Goal: Task Accomplishment & Management: Manage account settings

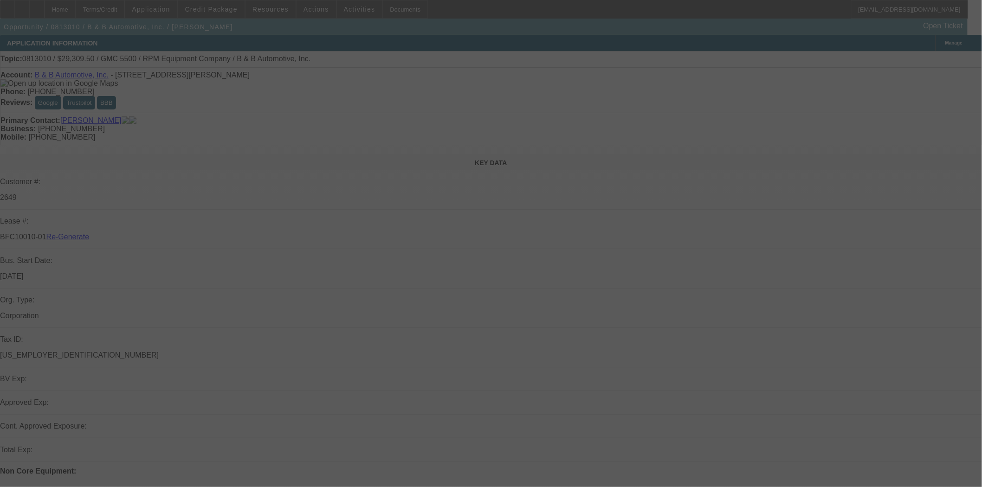
select select "4"
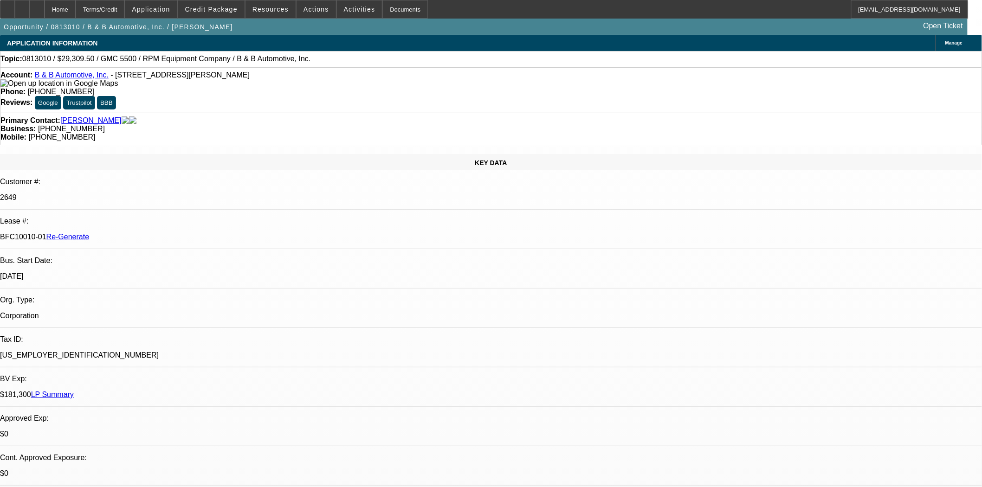
select select "0"
select select "2"
select select "0"
select select "6"
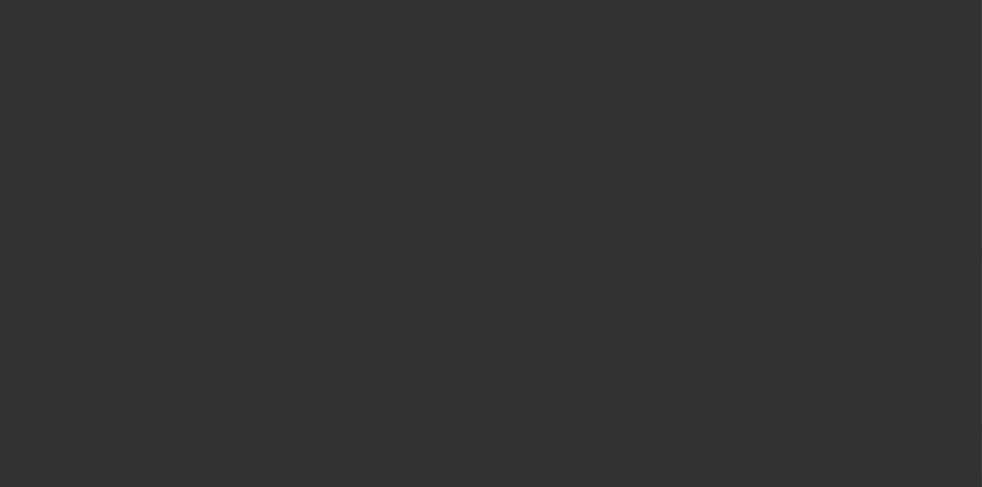
select select "4"
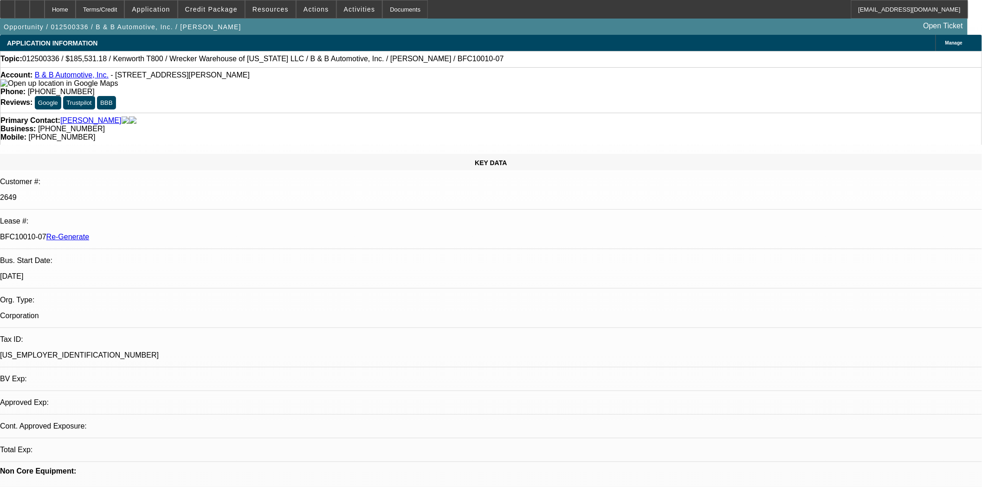
select select "0"
select select "2"
select select "0"
select select "6"
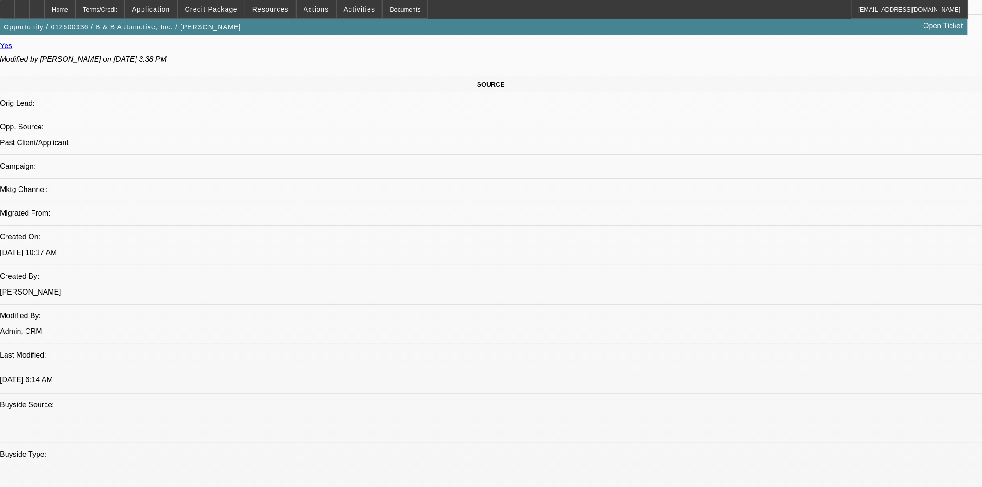
scroll to position [670, 0]
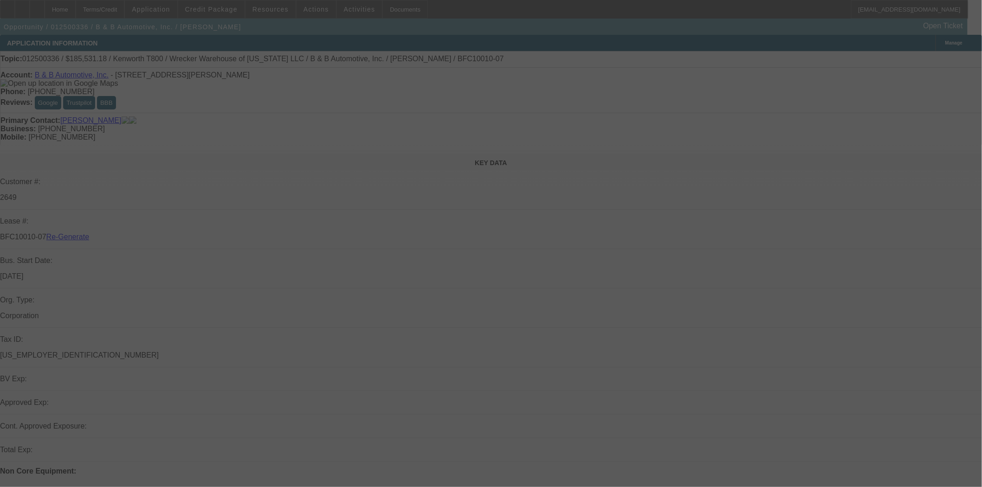
select select "4"
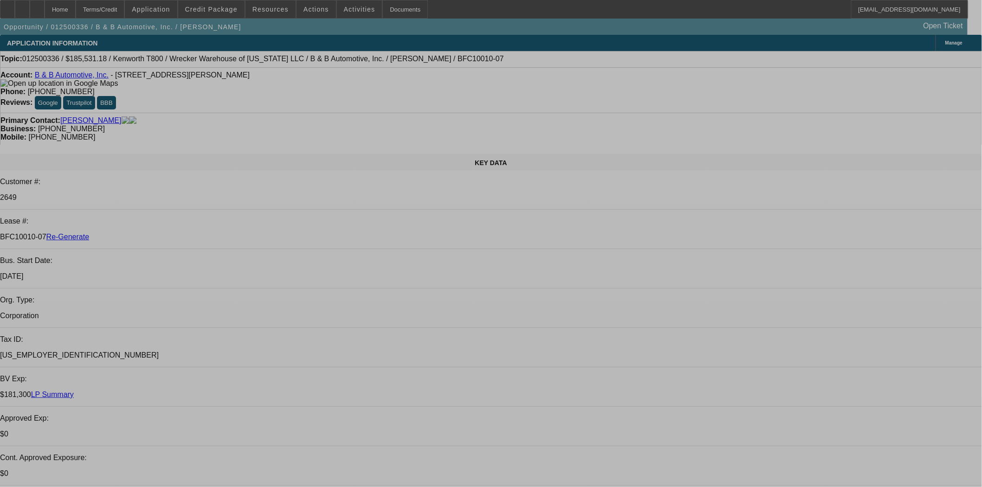
select select "0"
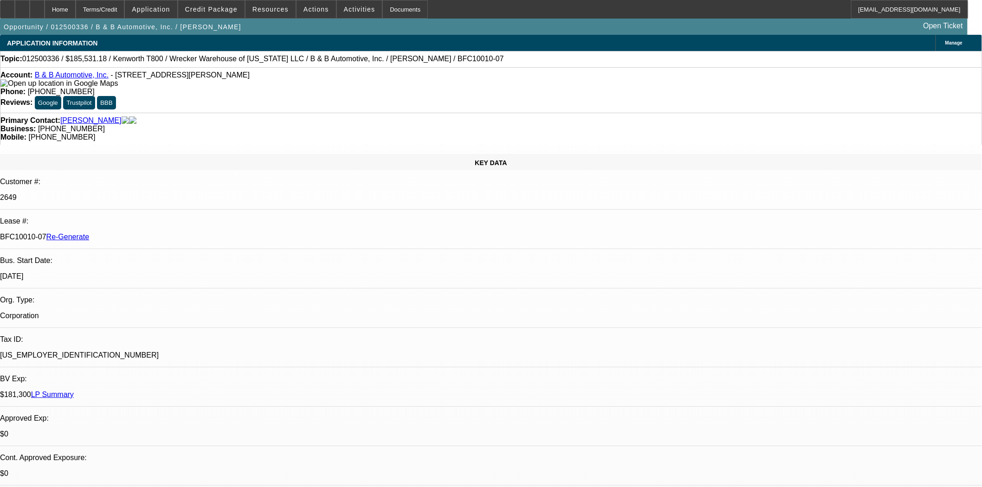
select select "0"
select select "2"
select select "0"
select select "6"
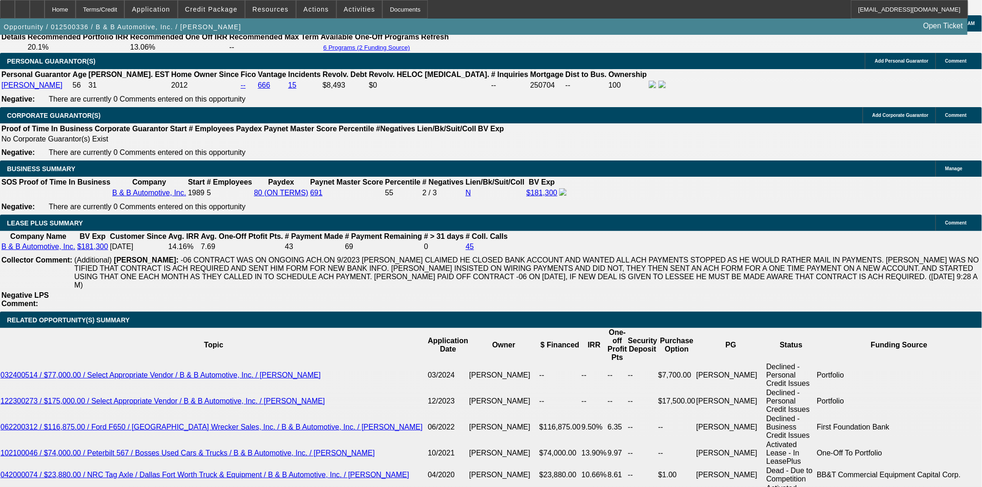
scroll to position [1650, 0]
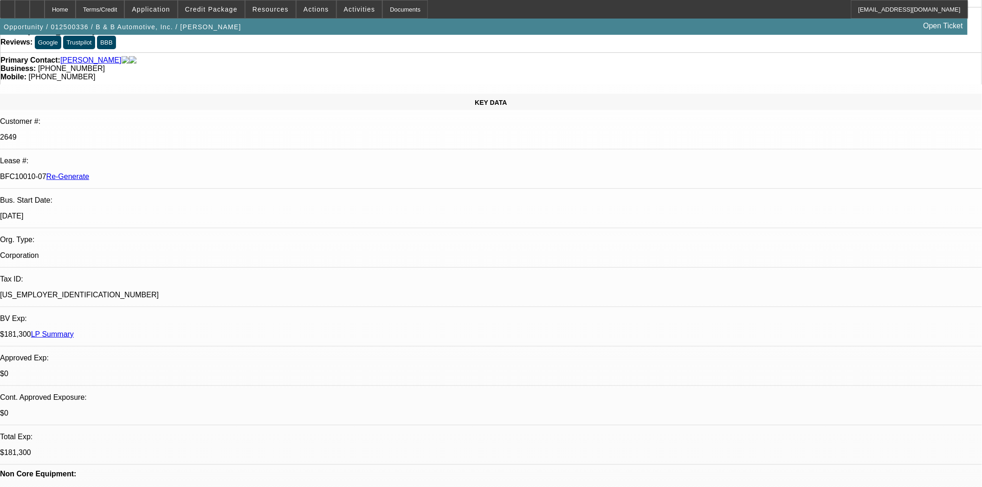
scroll to position [0, 0]
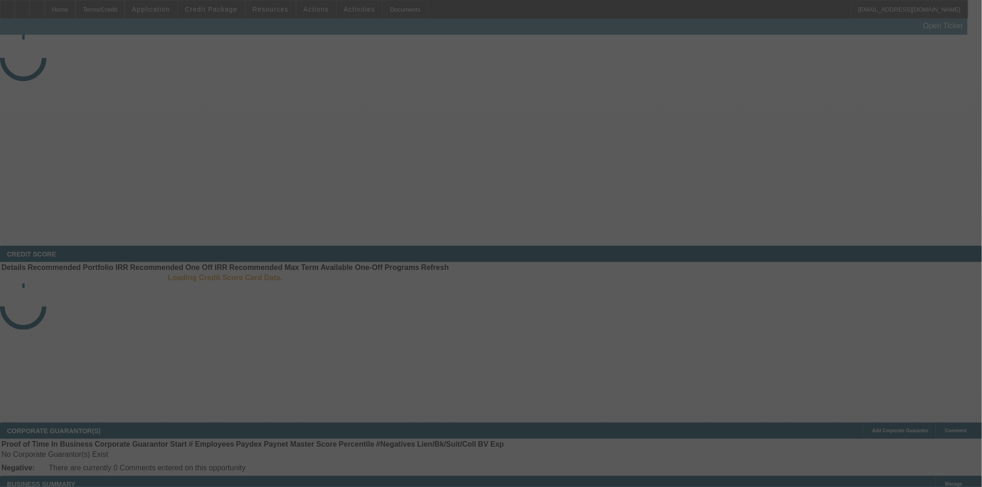
select select "4"
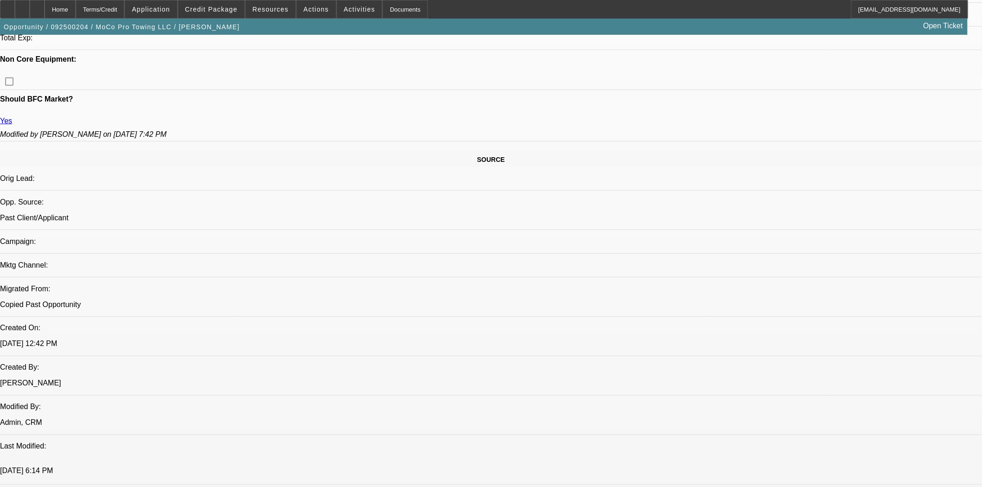
select select "0"
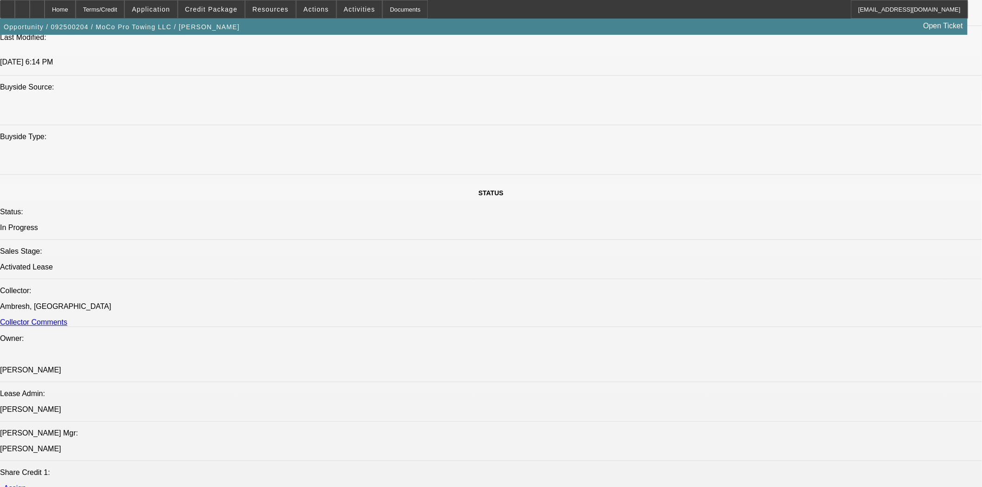
select select "1"
select select "2"
select select "6"
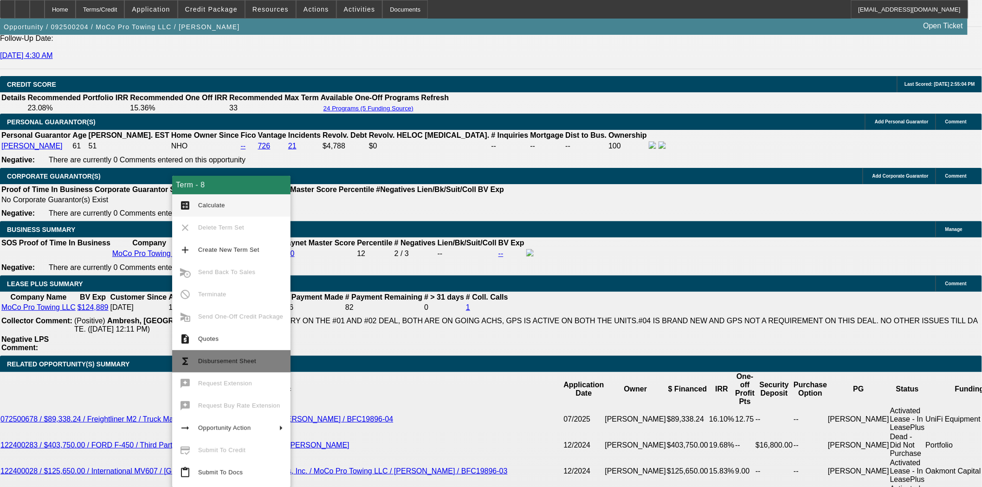
scroll to position [1382, 0]
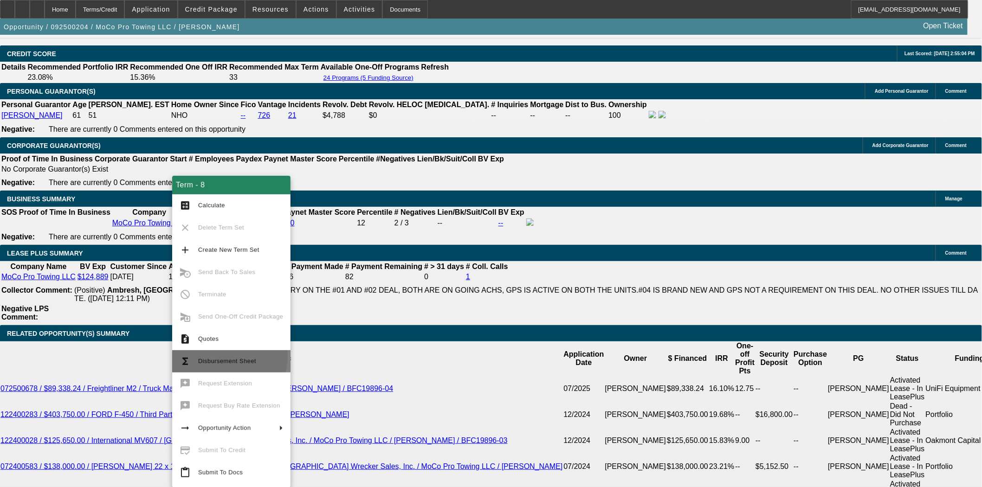
click at [223, 356] on span "Disbursement Sheet" at bounding box center [240, 361] width 85 height 11
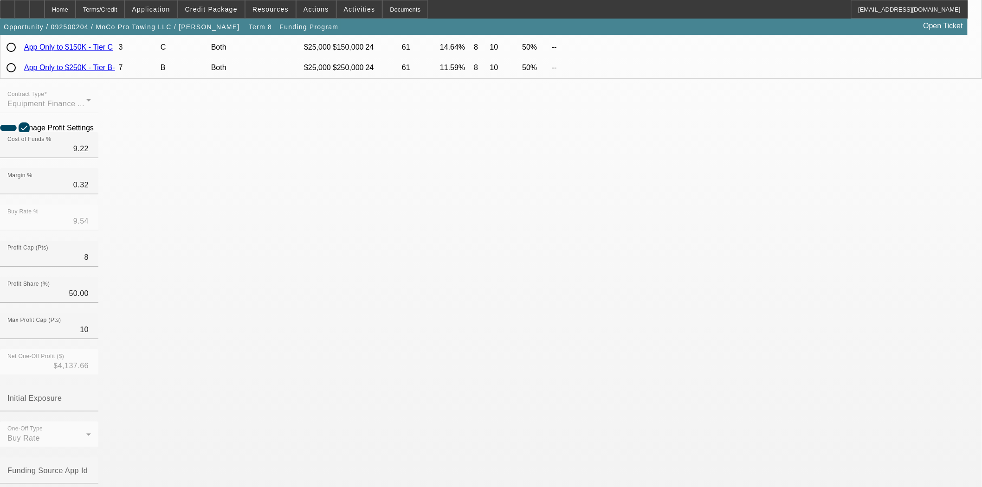
scroll to position [206, 0]
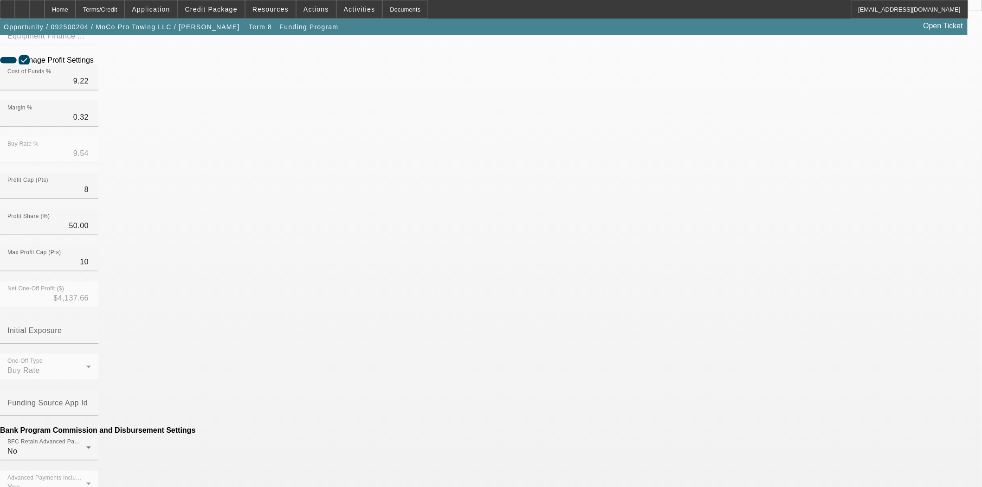
click at [393, 280] on mat-option "Bank" at bounding box center [423, 282] width 122 height 22
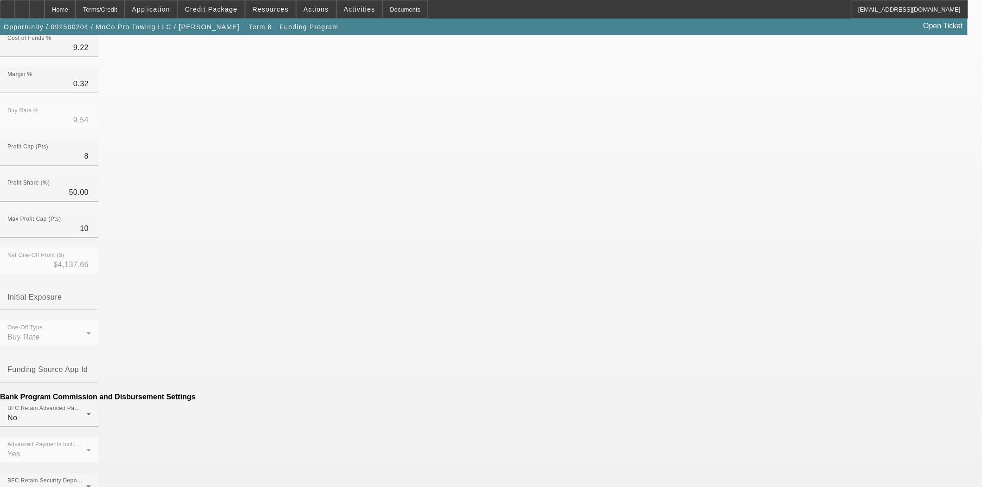
scroll to position [258, 0]
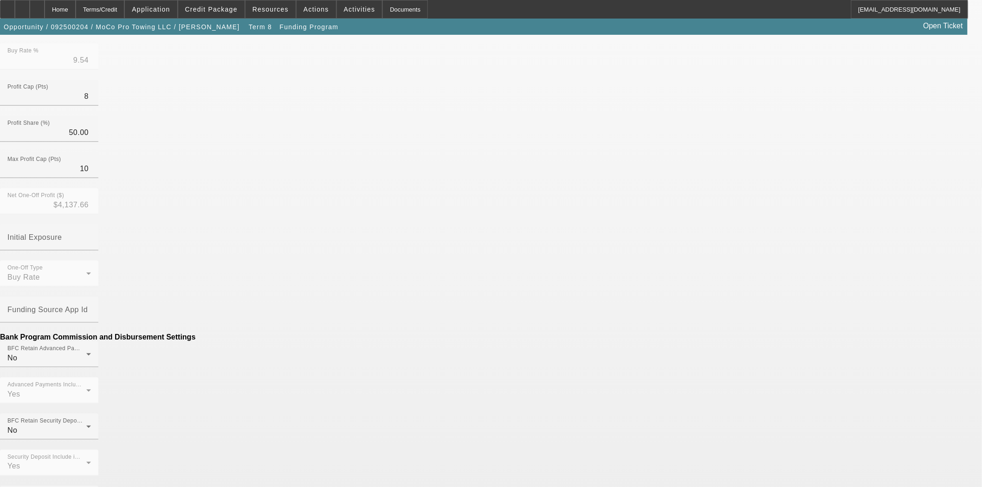
scroll to position [309, 0]
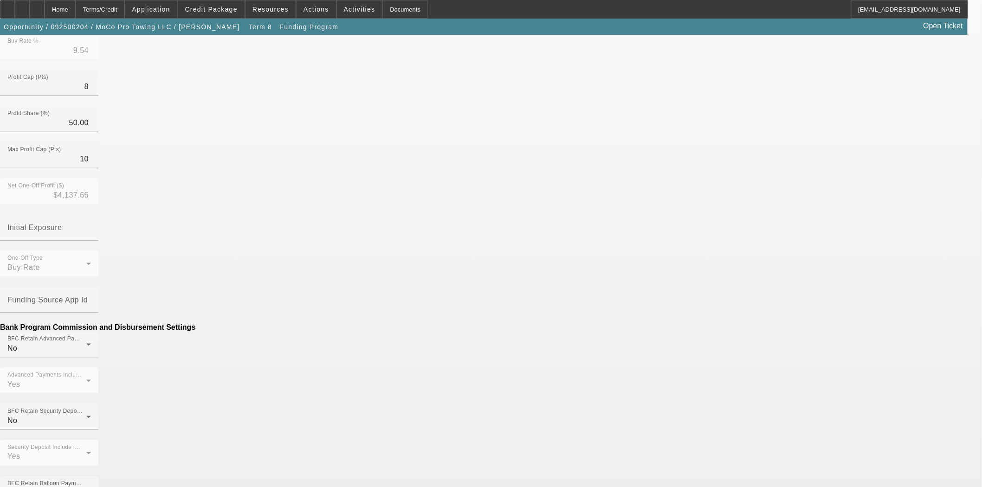
type input "$200.00"
type input "Doc Fee"
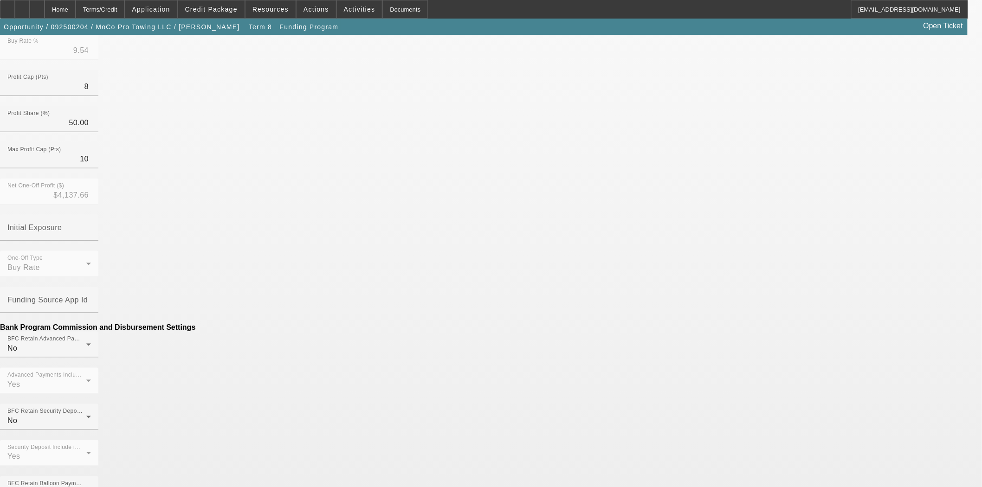
type input "$200.00"
type input "Doc Fee"
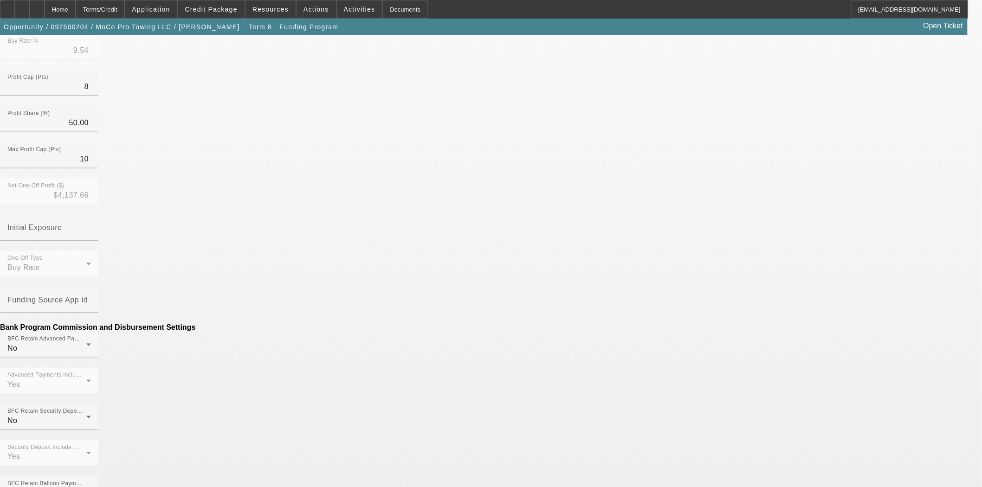
type input "($200.00)"
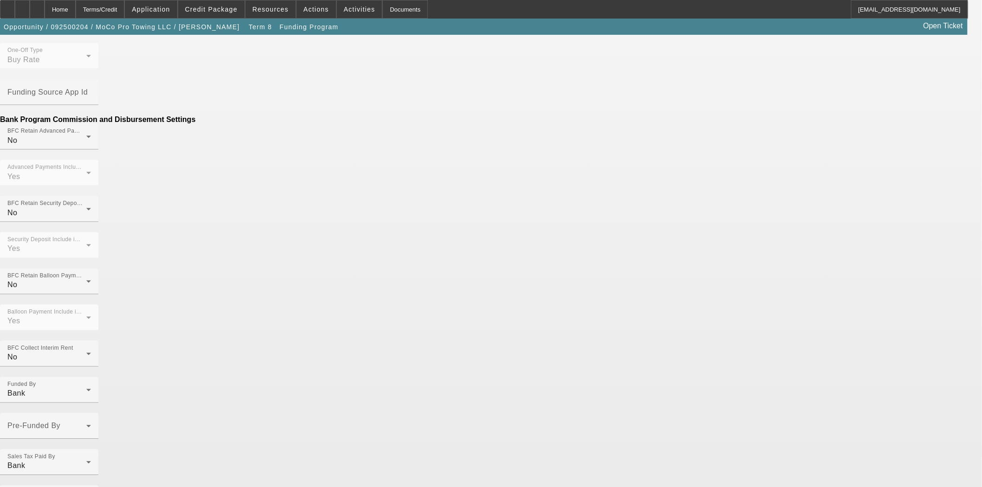
scroll to position [519, 0]
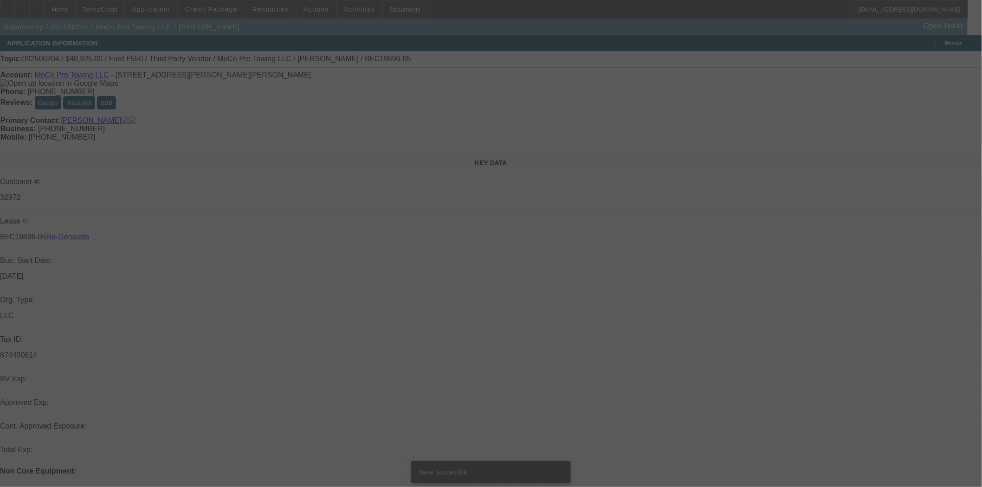
select select "4"
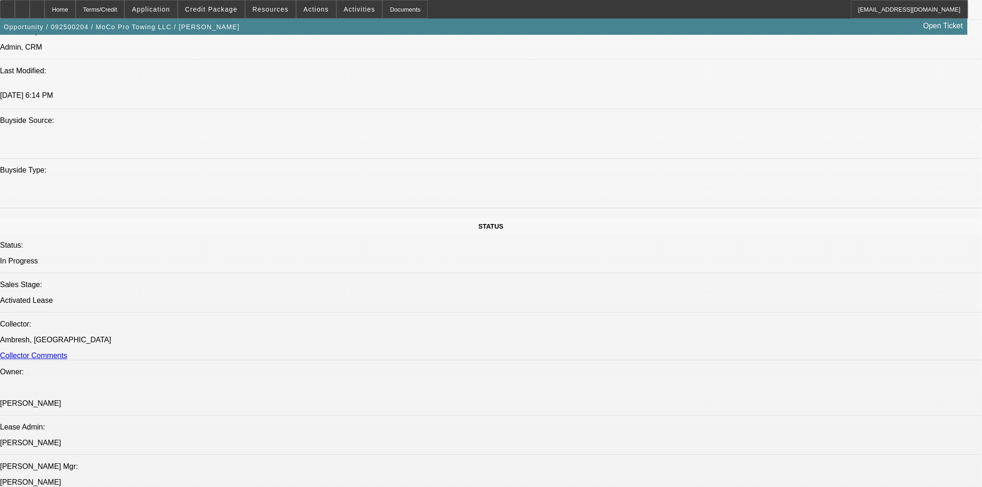
select select "0"
select select "2"
select select "0"
select select "6"
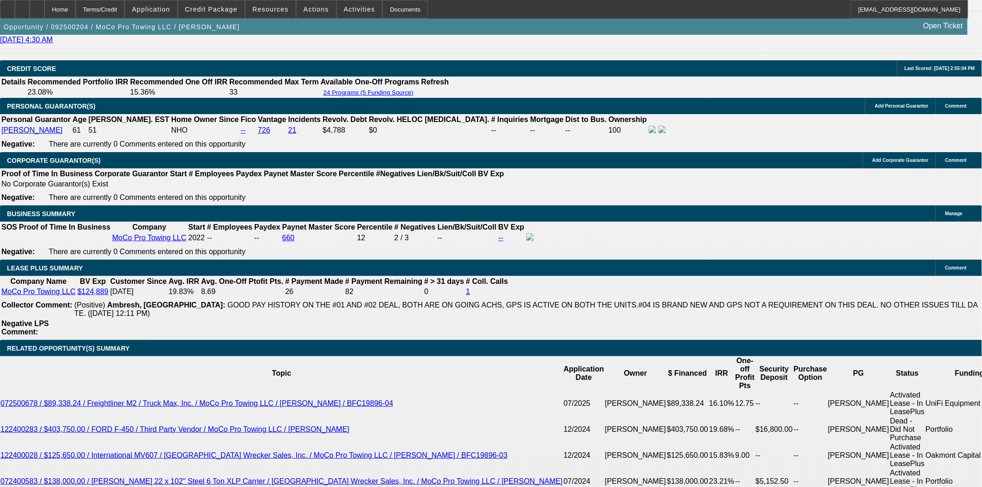
scroll to position [1398, 0]
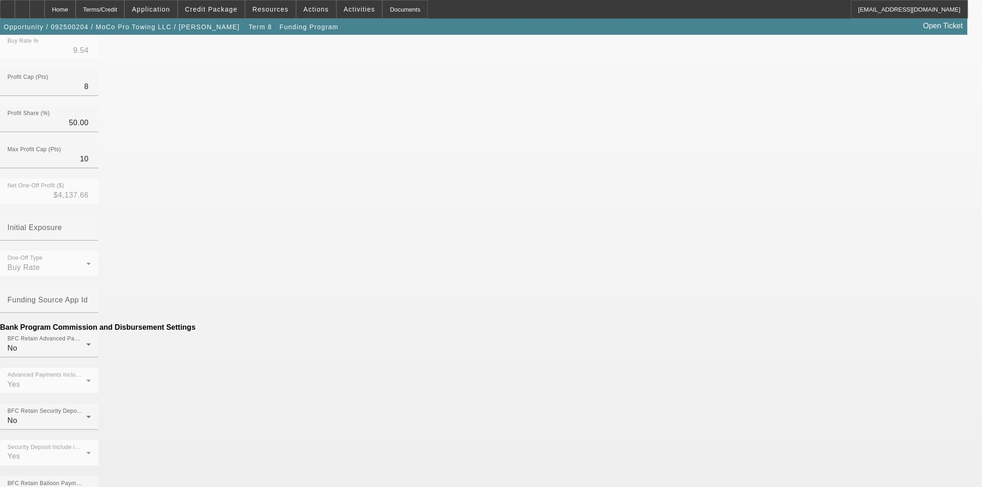
scroll to position [380, 0]
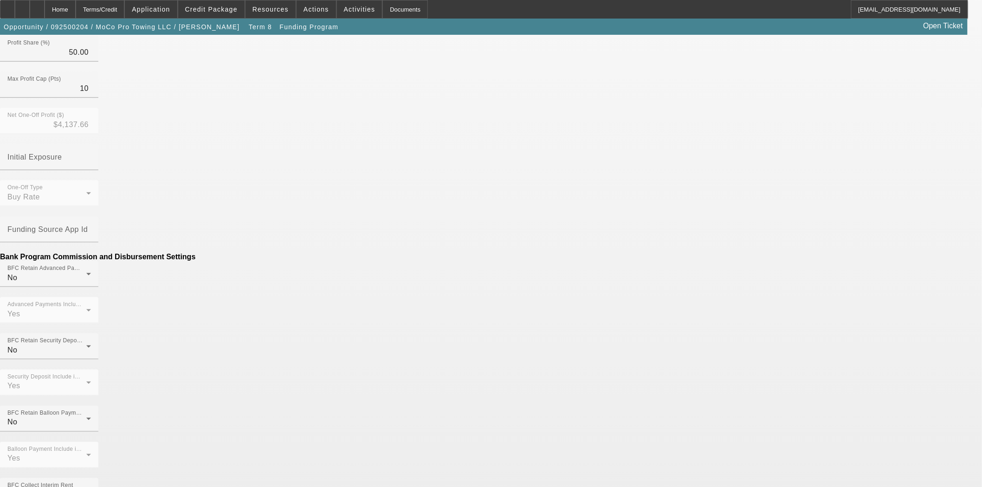
type input "($47,500.00)"
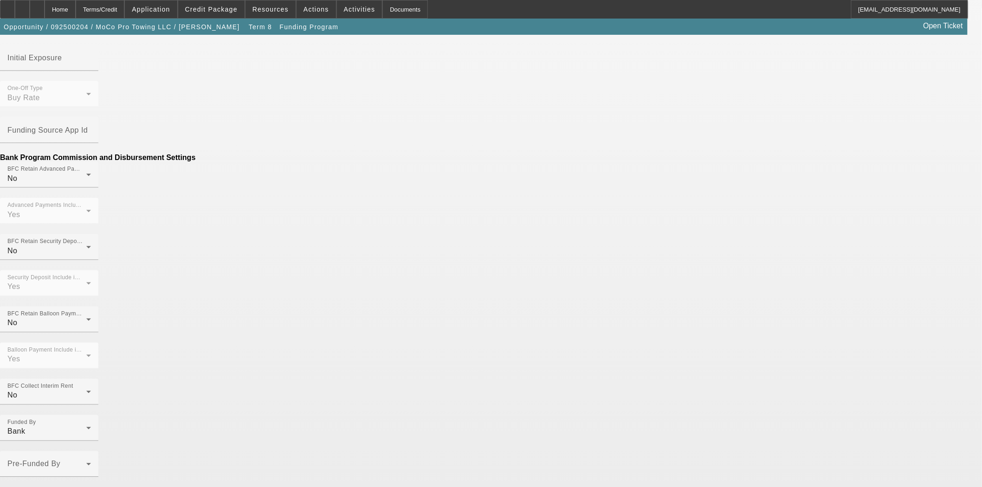
scroll to position [555, 0]
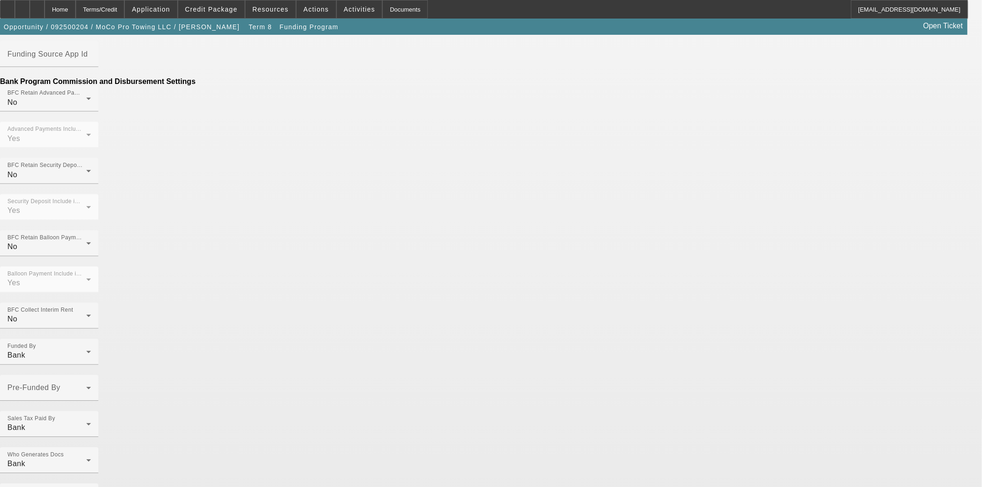
type input "Payment for Equip Used ID 6112"
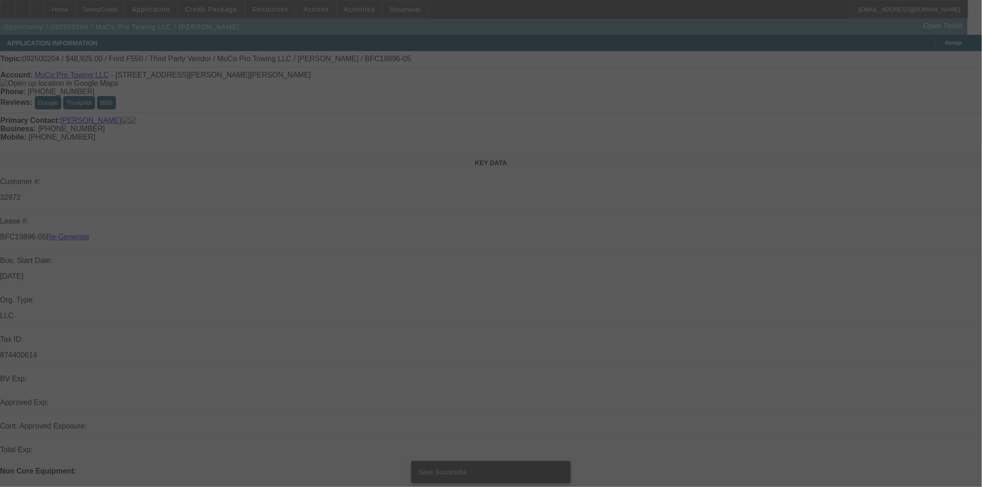
select select "4"
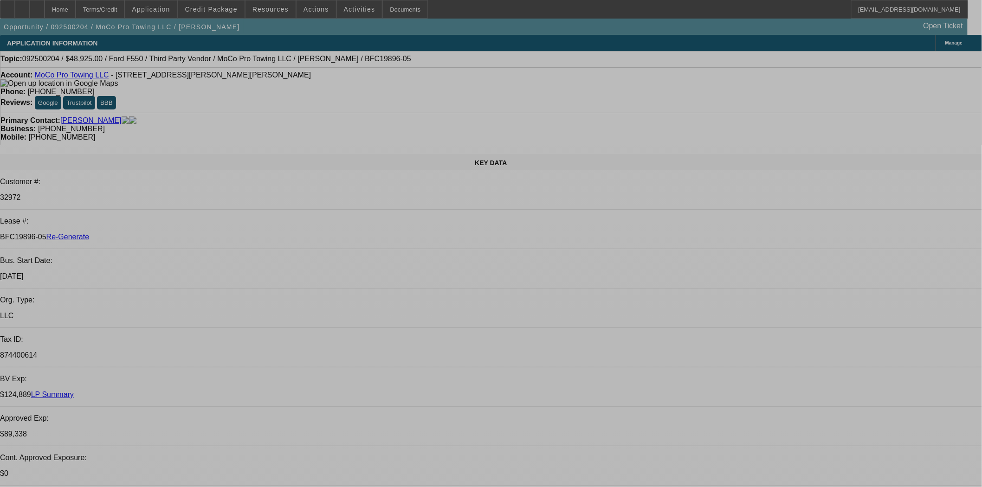
select select "0"
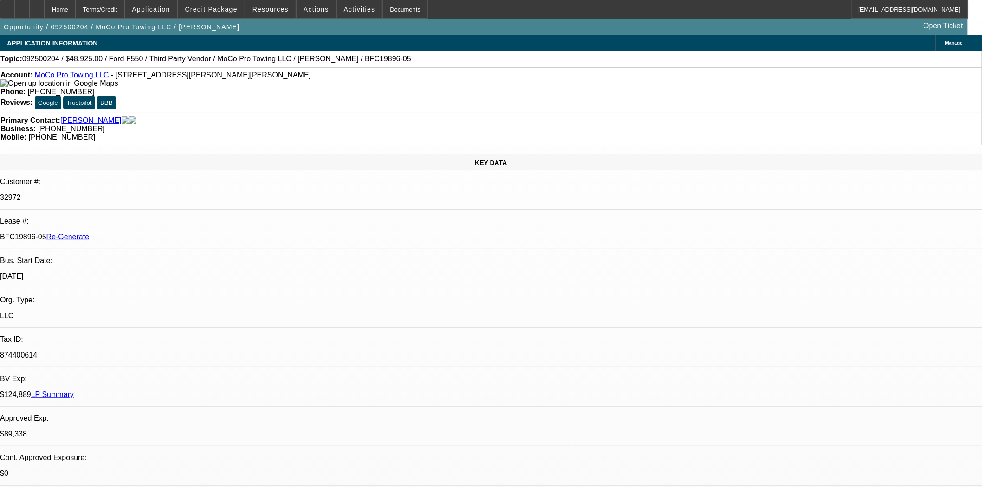
select select "0"
select select "2"
select select "0"
select select "6"
click at [308, 5] on span at bounding box center [316, 9] width 39 height 22
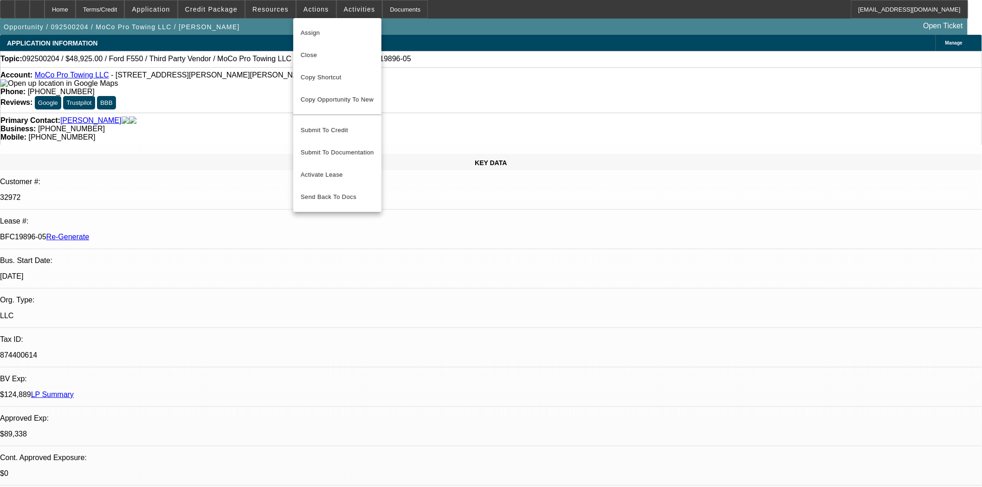
click at [282, 8] on div at bounding box center [491, 243] width 982 height 487
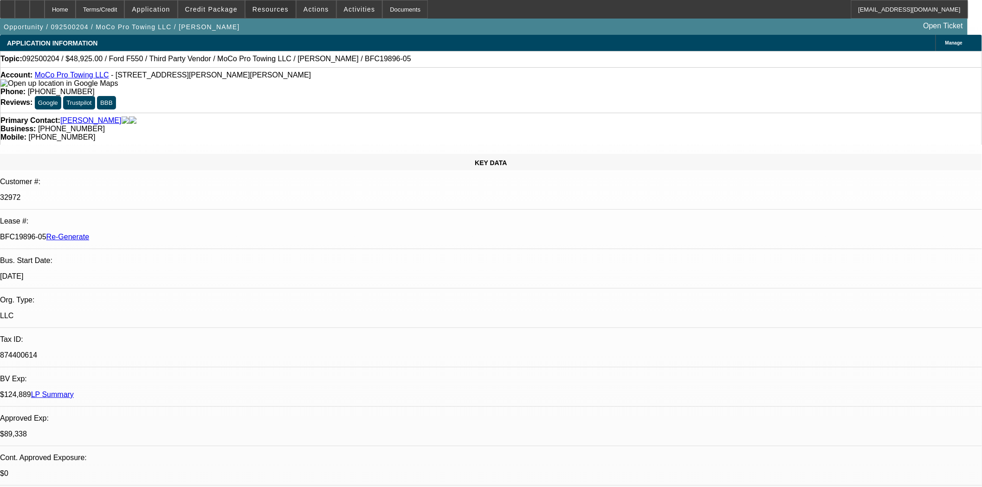
click at [282, 8] on span "Resources" at bounding box center [270, 9] width 36 height 7
click at [282, 8] on div at bounding box center [491, 243] width 982 height 487
click at [282, 11] on span "Resources" at bounding box center [270, 9] width 36 height 7
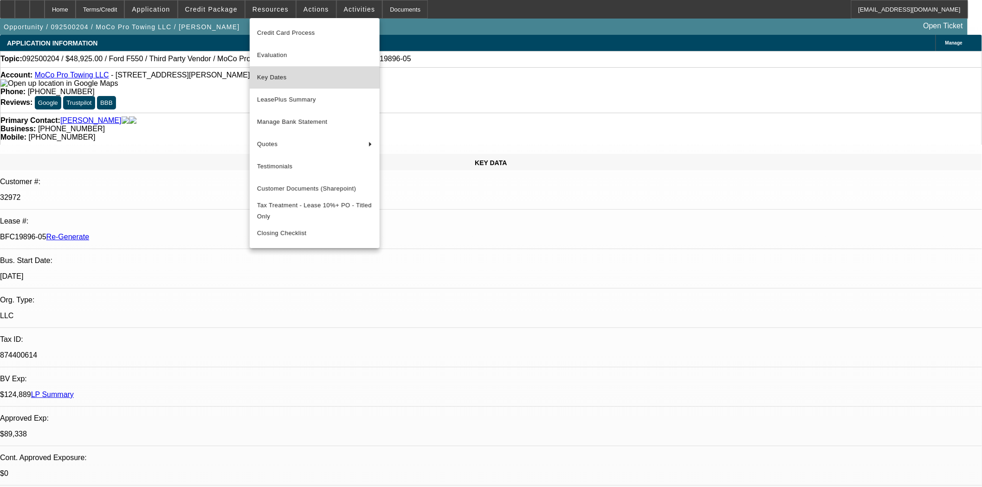
click at [273, 76] on span "Key Dates" at bounding box center [314, 77] width 115 height 11
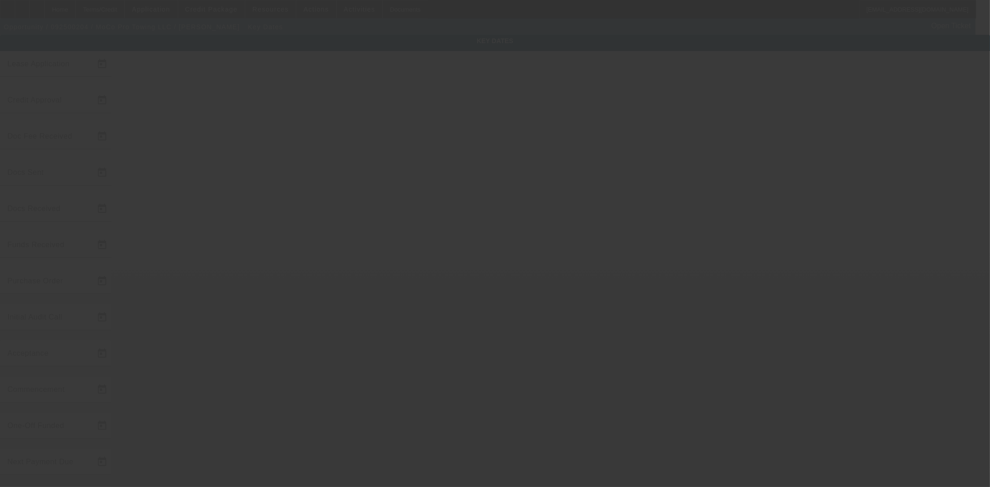
type input "9/10/2025"
type input "9/15/2025"
type input "9/16/2025"
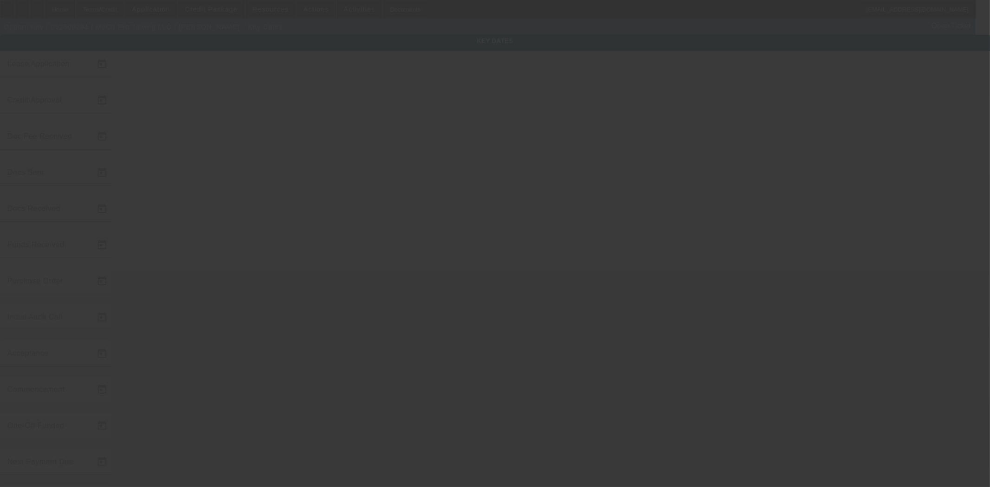
type input "9/16/2025"
type input "10/1/2025"
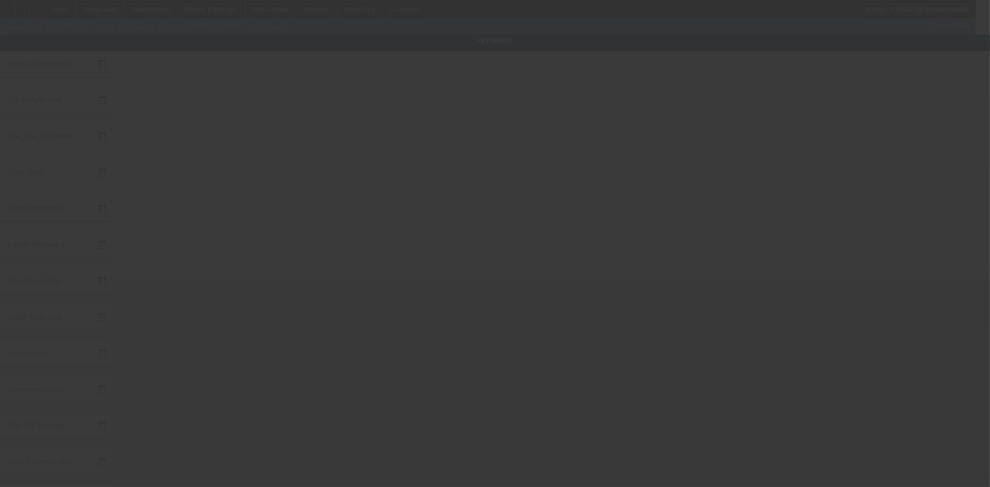
type input "11/1/2025"
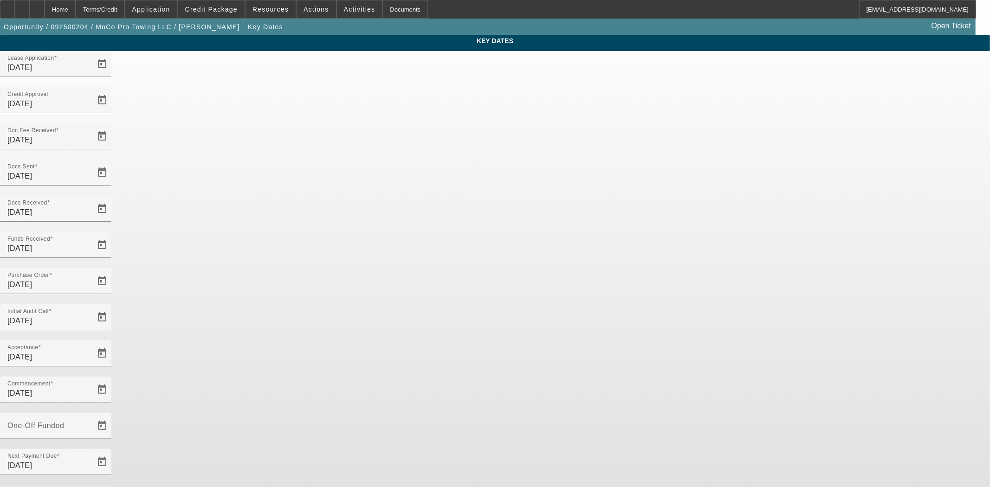
drag, startPoint x: 424, startPoint y: 294, endPoint x: 340, endPoint y: 282, distance: 84.8
click at [340, 282] on div "Key Dates Lease Application 9/10/2025 Credit Approval 9/15/2025 Doc Fee Receive…" at bounding box center [495, 306] width 990 height 543
type input "12/1/2025"
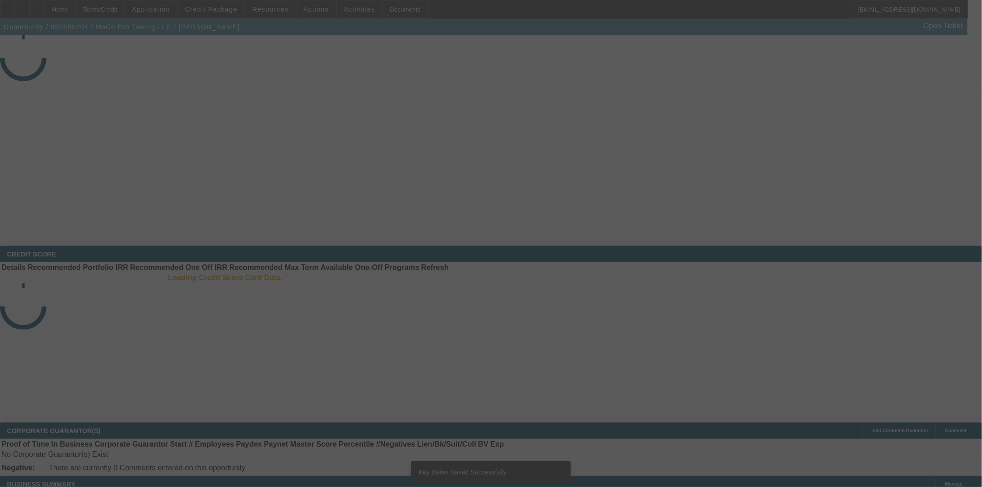
select select "4"
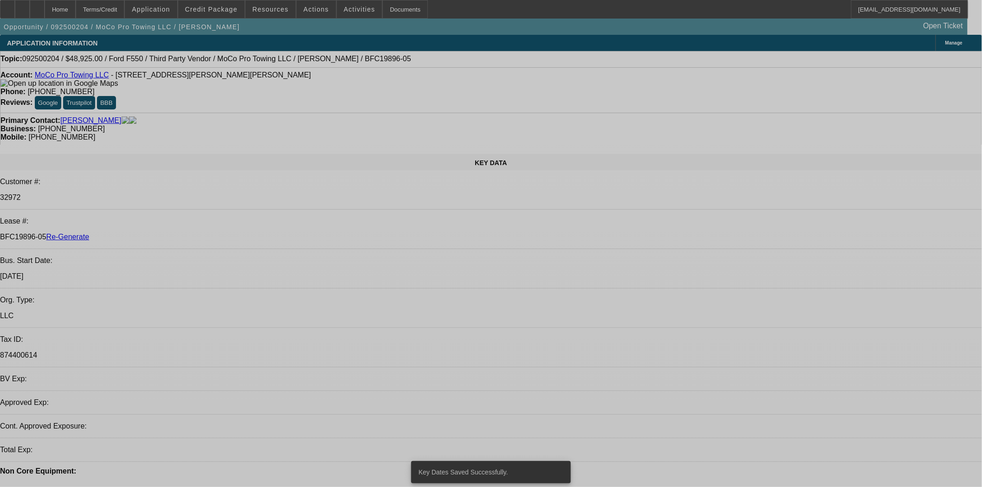
select select "0"
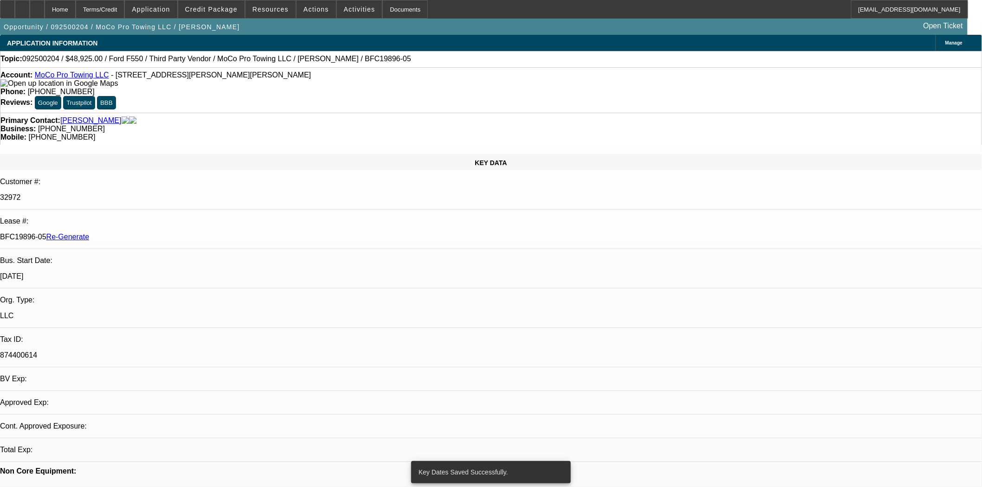
select select "0"
select select "2"
select select "0"
select select "6"
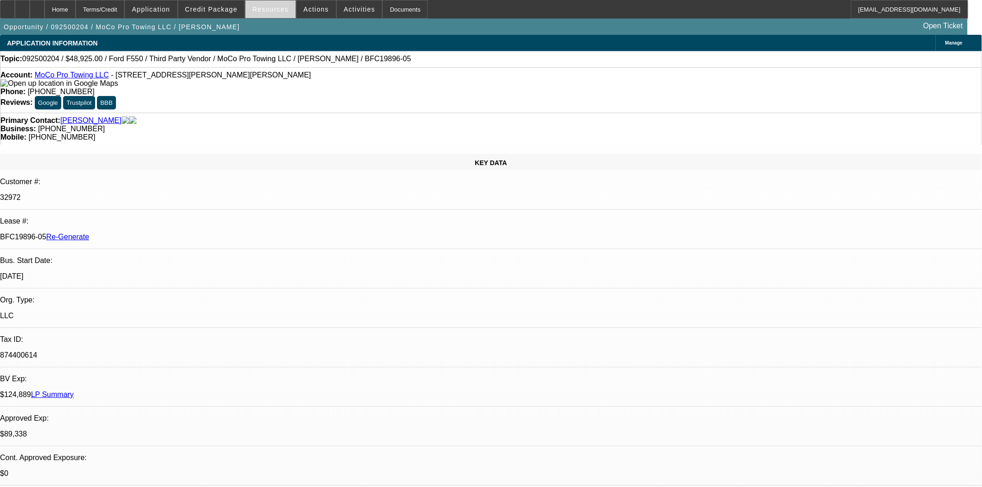
click at [260, 8] on span "Resources" at bounding box center [270, 9] width 36 height 7
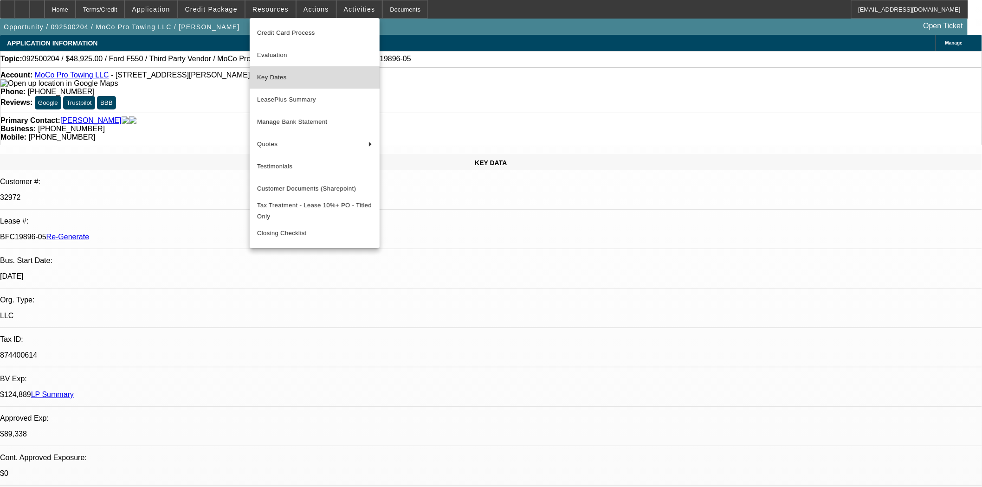
click at [266, 75] on span "Key Dates" at bounding box center [314, 77] width 115 height 11
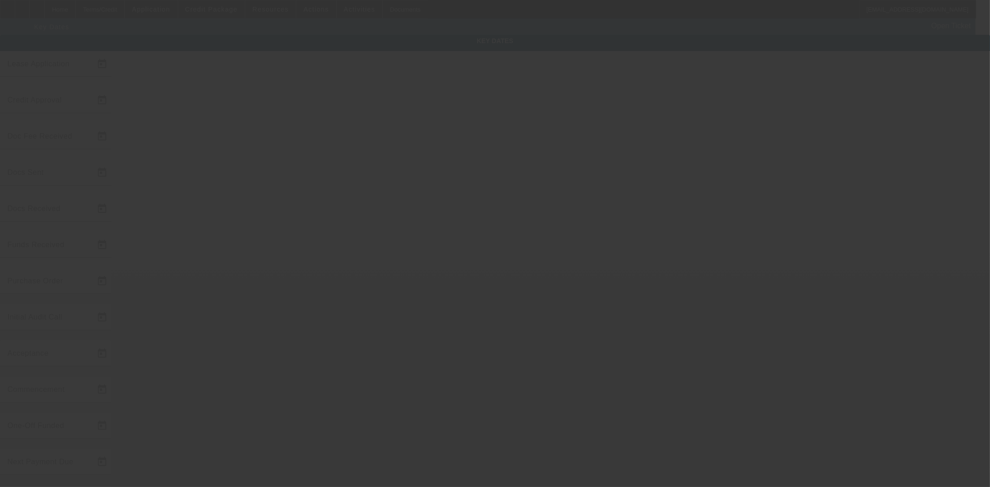
type input "9/10/2025"
type input "9/15/2025"
type input "9/16/2025"
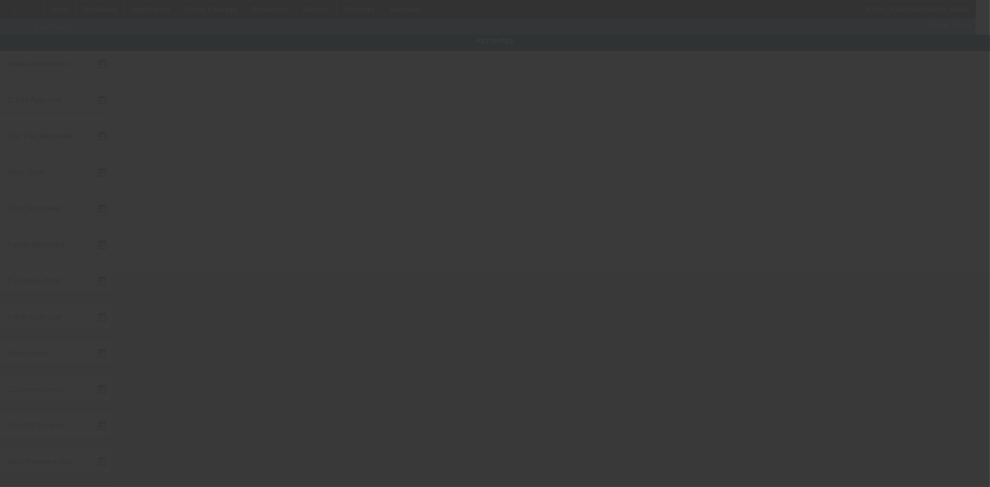
type input "9/16/2025"
type input "10/1/2025"
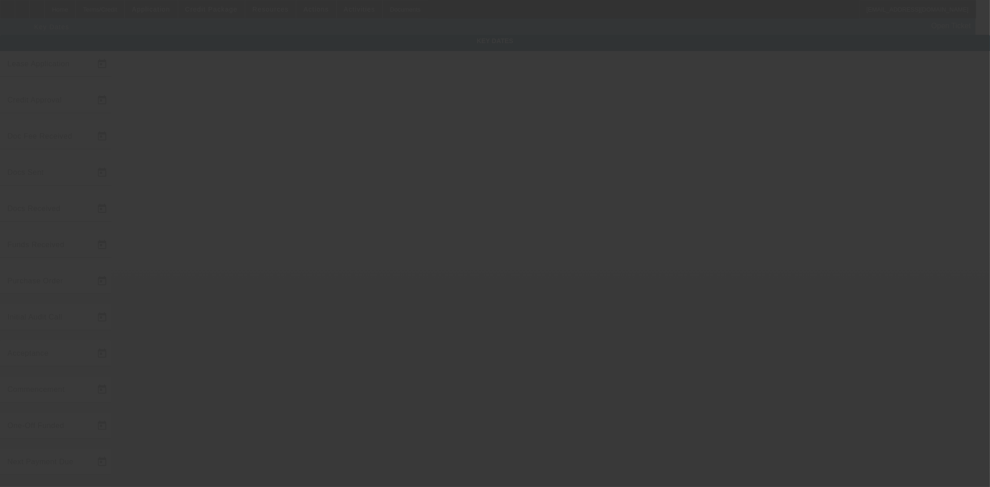
type input "11/1/2025"
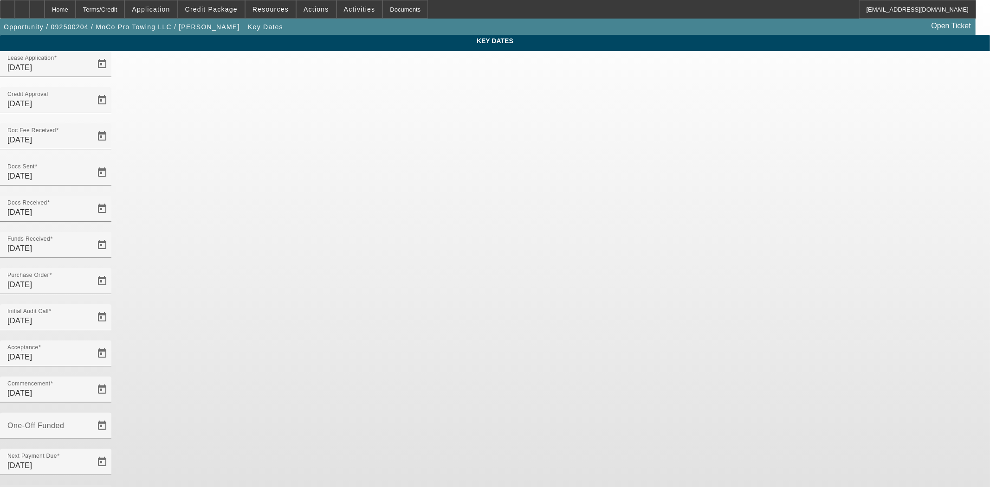
drag, startPoint x: 413, startPoint y: 295, endPoint x: 368, endPoint y: 294, distance: 45.0
type input "11/1/2025"
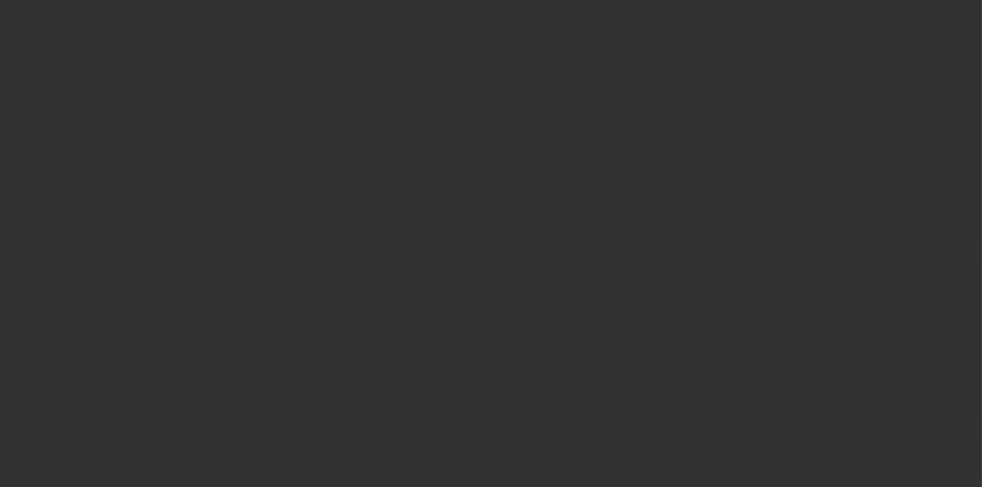
select select "4"
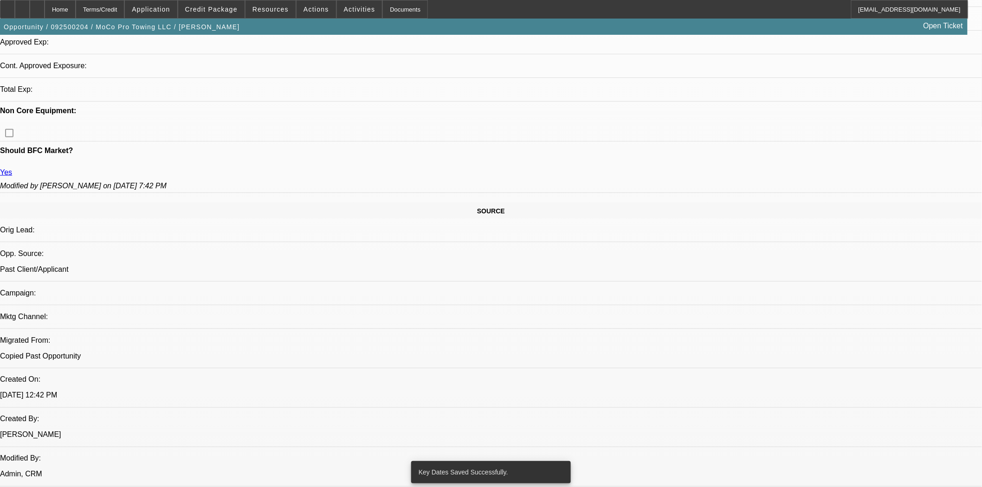
select select "0"
select select "2"
select select "0"
select select "6"
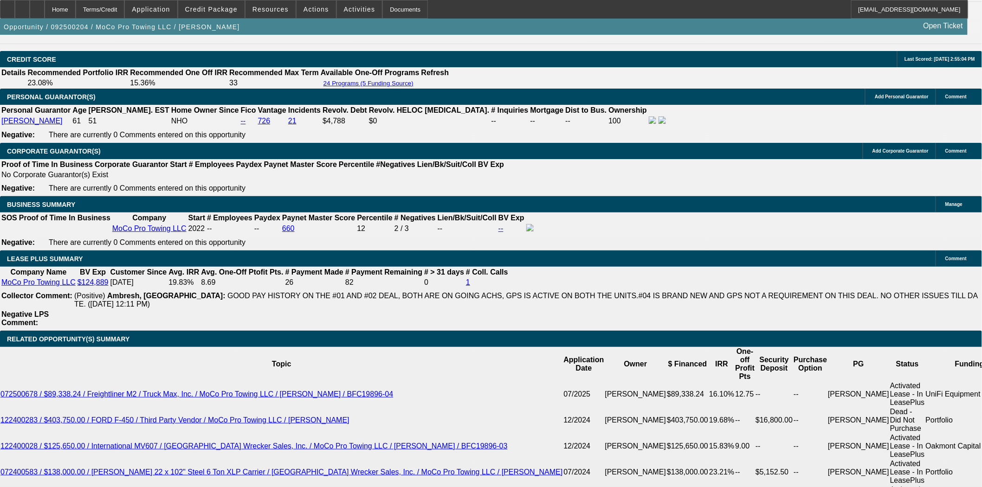
scroll to position [1495, 0]
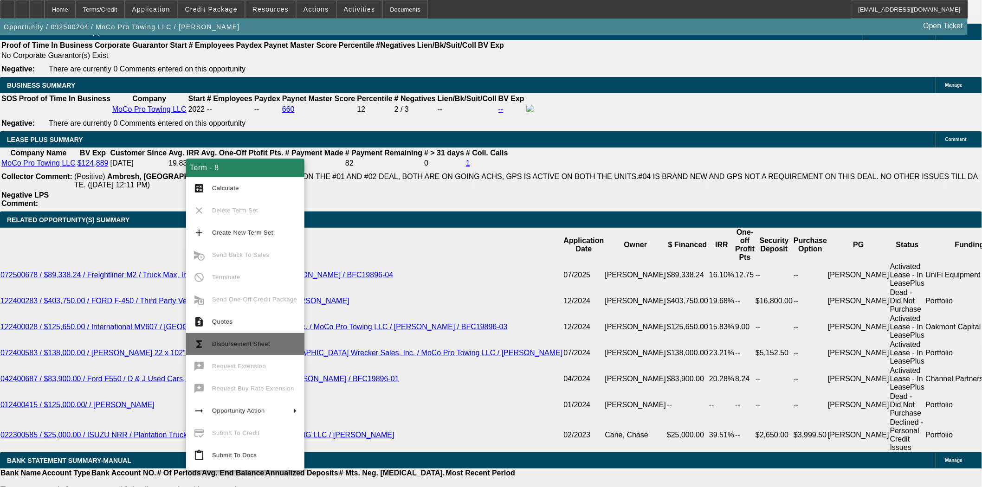
click at [263, 350] on button "functions Disbursement Sheet" at bounding box center [245, 344] width 118 height 22
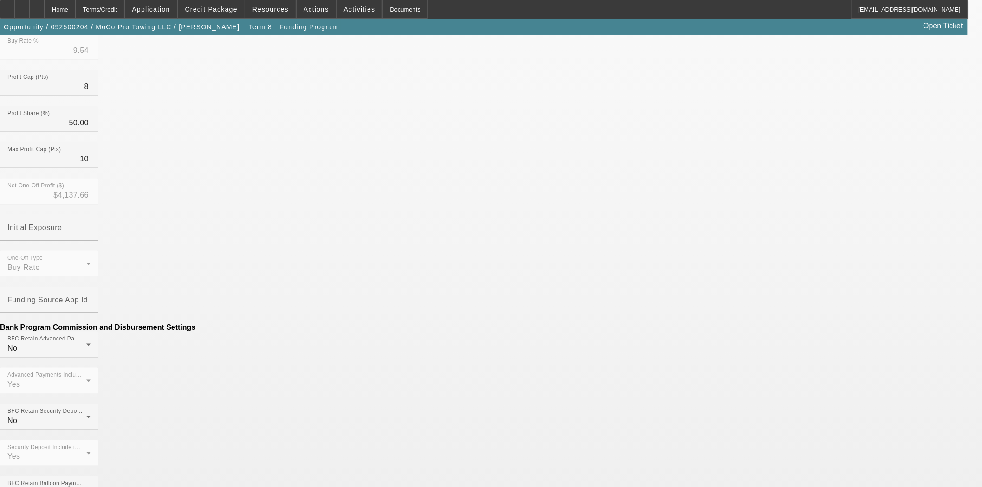
scroll to position [380, 0]
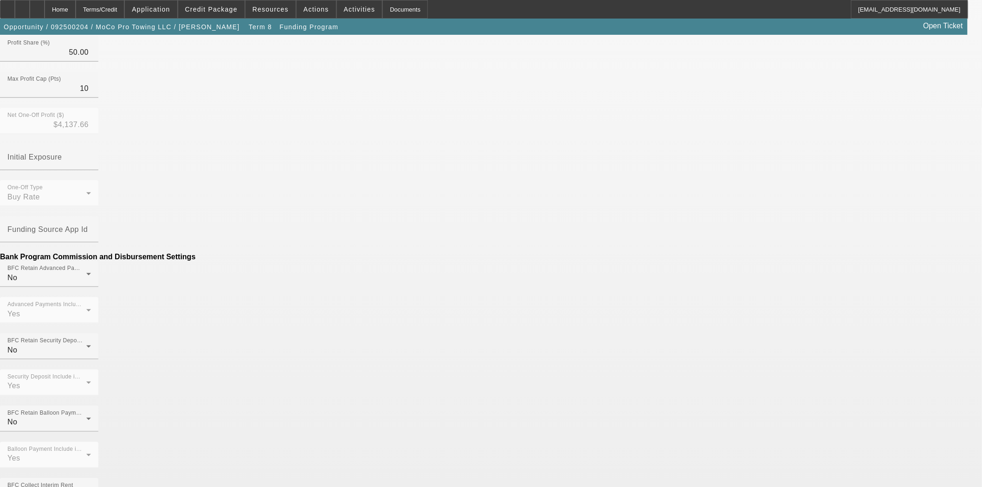
drag, startPoint x: 288, startPoint y: 242, endPoint x: 346, endPoint y: 243, distance: 58.0
type input "($301.62)"
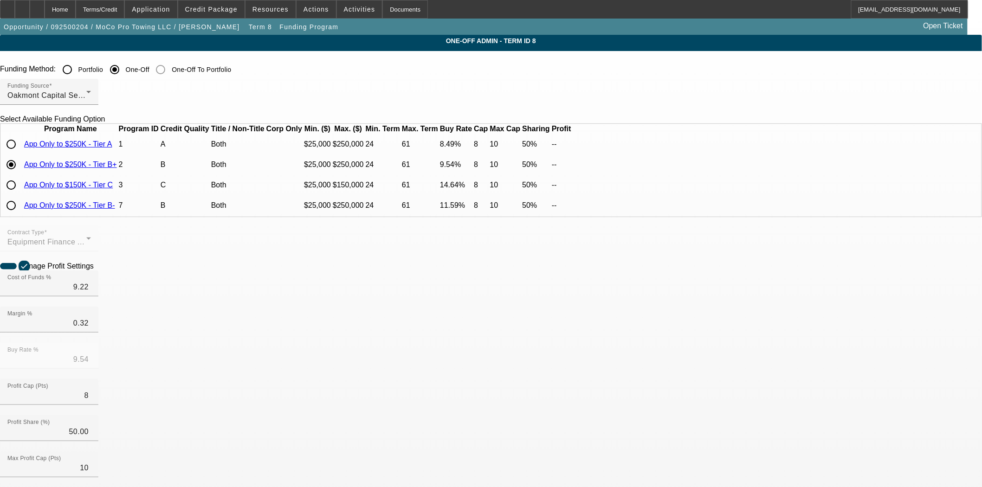
scroll to position [16, 0]
click at [262, 15] on span at bounding box center [271, 9] width 50 height 22
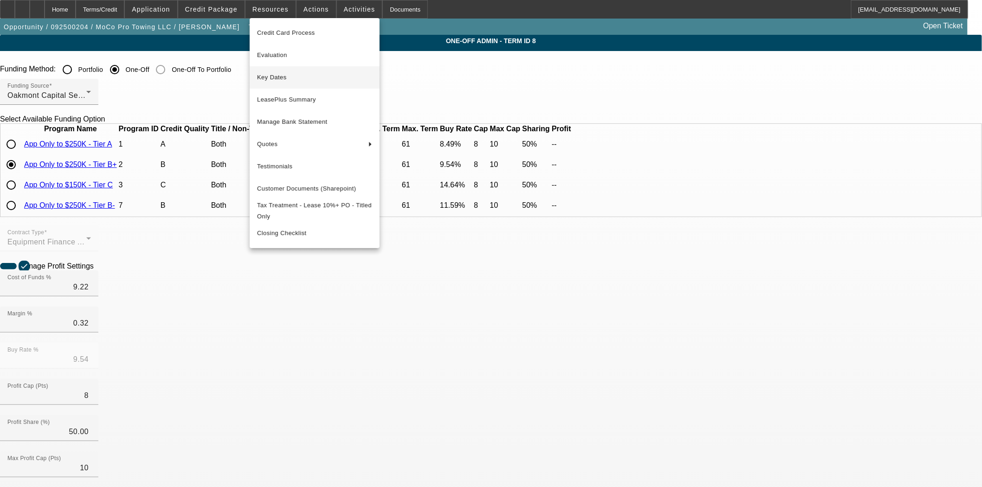
click at [272, 80] on span "Key Dates" at bounding box center [314, 77] width 115 height 11
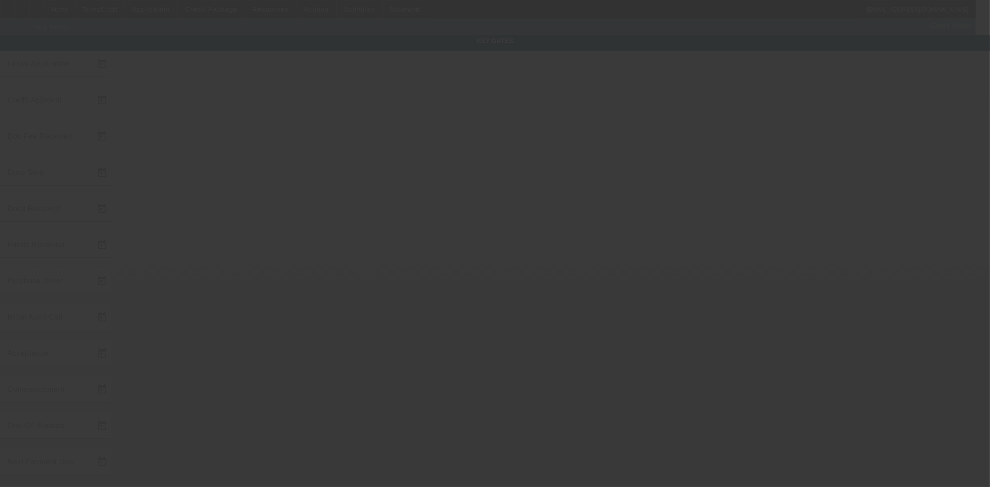
type input "9/10/2025"
type input "9/15/2025"
type input "9/16/2025"
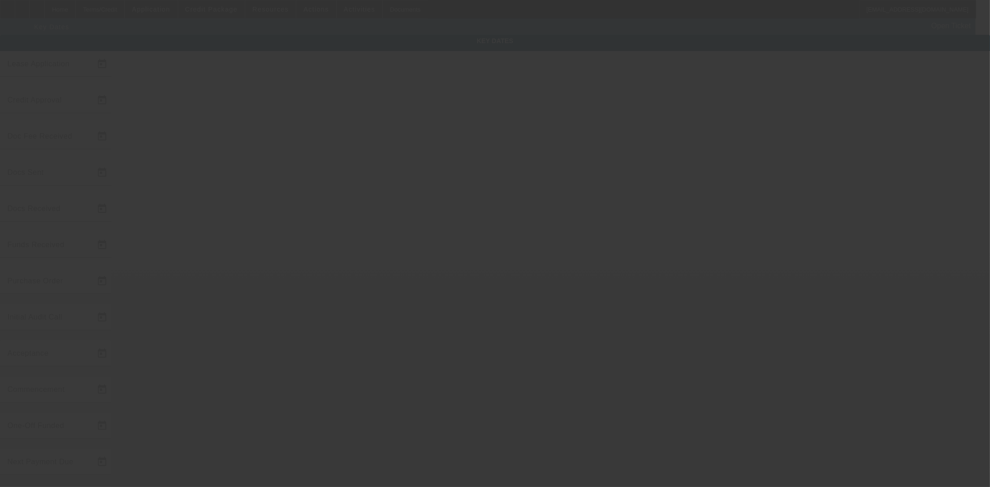
type input "9/16/2025"
type input "10/1/2025"
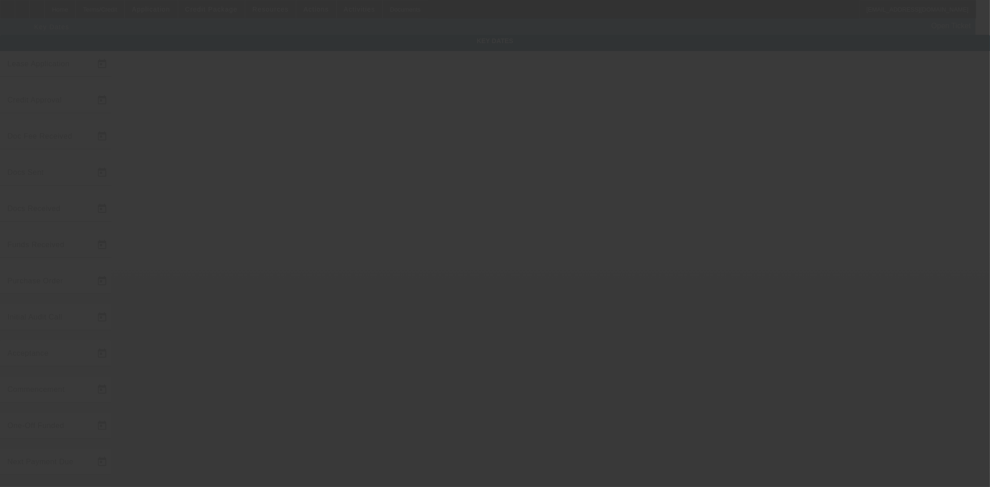
type input "11/1/2025"
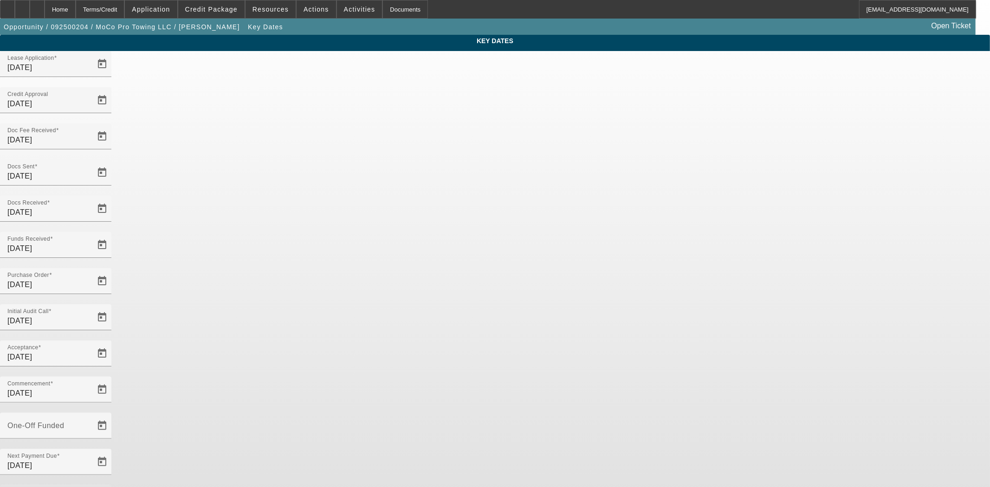
drag, startPoint x: 407, startPoint y: 291, endPoint x: 306, endPoint y: 280, distance: 101.8
click at [306, 280] on div "Key Dates Lease Application 9/10/2025 Credit Approval 9/15/2025 Doc Fee Receive…" at bounding box center [495, 306] width 990 height 543
type input "10/1/2025"
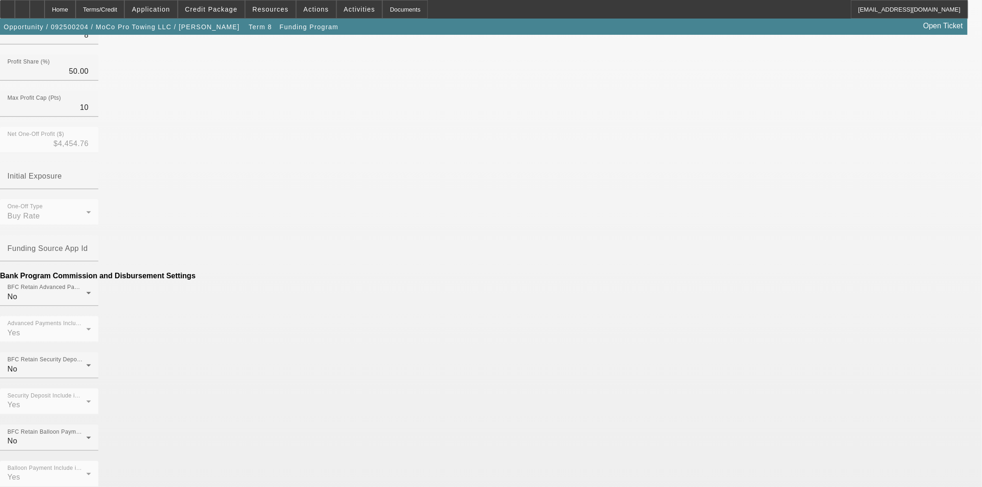
scroll to position [432, 0]
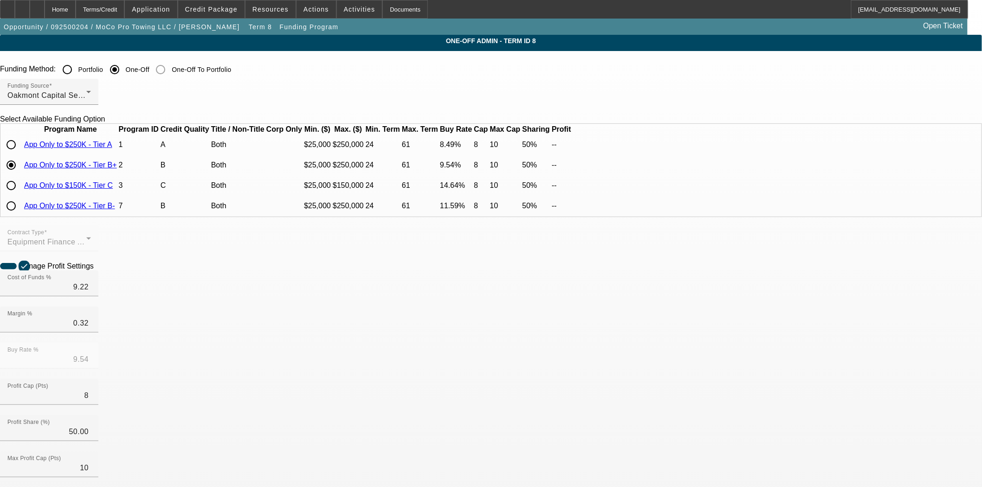
scroll to position [361, 0]
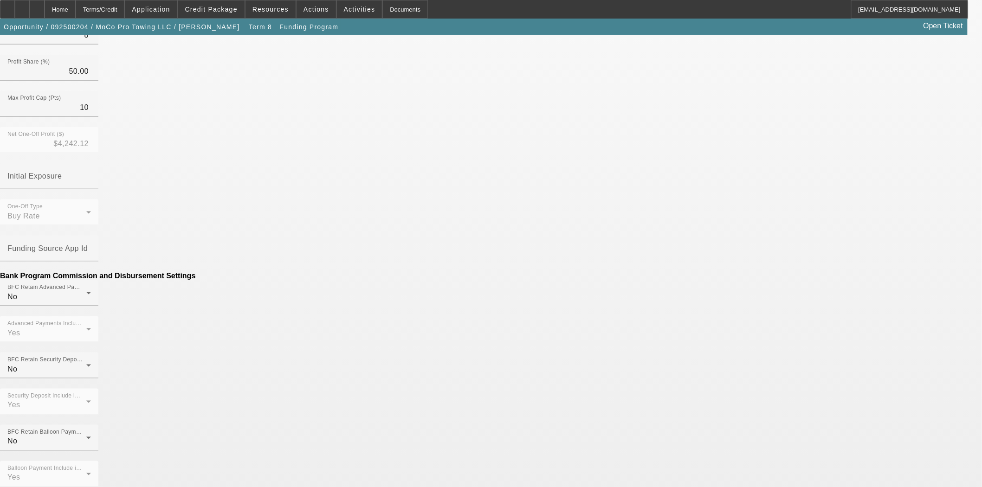
drag, startPoint x: 285, startPoint y: 265, endPoint x: 373, endPoint y: 265, distance: 87.7
type input "($200.00)"
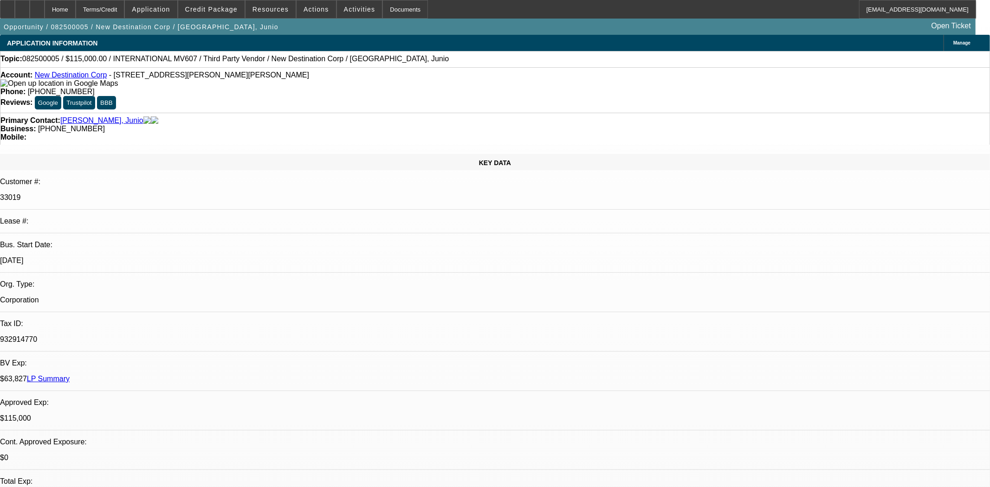
select select "0"
select select "2"
select select "0.1"
select select "4"
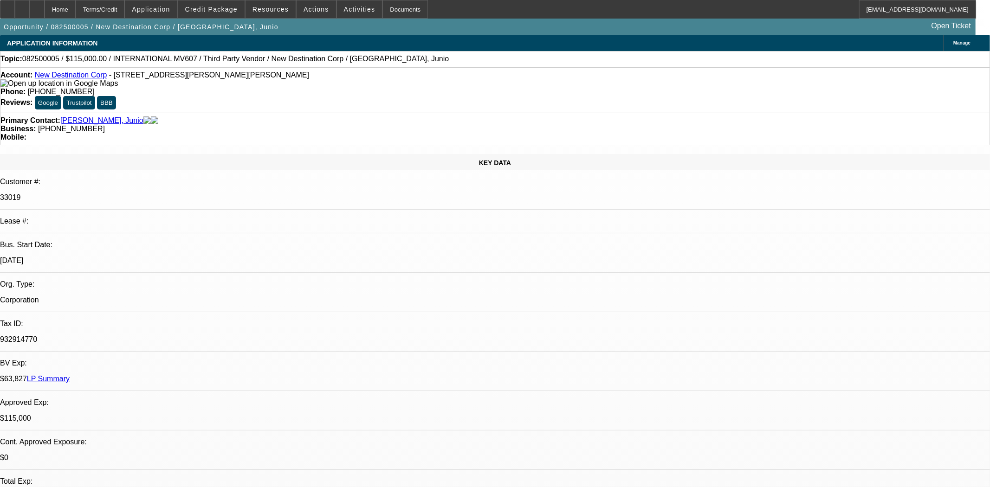
select select "0"
select select "2"
select select "0.1"
select select "4"
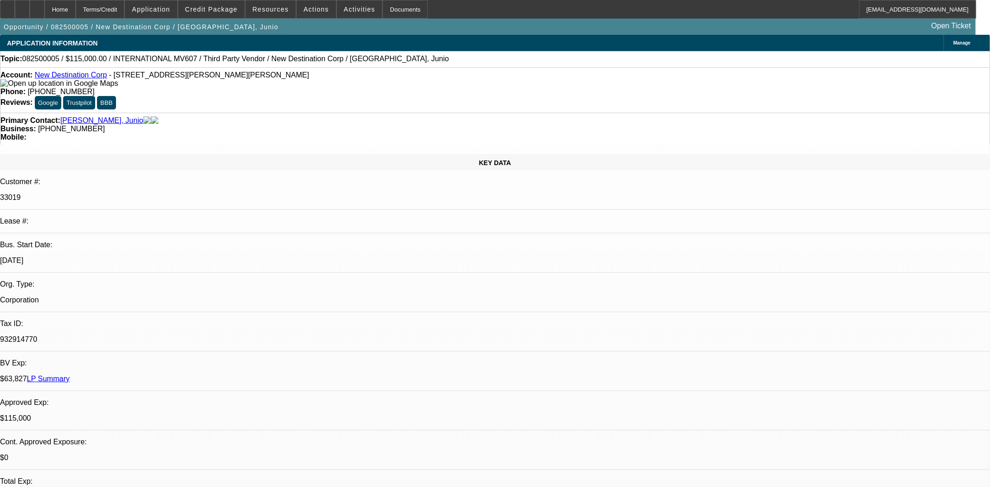
select select "0"
select select "2"
select select "0.1"
select select "4"
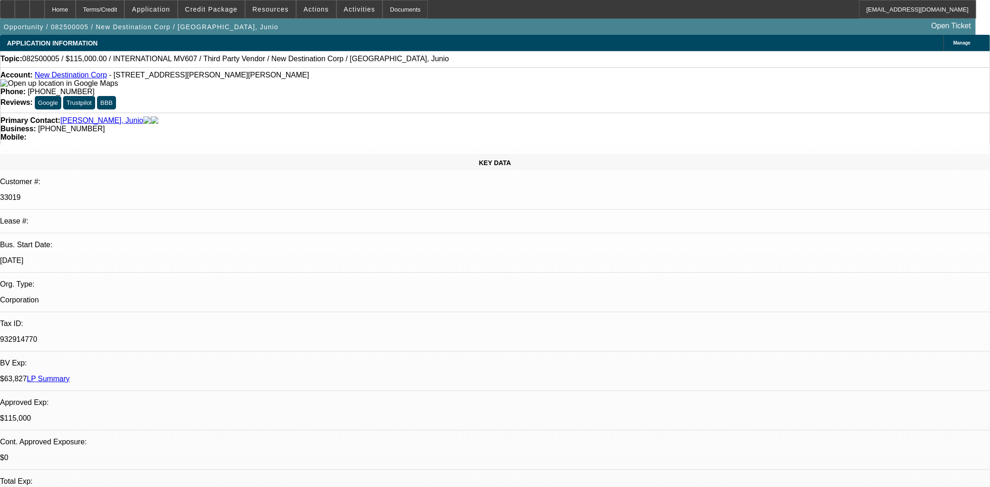
select select "2"
select select "0.1"
select select "4"
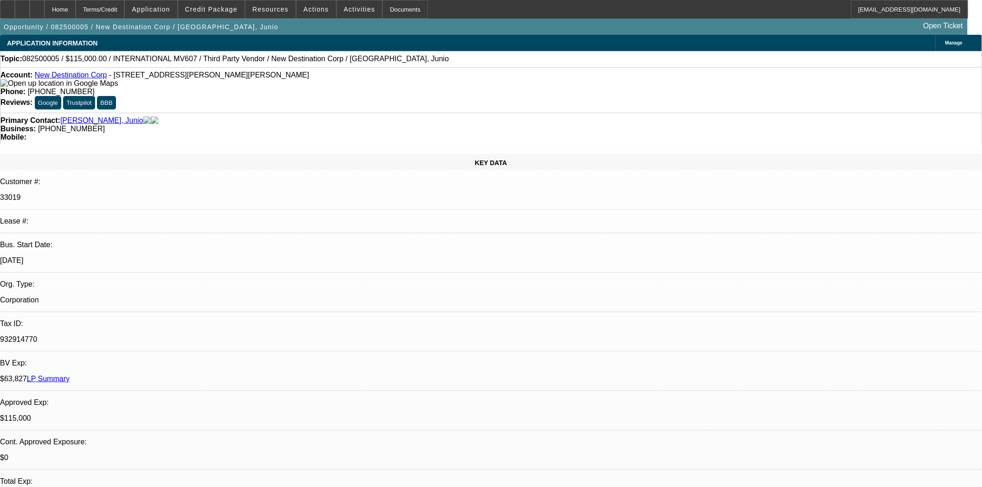
scroll to position [207, 0]
click at [7, 6] on icon at bounding box center [7, 6] width 0 height 0
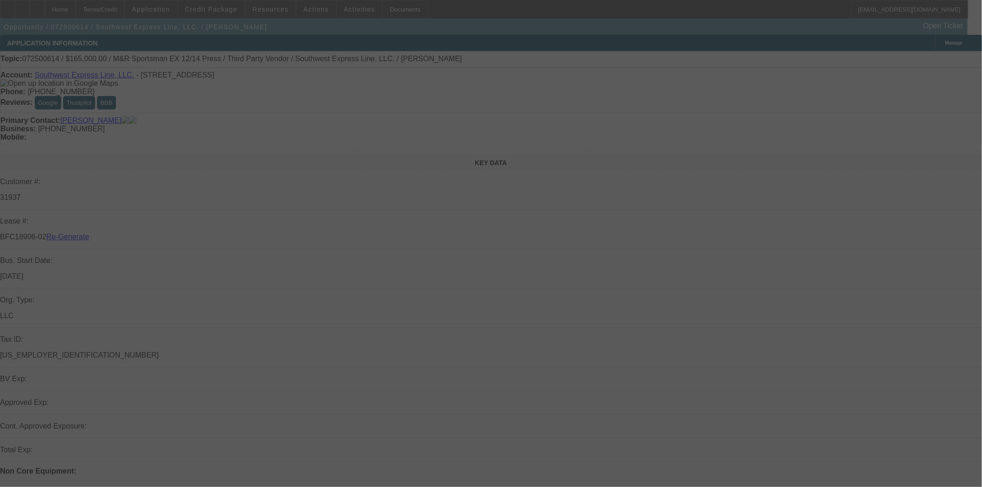
select select "3"
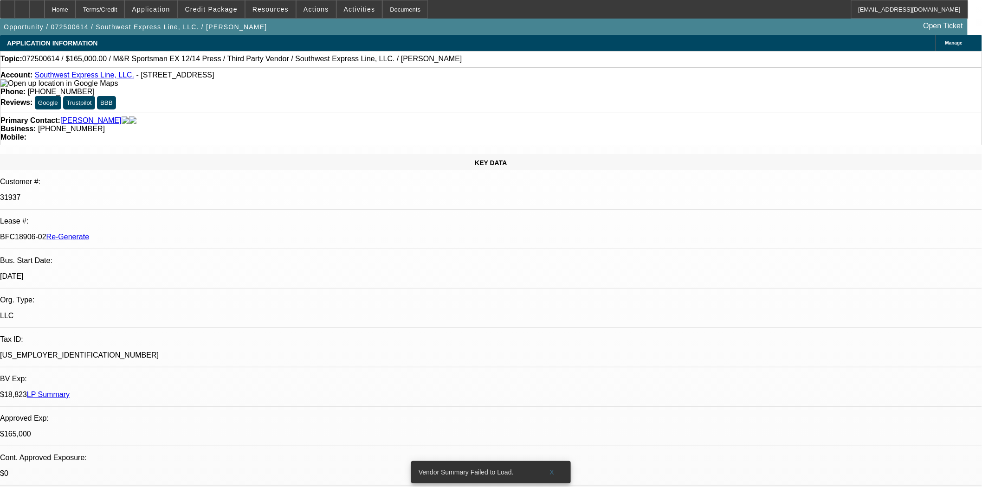
select select "0"
select select "2"
select select "0.1"
select select "4"
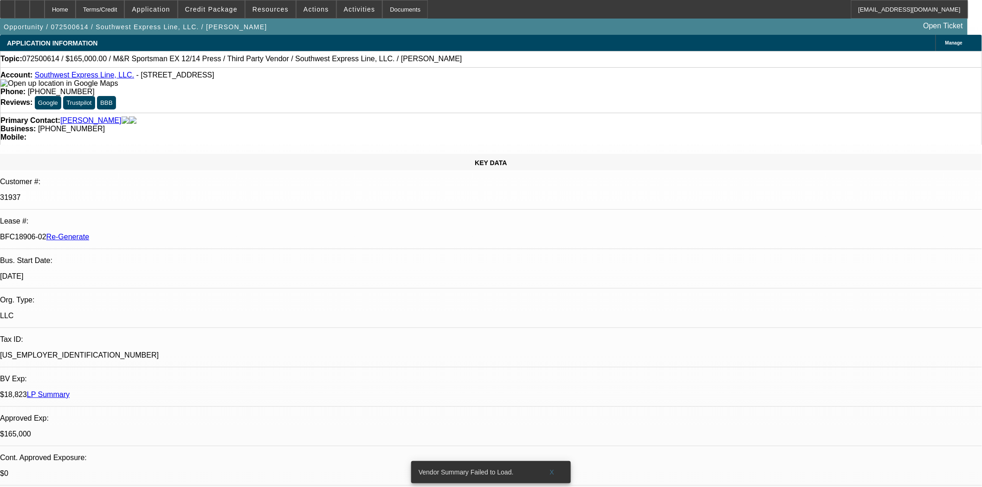
click at [735, 99] on span "Reply" at bounding box center [735, 96] width 25 height 11
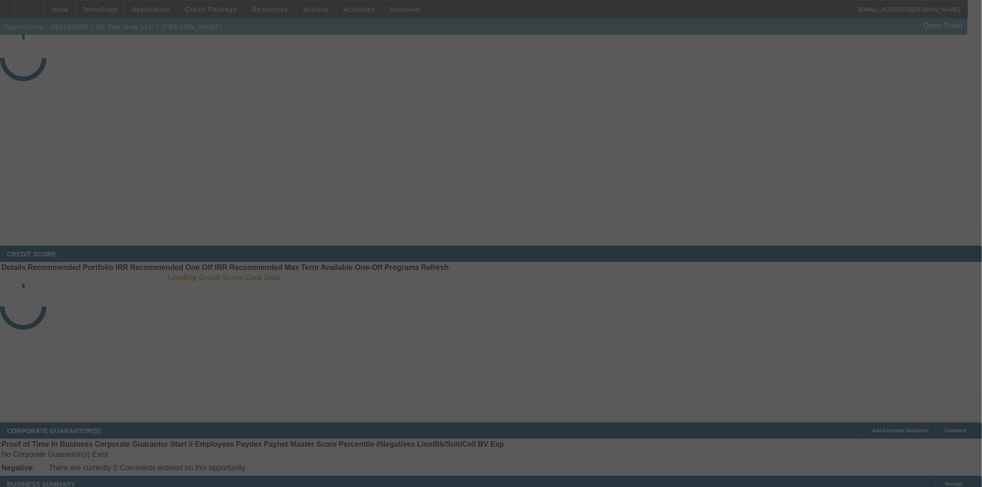
select select "3"
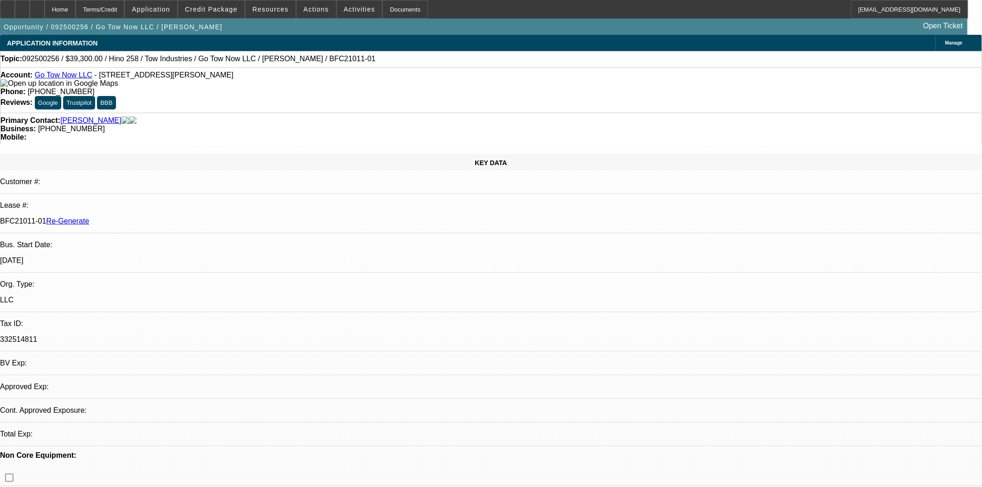
select select "0"
select select "2"
select select "0.1"
select select "4"
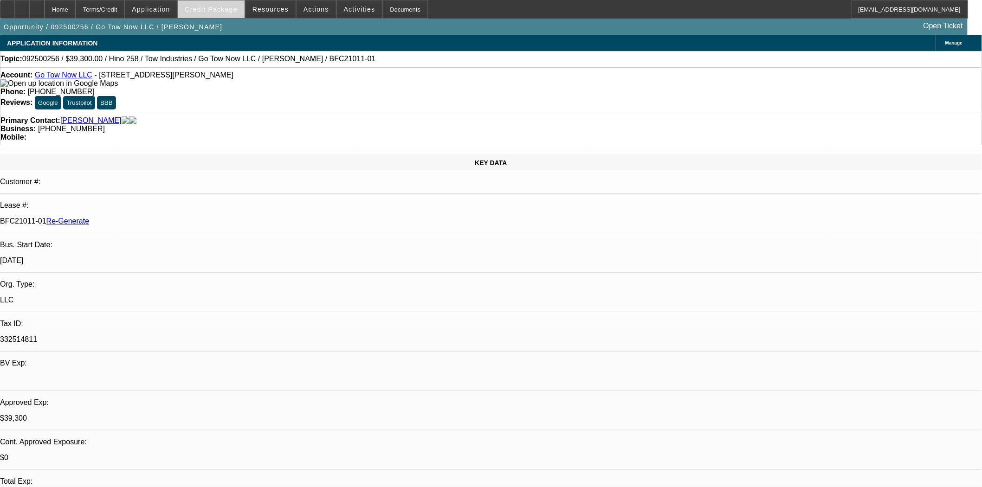
click at [222, 12] on span "Credit Package" at bounding box center [211, 9] width 52 height 7
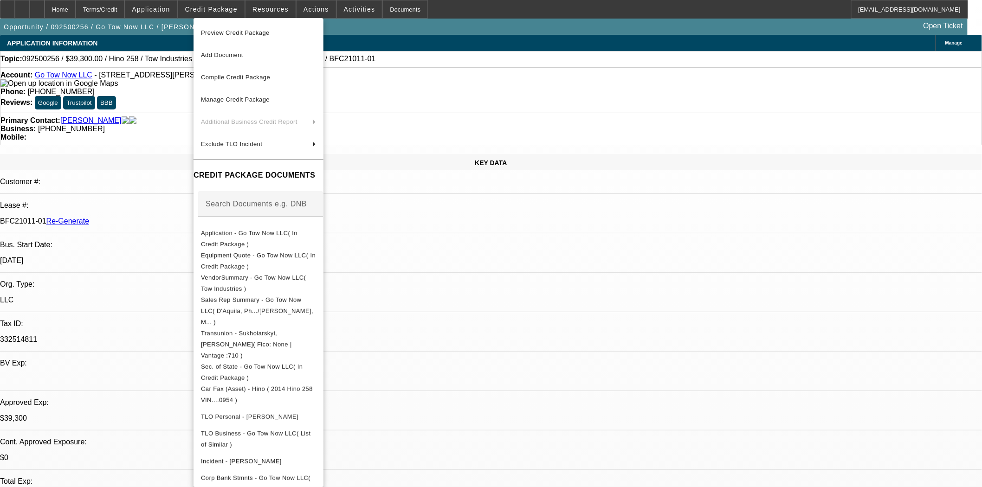
click at [222, 32] on span "Preview Credit Package" at bounding box center [235, 32] width 69 height 7
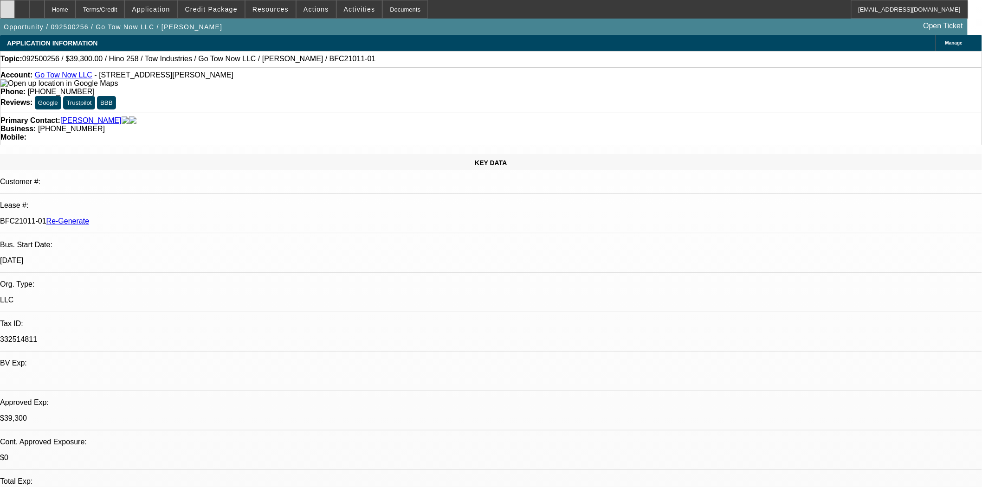
click at [14, 16] on div at bounding box center [7, 9] width 15 height 19
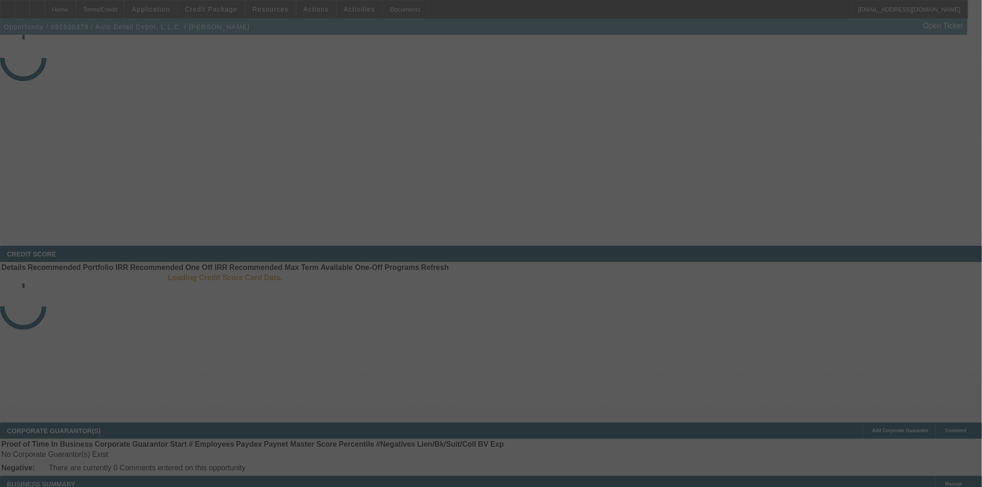
select select "3"
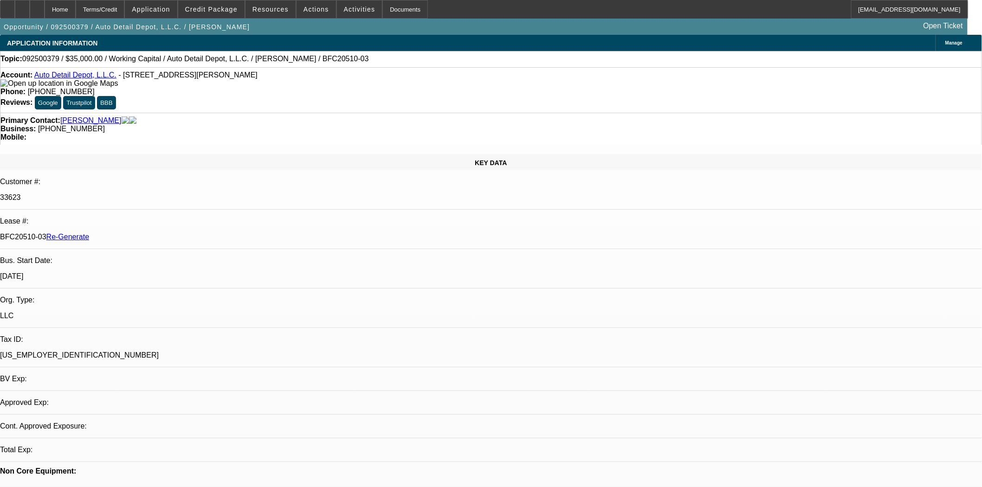
select select "0"
select select "2"
select select "0"
select select "6"
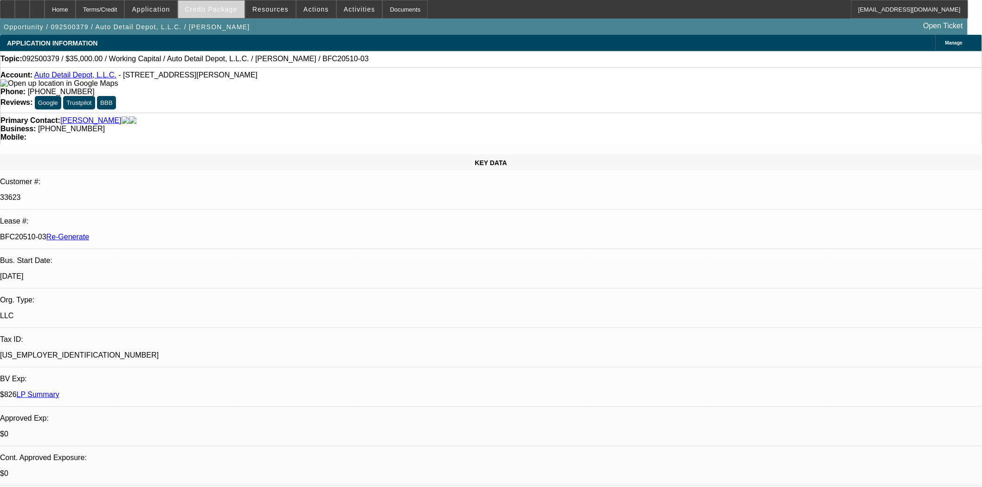
click at [212, 9] on span "Credit Package" at bounding box center [211, 9] width 52 height 7
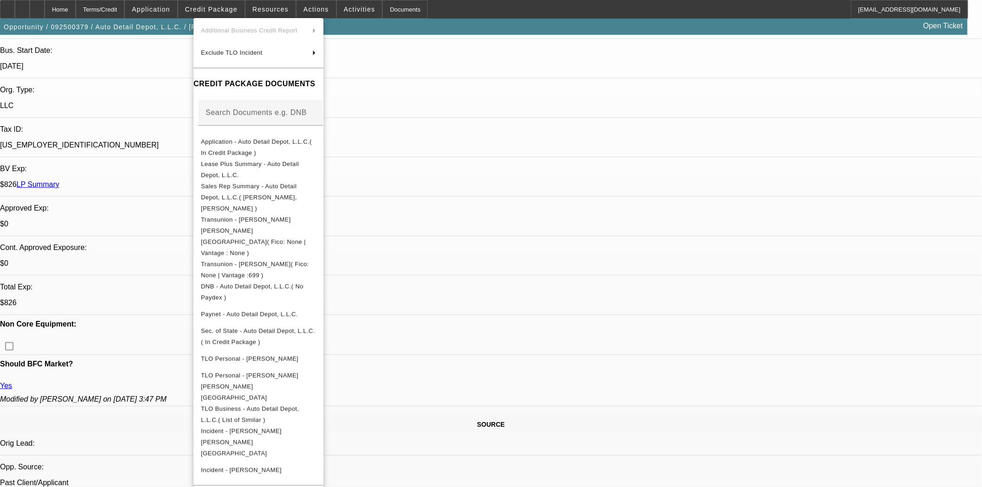
scroll to position [309, 0]
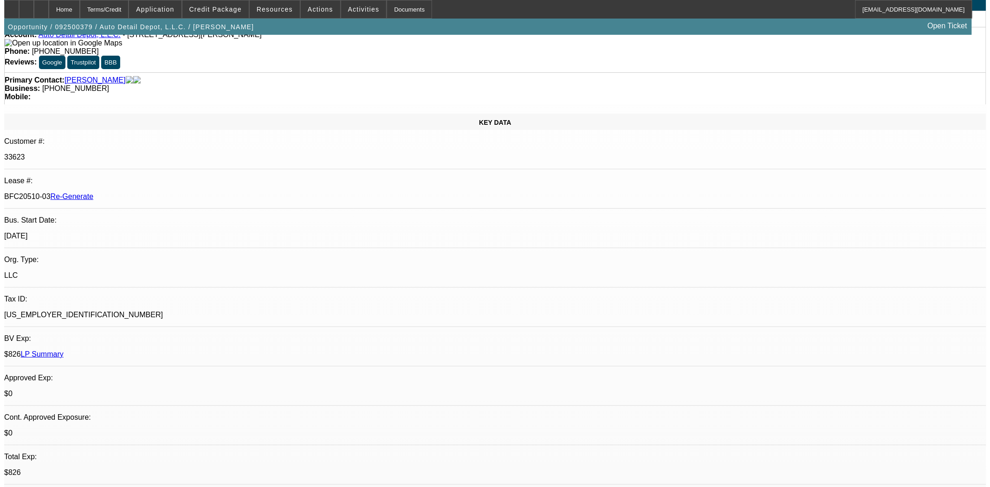
scroll to position [0, 0]
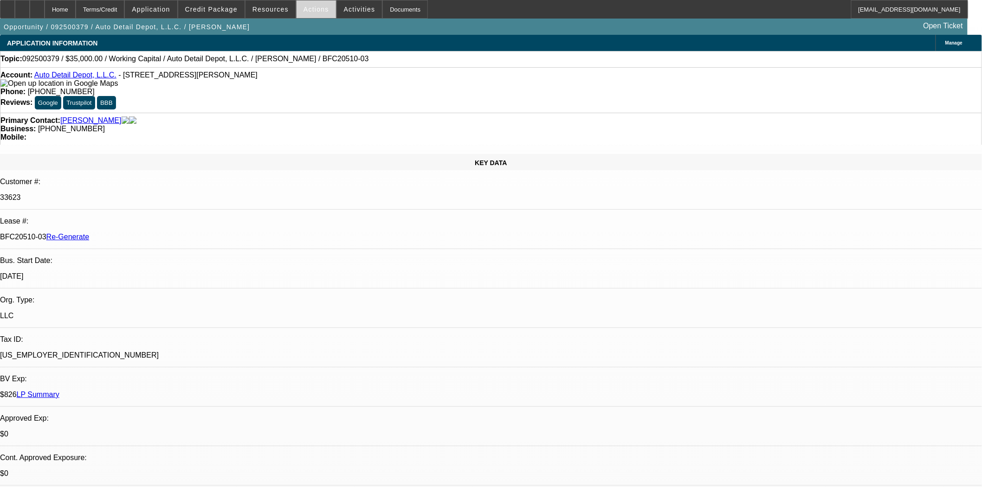
click at [312, 10] on span "Actions" at bounding box center [317, 9] width 26 height 7
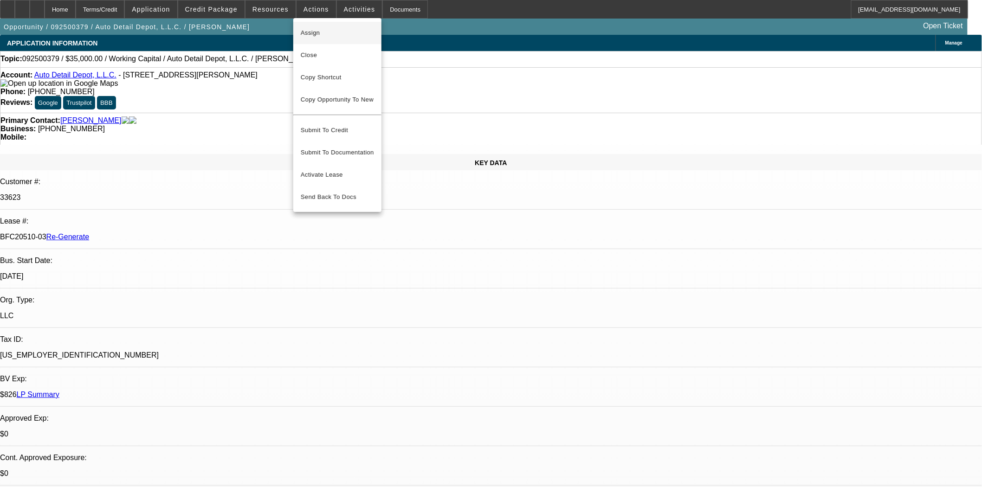
click at [310, 27] on span "Assign" at bounding box center [337, 32] width 73 height 11
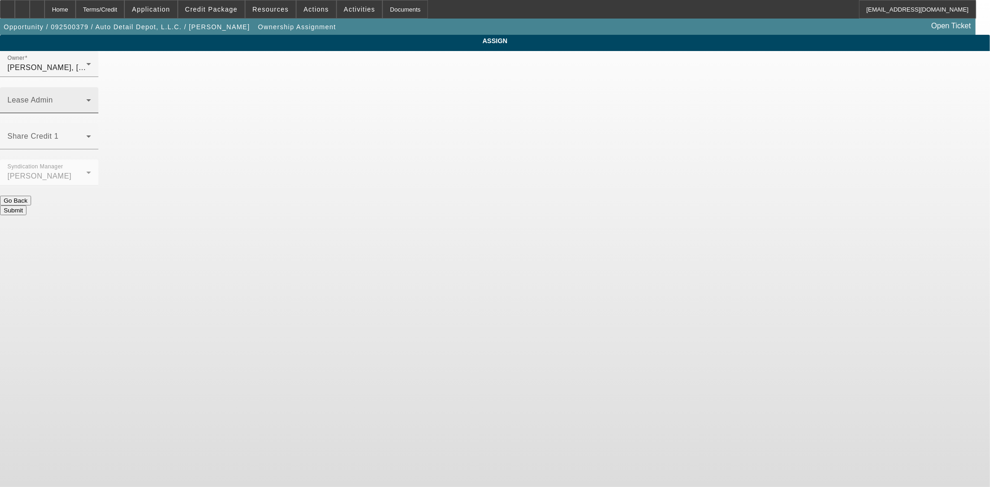
click at [91, 87] on div "Lease Admin" at bounding box center [49, 100] width 84 height 26
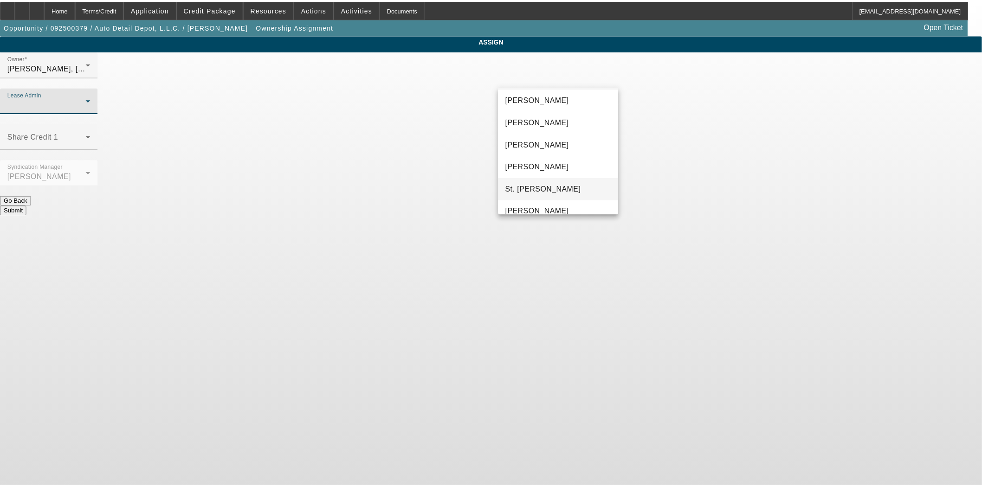
scroll to position [35, 0]
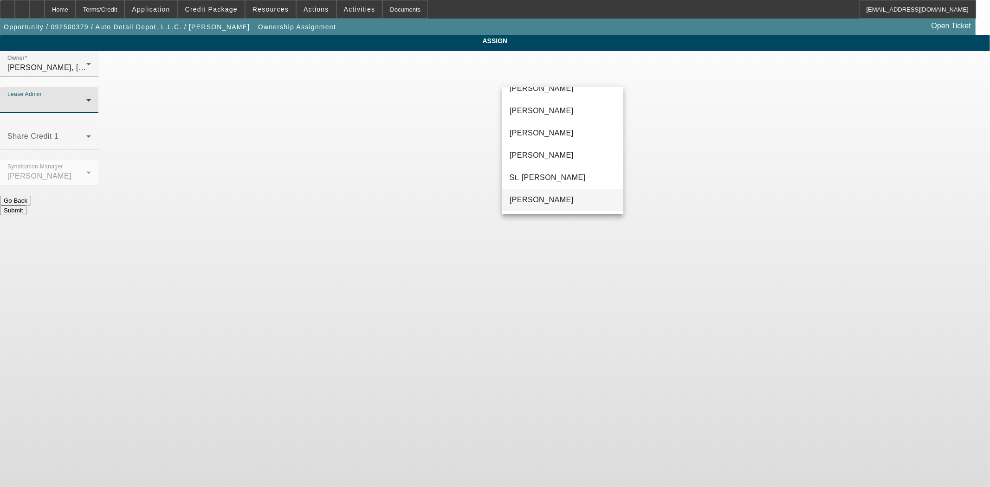
click at [550, 206] on mat-option "[PERSON_NAME]" at bounding box center [562, 200] width 121 height 22
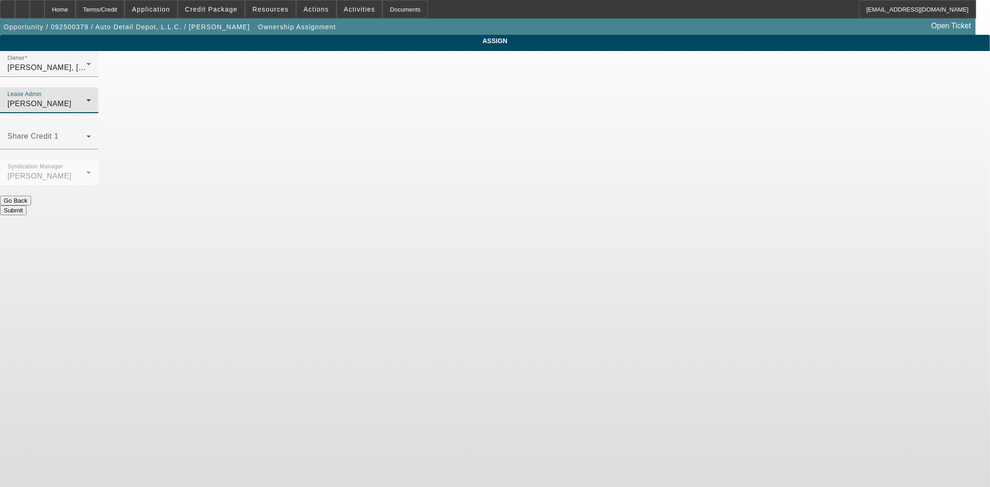
click at [26, 206] on button "Submit" at bounding box center [13, 211] width 26 height 10
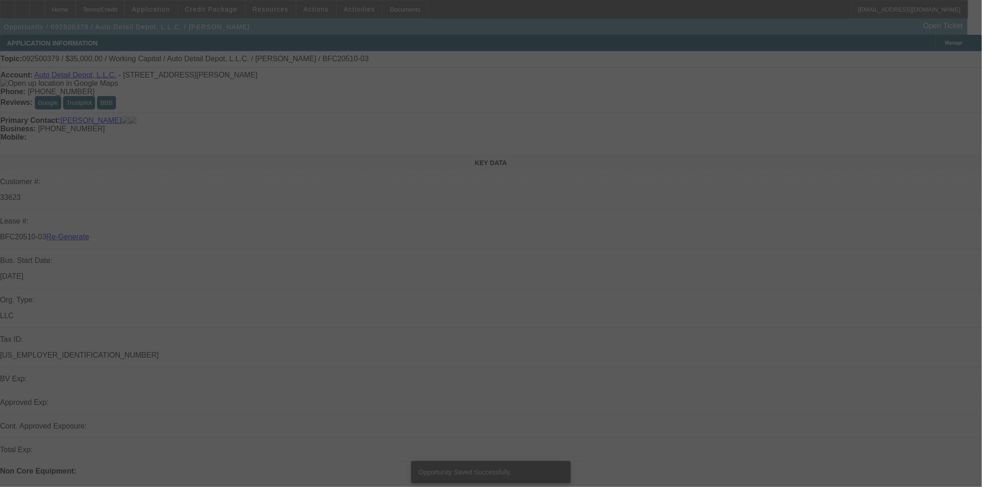
select select "3"
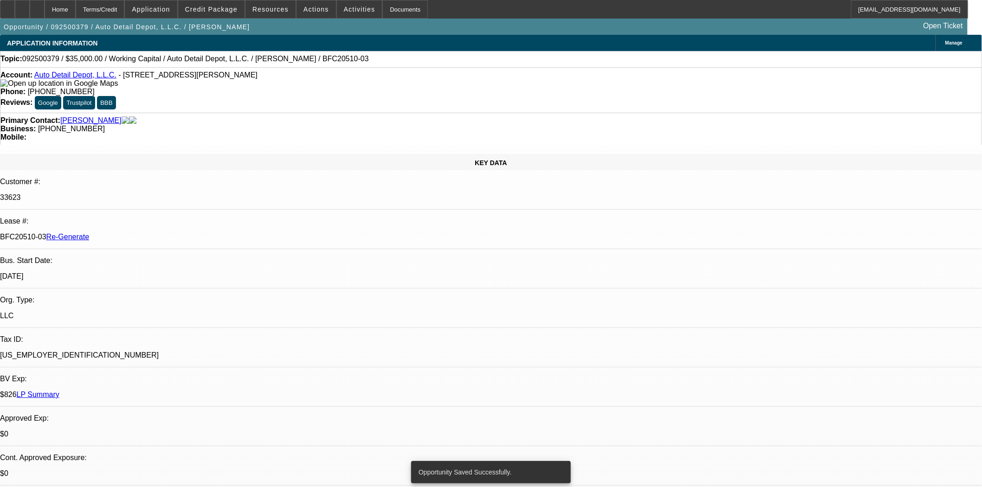
select select "0"
select select "2"
select select "0"
select select "6"
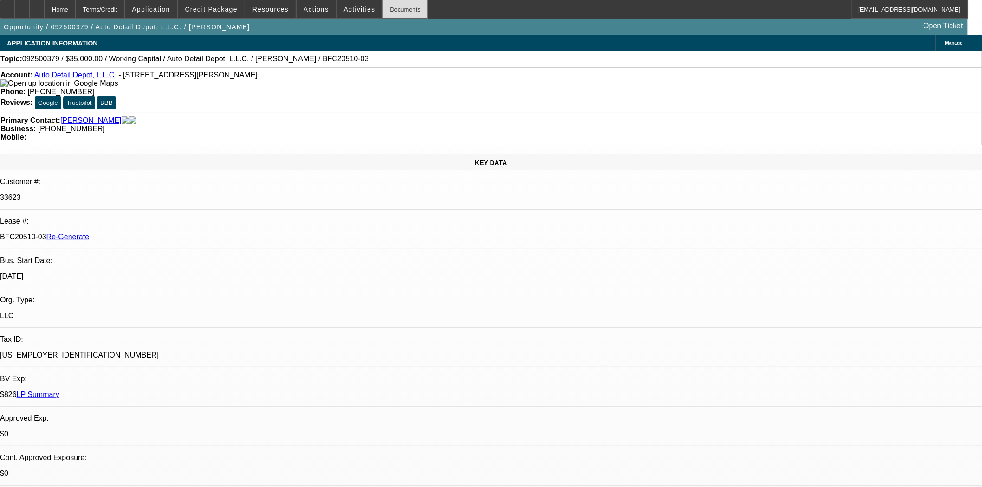
click at [392, 8] on div "Documents" at bounding box center [404, 9] width 45 height 19
click at [310, 8] on span "Actions" at bounding box center [317, 9] width 26 height 7
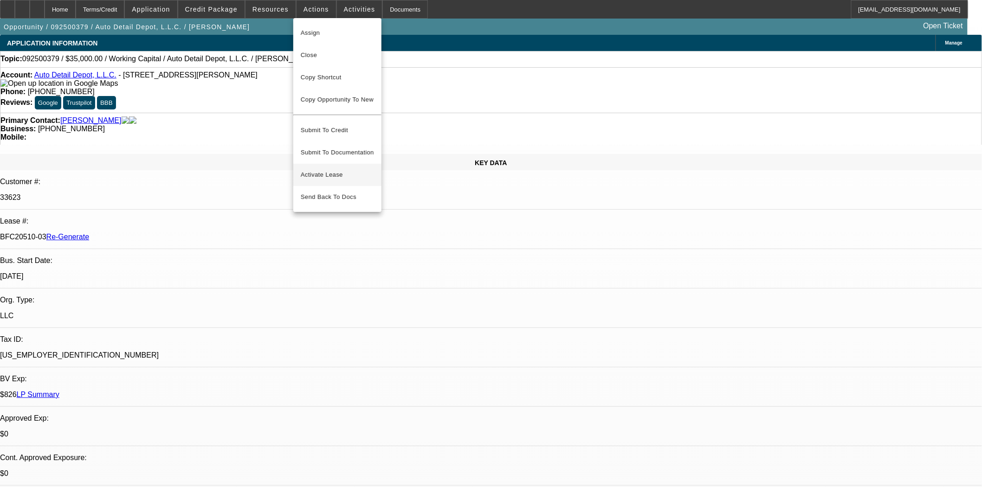
click at [324, 169] on span "Activate Lease" at bounding box center [337, 174] width 73 height 11
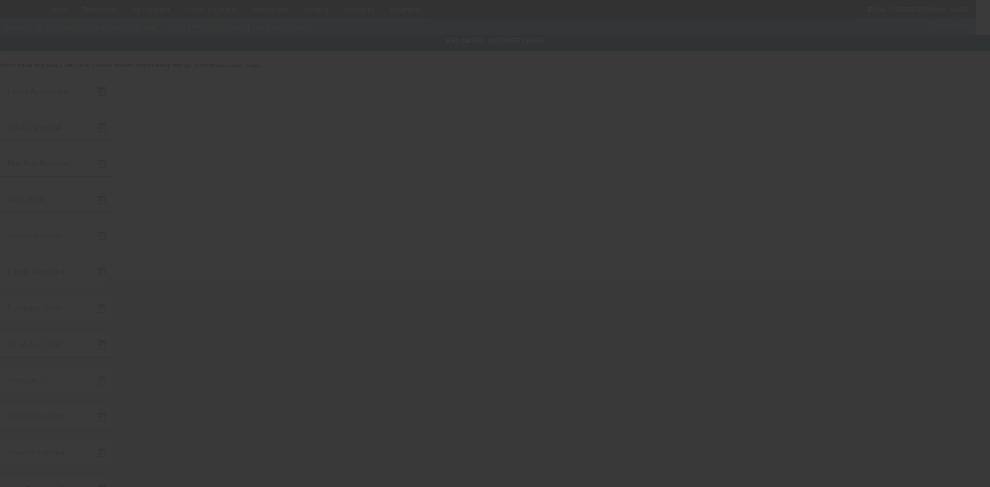
type input "9/17/2025"
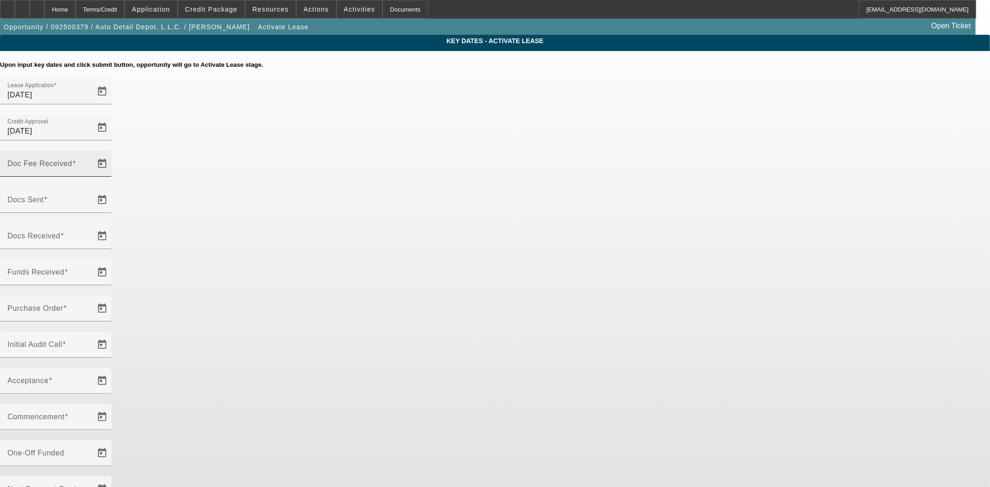
click at [91, 151] on div "Doc Fee Received" at bounding box center [49, 164] width 84 height 26
type input "9/18/2025"
type input "09/18/2025"
type input "9/18/2025"
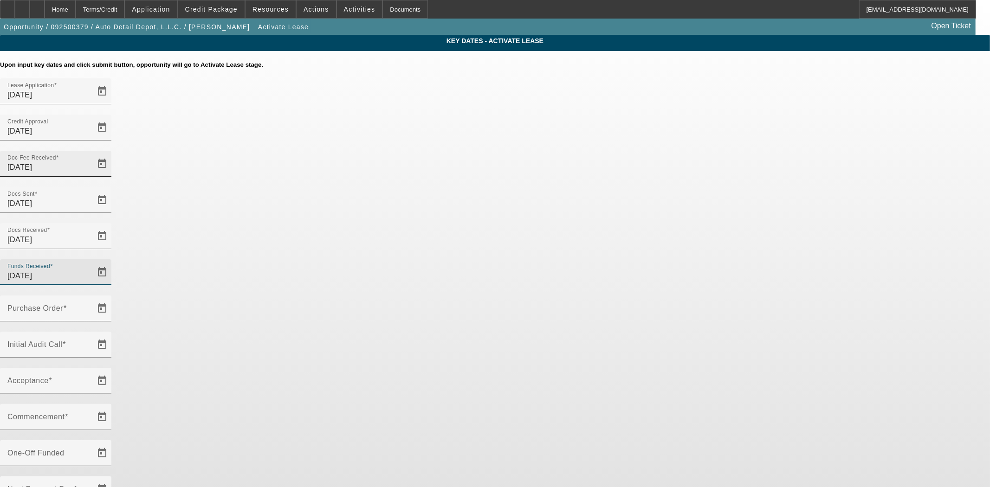
type input "9/18/2025"
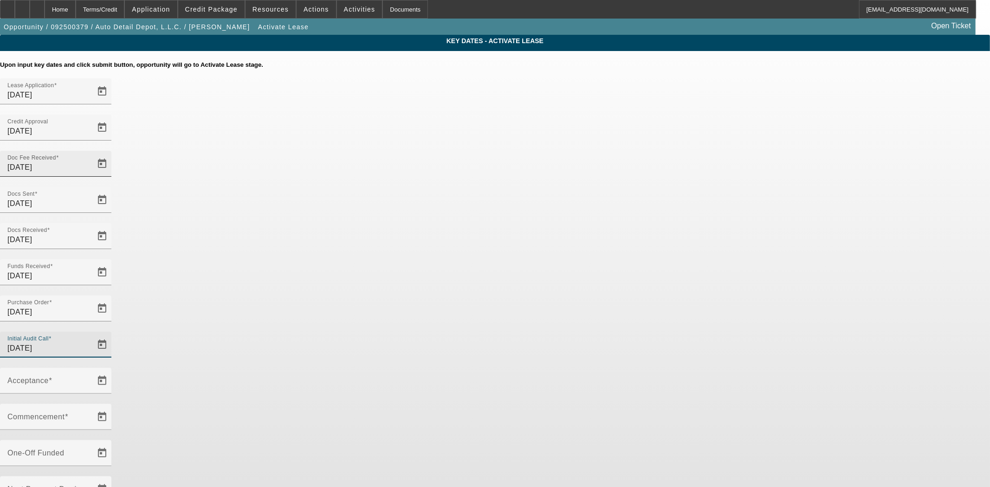
type input "9/18/2025"
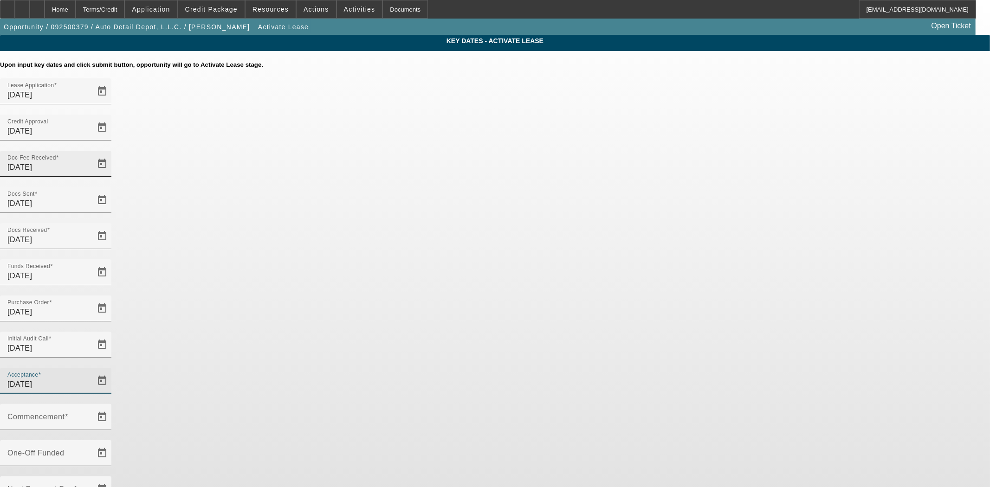
type input "9/18/2025"
type input "10/1/2025"
type input "11/1/2025"
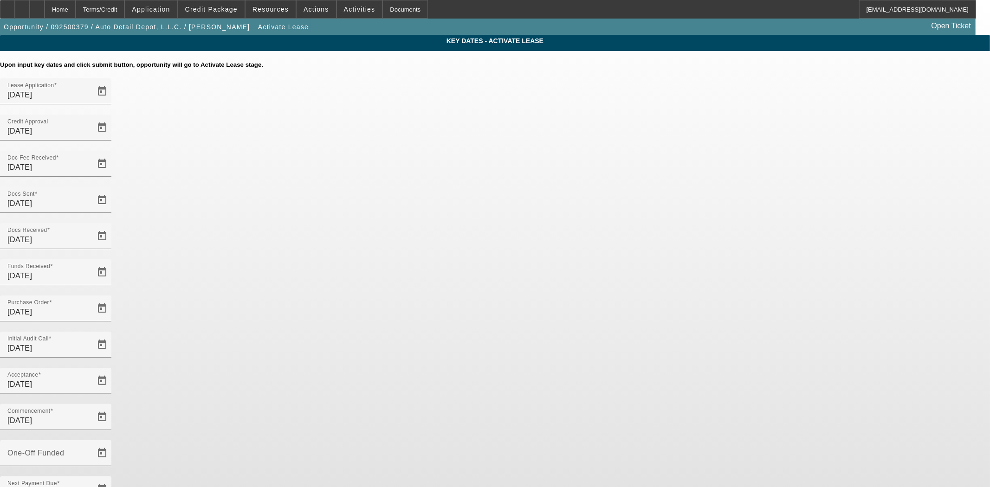
type input "9/18/2025"
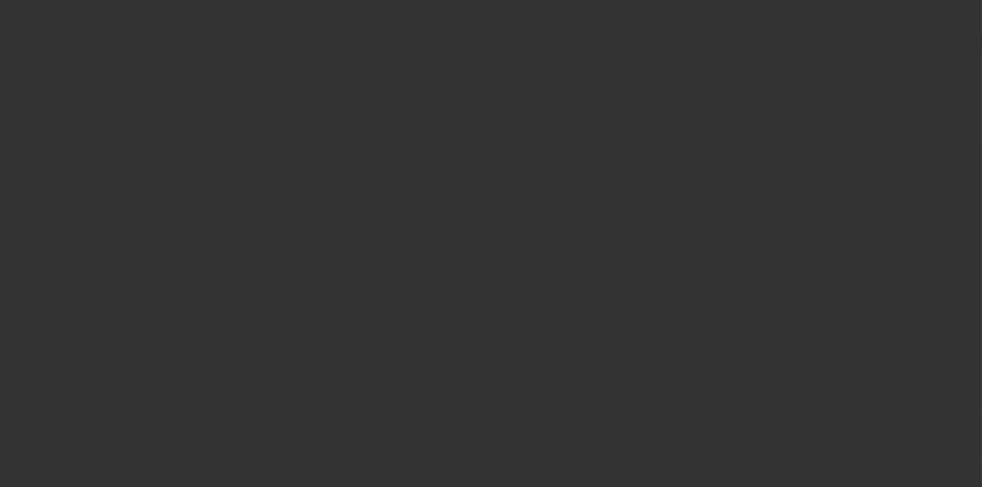
select select "4"
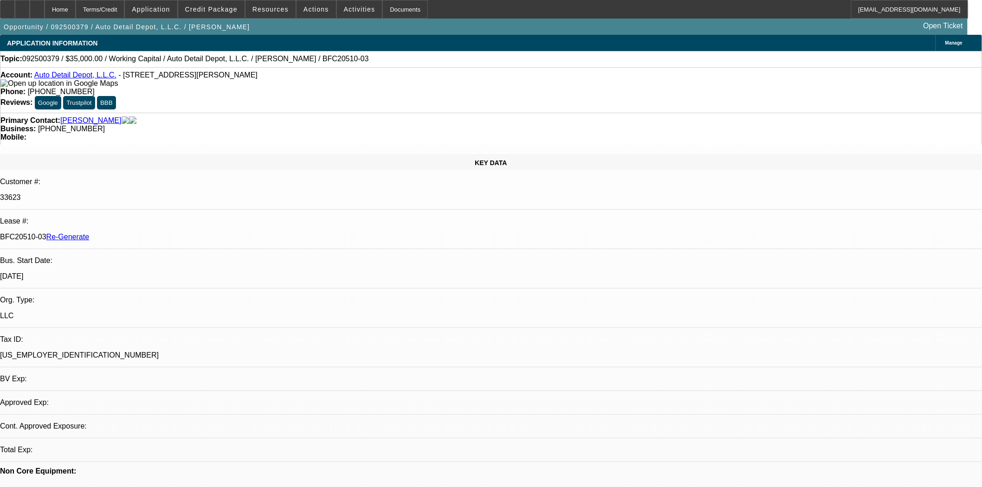
select select "0"
select select "2"
select select "0"
select select "6"
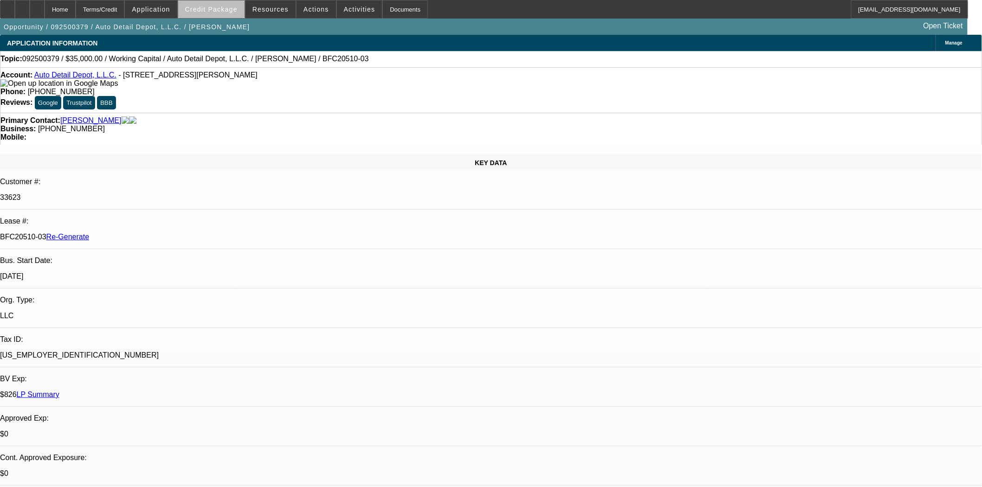
click at [234, 10] on span "Credit Package" at bounding box center [211, 9] width 52 height 7
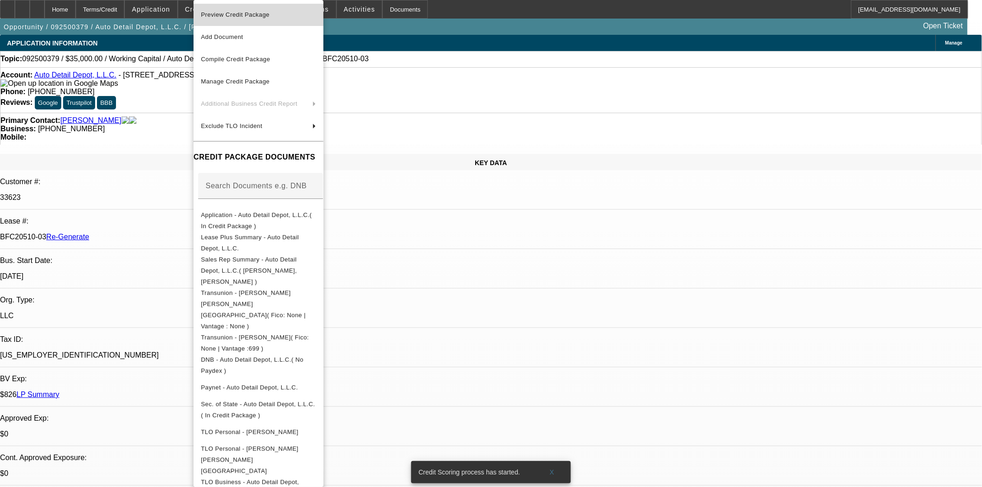
click at [228, 16] on span "Preview Credit Package" at bounding box center [235, 14] width 69 height 7
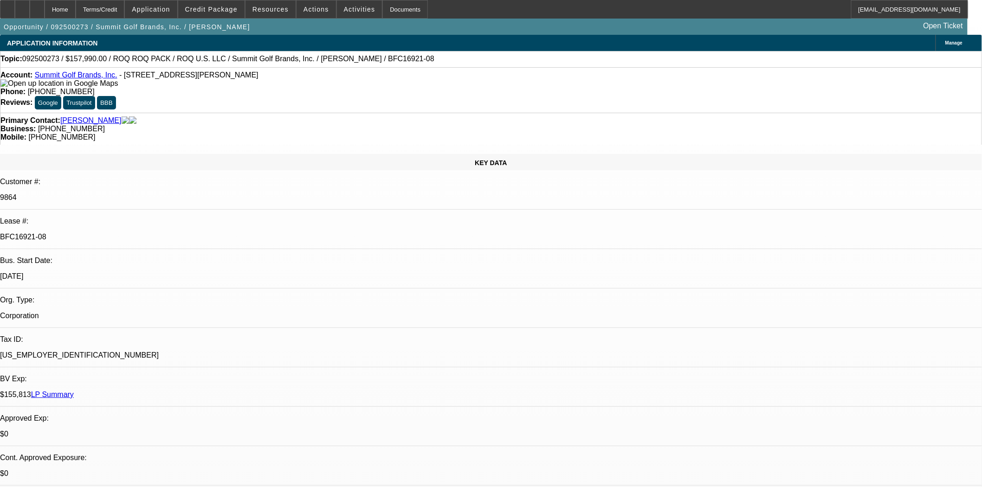
select select "0"
select select "2"
select select "0.1"
select select "4"
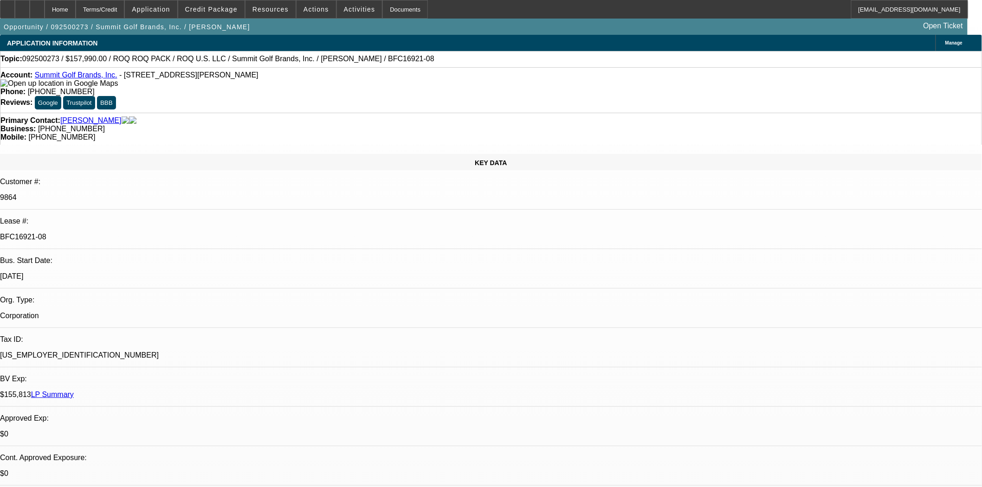
select select "0"
select select "2"
select select "0.1"
select select "4"
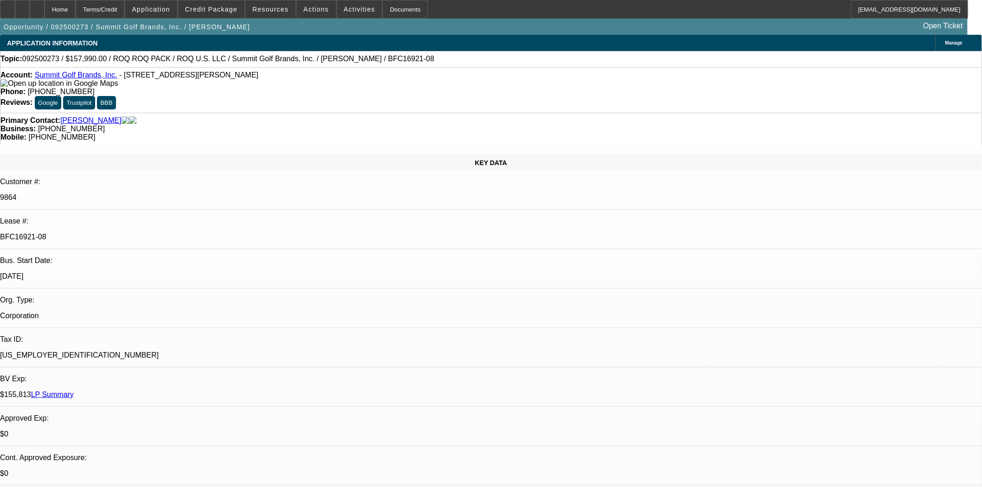
select select "0"
select select "0.1"
select select "4"
select select "0"
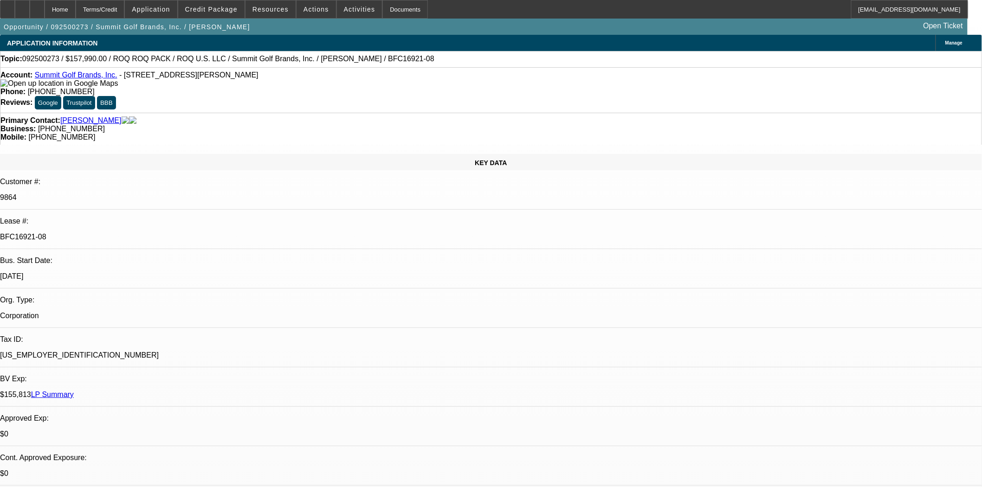
select select "2"
select select "0.1"
select select "4"
click at [205, 15] on span at bounding box center [211, 9] width 66 height 22
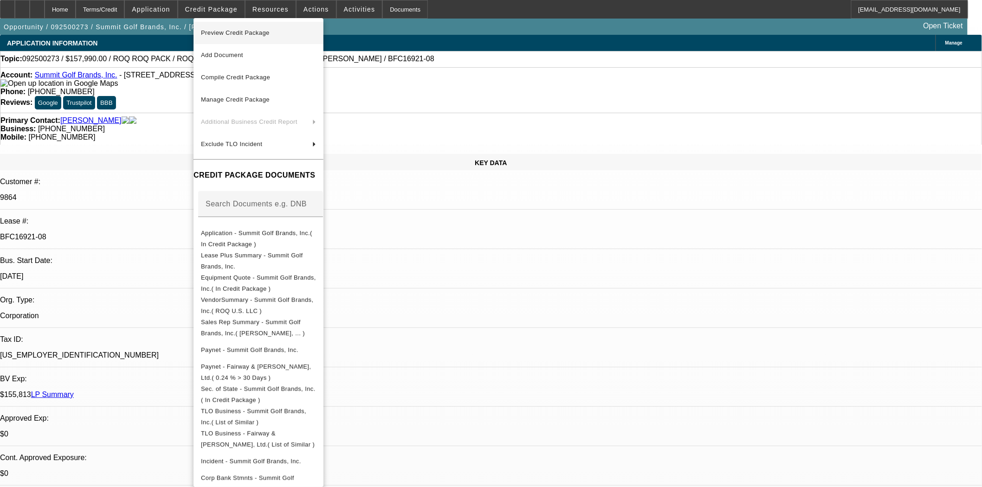
click at [211, 29] on span "Preview Credit Package" at bounding box center [235, 32] width 69 height 7
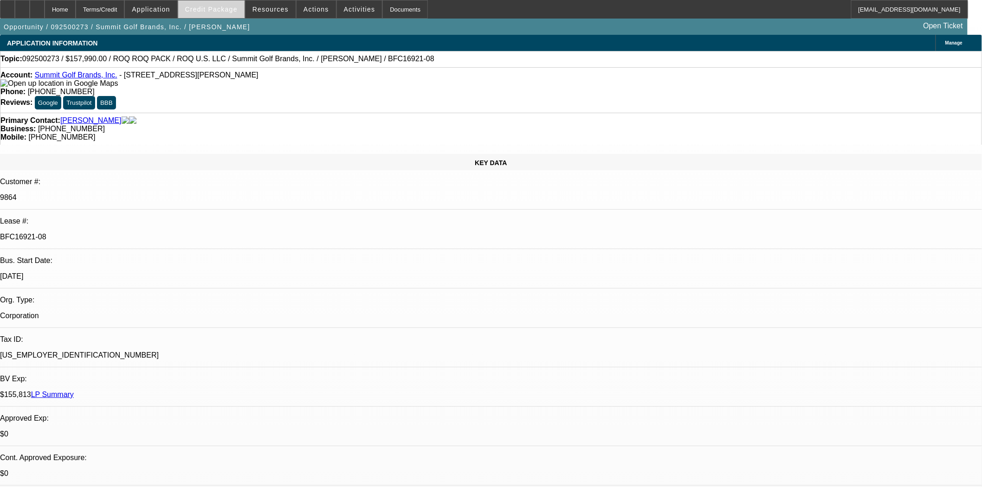
click at [215, 17] on span at bounding box center [211, 9] width 66 height 22
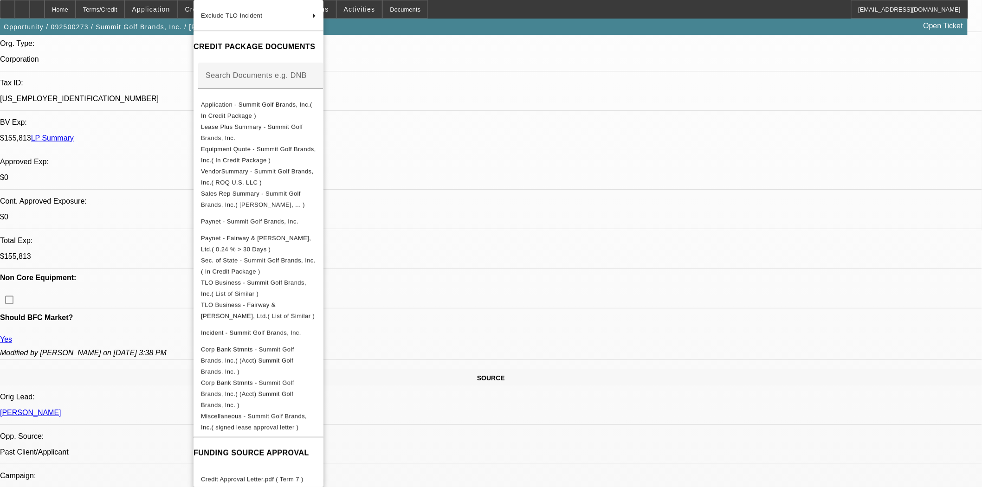
scroll to position [309, 0]
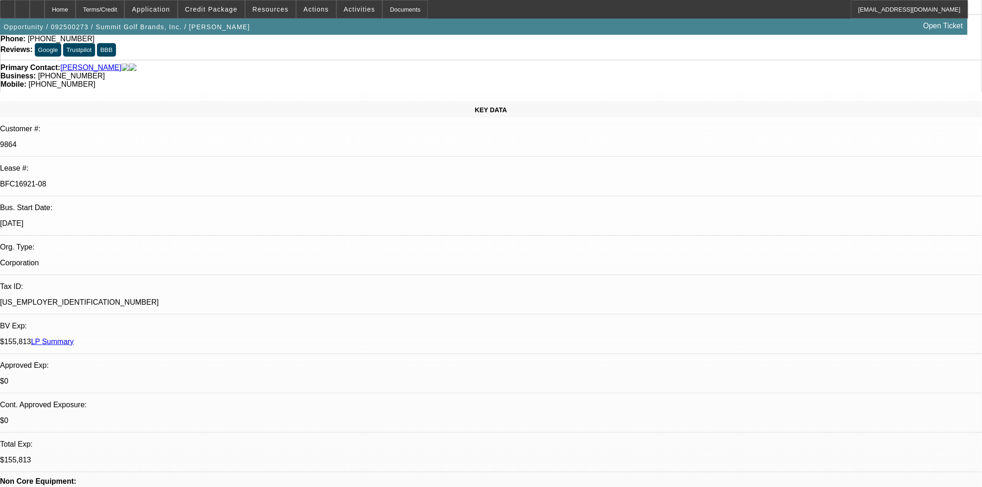
scroll to position [0, 0]
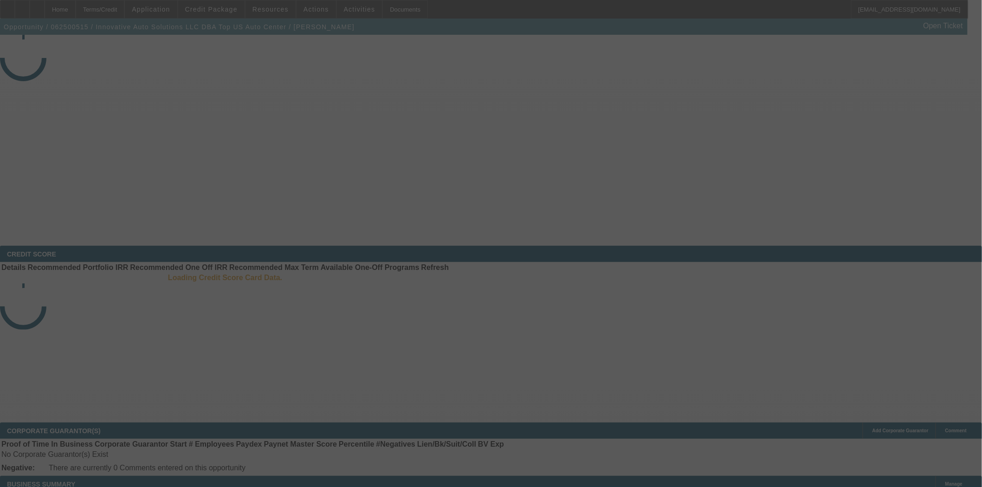
select select "3"
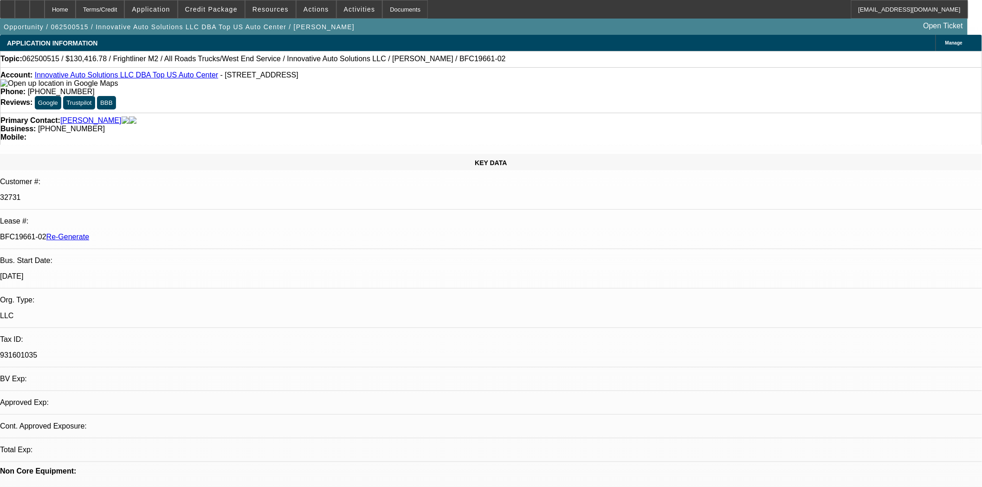
select select "0"
select select "2"
select select "0"
select select "6"
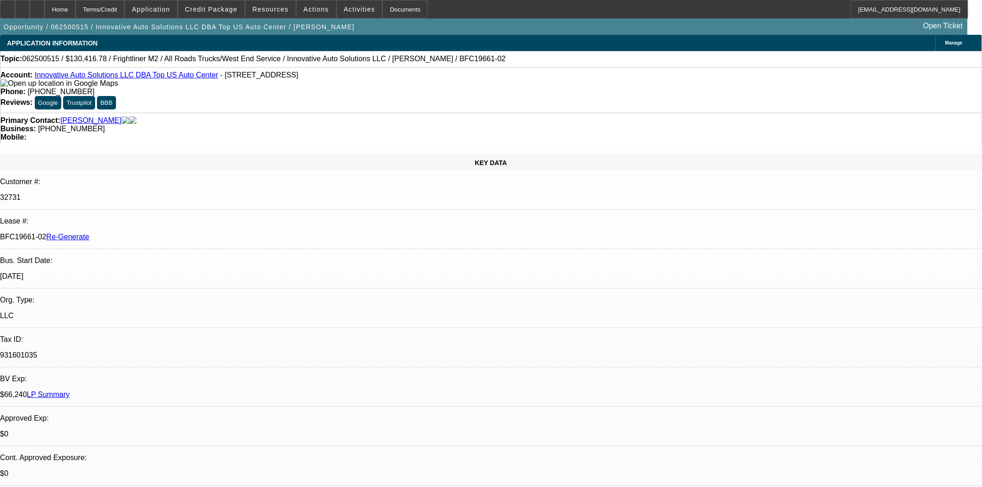
scroll to position [206, 0]
drag, startPoint x: 916, startPoint y: 414, endPoint x: 835, endPoint y: 415, distance: 80.3
copy td "[EMAIL_ADDRESS][DOMAIN_NAME]"
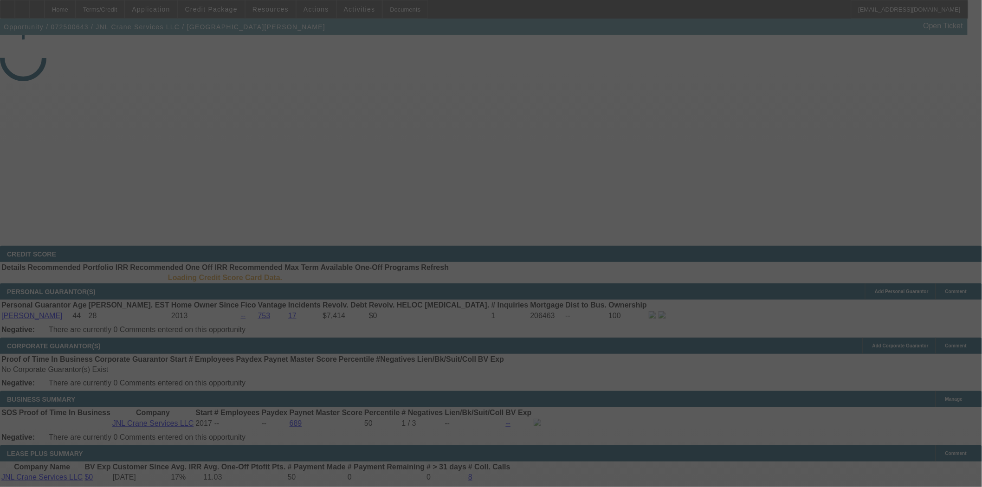
select select "4"
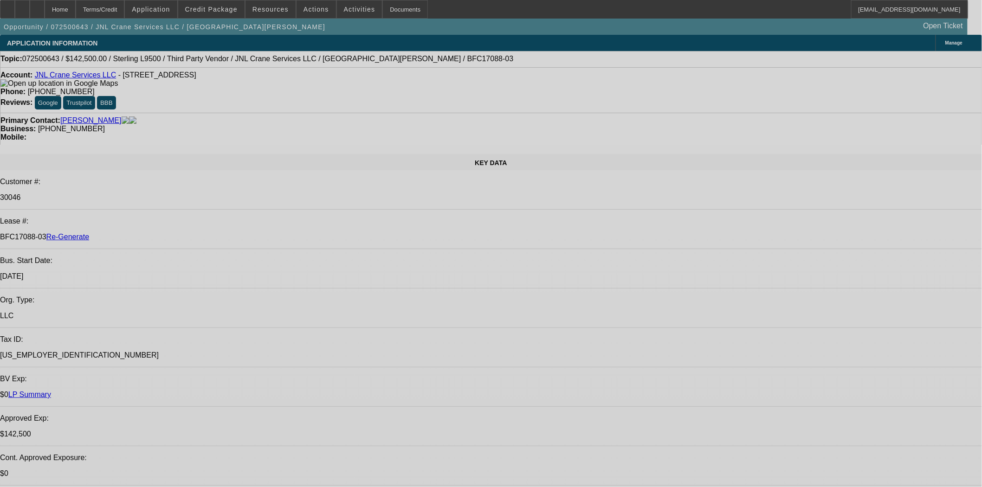
select select "0"
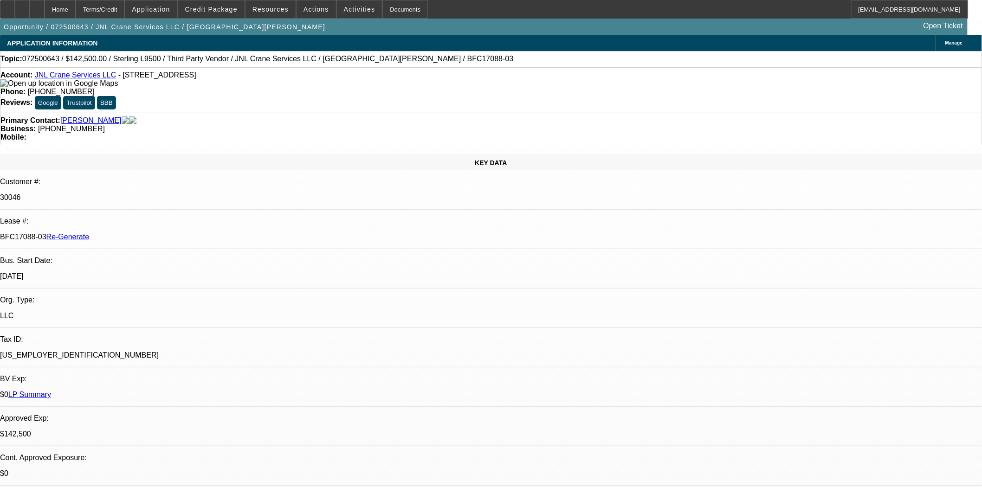
select select "2"
select select "0"
select select "6"
click at [323, 6] on span at bounding box center [316, 9] width 39 height 22
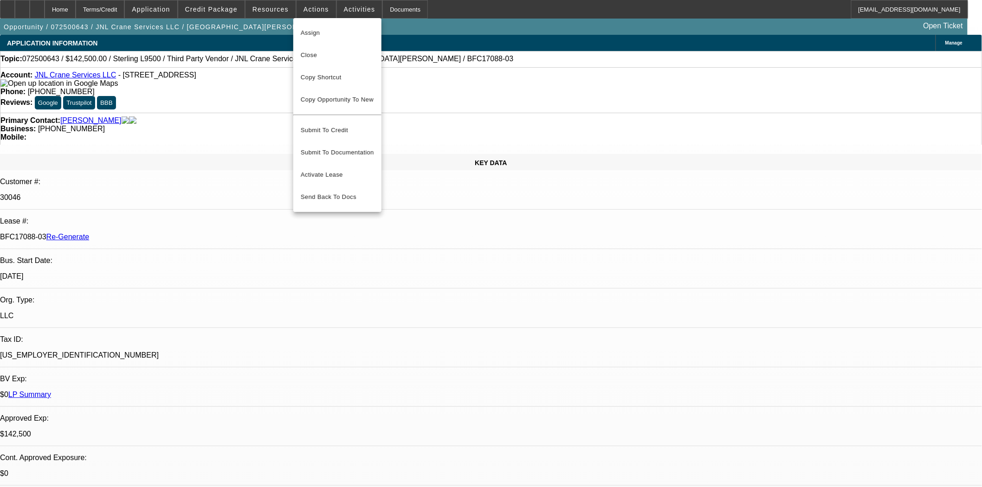
click at [272, 13] on div at bounding box center [491, 243] width 982 height 487
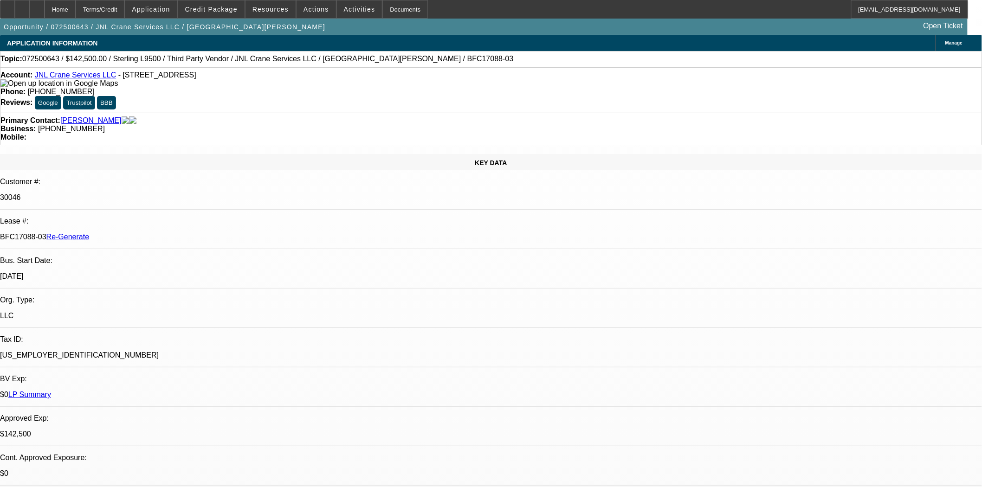
click at [272, 13] on span at bounding box center [271, 9] width 50 height 22
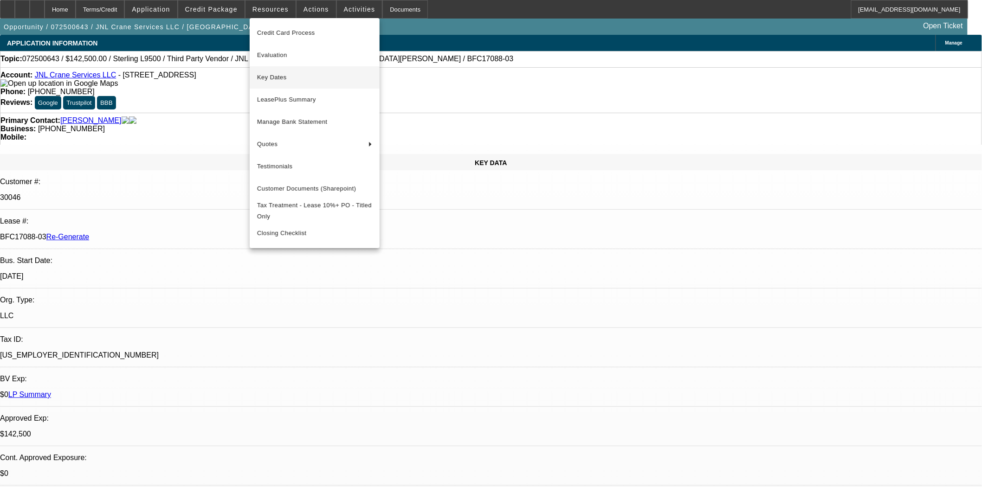
click at [265, 77] on span "Key Dates" at bounding box center [314, 77] width 115 height 11
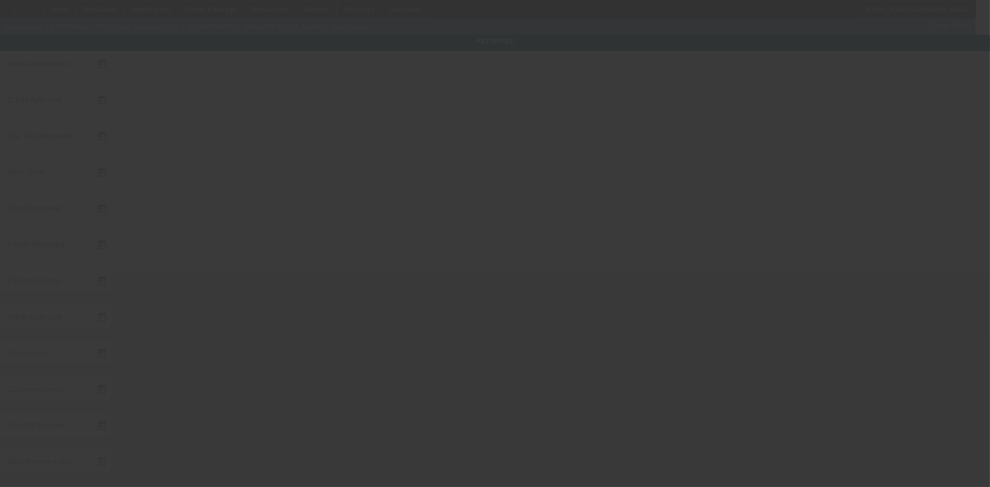
type input "7/28/2025"
type input "9/4/2025"
type input "9/11/2025"
type input "9/10/2025"
type input "9/11/2025"
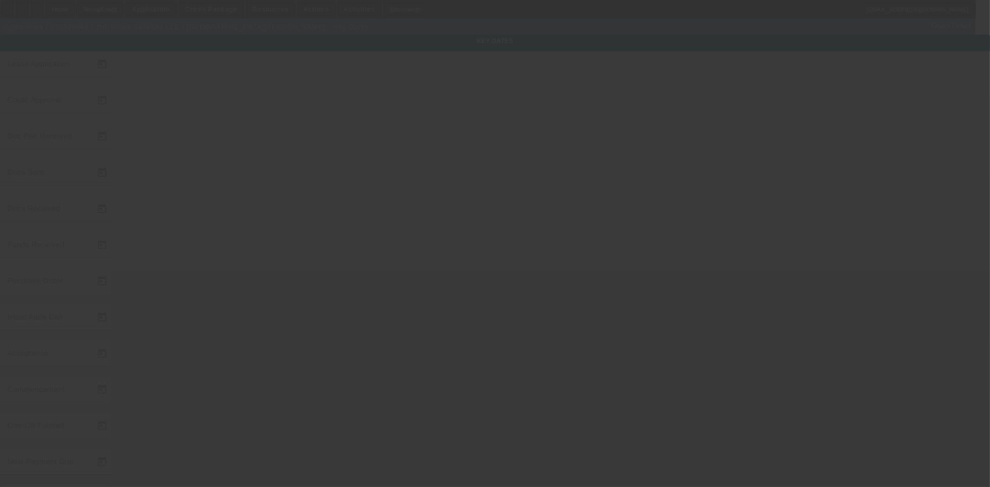
type input "9/11/2025"
type input "9/15/2025"
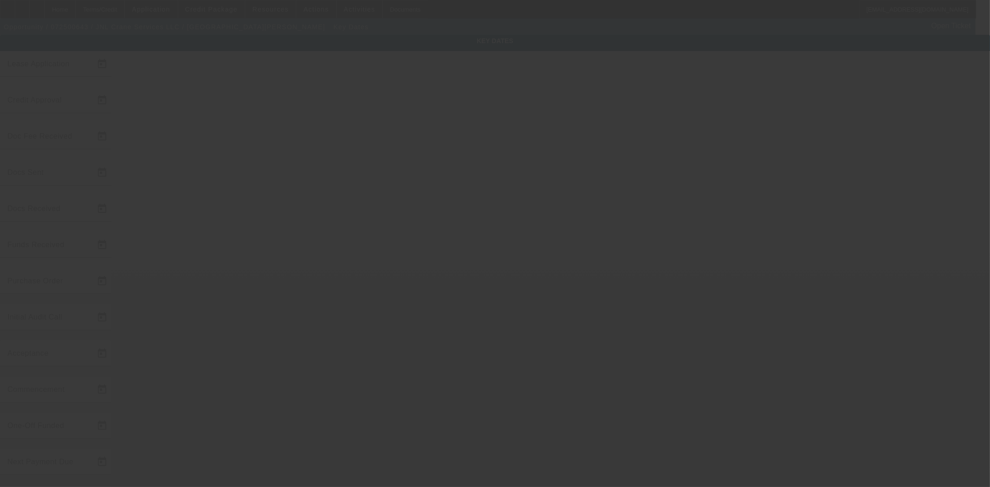
type input "10/15/2025"
type input "9/16/2025"
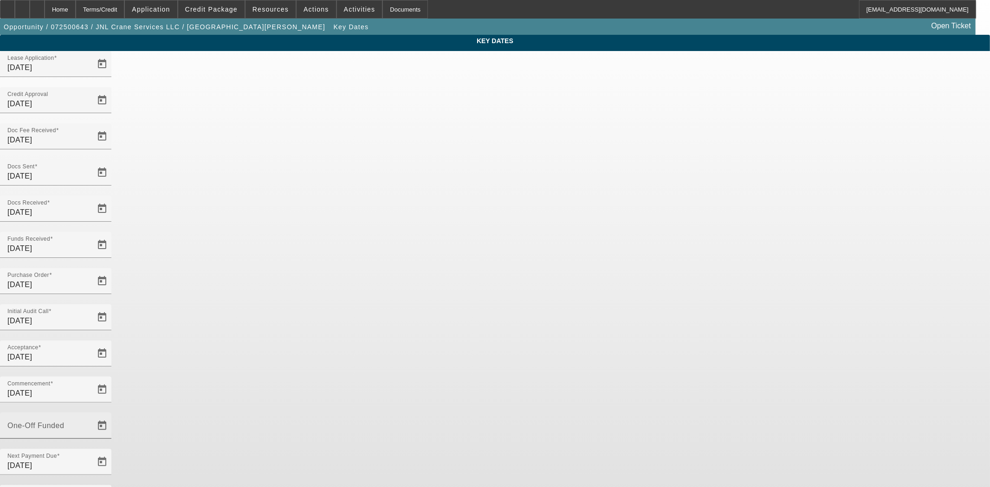
click at [91, 424] on input "One-Off Funded" at bounding box center [49, 429] width 84 height 11
type input "9/16/2025"
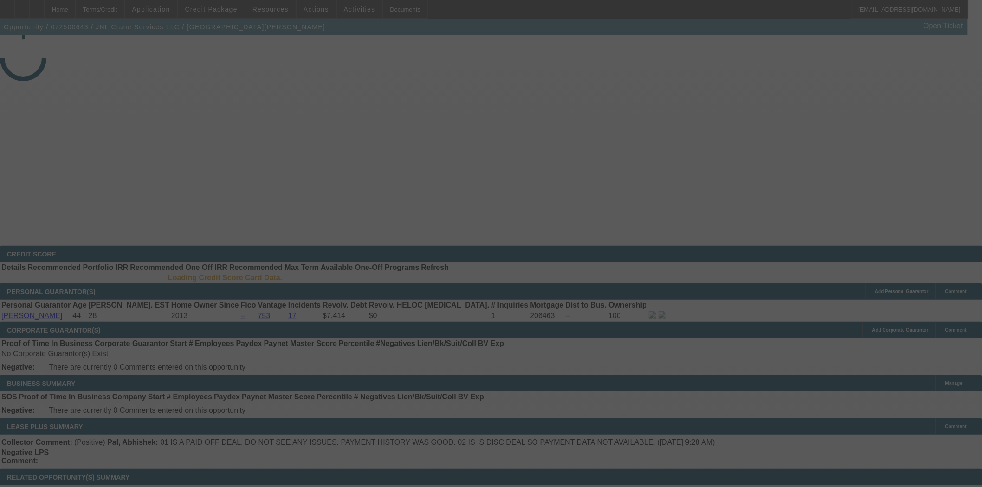
select select "4"
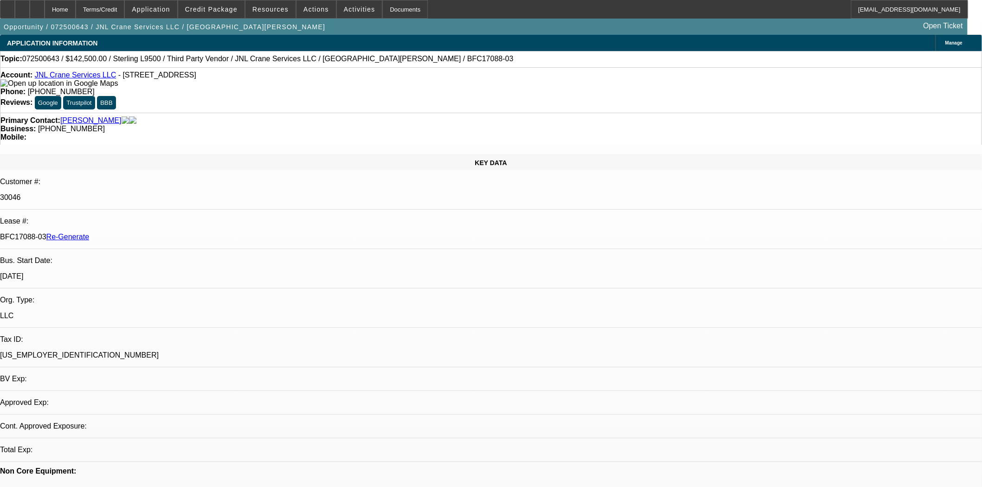
select select "0"
select select "2"
select select "0"
select select "6"
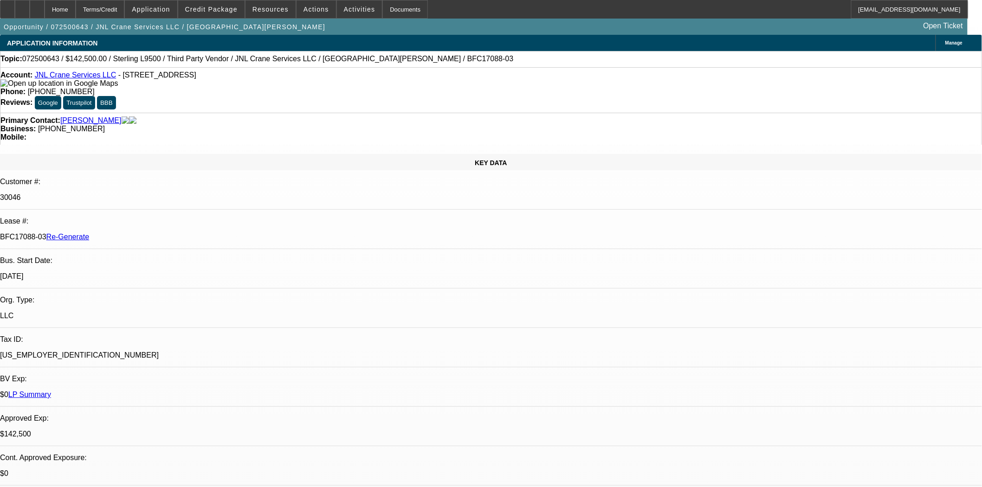
click at [304, 11] on span "Actions" at bounding box center [317, 9] width 26 height 7
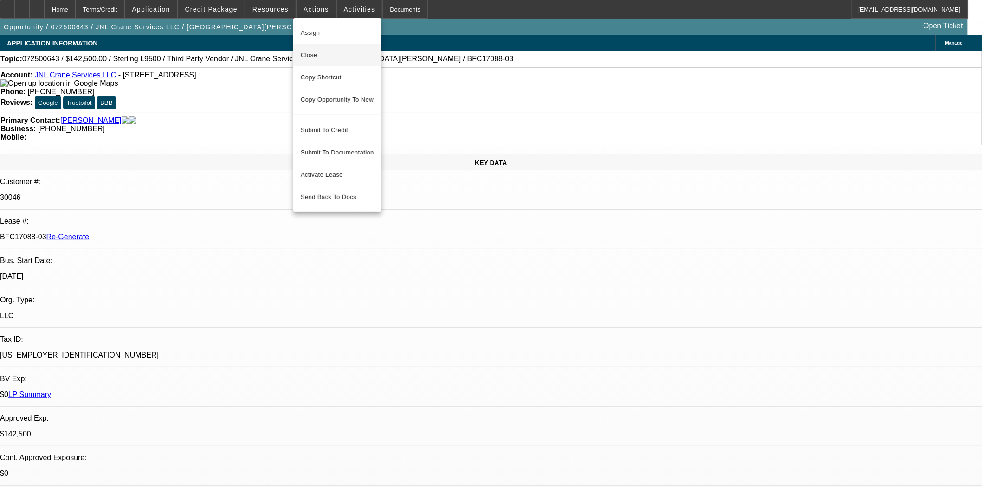
click at [314, 52] on span "Close" at bounding box center [337, 55] width 73 height 11
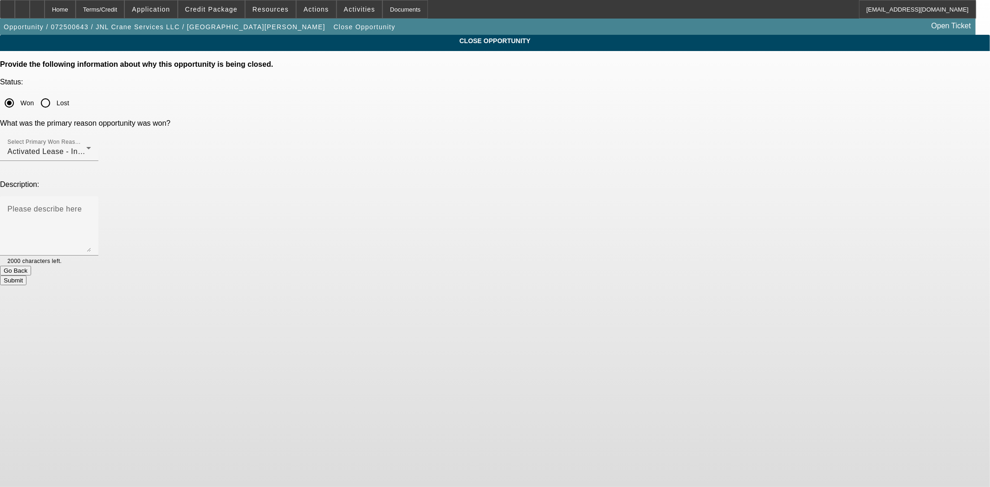
click at [26, 276] on button "Submit" at bounding box center [13, 281] width 26 height 10
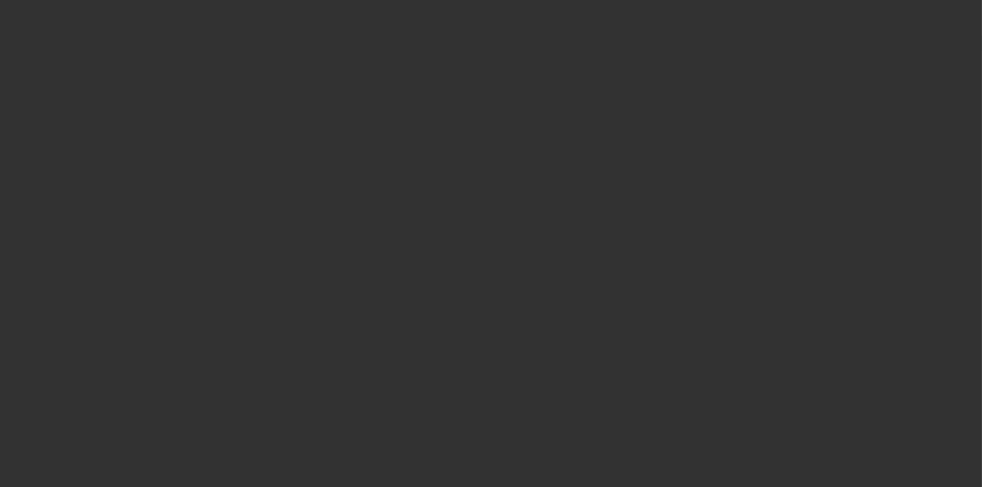
select select "4"
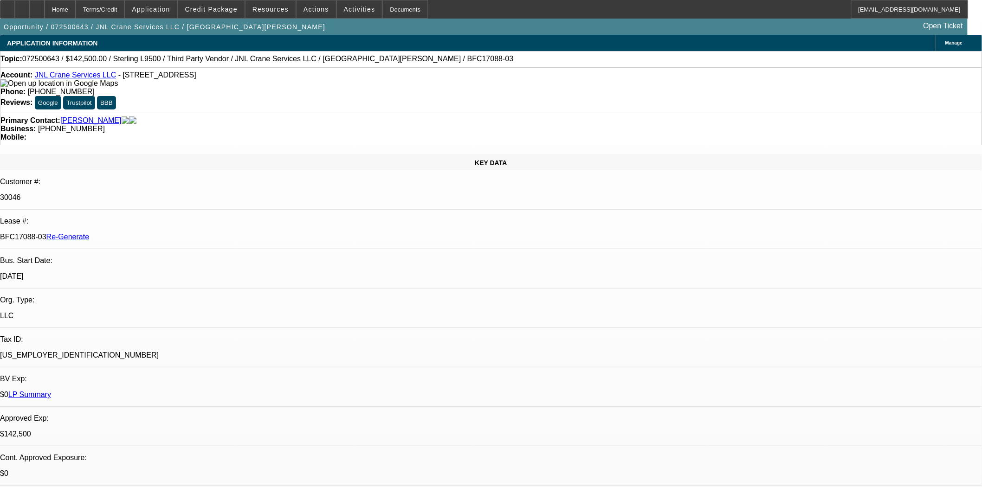
select select "0"
select select "2"
select select "0"
select select "6"
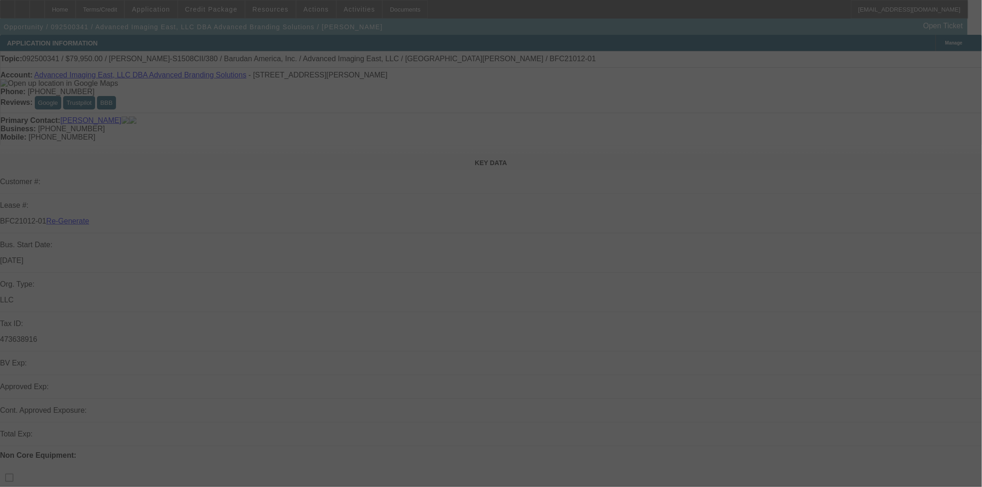
select select "3"
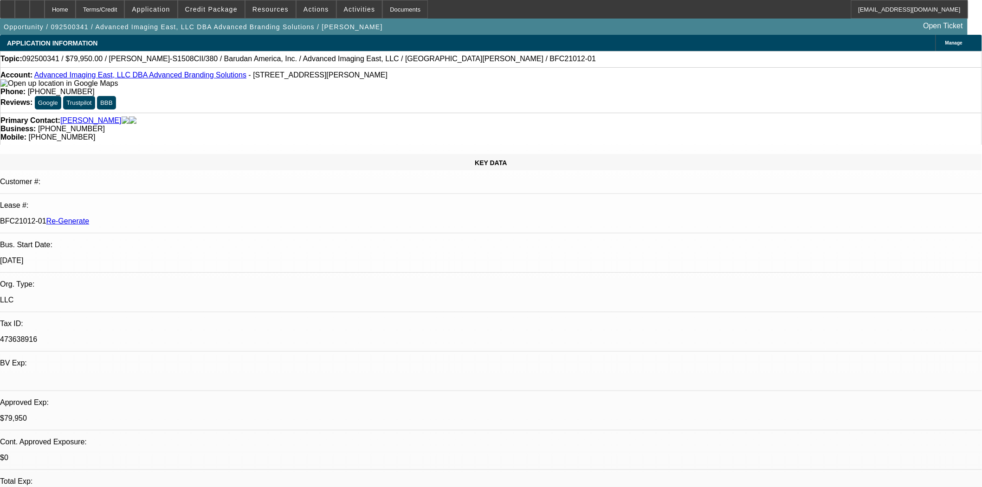
select select "0"
select select "2"
select select "0"
select select "6"
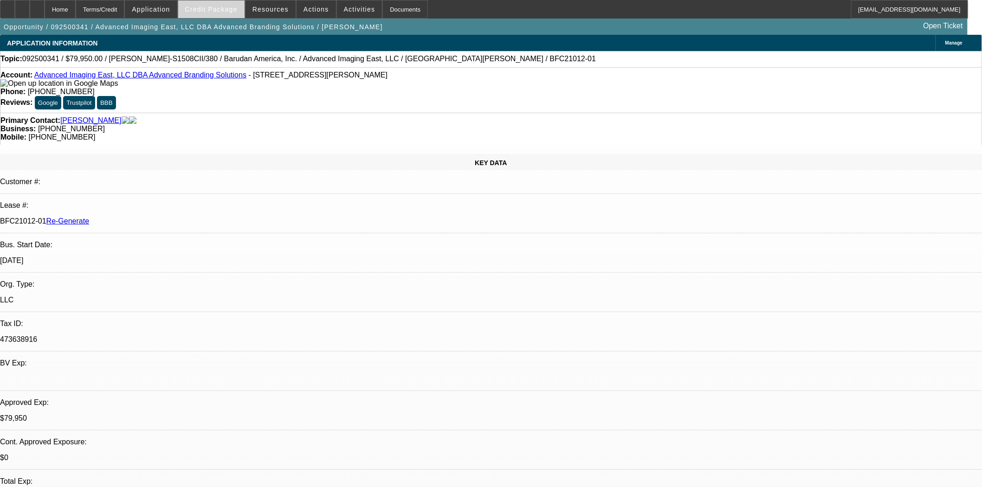
click at [216, 12] on span "Credit Package" at bounding box center [211, 9] width 52 height 7
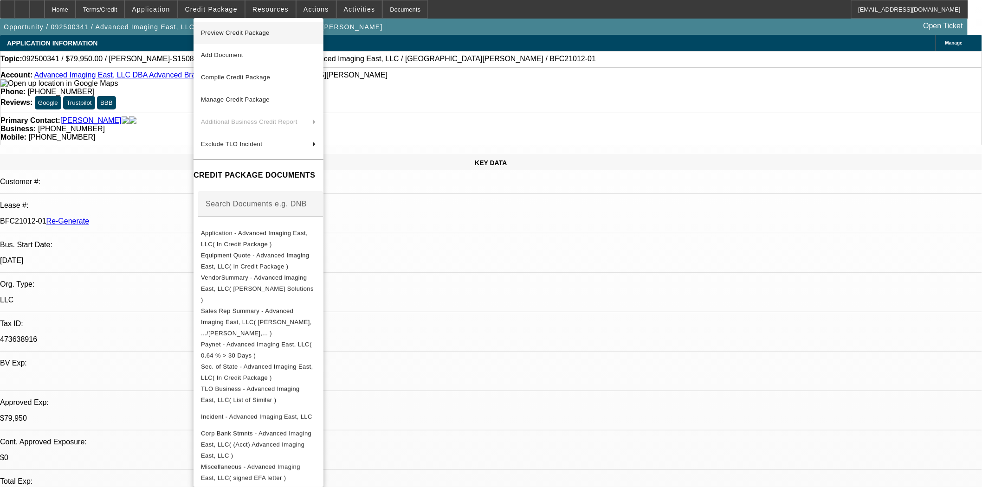
click at [220, 32] on span "Preview Credit Package" at bounding box center [235, 32] width 69 height 7
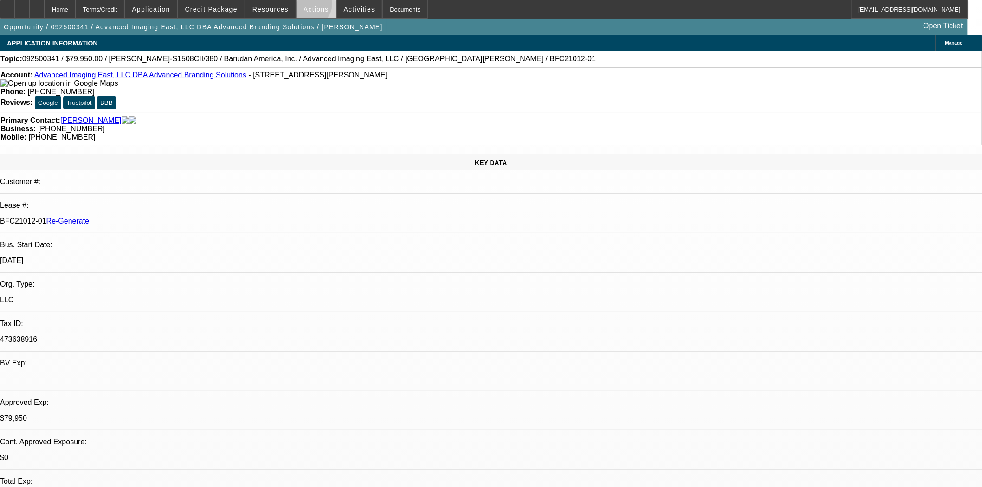
click at [305, 7] on span "Actions" at bounding box center [317, 9] width 26 height 7
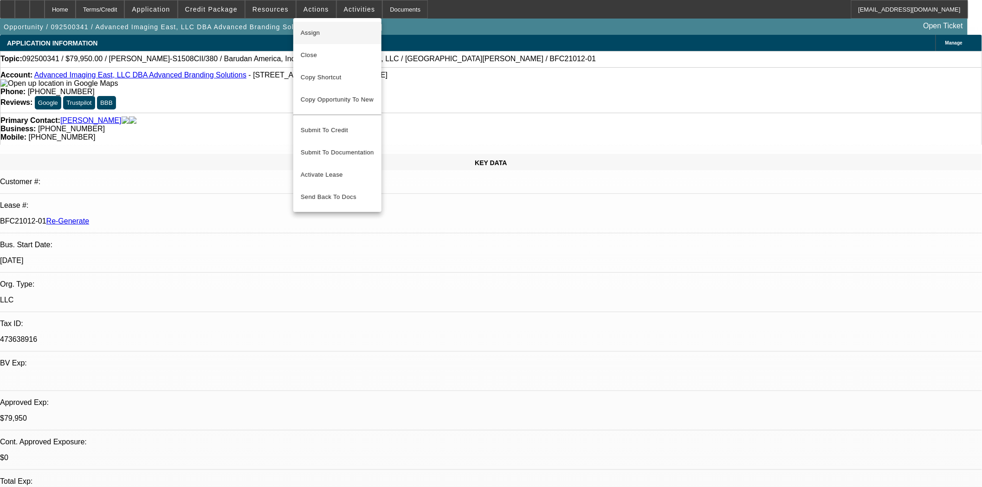
click at [309, 29] on span "Assign" at bounding box center [337, 32] width 73 height 11
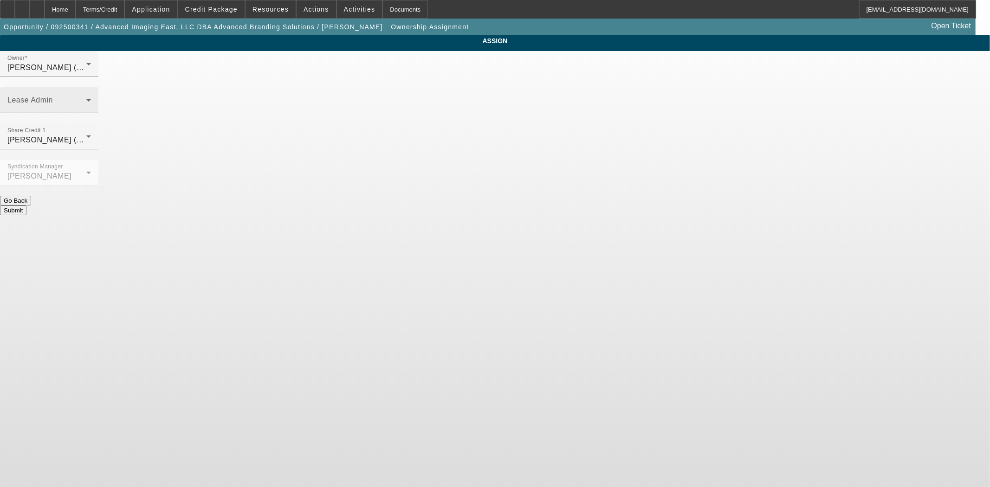
click at [91, 87] on div "Lease Admin" at bounding box center [49, 100] width 84 height 26
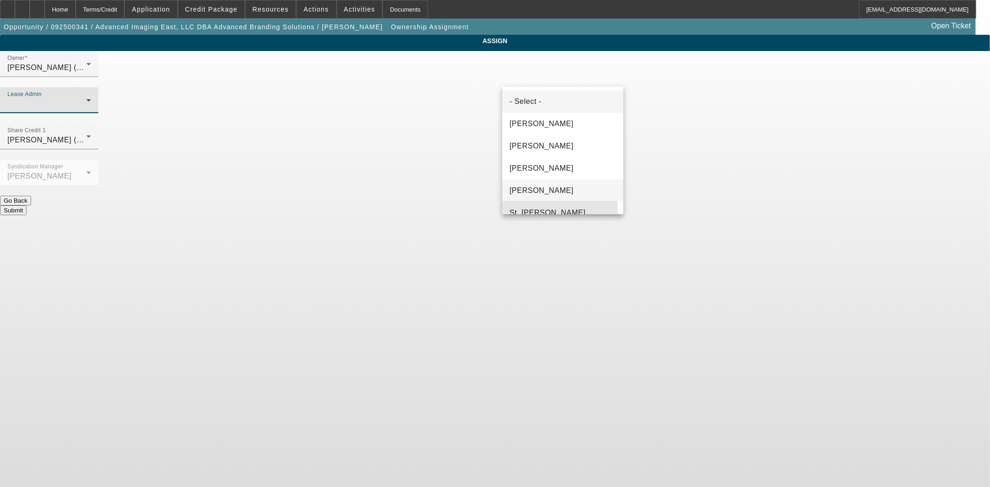
drag, startPoint x: 548, startPoint y: 207, endPoint x: 544, endPoint y: 186, distance: 22.1
click at [547, 207] on span "St. [PERSON_NAME]" at bounding box center [548, 212] width 76 height 11
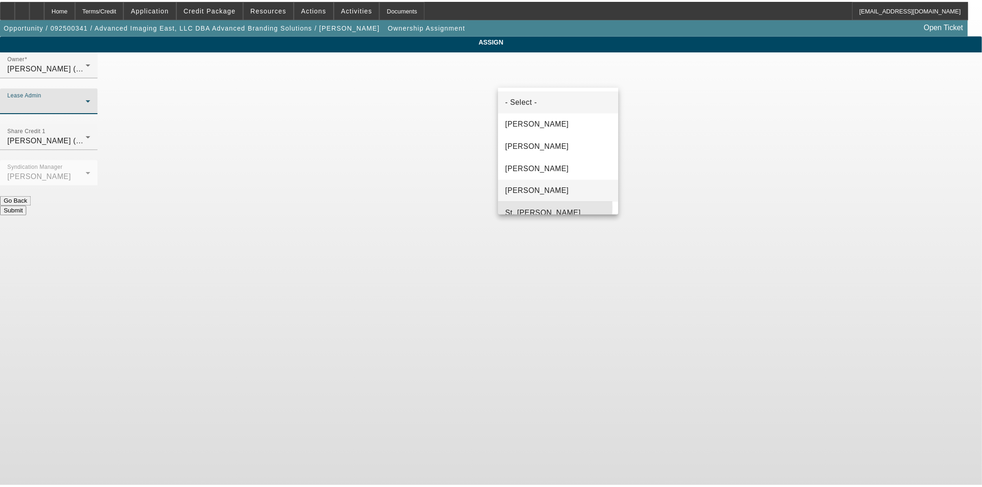
scroll to position [10, 0]
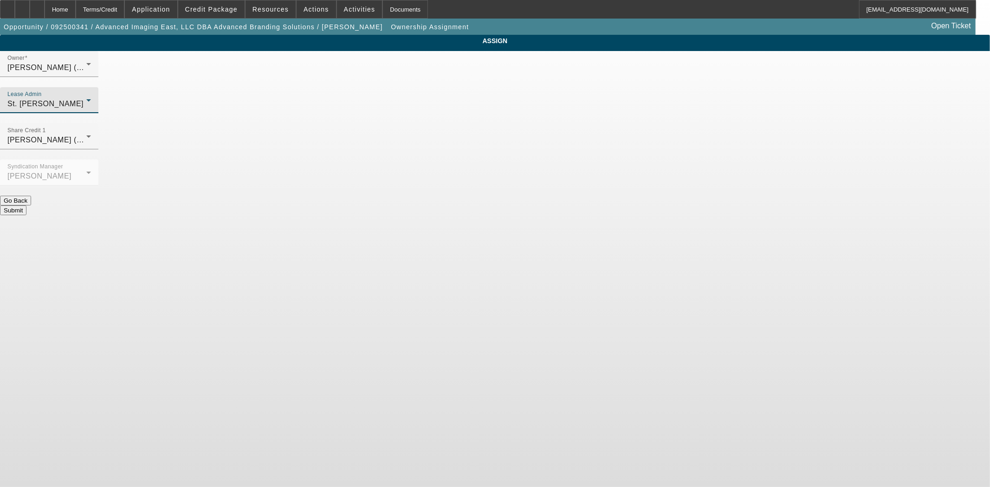
click at [26, 206] on button "Submit" at bounding box center [13, 211] width 26 height 10
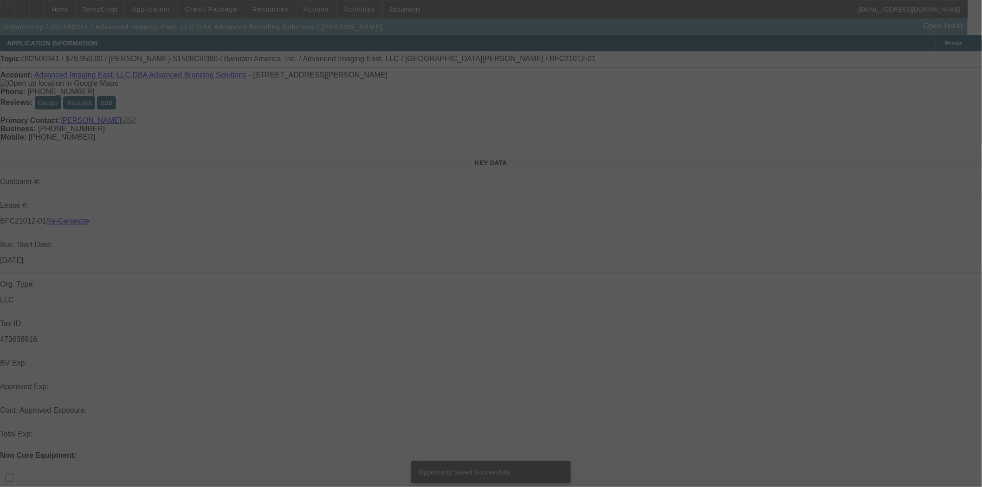
select select "3"
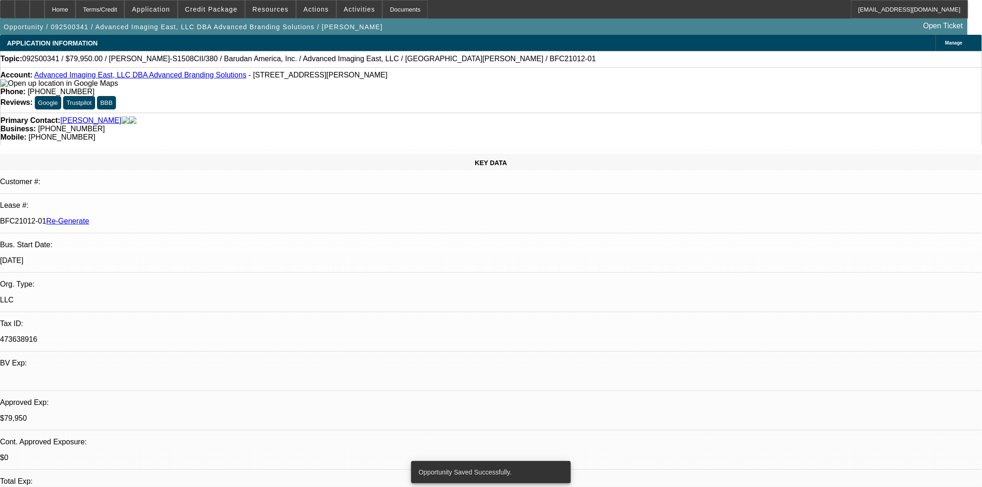
select select "0"
select select "2"
select select "0"
select select "6"
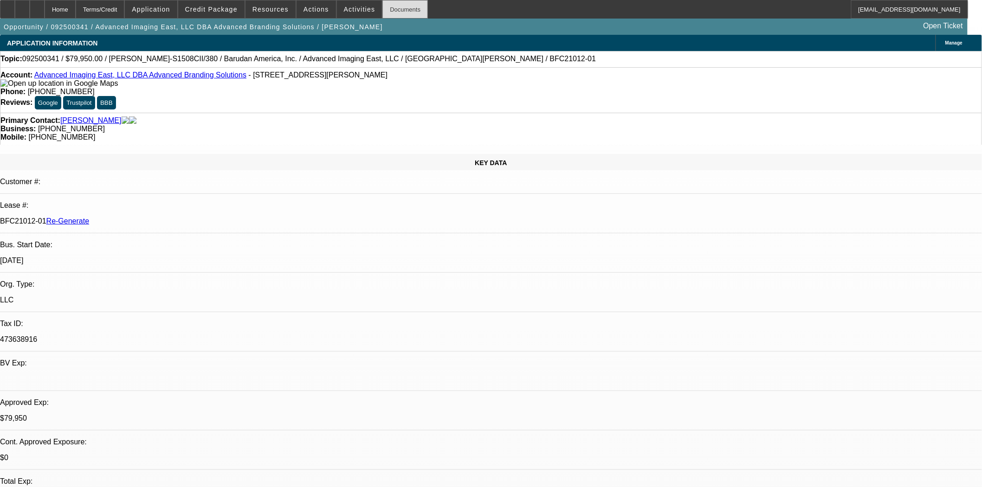
click at [388, 5] on div "Documents" at bounding box center [404, 9] width 45 height 19
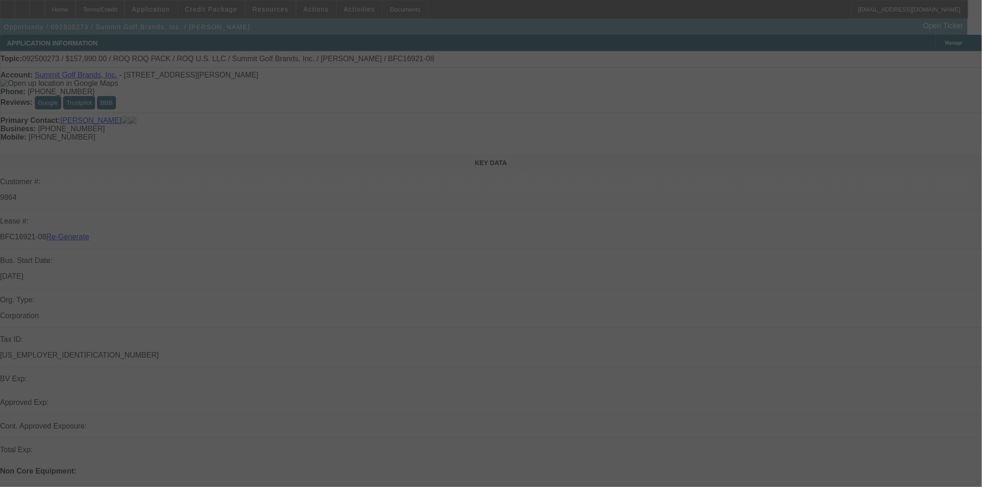
select select "3"
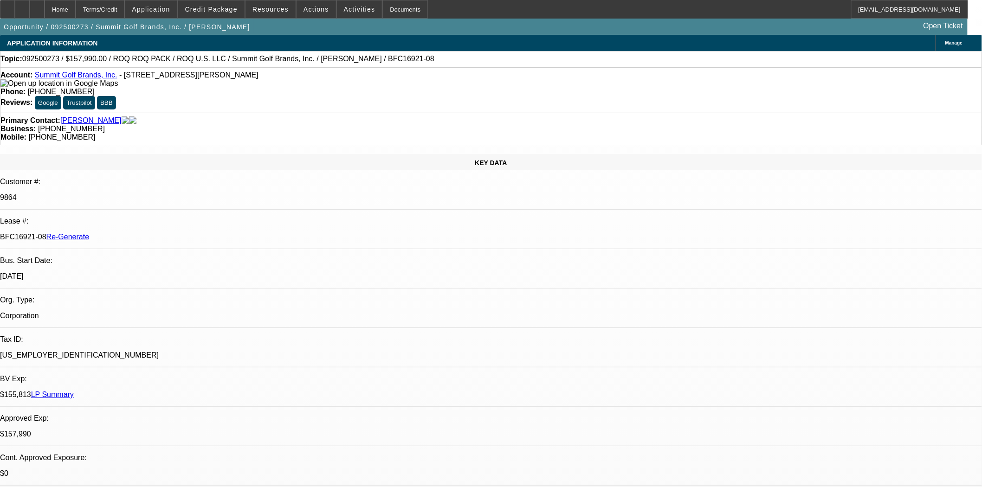
select select "0"
select select "0.1"
select select "4"
click at [226, 12] on button "Credit Package" at bounding box center [211, 9] width 66 height 18
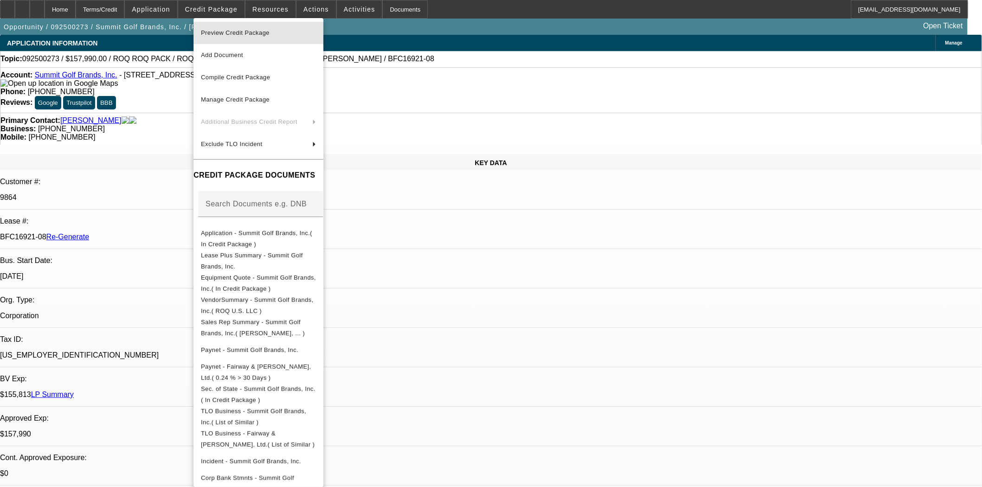
click at [226, 30] on span "Preview Credit Package" at bounding box center [235, 32] width 69 height 7
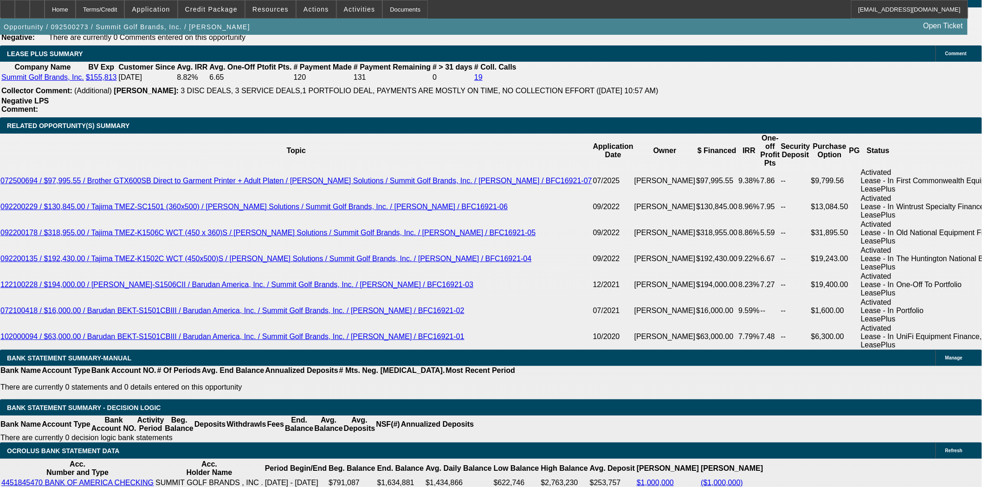
scroll to position [1598, 0]
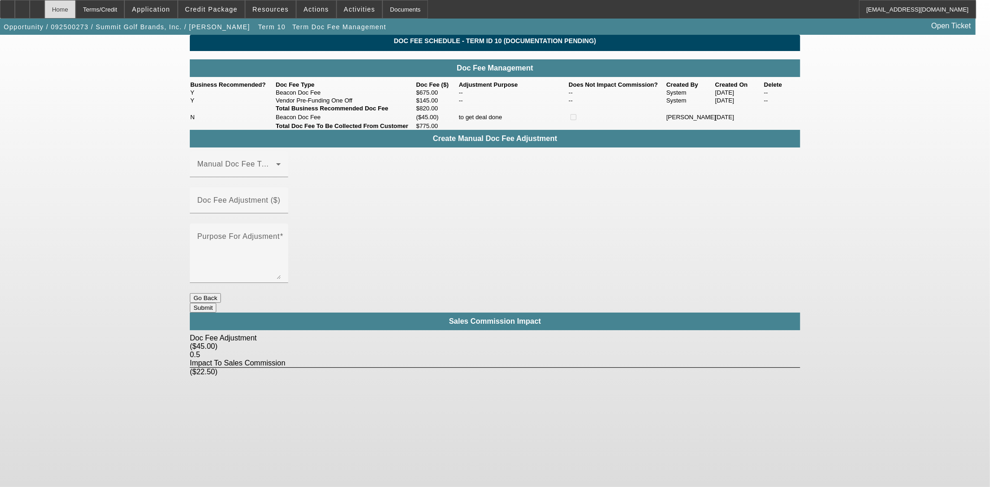
click at [76, 7] on div "Home" at bounding box center [60, 9] width 31 height 19
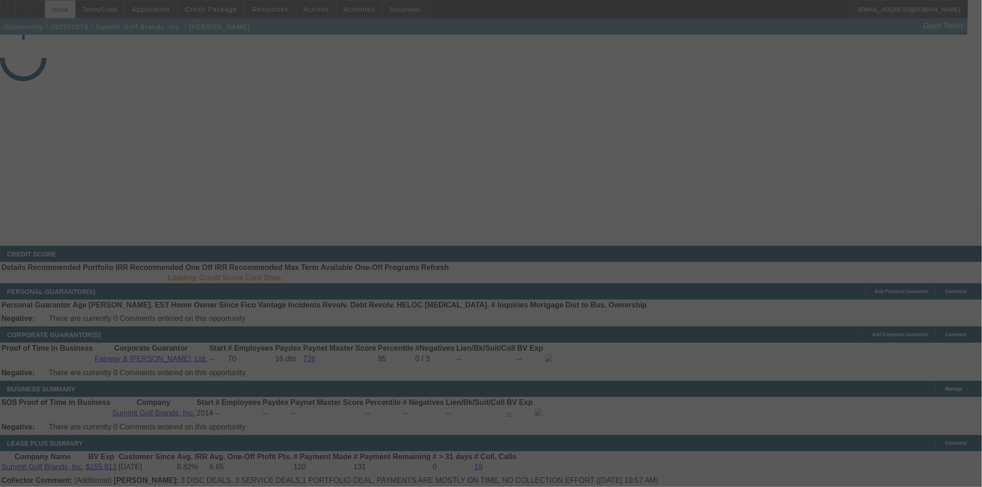
select select "3"
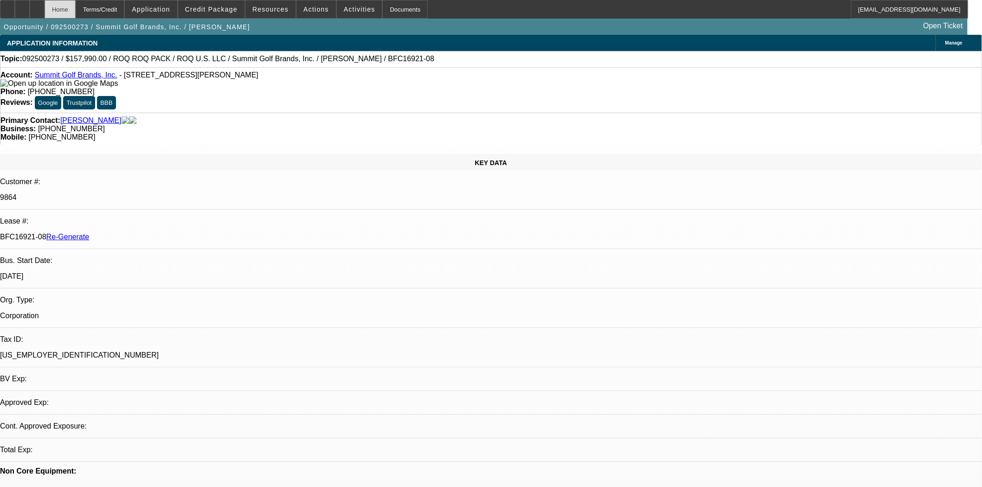
select select "0"
select select "0.1"
select select "4"
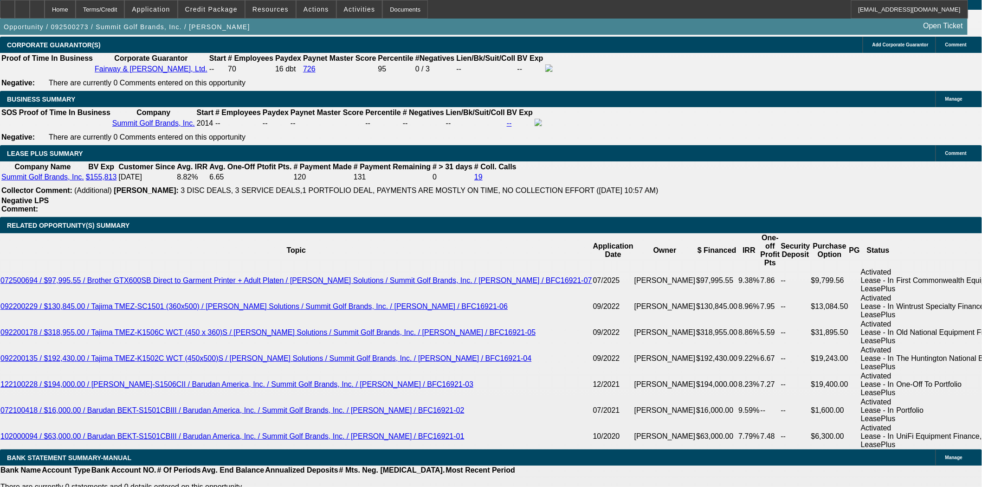
scroll to position [1701, 0]
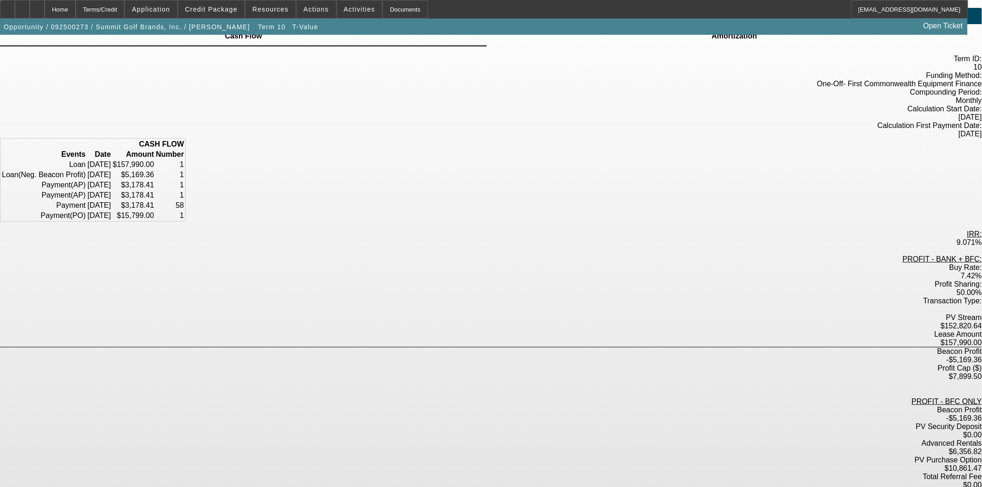
scroll to position [53, 0]
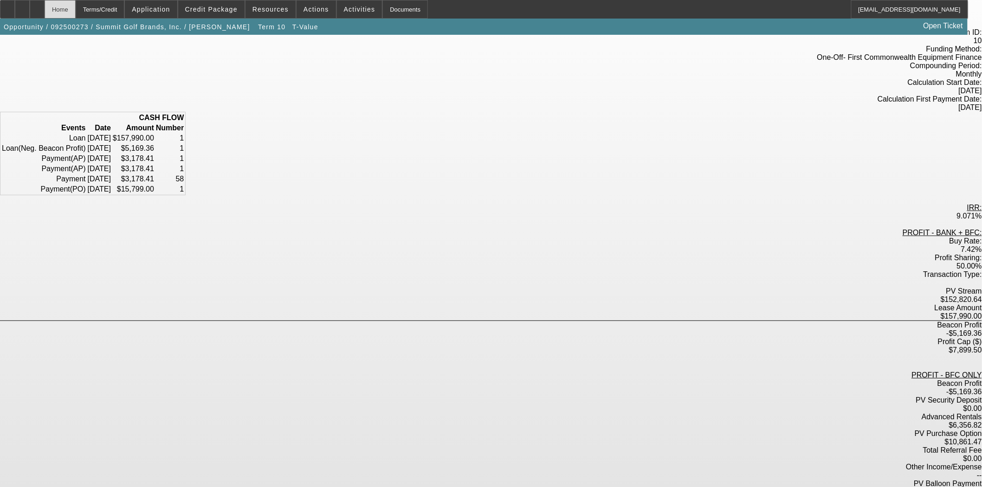
click at [76, 10] on div "Home" at bounding box center [60, 9] width 31 height 19
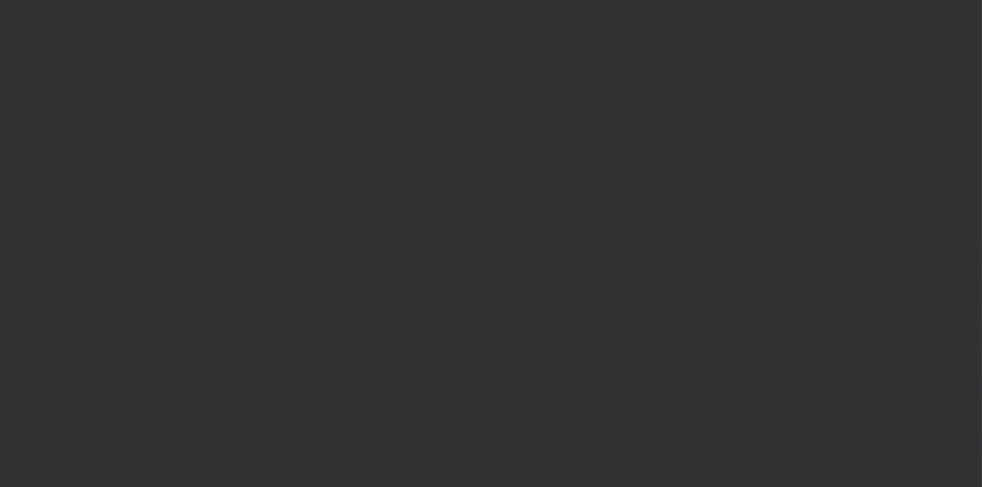
select select "3"
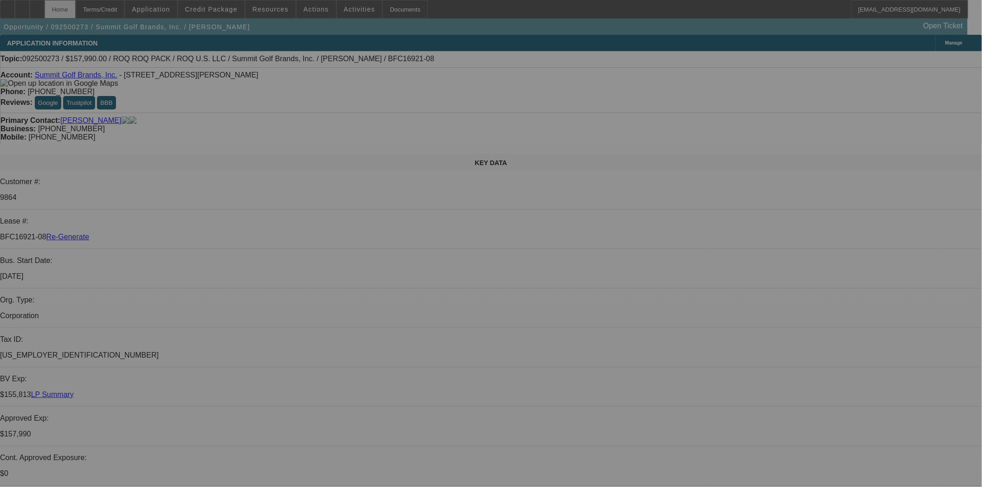
select select "0"
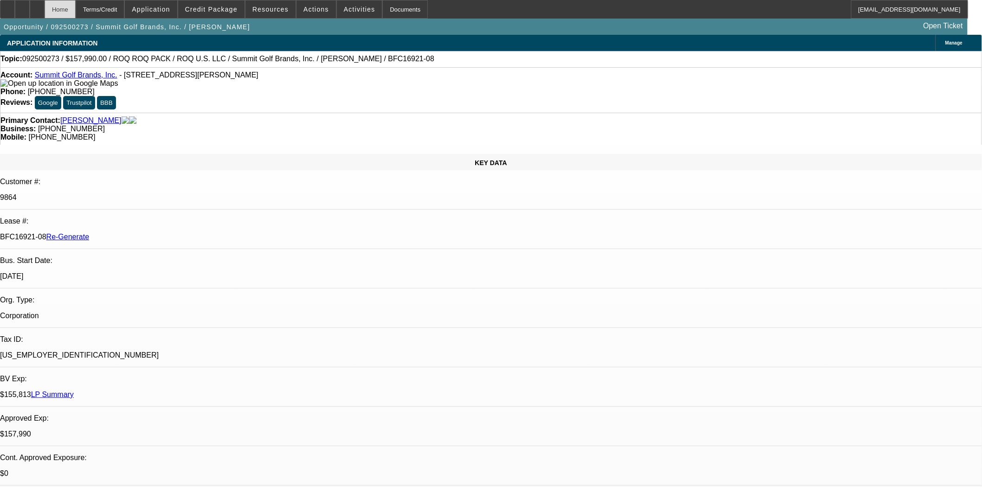
select select "0"
select select "0.1"
select select "4"
click at [311, 11] on span "Actions" at bounding box center [317, 9] width 26 height 7
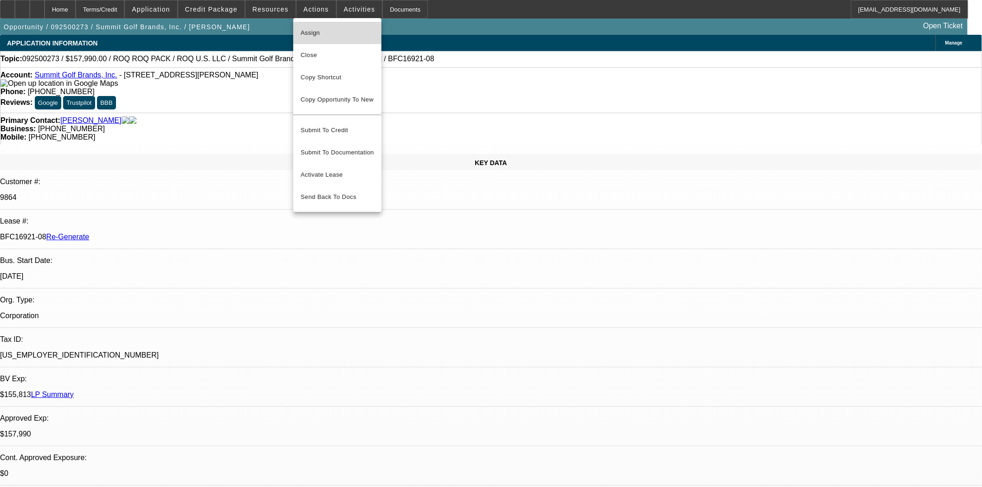
click at [314, 32] on span "Assign" at bounding box center [337, 32] width 73 height 11
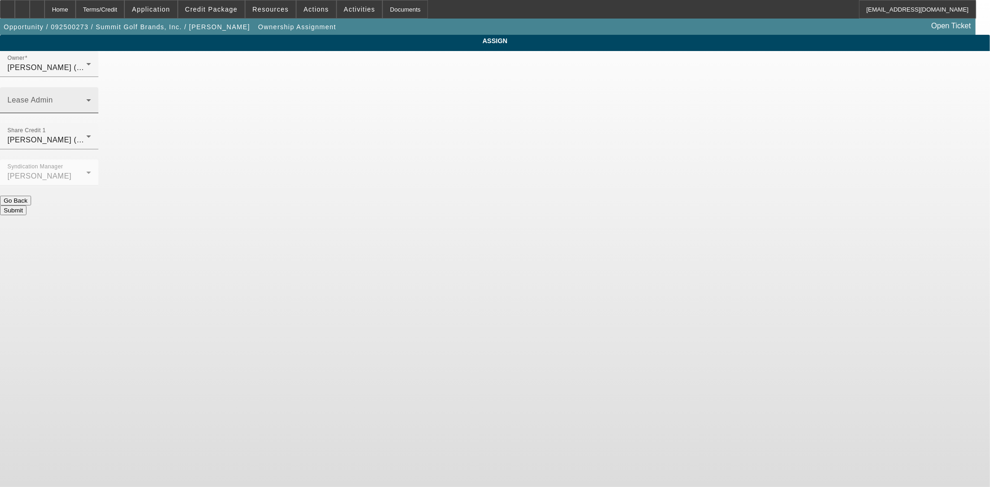
click at [86, 98] on span at bounding box center [46, 103] width 79 height 11
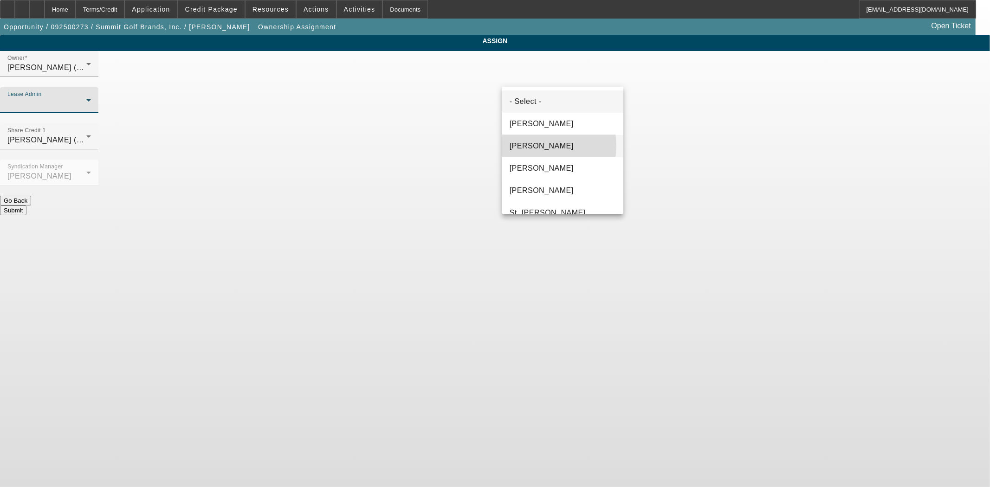
click at [532, 145] on span "[PERSON_NAME]" at bounding box center [542, 146] width 64 height 11
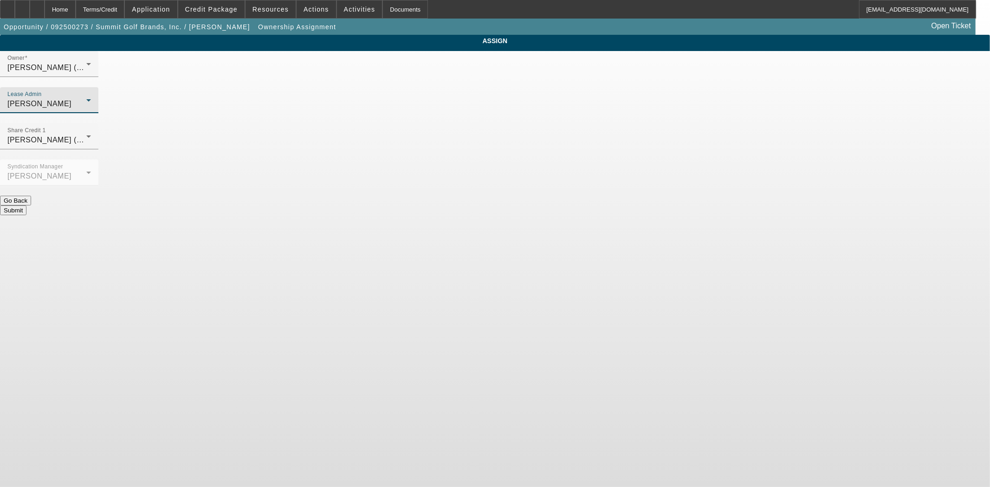
click at [533, 206] on div "Submit" at bounding box center [495, 211] width 990 height 10
click at [26, 206] on button "Submit" at bounding box center [13, 211] width 26 height 10
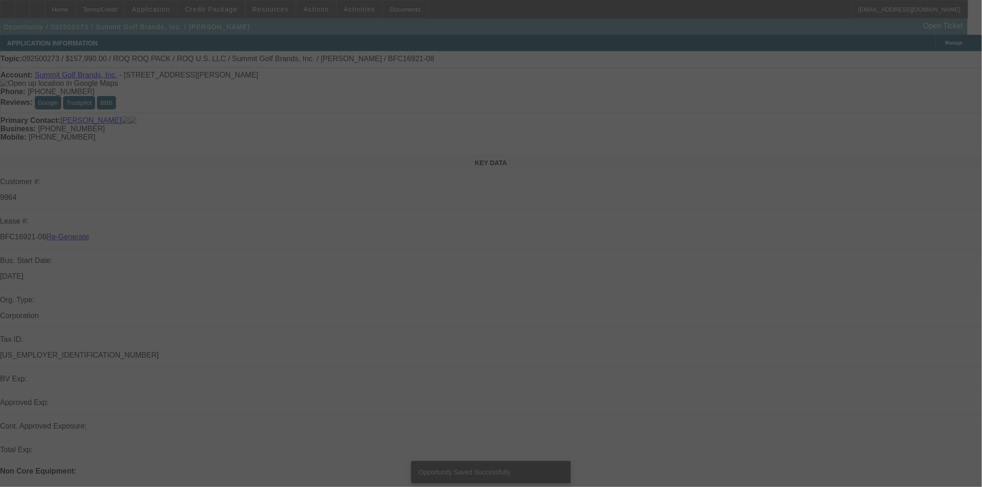
select select "3"
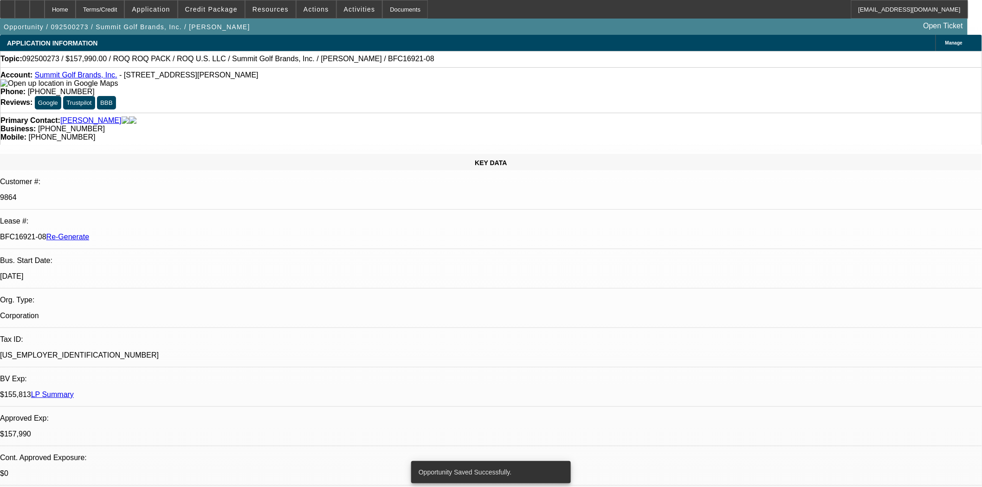
select select "0"
select select "0.1"
select select "4"
click at [382, 16] on div "Documents" at bounding box center [404, 9] width 45 height 19
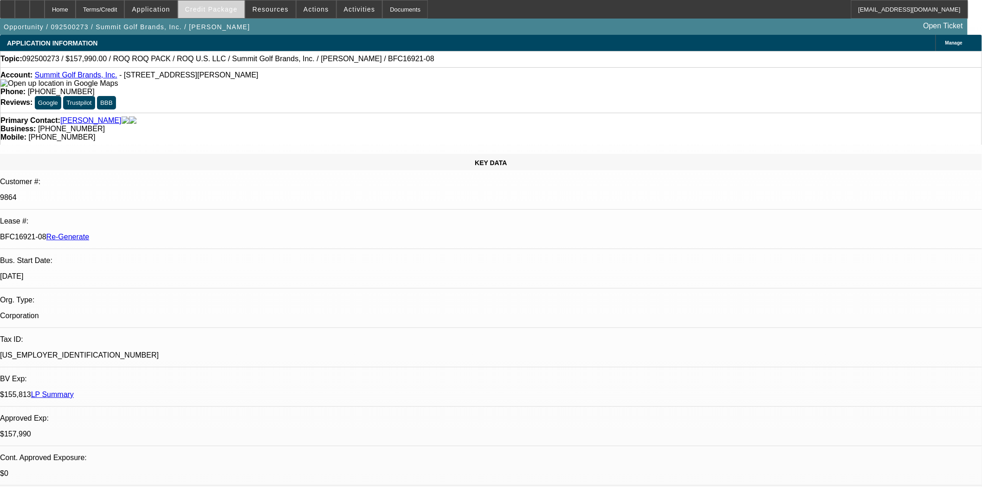
click at [219, 11] on span "Credit Package" at bounding box center [211, 9] width 52 height 7
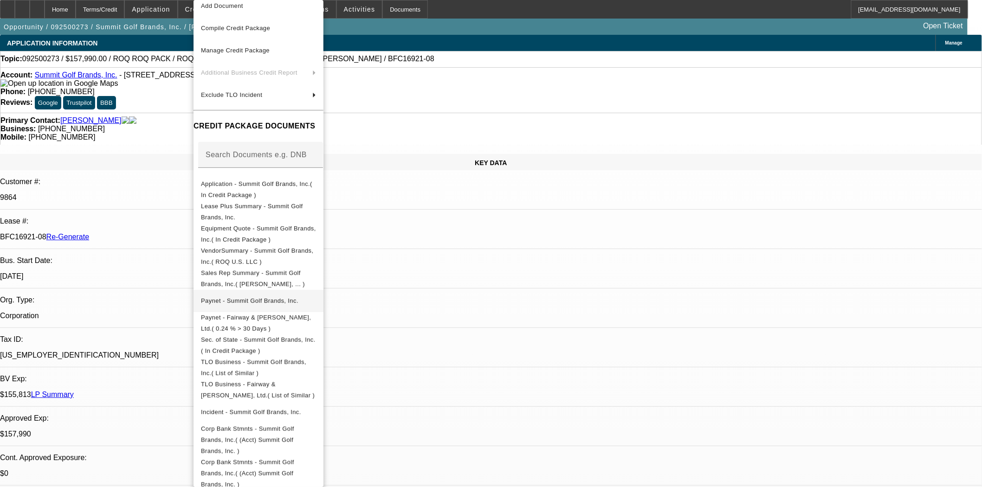
scroll to position [110, 0]
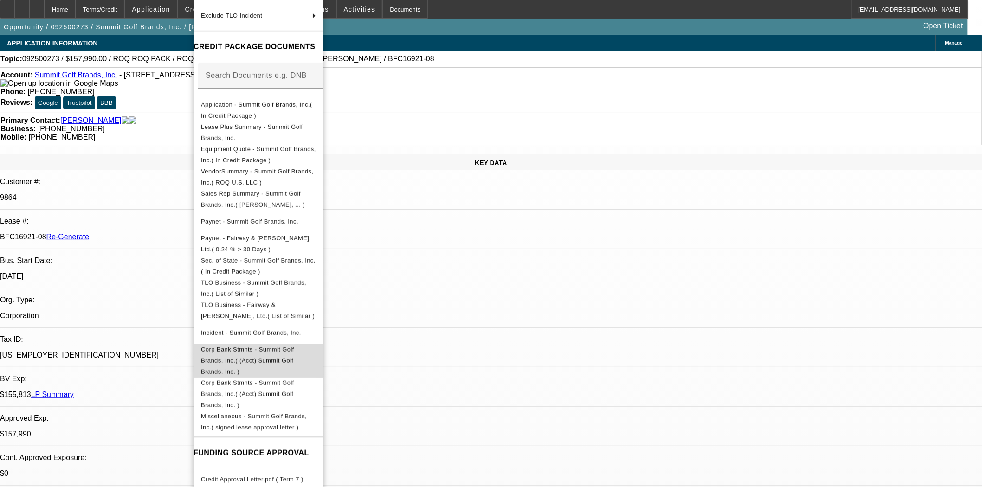
click at [254, 354] on span "Corp Bank Stmnts - Summit Golf Brands, Inc.( (Acct) Summit Golf Brands, Inc. )" at bounding box center [247, 360] width 93 height 29
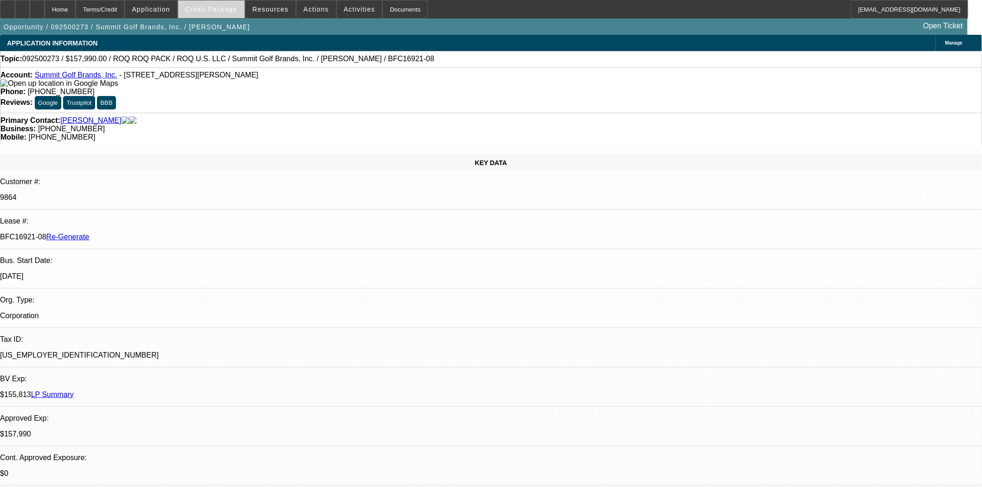
click at [208, 16] on span at bounding box center [211, 9] width 66 height 22
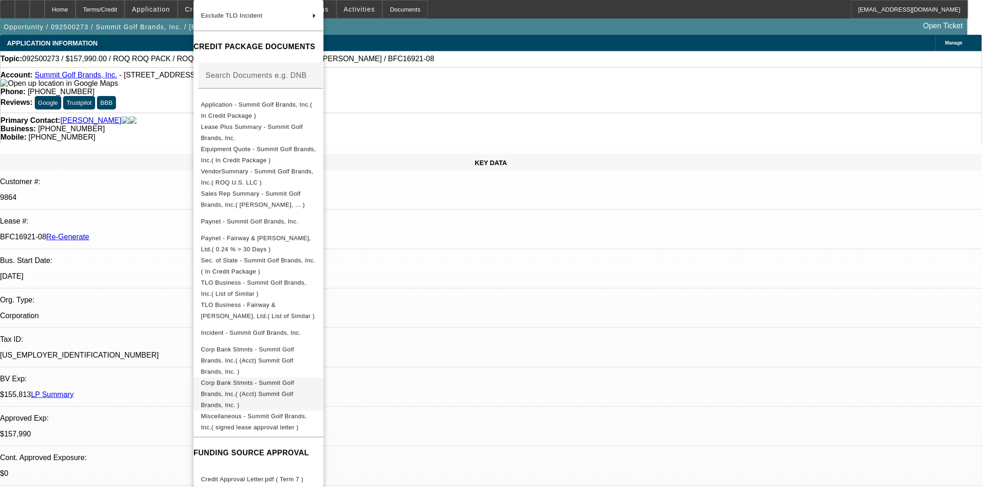
click at [290, 378] on span "Corp Bank Stmnts - Summit Golf Brands, Inc.( (Acct) Summit Golf Brands, Inc. )" at bounding box center [258, 394] width 115 height 33
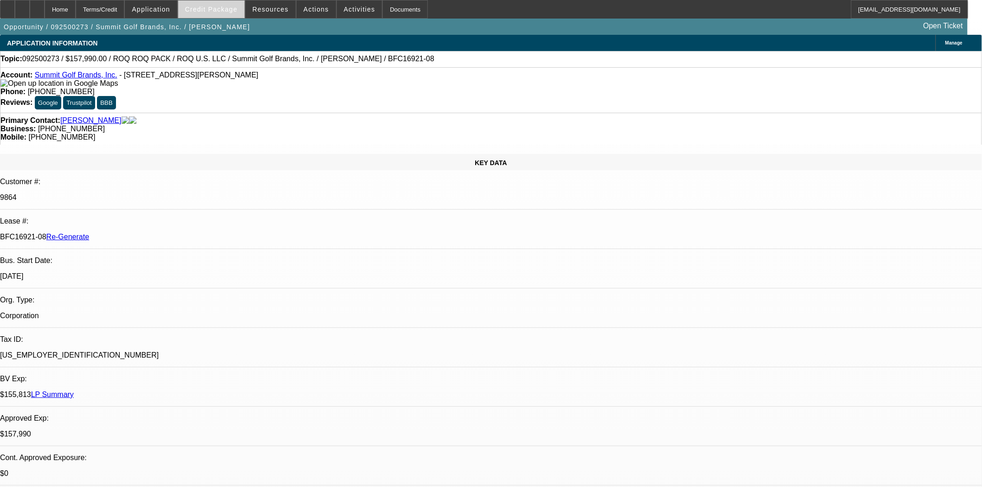
click at [230, 9] on span "Credit Package" at bounding box center [211, 9] width 52 height 7
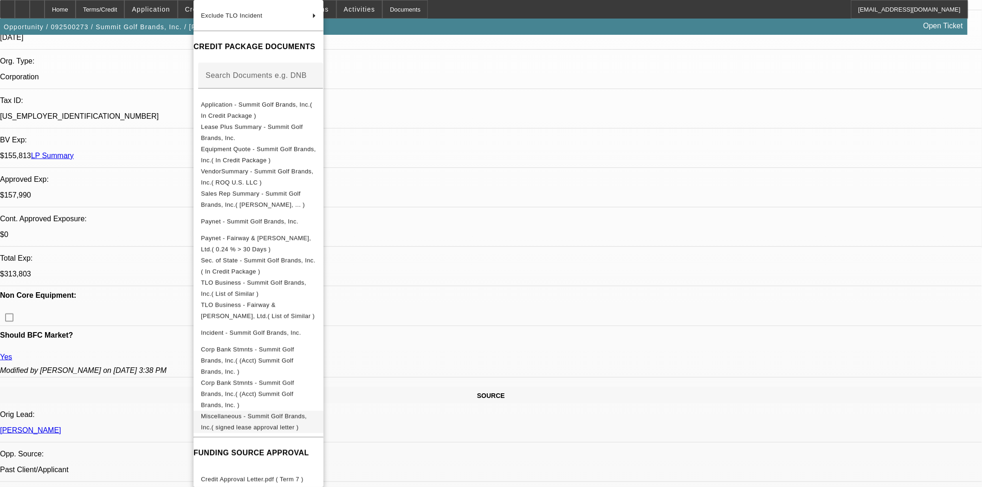
scroll to position [309, 0]
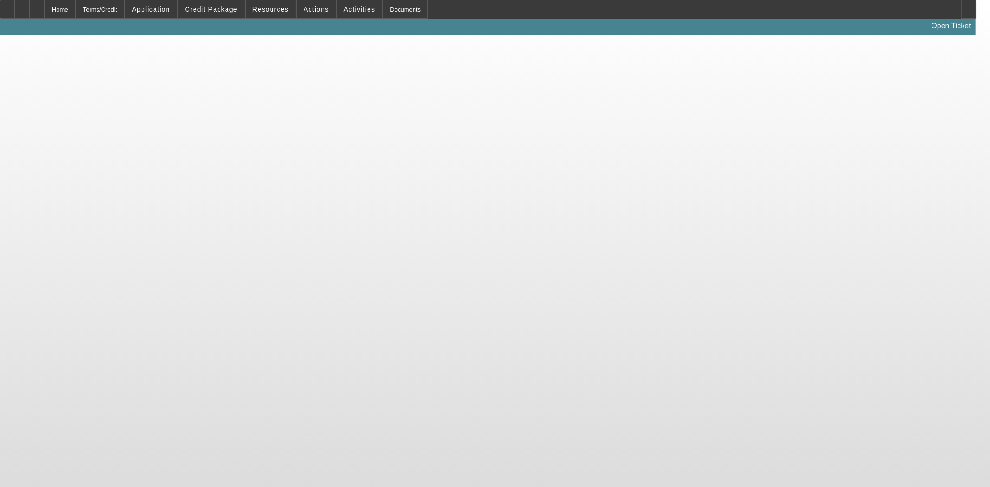
select select "3"
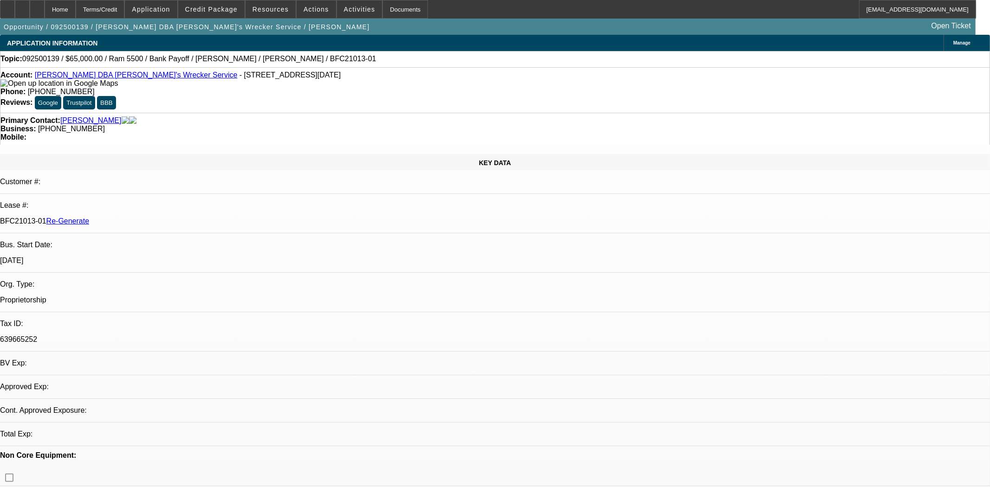
select select "0"
select select "6"
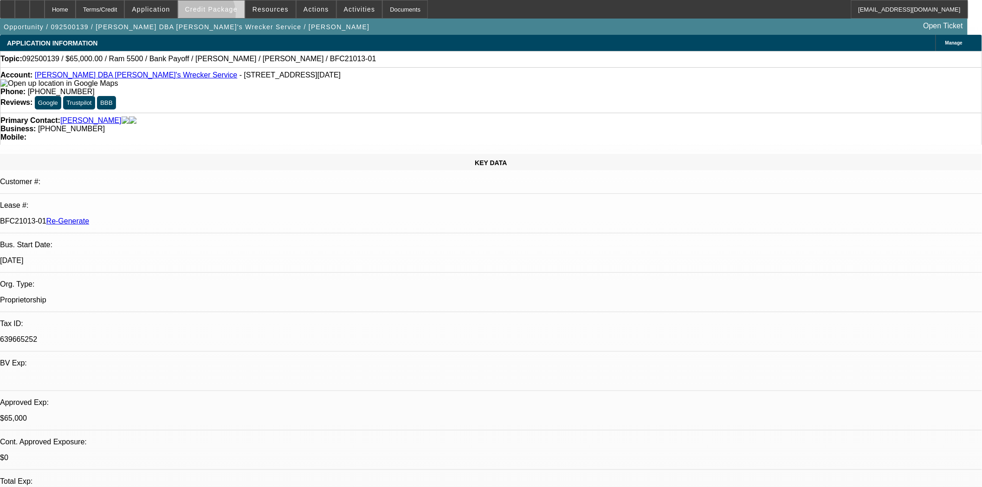
click at [215, 16] on span at bounding box center [211, 9] width 66 height 22
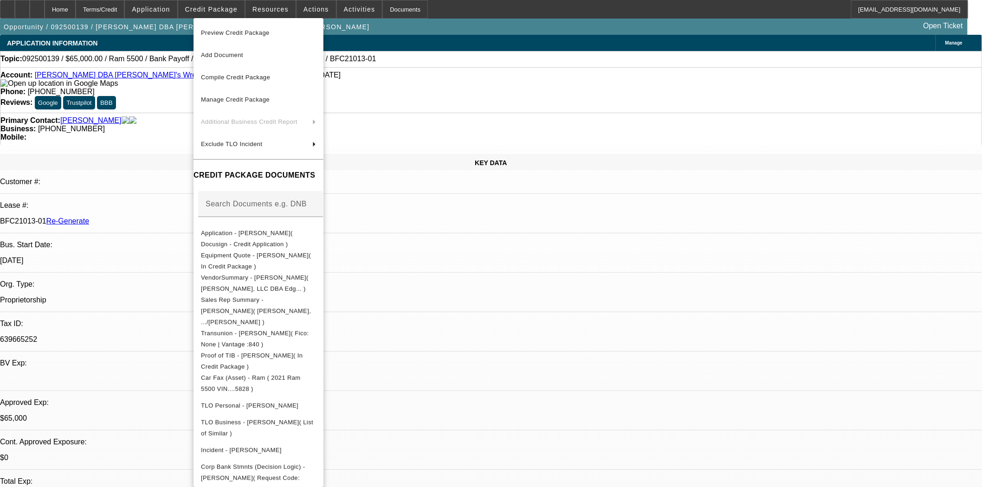
click at [217, 32] on span "Preview Credit Package" at bounding box center [235, 32] width 69 height 7
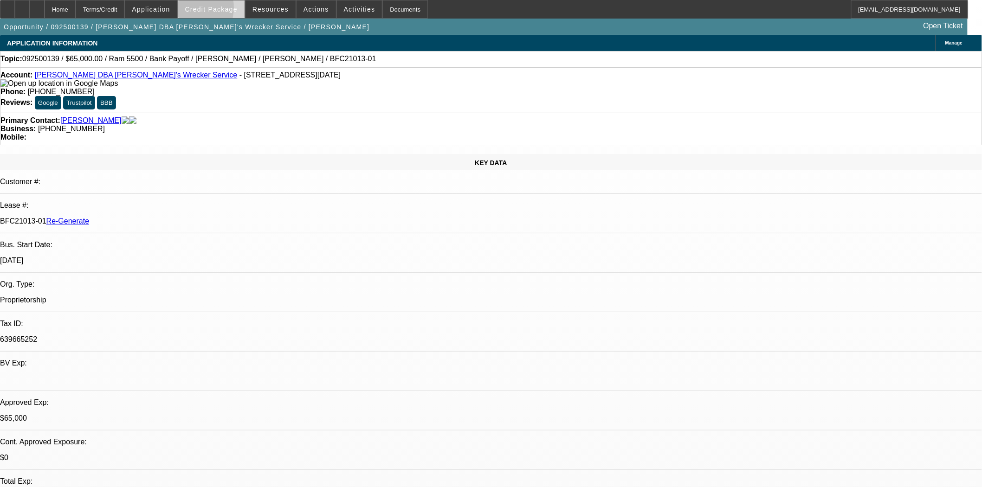
click at [201, 10] on span "Credit Package" at bounding box center [211, 9] width 52 height 7
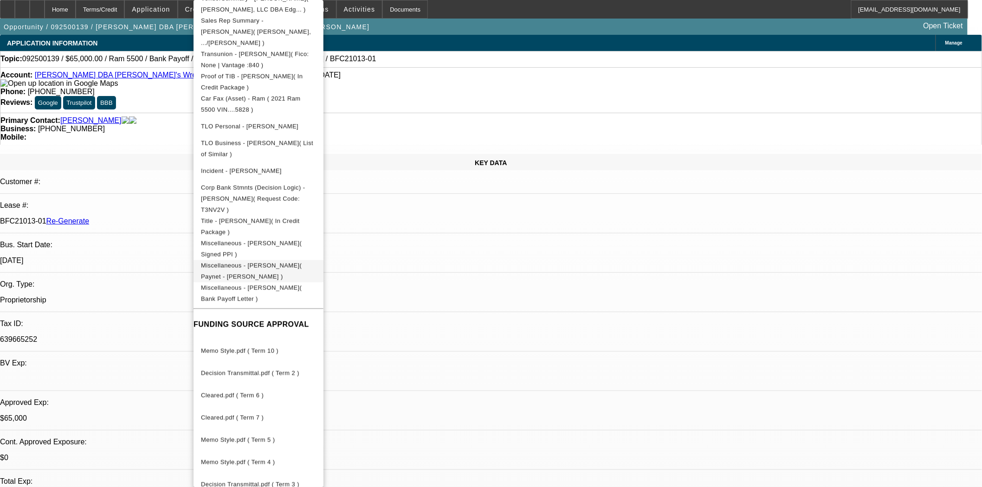
scroll to position [289, 0]
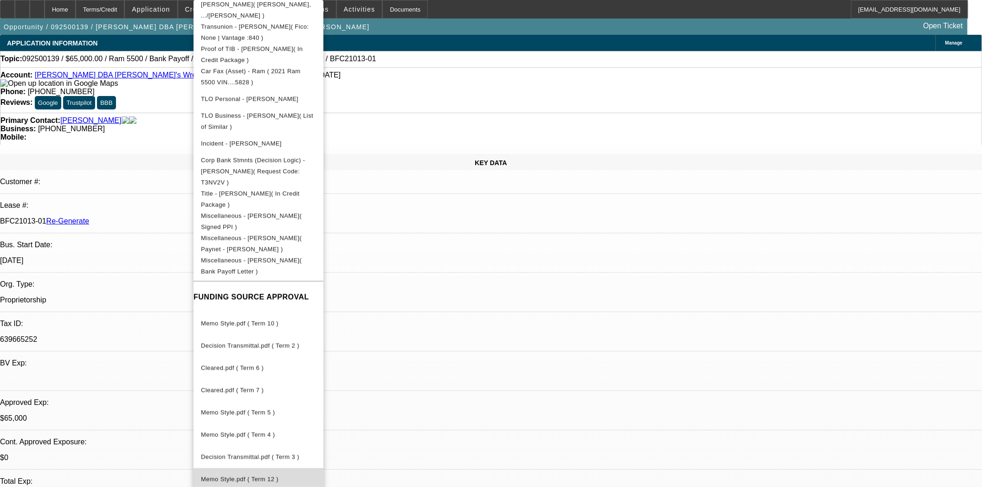
click at [258, 476] on span "Memo Style.pdf ( Term 12 )" at bounding box center [240, 479] width 78 height 7
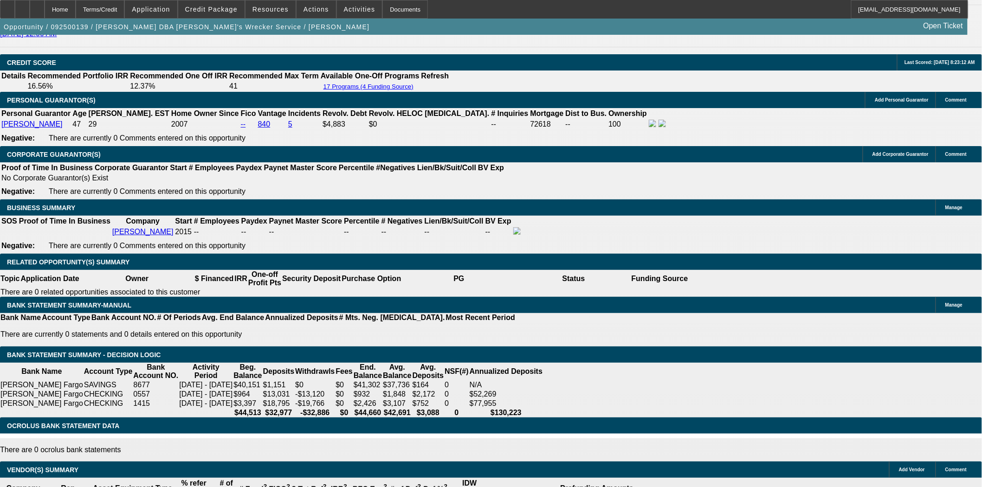
scroll to position [1289, 0]
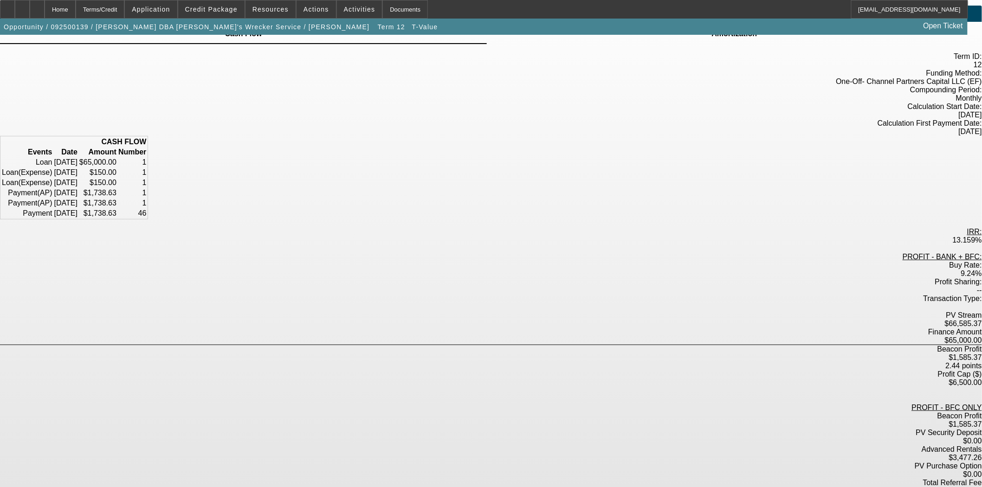
scroll to position [45, 0]
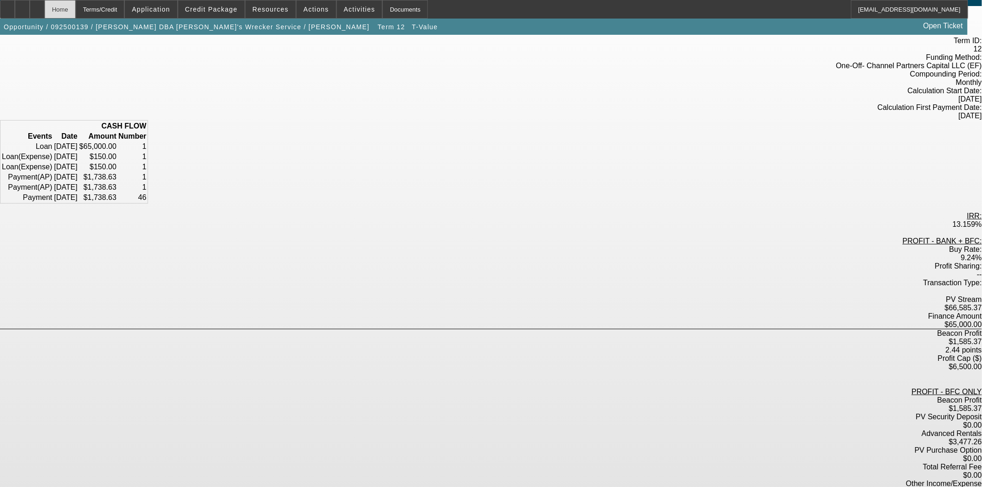
click at [76, 10] on div "Home" at bounding box center [60, 9] width 31 height 19
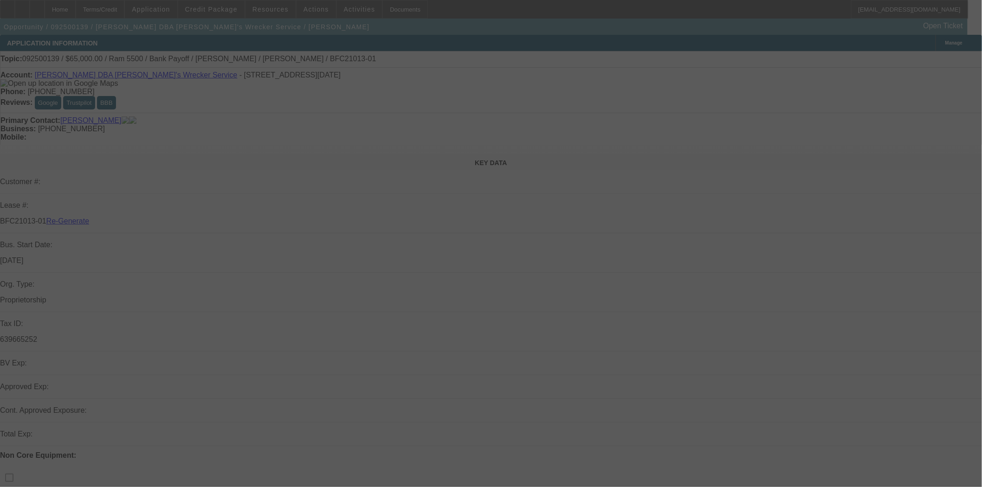
select select "3"
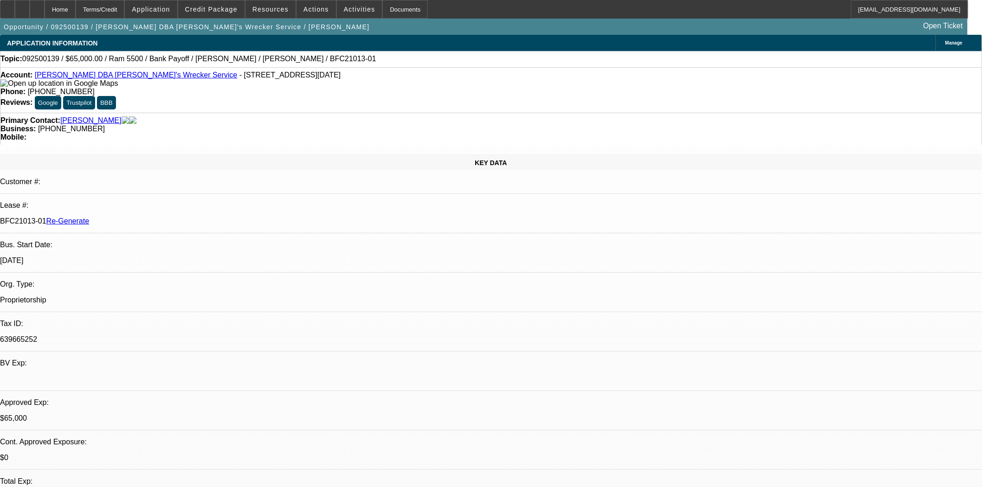
select select "0"
select select "6"
click at [313, 4] on span at bounding box center [316, 9] width 39 height 22
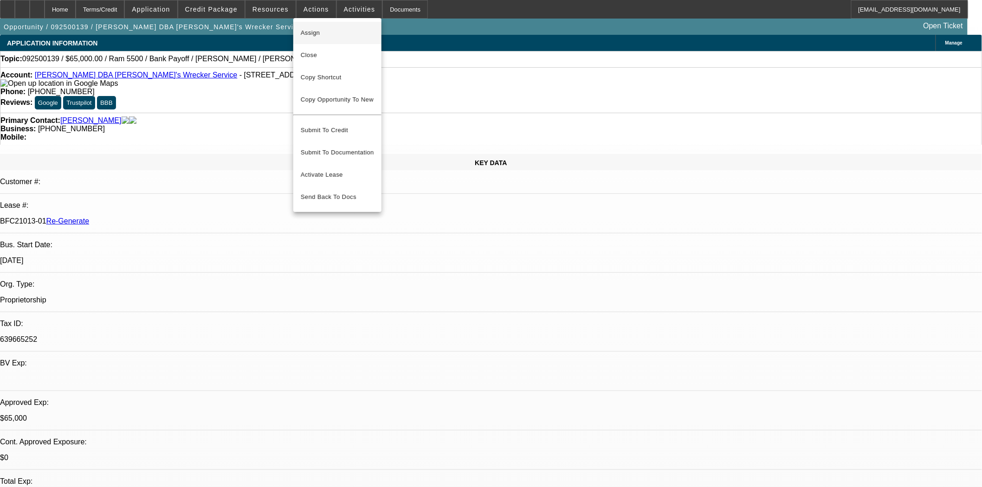
click at [315, 36] on span "Assign" at bounding box center [337, 32] width 73 height 11
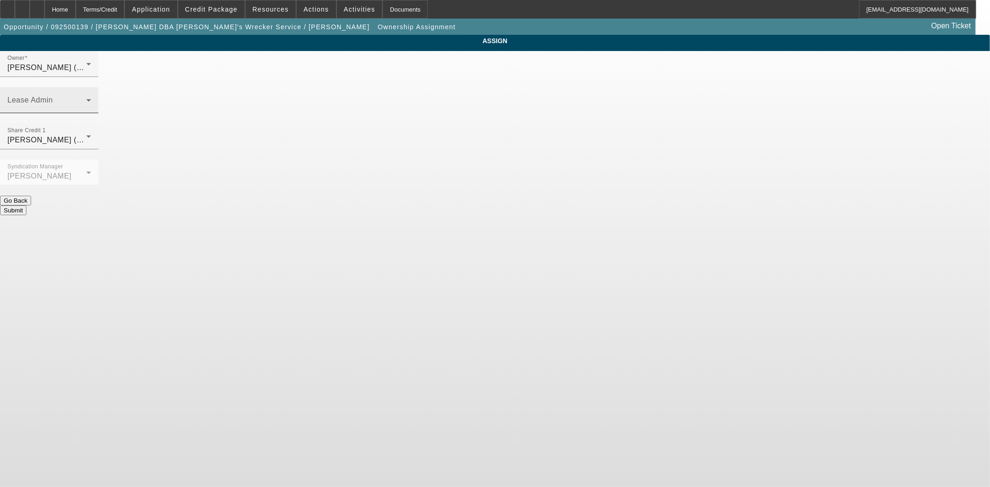
click at [86, 98] on span at bounding box center [46, 103] width 79 height 11
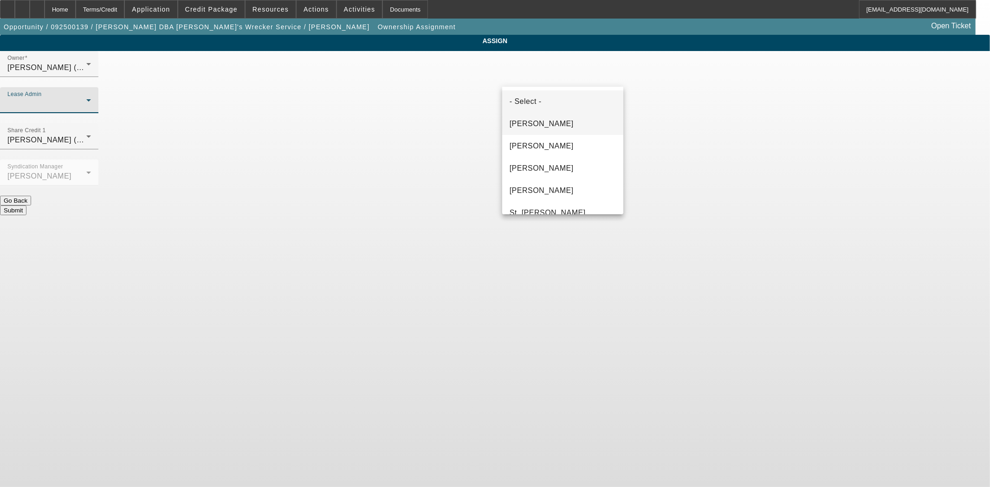
click at [527, 125] on span "[PERSON_NAME]" at bounding box center [542, 123] width 64 height 11
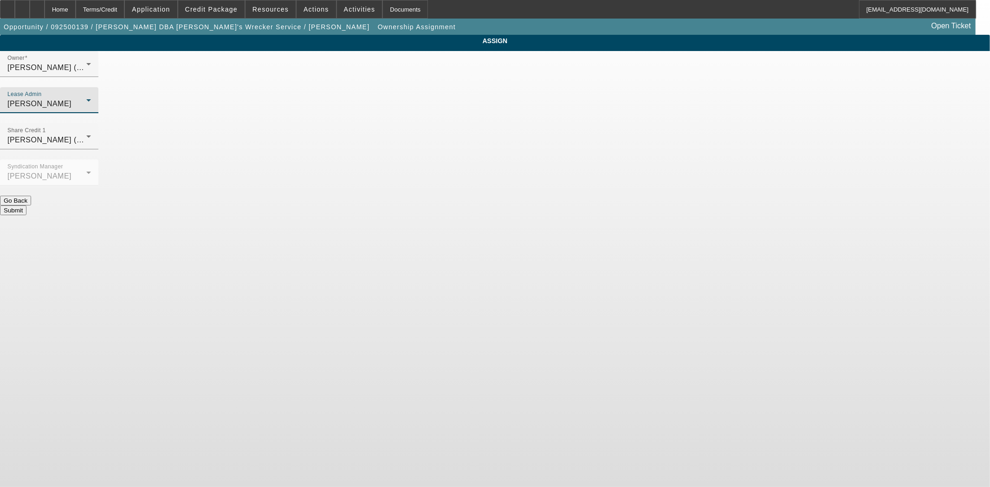
click at [26, 206] on button "Submit" at bounding box center [13, 211] width 26 height 10
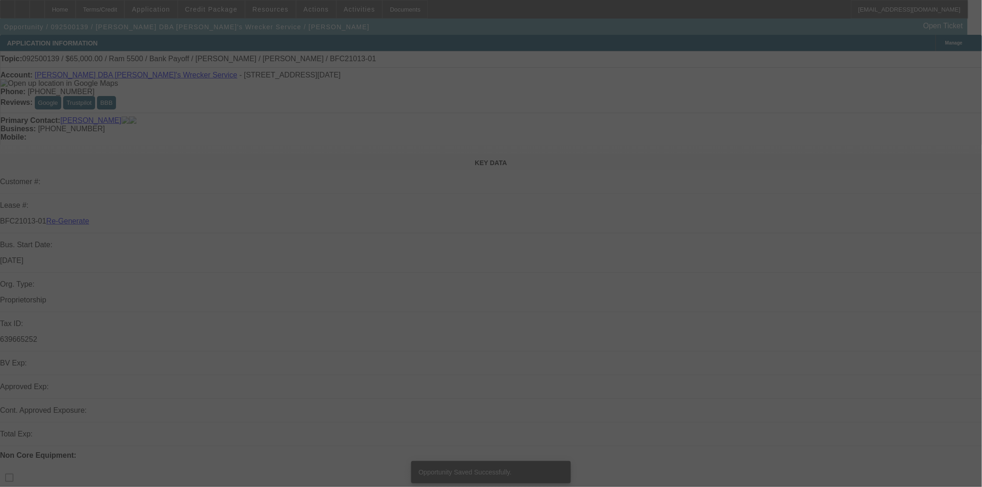
select select "3"
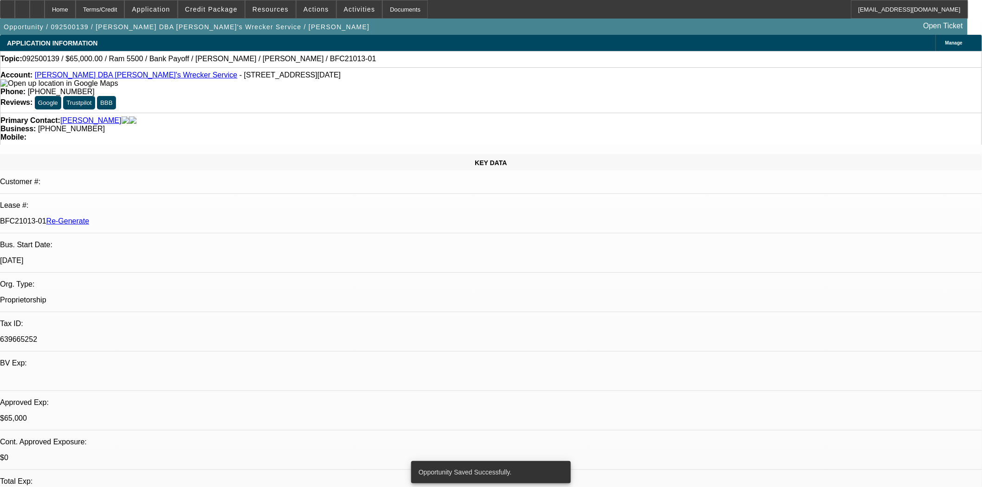
select select "0"
select select "6"
click at [384, 15] on div "Documents" at bounding box center [404, 9] width 45 height 19
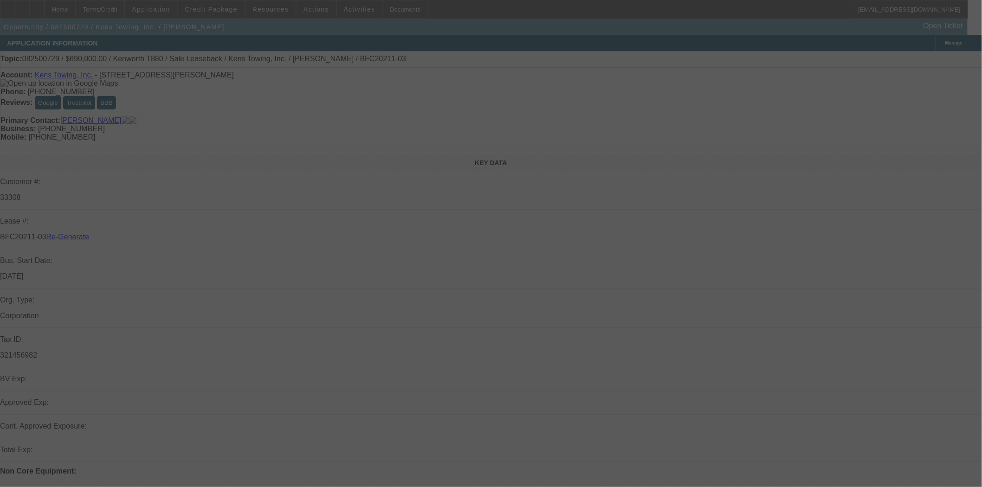
select select "4"
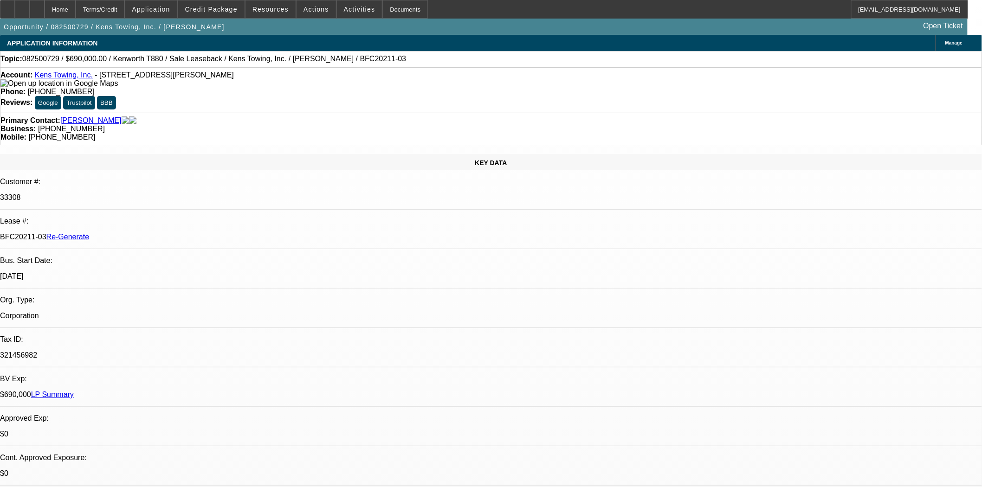
select select "0"
select select "2"
select select "0"
select select "6"
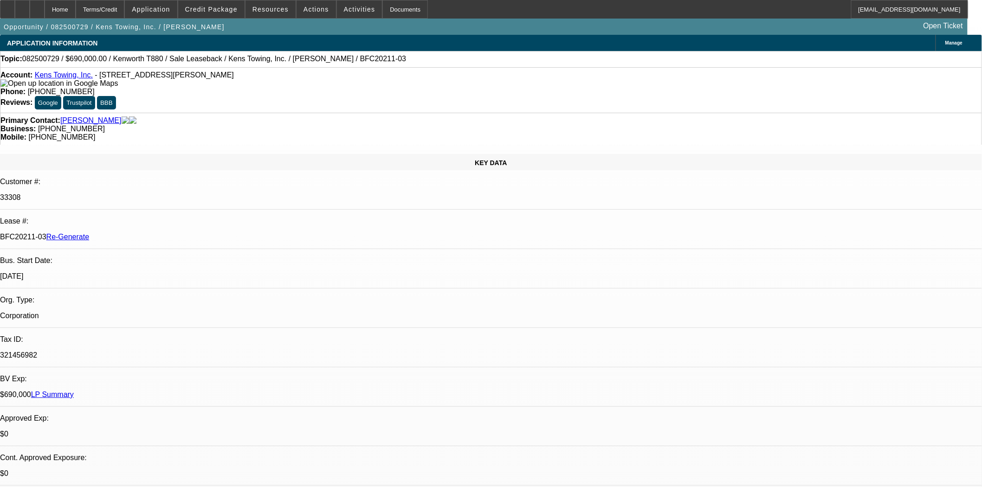
scroll to position [619, 0]
click at [231, 12] on span "Credit Package" at bounding box center [211, 9] width 52 height 7
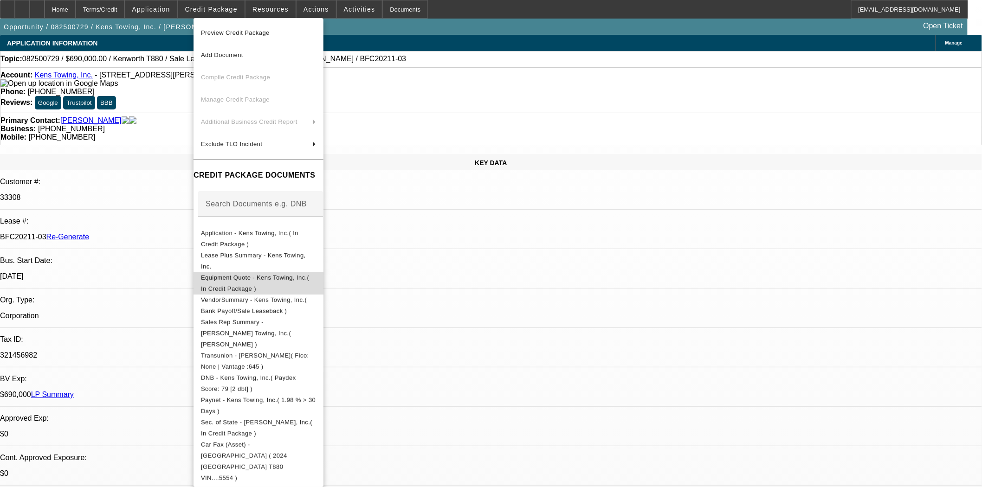
click at [263, 277] on span "Equipment Quote - Kens Towing, Inc.( In Credit Package )" at bounding box center [255, 283] width 108 height 18
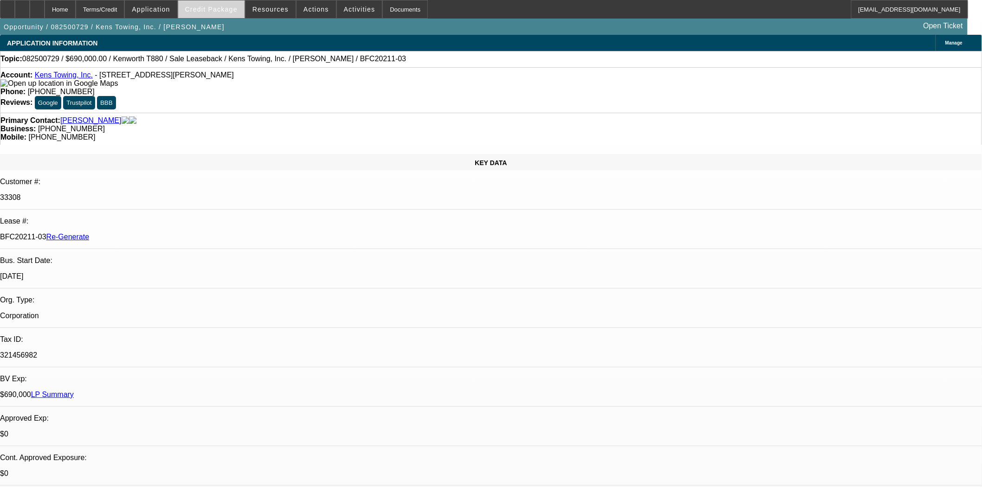
click at [214, 7] on span "Credit Package" at bounding box center [211, 9] width 52 height 7
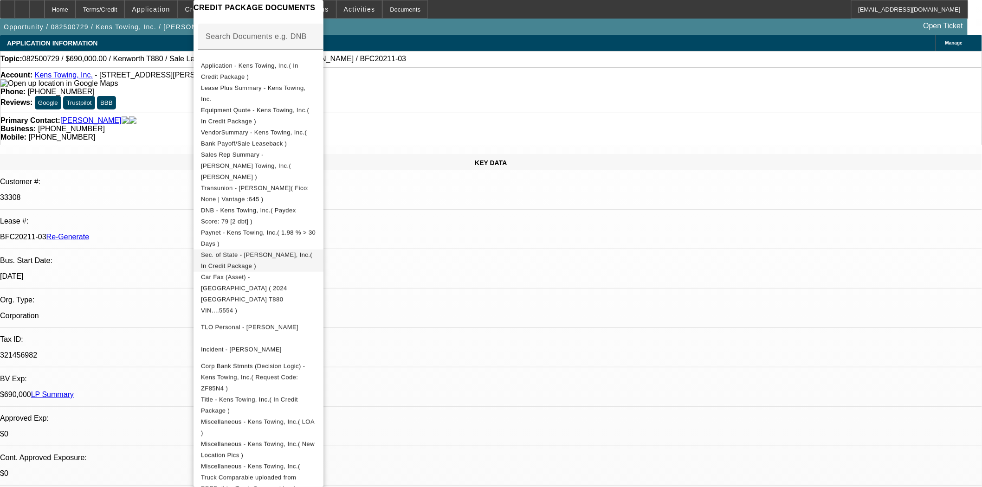
scroll to position [150, 0]
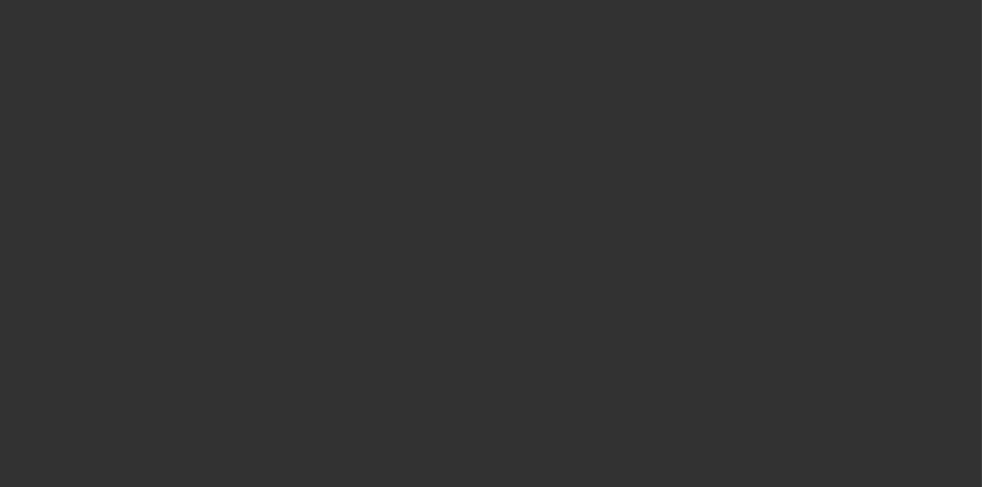
select select "3"
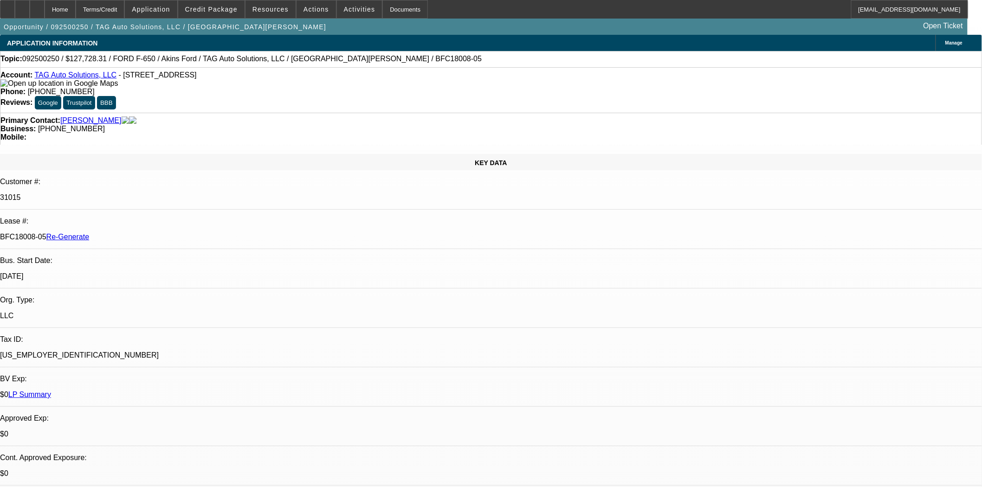
select select "0"
select select "2"
select select "0"
select select "6"
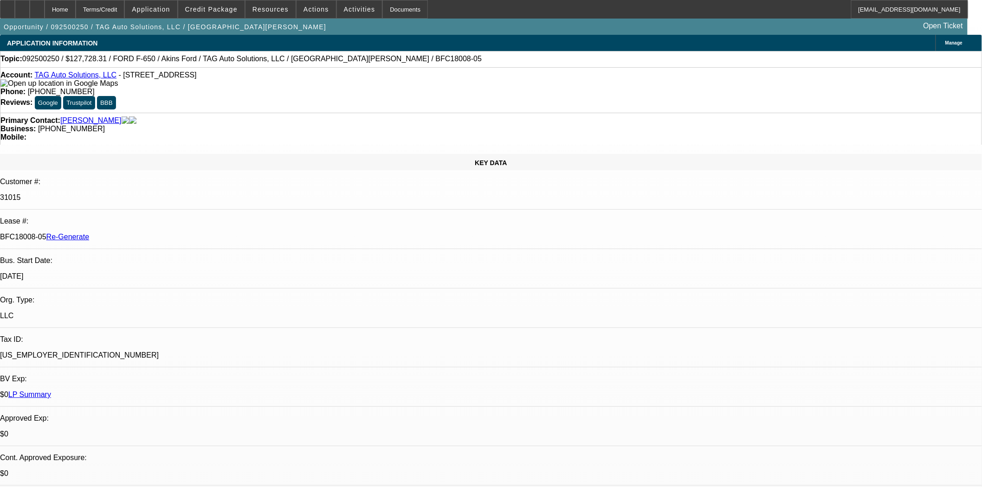
click at [215, 154] on div "KEY DATA Customer #: 31015 Lease #: BFC18008-05 Re-Generate Bus. Start Date: [D…" at bounding box center [491, 385] width 982 height 463
click at [214, 6] on span "Credit Package" at bounding box center [211, 9] width 52 height 7
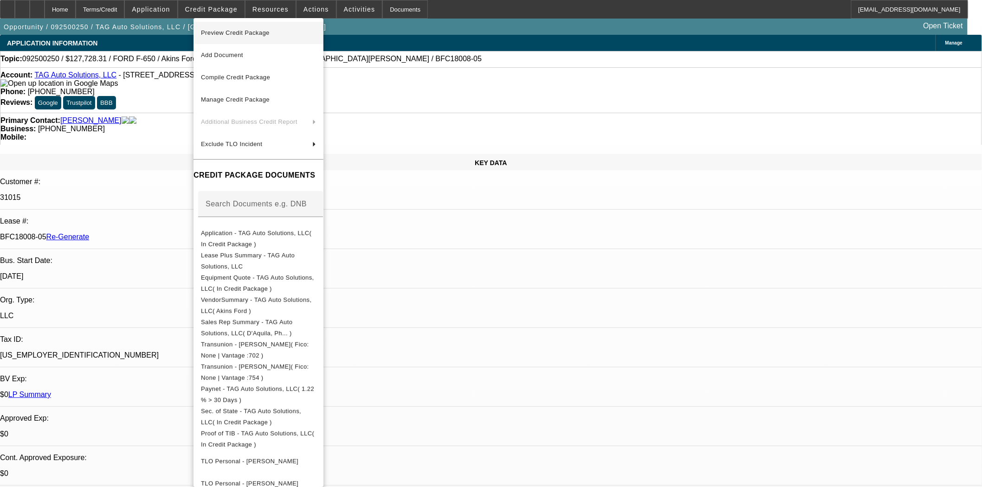
click at [226, 30] on span "Preview Credit Package" at bounding box center [235, 32] width 69 height 7
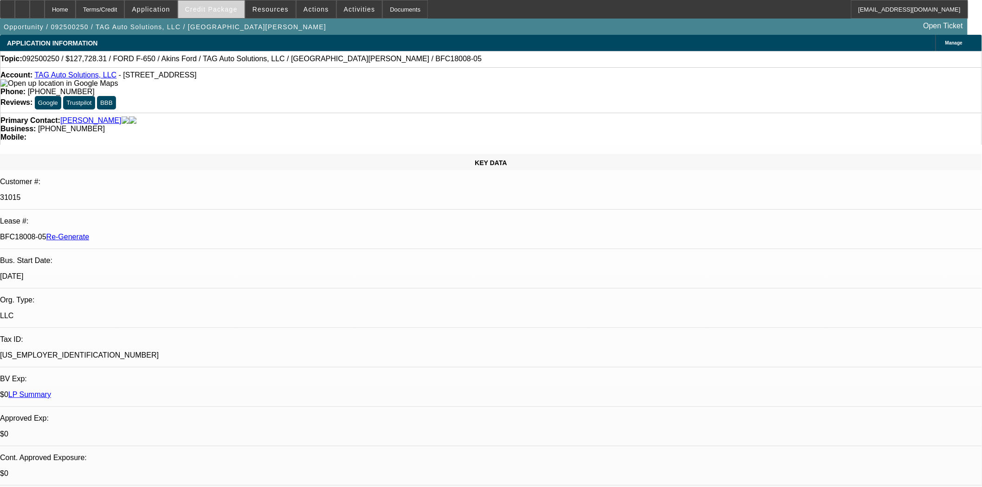
click at [227, 7] on span "Credit Package" at bounding box center [211, 9] width 52 height 7
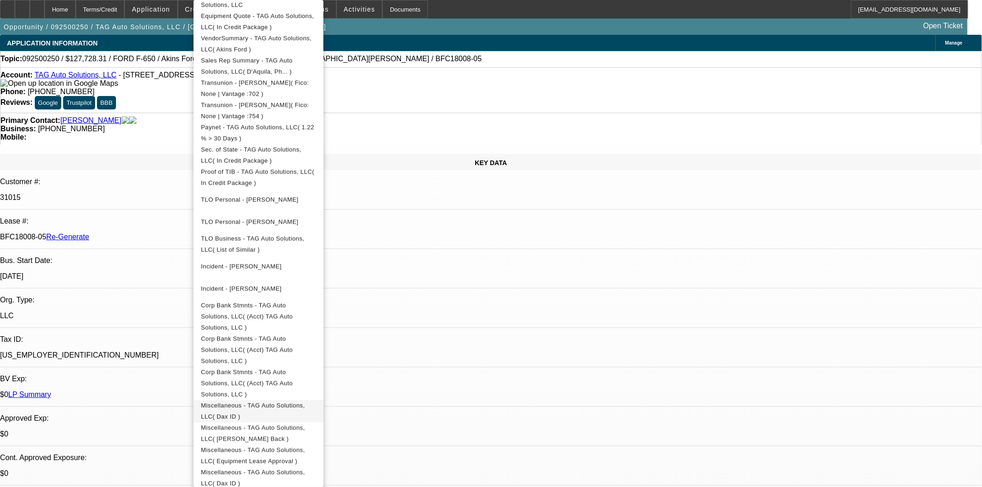
scroll to position [356, 0]
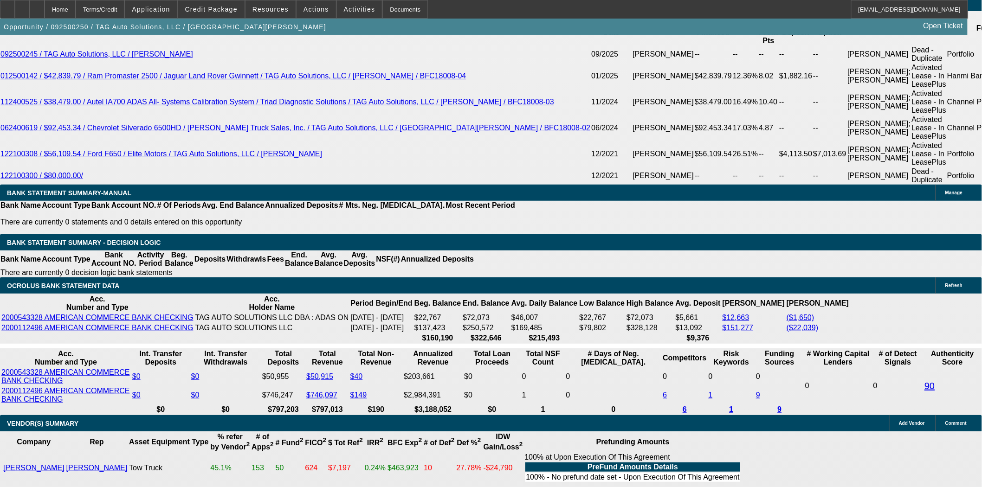
scroll to position [1665, 0]
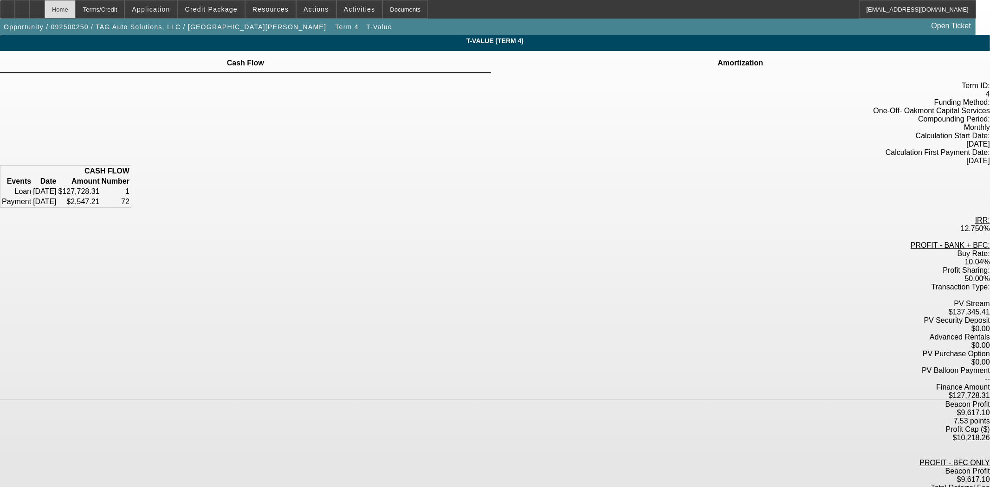
click at [76, 8] on div "Home" at bounding box center [60, 9] width 31 height 19
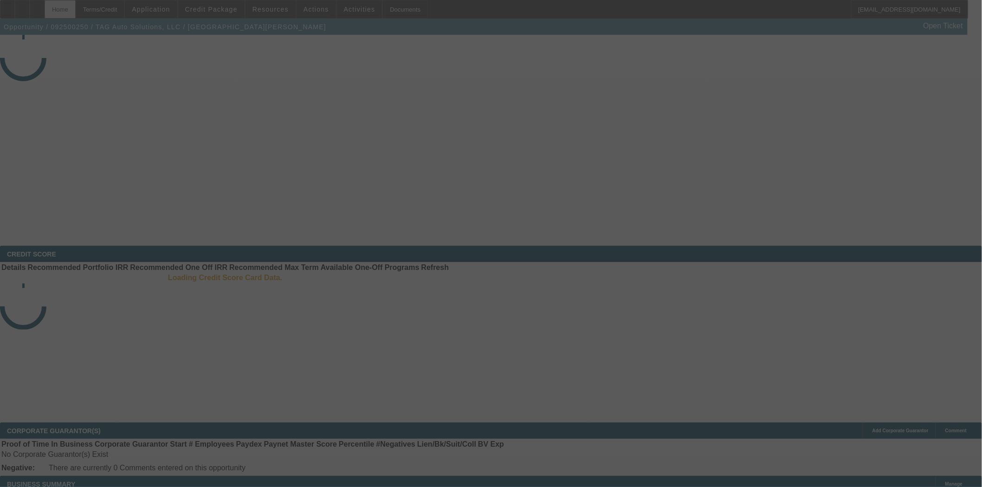
select select "3"
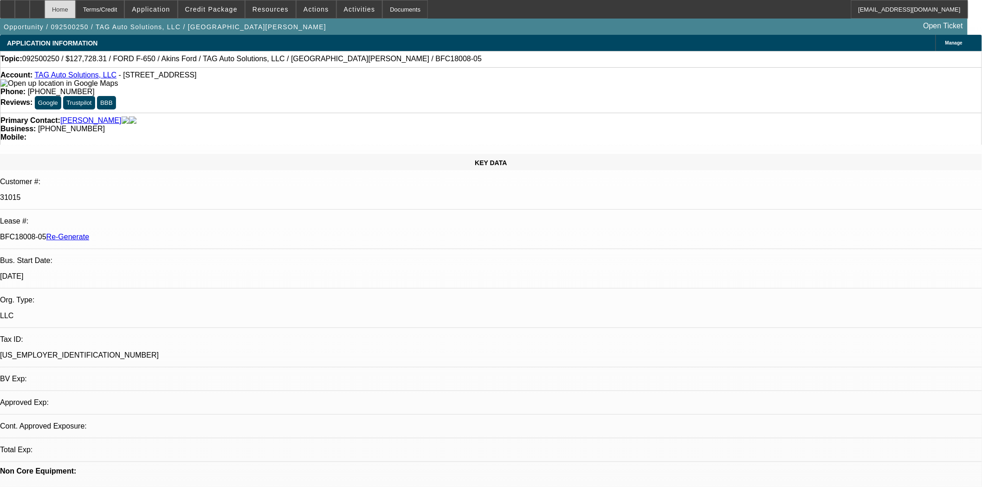
select select "0"
select select "2"
select select "0"
select select "6"
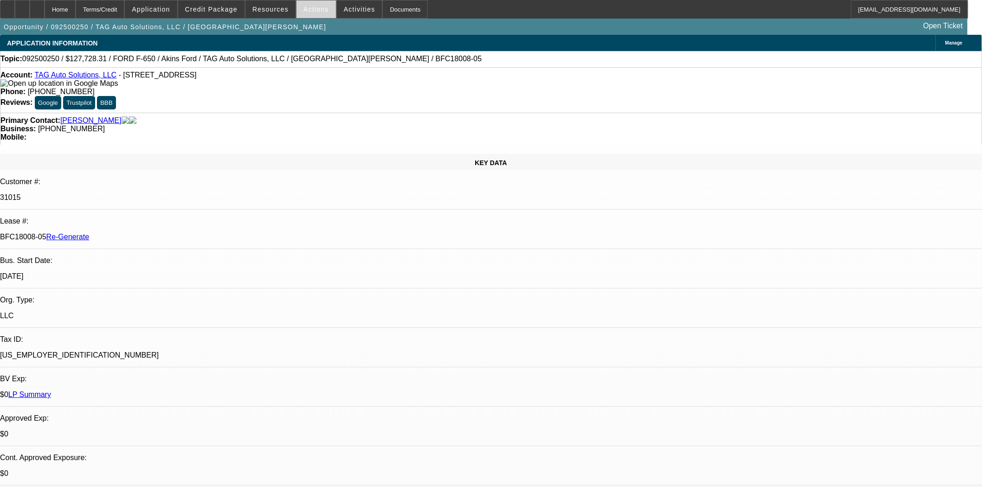
click at [304, 11] on span "Actions" at bounding box center [317, 9] width 26 height 7
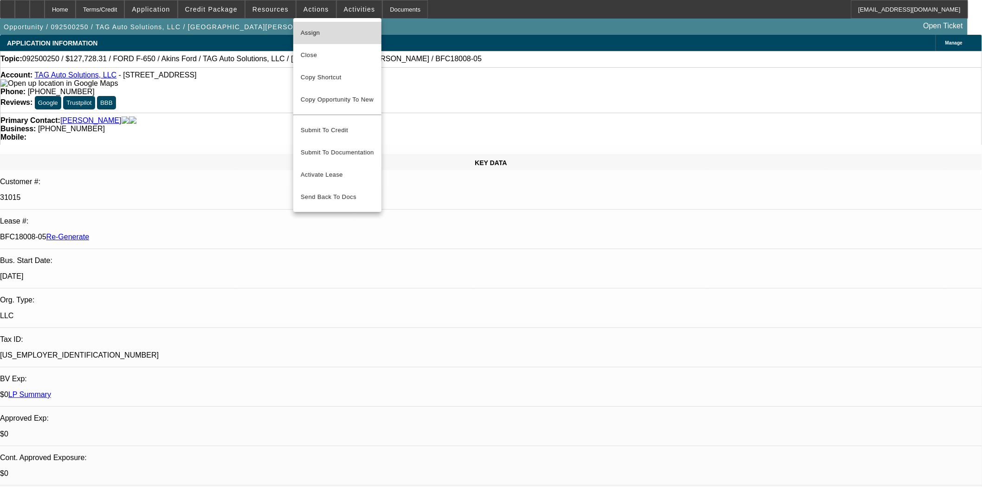
click at [327, 30] on span "Assign" at bounding box center [337, 32] width 73 height 11
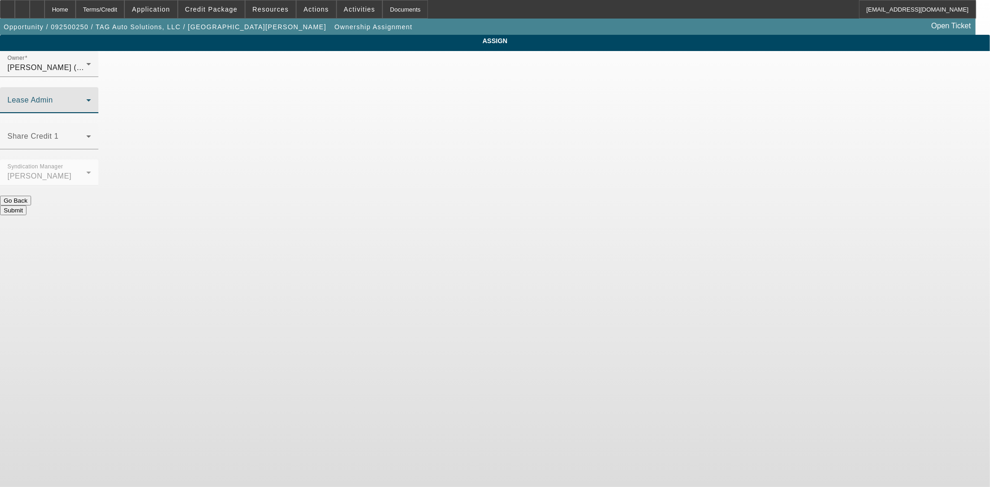
click at [86, 98] on span at bounding box center [46, 103] width 79 height 11
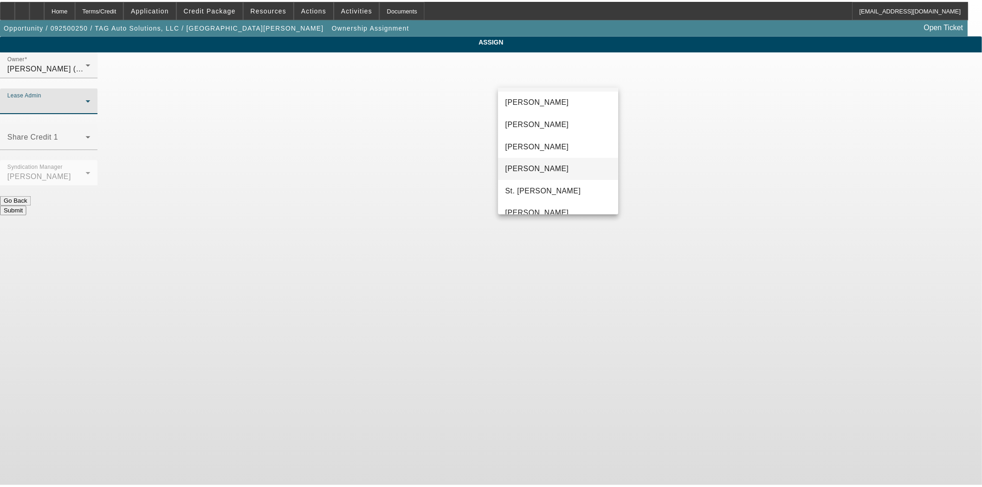
scroll to position [35, 0]
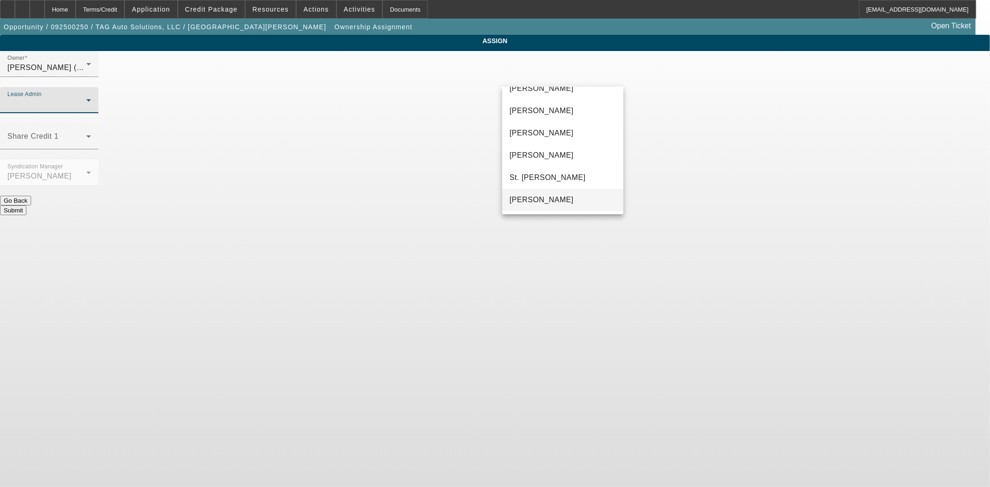
click at [561, 196] on span "[PERSON_NAME]" at bounding box center [542, 199] width 64 height 11
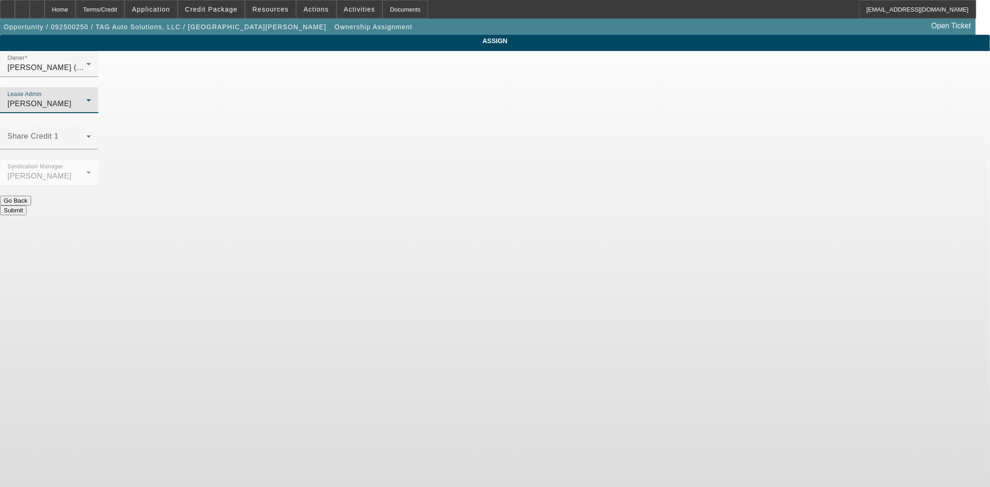
click at [26, 206] on button "Submit" at bounding box center [13, 211] width 26 height 10
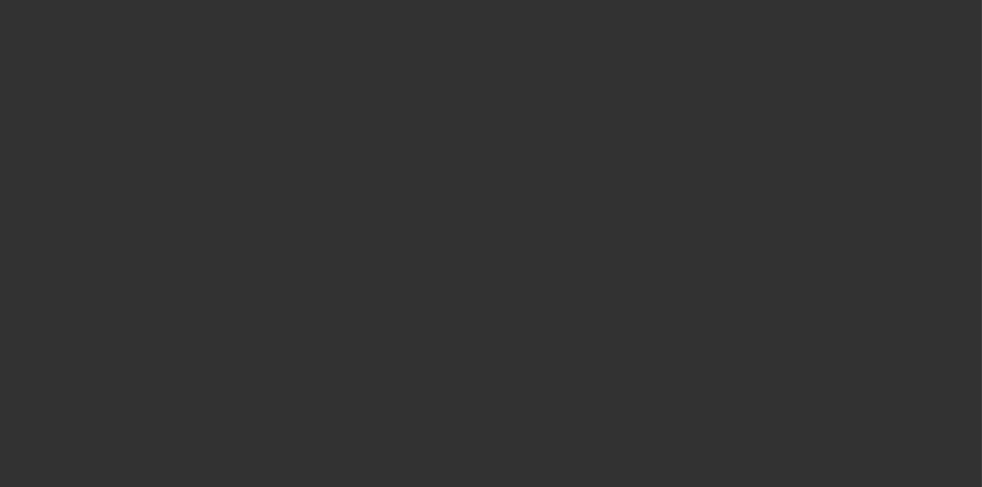
select select "3"
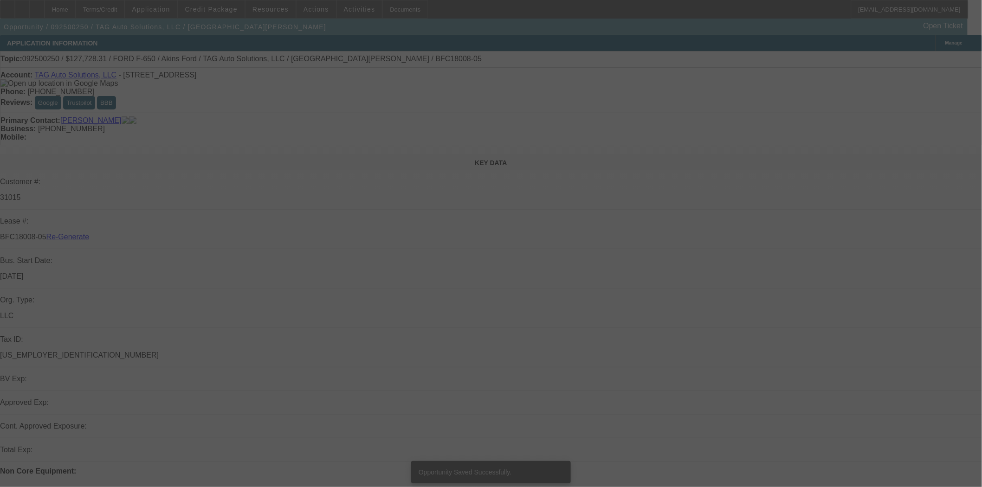
select select "0"
select select "2"
select select "0"
select select "6"
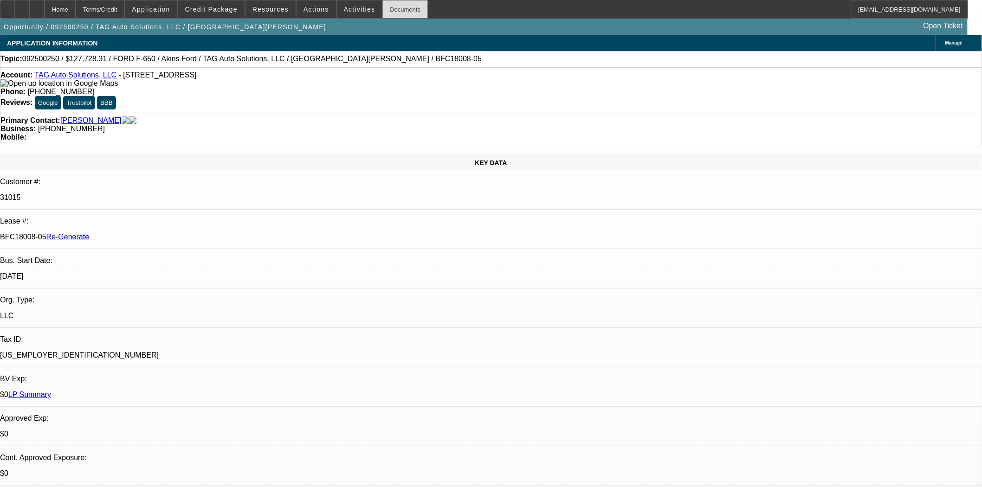
click at [382, 9] on div "Documents" at bounding box center [404, 9] width 45 height 19
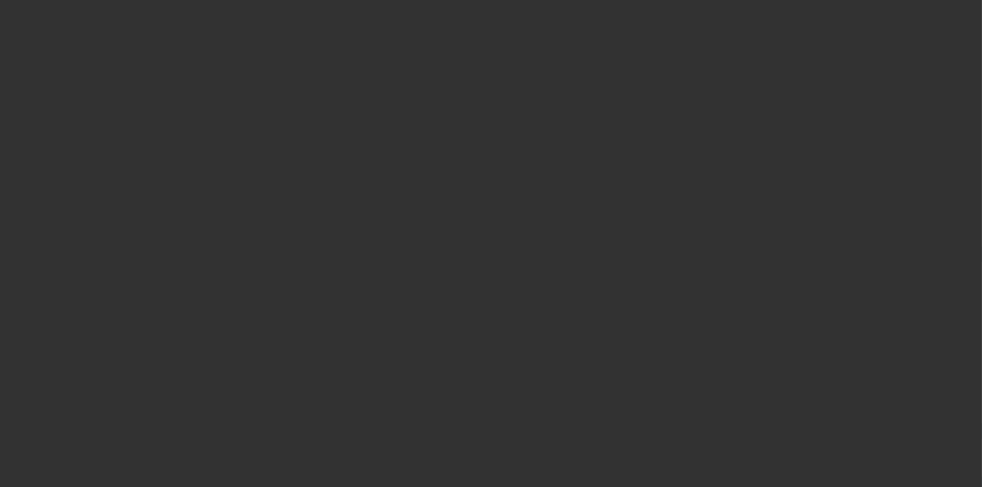
select select "4"
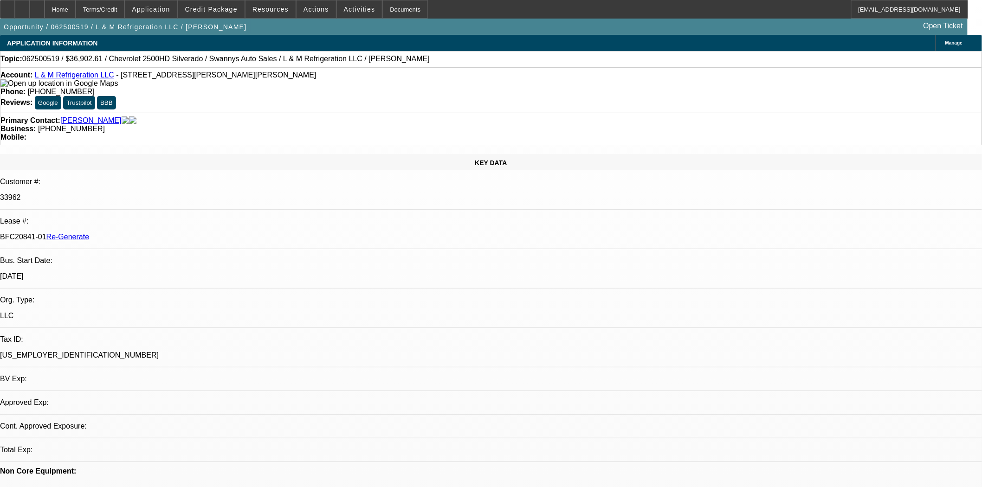
select select "0"
select select "2"
select select "0"
select select "2"
select select "6"
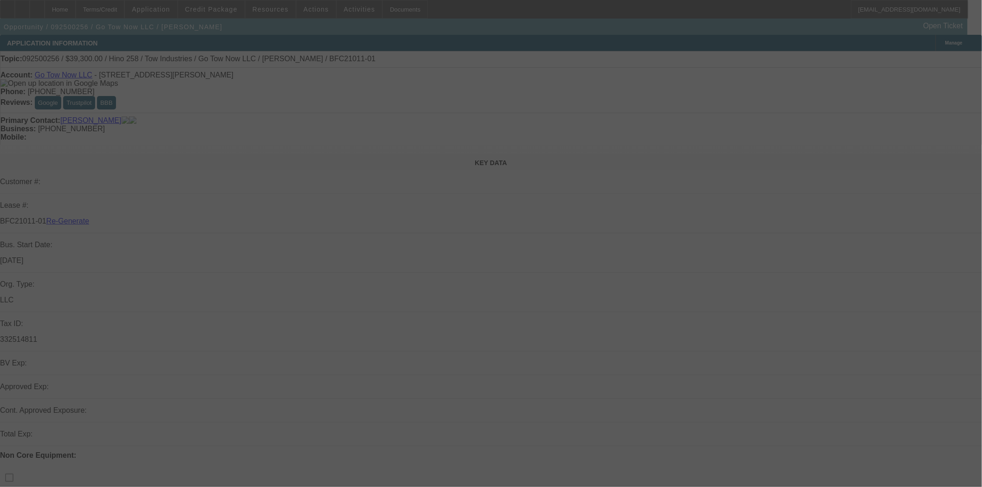
select select "3"
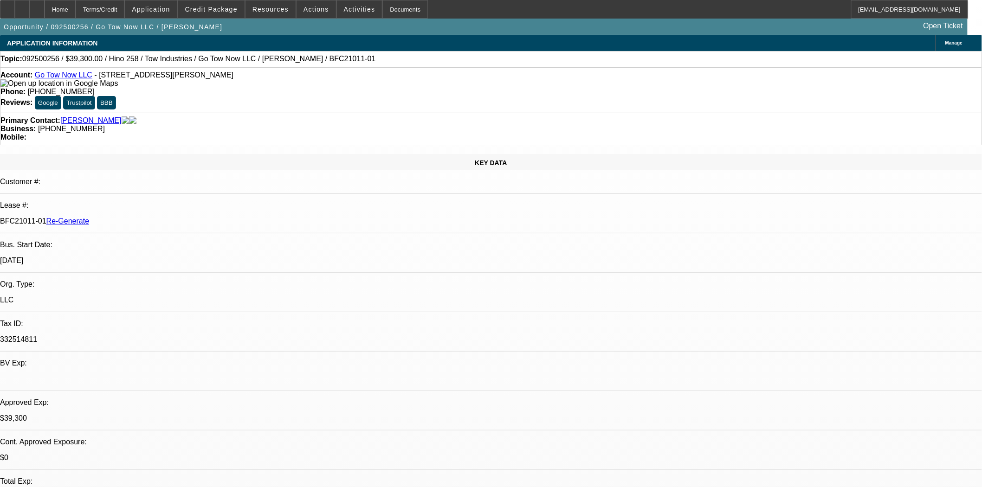
select select "0"
select select "2"
select select "0.1"
select select "4"
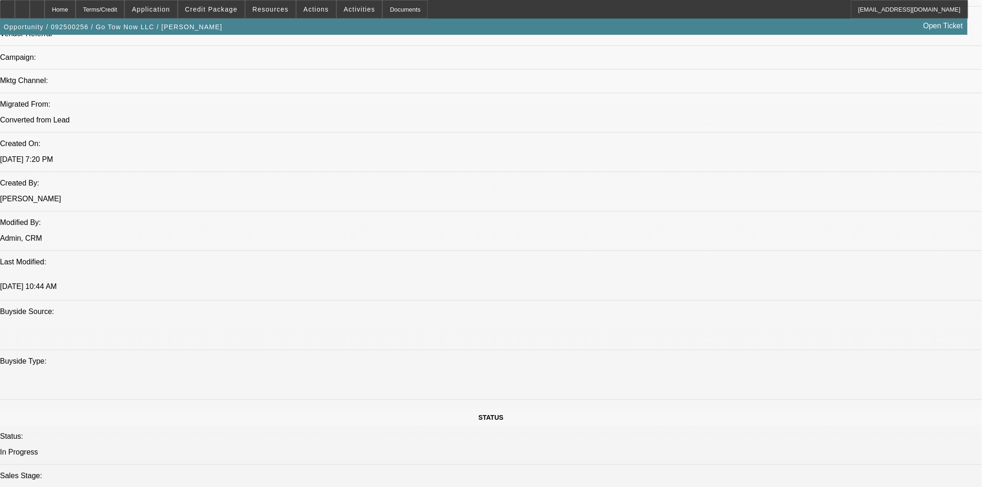
scroll to position [670, 0]
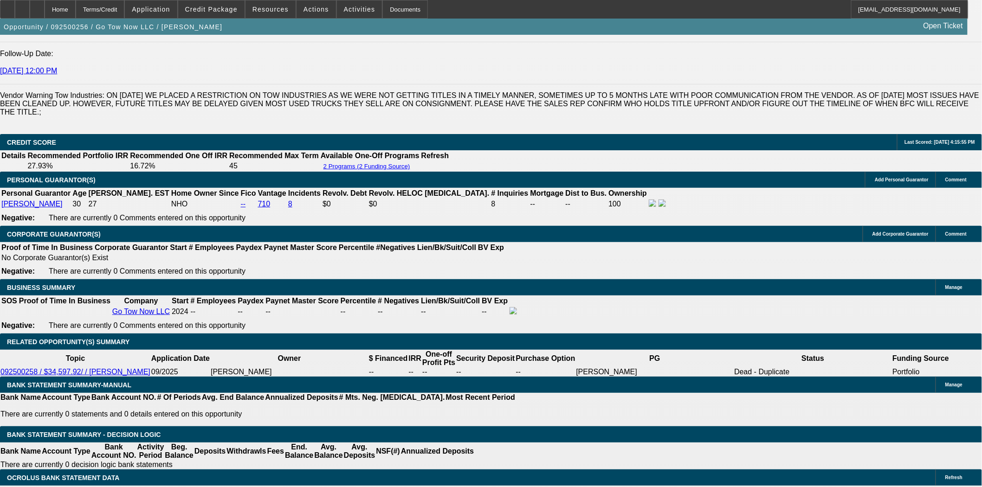
scroll to position [1289, 0]
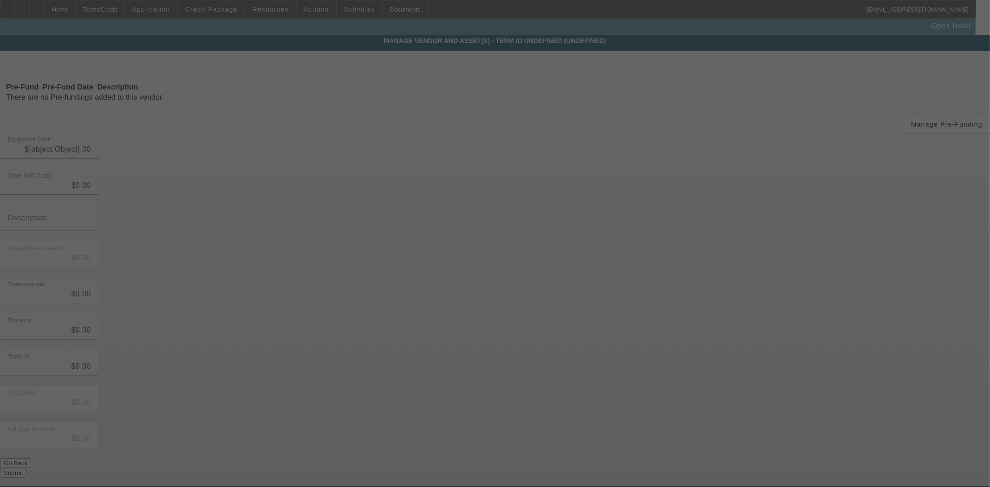
type input "$48,962.92"
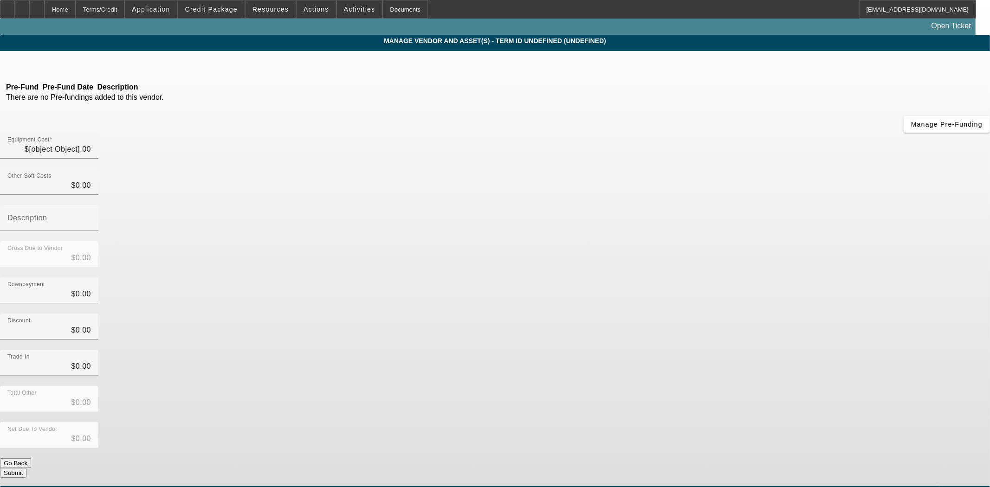
type input "$48,962.92"
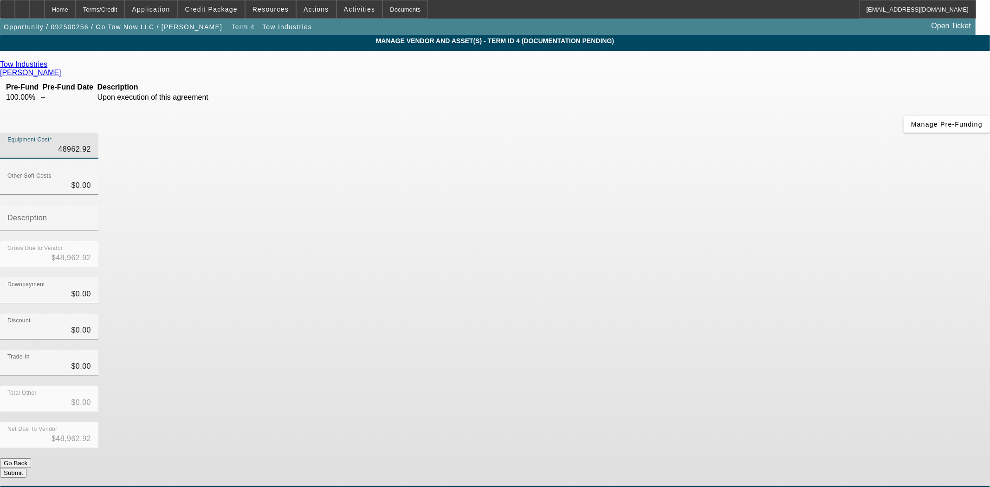
drag, startPoint x: 576, startPoint y: 78, endPoint x: 705, endPoint y: 71, distance: 129.2
click at [705, 133] on div "Equipment Cost 48962.92" at bounding box center [495, 151] width 990 height 36
type input "4"
type input "$4.00"
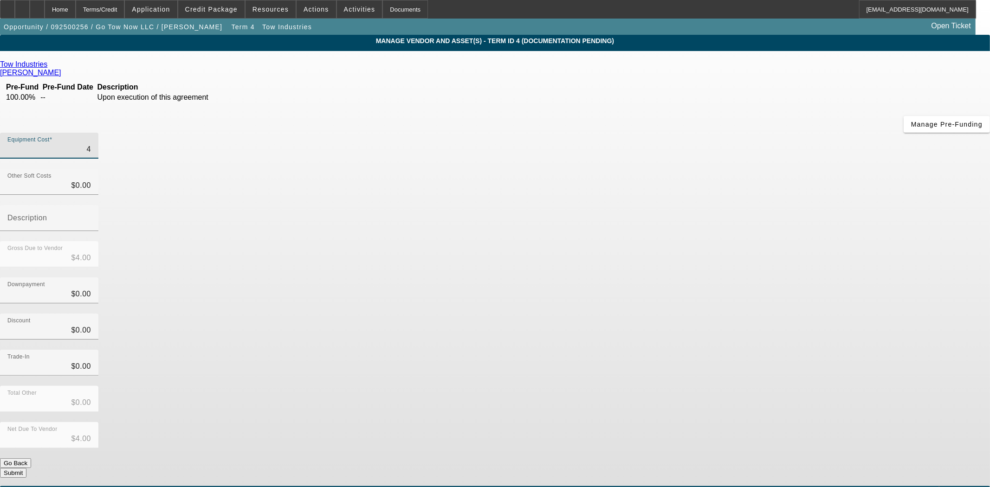
type input "44"
type input "$44.00"
type input "444"
type input "$444.00"
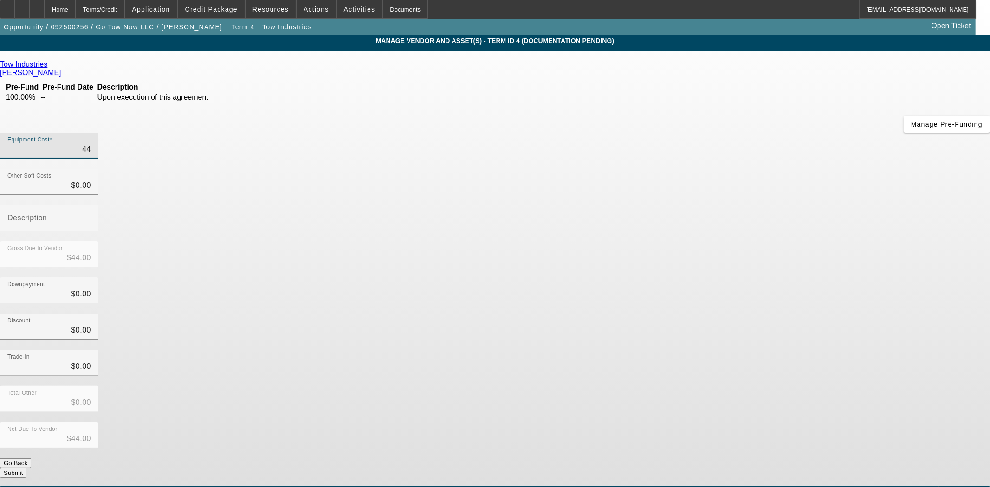
type input "$444.00"
type input "4446"
type input "$4,446.00"
type input "44460"
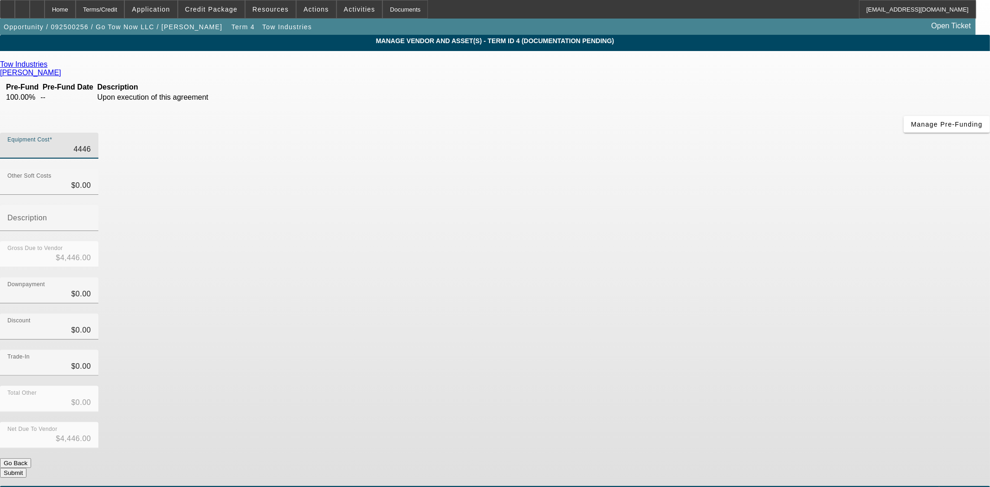
type input "$44,460.00"
click at [26, 468] on button "Submit" at bounding box center [13, 473] width 26 height 10
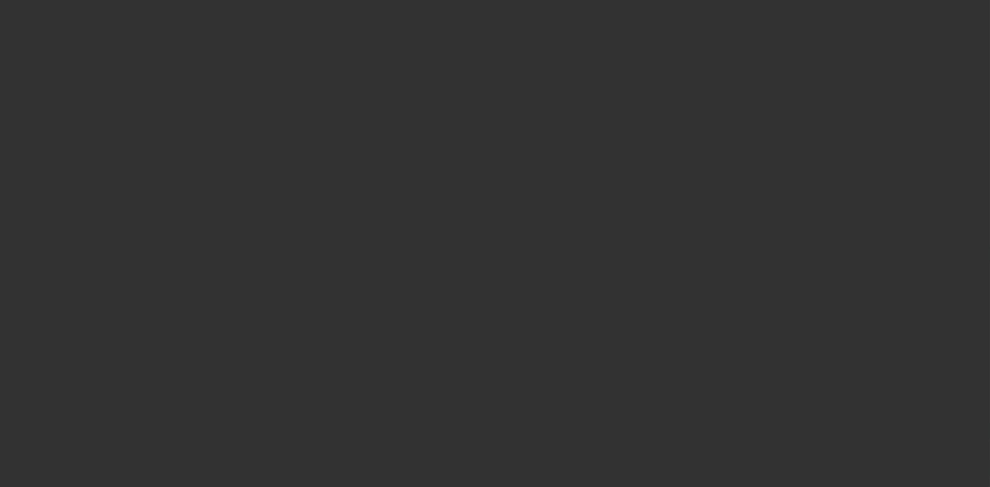
select select "3"
select select "0"
select select "2"
select select "0.1"
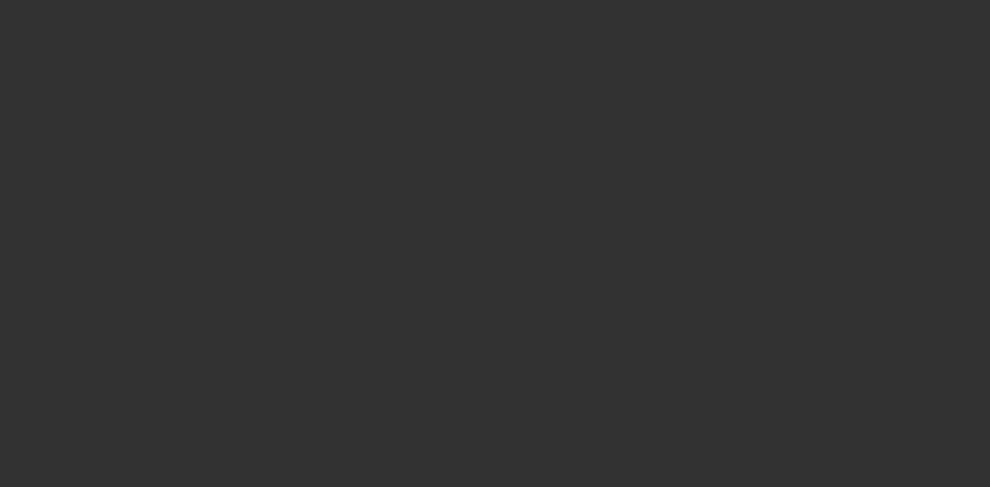
select select "4"
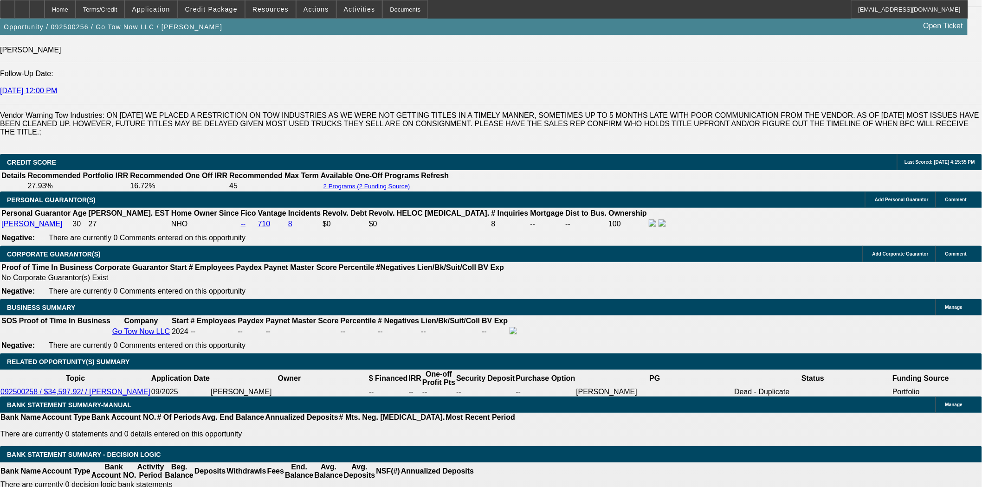
scroll to position [1289, 0]
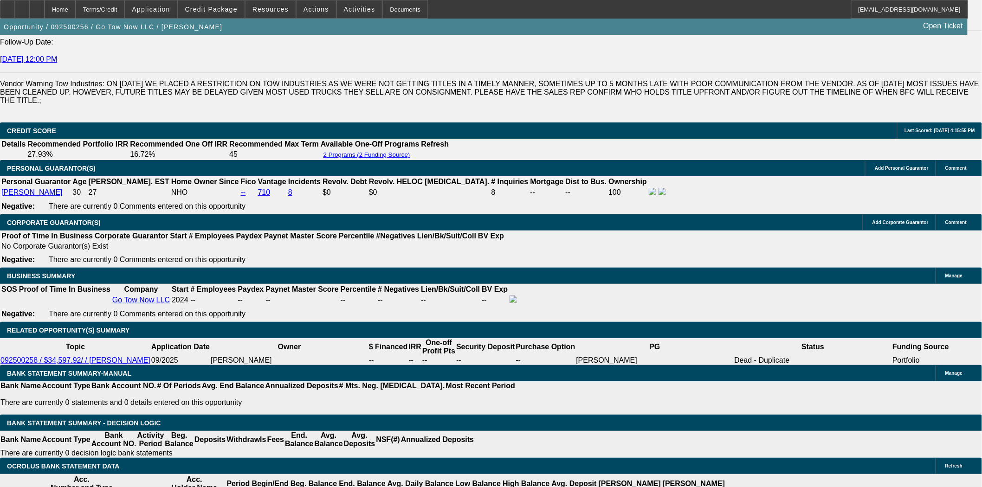
scroll to position [1340, 0]
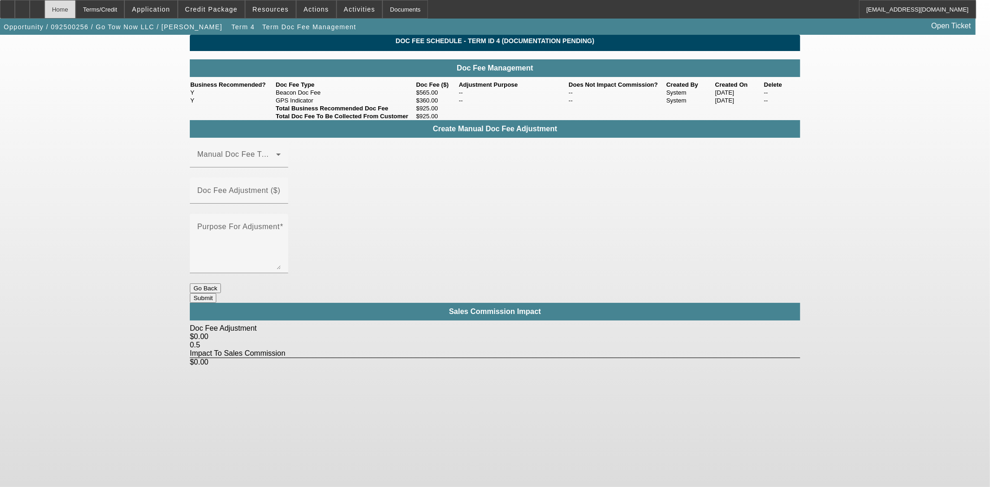
click at [76, 5] on div "Home" at bounding box center [60, 9] width 31 height 19
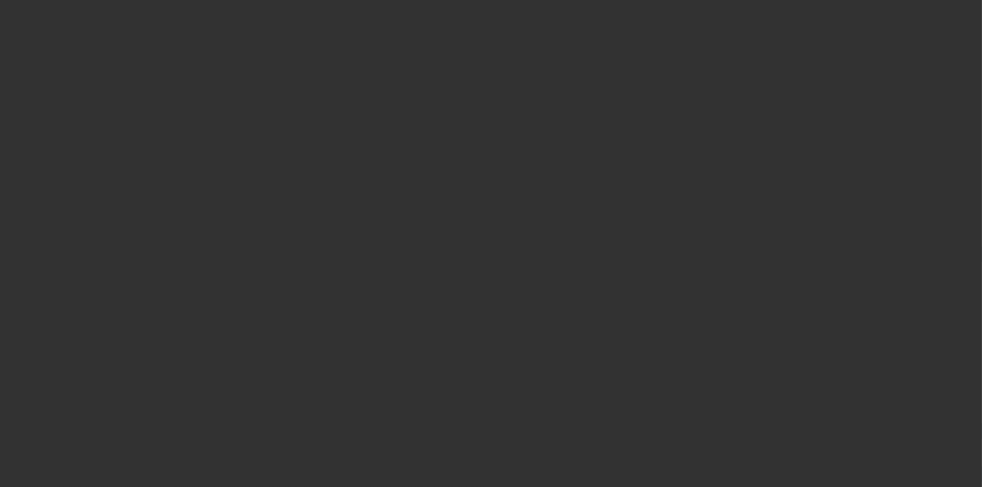
select select "3"
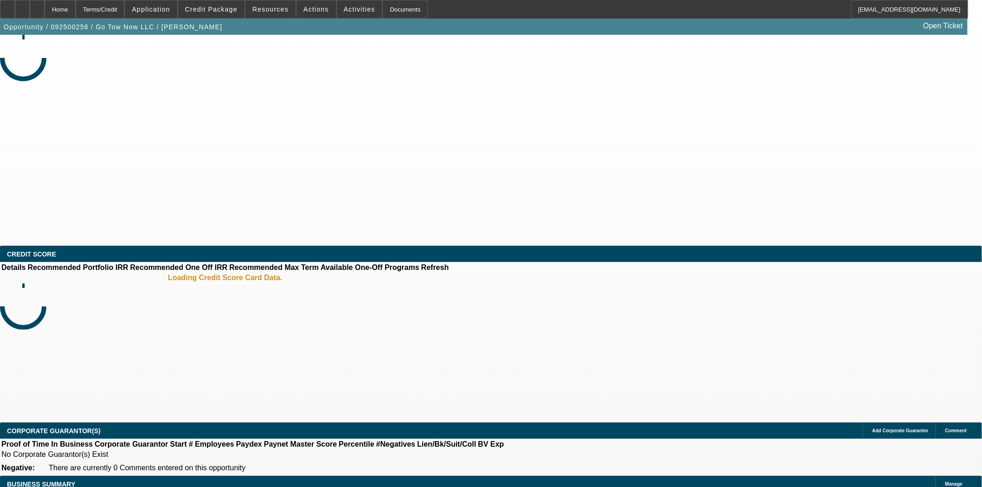
select select "0"
select select "2"
select select "0.1"
select select "4"
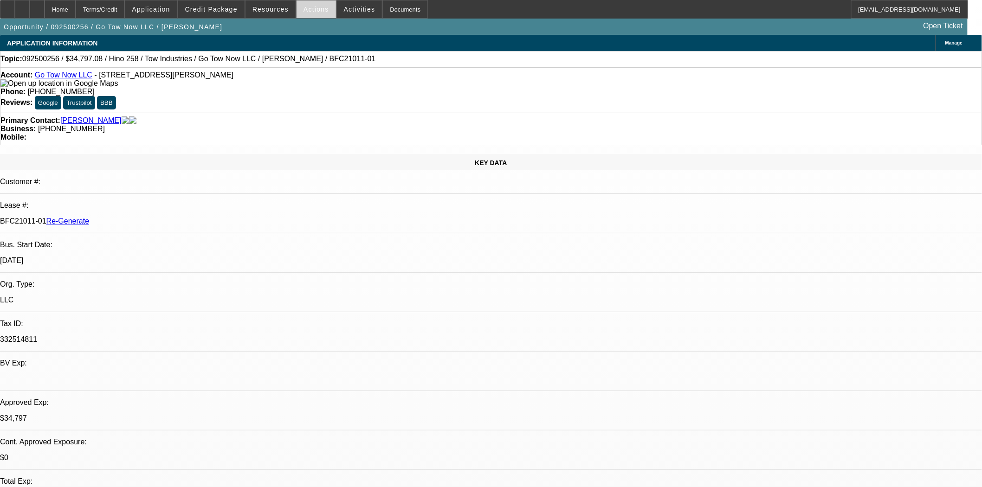
click at [316, 11] on span "Actions" at bounding box center [317, 9] width 26 height 7
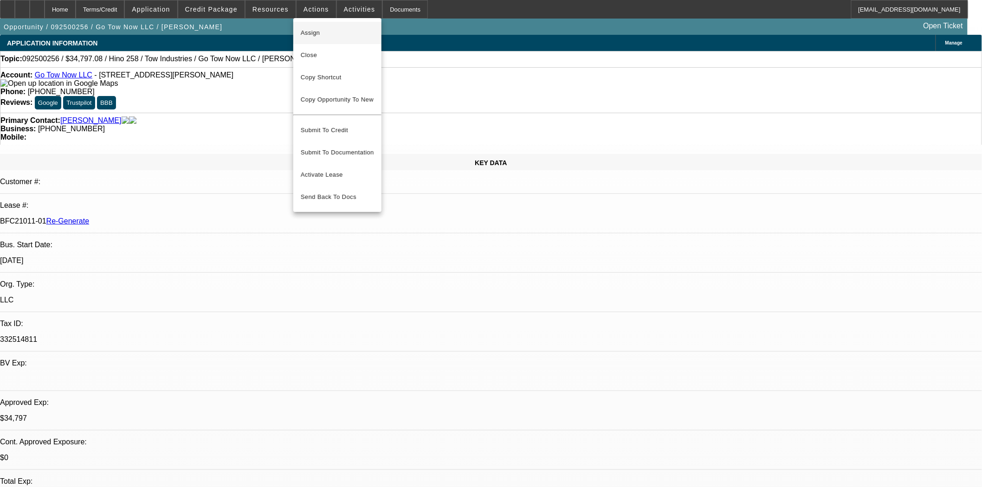
click at [316, 34] on span "Assign" at bounding box center [337, 32] width 73 height 11
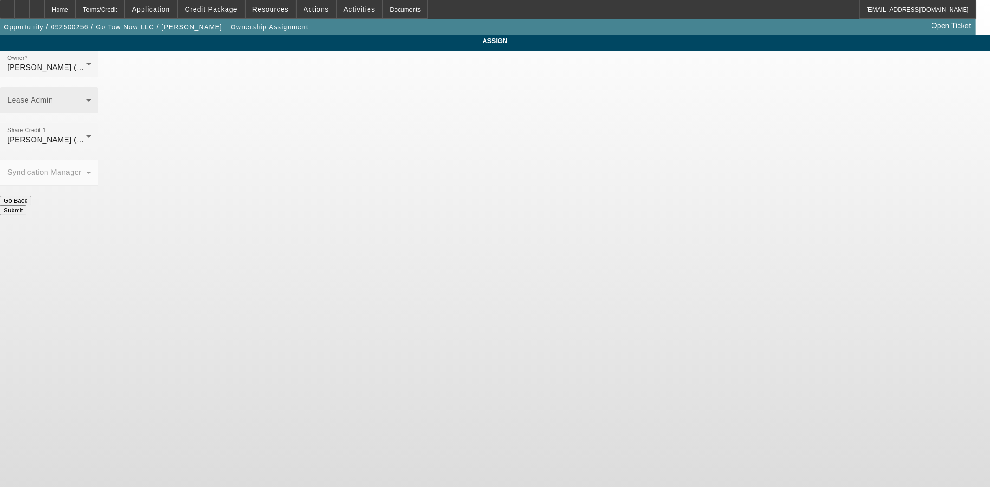
click at [86, 98] on span at bounding box center [46, 103] width 79 height 11
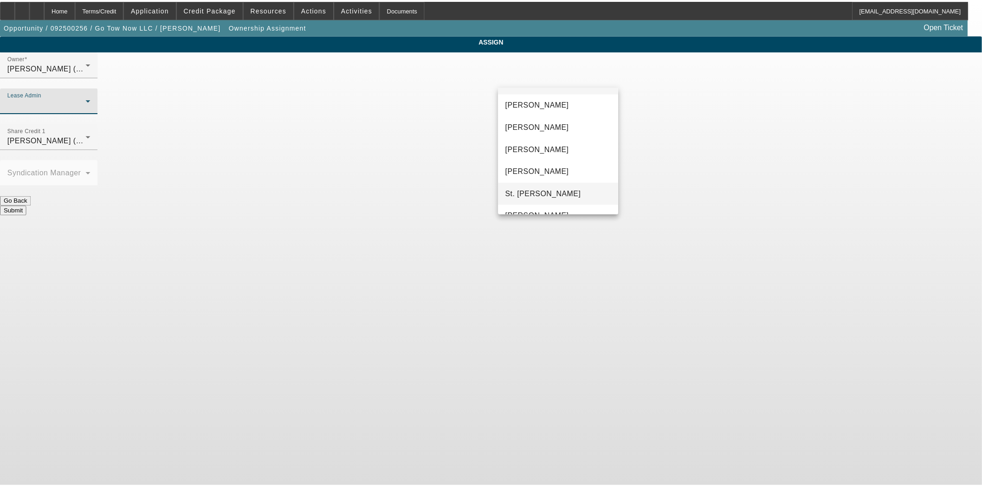
scroll to position [35, 0]
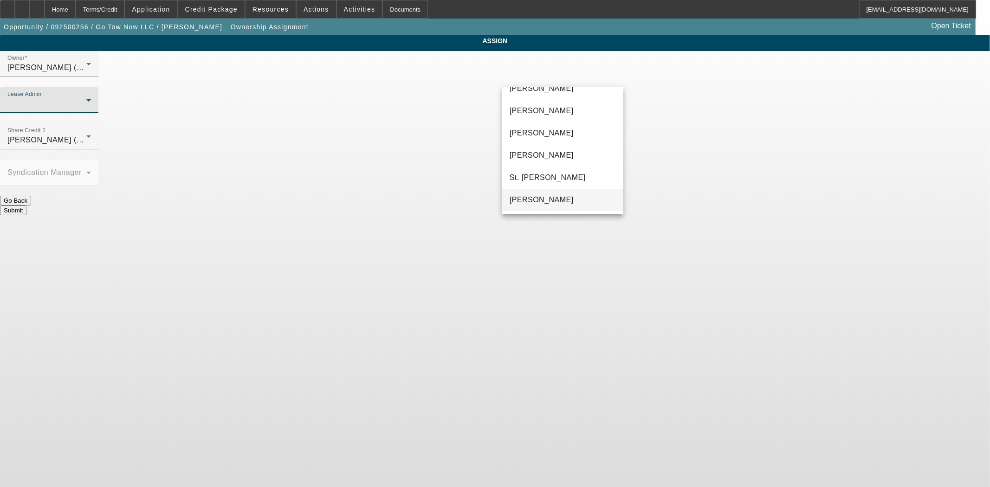
click at [540, 200] on span "[PERSON_NAME]" at bounding box center [542, 199] width 64 height 11
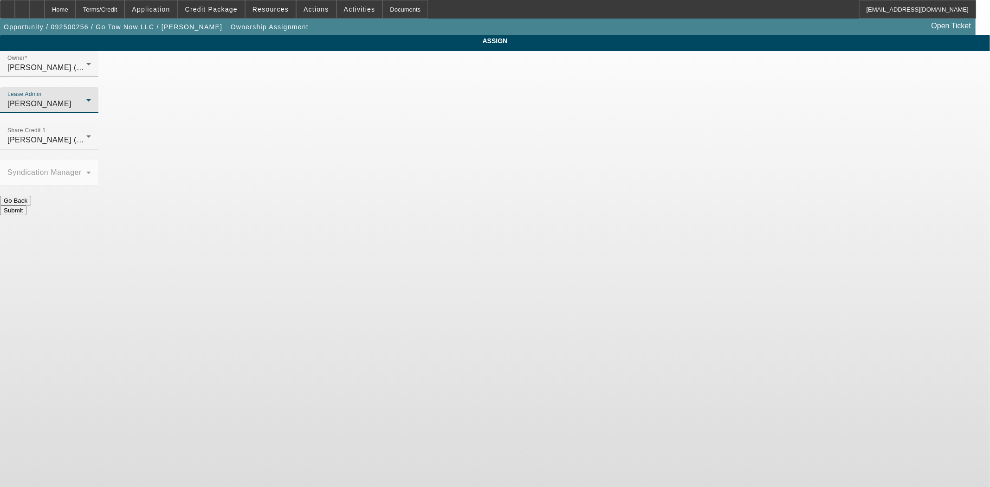
click at [26, 206] on button "Submit" at bounding box center [13, 211] width 26 height 10
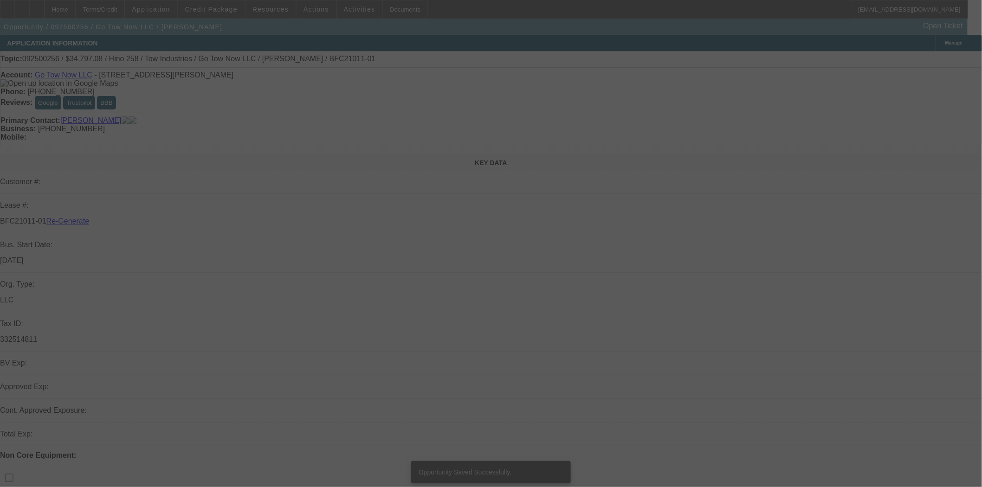
select select "3"
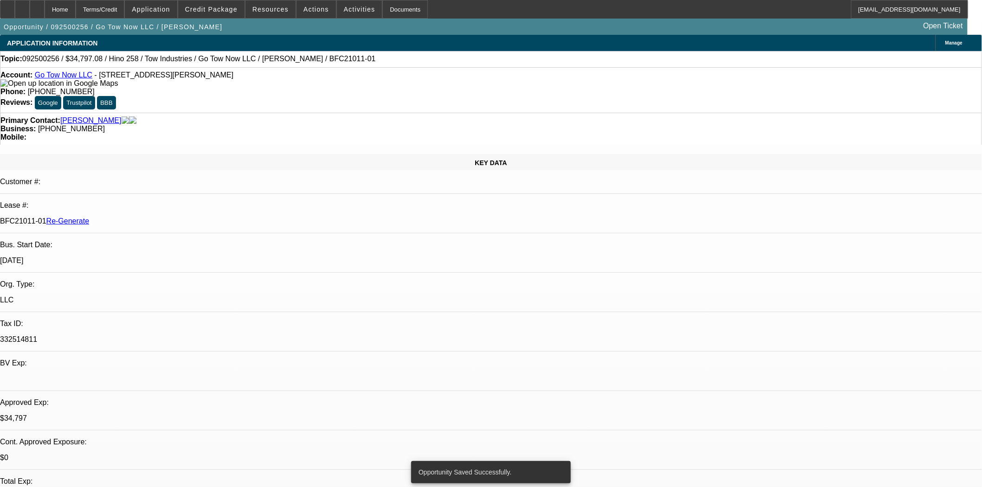
select select "0"
select select "2"
select select "0.1"
select select "4"
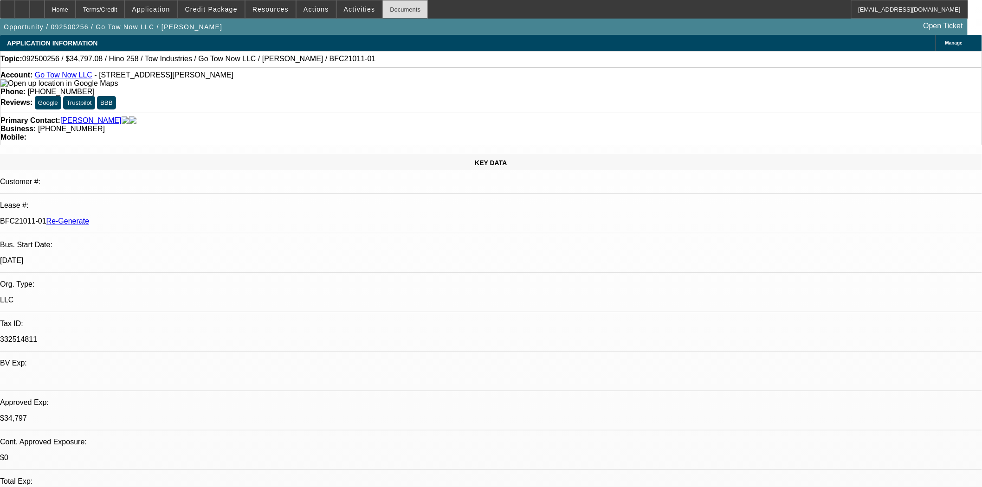
click at [390, 6] on div "Documents" at bounding box center [404, 9] width 45 height 19
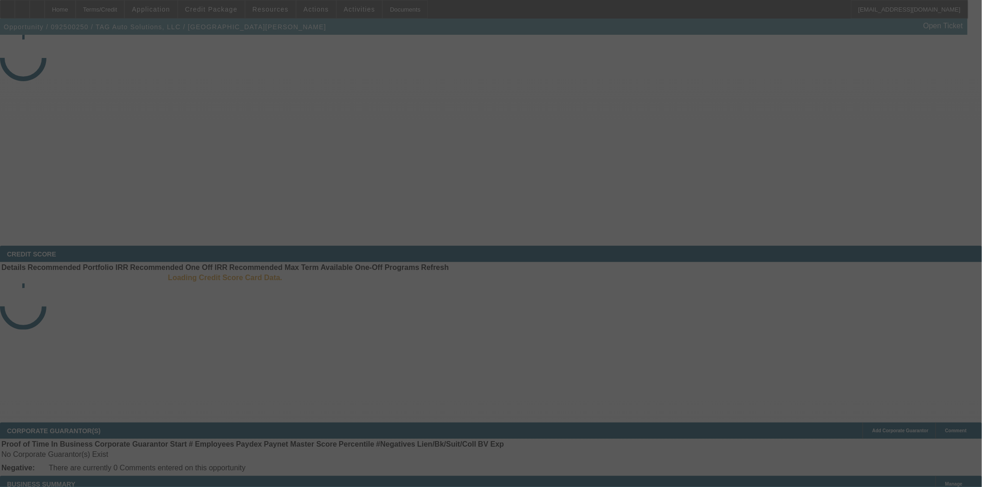
select select "3"
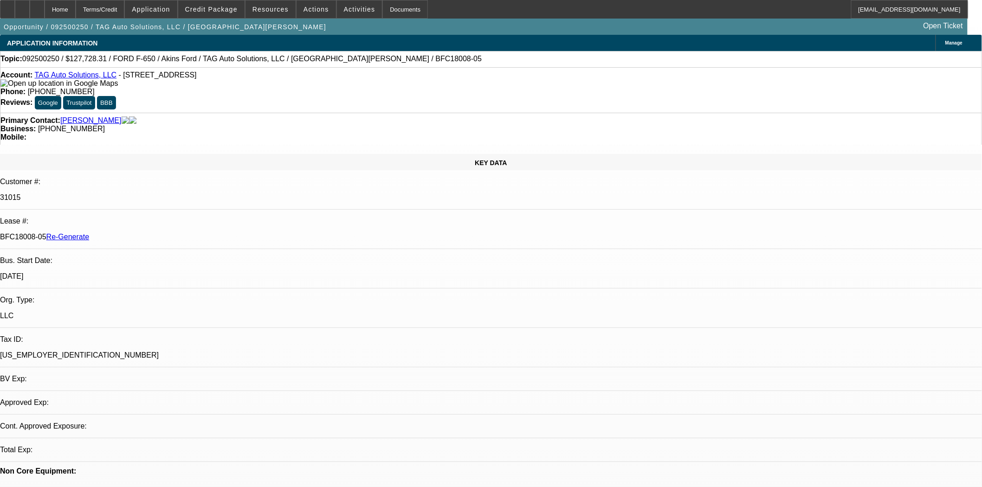
select select "0"
select select "2"
select select "0"
select select "6"
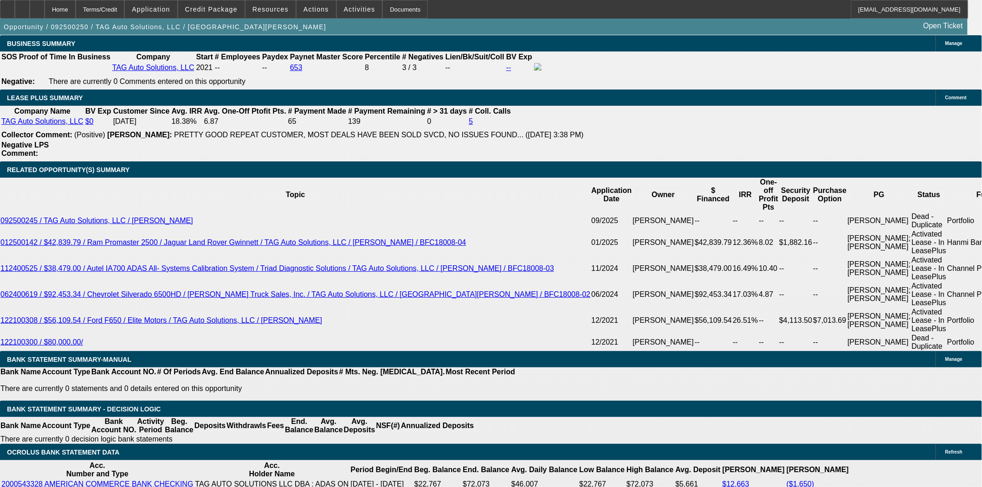
scroll to position [1598, 0]
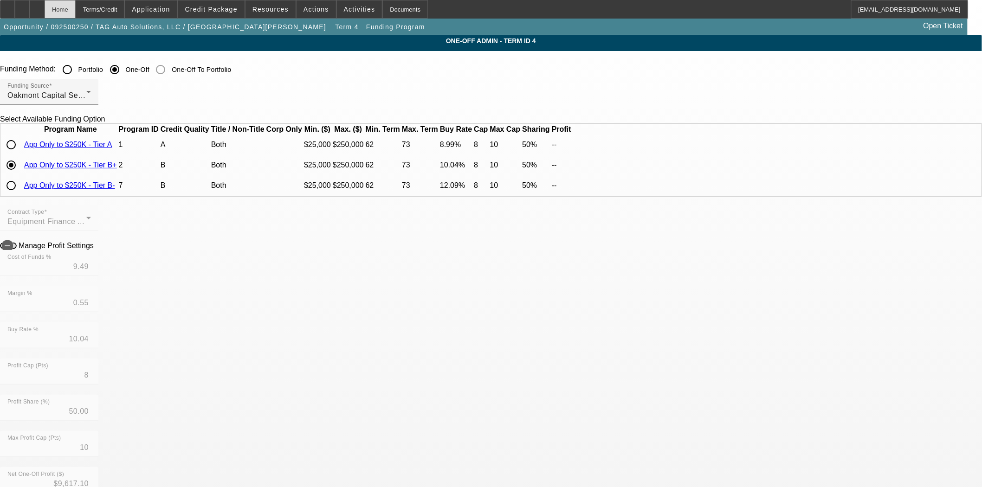
click at [76, 7] on div "Home" at bounding box center [60, 9] width 31 height 19
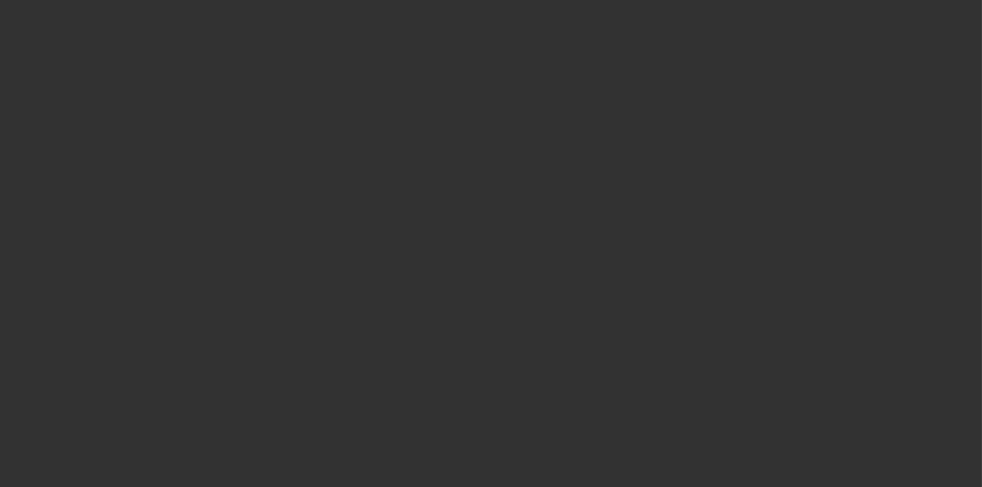
select select "3"
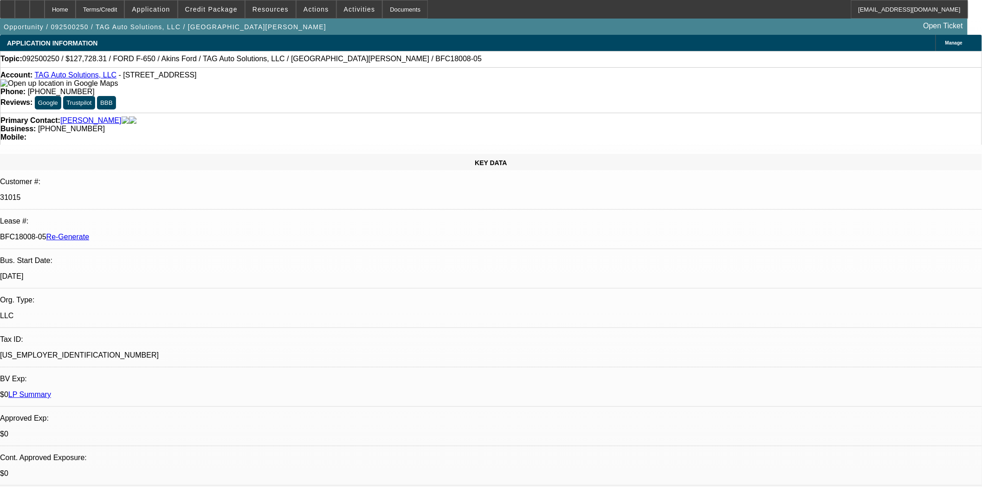
select select "0"
select select "2"
select select "0"
select select "6"
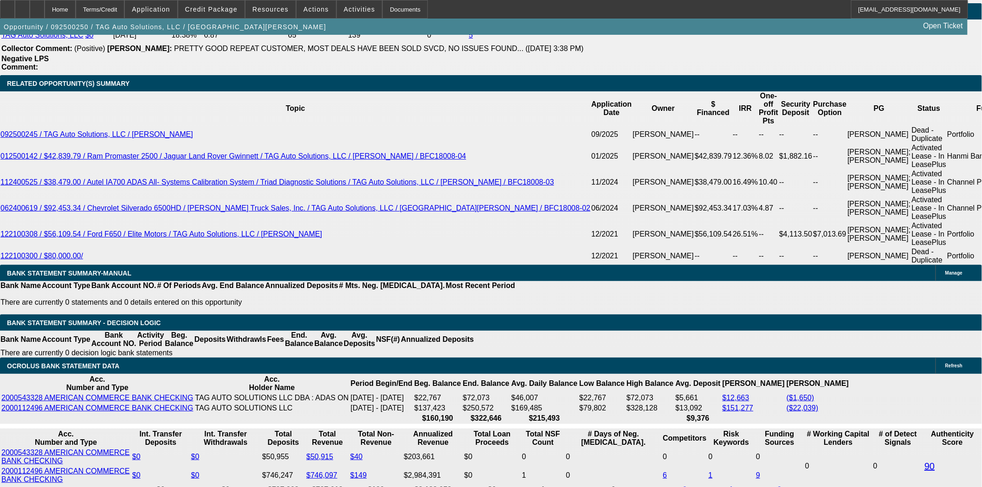
scroll to position [1650, 0]
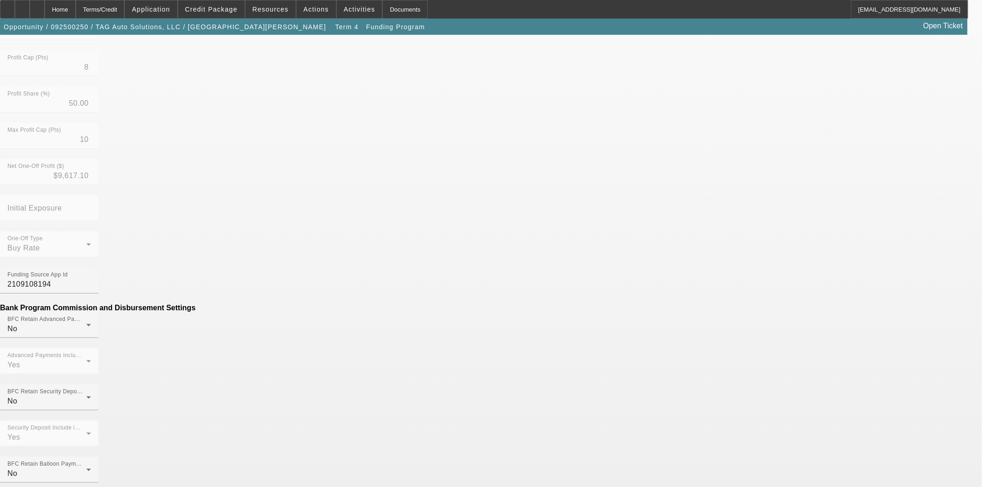
scroll to position [258, 0]
drag, startPoint x: 272, startPoint y: 293, endPoint x: 432, endPoint y: 299, distance: 159.8
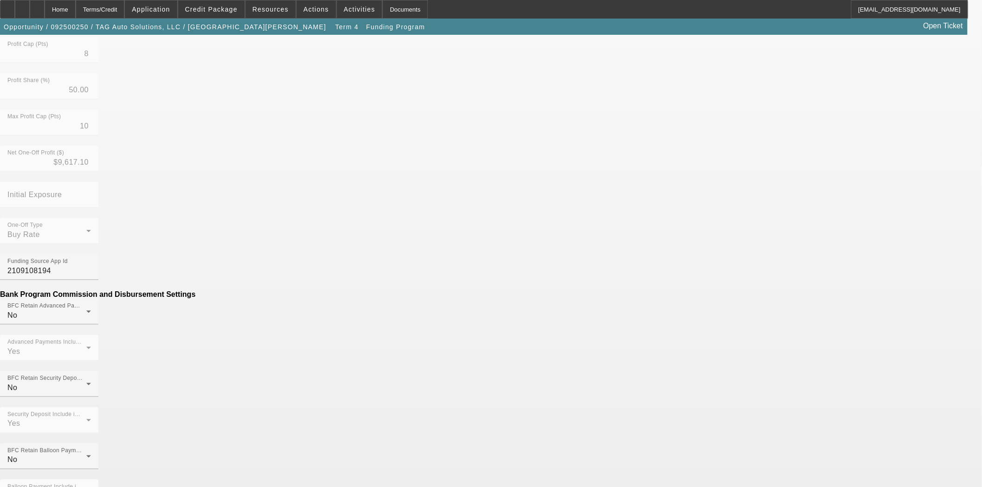
type input "($149.00)"
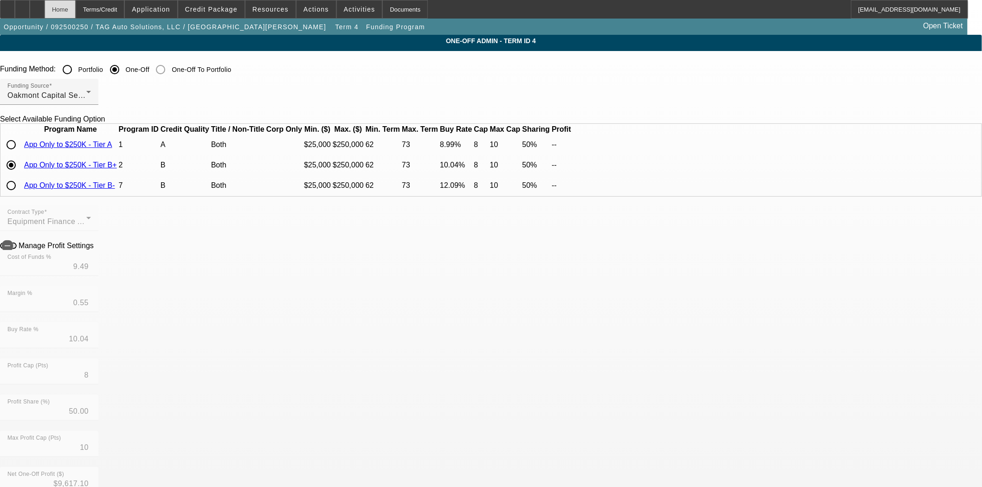
click at [76, 9] on div "Home" at bounding box center [60, 9] width 31 height 19
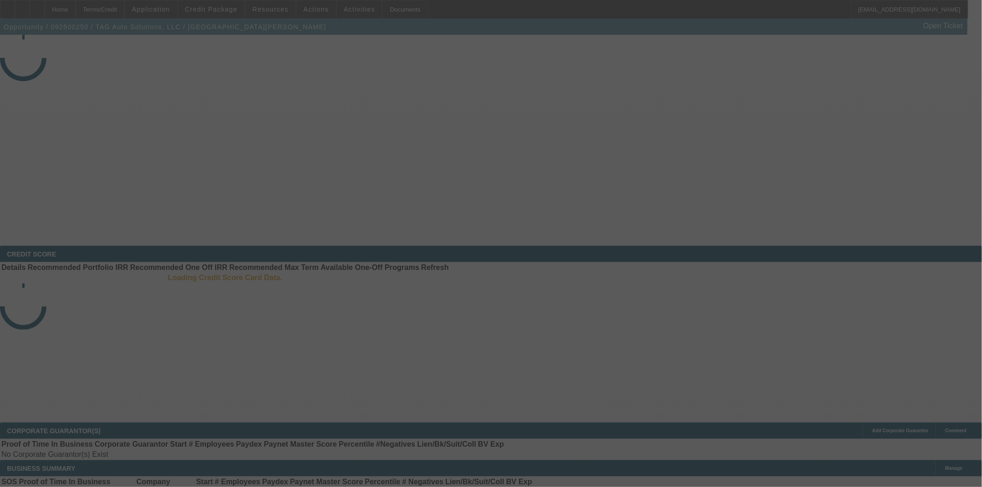
select select "3"
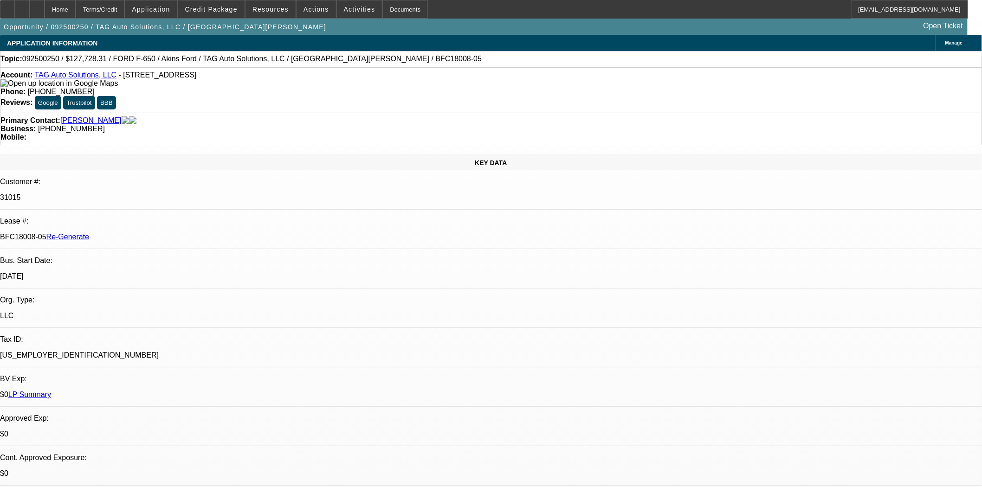
select select "0"
select select "2"
select select "0"
select select "6"
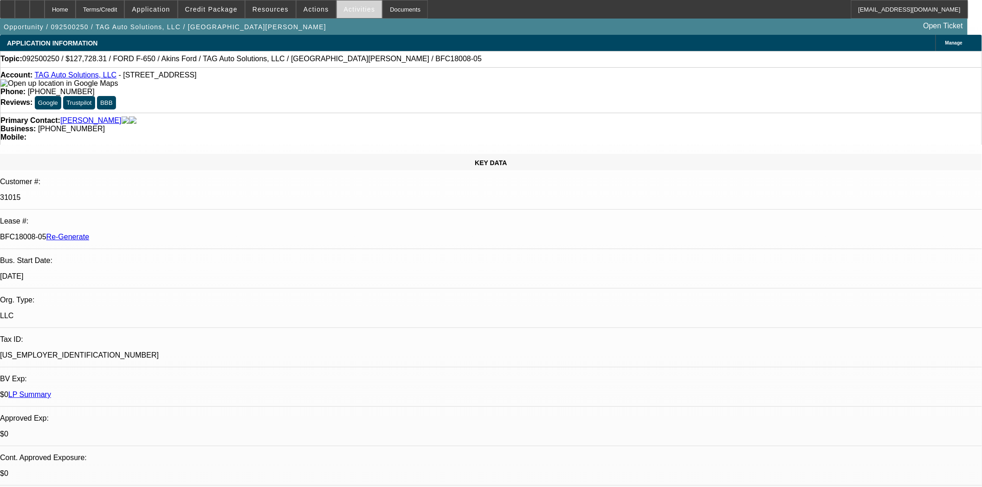
click at [352, 14] on span at bounding box center [359, 9] width 45 height 22
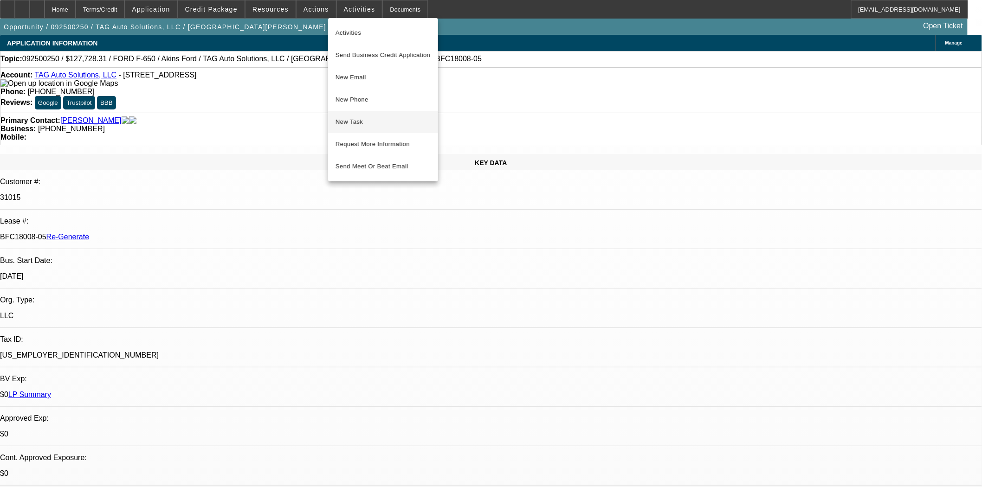
click at [359, 124] on span "New Task" at bounding box center [383, 121] width 95 height 11
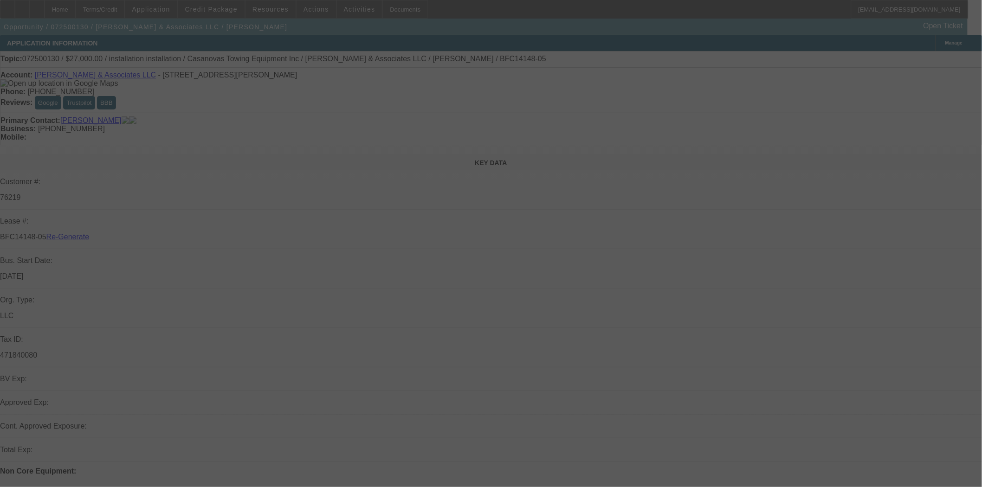
select select "3"
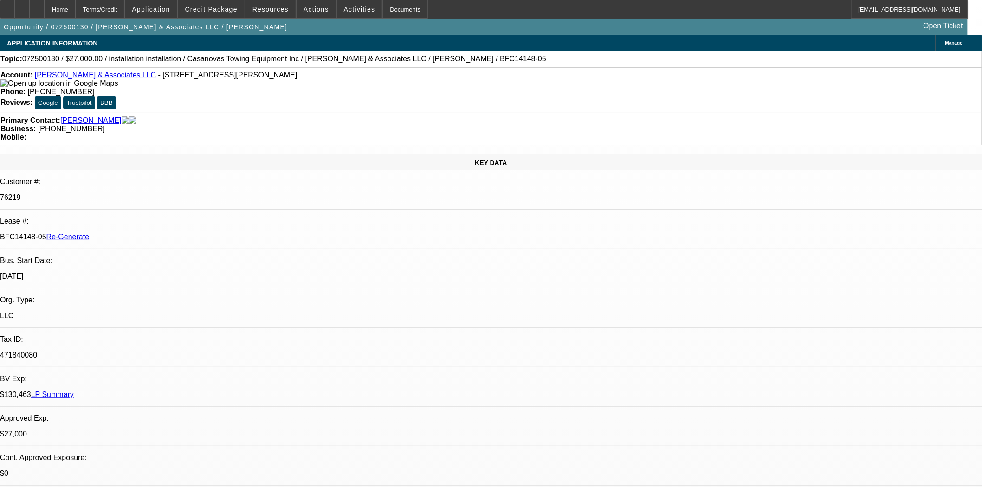
select select "0"
select select "2"
select select "0.1"
select select "4"
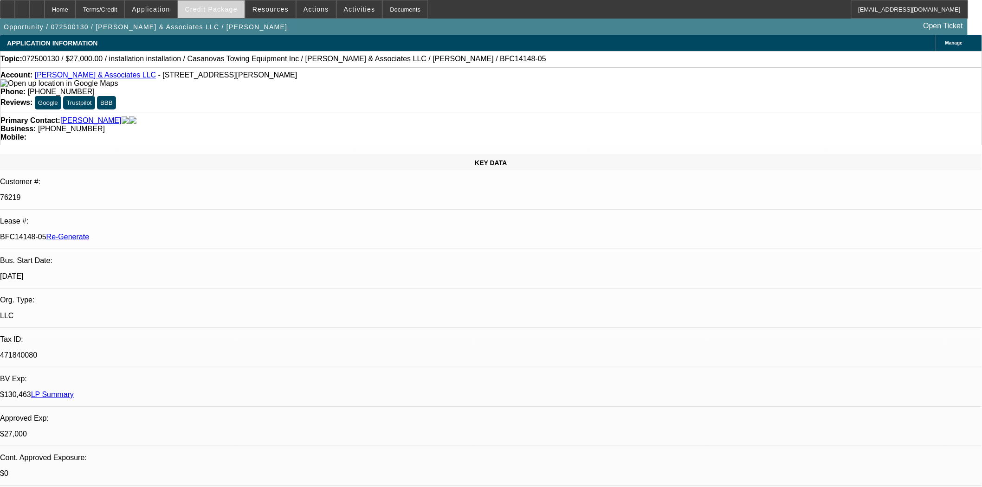
click at [220, 11] on span "Credit Package" at bounding box center [211, 9] width 52 height 7
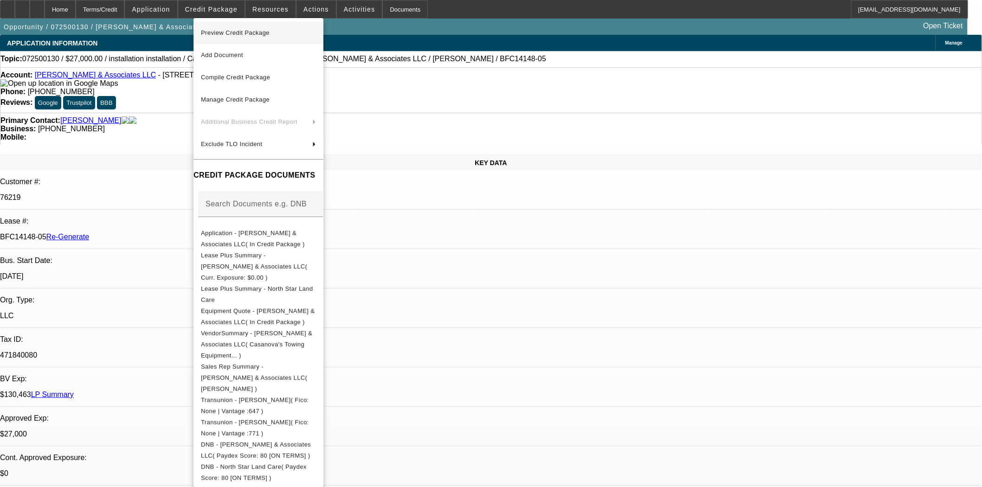
click at [239, 31] on span "Preview Credit Package" at bounding box center [235, 32] width 69 height 7
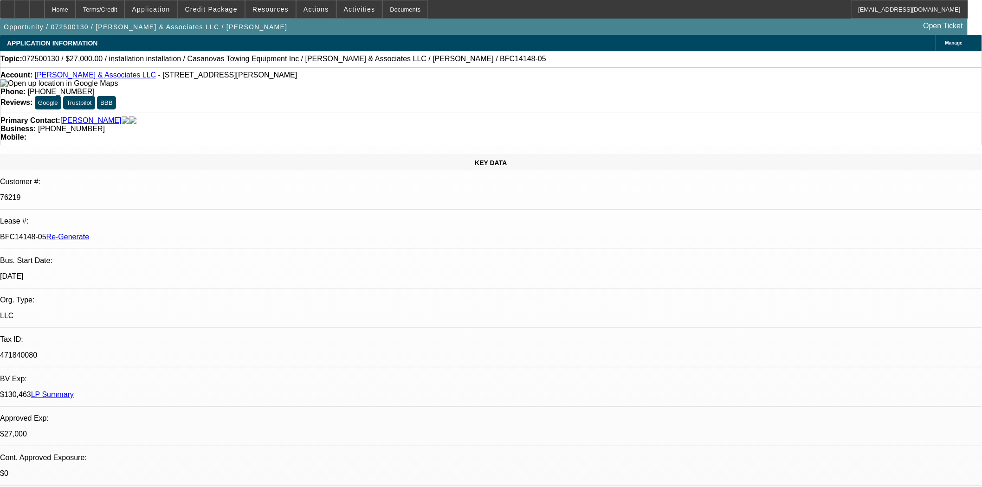
scroll to position [472, 0]
drag, startPoint x: 808, startPoint y: 308, endPoint x: 731, endPoint y: 275, distance: 83.8
drag, startPoint x: 731, startPoint y: 275, endPoint x: 705, endPoint y: 170, distance: 108.3
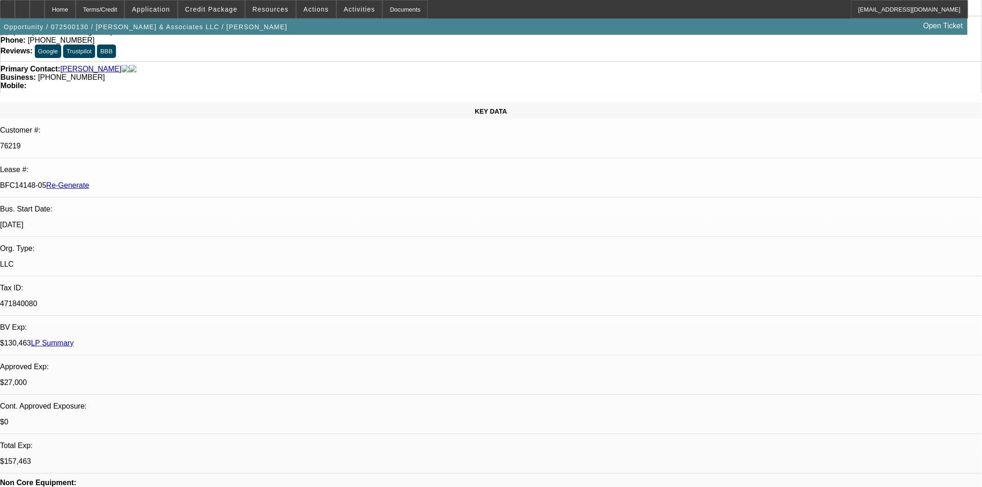
scroll to position [317, 0]
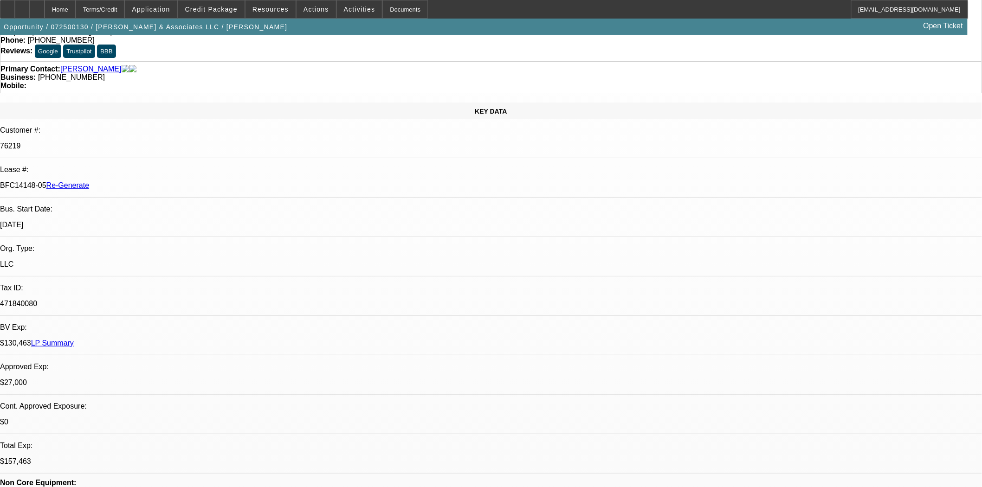
scroll to position [52, 0]
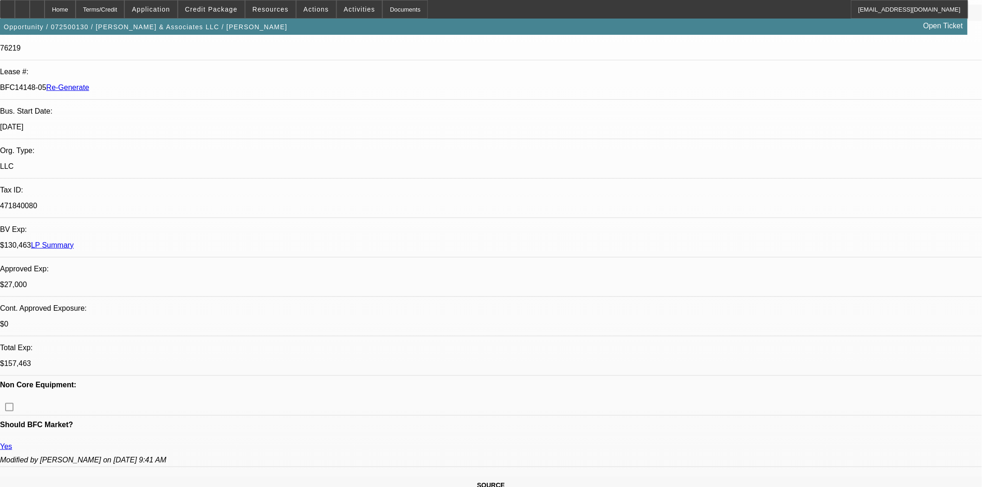
scroll to position [155, 0]
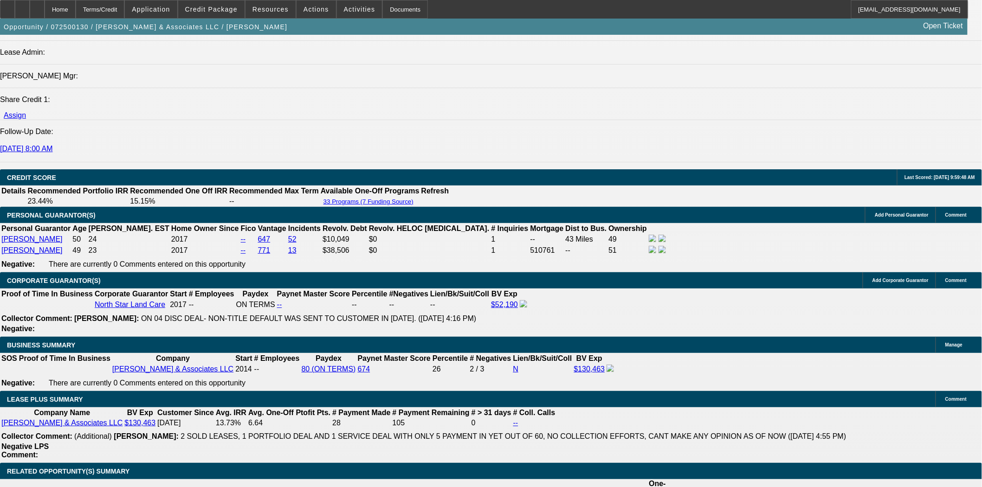
scroll to position [1495, 0]
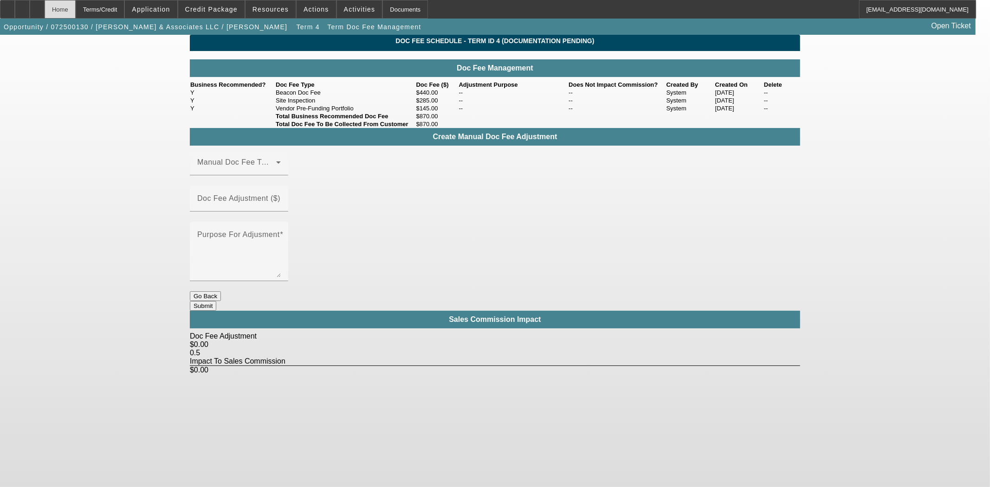
click at [76, 16] on div "Home" at bounding box center [60, 9] width 31 height 19
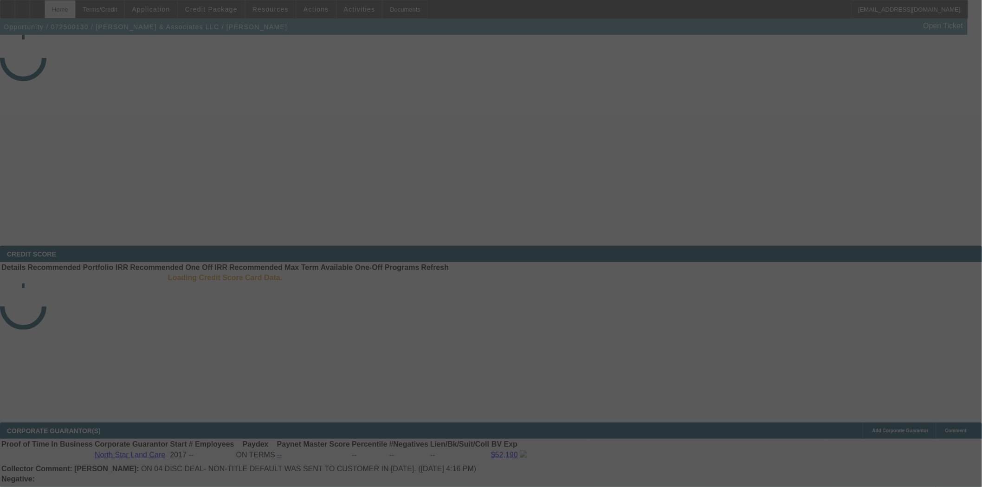
select select "3"
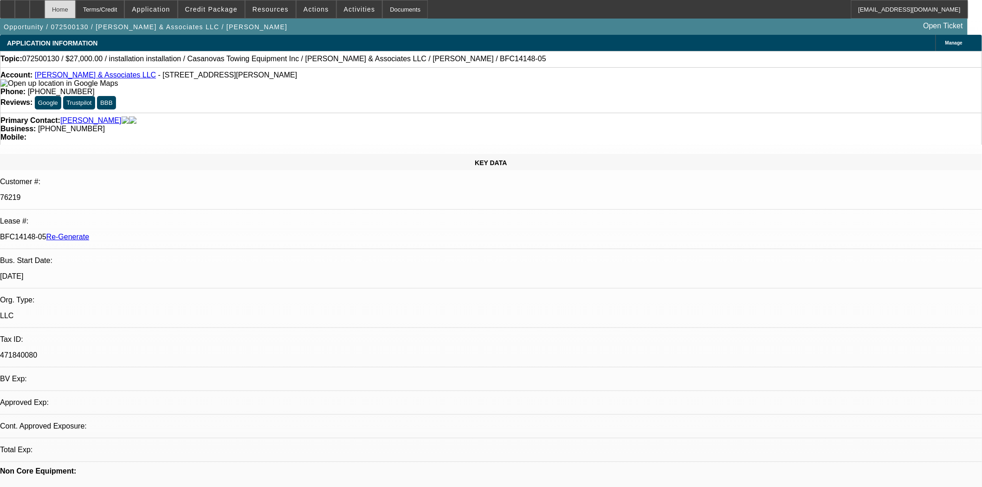
select select "0"
select select "2"
select select "0.1"
select select "4"
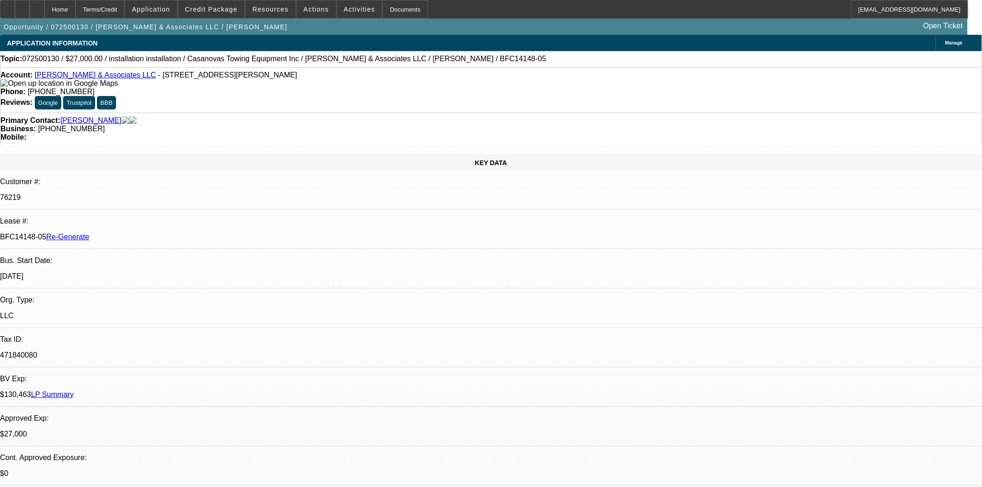
click at [745, 178] on button "reply_all Reply All" at bounding box center [750, 177] width 58 height 22
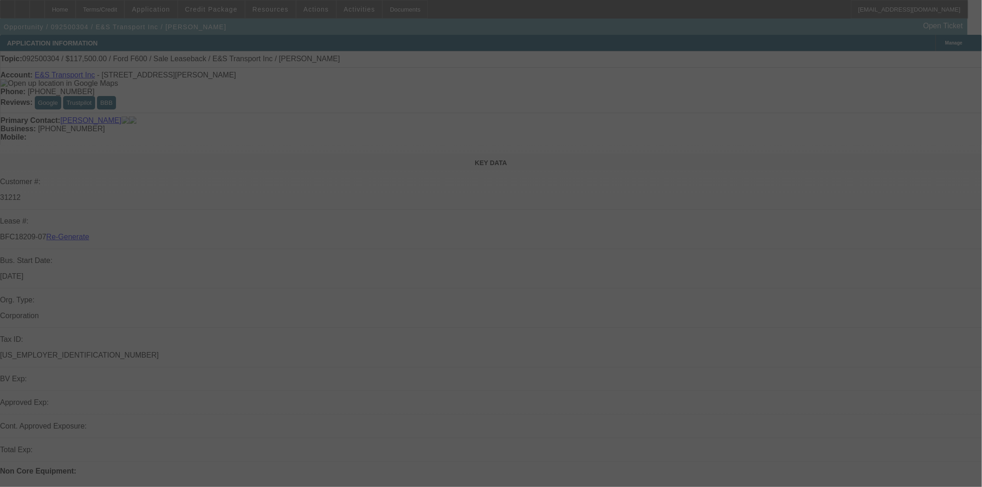
select select "3"
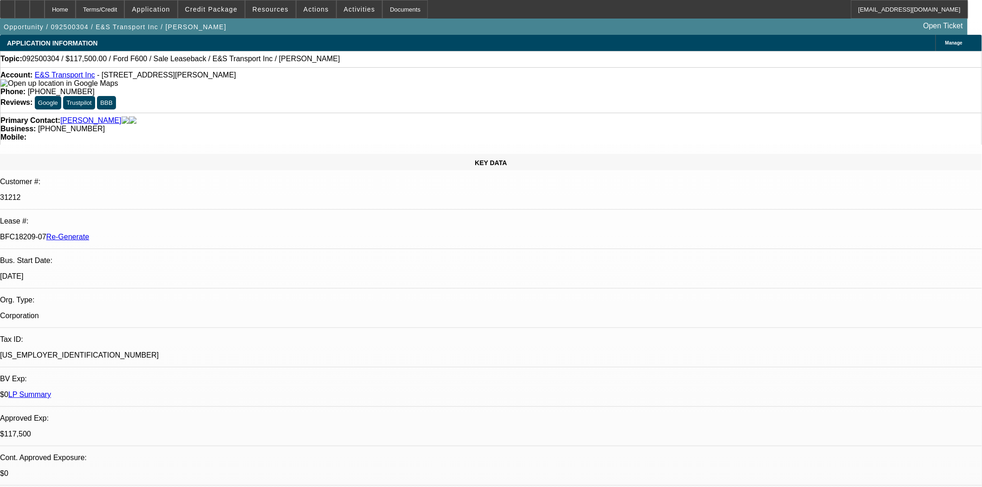
select select "0"
select select "2"
select select "0"
select select "6"
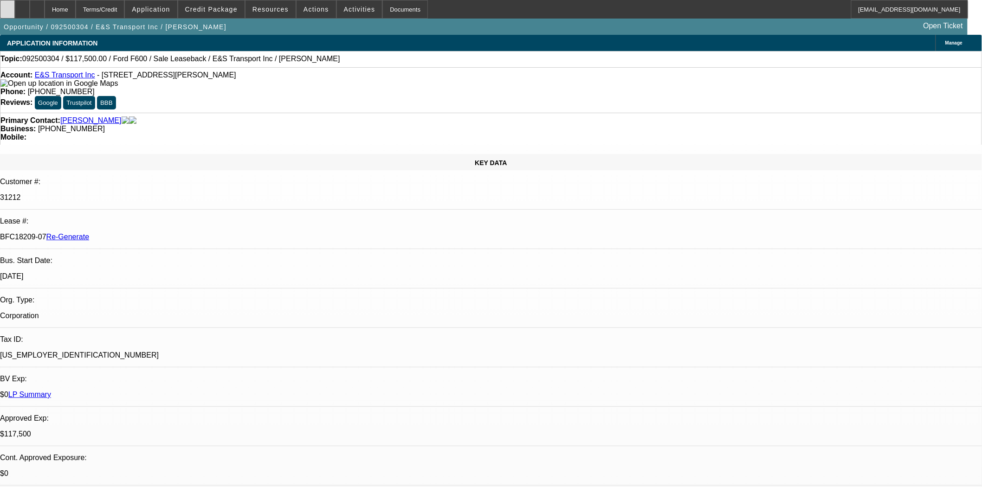
click at [15, 5] on div at bounding box center [7, 9] width 15 height 19
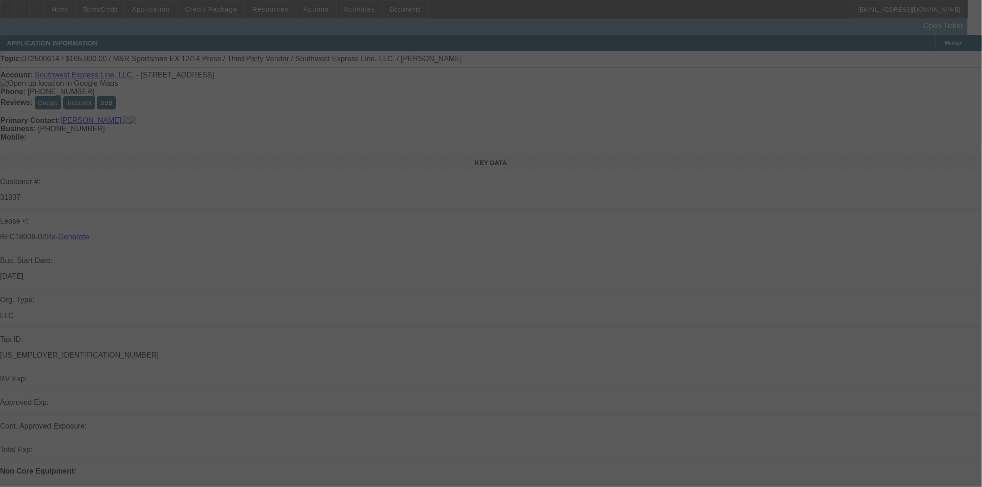
select select "3"
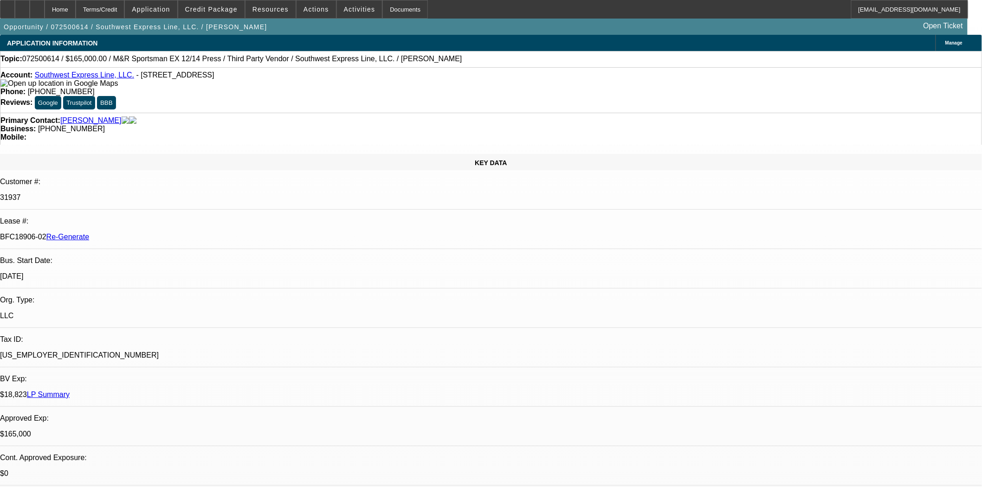
select select "0"
select select "2"
select select "0.1"
select select "4"
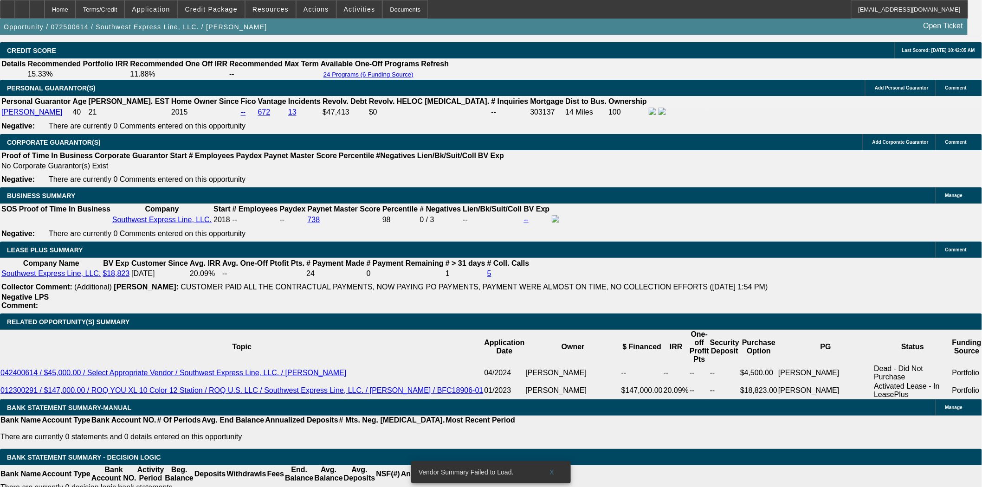
scroll to position [1444, 0]
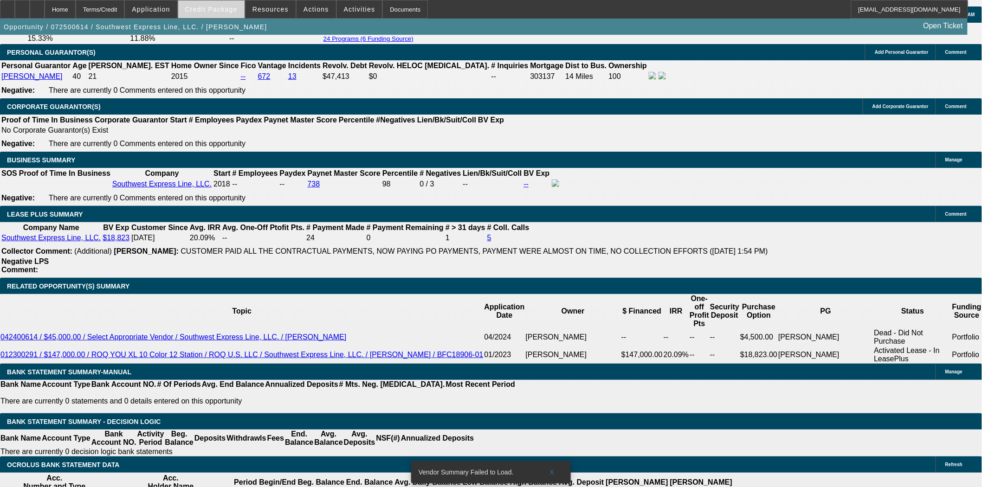
click at [226, 10] on span "Credit Package" at bounding box center [211, 9] width 52 height 7
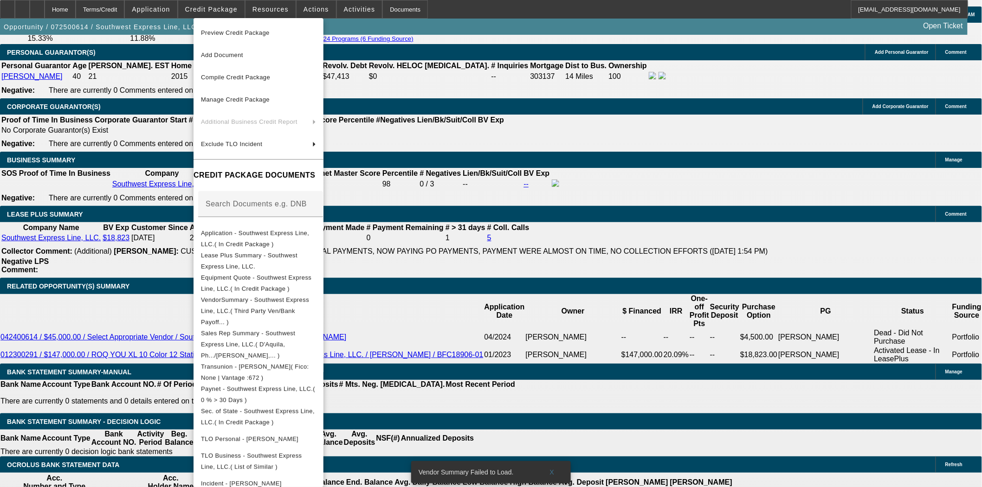
click at [229, 29] on span "Preview Credit Package" at bounding box center [258, 32] width 115 height 11
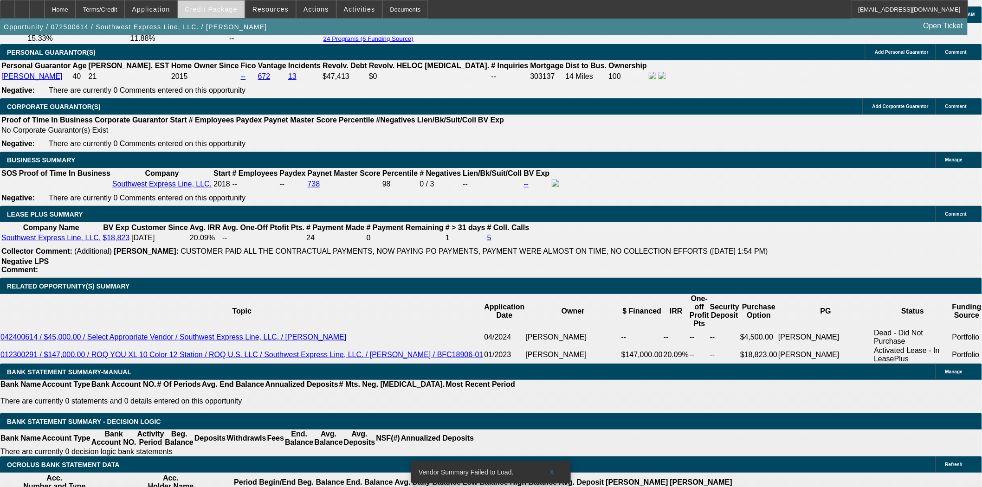
click at [224, 14] on span at bounding box center [211, 9] width 66 height 22
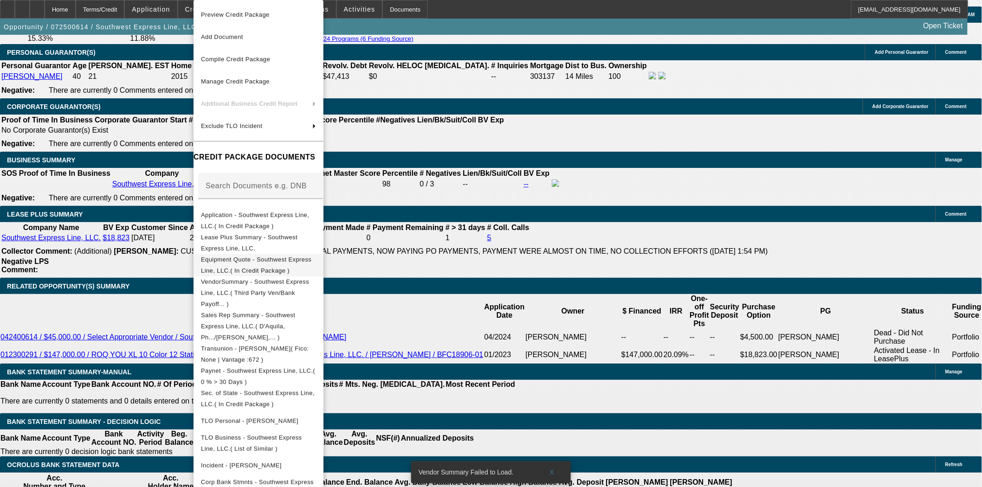
click at [268, 261] on span "Equipment Quote - Southwest Express Line, LLC.( In Credit Package )" at bounding box center [256, 265] width 110 height 18
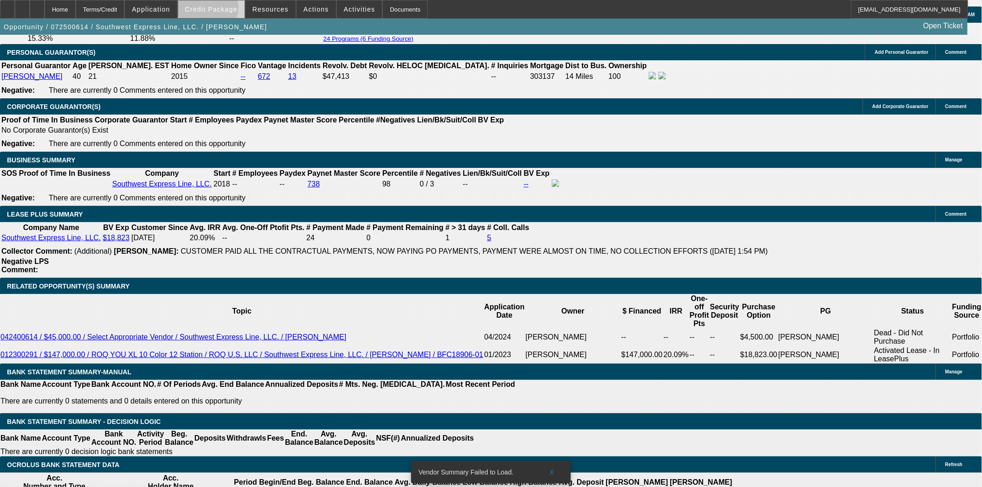
click at [223, 10] on span "Credit Package" at bounding box center [211, 9] width 52 height 7
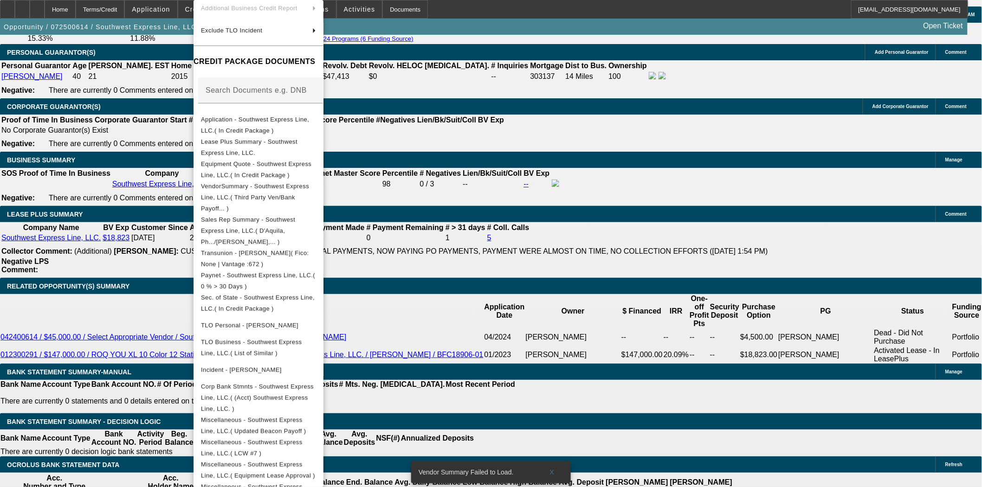
scroll to position [182, 0]
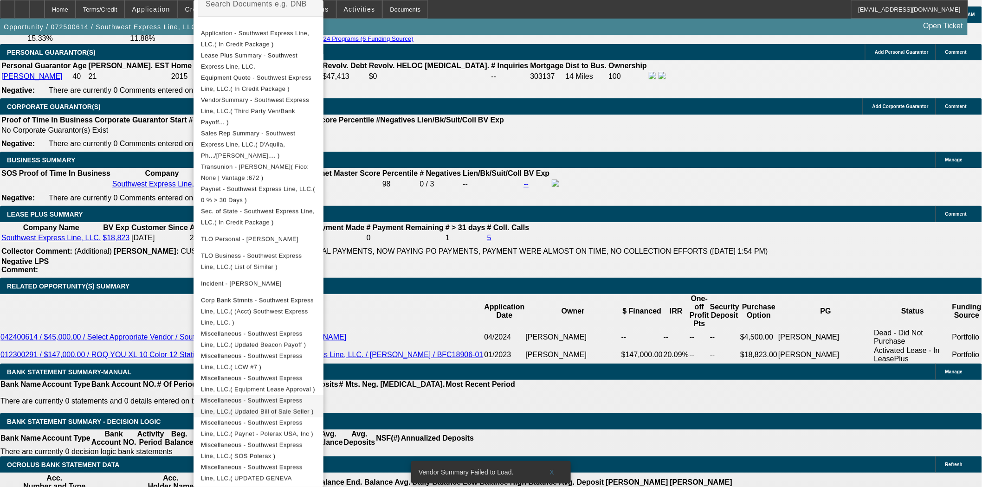
click at [314, 397] on span "Miscellaneous - Southwest Express Line, LLC.( Updated Bill of Sale Seller )" at bounding box center [257, 406] width 113 height 18
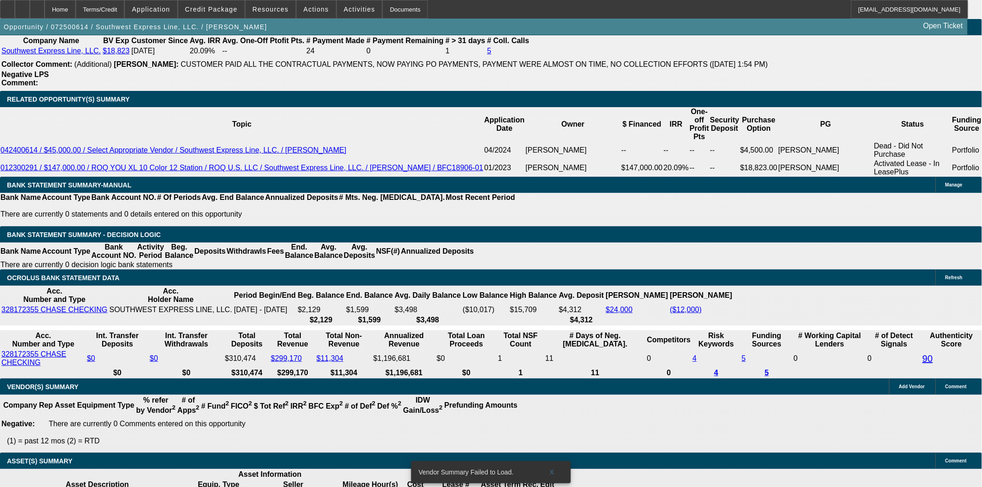
scroll to position [1650, 0]
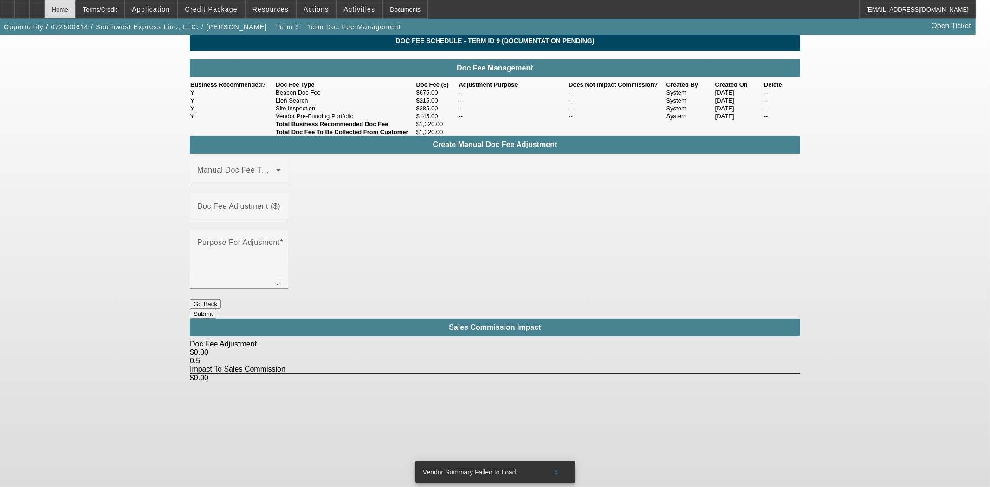
click at [72, 8] on div "Home" at bounding box center [60, 9] width 31 height 19
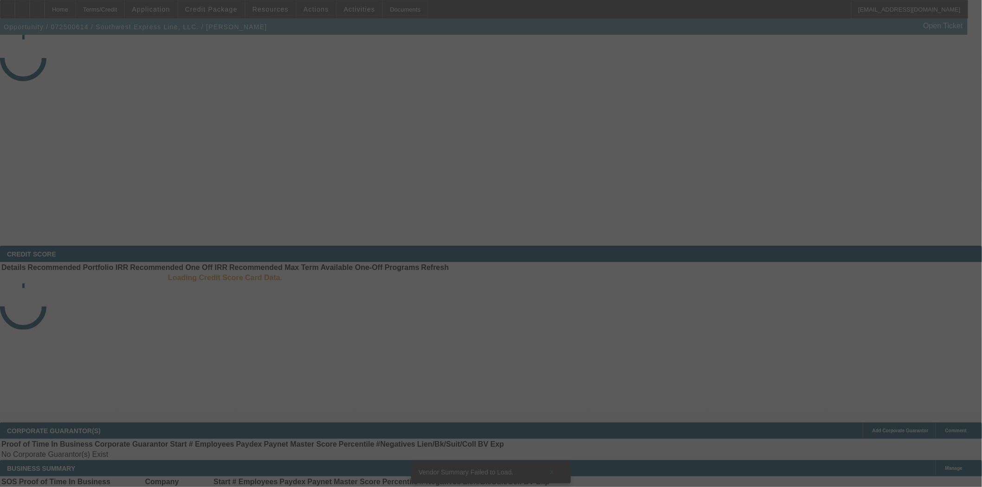
select select "3"
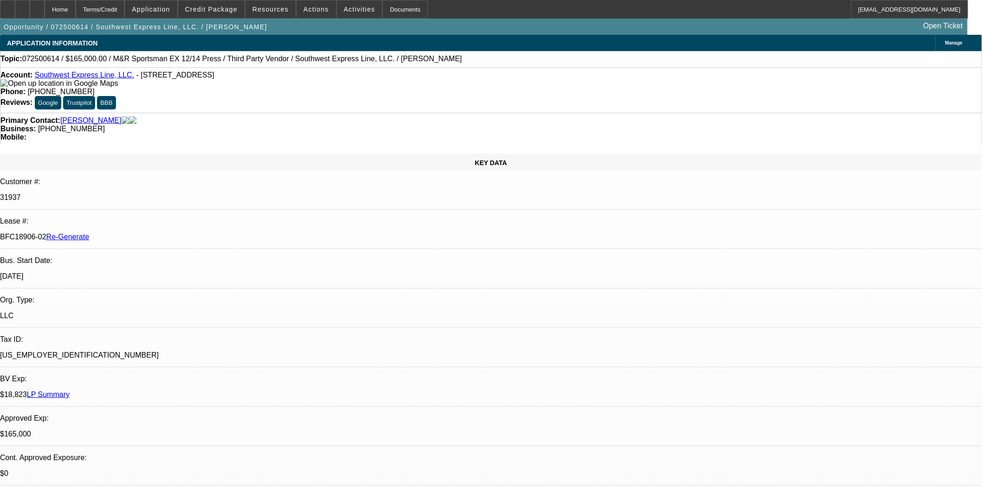
select select "0"
select select "2"
select select "0.1"
select select "4"
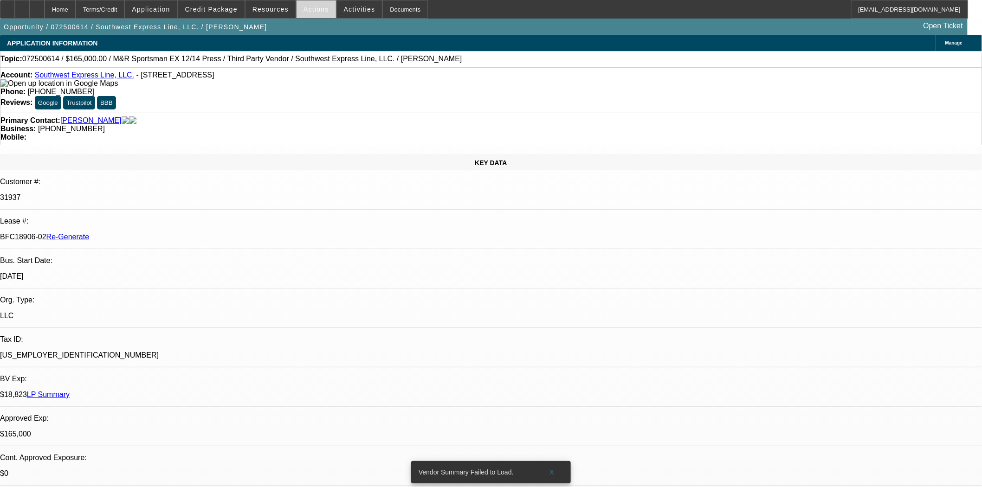
click at [304, 9] on span "Actions" at bounding box center [317, 9] width 26 height 7
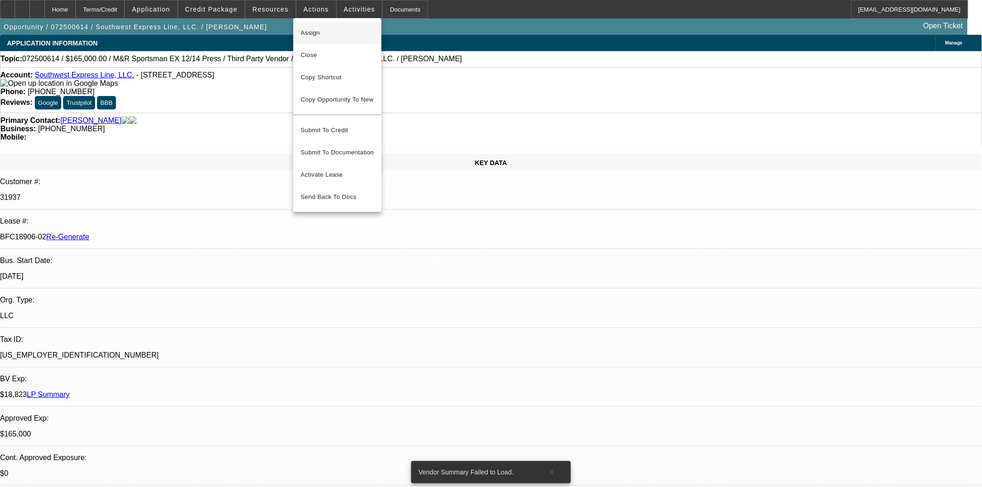
click at [307, 34] on span "Assign" at bounding box center [337, 32] width 73 height 11
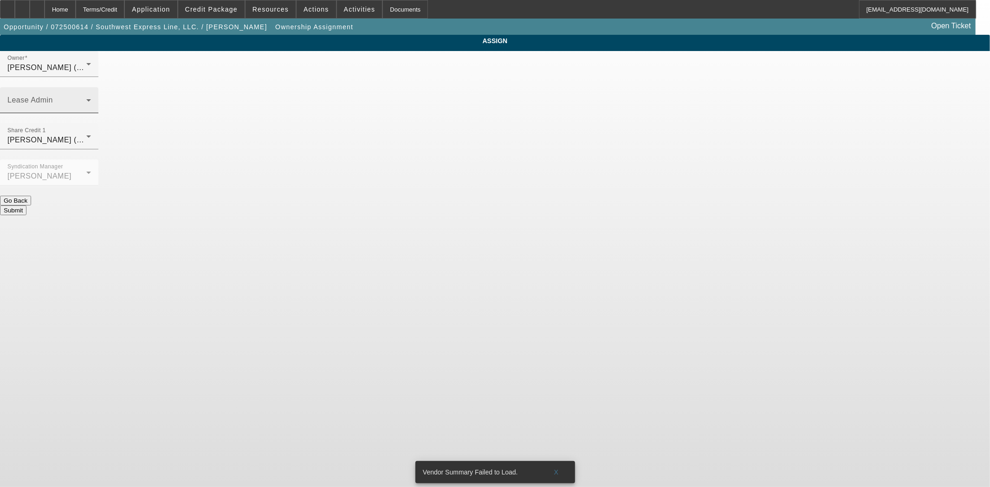
click at [86, 98] on span at bounding box center [46, 103] width 79 height 11
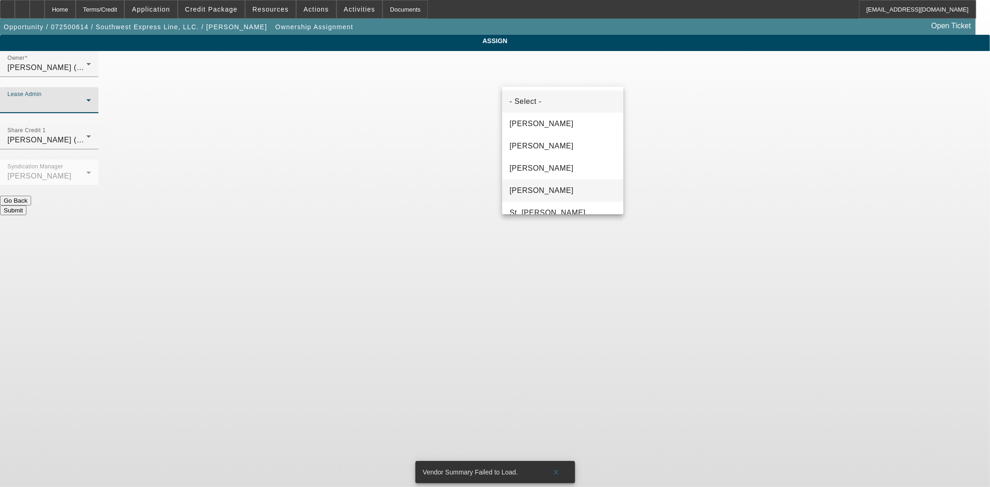
click at [541, 192] on span "Solis, Monica" at bounding box center [542, 190] width 64 height 11
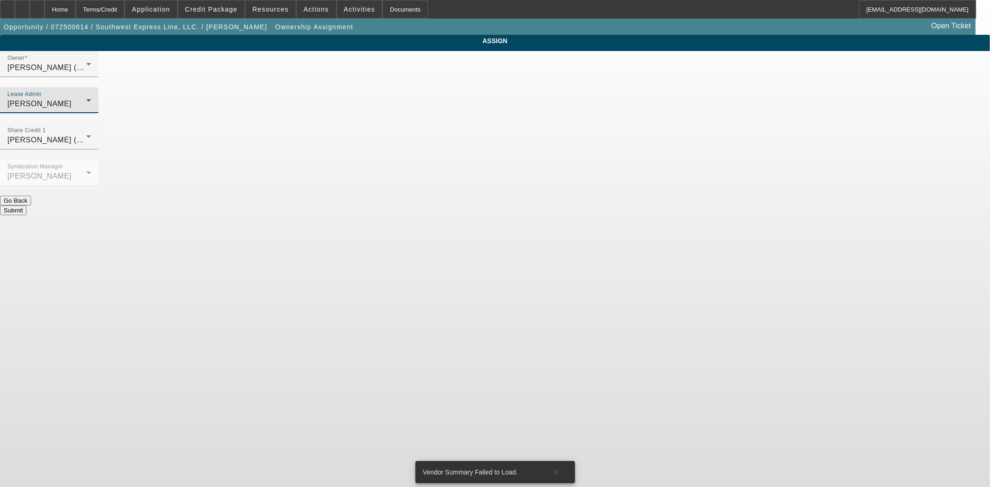
click at [539, 206] on div "Submit" at bounding box center [495, 211] width 990 height 10
click at [26, 206] on button "Submit" at bounding box center [13, 211] width 26 height 10
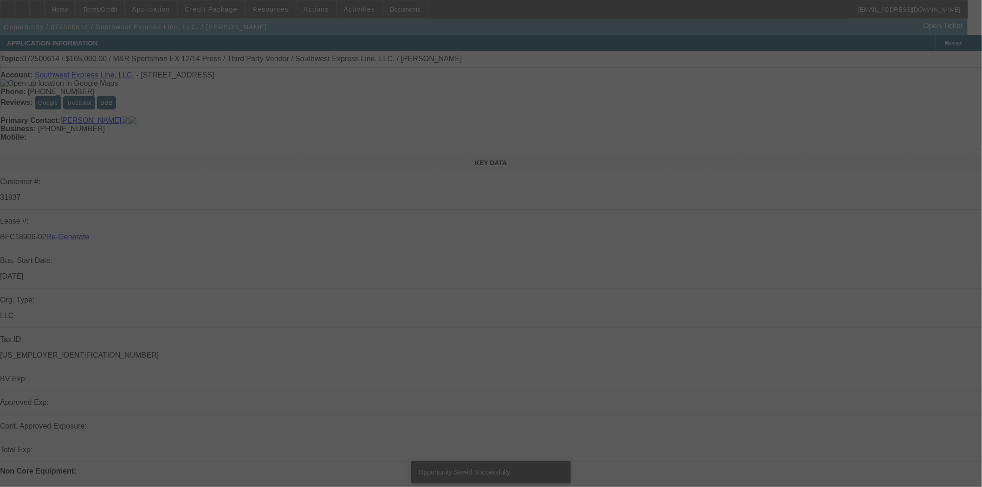
select select "3"
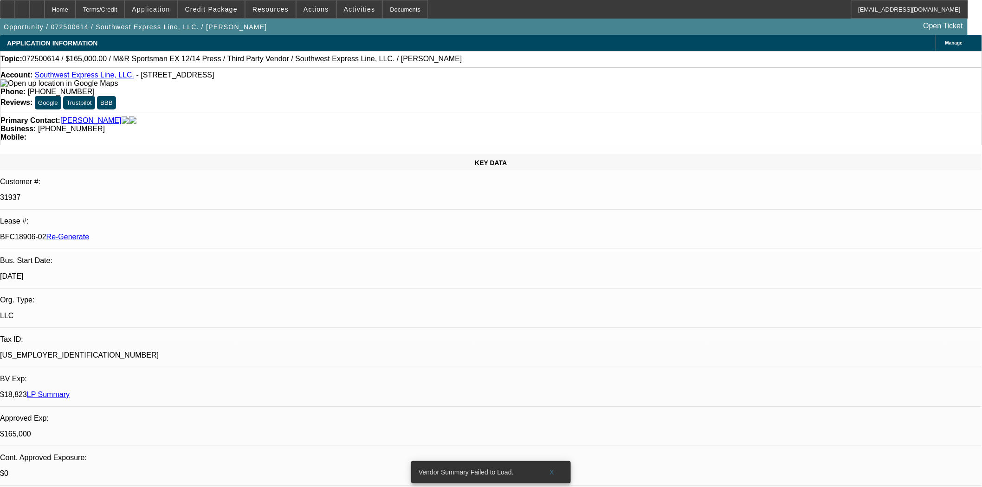
select select "0"
select select "2"
select select "0.1"
select select "4"
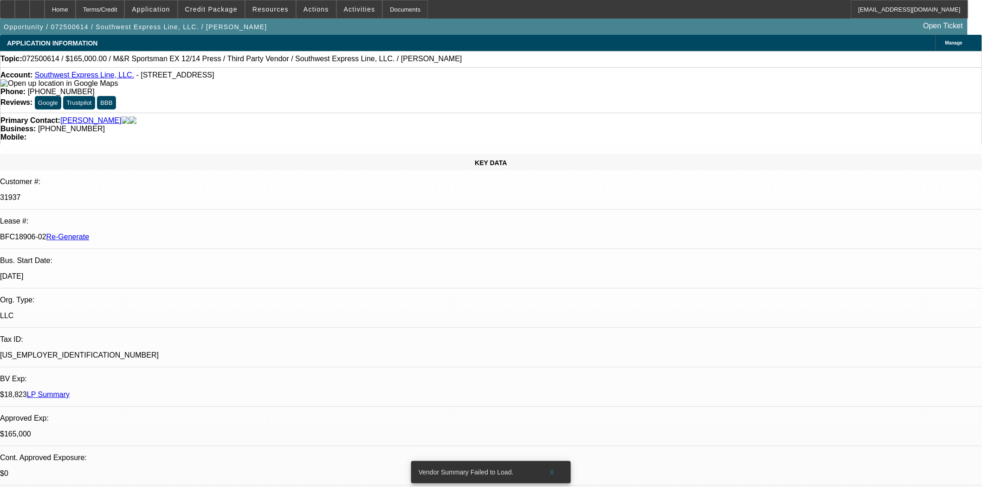
click at [397, 19] on div "Opportunity / 072500614 / Southwest Express Line, LLC. / Choi, John Open Ticket" at bounding box center [484, 27] width 968 height 16
click at [395, 10] on div "Documents" at bounding box center [404, 9] width 45 height 19
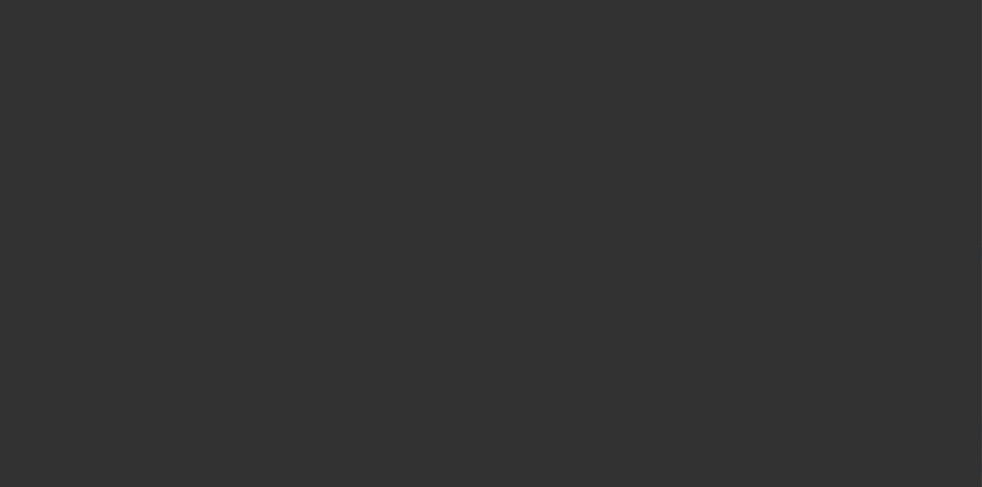
select select "3"
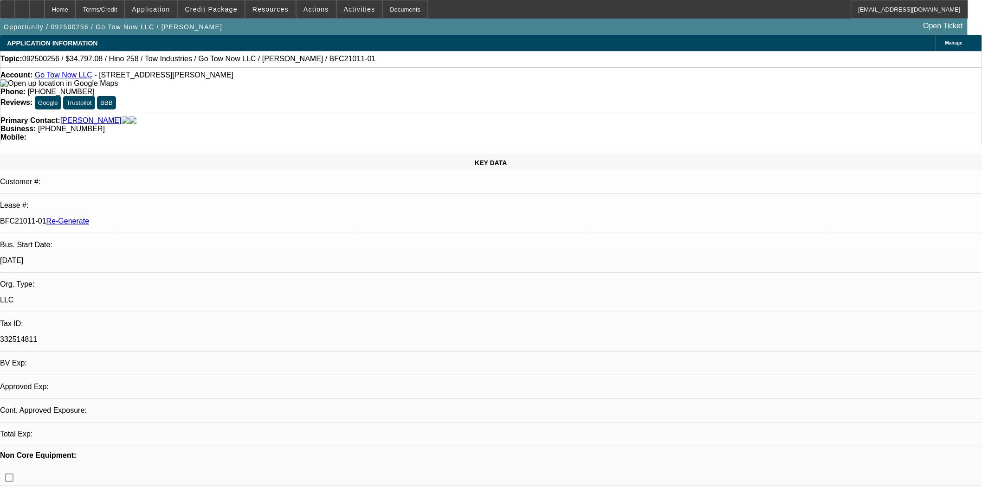
select select "0"
select select "2"
select select "0.1"
select select "2"
select select "4"
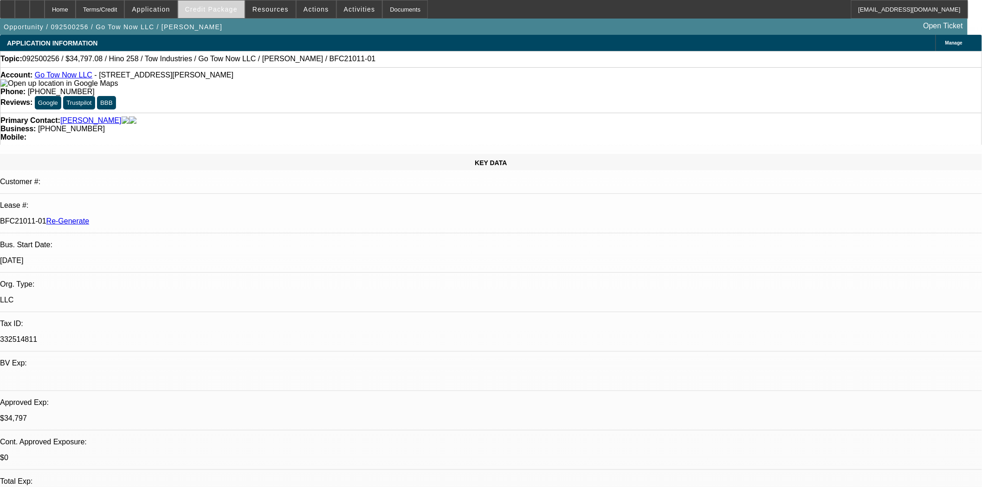
click at [230, 15] on span at bounding box center [211, 9] width 66 height 22
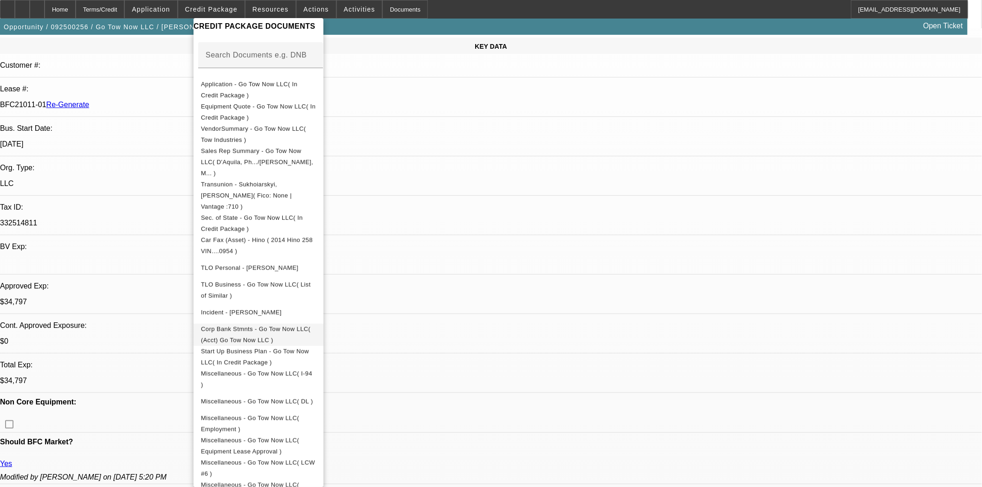
scroll to position [206, 0]
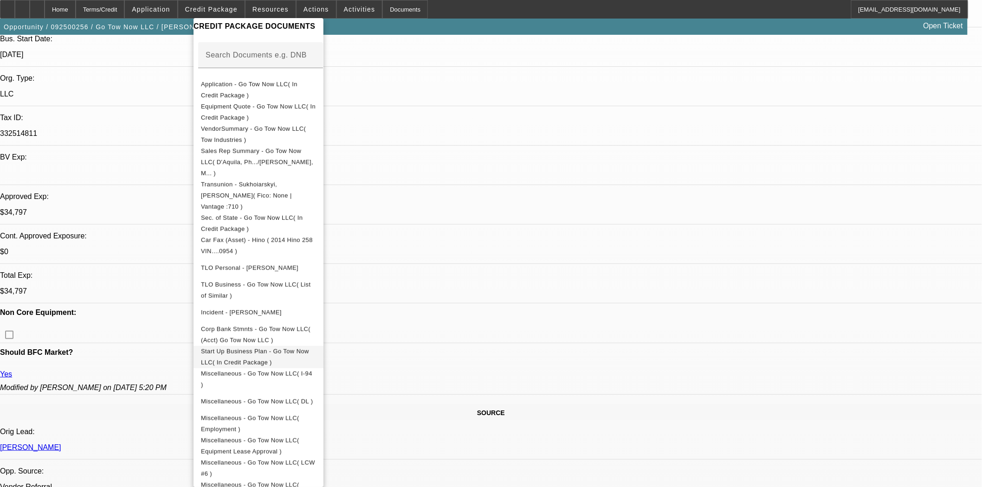
click at [257, 348] on span "Start Up Business Plan - Go Tow Now LLC( In Credit Package )" at bounding box center [255, 357] width 108 height 18
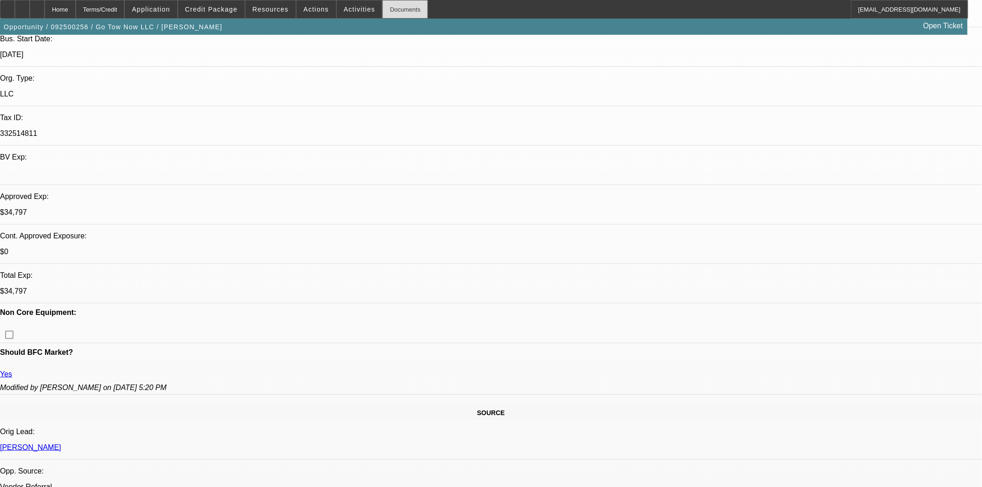
click at [382, 6] on div "Documents" at bounding box center [404, 9] width 45 height 19
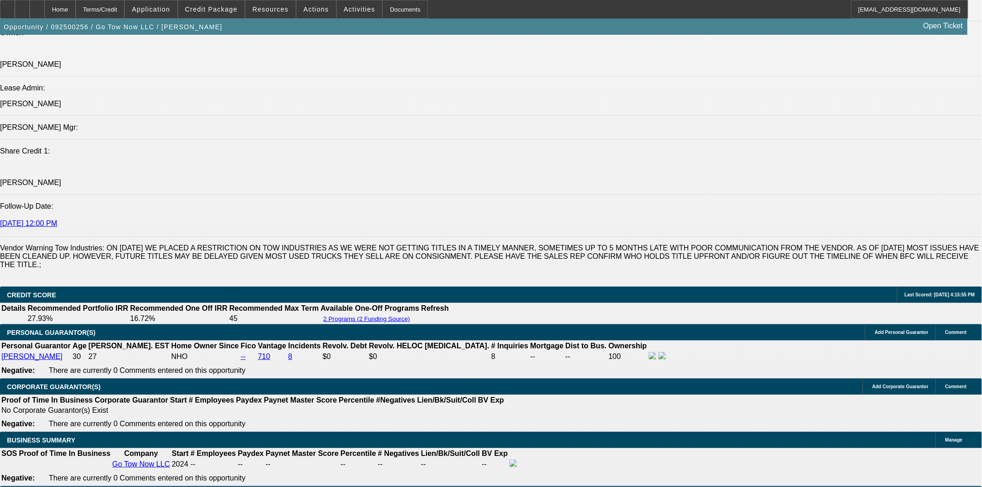
scroll to position [1237, 0]
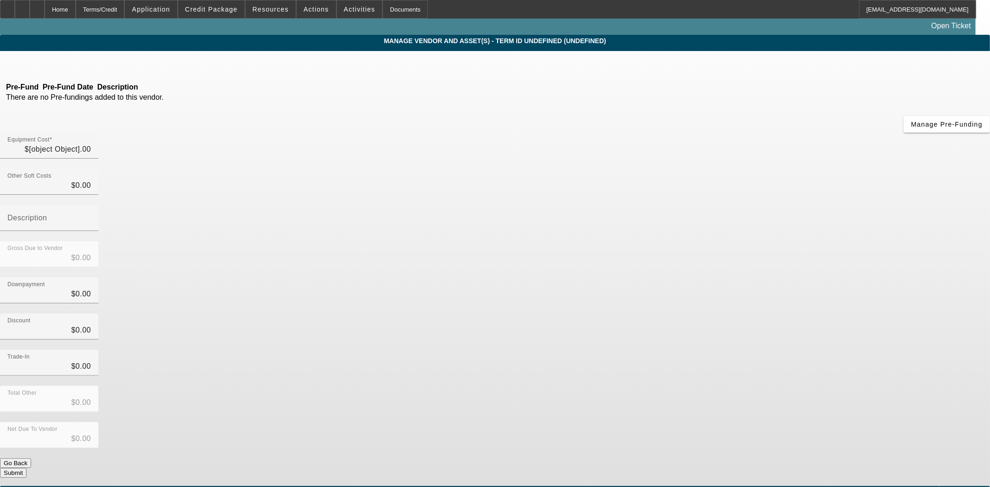
type input "$44,460.00"
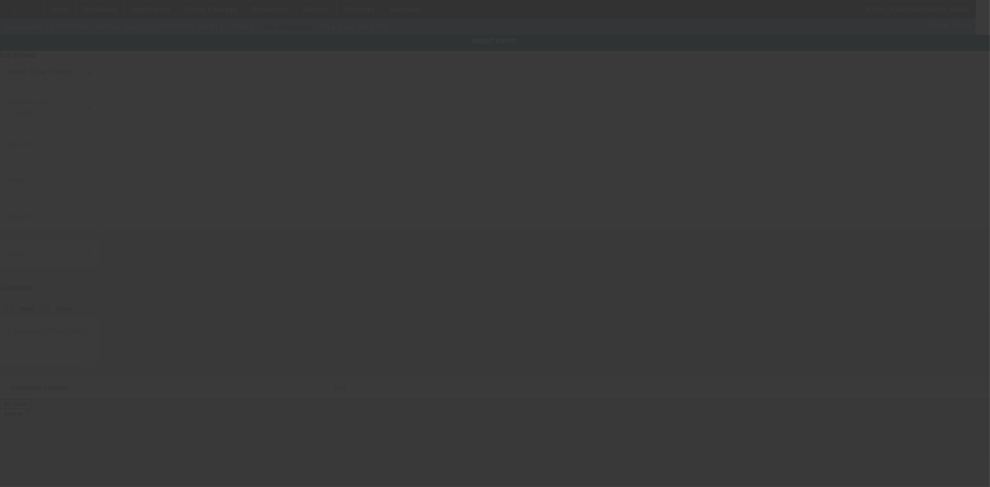
type input "5PVNJ8JP6E4S50954"
type input "Hino"
type input "258"
radio input "true"
type textarea "with:"
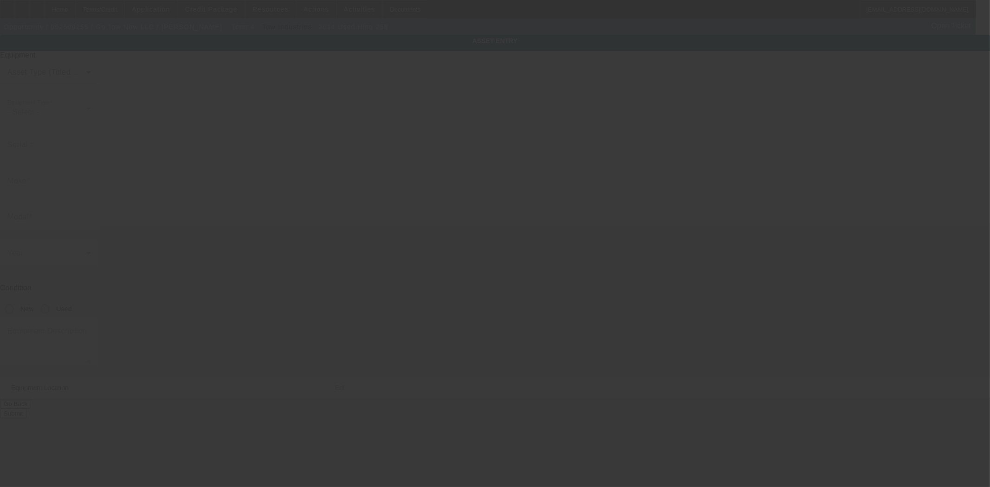
type input "1522 Gordon Street"
type input "Apt 1806"
type input "Los Angeles"
type input "90028"
type input "Los Angeles"
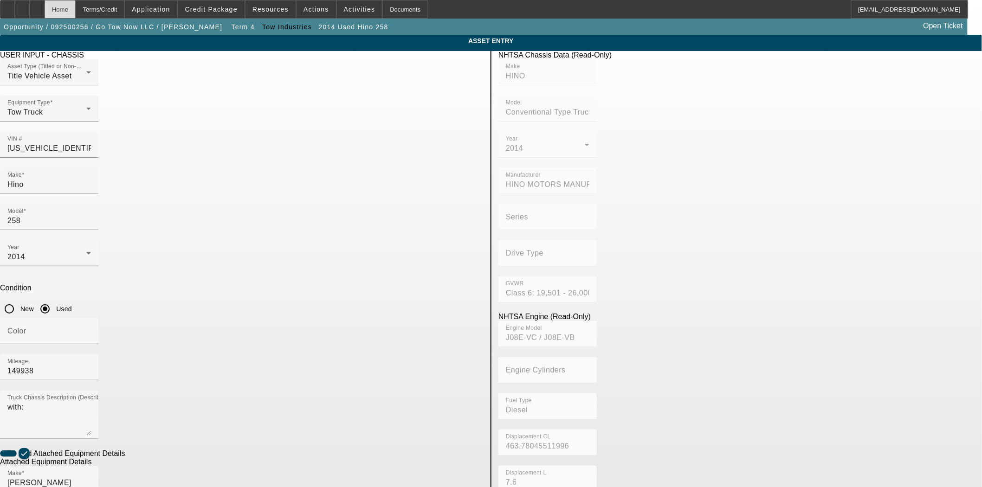
click at [76, 13] on div "Home" at bounding box center [60, 9] width 31 height 19
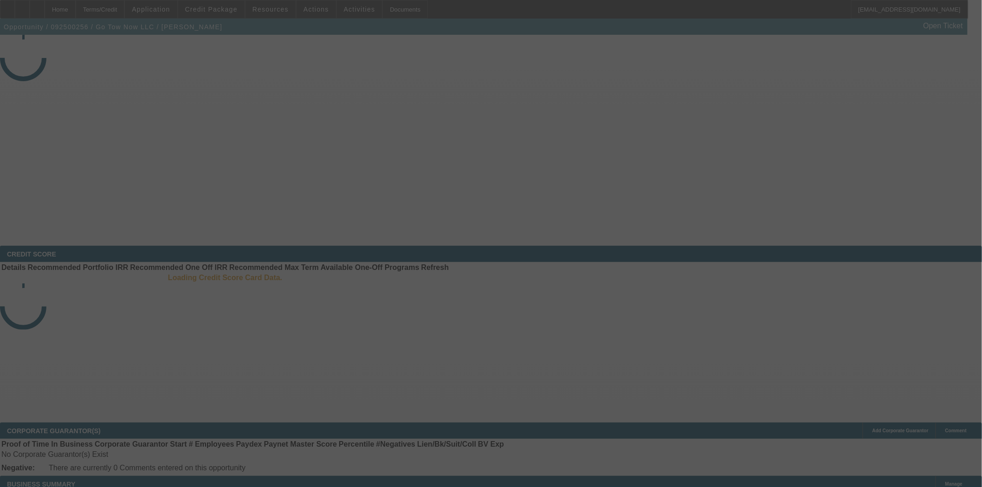
select select "3"
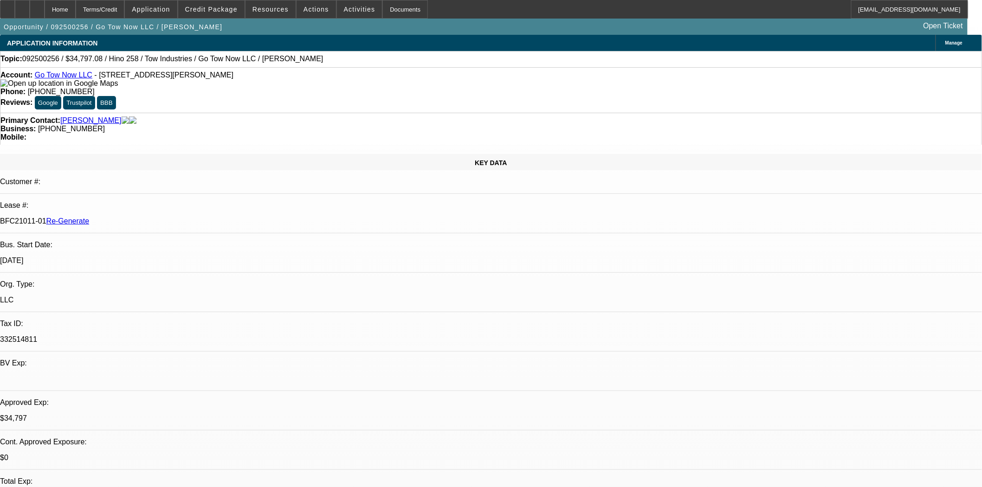
select select "0"
select select "2"
select select "0.1"
select select "4"
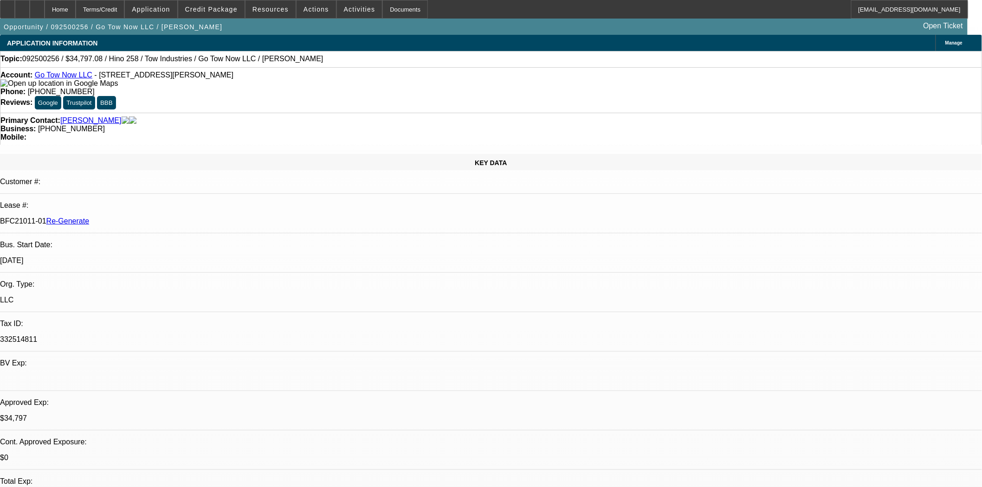
scroll to position [206, 0]
click at [232, 12] on span "Credit Package" at bounding box center [211, 9] width 52 height 7
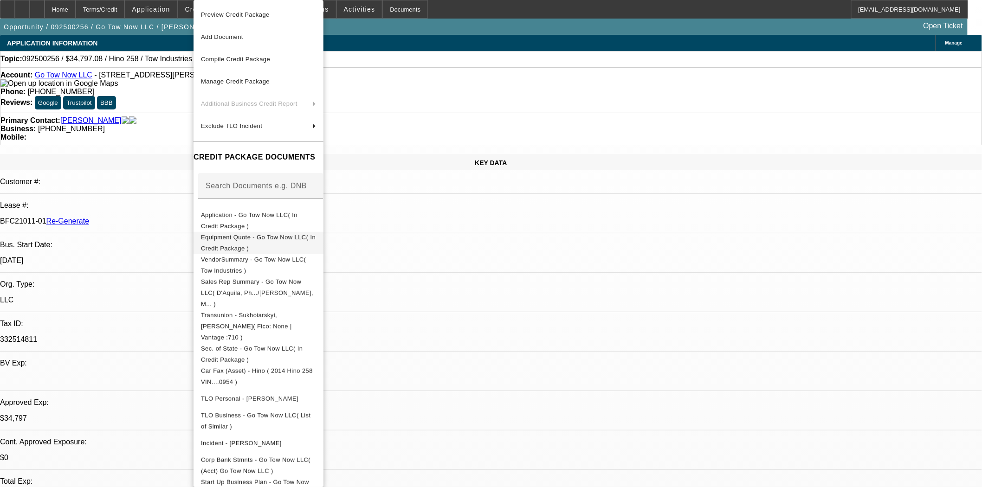
click at [267, 244] on span "Equipment Quote - Go Tow Now LLC( In Credit Package )" at bounding box center [258, 243] width 115 height 22
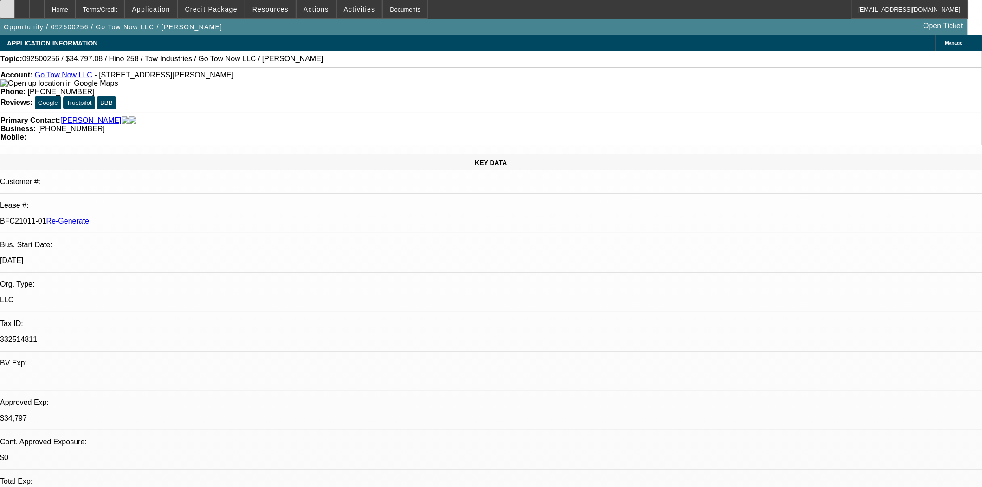
click at [15, 13] on div at bounding box center [7, 9] width 15 height 19
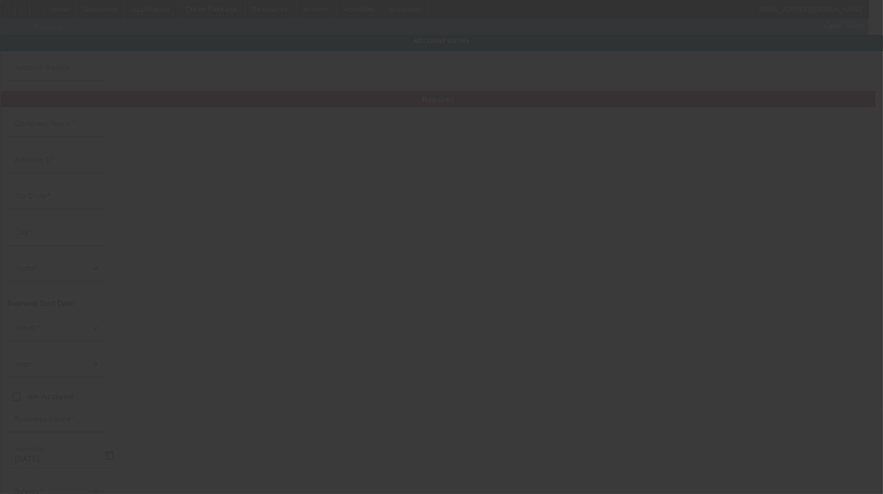
type input "Go Tow Now LLC"
type input "[STREET_ADDRESS][PERSON_NAME]"
type input "90028"
type input "[GEOGRAPHIC_DATA]"
type input "[PHONE_NUMBER]"
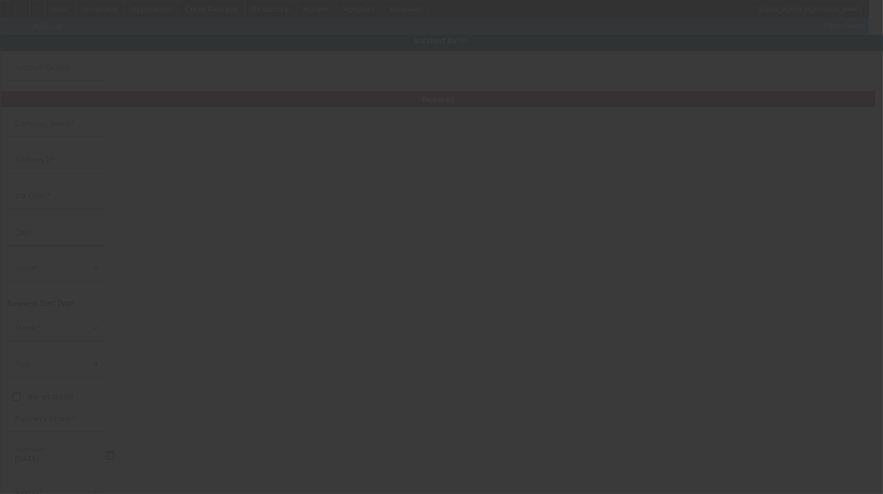
type input "Apt 1806"
type input "332514811"
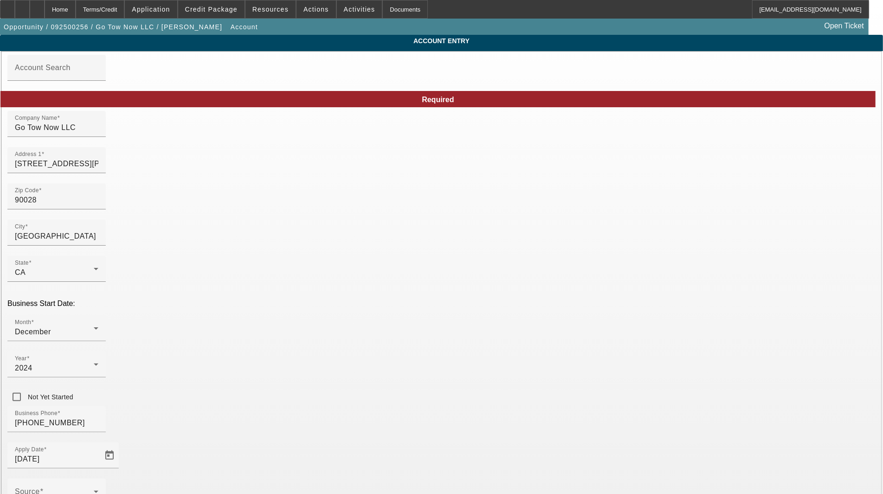
type input "[DATE]"
click at [98, 164] on input "[STREET_ADDRESS][PERSON_NAME]" at bounding box center [57, 163] width 84 height 11
type input "[STREET_ADDRESS][PERSON_NAME]"
type input "[GEOGRAPHIC_DATA]"
click at [221, 291] on mat-option "[GEOGRAPHIC_DATA]" at bounding box center [239, 288] width 122 height 22
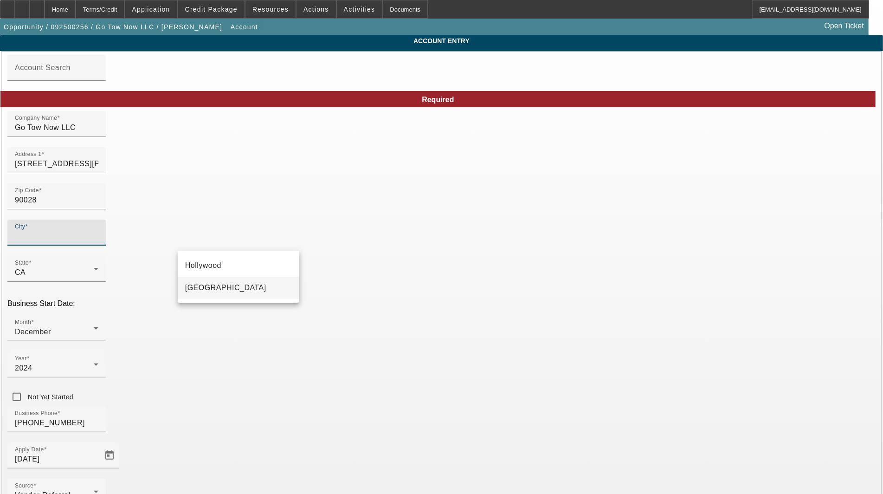
type input "[GEOGRAPHIC_DATA]"
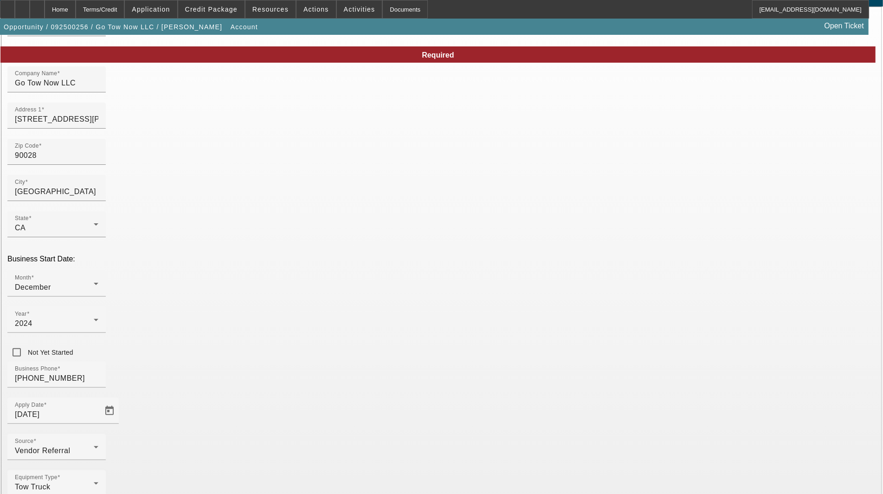
scroll to position [45, 0]
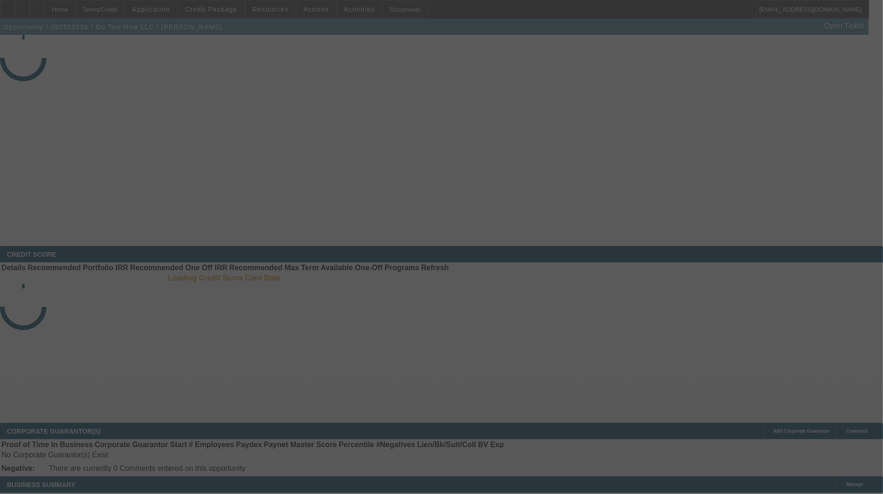
select select "3"
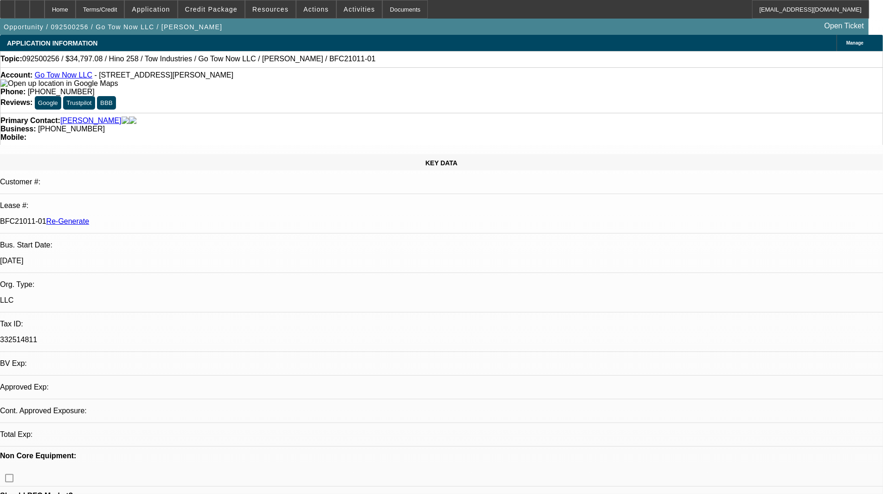
select select "0"
select select "2"
select select "0.1"
select select "4"
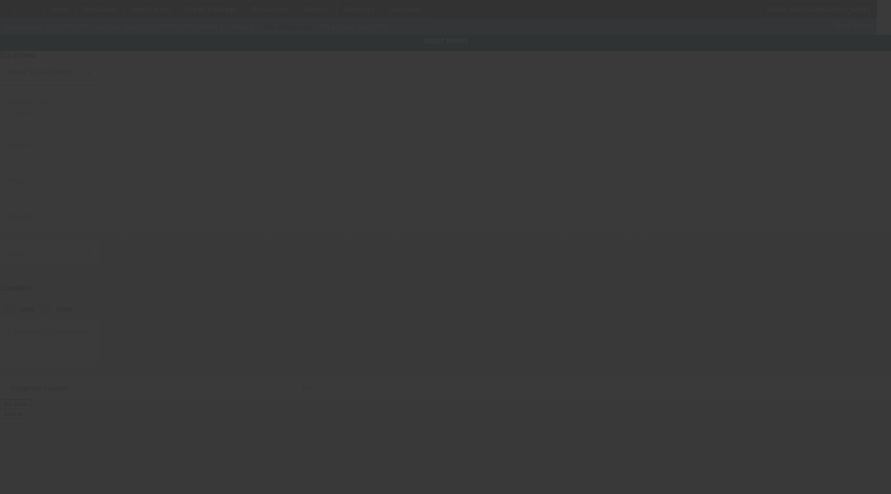
type input "[US_VEHICLE_IDENTIFICATION_NUMBER]"
type input "Hino"
type input "258"
radio input "true"
type textarea "with"
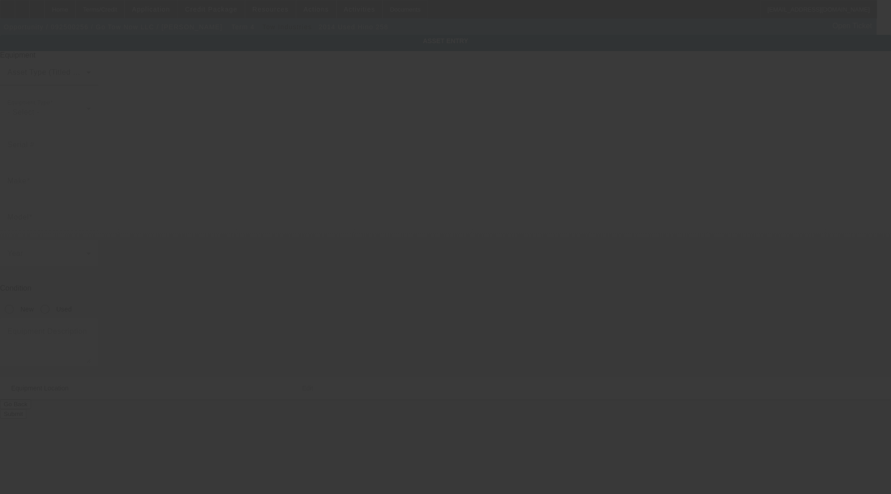
type input "[STREET_ADDRESS][PERSON_NAME]"
type input "Apt 1806"
type input "[GEOGRAPHIC_DATA]"
type input "90028"
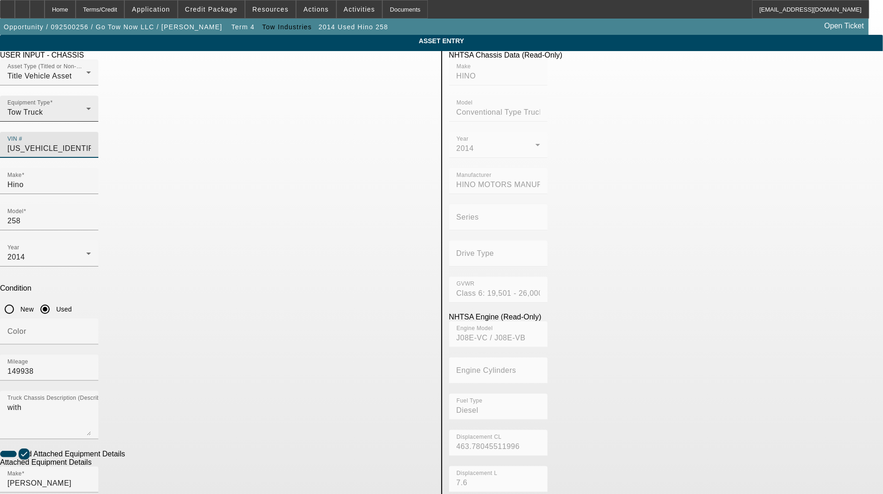
drag, startPoint x: 405, startPoint y: 132, endPoint x: 263, endPoint y: 137, distance: 142.1
click at [263, 137] on div "Asset Type (Titled or Non-Titled) Title Vehicle Asset Equipment Type Tow Truck …" at bounding box center [217, 113] width 434 height 109
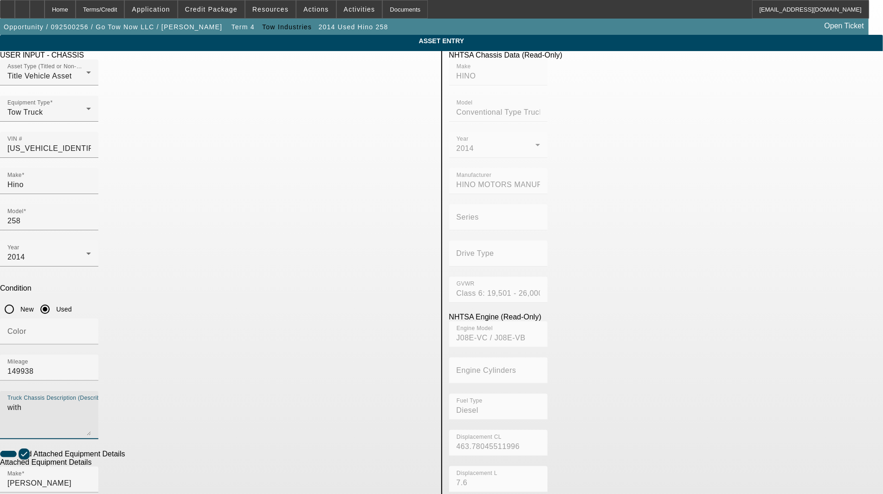
drag, startPoint x: 299, startPoint y: 281, endPoint x: 94, endPoint y: 272, distance: 205.4
click at [94, 272] on app-asset-collateral-manage "ASSET ENTRY Delete asset USER INPUT - CHASSIS Asset Type (Titled or Non-Titled)…" at bounding box center [441, 396] width 883 height 722
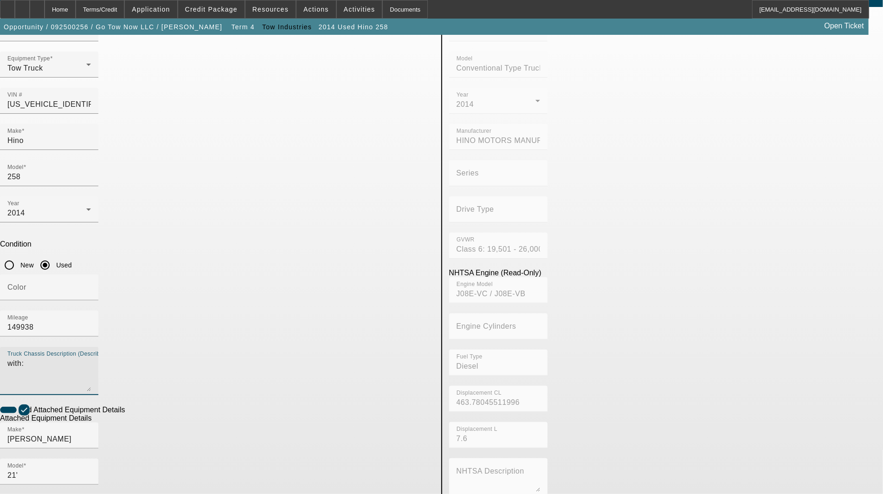
scroll to position [98, 0]
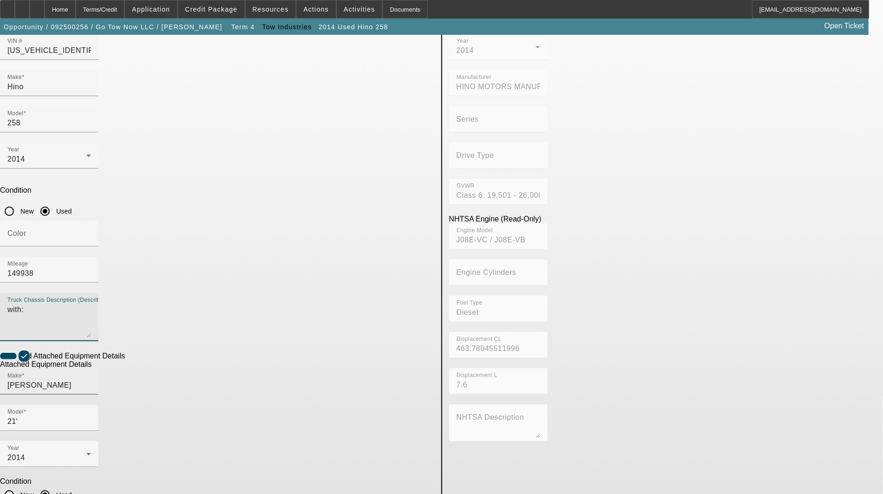
type textarea "with:"
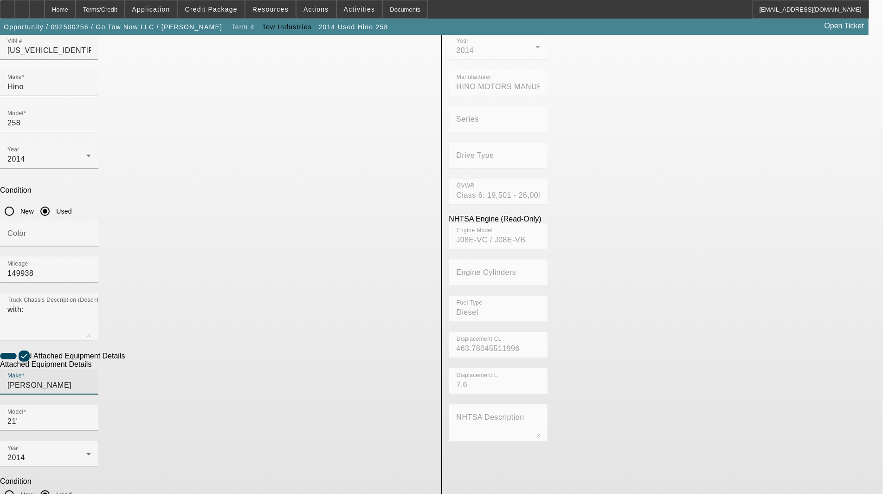
drag, startPoint x: 221, startPoint y: 279, endPoint x: 32, endPoint y: 271, distance: 189.1
click at [32, 271] on app-asset-collateral-manage "ASSET ENTRY Delete asset USER INPUT - CHASSIS Asset Type (Titled or Non-Titled)…" at bounding box center [441, 298] width 883 height 722
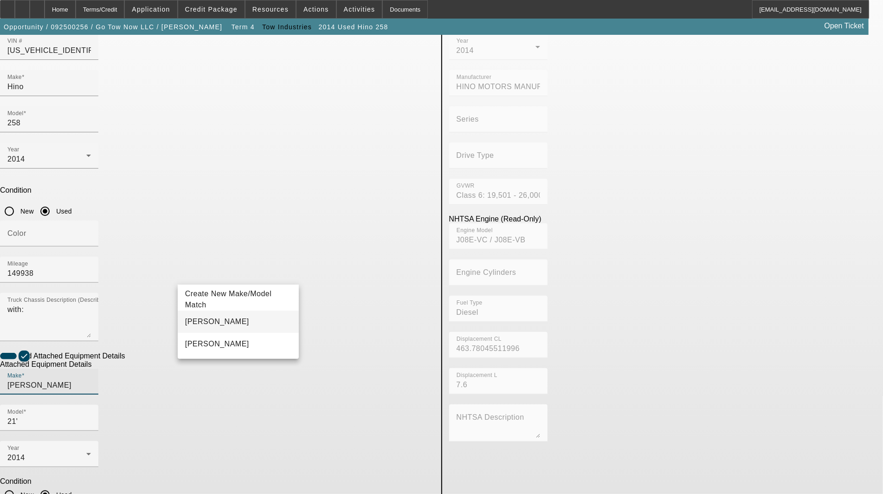
type input "Jerr-Dan"
click at [198, 321] on span "Jerr-Dan" at bounding box center [217, 321] width 64 height 8
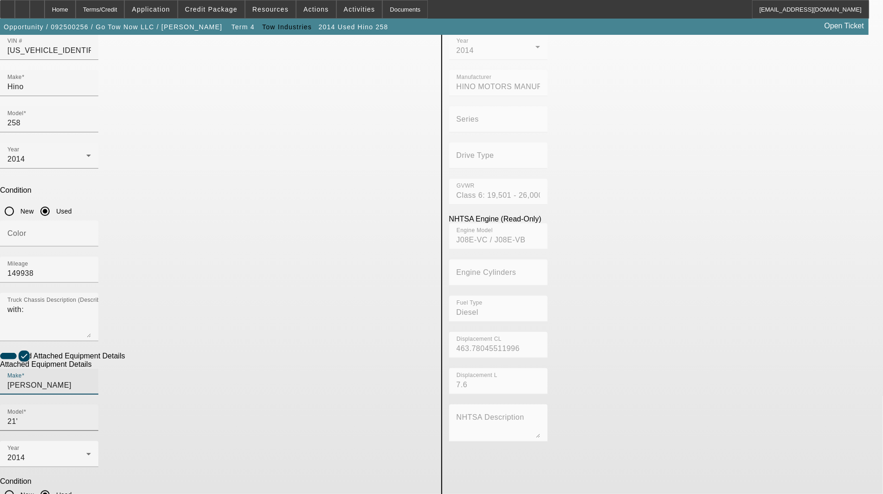
click at [91, 416] on input "21'" at bounding box center [49, 421] width 84 height 11
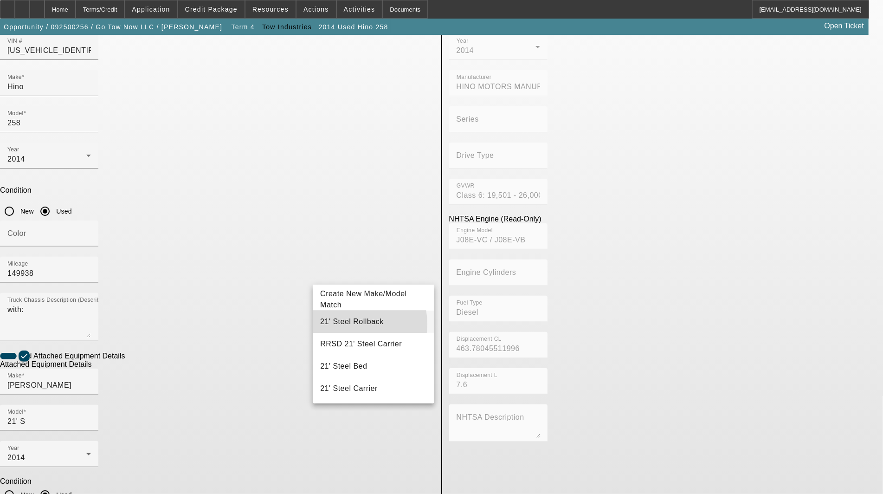
click at [348, 324] on span "21' Steel Rollback" at bounding box center [352, 321] width 64 height 8
type input "21' Steel Rollback"
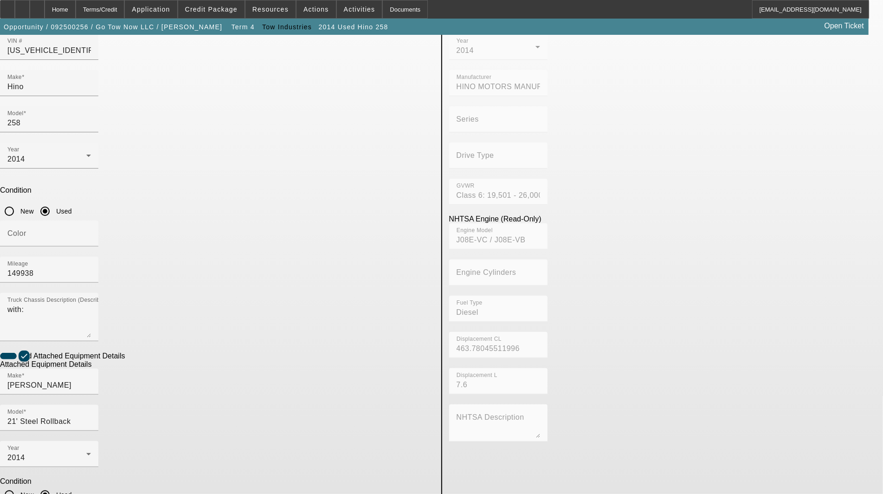
drag, startPoint x: 215, startPoint y: 389, endPoint x: 146, endPoint y: 388, distance: 69.6
click at [146, 388] on app-asset-collateral-manage "ASSET ENTRY Delete asset USER INPUT - CHASSIS Asset Type (Titled or Non-Titled)…" at bounding box center [441, 298] width 883 height 722
type textarea "includes: all options, attachments and accessories"
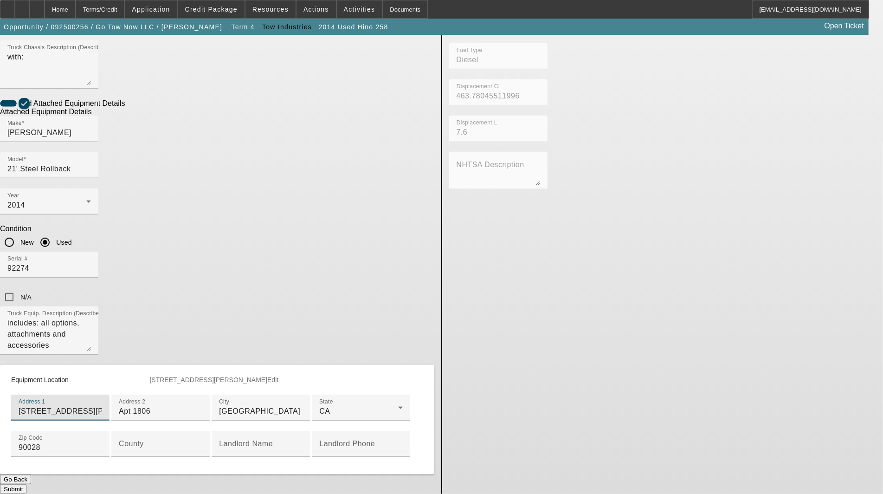
scroll to position [407, 0]
type input "1522 Gordon Street"
click at [202, 442] on input "County" at bounding box center [161, 447] width 84 height 11
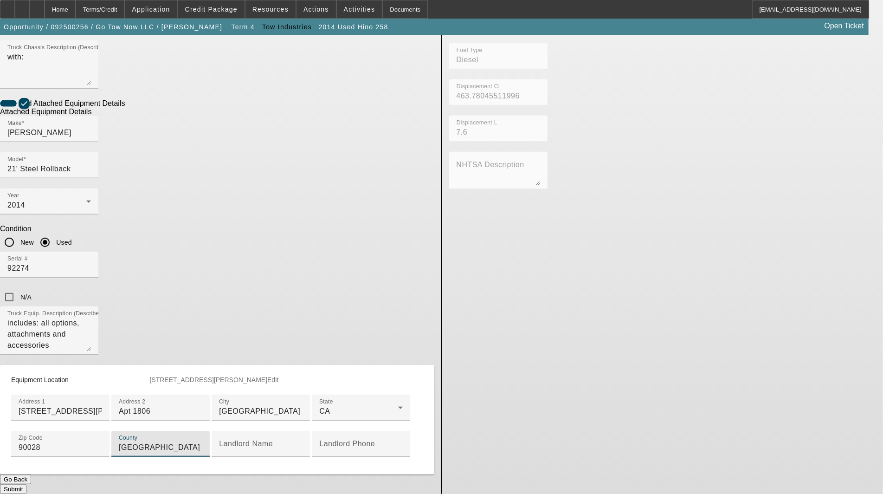
type input "Los Angeles"
click at [26, 484] on button "Submit" at bounding box center [13, 489] width 26 height 10
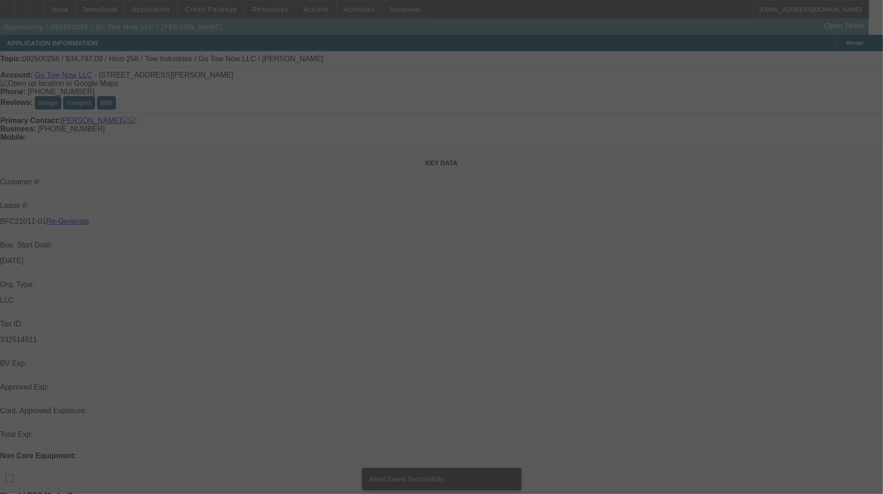
select select "3"
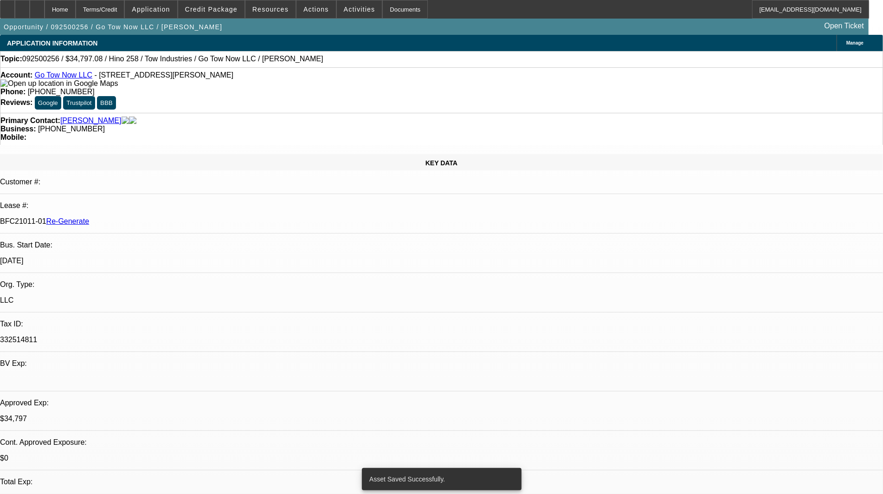
select select "0"
select select "2"
select select "0.1"
select select "4"
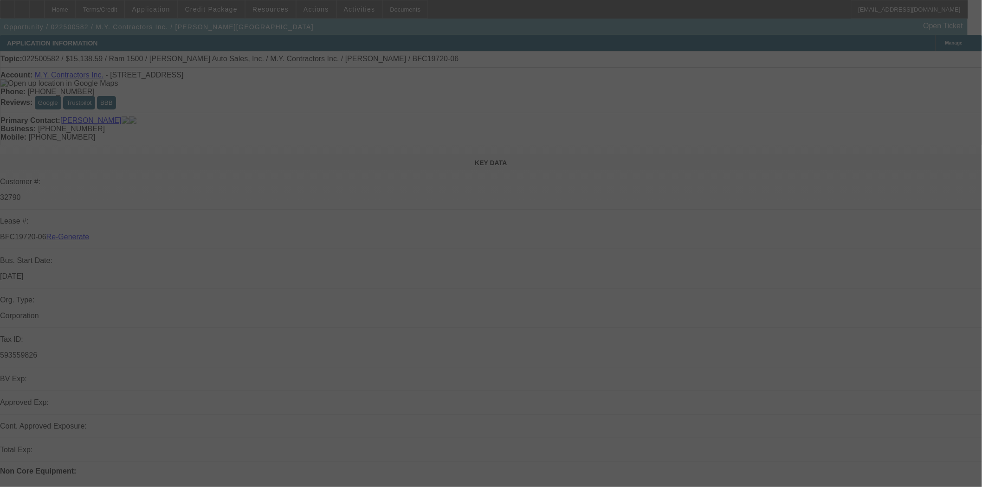
select select "3"
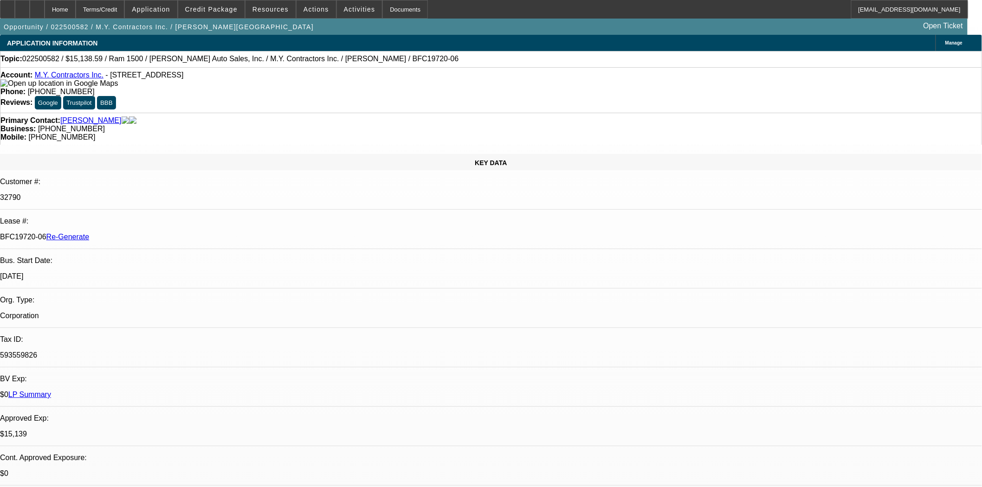
select select "0"
select select "6"
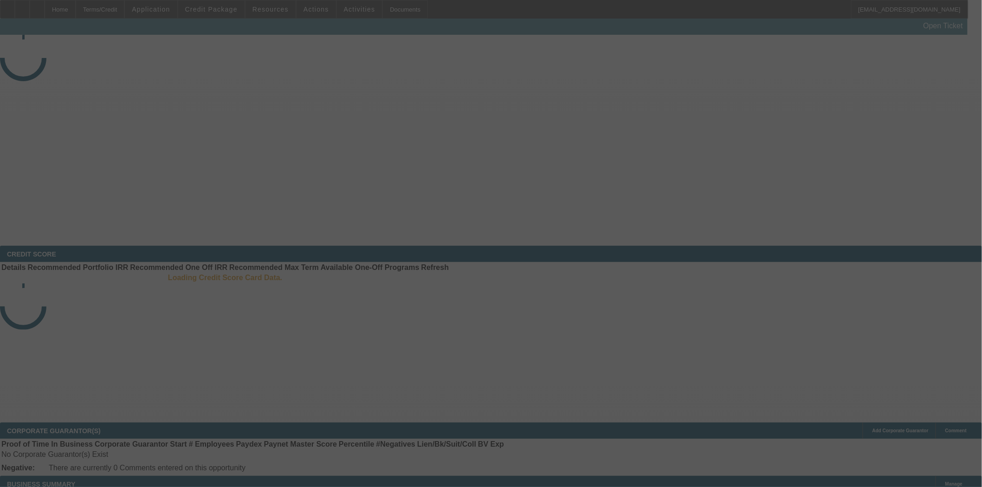
select select "4"
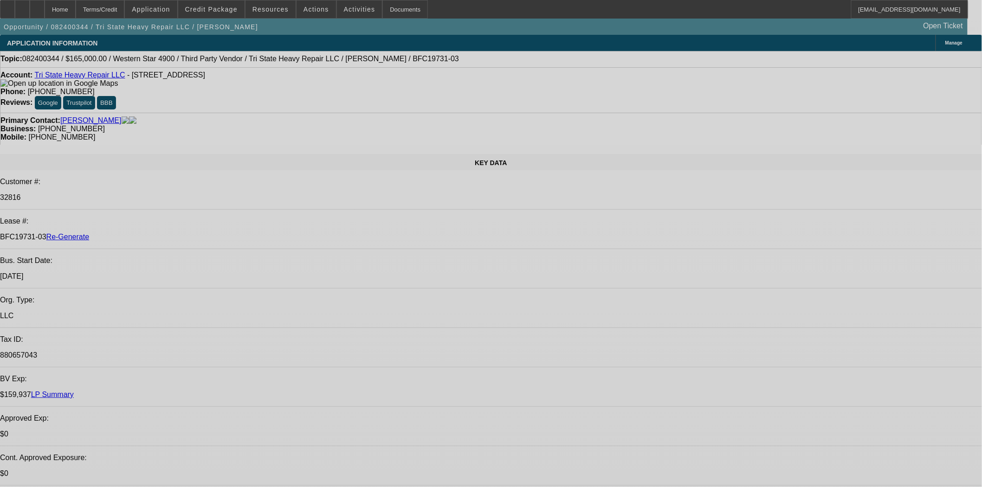
select select "0"
select select "2"
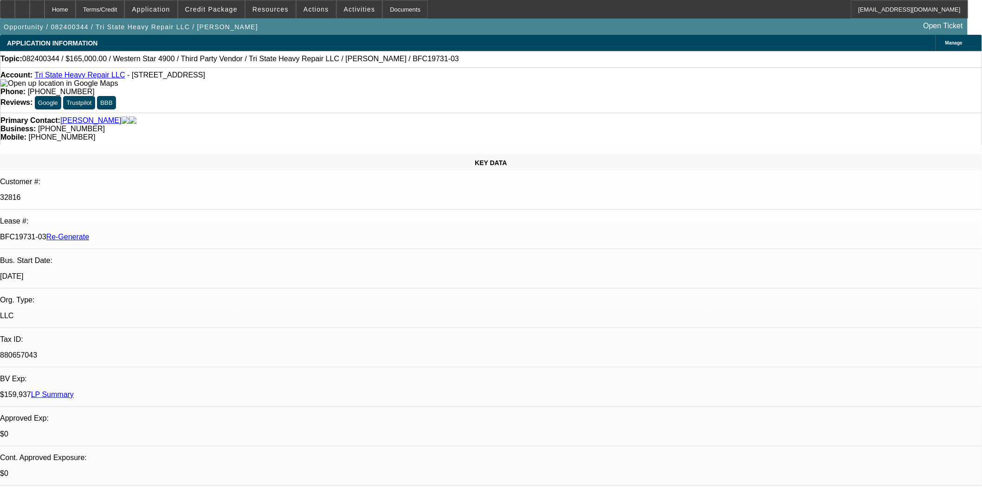
select select "2"
select select "0"
select select "6"
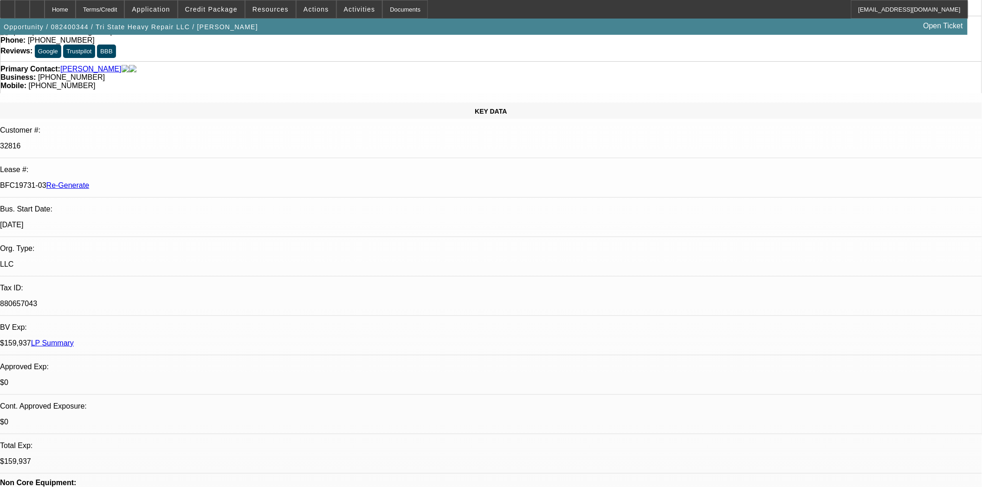
scroll to position [1, 0]
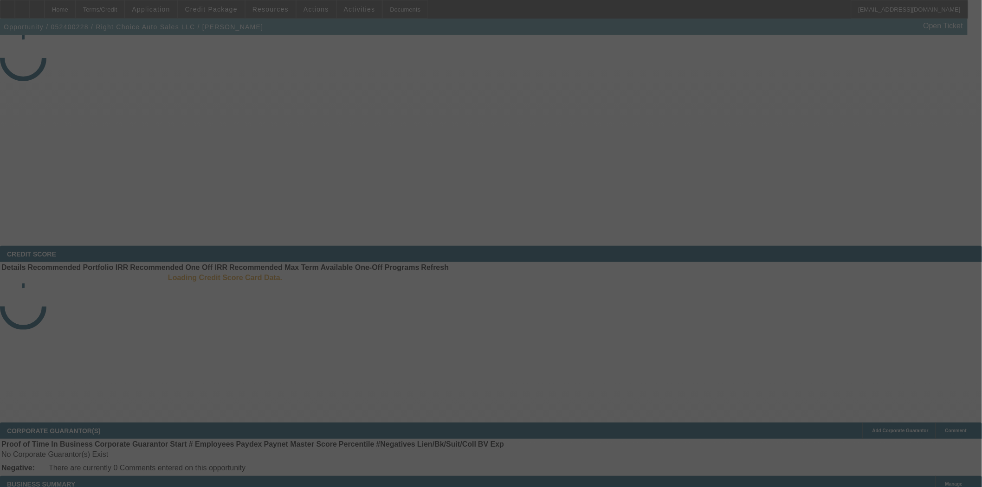
select select "4"
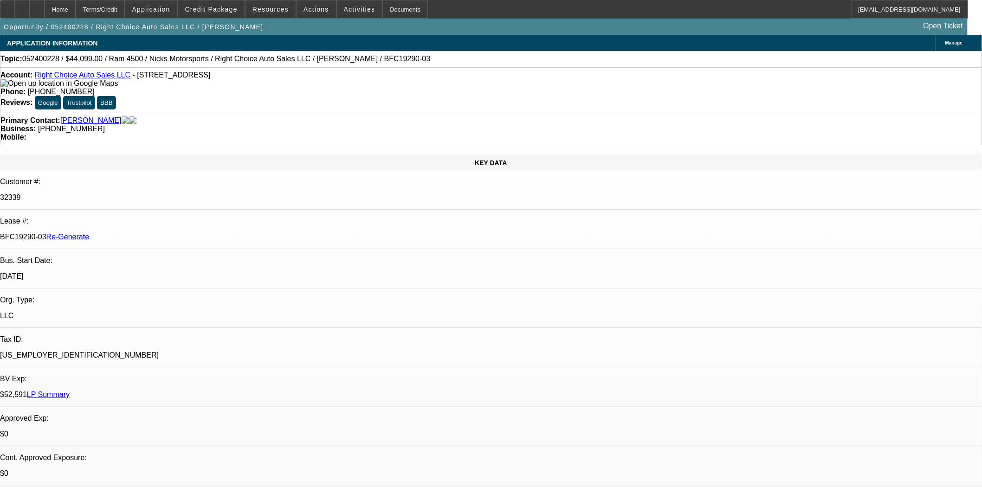
select select "0"
select select "2"
select select "0"
select select "6"
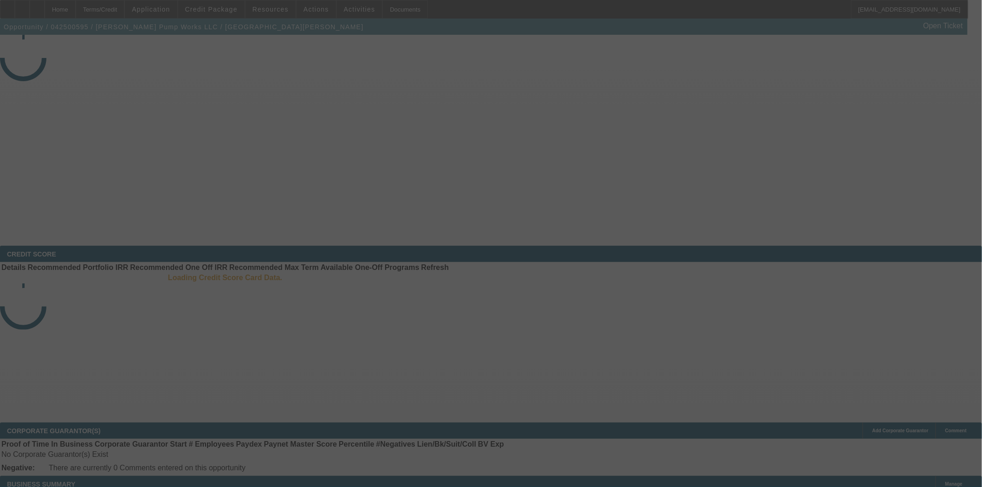
select select "4"
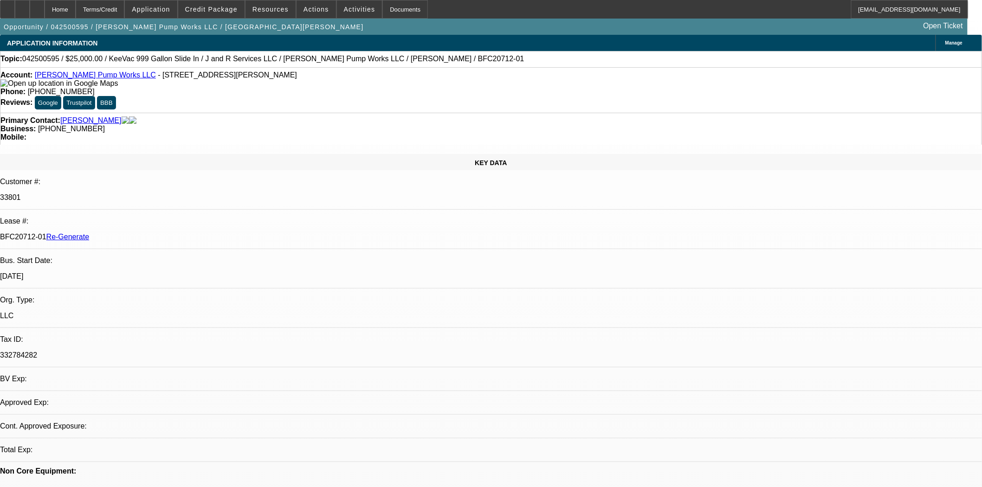
select select "0"
select select "2"
select select "0"
select select "1"
select select "2"
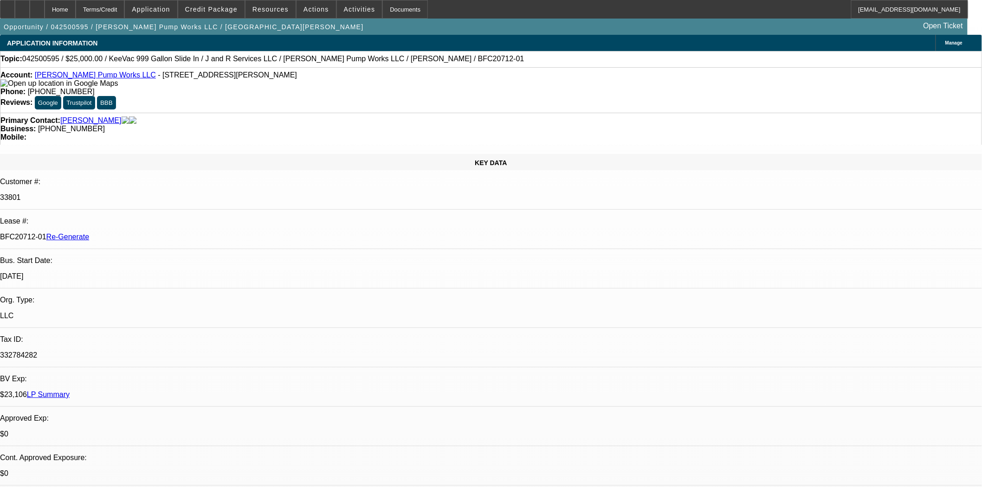
select select "6"
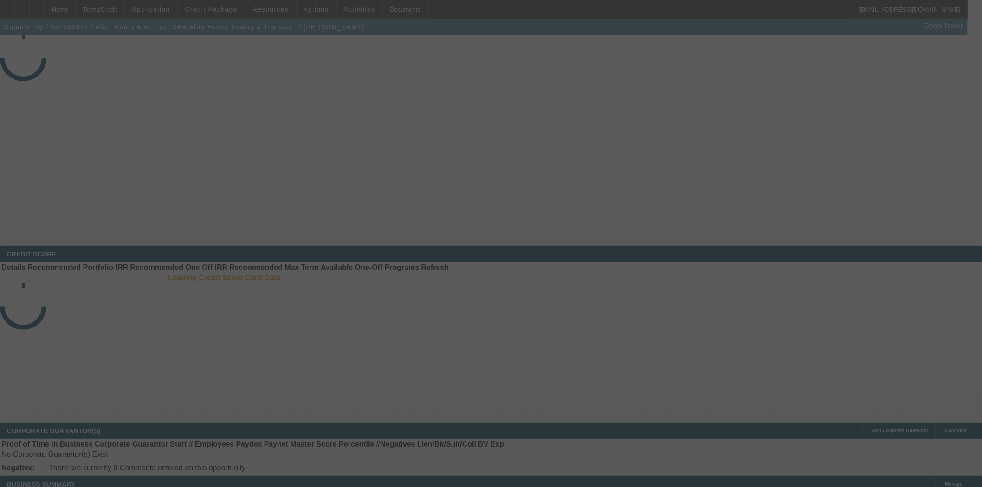
select select "4"
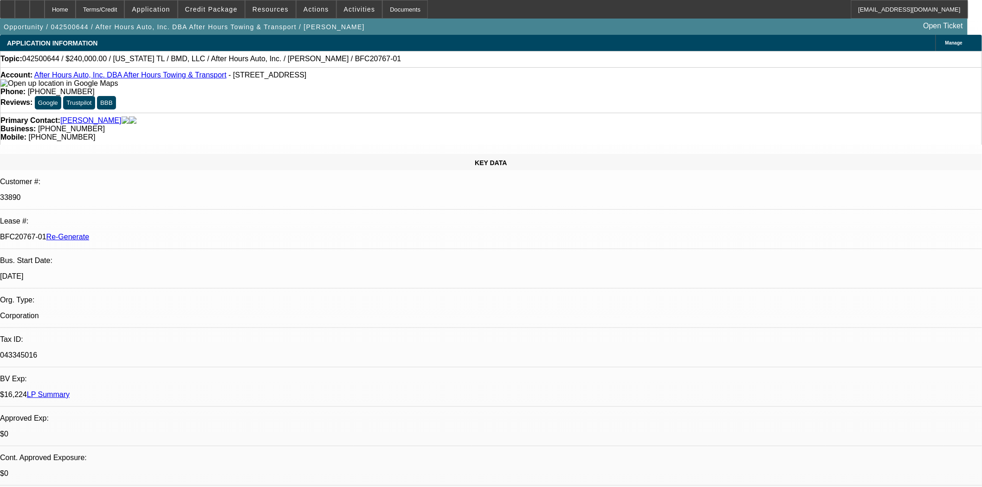
select select "0"
select select "0.1"
select select "1"
select select "2"
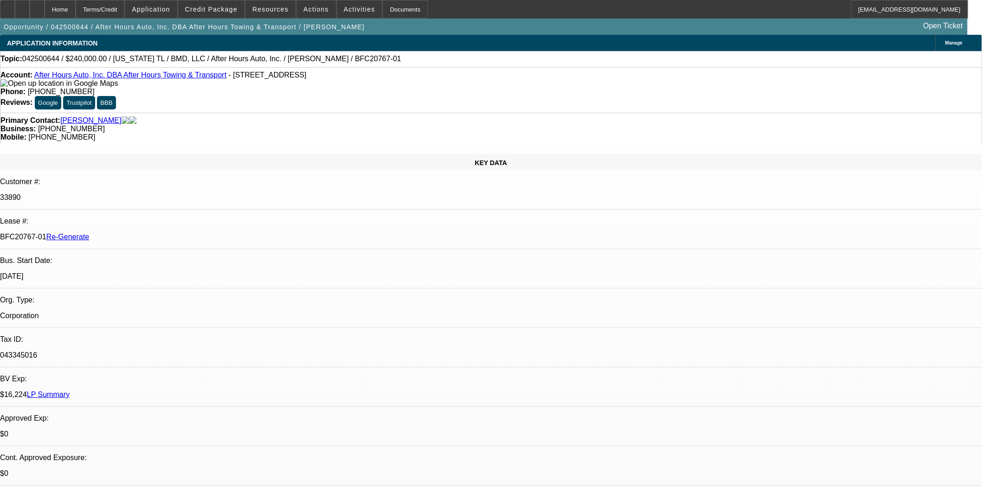
select select "4"
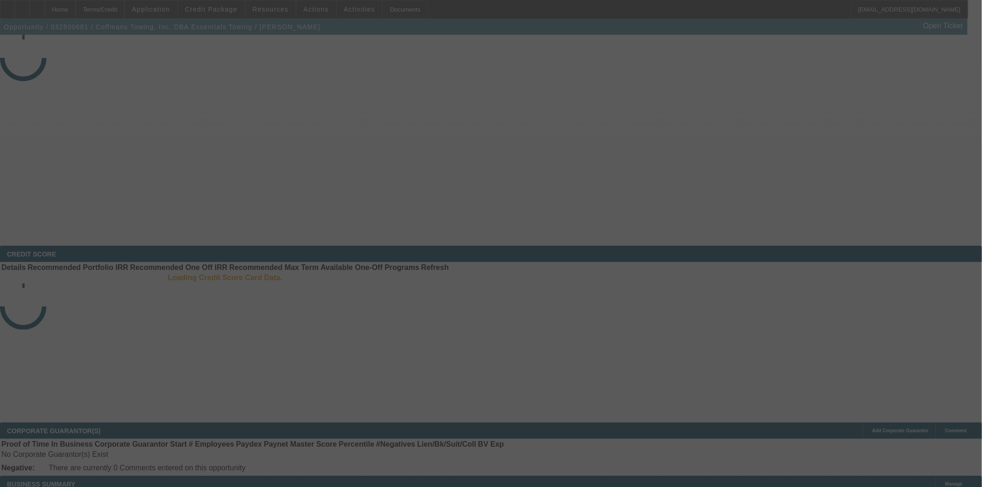
select select "4"
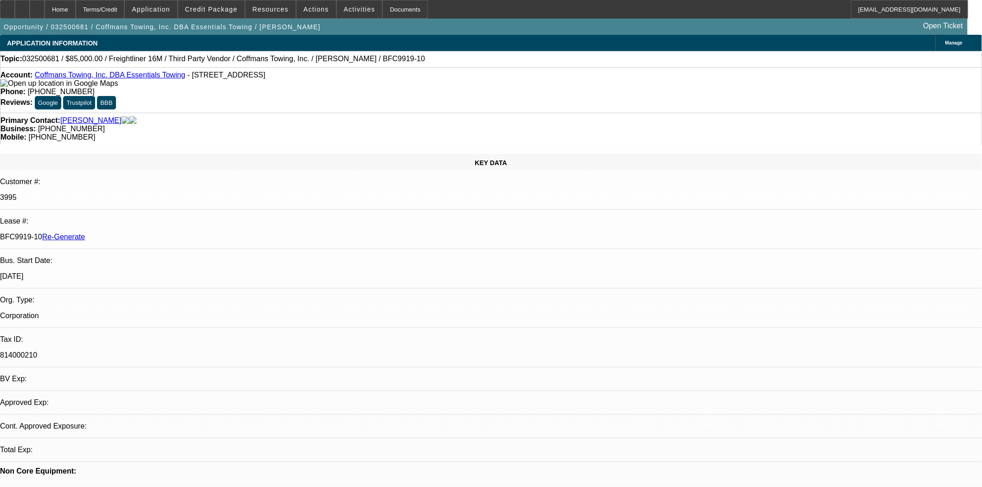
select select "0"
select select "6"
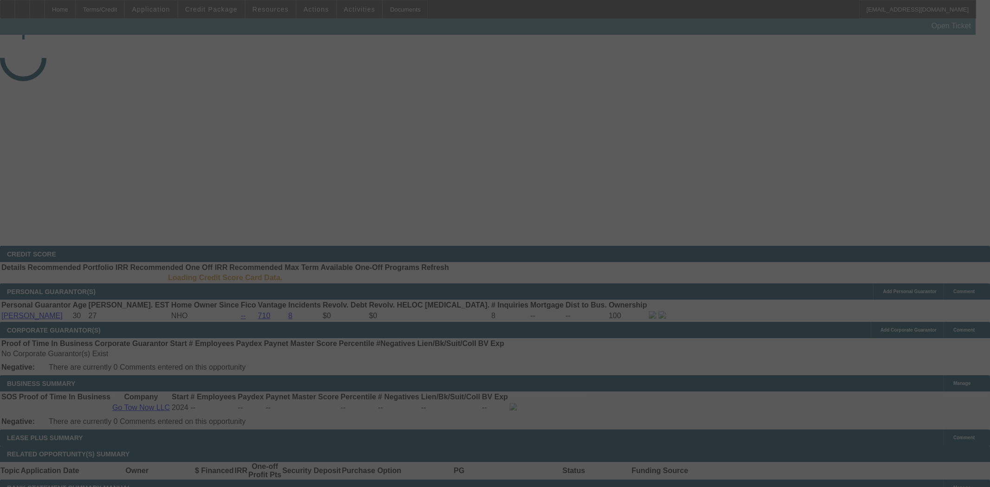
select select "3"
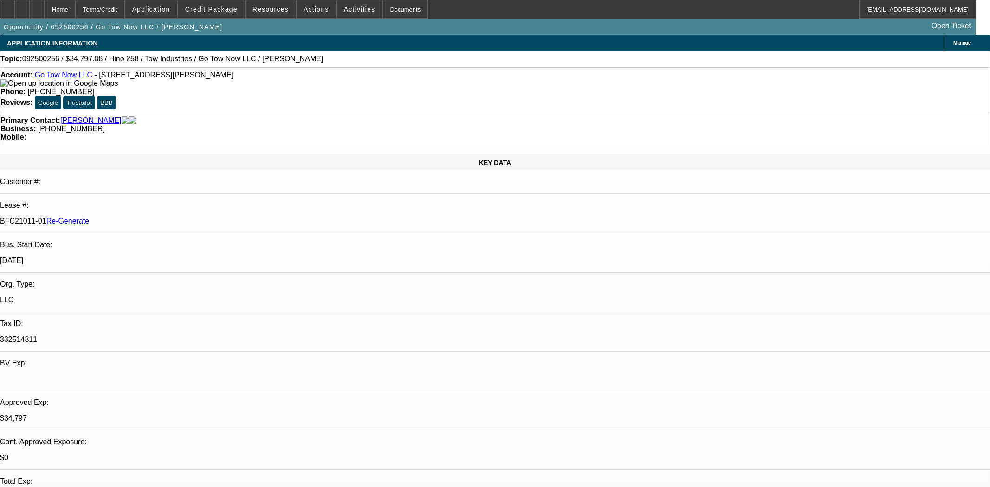
select select "0"
select select "2"
select select "0.1"
select select "4"
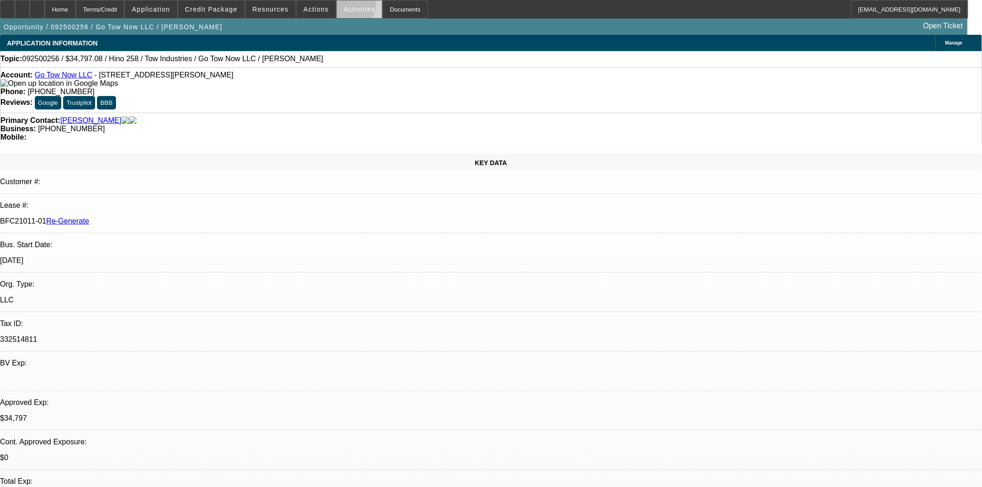
click at [344, 7] on span "Activities" at bounding box center [360, 9] width 32 height 7
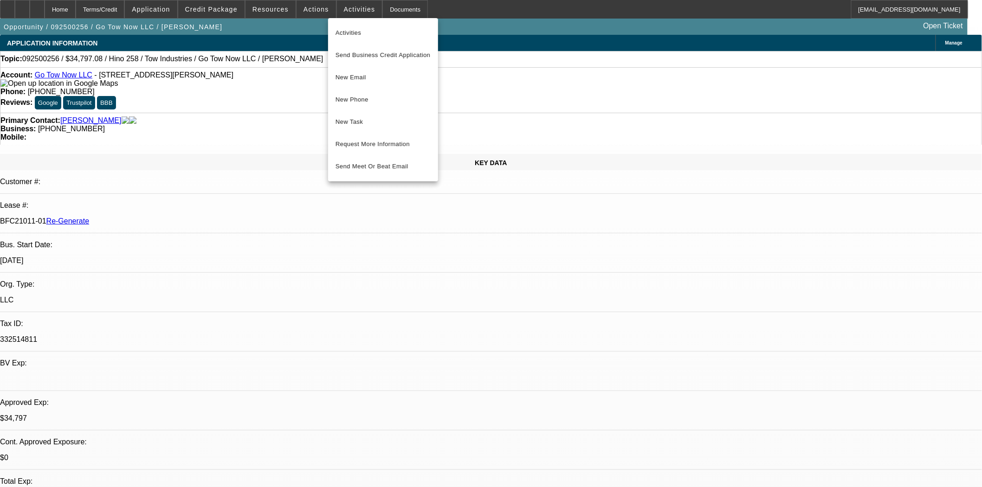
click at [360, 122] on span "New Task" at bounding box center [383, 121] width 95 height 11
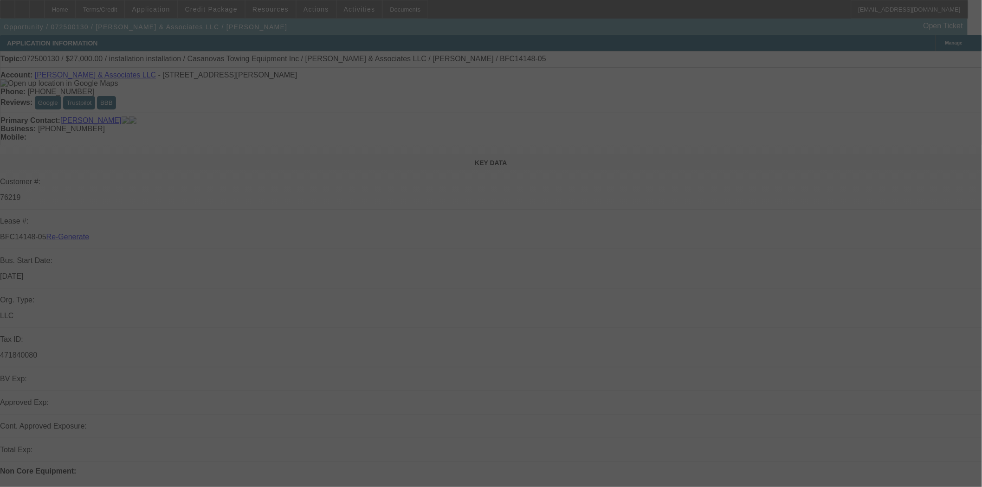
select select "3"
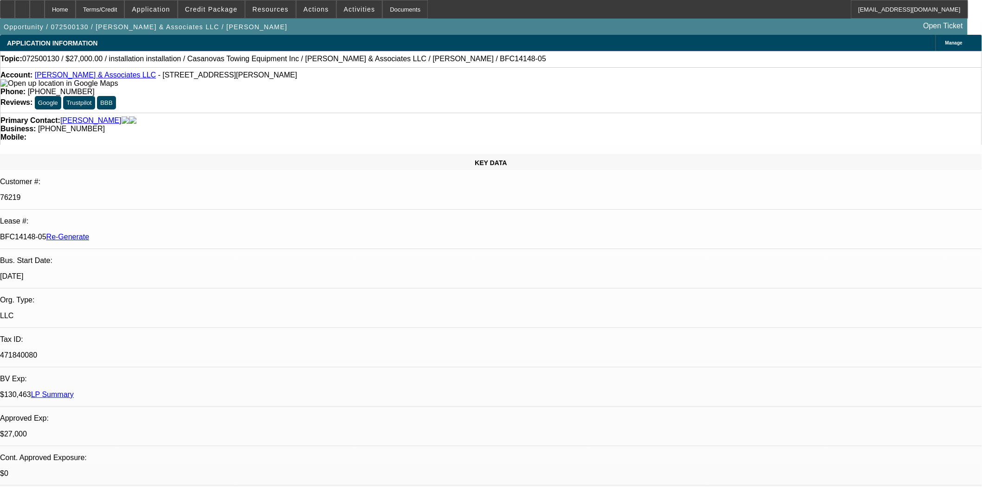
select select "0"
select select "2"
select select "0.1"
select select "4"
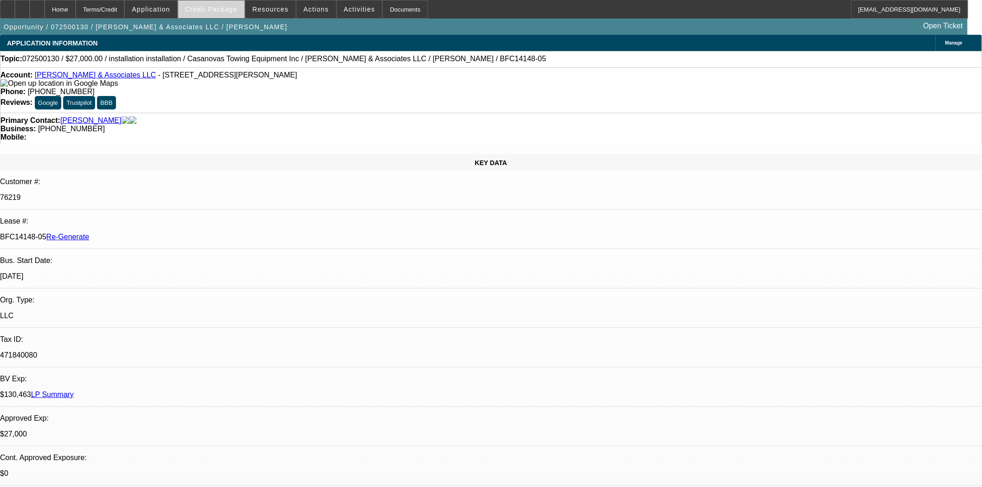
click at [221, 12] on span "Credit Package" at bounding box center [211, 9] width 52 height 7
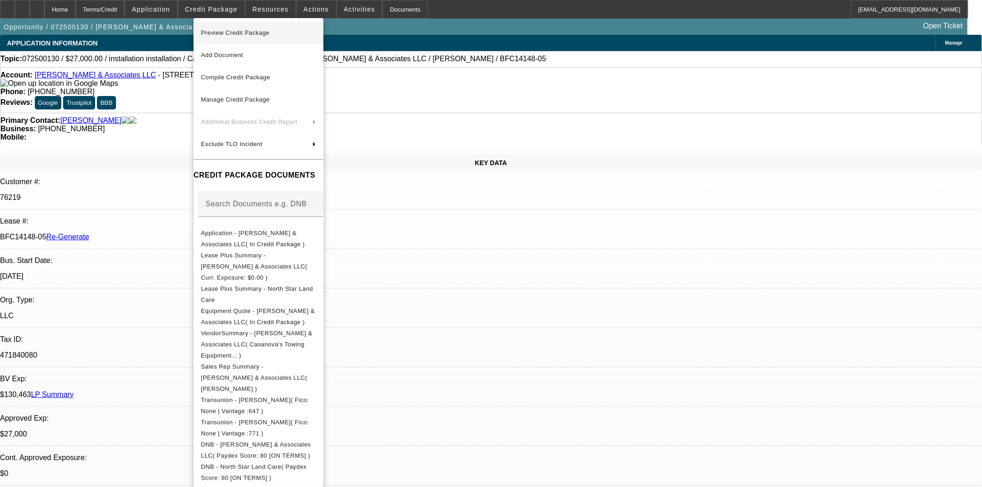
click at [220, 30] on span "Preview Credit Package" at bounding box center [235, 32] width 69 height 7
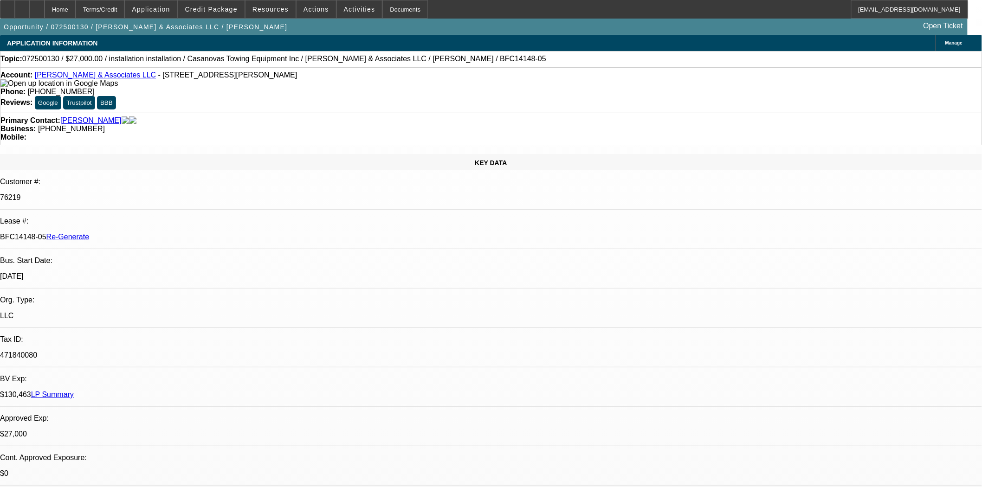
click at [135, 272] on p "9/1/14" at bounding box center [491, 276] width 982 height 8
click at [298, 8] on span at bounding box center [316, 9] width 39 height 22
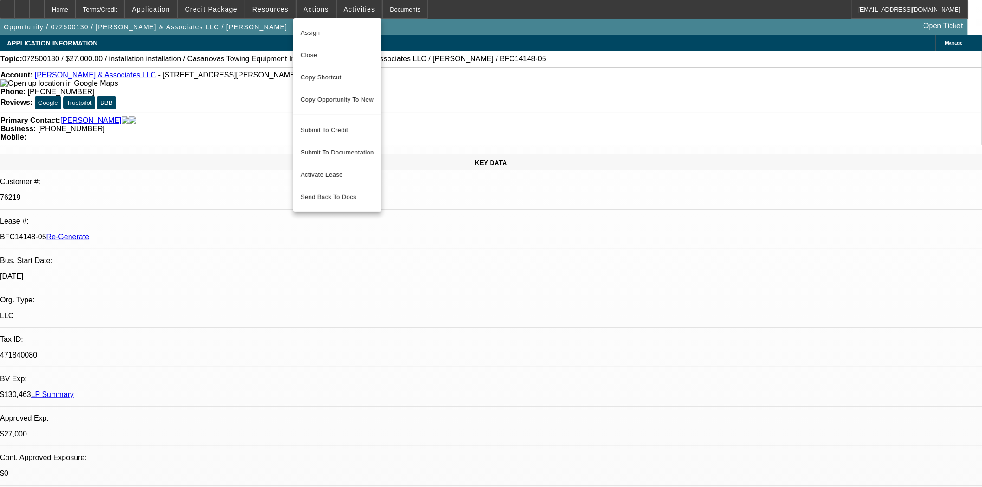
click at [307, 32] on span "Assign" at bounding box center [337, 32] width 73 height 11
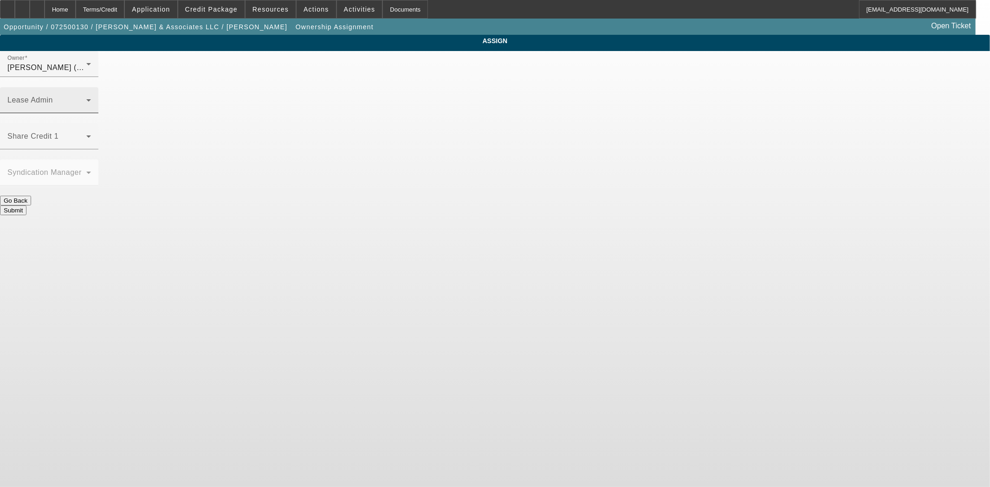
click at [91, 87] on div "Lease Admin" at bounding box center [49, 100] width 84 height 26
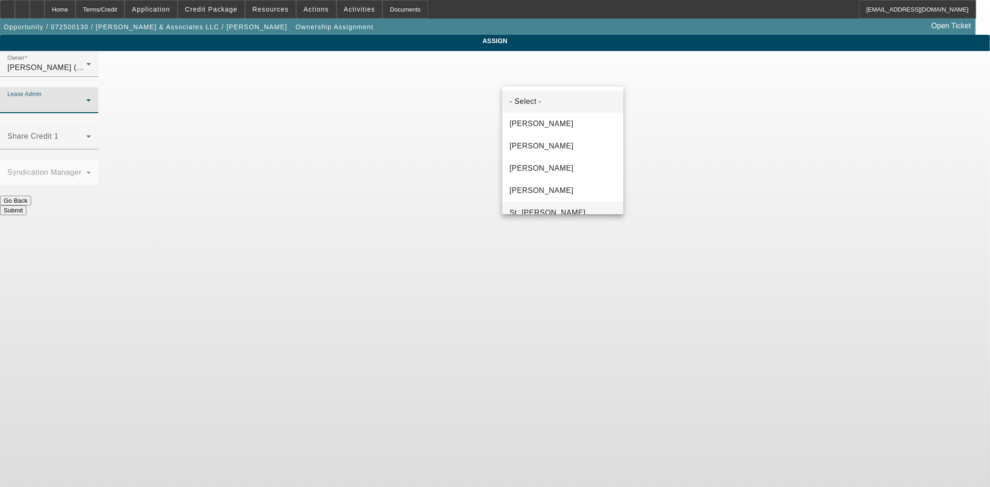
click at [528, 211] on span "St. Laurent, Kim" at bounding box center [548, 212] width 76 height 11
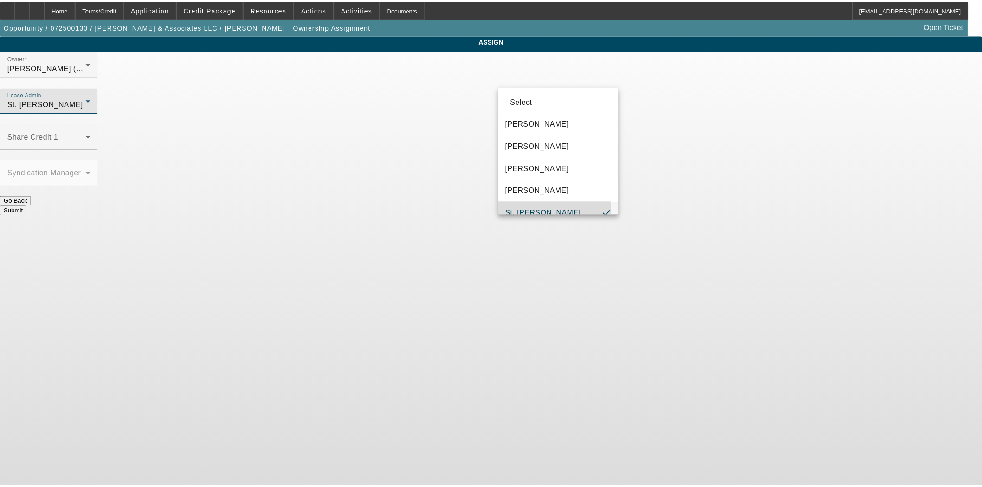
scroll to position [10, 0]
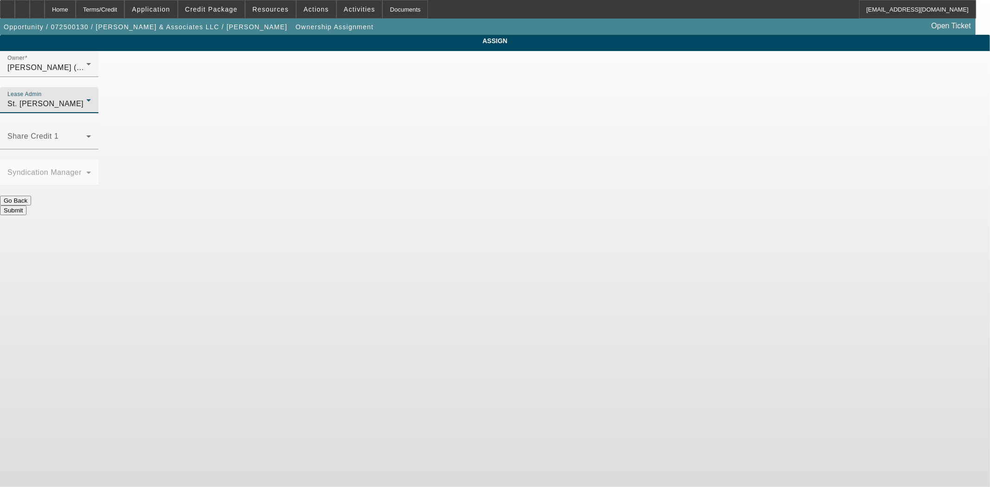
click at [26, 206] on button "Submit" at bounding box center [13, 211] width 26 height 10
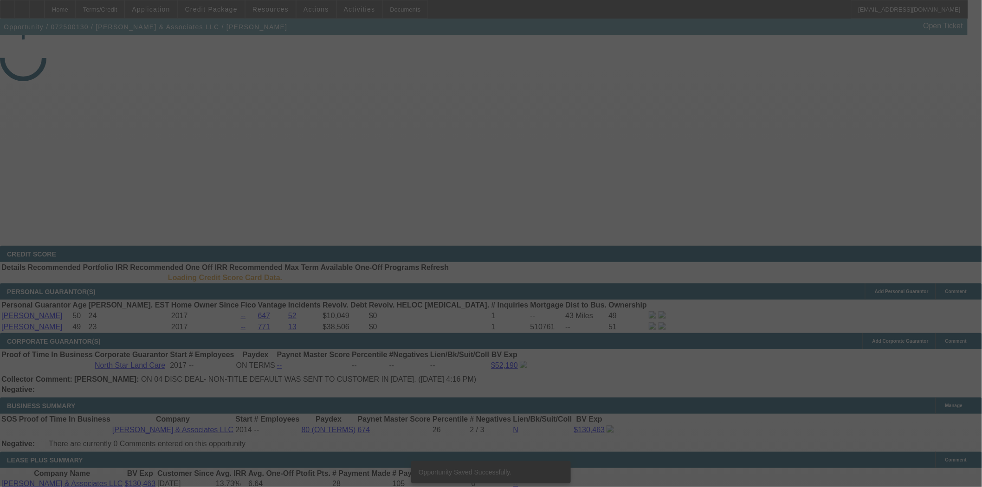
select select "3"
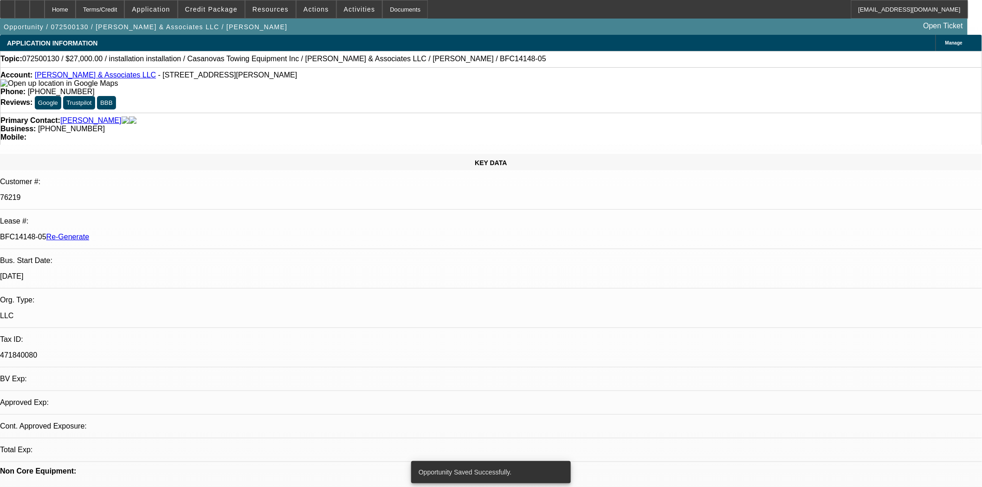
select select "0"
select select "2"
select select "0.1"
select select "4"
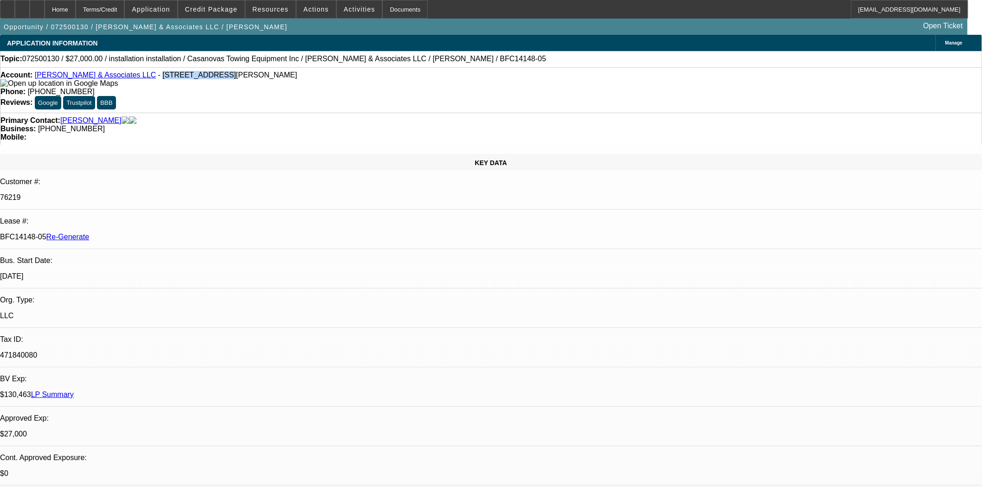
drag, startPoint x: 114, startPoint y: 77, endPoint x: 166, endPoint y: 77, distance: 52.0
click at [166, 77] on span "- 10831 Downey Ave, Downey, CA 90241" at bounding box center [227, 75] width 139 height 8
copy span "10831 Downey Ave"
click at [382, 6] on div "Documents" at bounding box center [404, 9] width 45 height 19
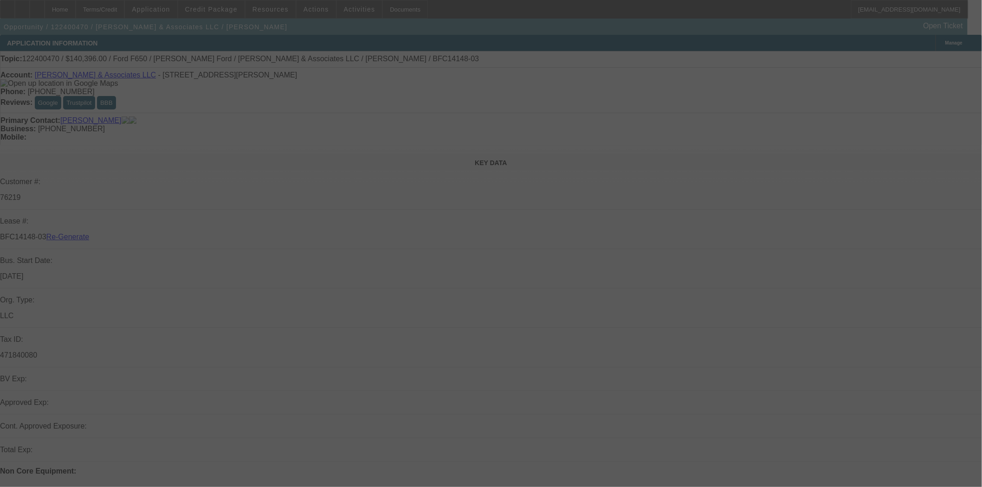
select select "4"
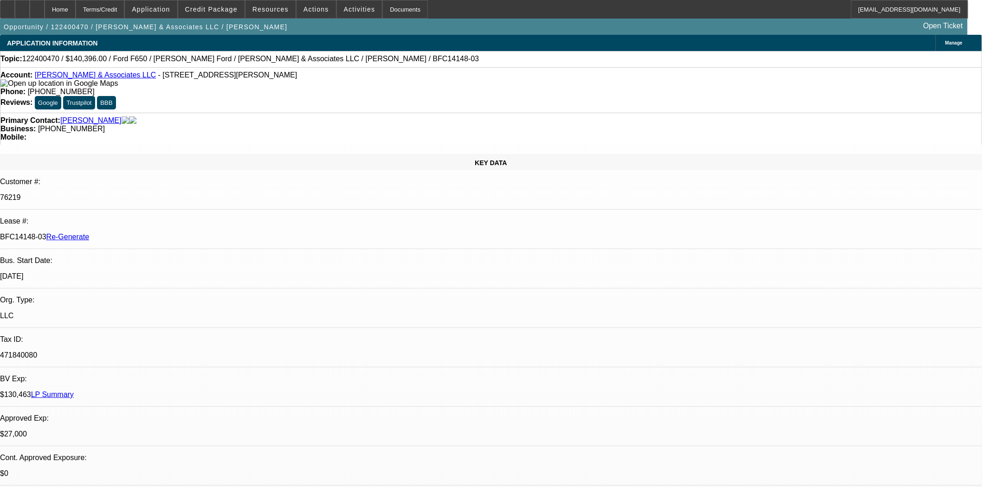
select select "0"
select select "2"
select select "0.1"
select select "4"
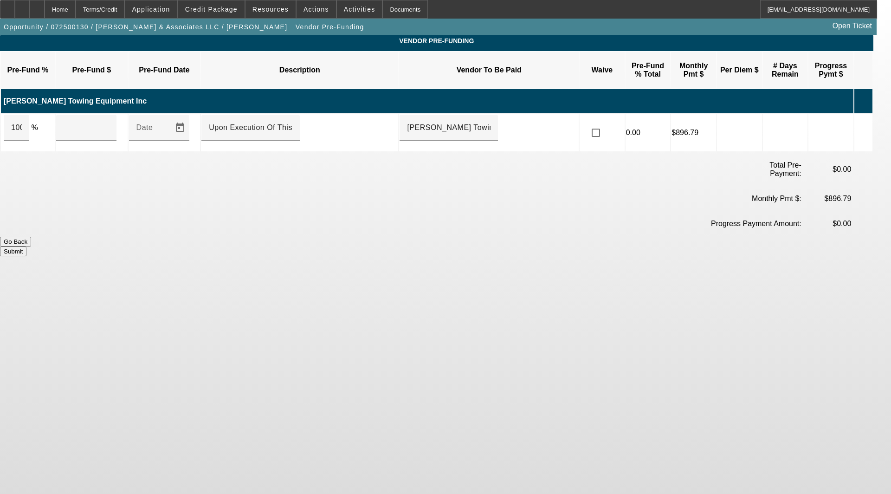
drag, startPoint x: 45, startPoint y: 115, endPoint x: 11, endPoint y: 115, distance: 33.4
click at [11, 115] on td "100 %" at bounding box center [28, 132] width 54 height 37
click at [22, 122] on input "100" at bounding box center [16, 127] width 11 height 11
type input "0"
type input "$0.00"
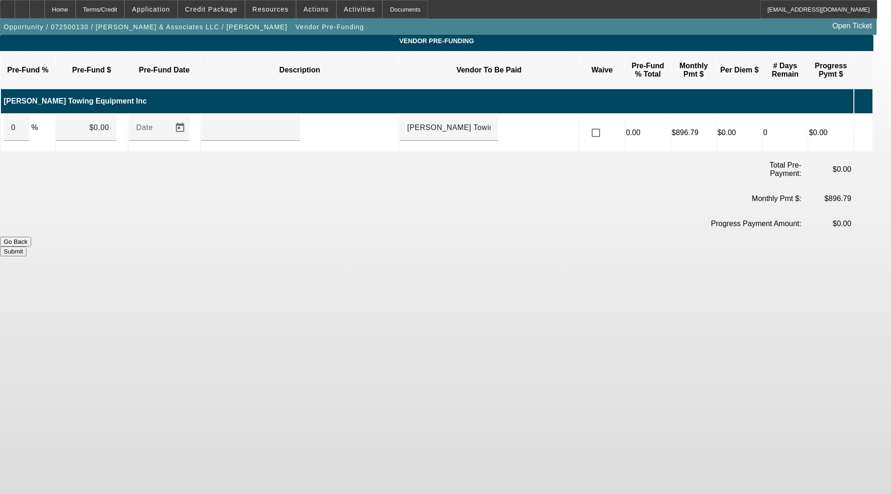
click at [26, 246] on button "Submit" at bounding box center [13, 251] width 26 height 10
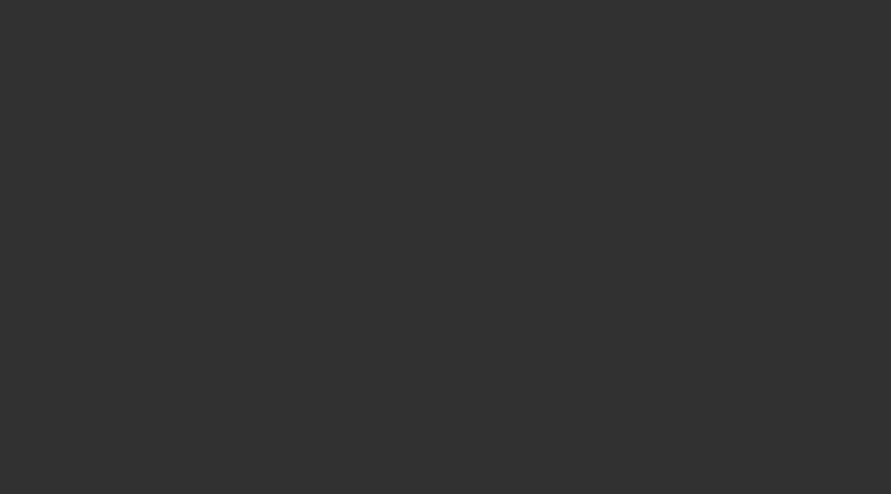
select select "3"
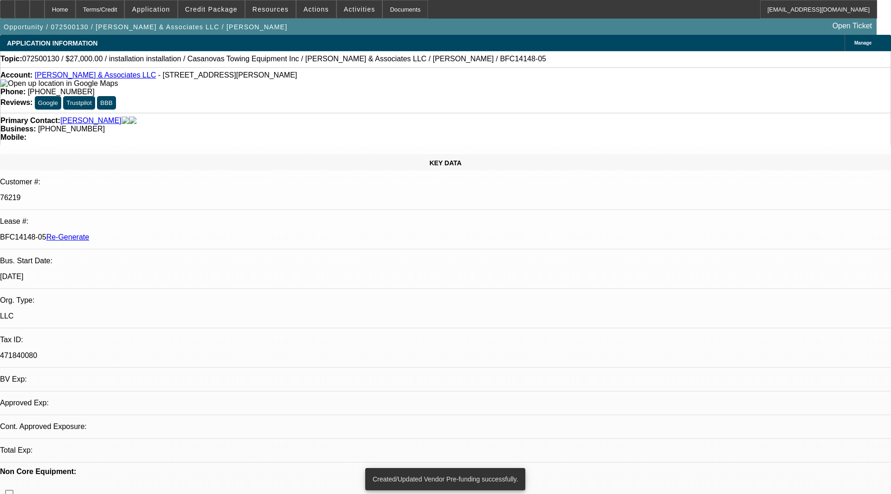
select select "0"
select select "2"
select select "0.1"
select select "4"
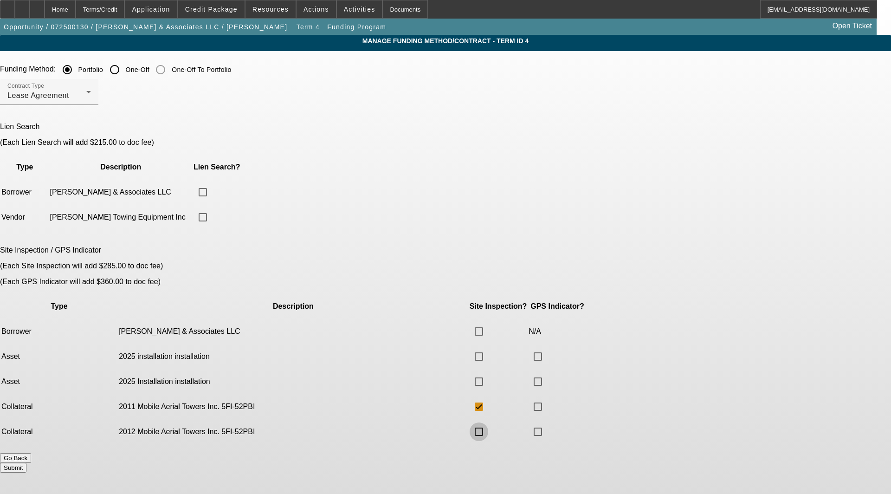
click at [488, 422] on input "checkbox" at bounding box center [479, 431] width 19 height 19
checkbox input "true"
click at [26, 463] on button "Submit" at bounding box center [13, 468] width 26 height 10
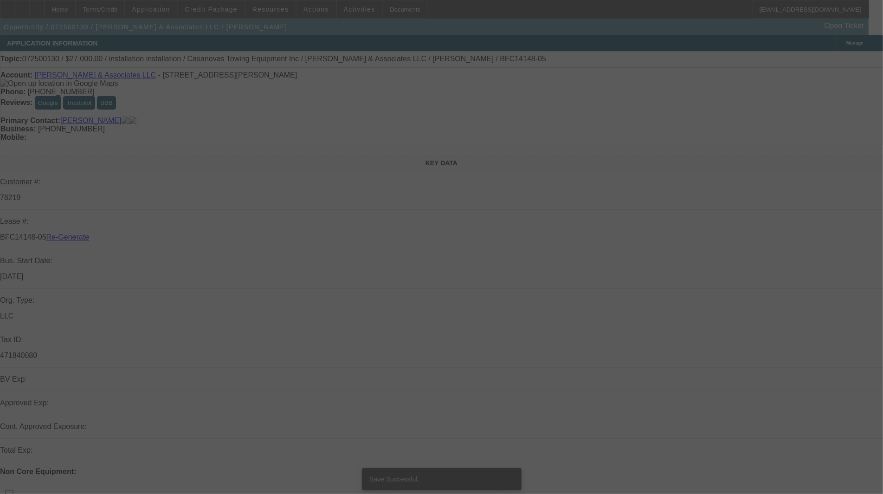
select select "3"
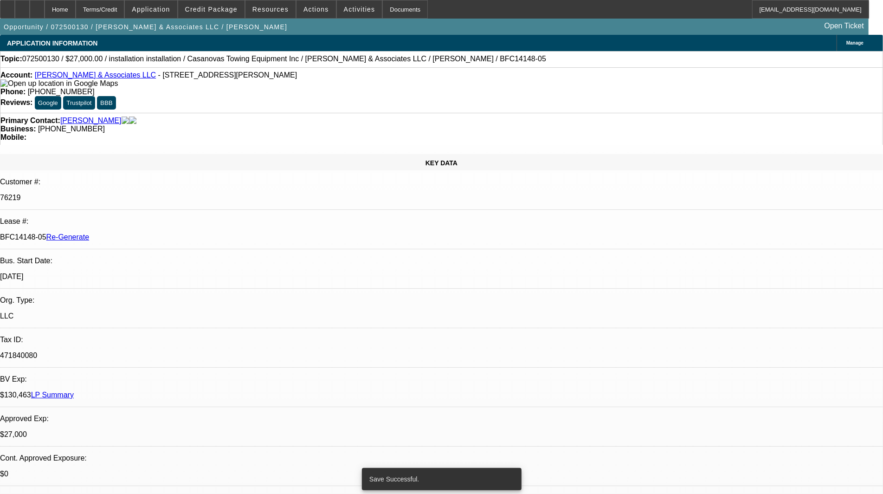
select select "0"
select select "2"
select select "0.1"
select select "4"
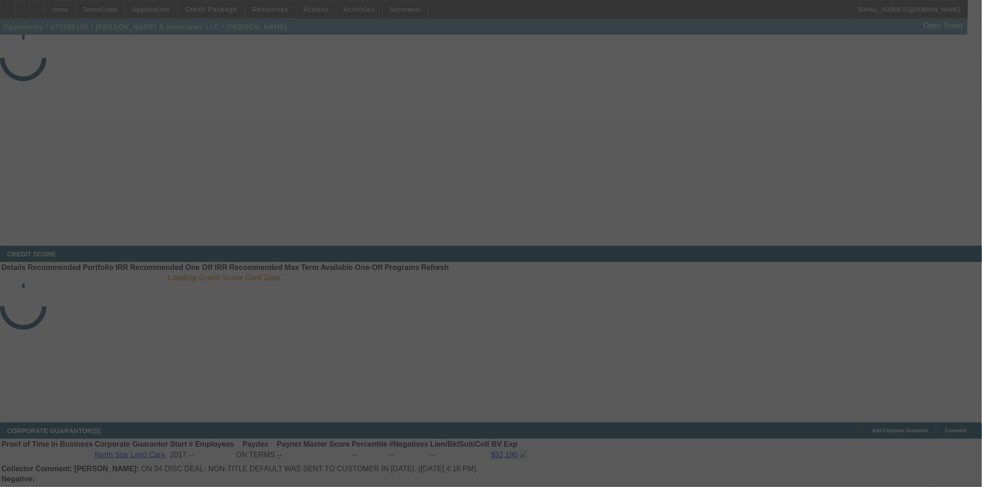
select select "3"
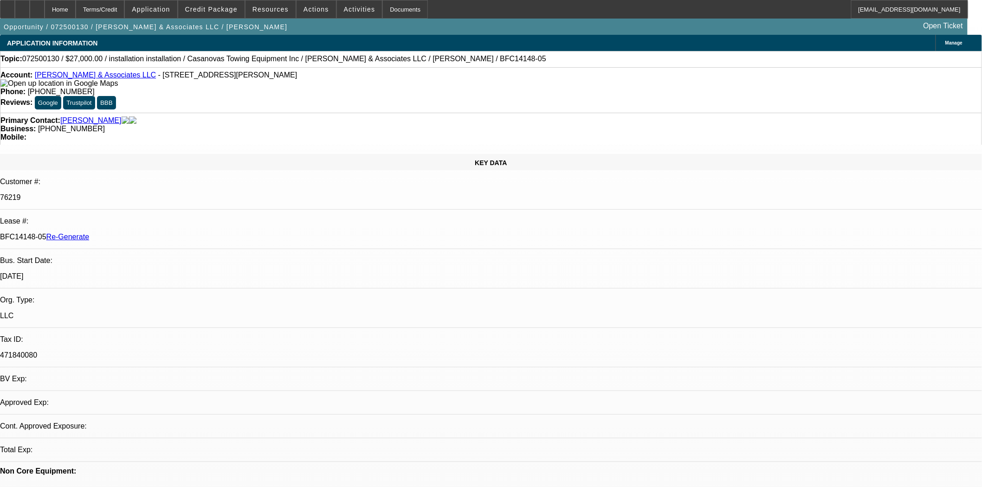
select select "0"
select select "2"
select select "0.1"
select select "4"
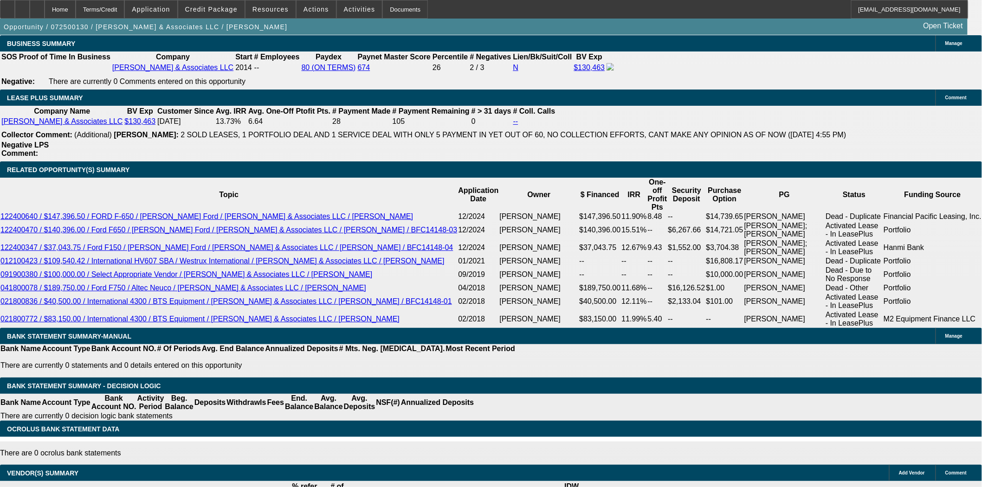
scroll to position [1547, 0]
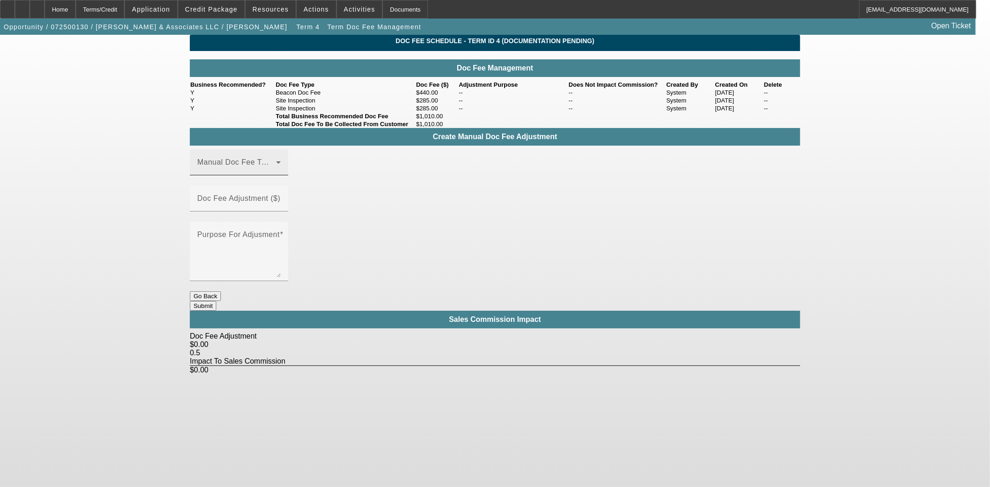
click at [284, 168] on icon at bounding box center [278, 162] width 11 height 11
click at [243, 229] on span "Beacon Doc Fee" at bounding box center [227, 233] width 58 height 11
click at [280, 202] on mat-label "Doc Fee Adjustment ($)" at bounding box center [238, 198] width 83 height 8
click at [281, 203] on input "Doc Fee Adjustment ($)" at bounding box center [239, 202] width 84 height 11
type input "($140.00)"
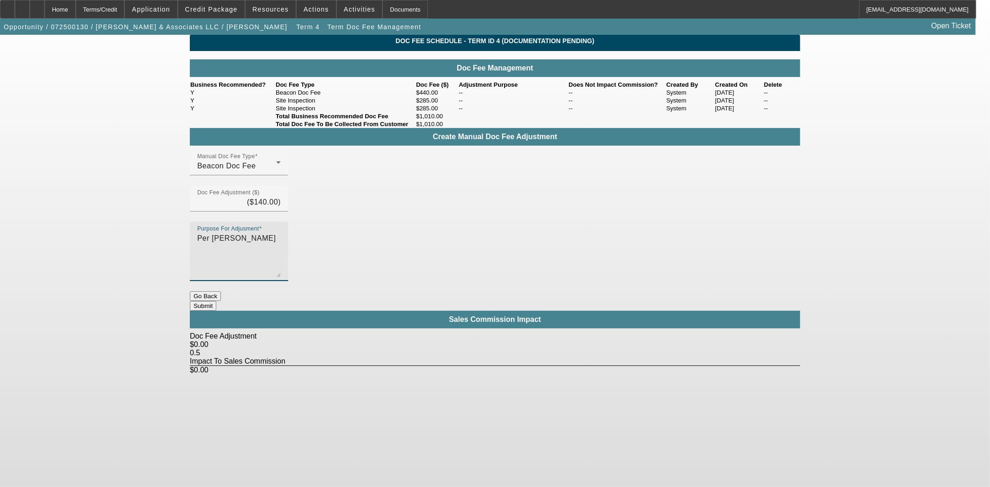
type textarea "Per Tom"
click at [555, 285] on div "Doc Fee Schedule - Term ID 4 (Documentation Pending) Doc Fee Management Busines…" at bounding box center [495, 205] width 610 height 340
click at [216, 301] on button "Submit" at bounding box center [203, 306] width 26 height 10
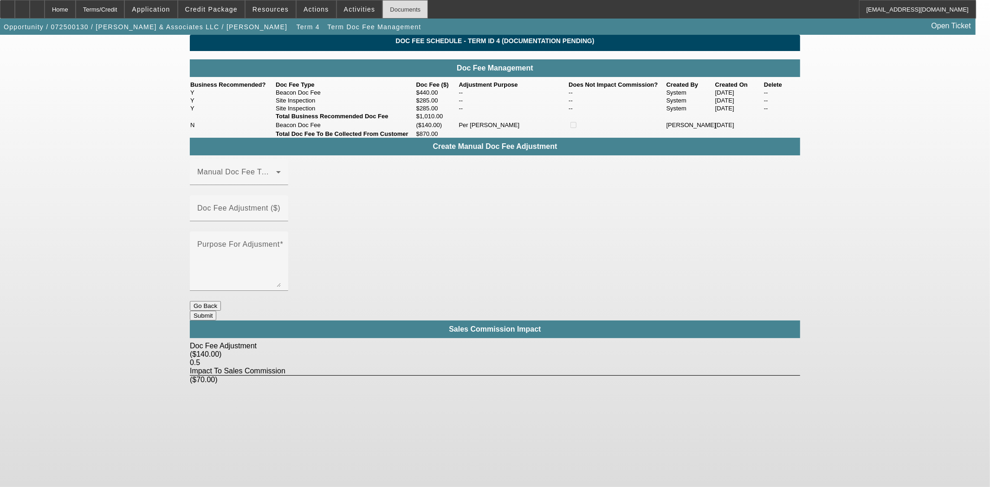
click at [395, 2] on div "Documents" at bounding box center [404, 9] width 45 height 19
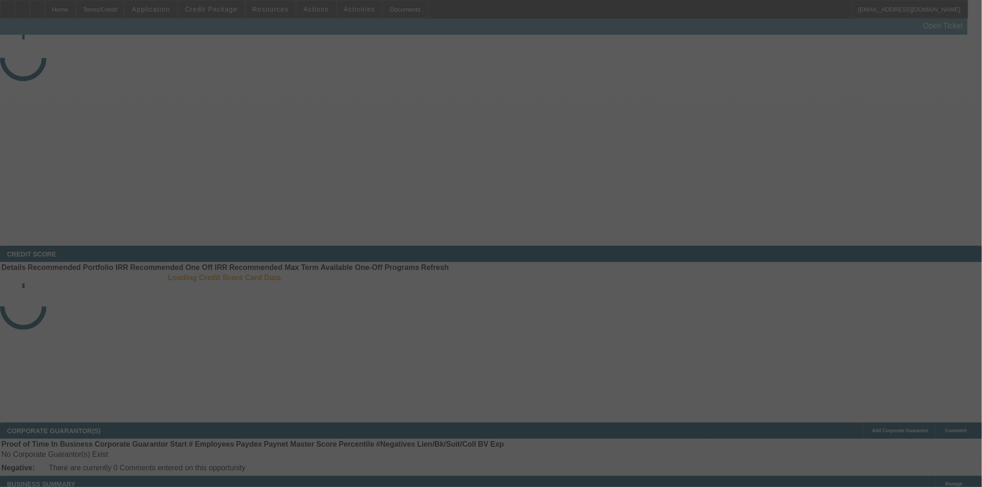
select select "3"
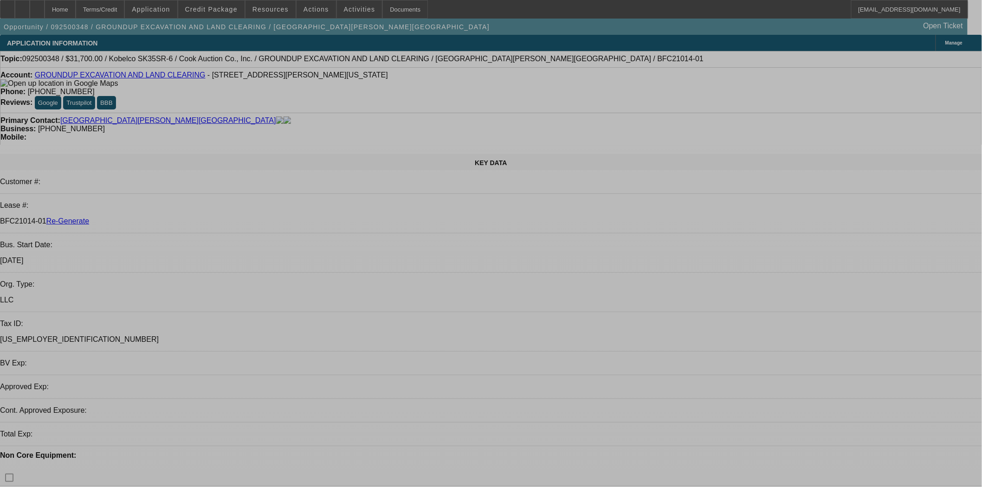
select select "0"
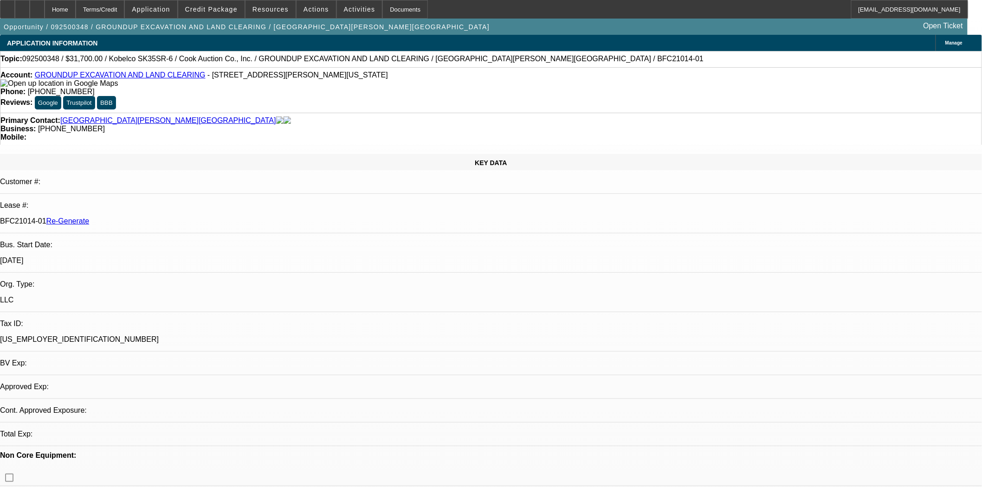
select select "2"
select select "0"
select select "6"
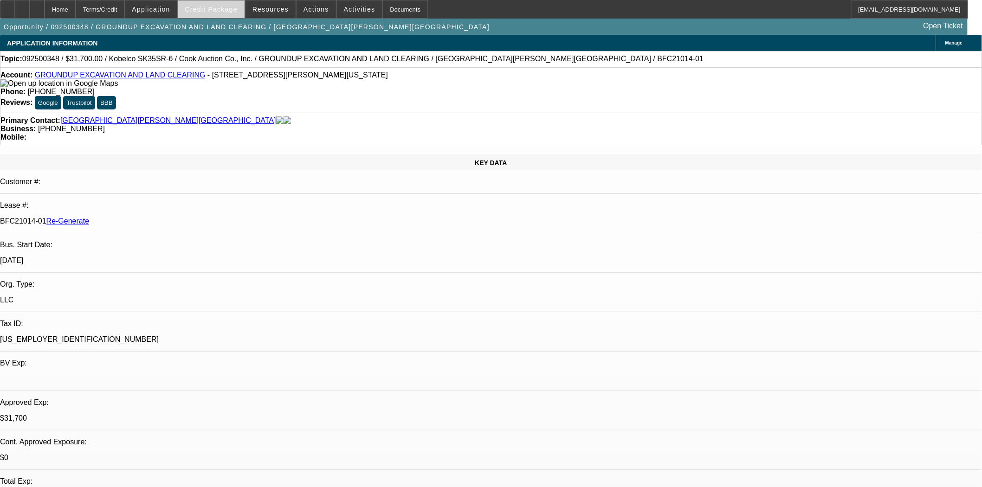
click at [226, 7] on span "Credit Package" at bounding box center [211, 9] width 52 height 7
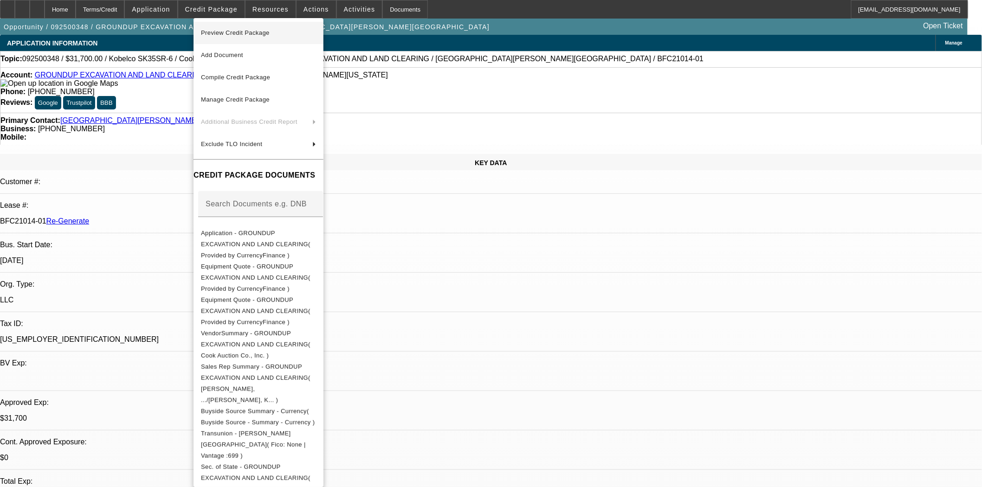
click at [231, 30] on span "Preview Credit Package" at bounding box center [235, 32] width 69 height 7
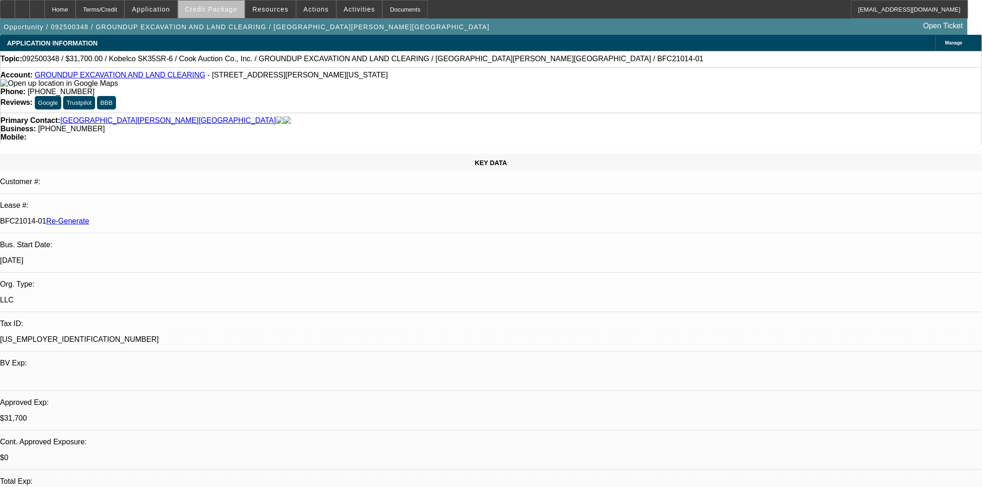
click at [231, 10] on span "Credit Package" at bounding box center [211, 9] width 52 height 7
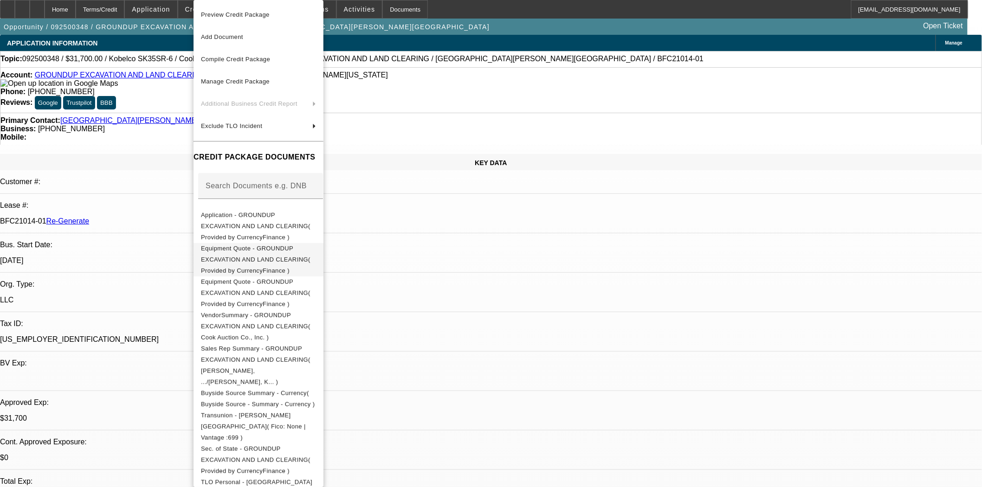
click at [280, 245] on span "Equipment Quote - GROUNDUP EXCAVATION AND LAND CLEARING( Provided by CurrencyFi…" at bounding box center [256, 259] width 110 height 29
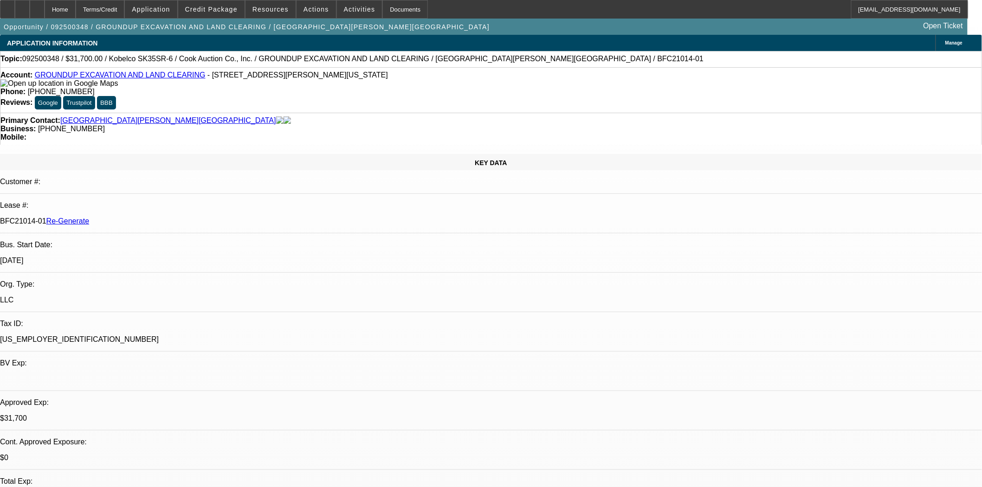
scroll to position [155, 0]
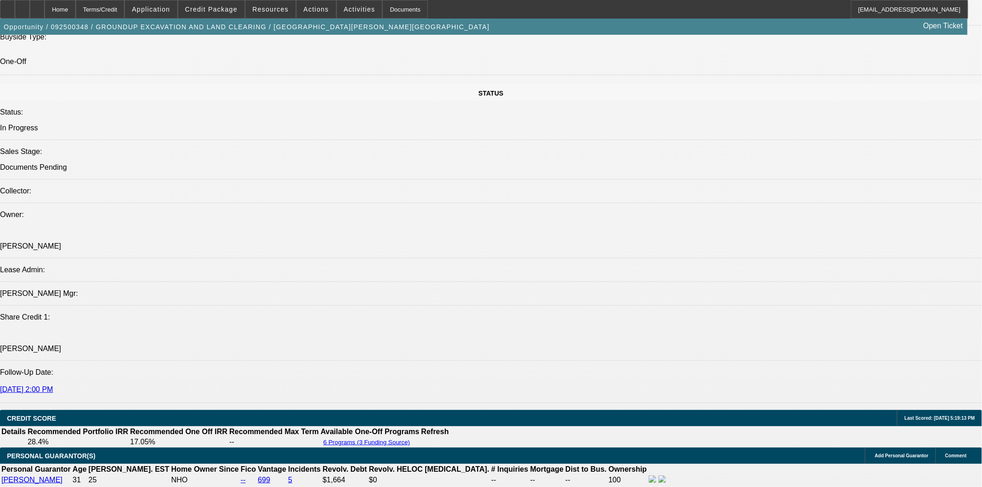
scroll to position [1186, 0]
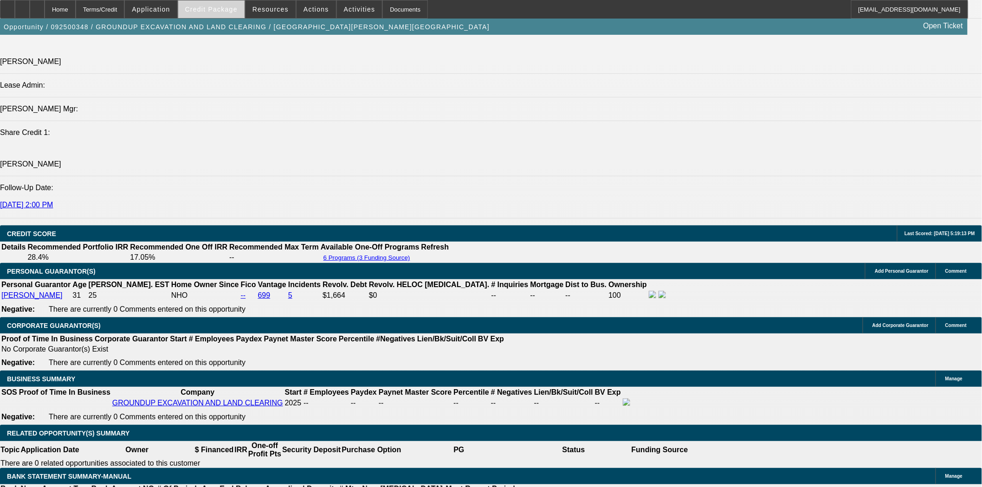
click at [220, 16] on span at bounding box center [211, 9] width 66 height 22
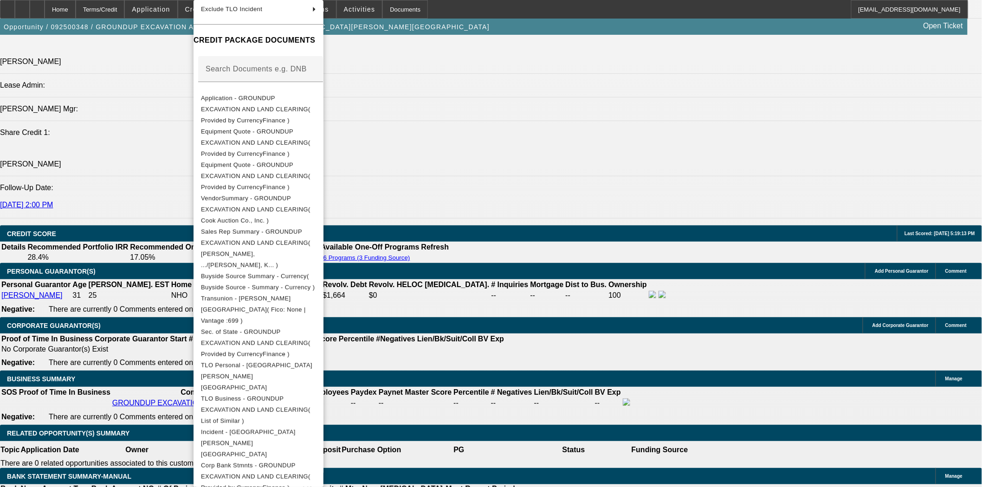
scroll to position [114, 0]
click at [253, 165] on span "Equipment Quote - GROUNDUP EXCAVATION AND LAND CLEARING( Provided by CurrencyFi…" at bounding box center [256, 179] width 110 height 29
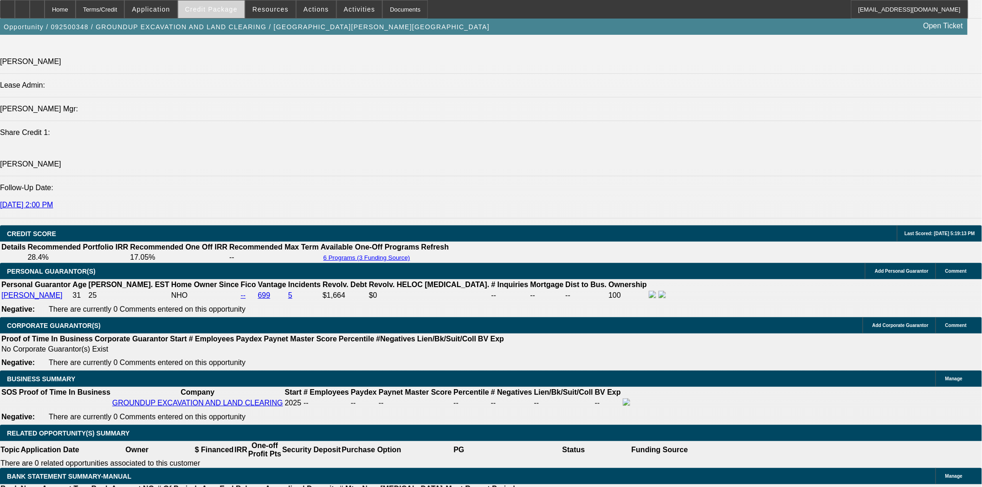
click at [228, 5] on span at bounding box center [211, 9] width 66 height 22
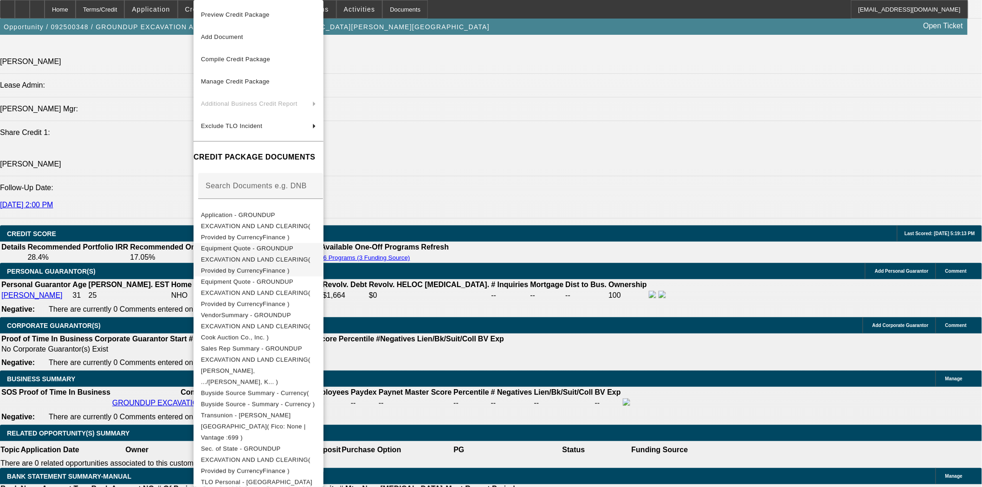
click at [269, 244] on span "Equipment Quote - GROUNDUP EXCAVATION AND LAND CLEARING( Provided by CurrencyFi…" at bounding box center [258, 259] width 115 height 33
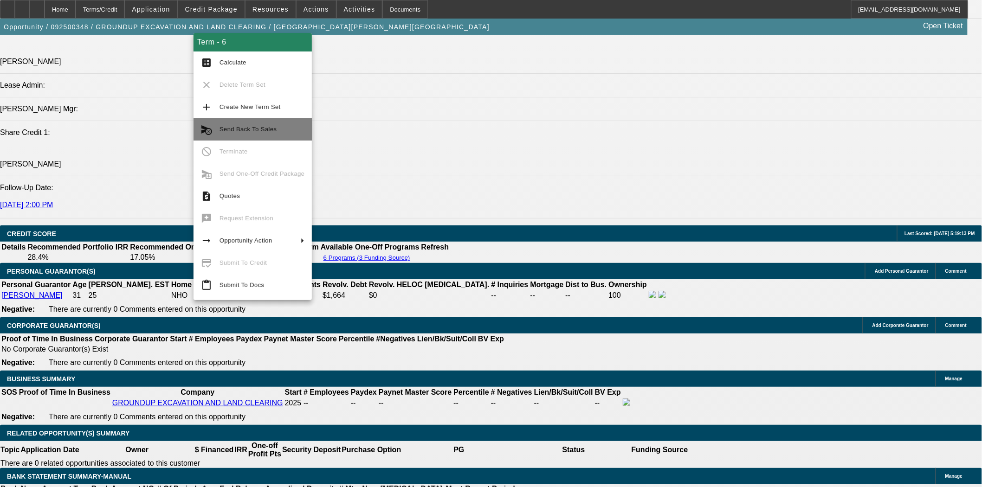
click at [249, 134] on span "Send Back To Sales" at bounding box center [262, 129] width 85 height 11
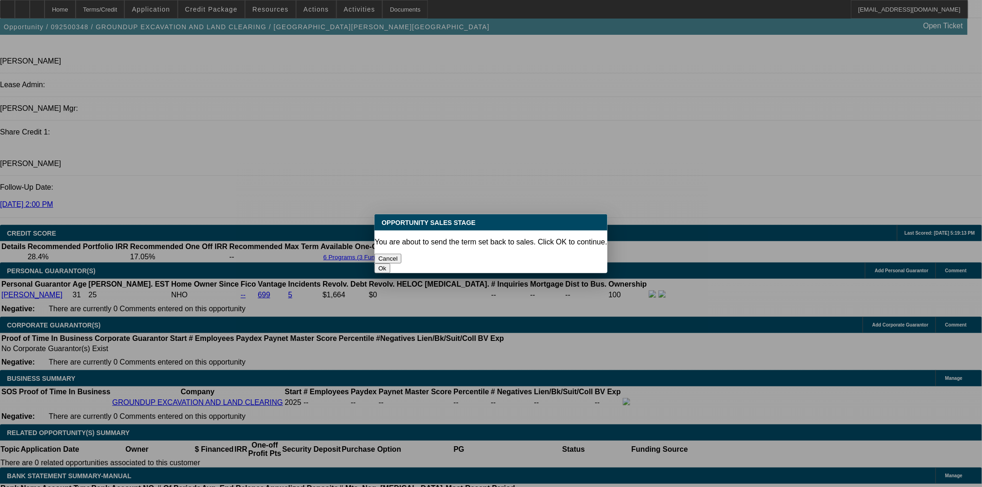
scroll to position [0, 0]
click at [390, 264] on button "Ok" at bounding box center [382, 269] width 15 height 10
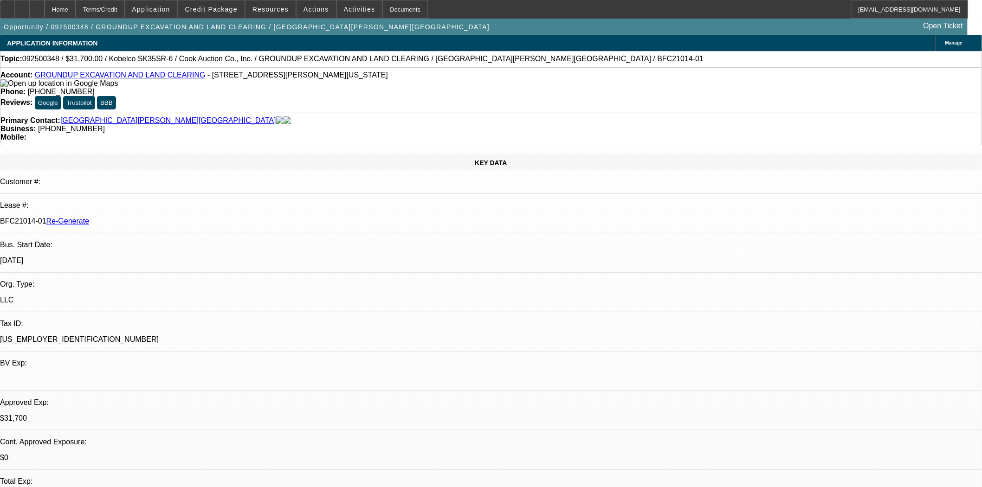
type textarea "Missing Invoice/Quote"
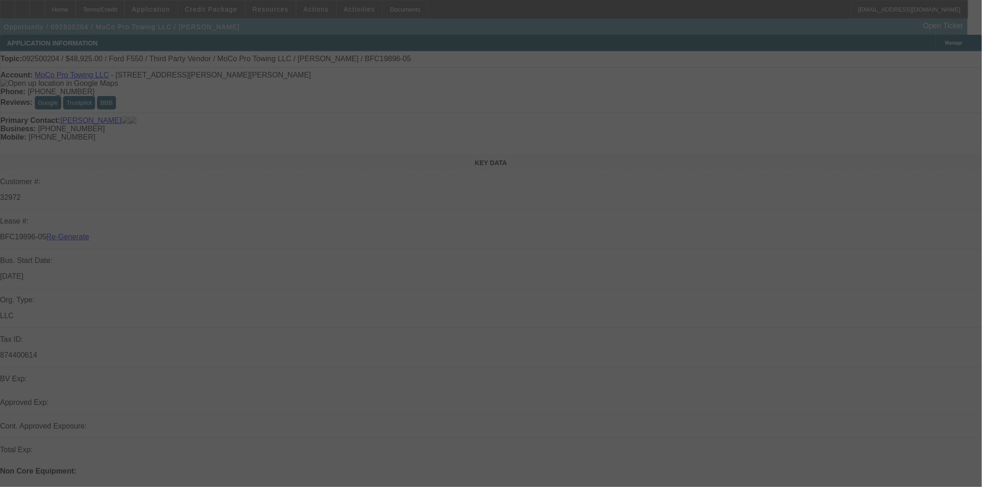
select select "4"
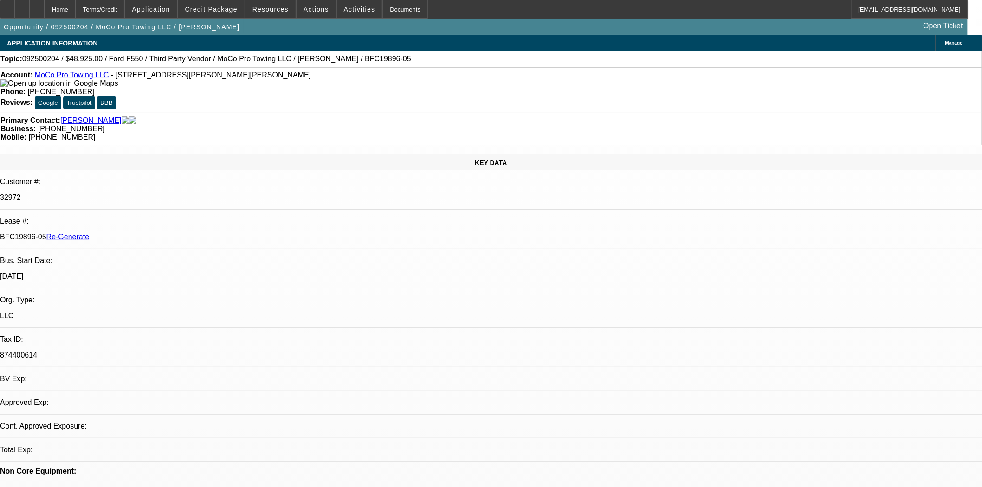
select select "0"
select select "2"
select select "0"
select select "6"
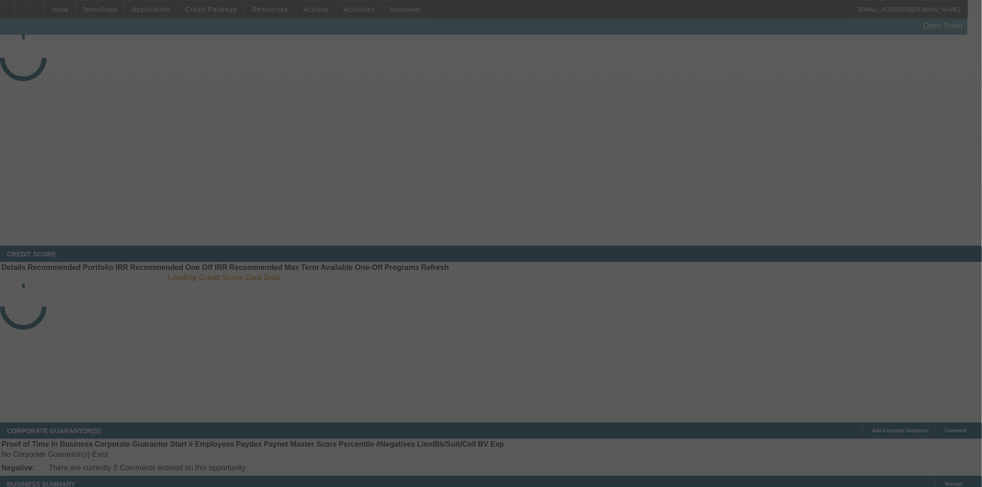
select select "4"
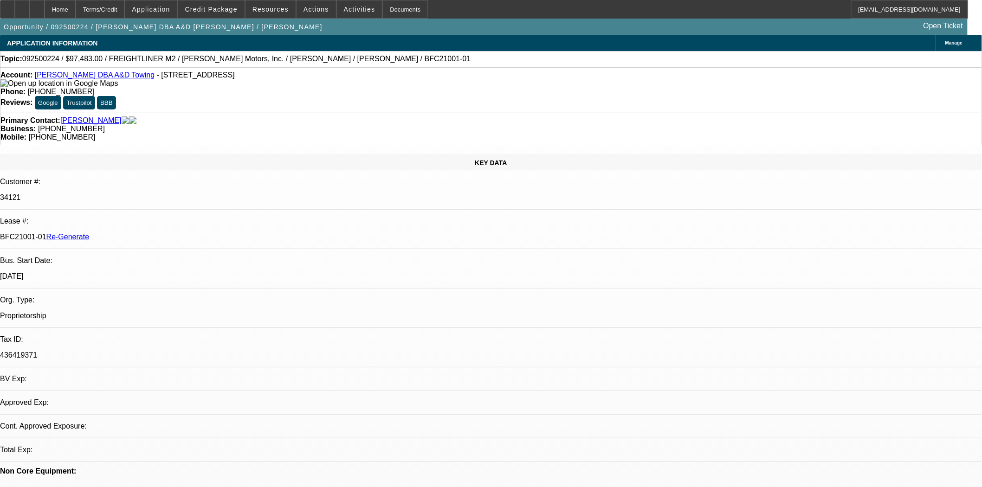
select select "0"
select select "6"
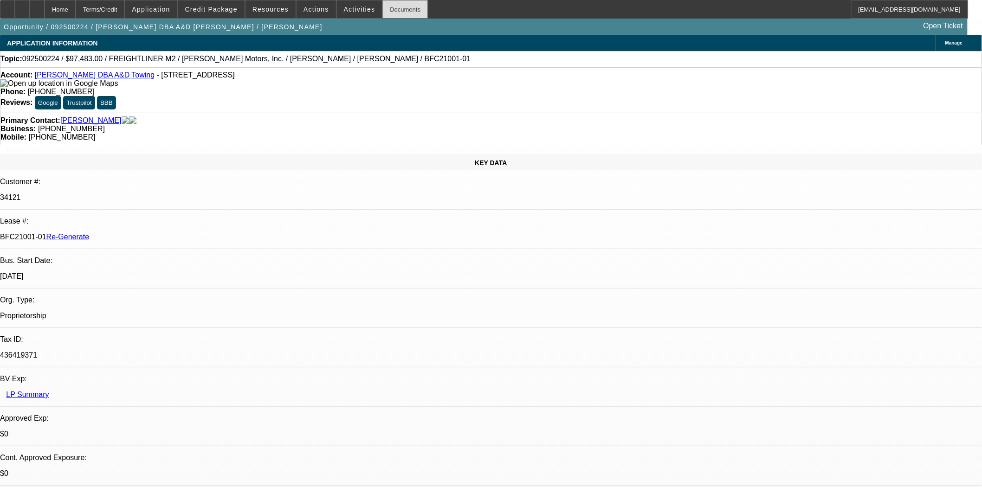
click at [395, 10] on div "Documents" at bounding box center [404, 9] width 45 height 19
click at [261, 7] on span "Resources" at bounding box center [270, 9] width 36 height 7
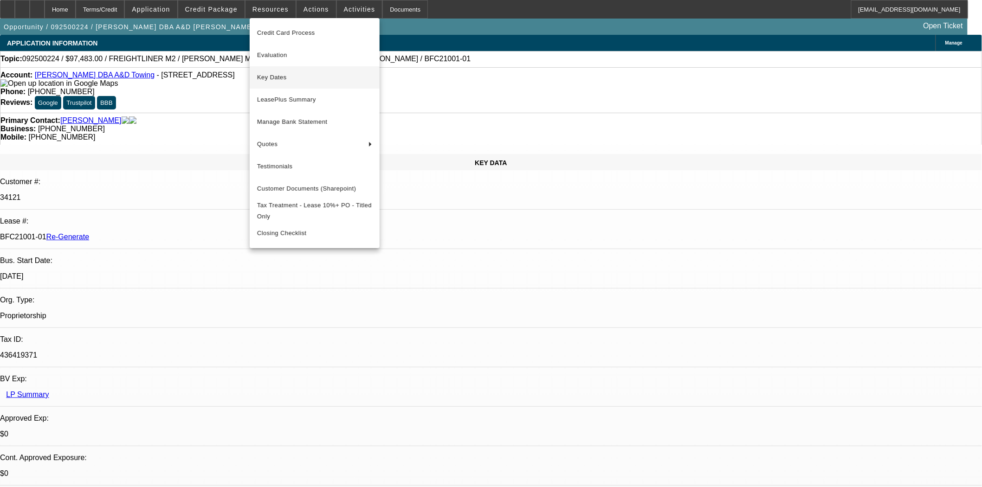
click at [271, 74] on span "Key Dates" at bounding box center [314, 77] width 115 height 11
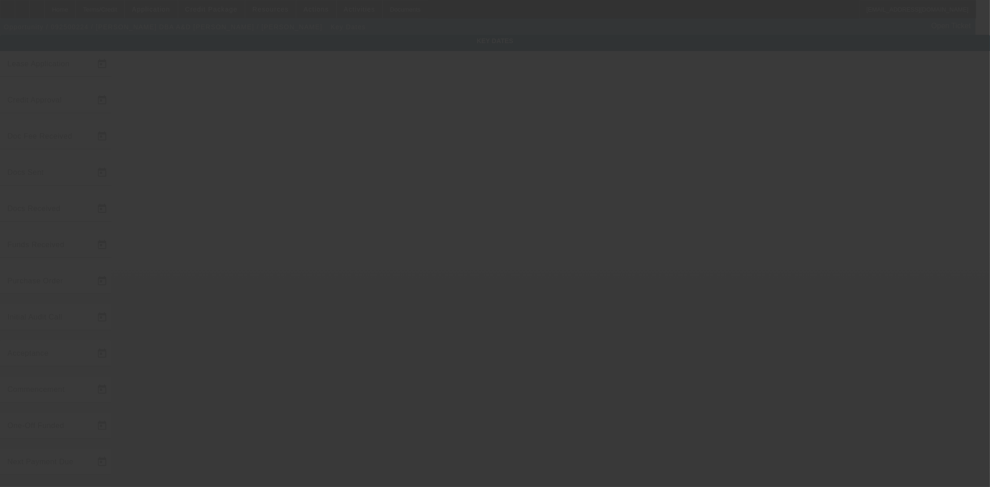
type input "[DATE]"
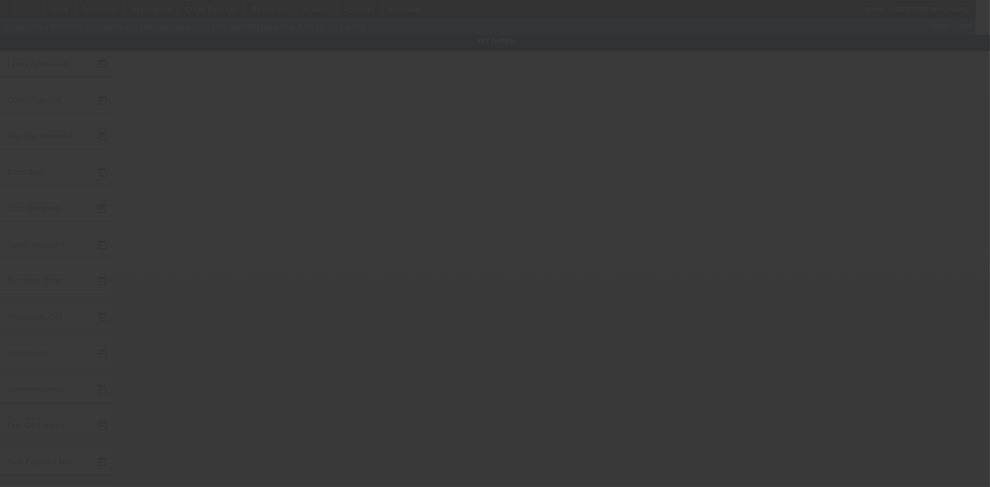
type input "[DATE]"
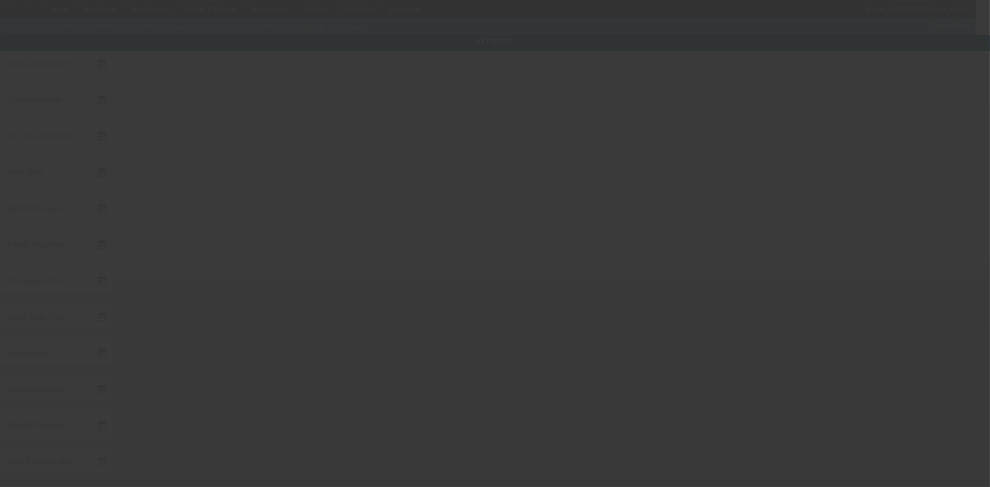
type input "11/1/2025"
type input "9/16/2025"
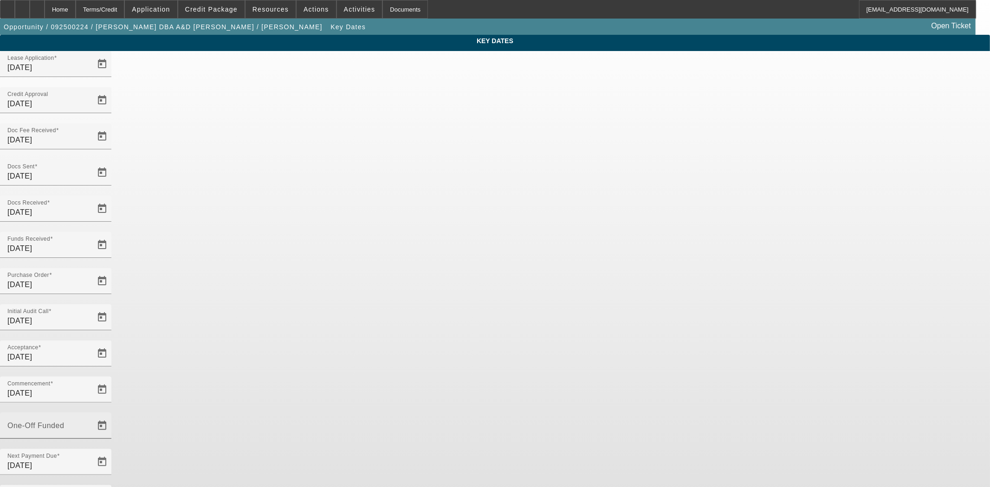
click at [91, 424] on input "One-Off Funded" at bounding box center [49, 429] width 84 height 11
type input "9/16/2025"
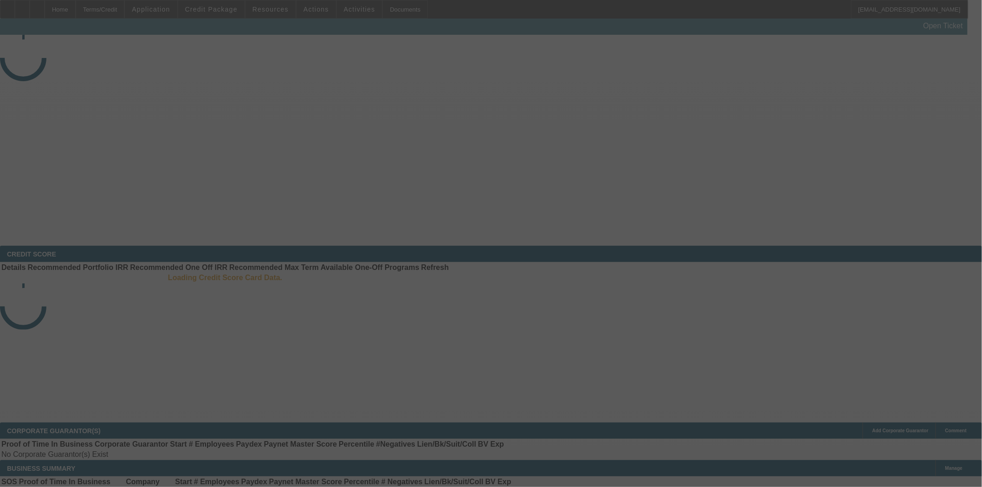
select select "4"
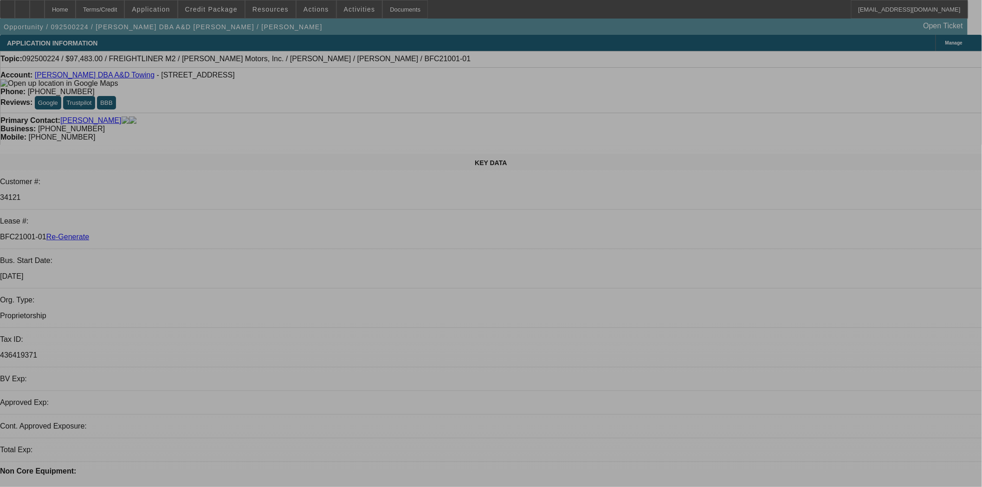
select select "0"
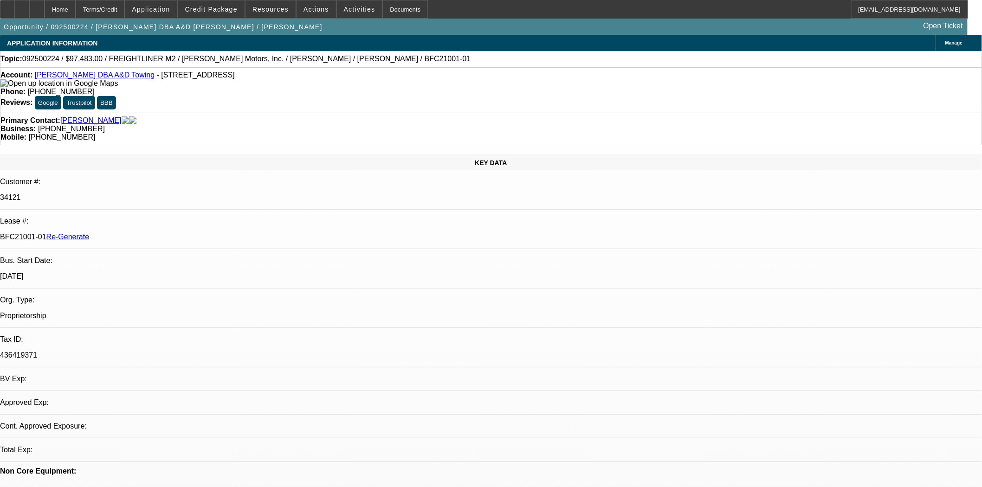
select select "0"
select select "6"
click at [310, 9] on span "Actions" at bounding box center [317, 9] width 26 height 7
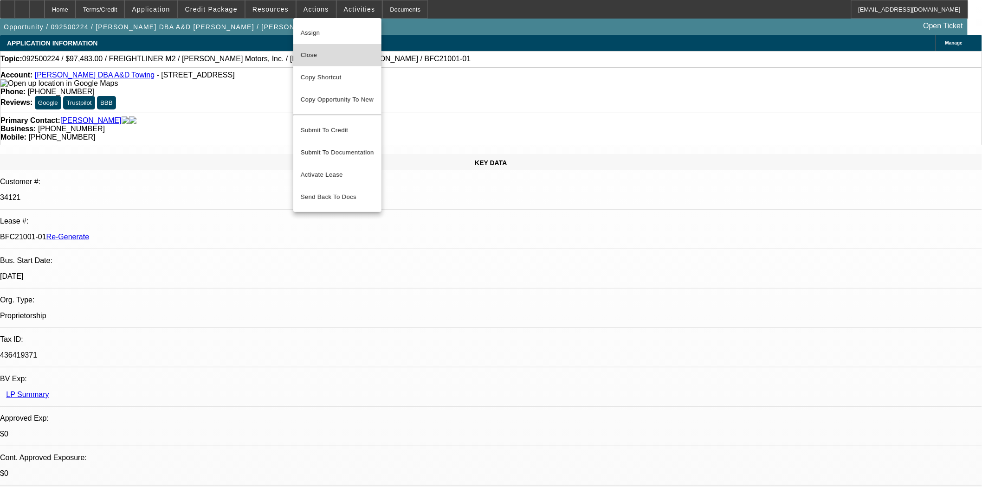
click at [319, 57] on span "Close" at bounding box center [337, 55] width 73 height 11
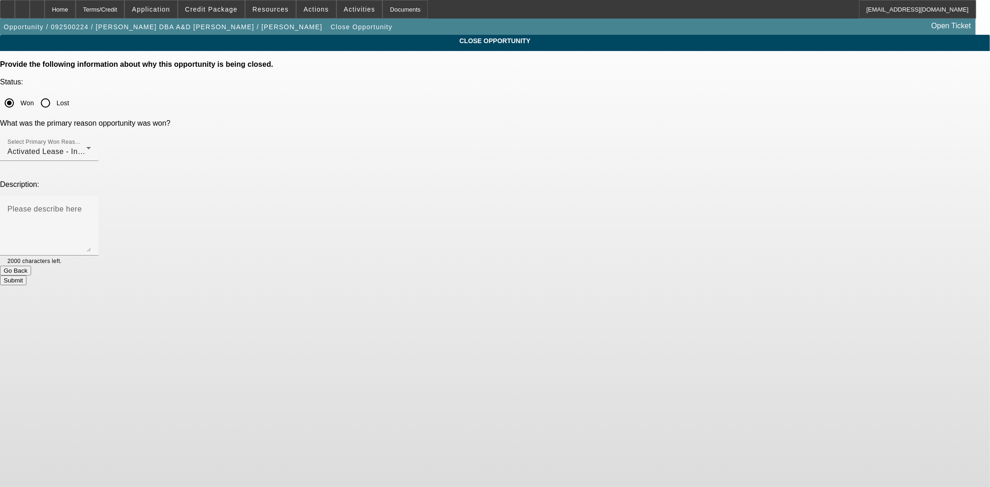
click at [26, 276] on button "Submit" at bounding box center [13, 281] width 26 height 10
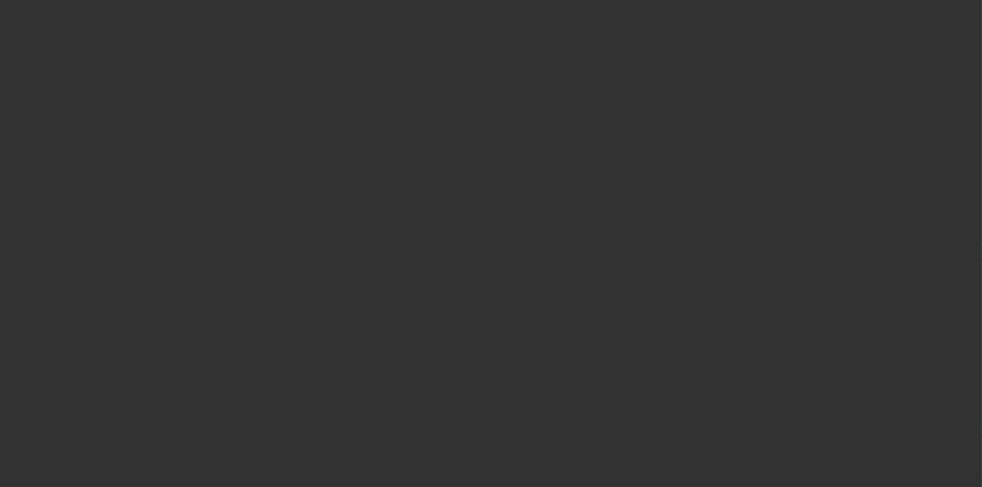
select select "4"
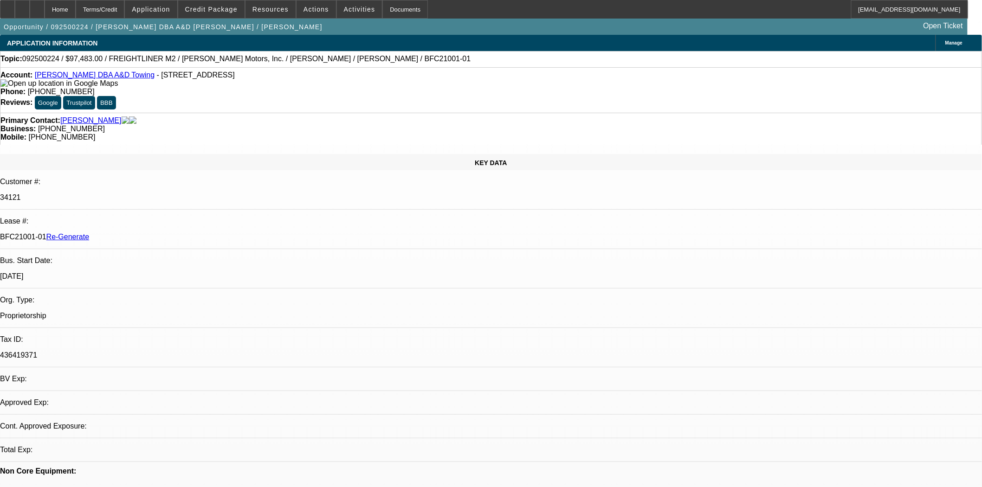
select select "0"
select select "6"
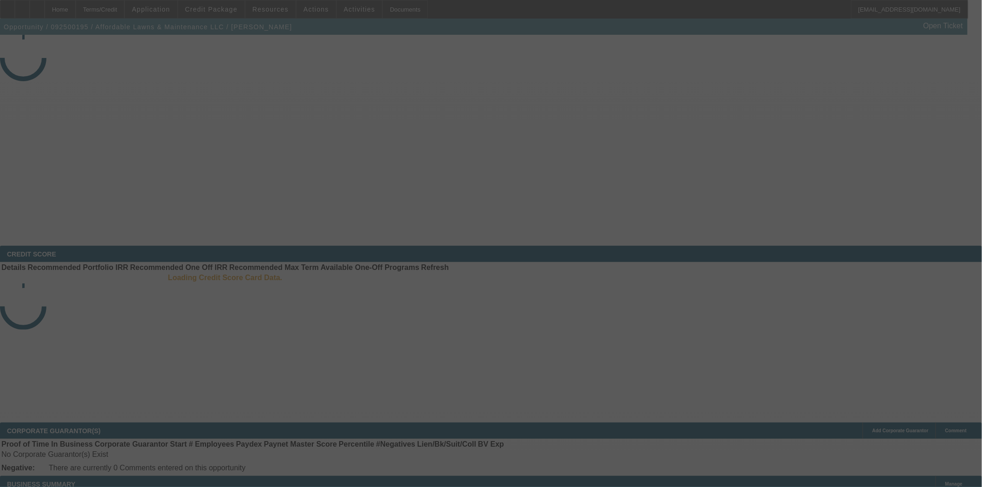
select select "3"
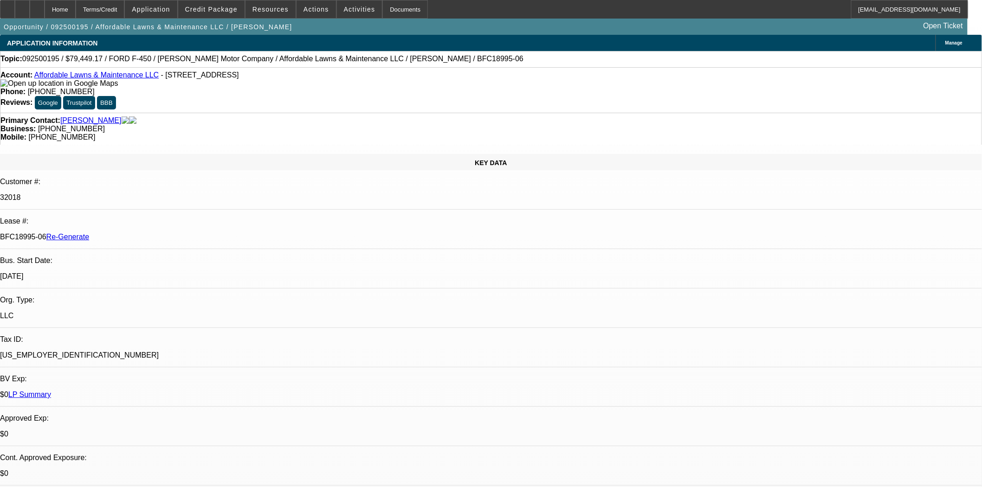
select select "0"
select select "2"
select select "0"
select select "6"
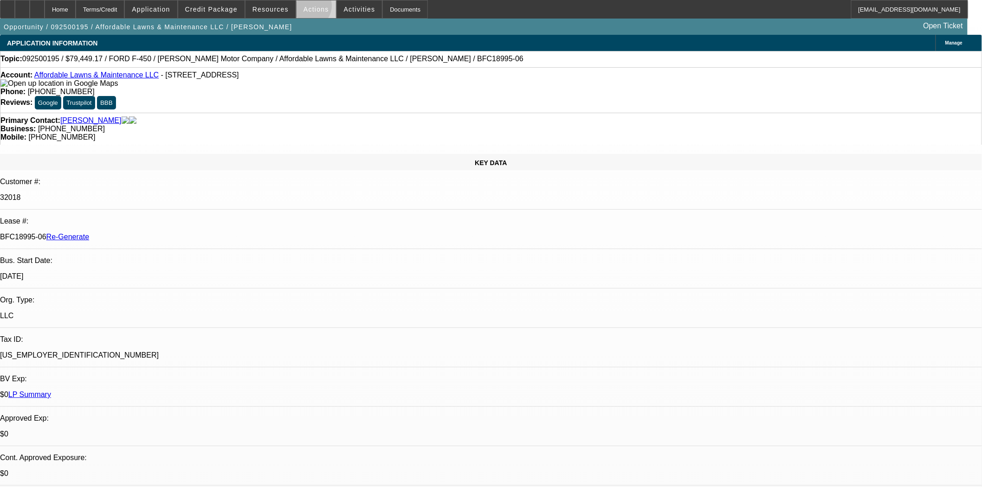
click at [305, 8] on span "Actions" at bounding box center [317, 9] width 26 height 7
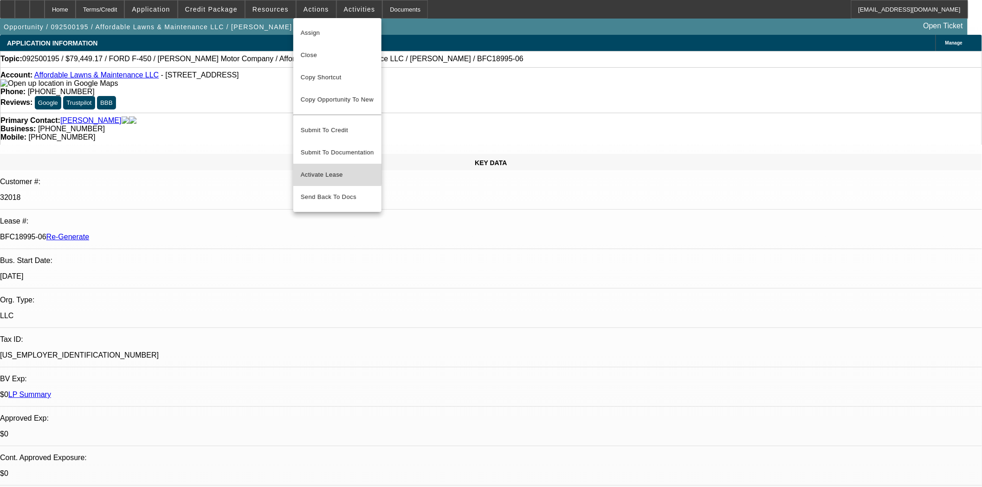
click at [321, 169] on span "Activate Lease" at bounding box center [337, 174] width 73 height 11
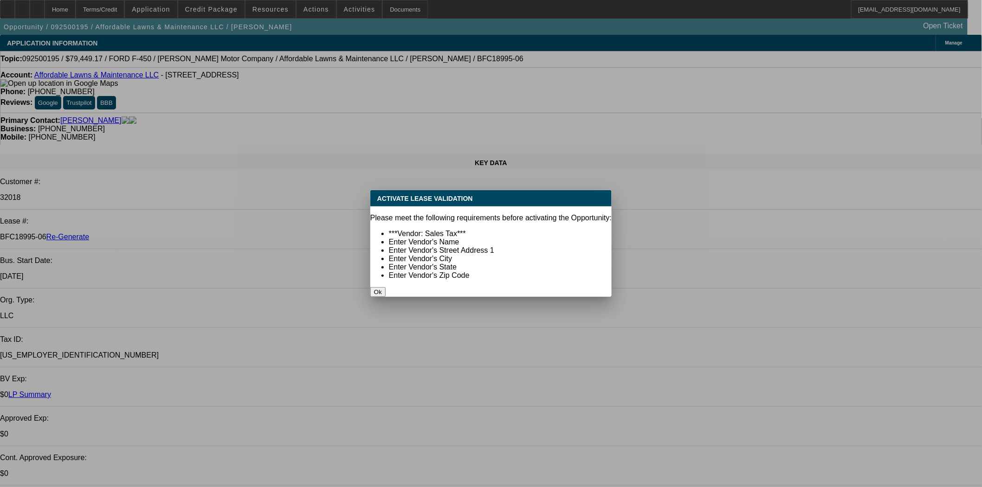
click at [386, 287] on button "Ok" at bounding box center [377, 292] width 15 height 10
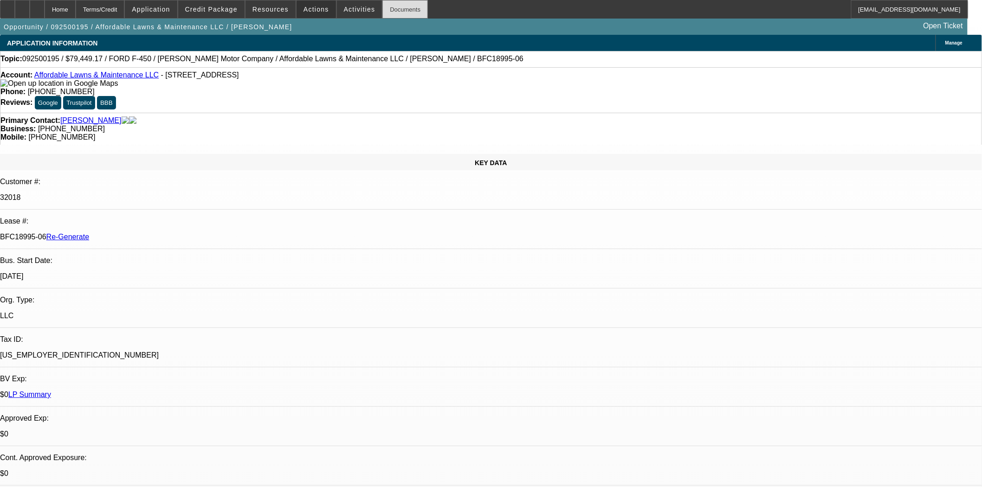
click at [382, 13] on div "Documents" at bounding box center [404, 9] width 45 height 19
click at [310, 9] on span "Actions" at bounding box center [317, 9] width 26 height 7
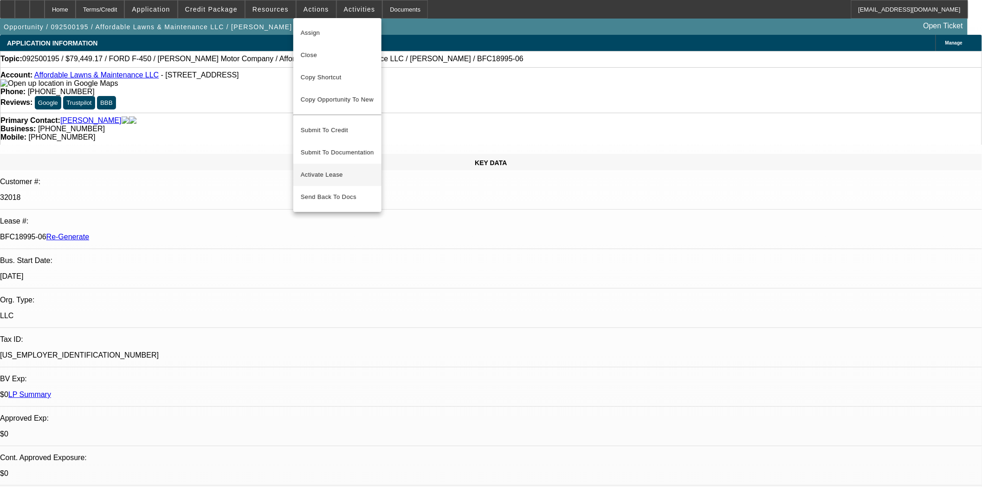
click at [328, 169] on span "Activate Lease" at bounding box center [337, 174] width 73 height 11
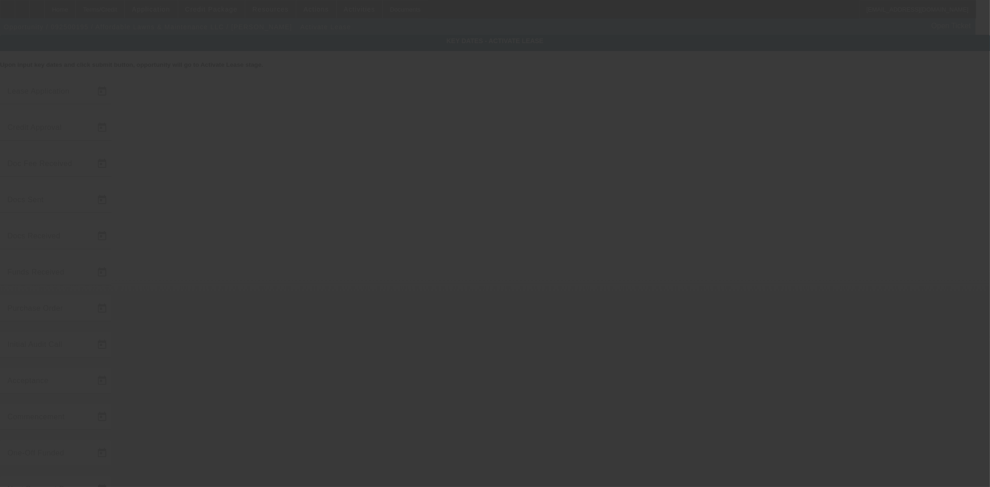
type input "9/10/2025"
type input "9/11/2025"
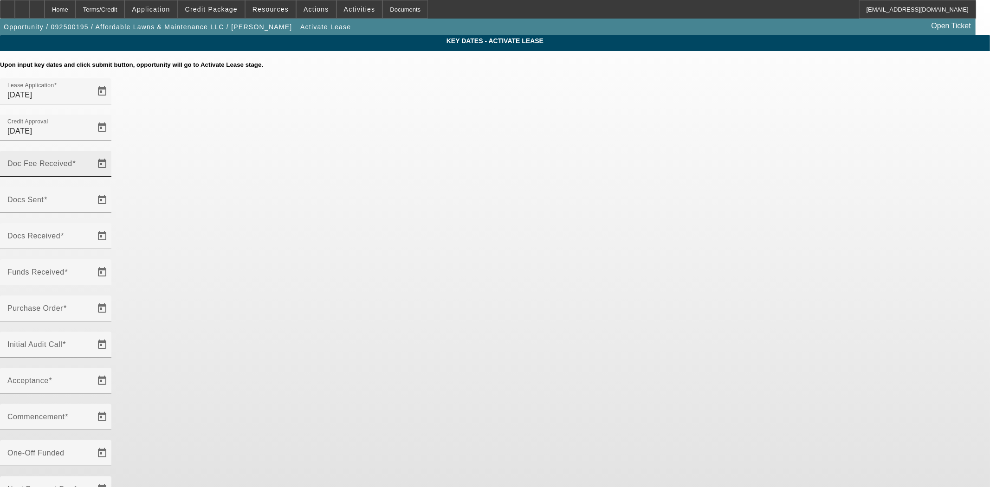
click at [72, 160] on mat-label "Doc Fee Received" at bounding box center [39, 164] width 65 height 8
click at [91, 162] on input "Doc Fee Received" at bounding box center [49, 167] width 84 height 11
type input "9/18/2025"
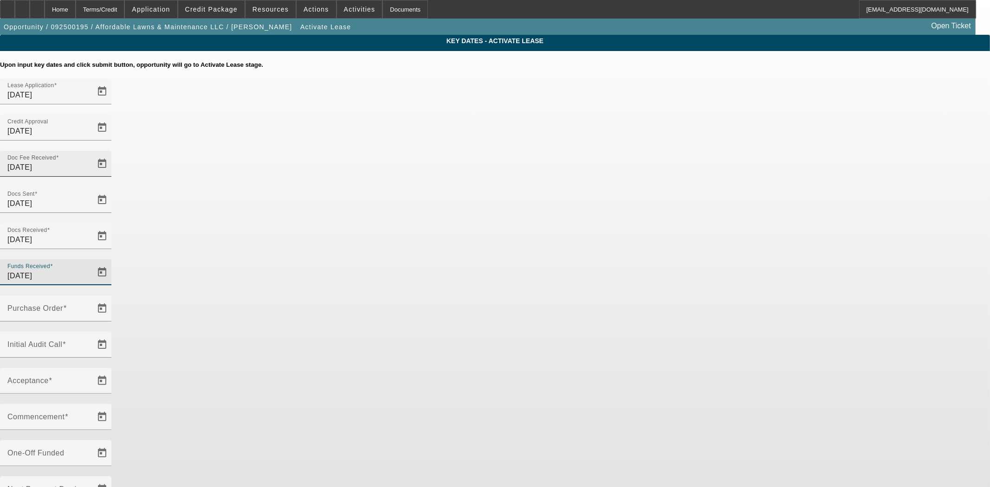
type input "9/18/2025"
type input "[DATE]"
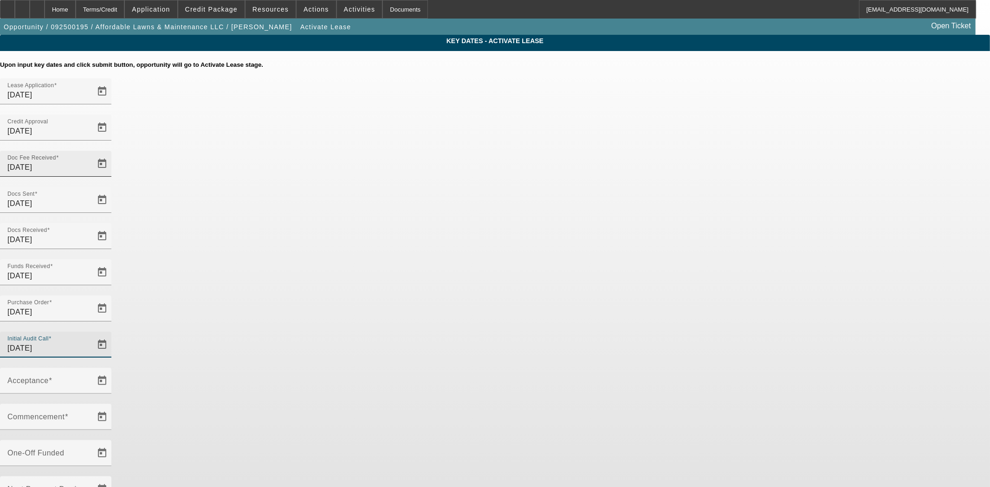
type input "[DATE]"
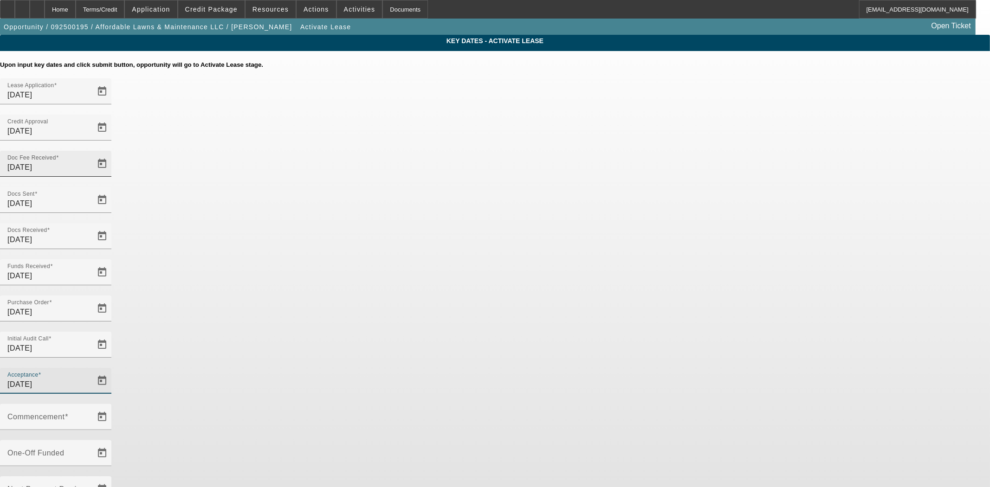
type input "[DATE]"
type input "10/1/2025"
type input "11/1/2025"
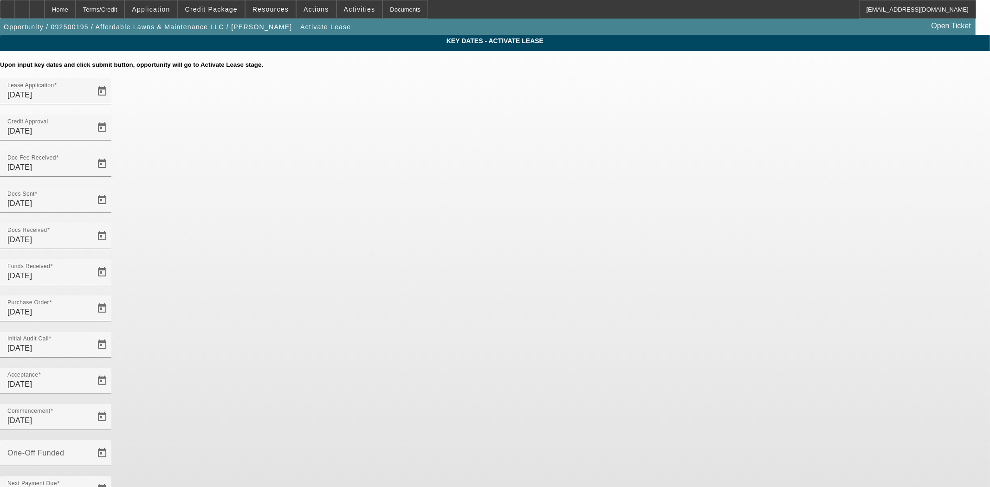
type input "[DATE]"
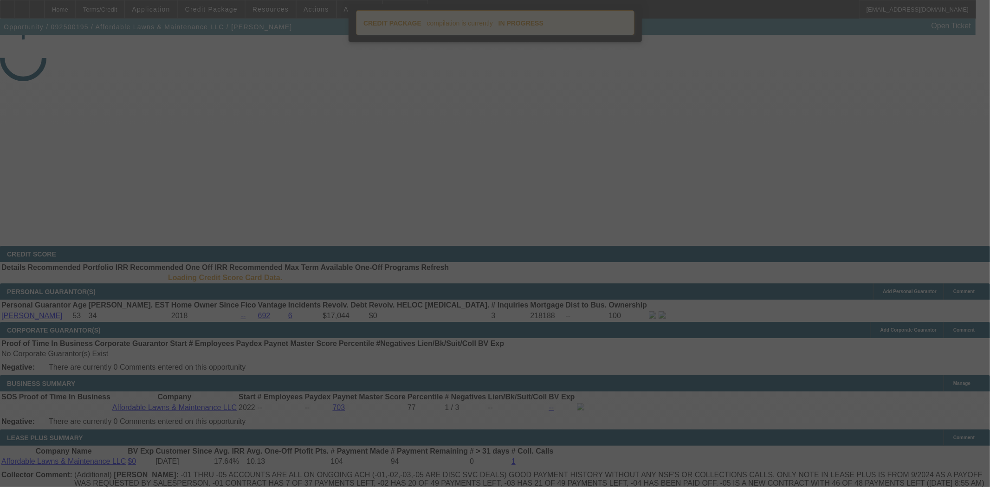
select select "4"
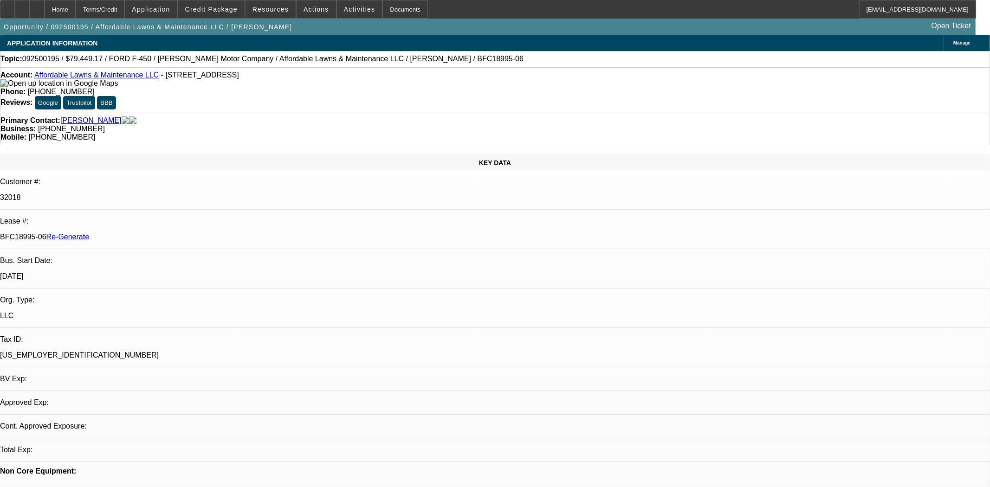
select select "0"
select select "2"
select select "0"
select select "6"
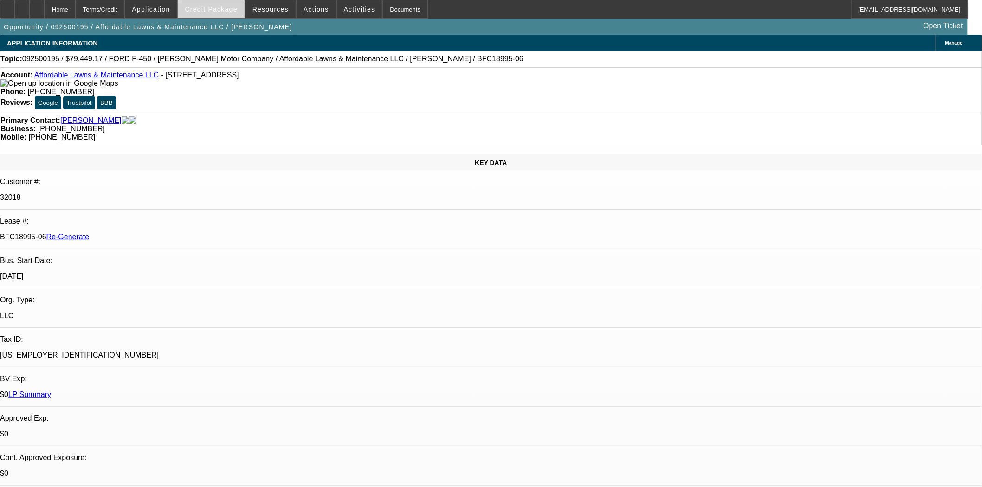
click at [215, 13] on span at bounding box center [211, 9] width 66 height 22
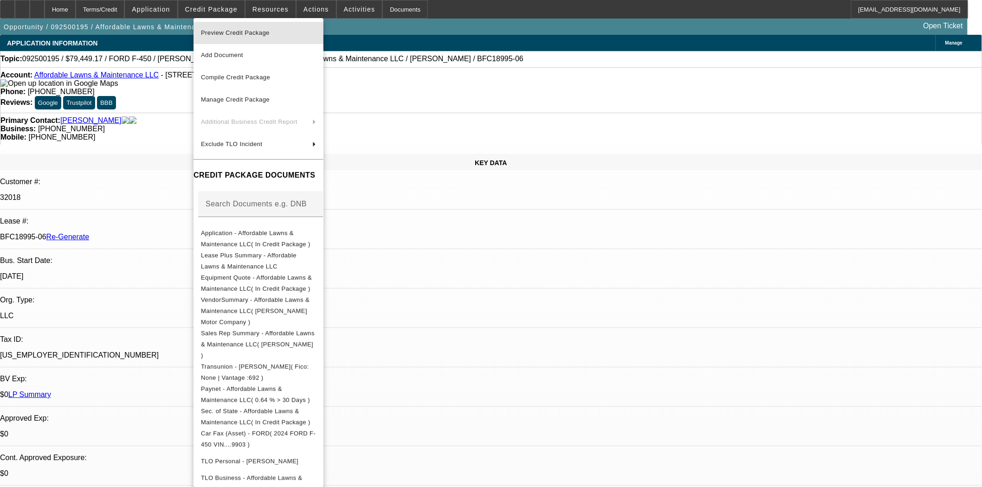
click at [230, 31] on span "Preview Credit Package" at bounding box center [235, 32] width 69 height 7
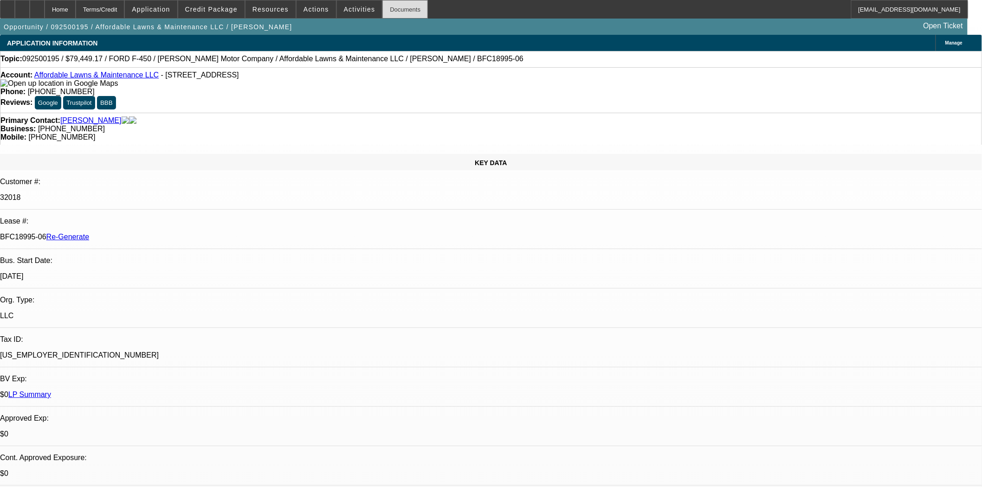
click at [388, 18] on div "Documents" at bounding box center [404, 9] width 45 height 19
click at [387, 13] on div "Documents" at bounding box center [404, 9] width 45 height 19
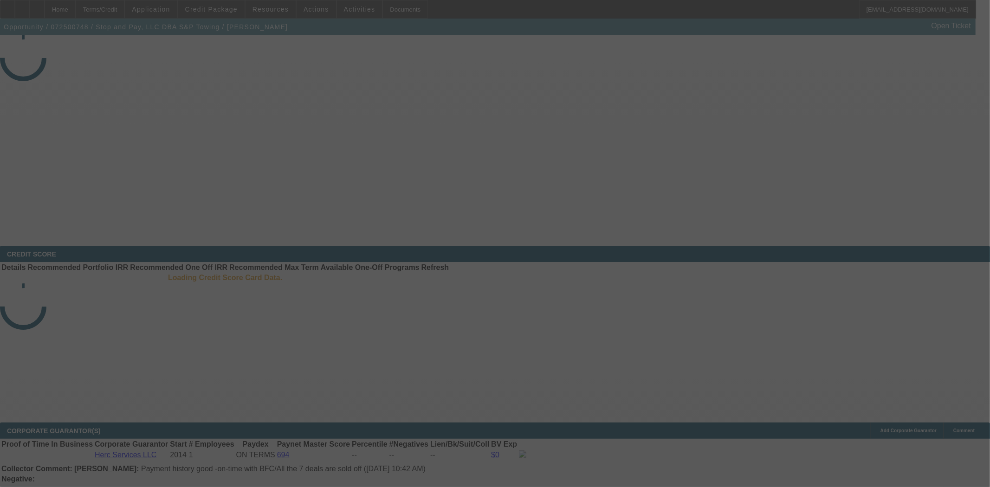
select select "4"
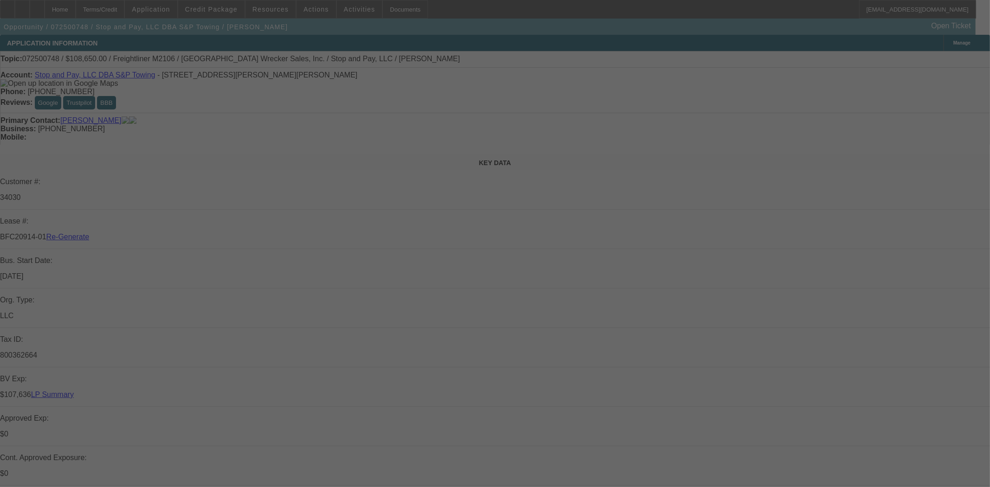
select select "0"
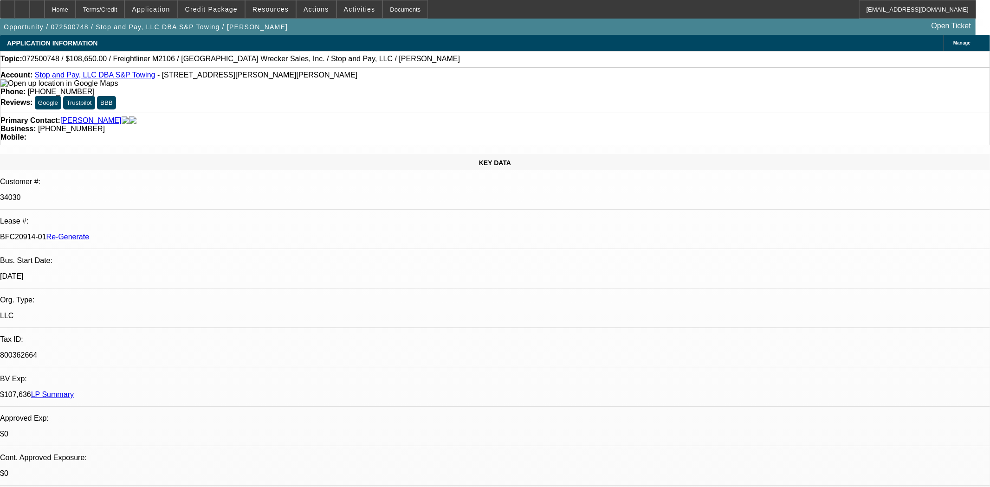
select select "2"
select select "0"
select select "6"
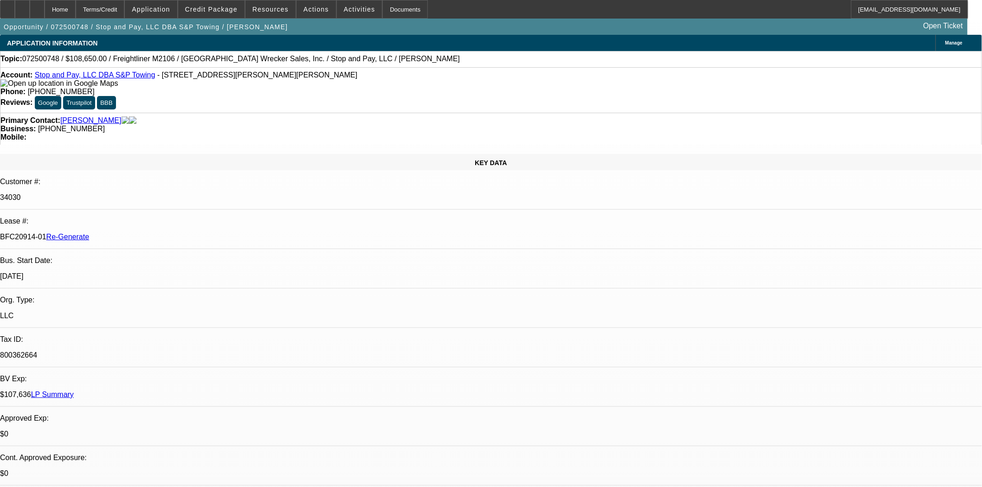
scroll to position [516, 0]
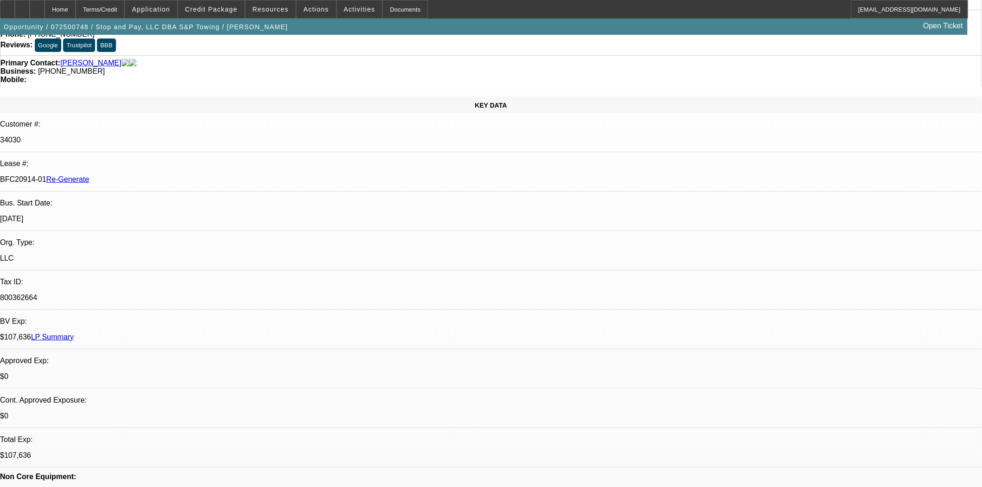
scroll to position [0, 0]
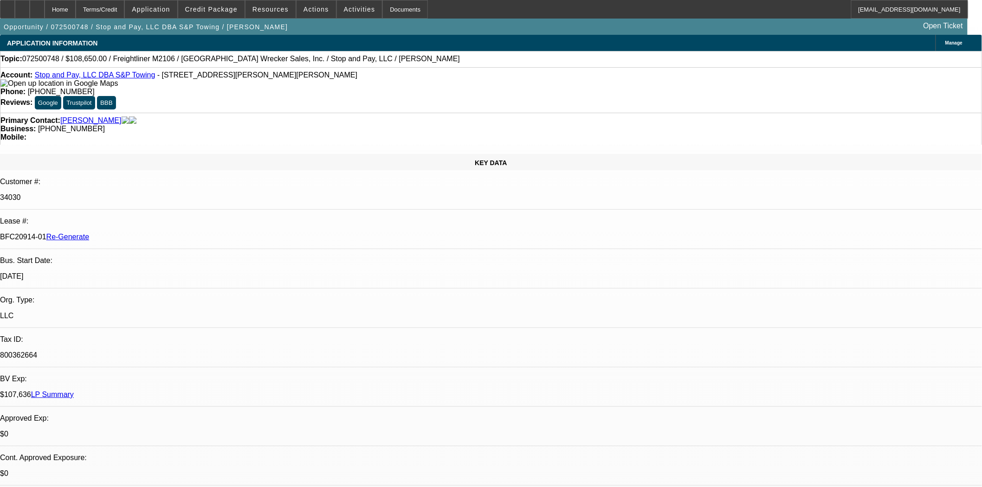
click at [61, 76] on link "Stop and Pay, LLC DBA S&P Towing" at bounding box center [95, 75] width 121 height 8
click at [227, 12] on span "Credit Package" at bounding box center [211, 9] width 52 height 7
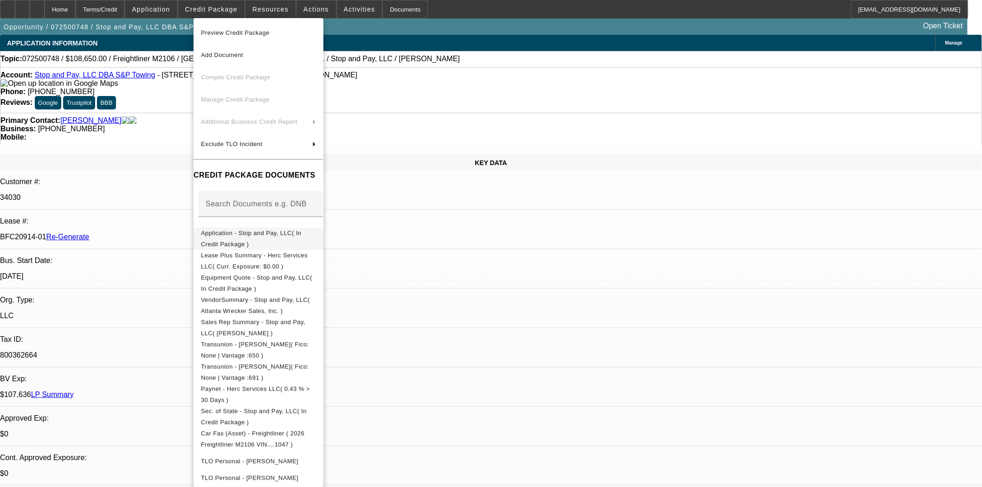
click at [259, 234] on span "Application - Stop and Pay, LLC( In Credit Package )" at bounding box center [251, 238] width 100 height 18
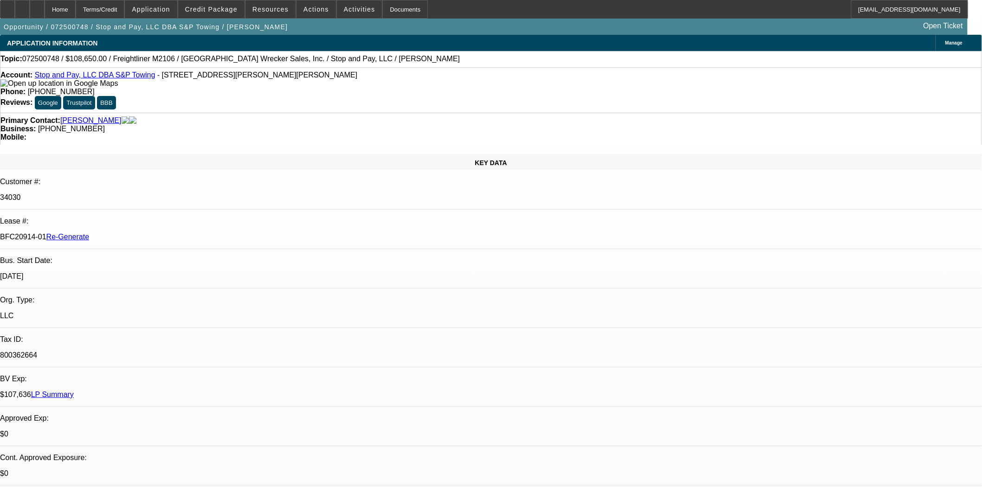
click at [77, 116] on link "Hercule, Michael" at bounding box center [90, 120] width 61 height 8
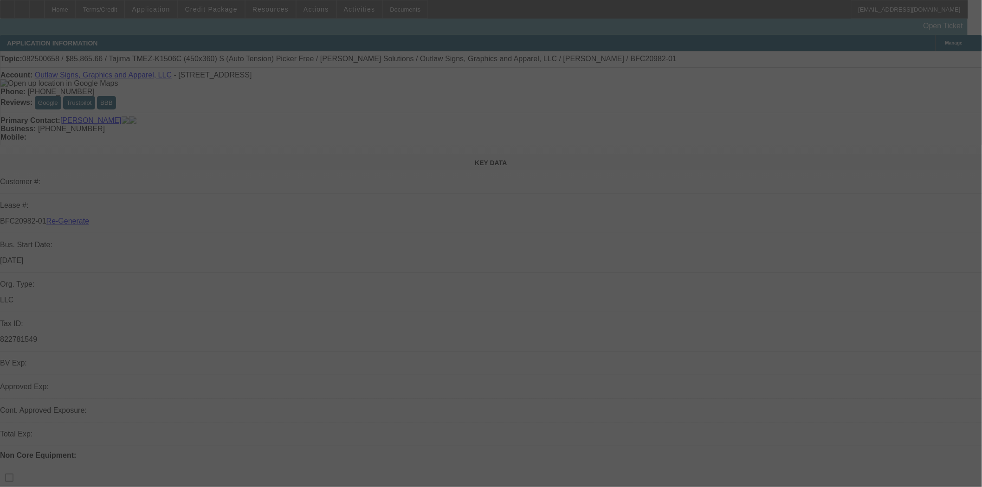
select select "3"
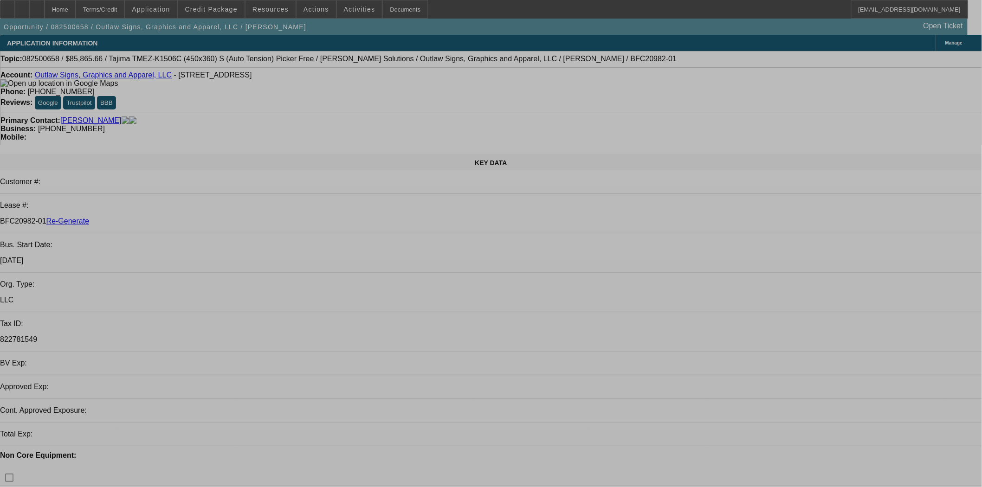
select select "0"
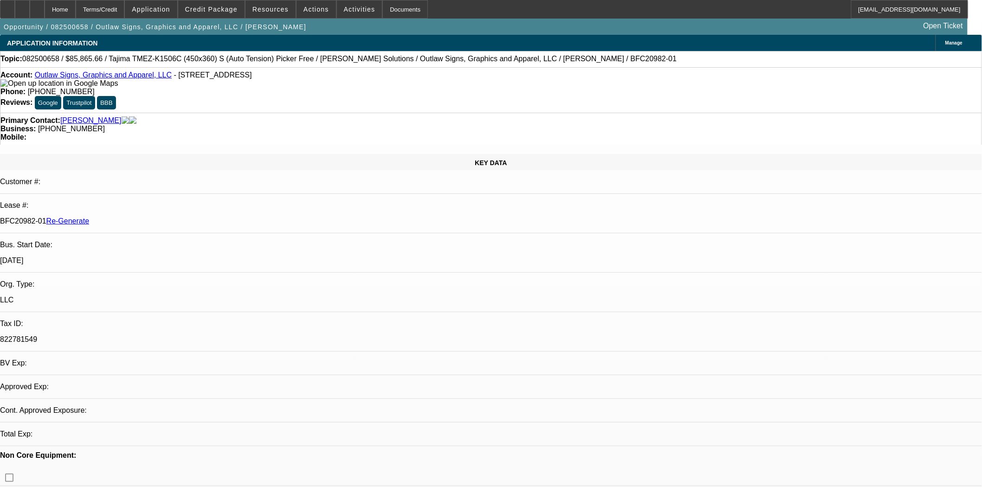
select select "0"
select select "6"
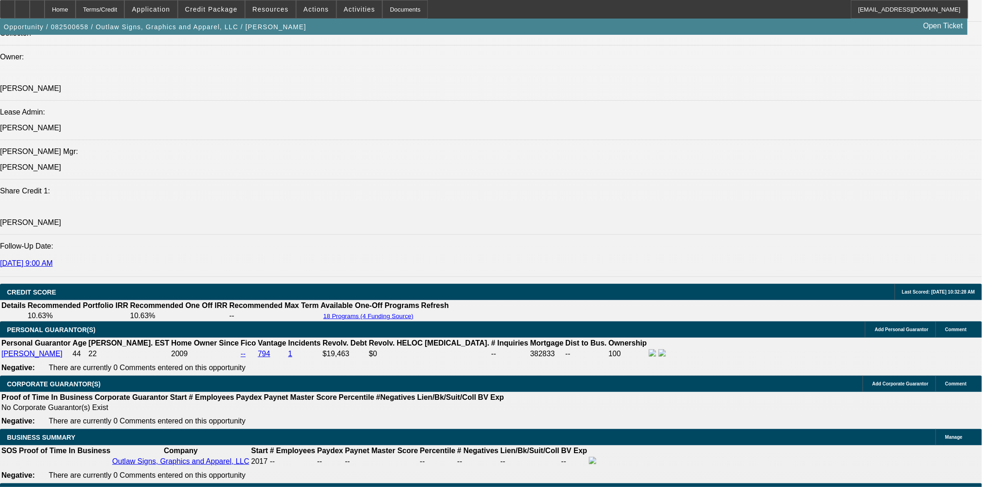
scroll to position [1186, 0]
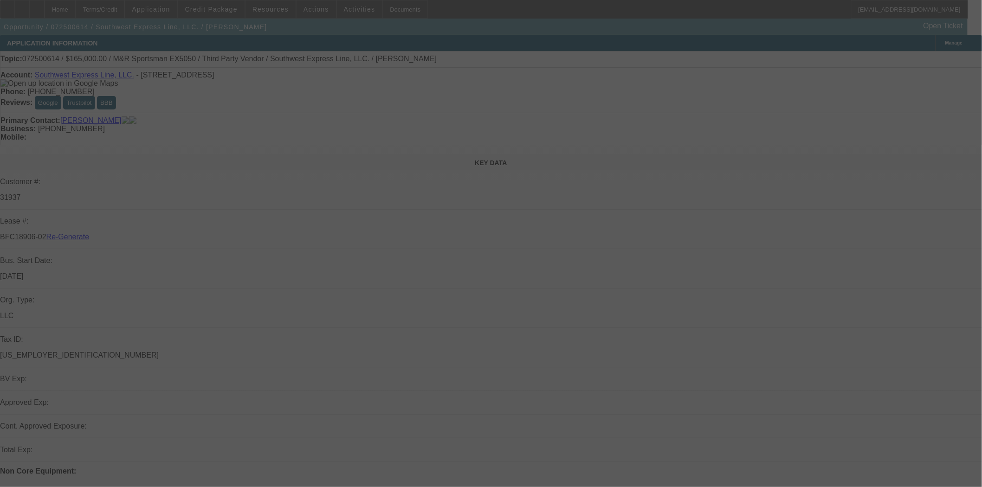
select select "3"
select select "0"
select select "2"
select select "0.1"
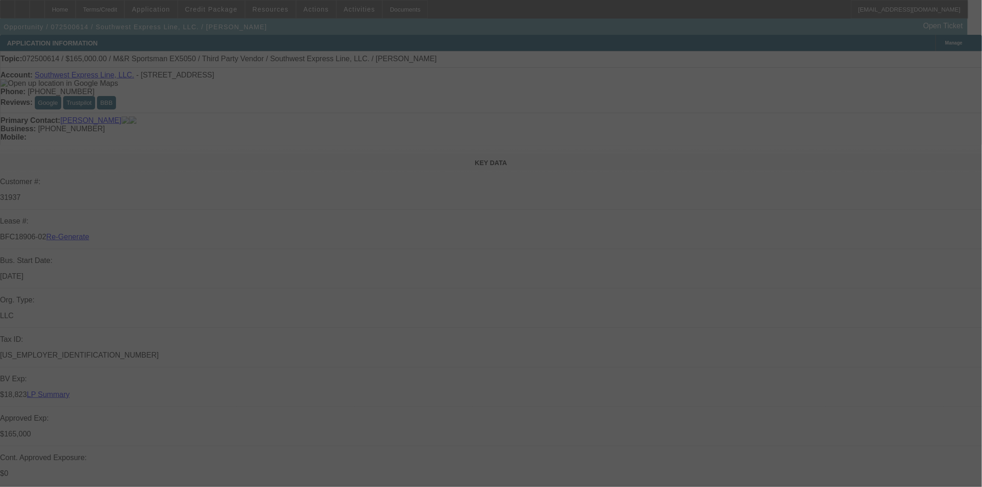
select select "4"
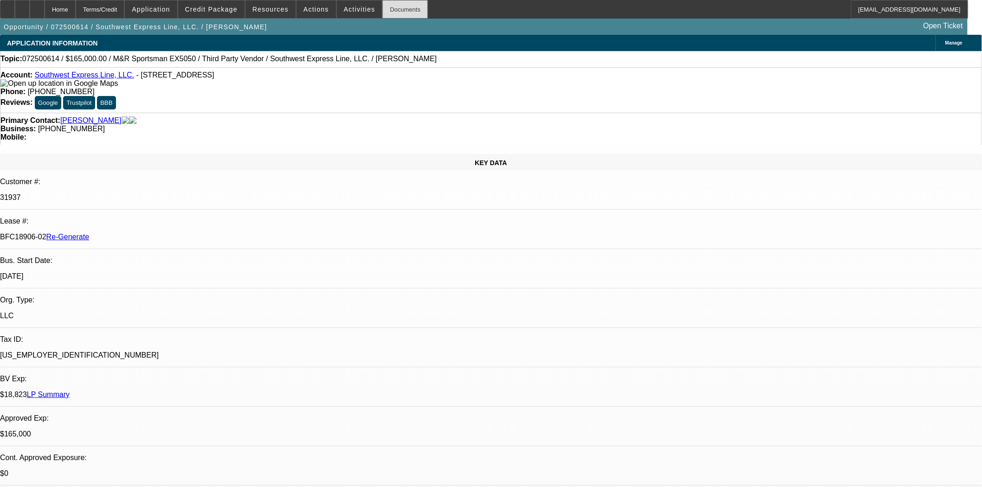
click at [391, 13] on div "Documents" at bounding box center [404, 9] width 45 height 19
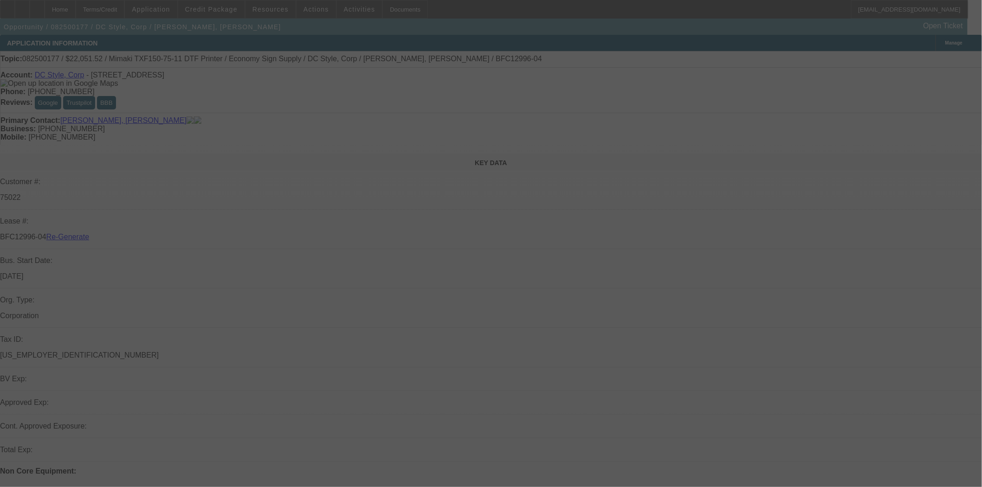
select select "3"
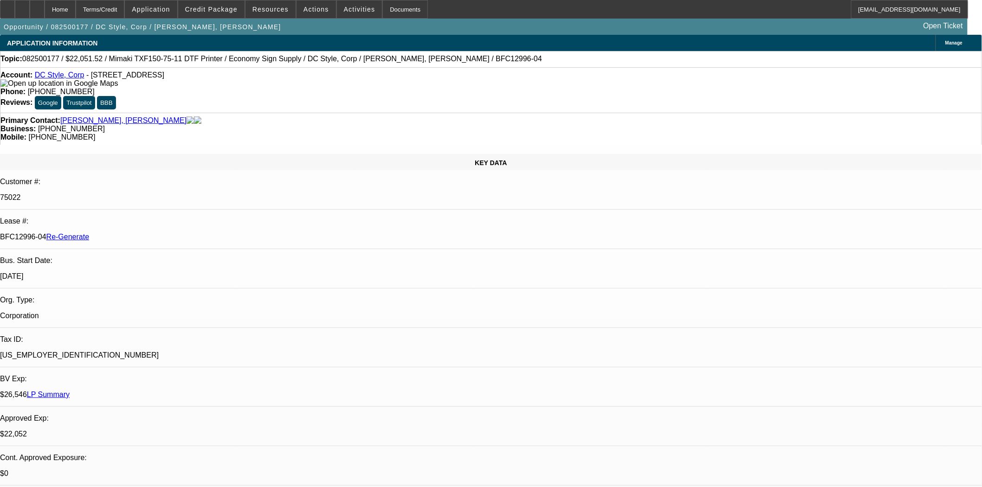
select select "0"
select select "6"
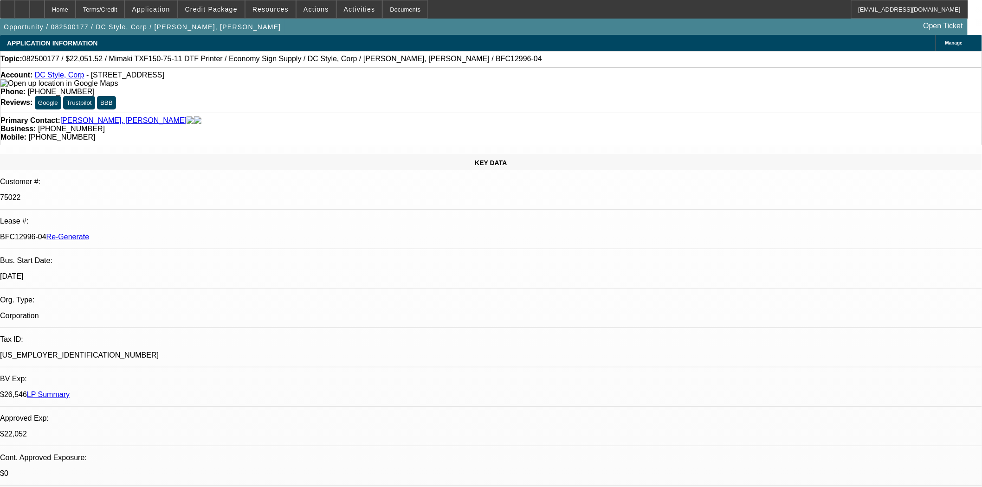
scroll to position [52, 0]
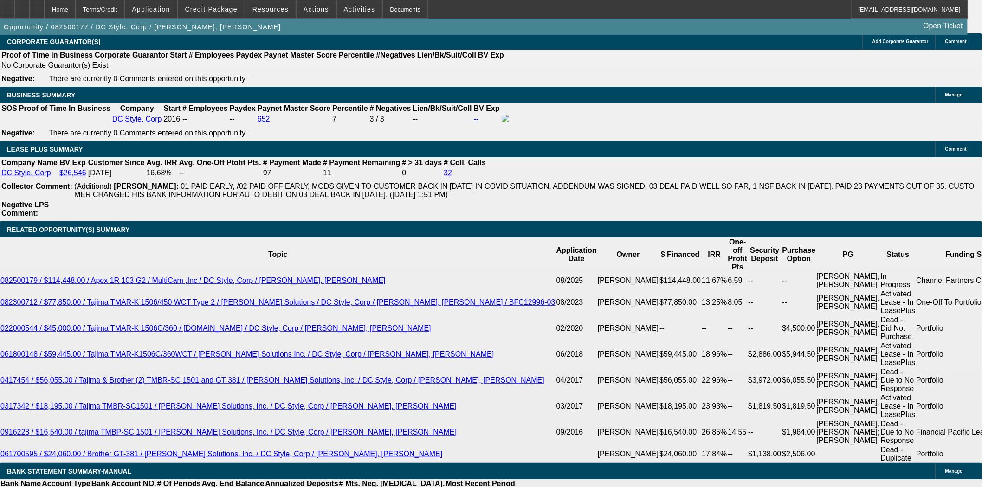
scroll to position [1650, 0]
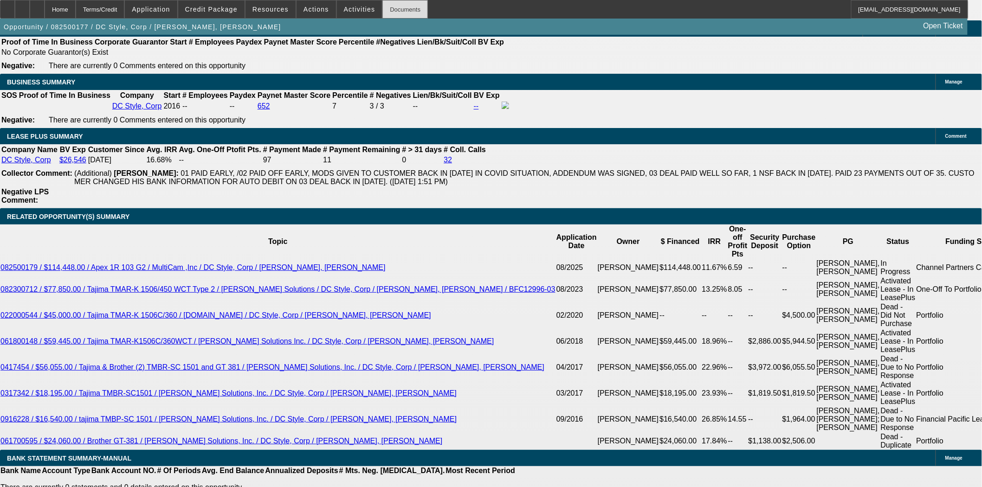
click at [382, 9] on div "Documents" at bounding box center [404, 9] width 45 height 19
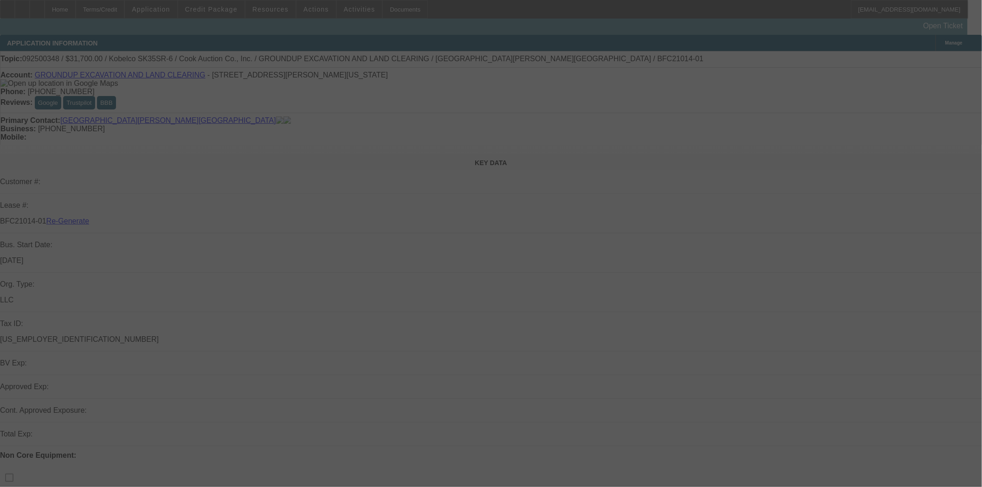
select select "3"
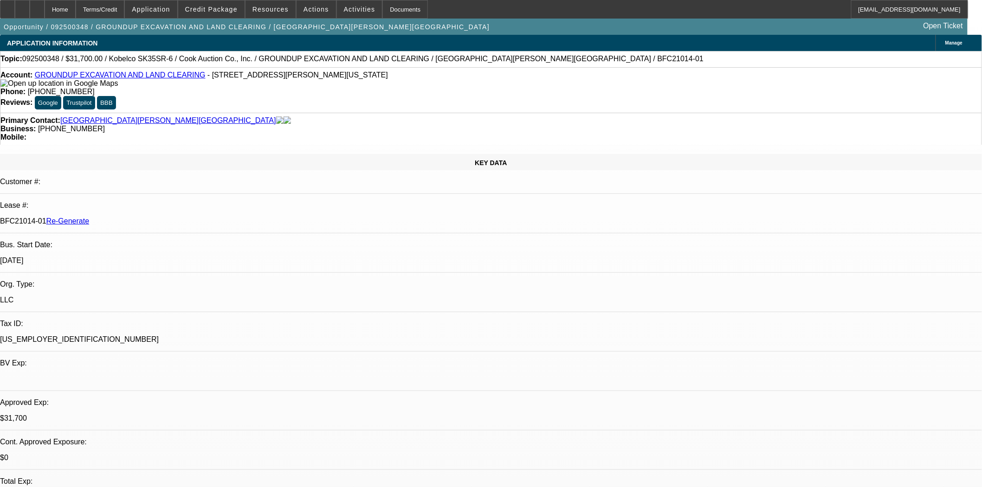
select select "0"
select select "2"
select select "0"
select select "6"
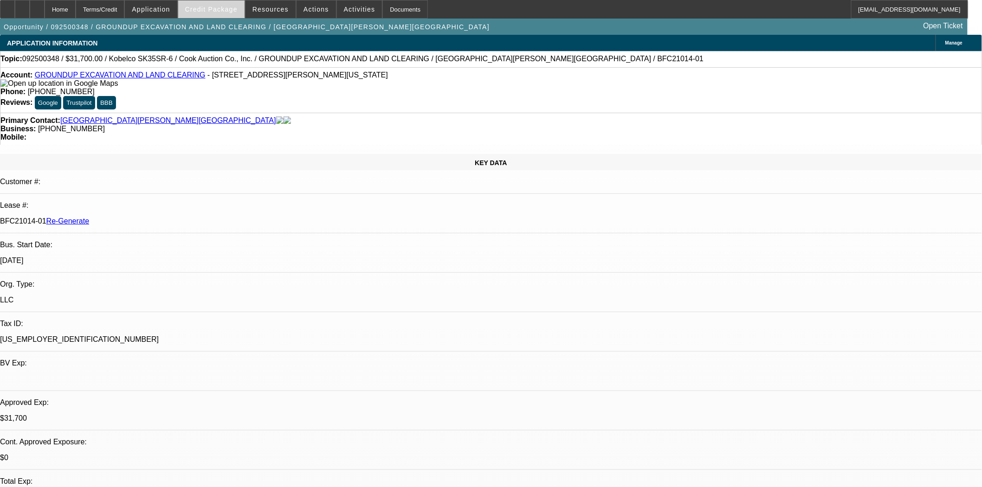
click at [239, 4] on span at bounding box center [211, 9] width 66 height 22
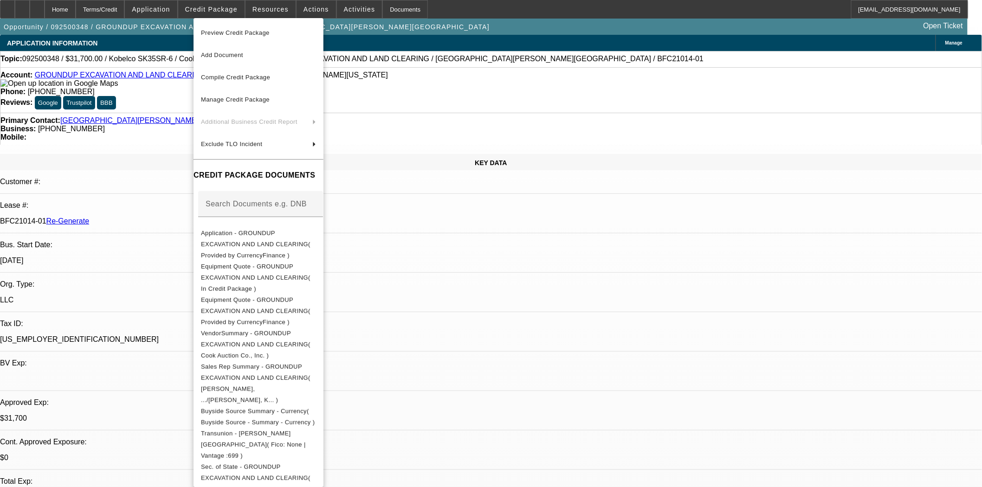
click at [255, 34] on span "Preview Credit Package" at bounding box center [235, 32] width 69 height 7
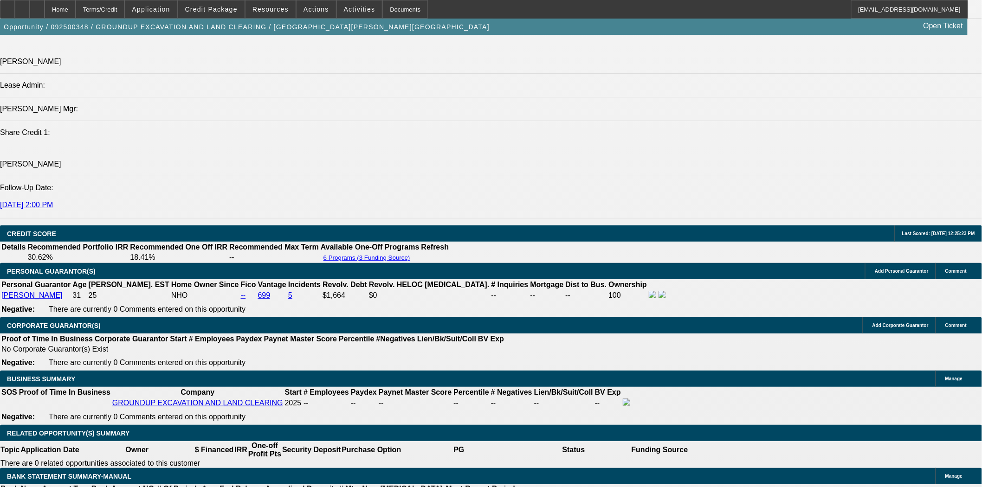
scroll to position [1237, 0]
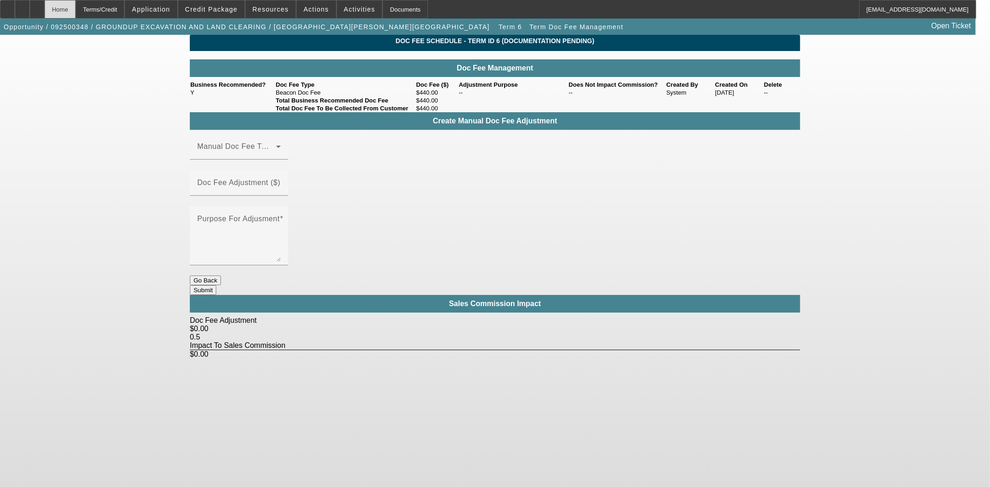
click at [76, 13] on div "Home" at bounding box center [60, 9] width 31 height 19
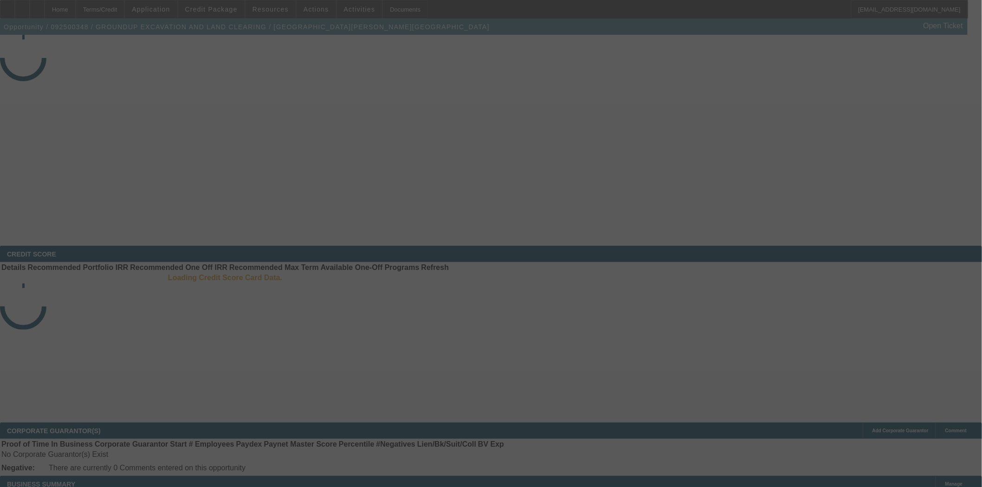
select select "3"
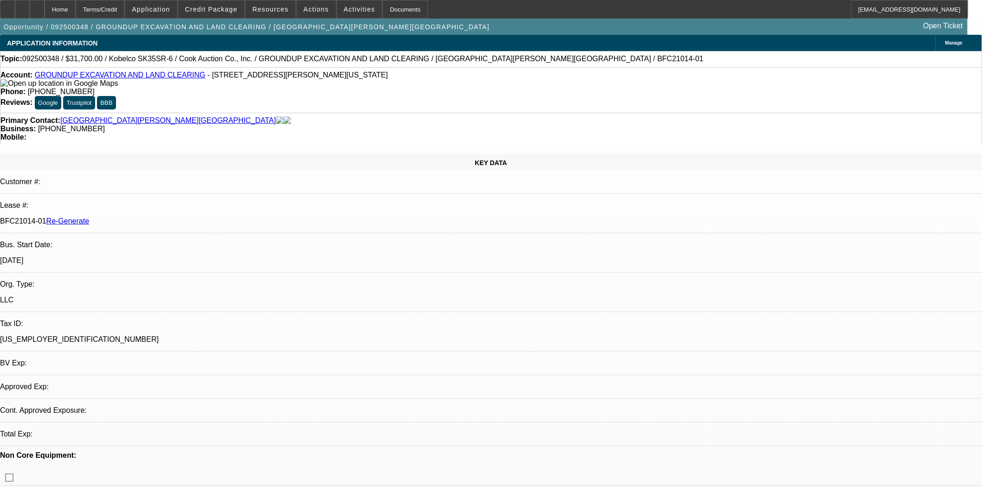
select select "0"
select select "2"
select select "0"
select select "6"
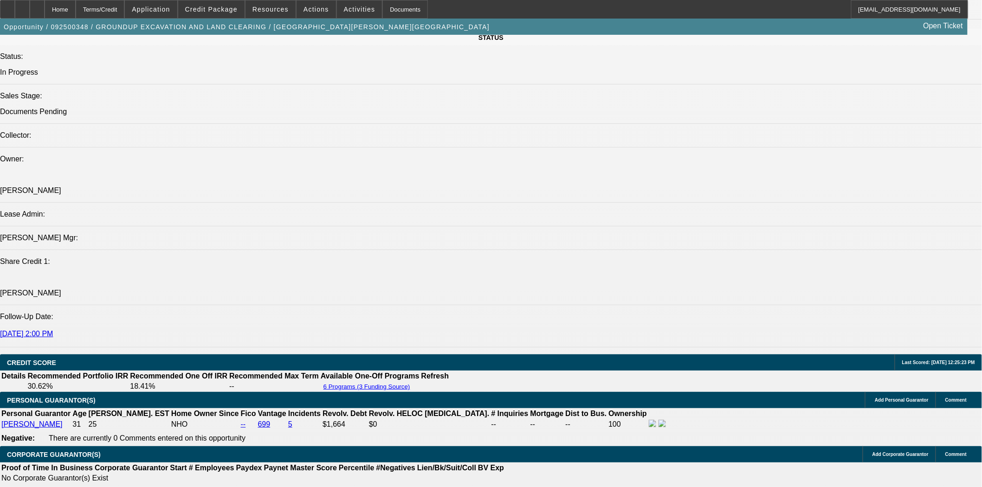
scroll to position [1186, 0]
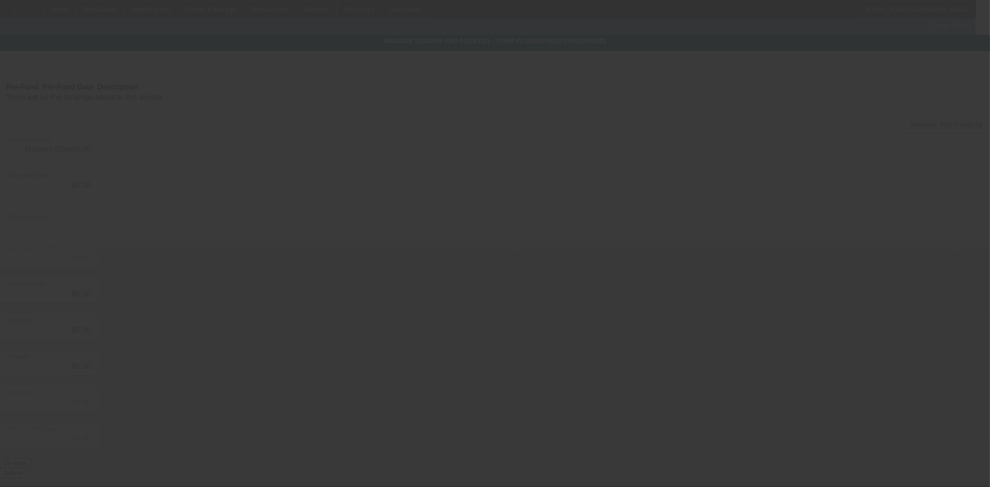
type input "$39,500.00"
type input "$2,340.38"
type input "Sales Tax"
type input "$41,840.38"
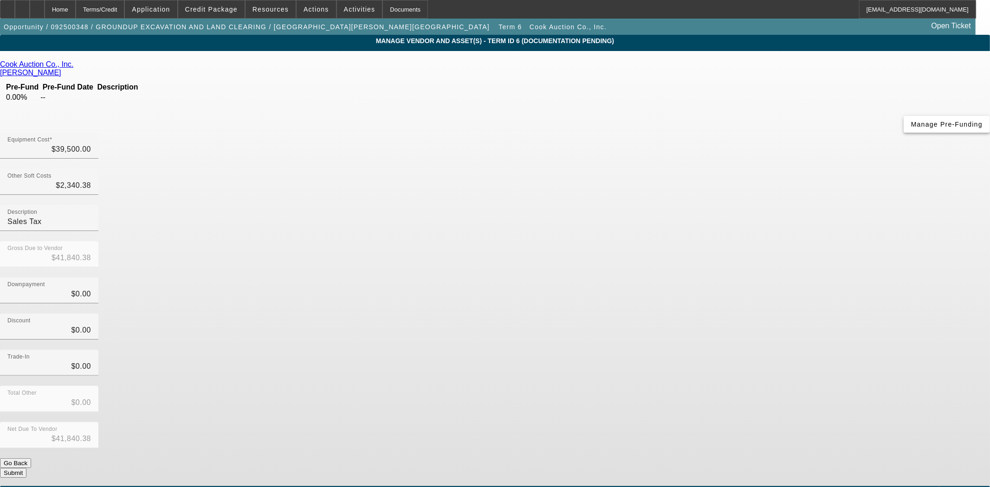
click at [904, 136] on span "button" at bounding box center [947, 124] width 86 height 22
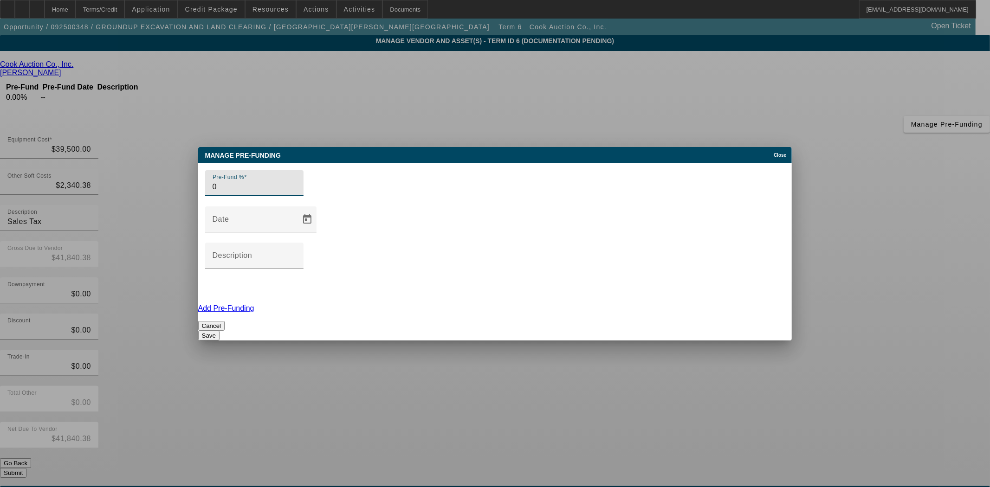
click at [265, 196] on div "Pre-Fund % 0" at bounding box center [255, 183] width 84 height 26
type input "100"
click at [220, 331] on button "Save" at bounding box center [208, 336] width 21 height 10
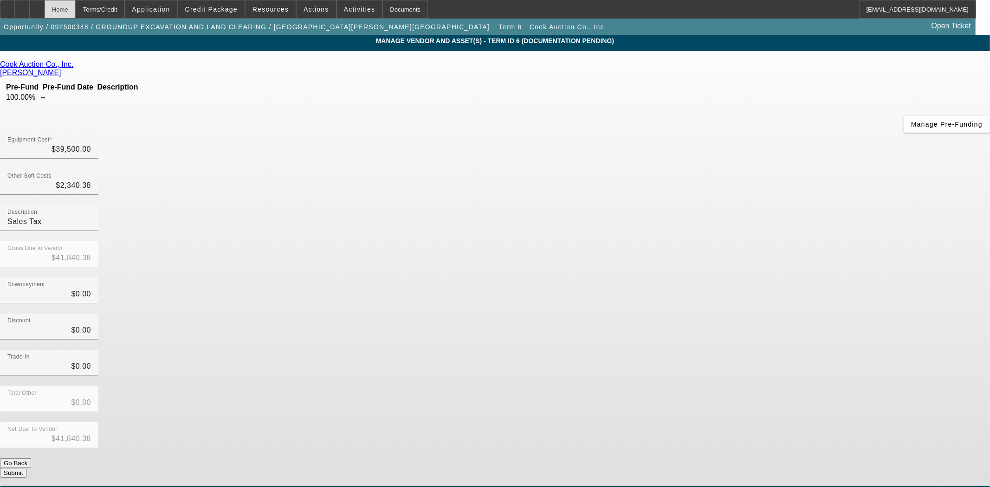
click at [76, 13] on div "Home" at bounding box center [60, 9] width 31 height 19
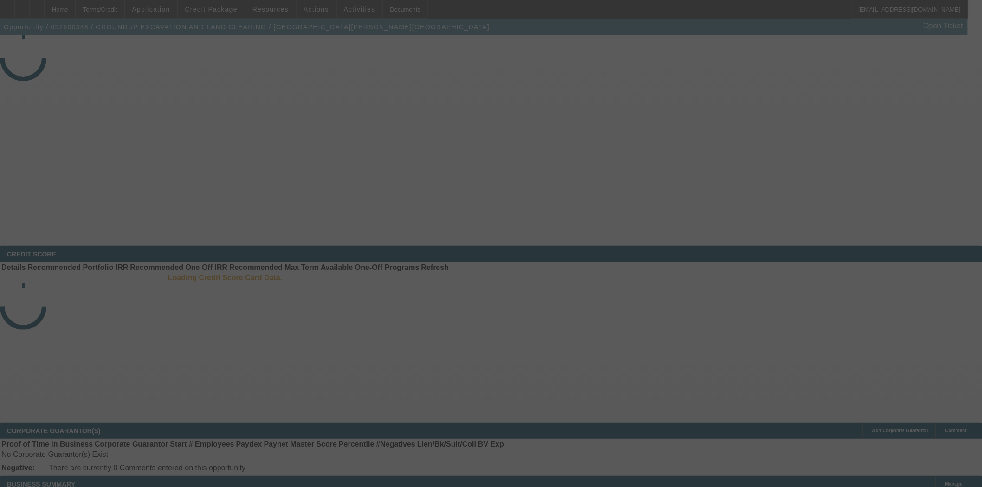
select select "3"
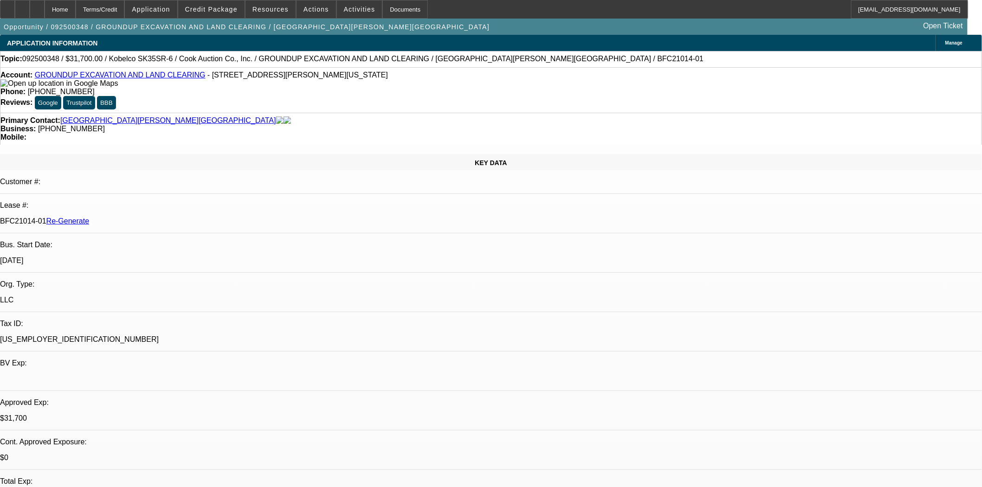
select select "0"
select select "2"
select select "0"
select select "6"
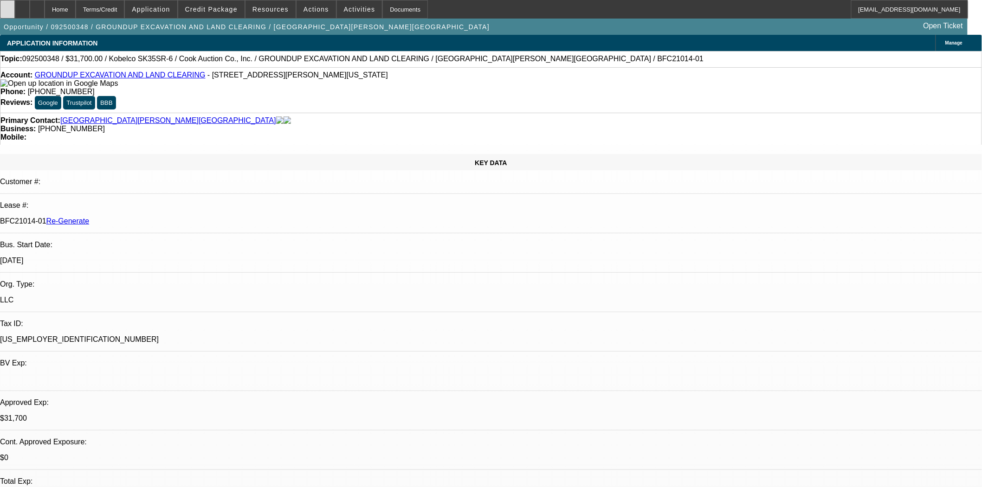
click at [15, 16] on div at bounding box center [7, 9] width 15 height 19
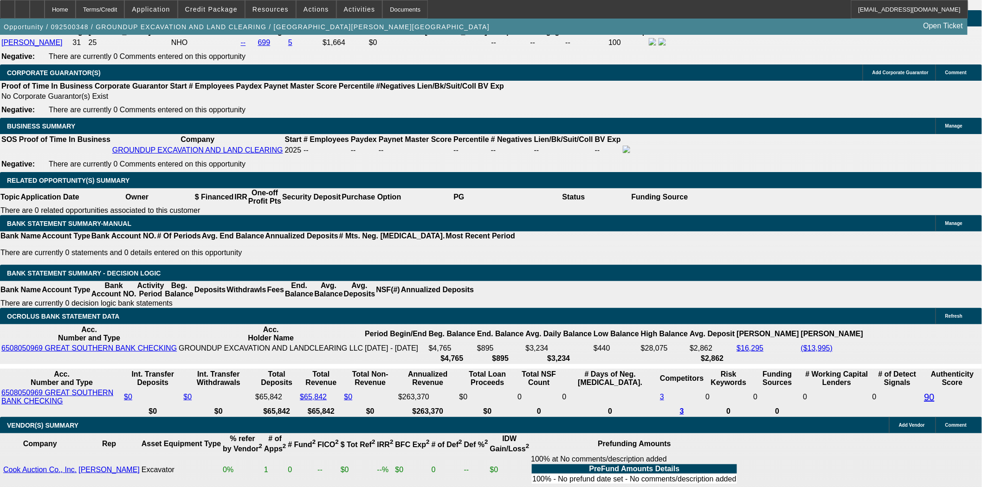
scroll to position [1444, 0]
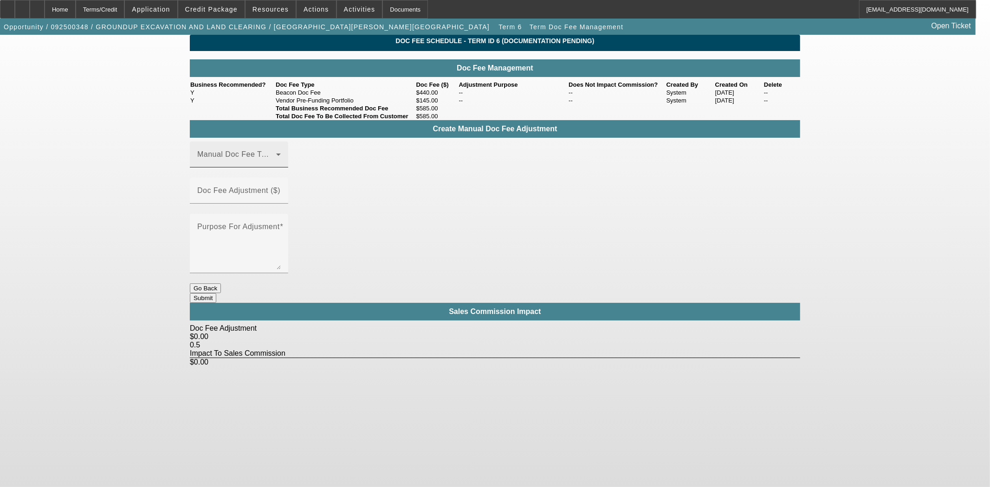
click at [233, 164] on span at bounding box center [236, 158] width 79 height 11
click at [233, 244] on span "Vendor Pre-Funding Portfolio" at bounding box center [249, 242] width 102 height 11
click at [281, 196] on input "Doc Fee Adjustment ($)" at bounding box center [239, 194] width 84 height 11
type input "($145.00)"
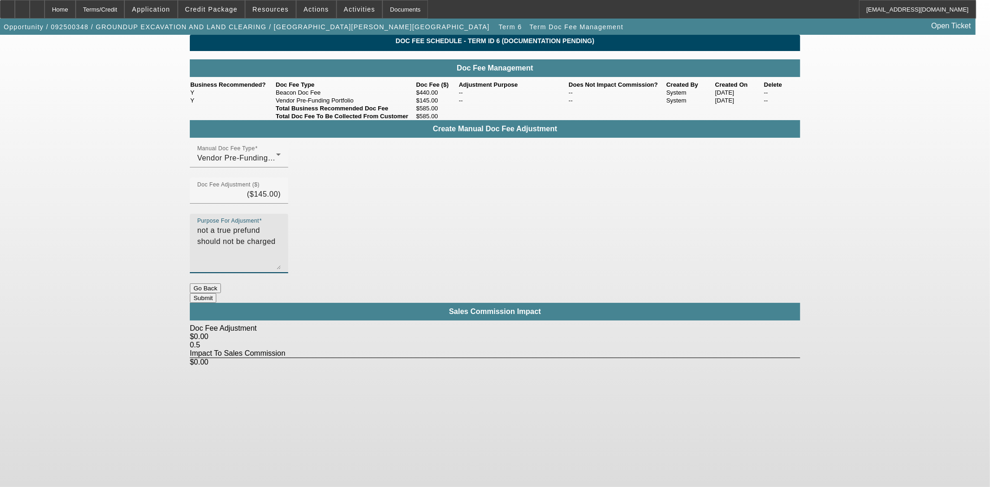
type textarea "not a true prefund should not be charged"
click at [216, 293] on button "Submit" at bounding box center [203, 298] width 26 height 10
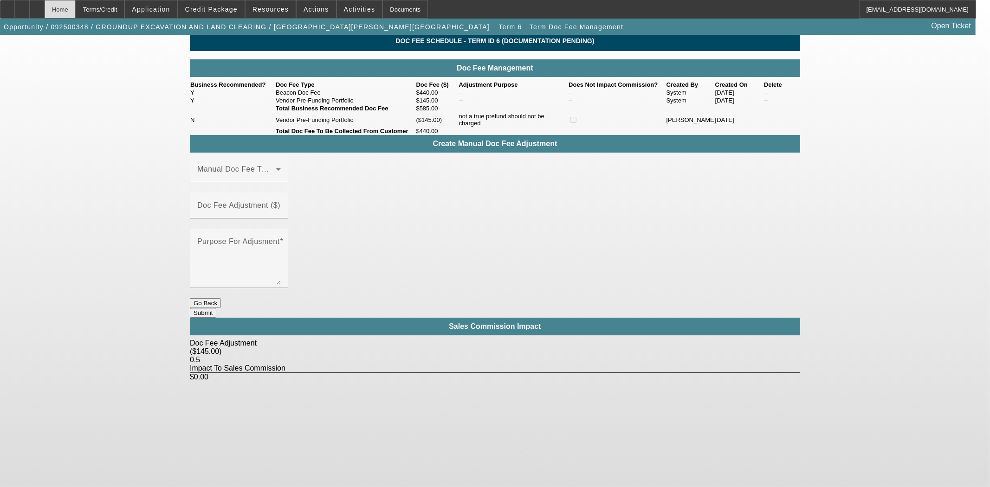
click at [76, 5] on div "Home" at bounding box center [60, 9] width 31 height 19
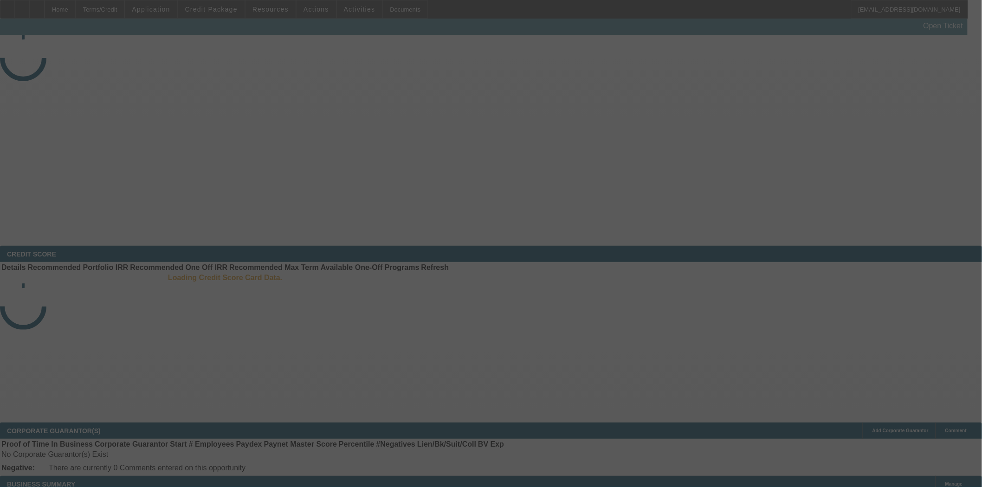
select select "3"
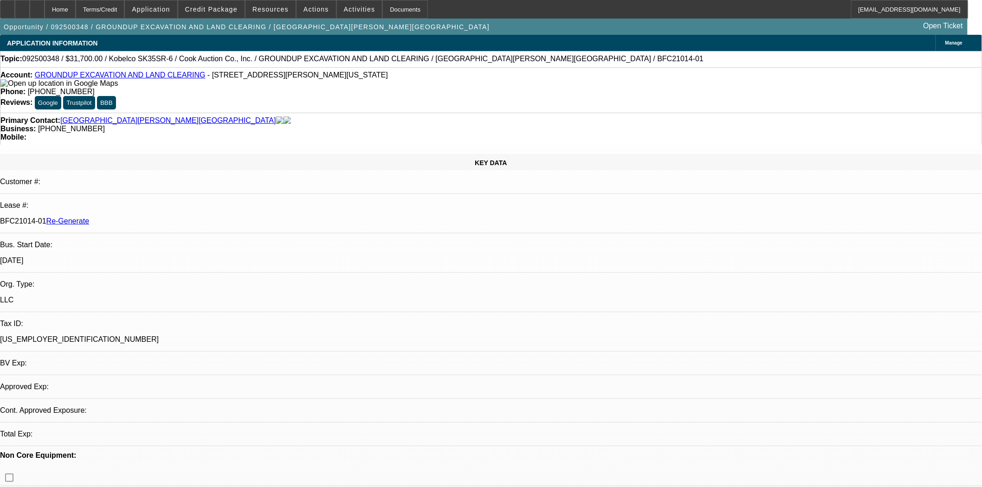
select select "0"
select select "2"
select select "0"
select select "6"
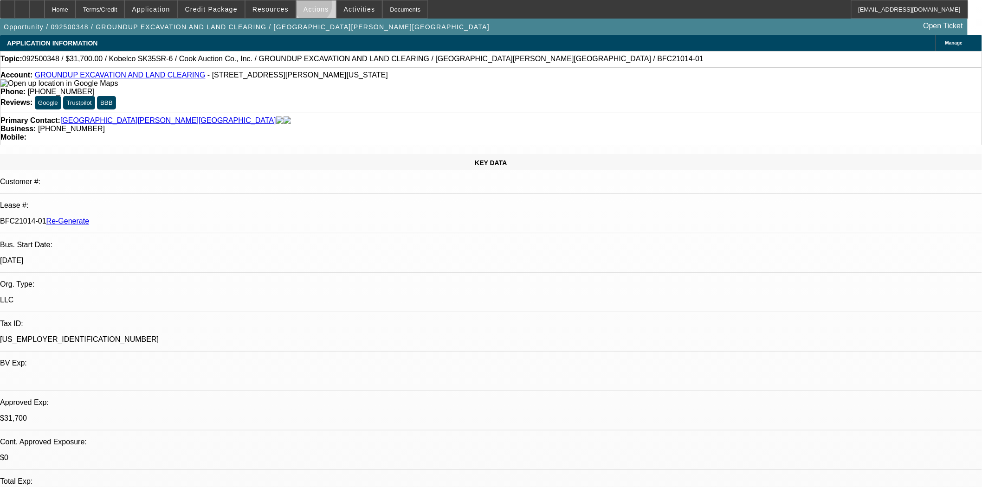
click at [310, 6] on span "Actions" at bounding box center [317, 9] width 26 height 7
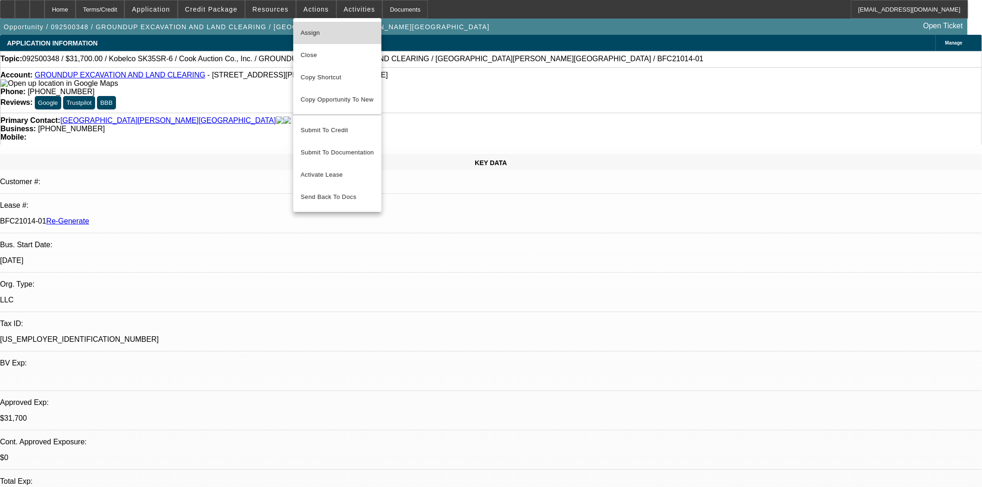
click at [314, 28] on span "Assign" at bounding box center [337, 32] width 73 height 11
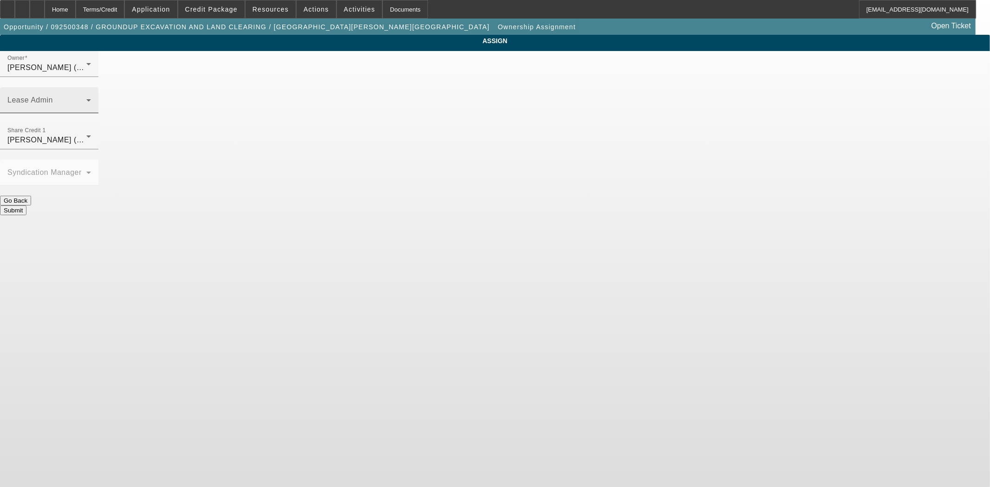
click at [86, 98] on span at bounding box center [46, 103] width 79 height 11
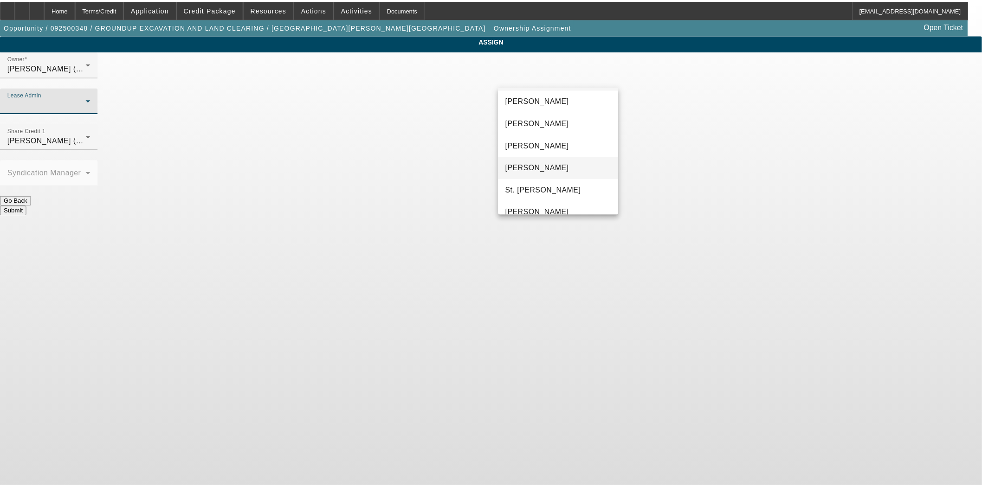
scroll to position [35, 0]
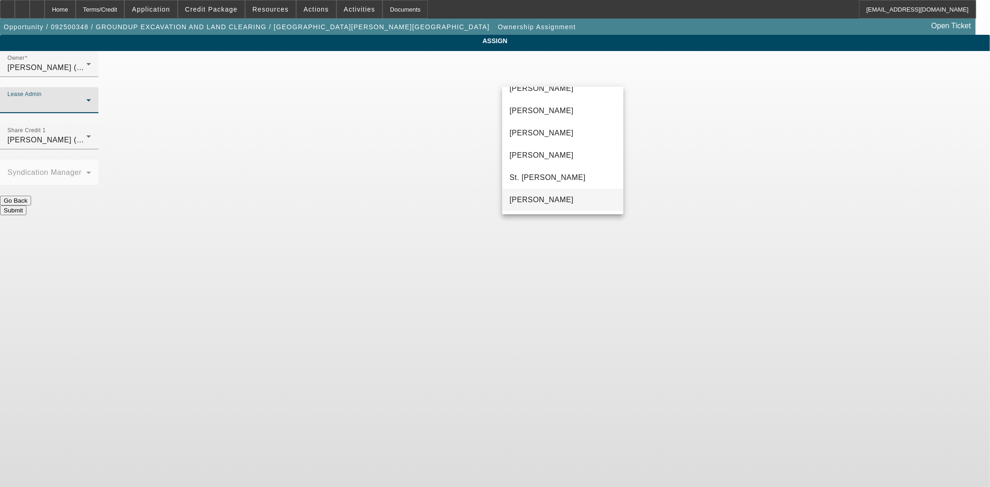
click at [532, 199] on span "[PERSON_NAME]" at bounding box center [542, 199] width 64 height 11
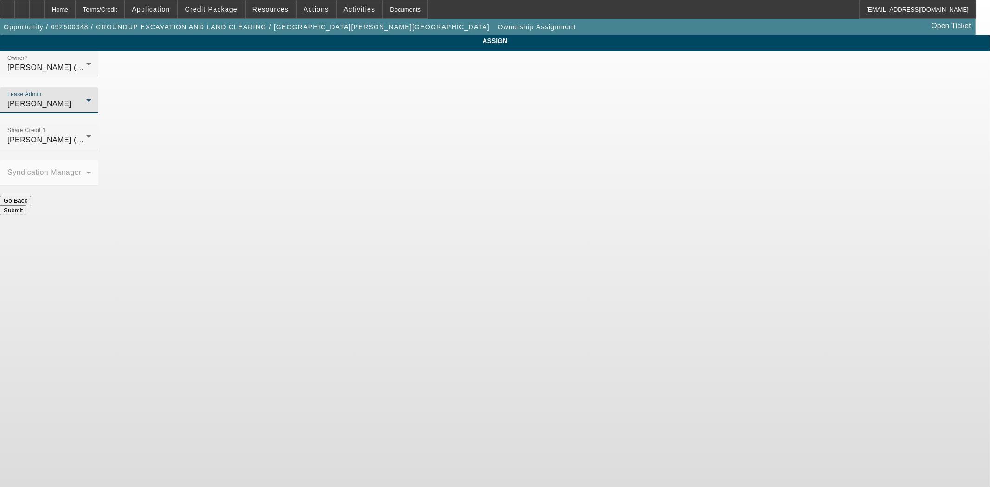
click at [26, 206] on button "Submit" at bounding box center [13, 211] width 26 height 10
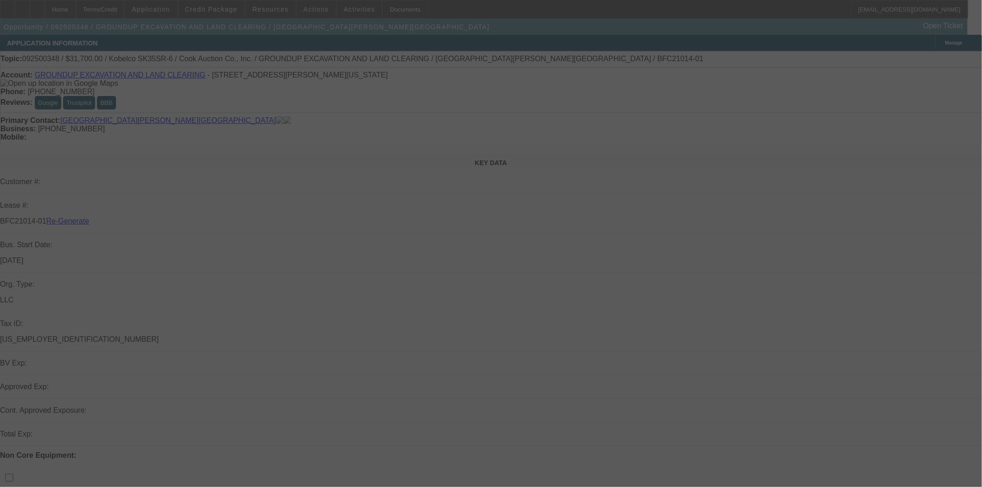
select select "3"
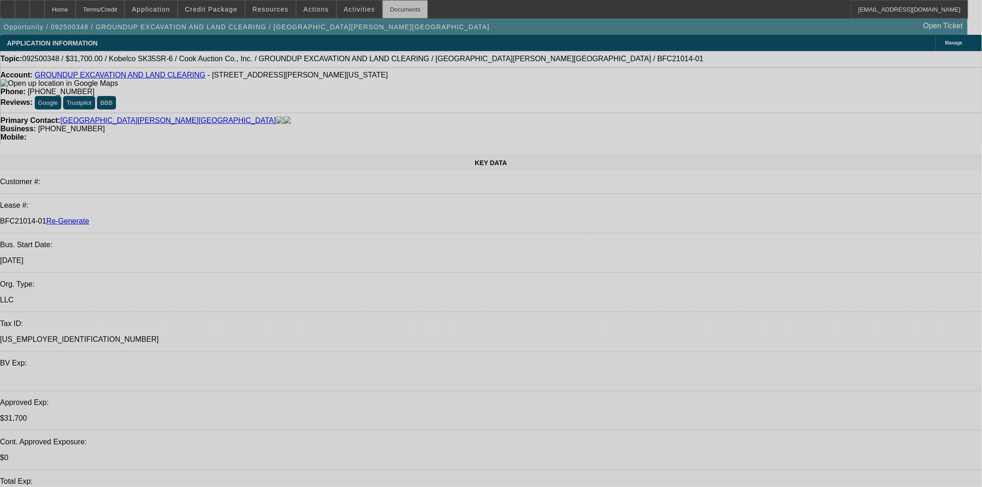
select select "0"
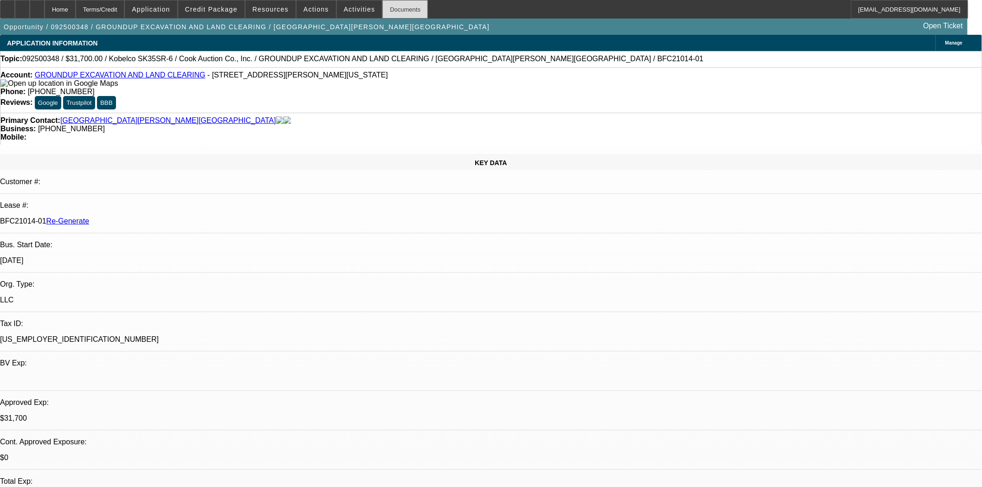
select select "2"
select select "0"
select select "6"
click at [391, 8] on div "Documents" at bounding box center [404, 9] width 45 height 19
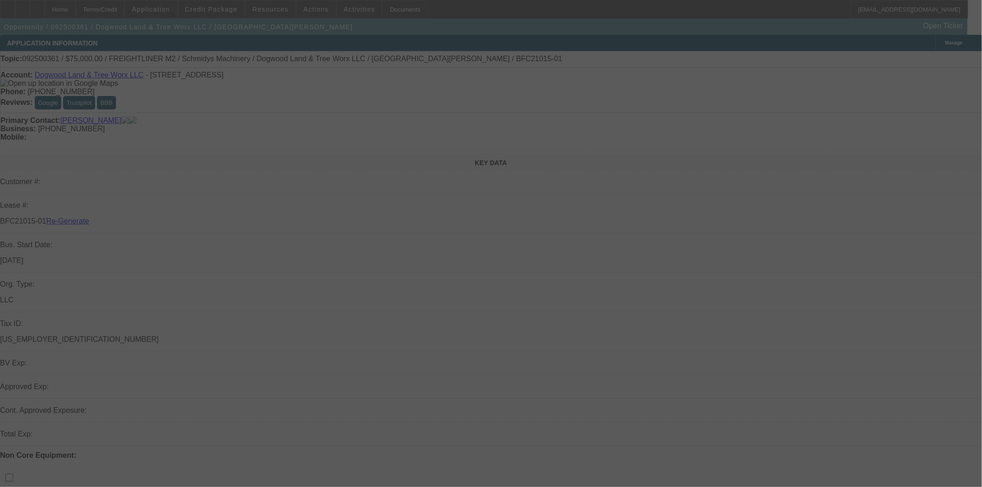
select select "3"
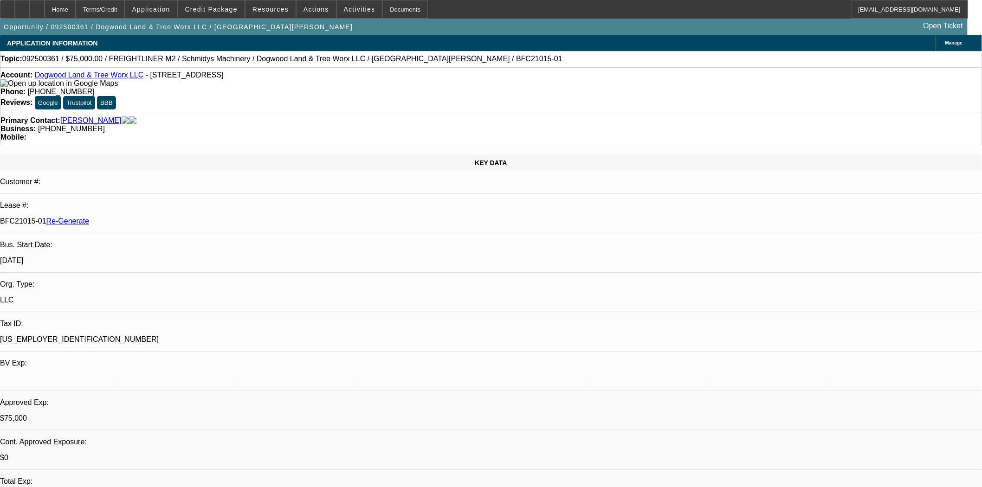
select select "0"
select select "3"
select select "0"
select select "6"
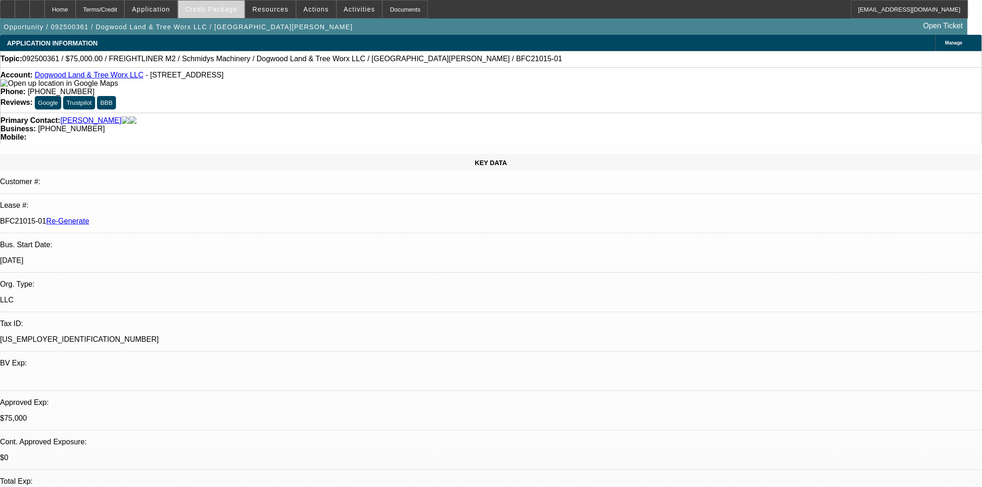
click at [221, 3] on span at bounding box center [211, 9] width 66 height 22
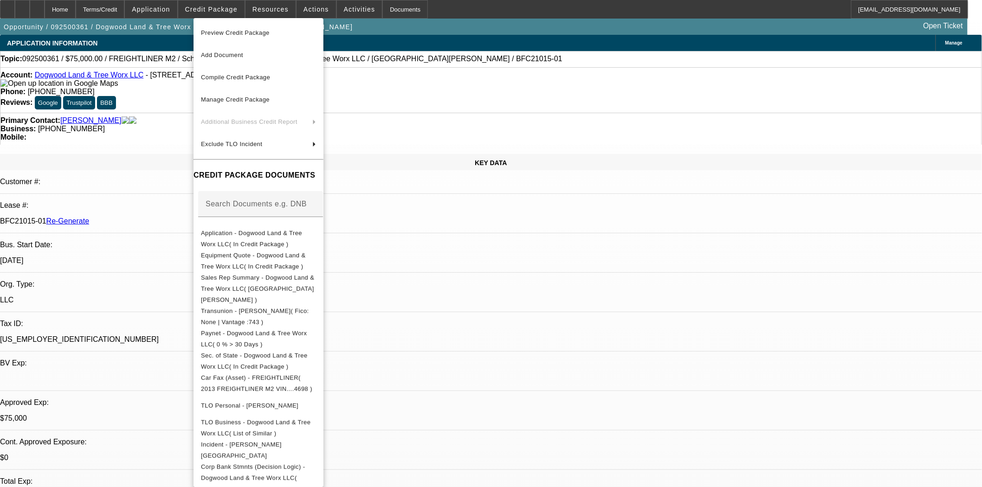
click at [230, 29] on span "Preview Credit Package" at bounding box center [235, 32] width 69 height 7
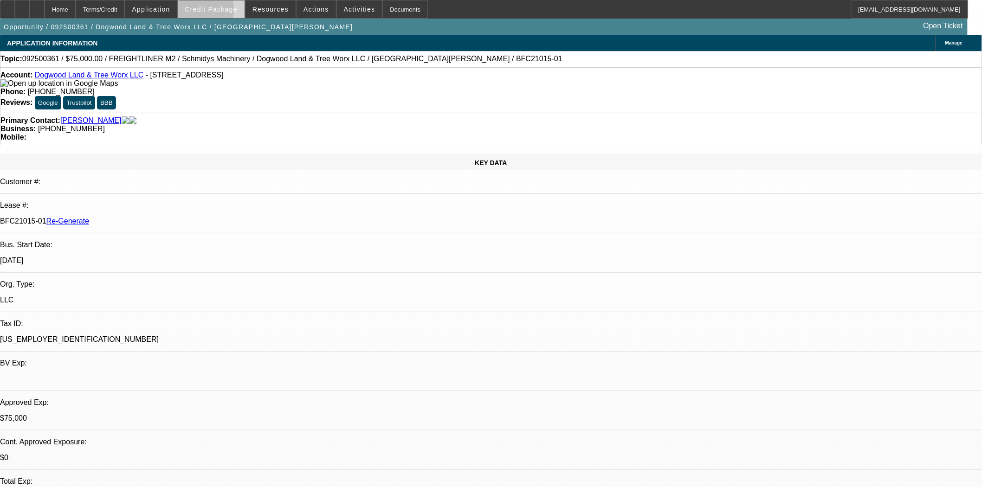
click at [196, 12] on span at bounding box center [211, 9] width 66 height 22
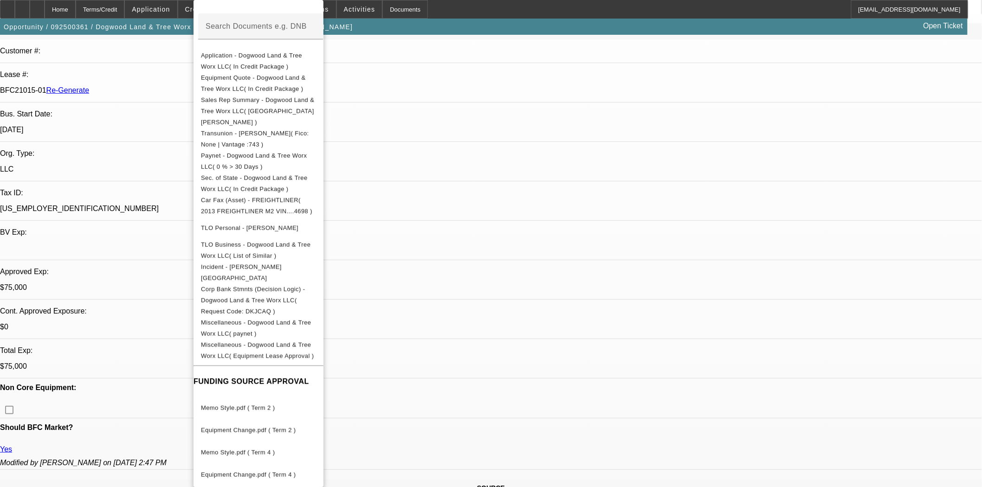
scroll to position [309, 0]
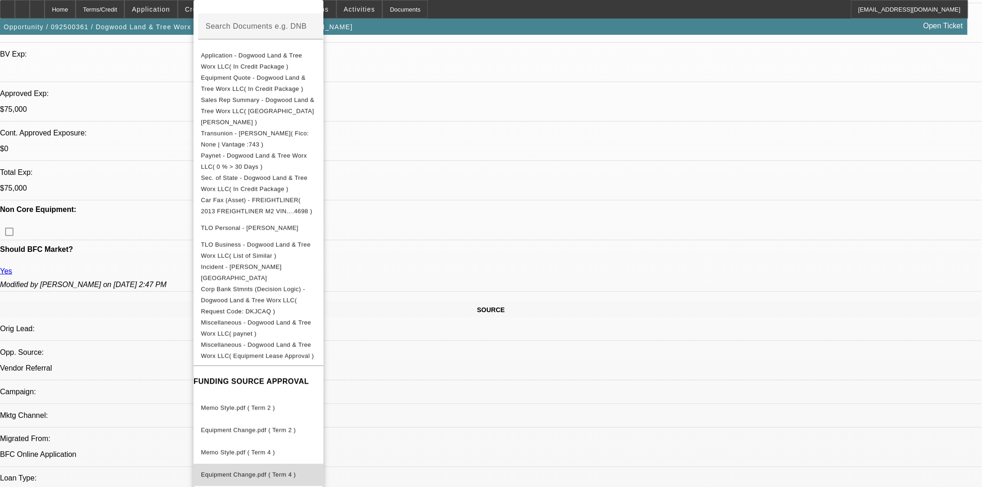
click at [255, 470] on span "Equipment Change.pdf ( Term 4 )" at bounding box center [258, 475] width 115 height 11
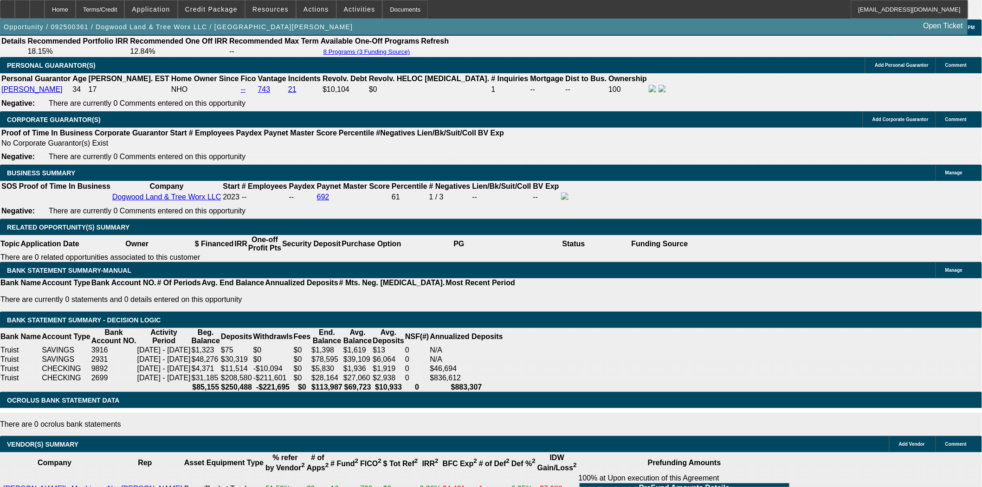
scroll to position [1444, 0]
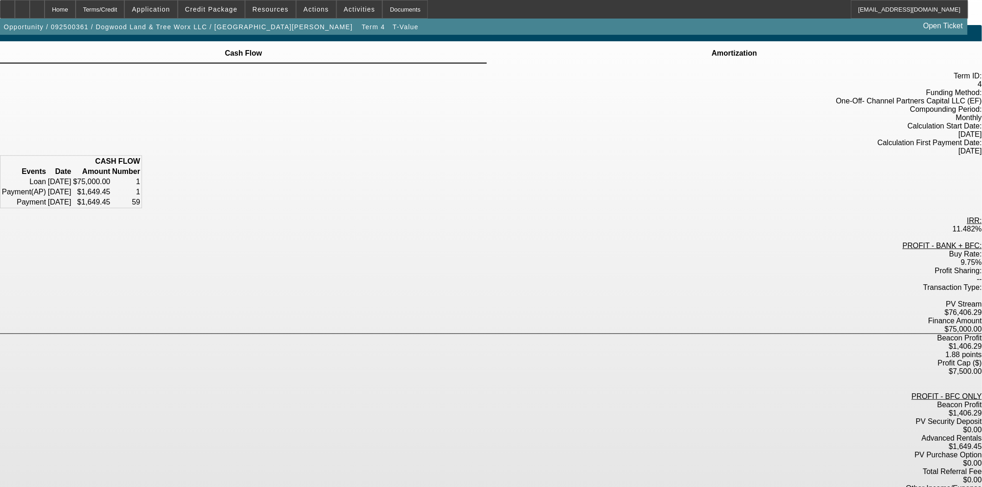
scroll to position [12, 0]
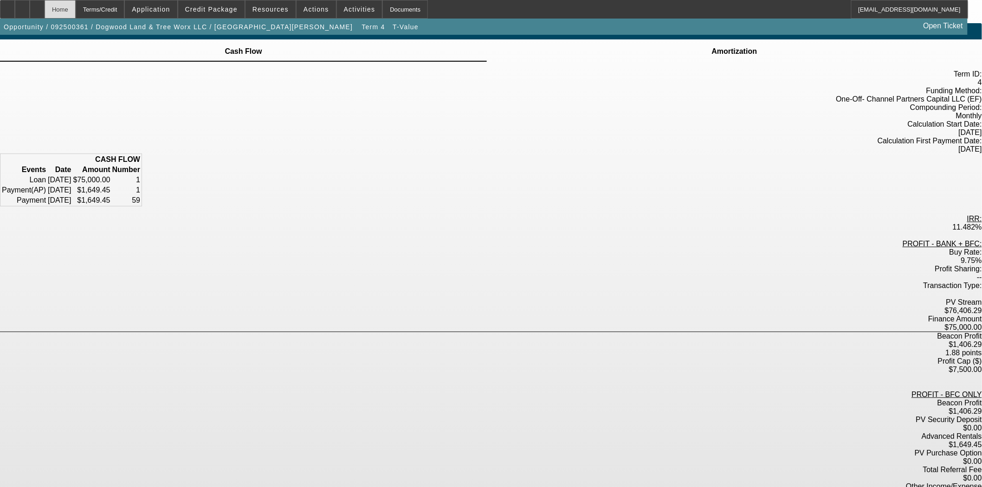
click at [76, 11] on div "Home" at bounding box center [60, 9] width 31 height 19
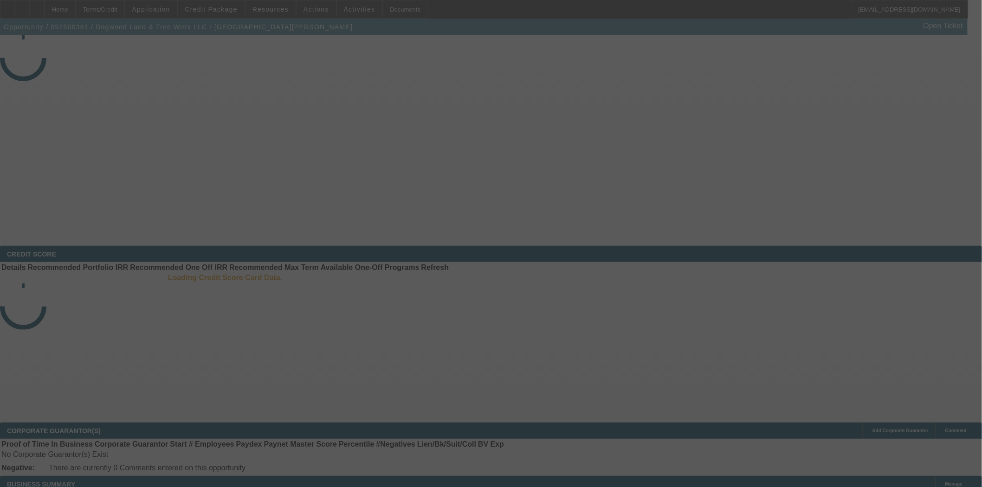
select select "3"
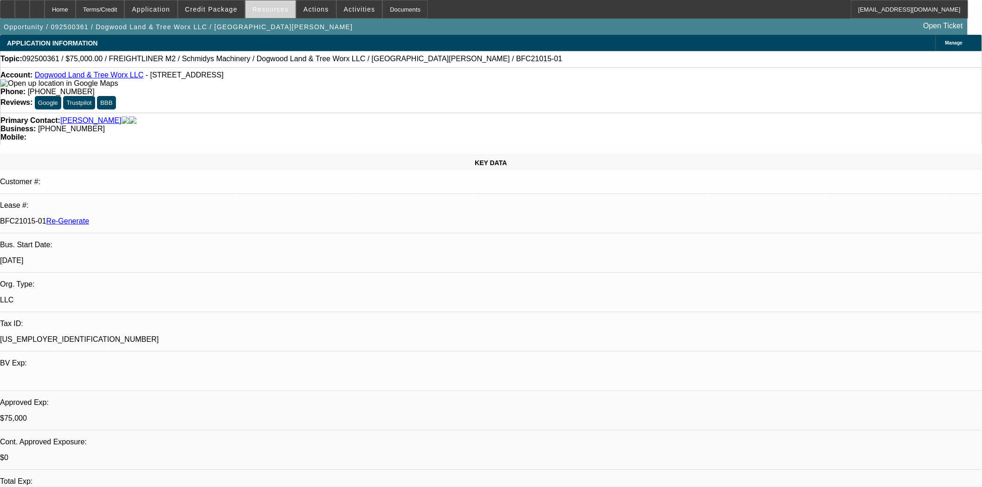
select select "0"
select select "3"
select select "0"
select select "6"
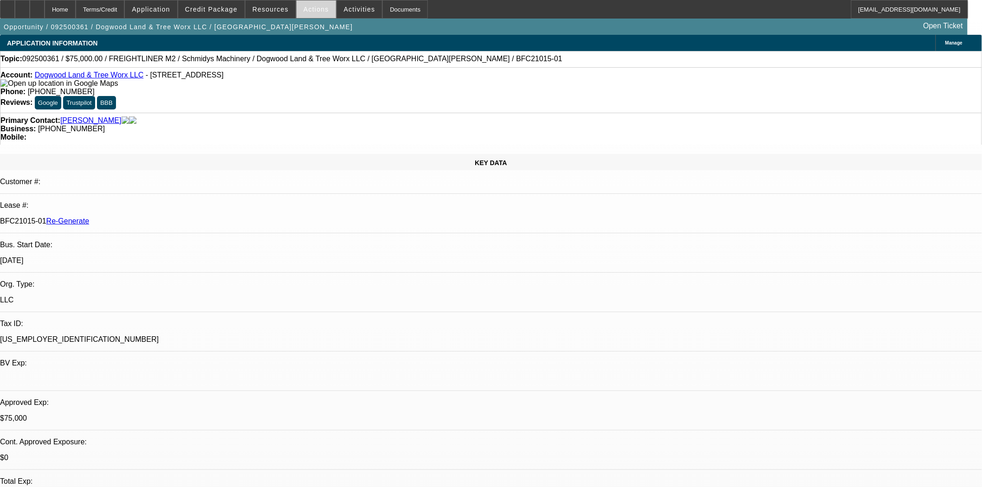
click at [306, 10] on span "Actions" at bounding box center [317, 9] width 26 height 7
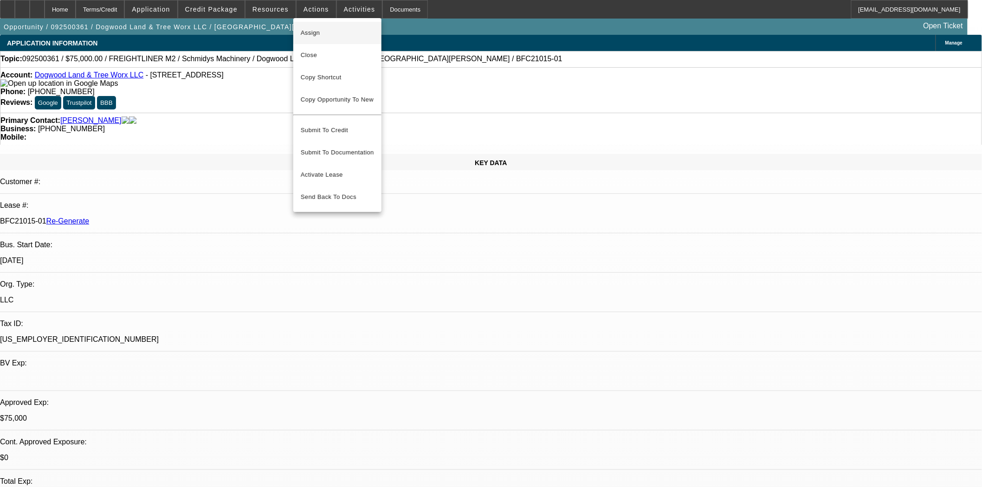
click at [308, 35] on span "Assign" at bounding box center [337, 32] width 73 height 11
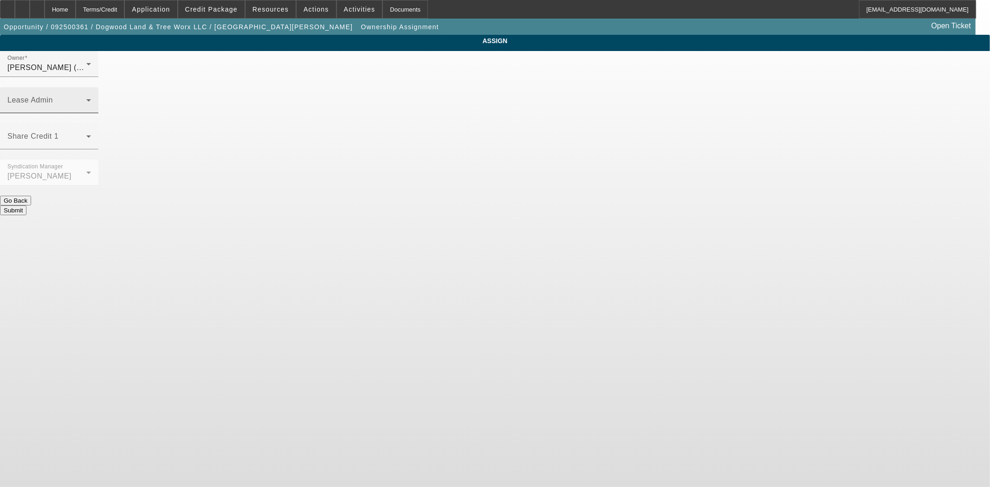
click at [53, 96] on mat-label "Lease Admin" at bounding box center [29, 100] width 45 height 8
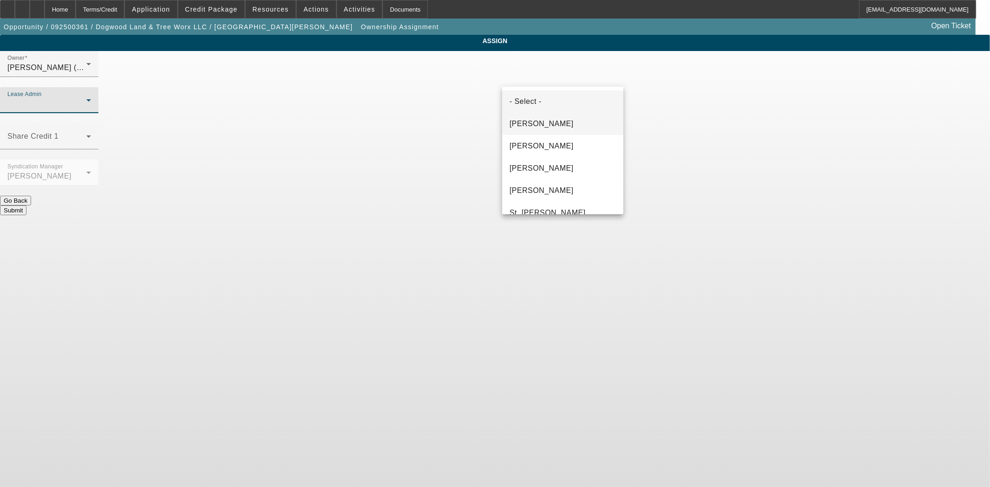
click at [535, 125] on span "Byrne, Mark" at bounding box center [542, 123] width 64 height 11
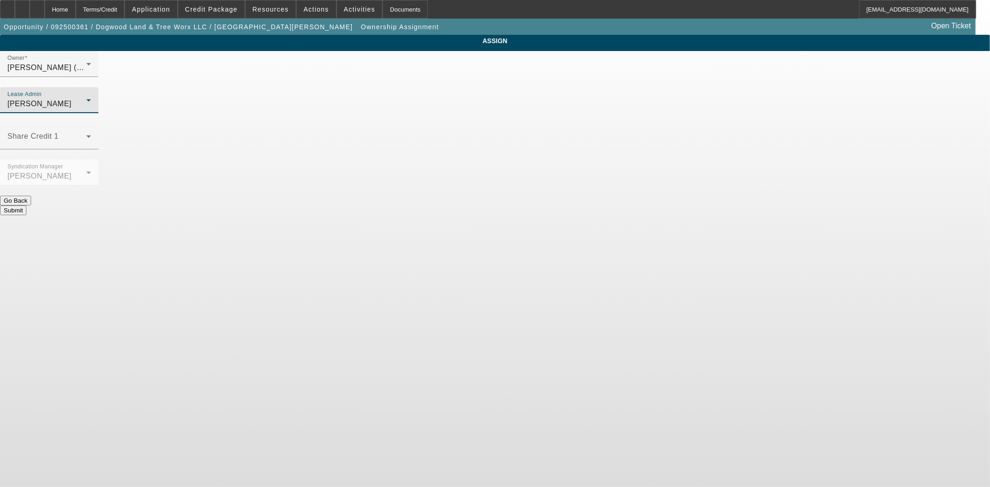
click at [26, 206] on button "Submit" at bounding box center [13, 211] width 26 height 10
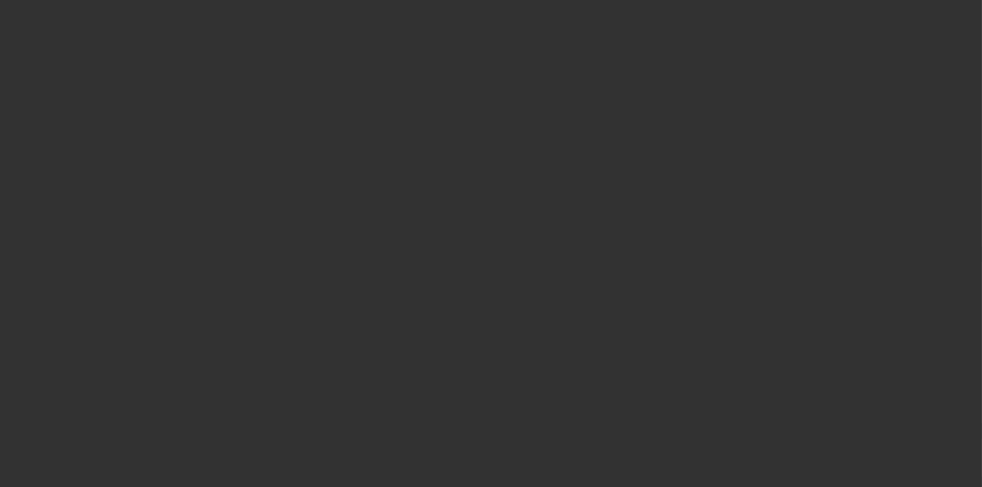
select select "3"
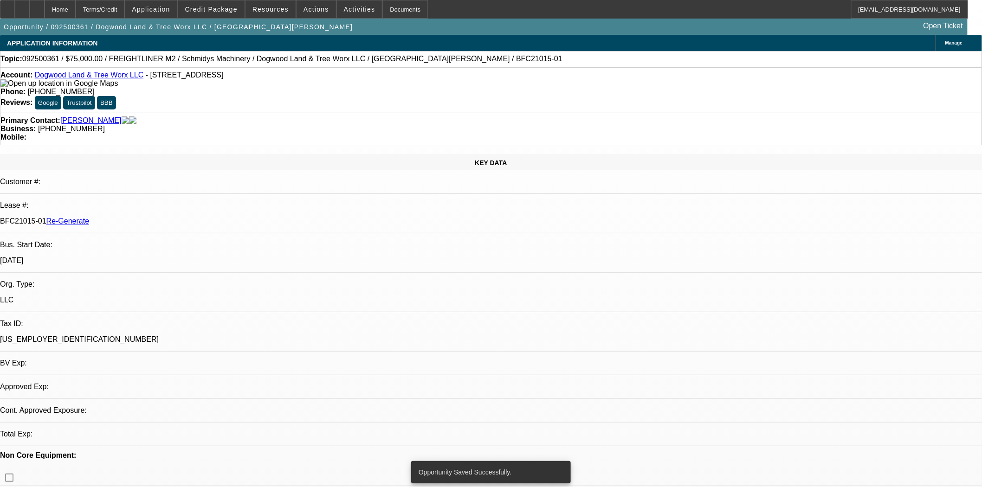
select select "0"
select select "3"
select select "0"
select select "6"
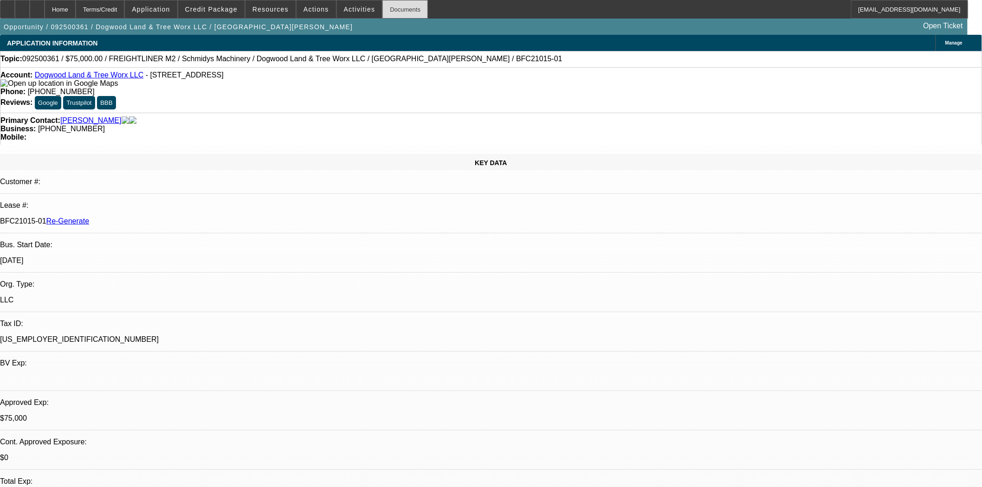
click at [387, 14] on div "Documents" at bounding box center [404, 9] width 45 height 19
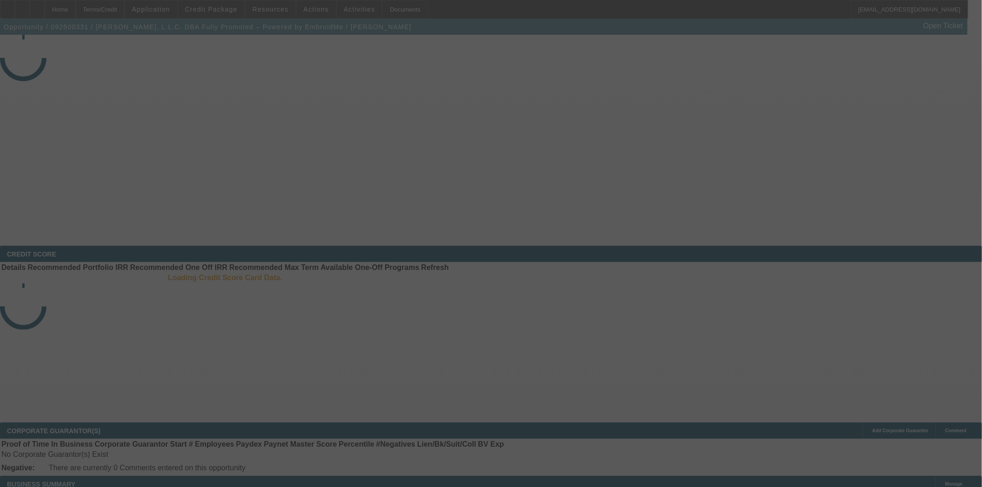
select select "3"
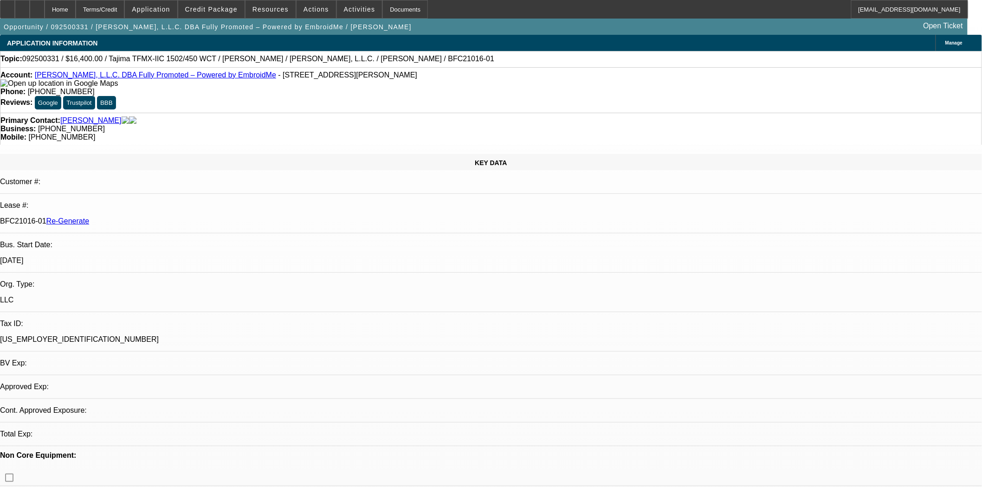
select select "0"
select select "2"
select select "0"
select select "6"
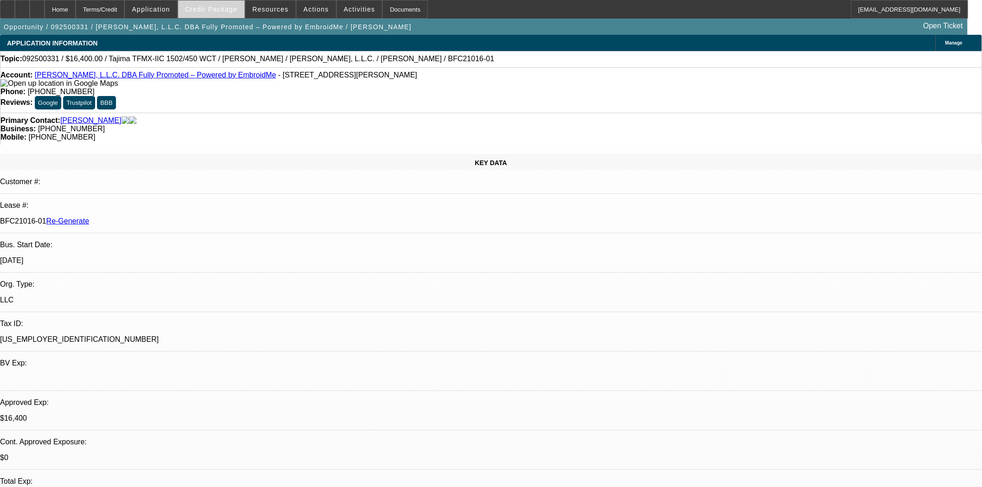
click at [219, 17] on span at bounding box center [211, 9] width 66 height 22
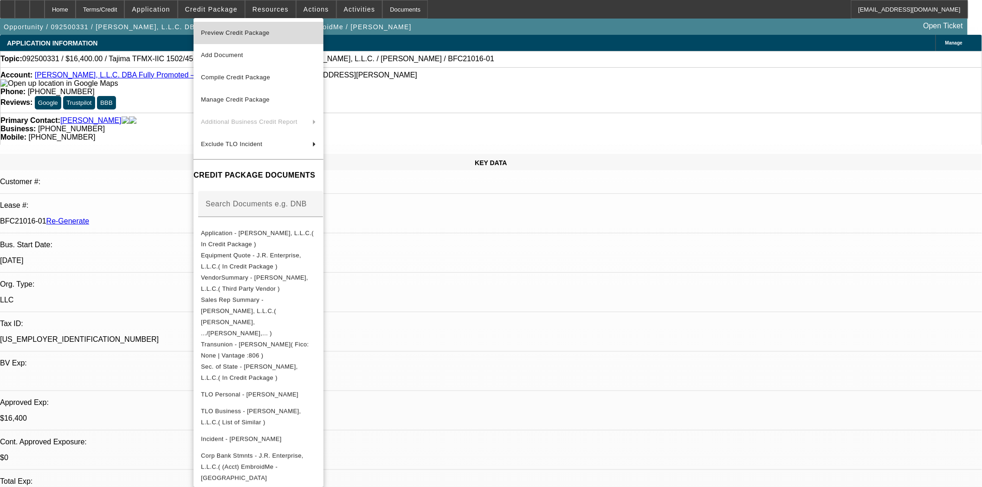
click at [223, 33] on span "Preview Credit Package" at bounding box center [235, 32] width 69 height 7
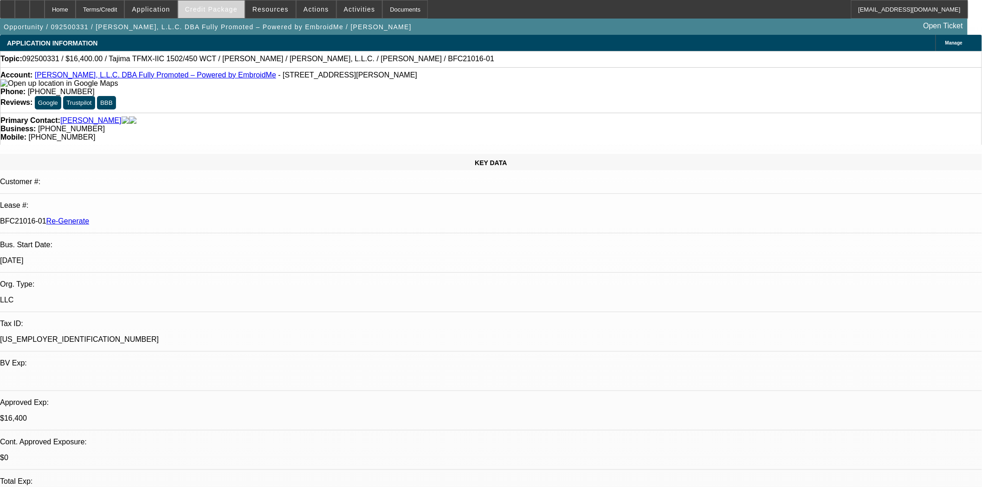
click at [230, 11] on span "Credit Package" at bounding box center [211, 9] width 52 height 7
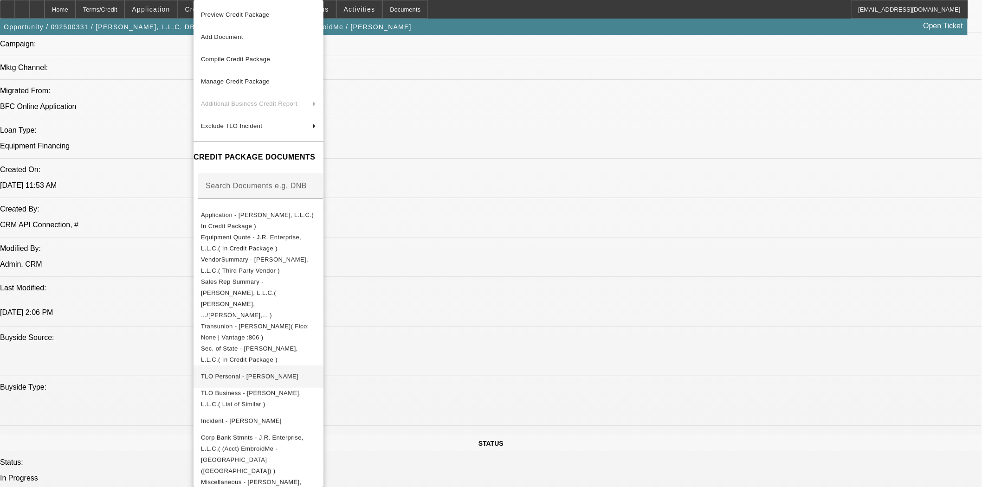
scroll to position [670, 0]
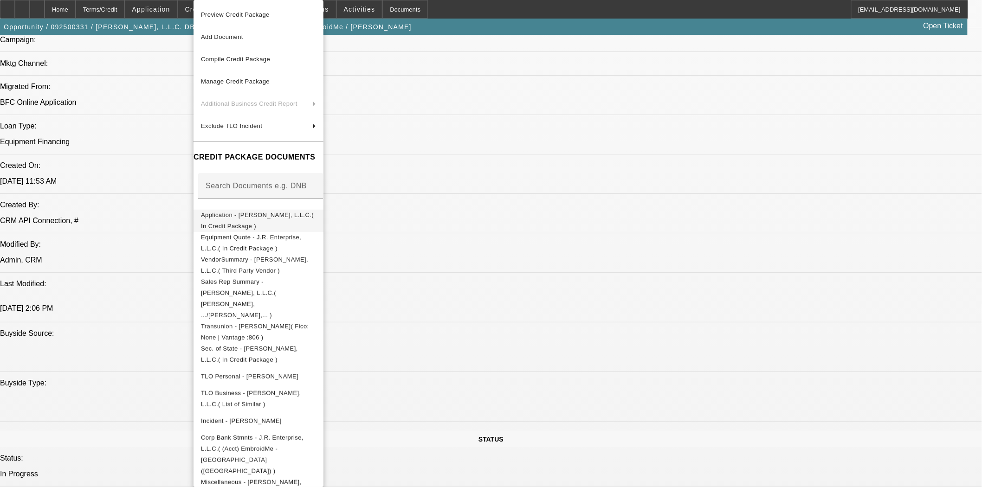
click at [309, 214] on span "Application - J.R. Enterprise, L.L.C.( In Credit Package )" at bounding box center [257, 221] width 113 height 18
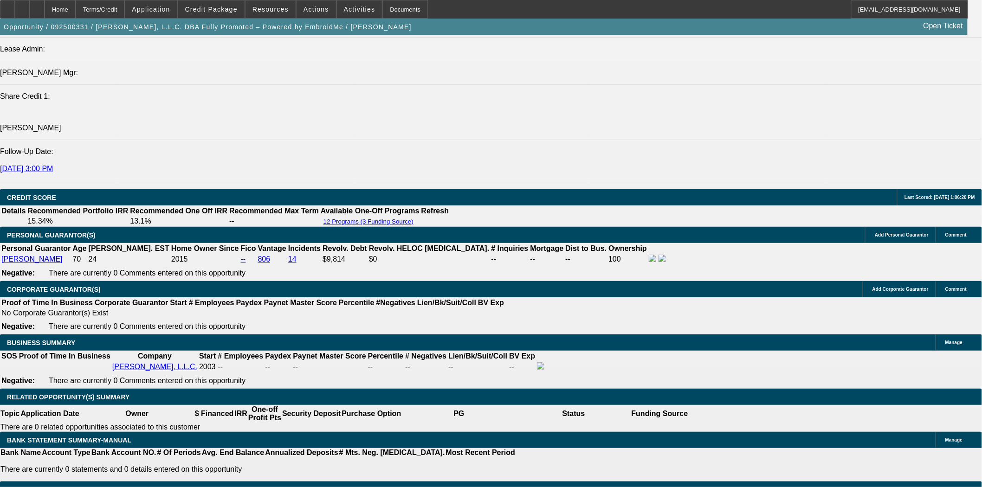
scroll to position [1237, 0]
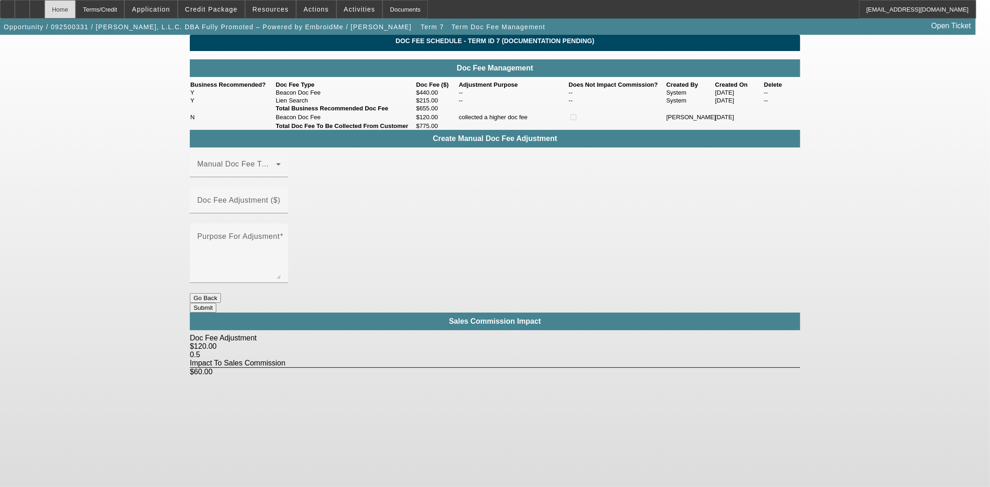
click at [76, 8] on div "Home" at bounding box center [60, 9] width 31 height 19
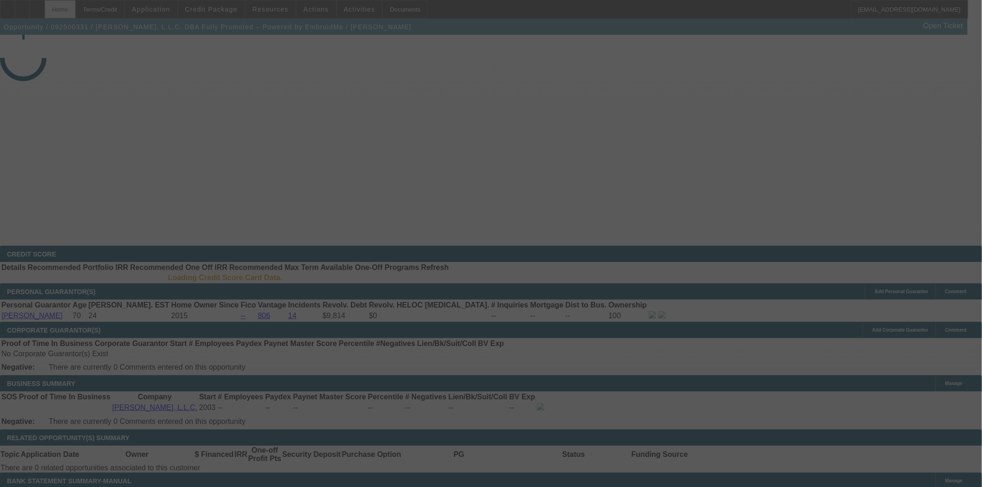
select select "3"
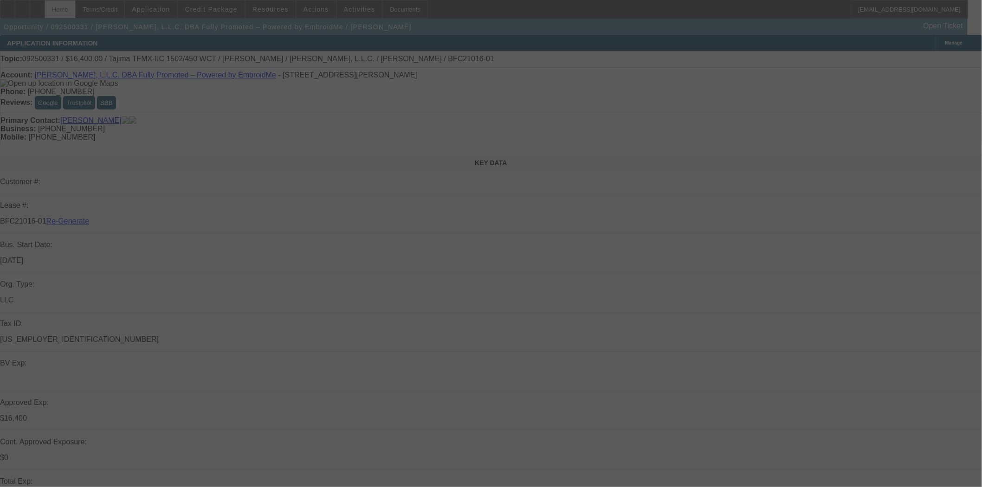
select select "0"
select select "2"
select select "0"
select select "6"
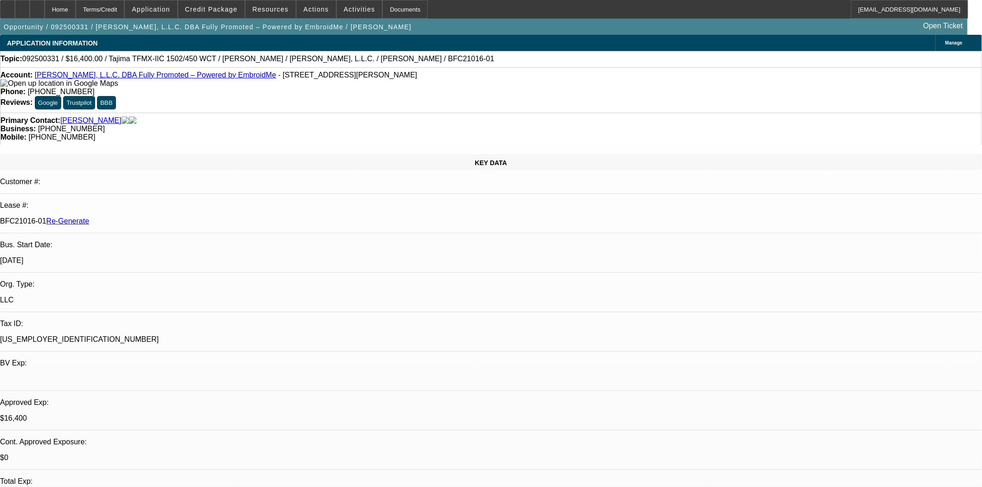
scroll to position [258, 0]
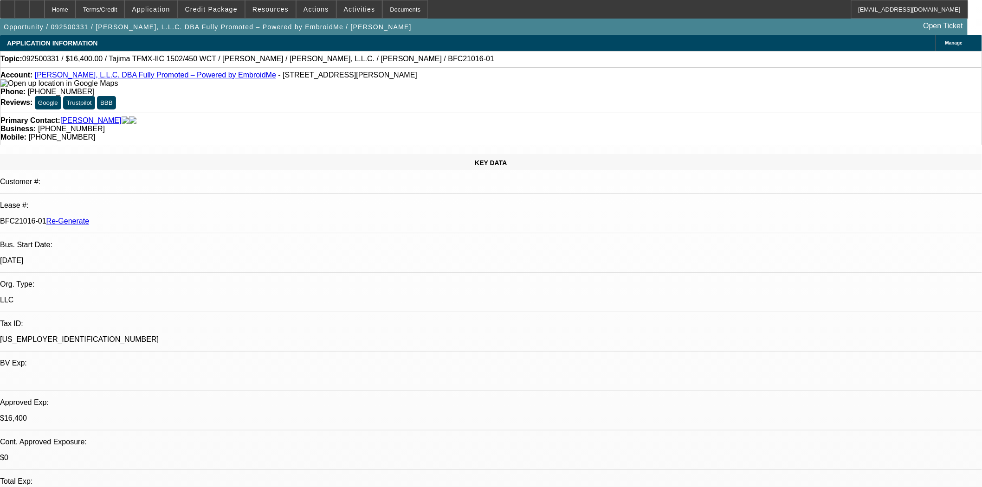
scroll to position [309, 0]
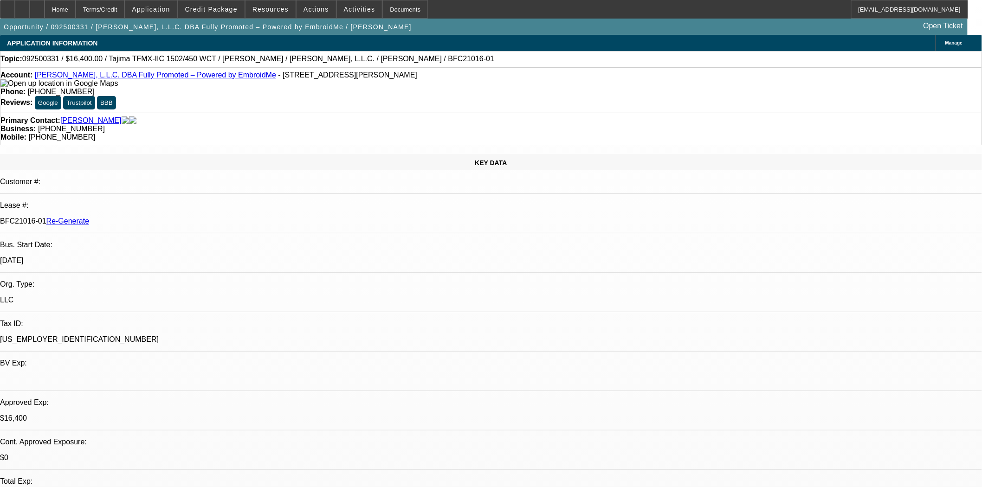
scroll to position [258, 0]
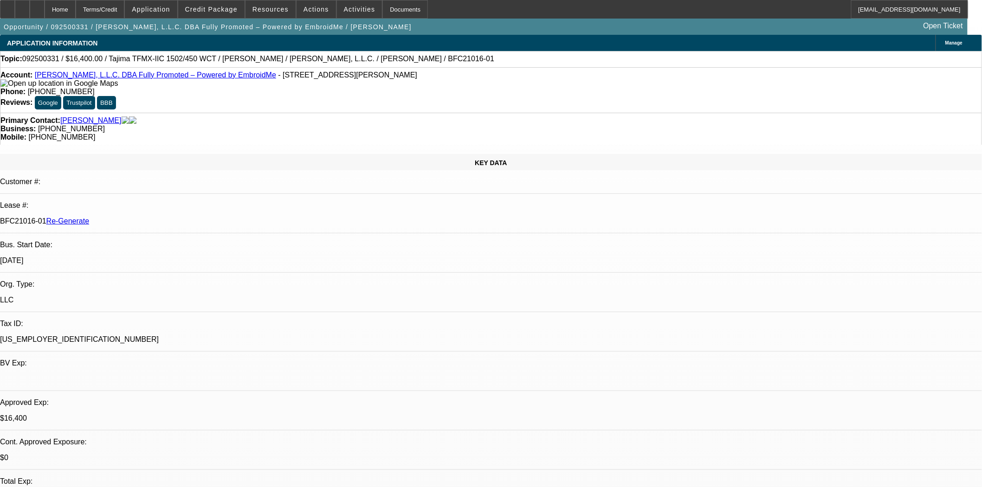
scroll to position [206, 0]
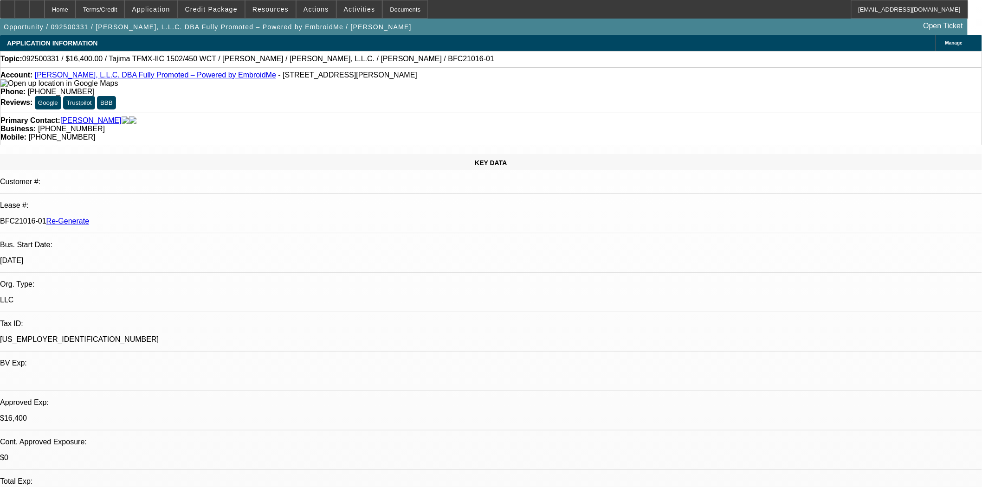
click at [760, 182] on button "reply_all Reply All" at bounding box center [769, 189] width 58 height 22
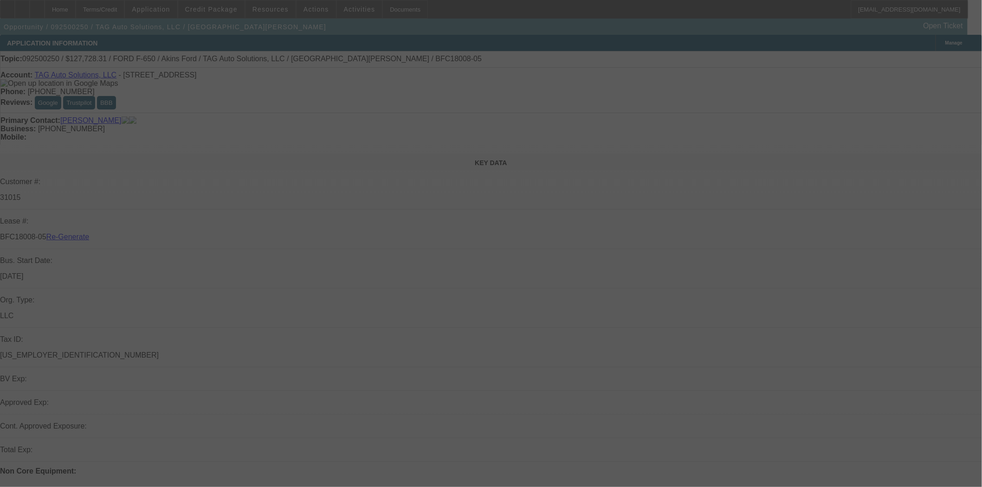
select select "3"
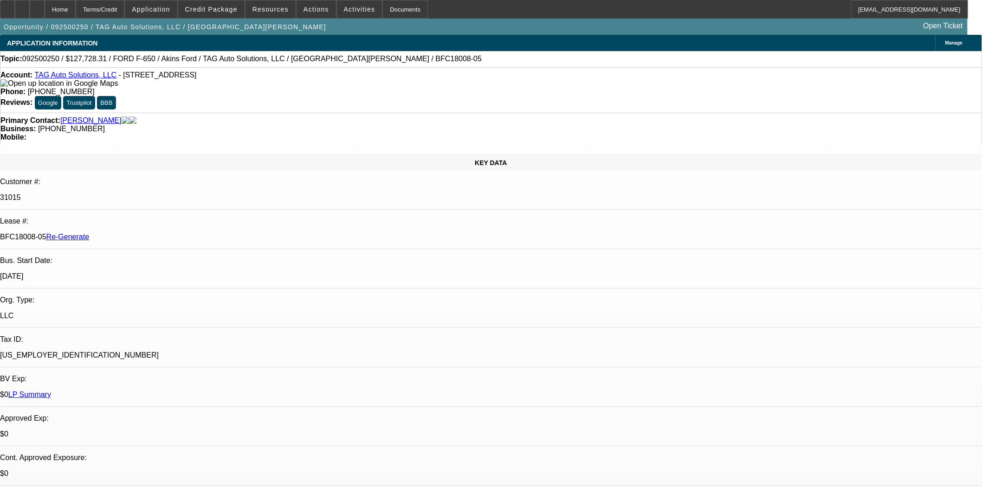
select select "0"
select select "2"
select select "0"
select select "6"
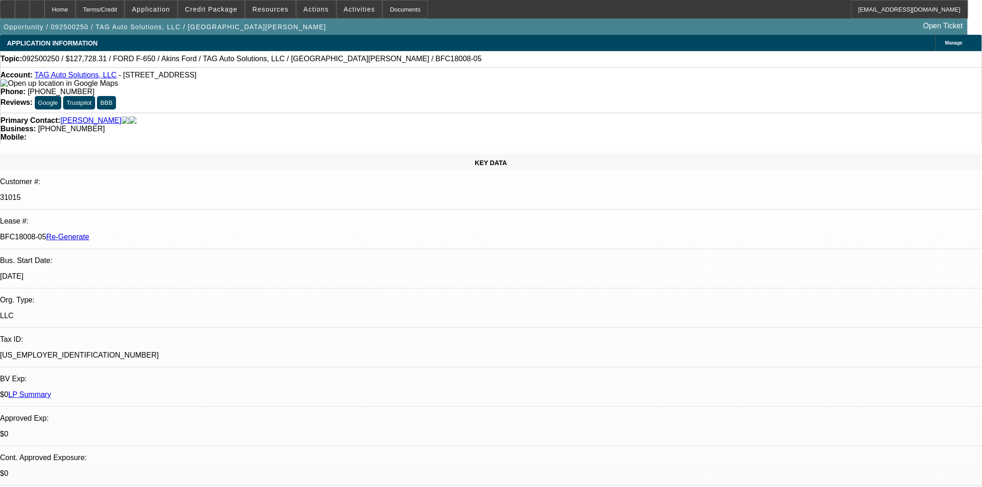
drag, startPoint x: 891, startPoint y: 304, endPoint x: 803, endPoint y: 308, distance: 87.8
copy p "ahopekins@akinsonline.com"
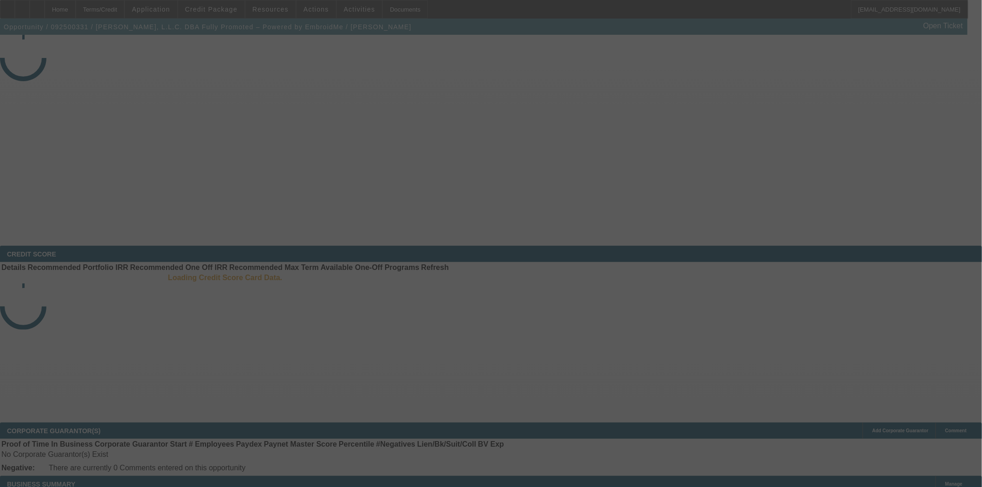
select select "3"
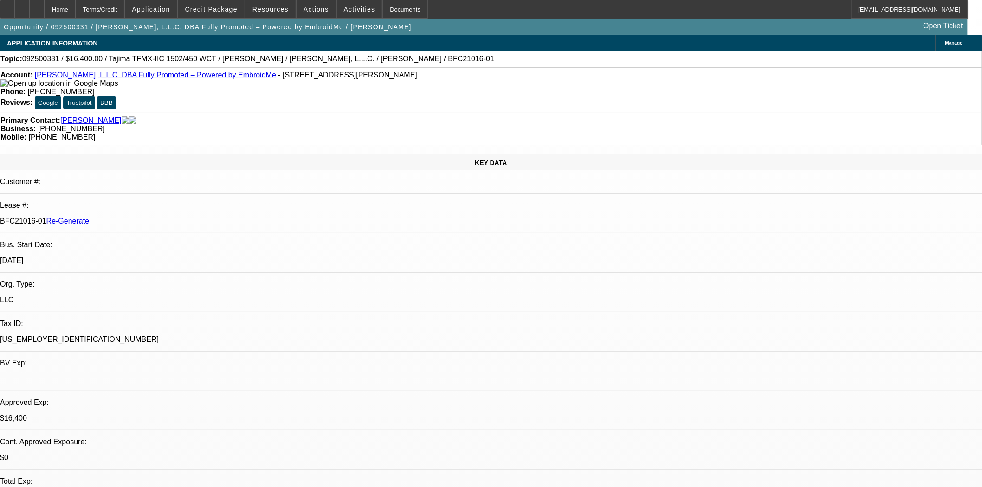
select select "0"
select select "2"
select select "0"
select select "6"
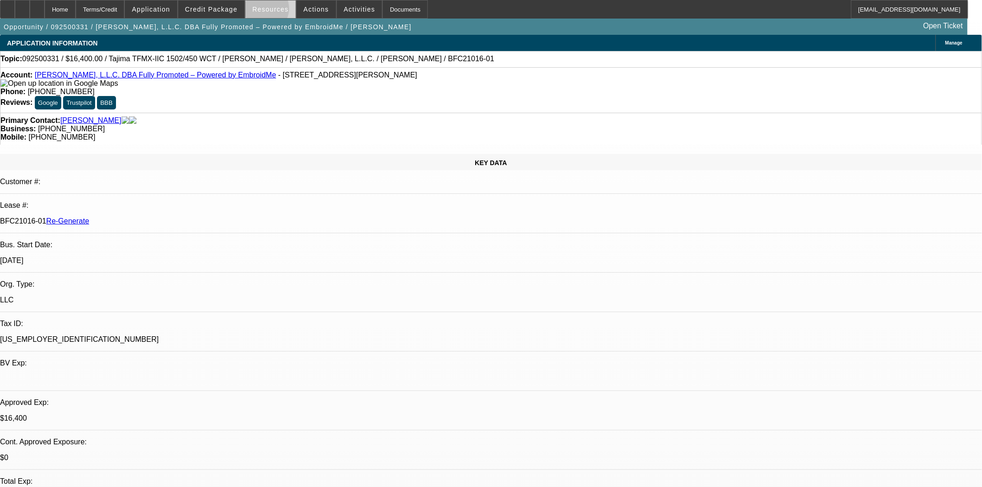
click at [265, 11] on span "Resources" at bounding box center [270, 9] width 36 height 7
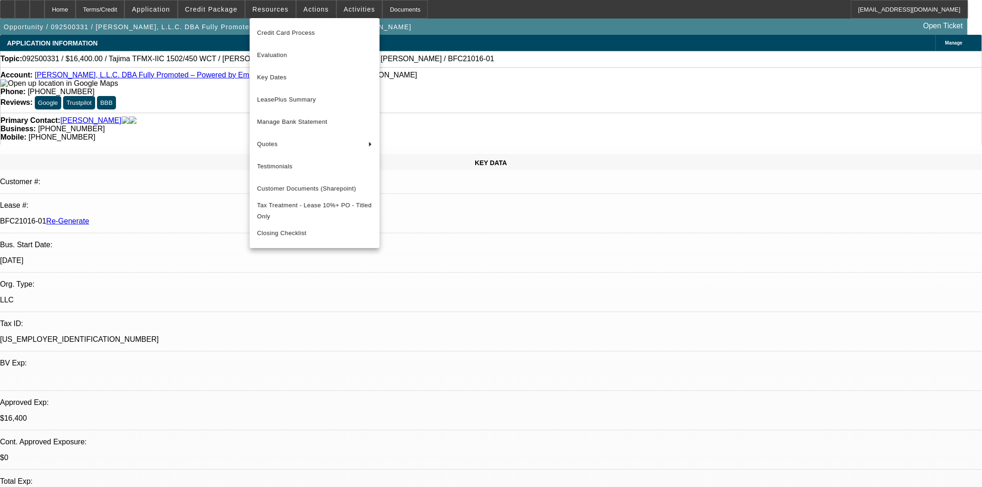
click at [313, 10] on div at bounding box center [491, 243] width 982 height 487
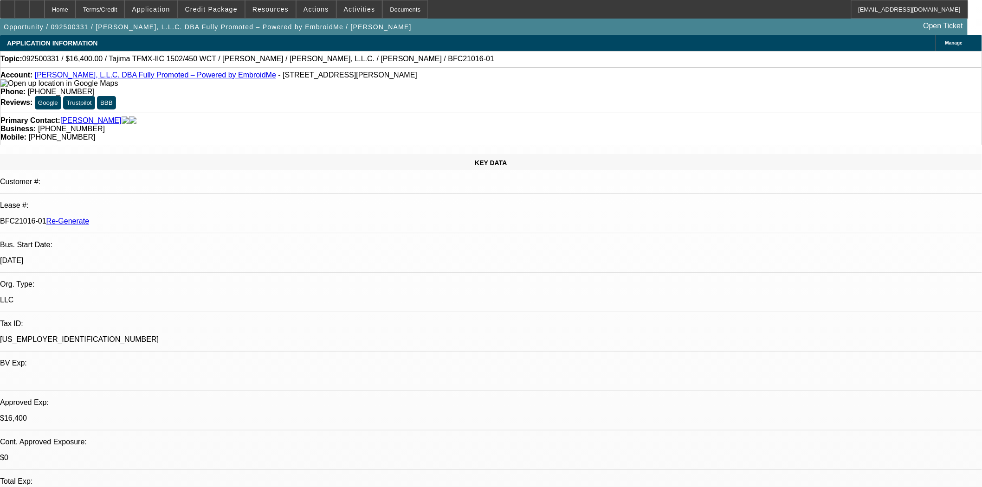
click at [313, 10] on span "Actions" at bounding box center [317, 9] width 26 height 7
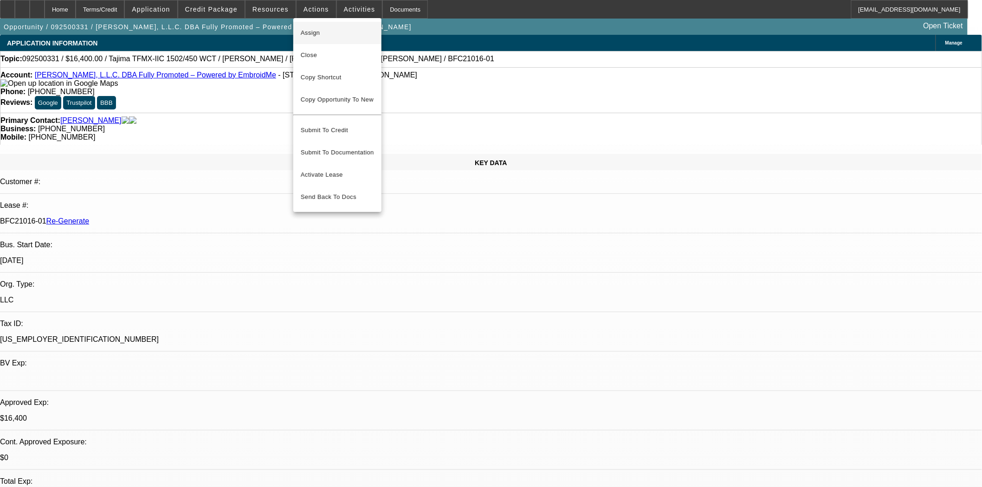
click at [317, 29] on span "Assign" at bounding box center [337, 32] width 73 height 11
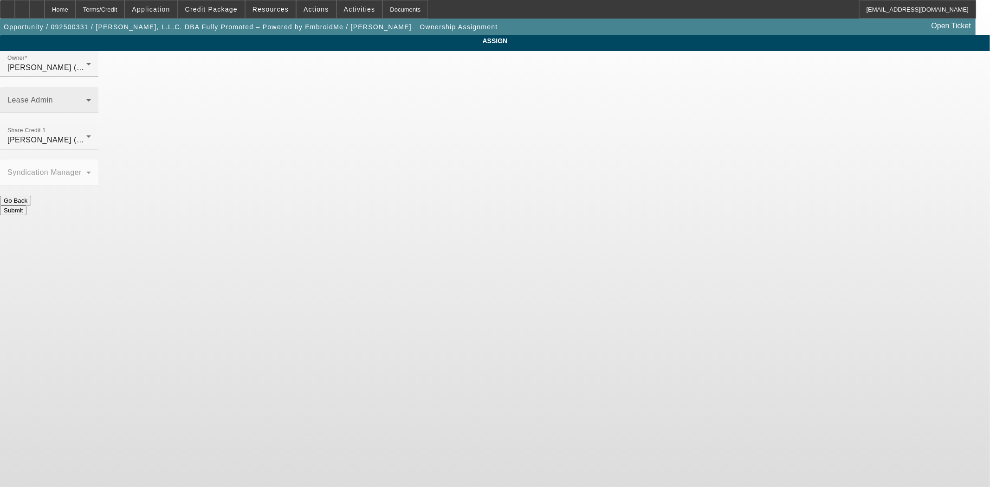
click at [53, 96] on mat-label "Lease Admin" at bounding box center [29, 100] width 45 height 8
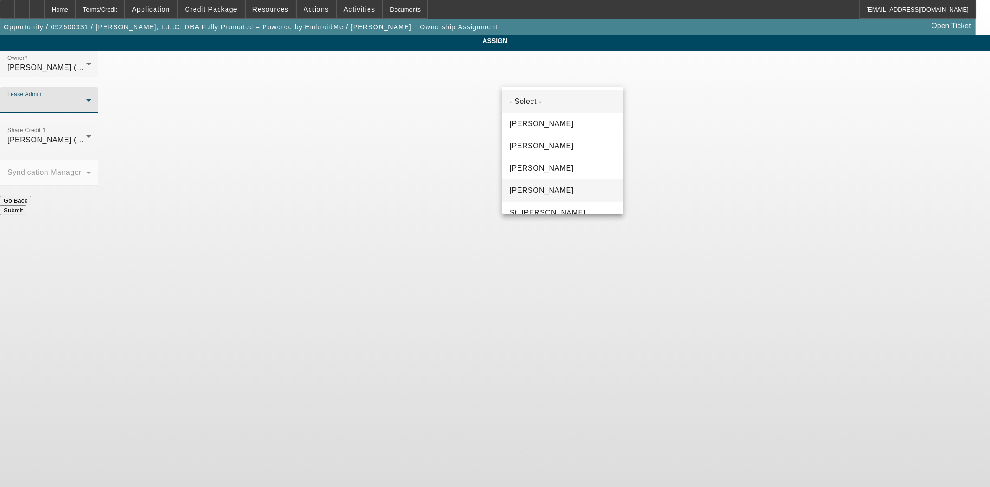
click at [535, 183] on mat-option "Solis, Monica" at bounding box center [562, 191] width 121 height 22
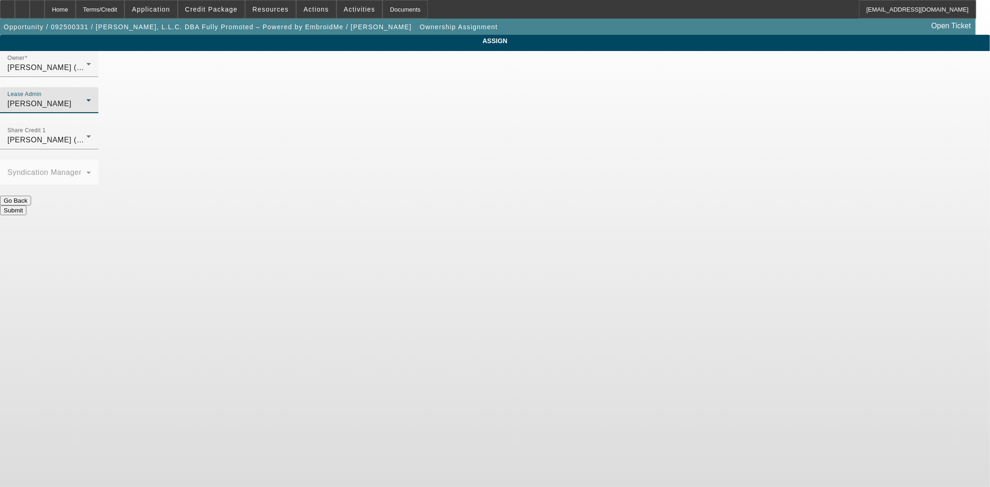
click at [26, 206] on button "Submit" at bounding box center [13, 211] width 26 height 10
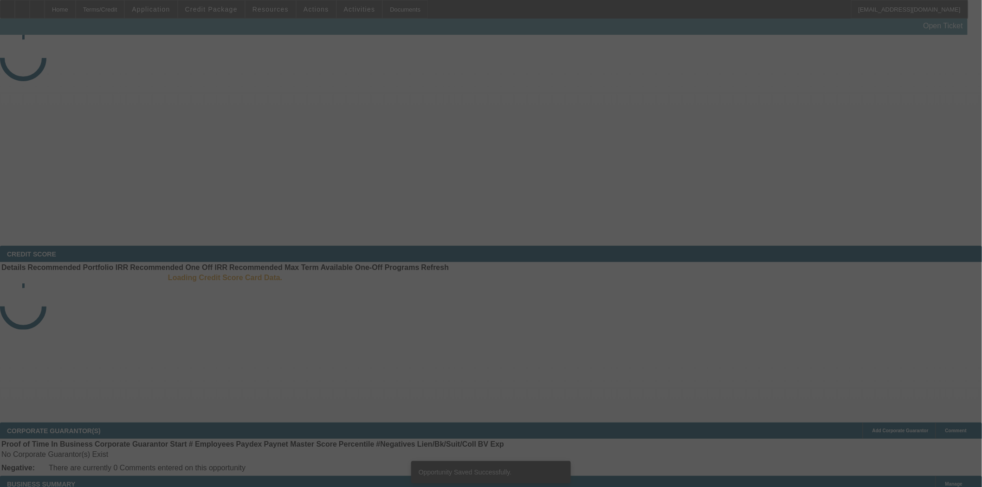
select select "3"
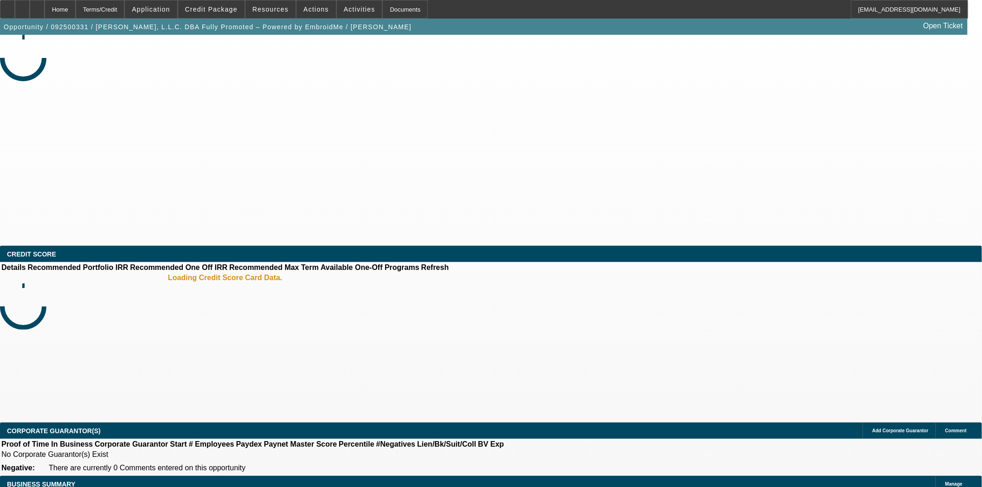
select select "0"
select select "2"
select select "0"
select select "6"
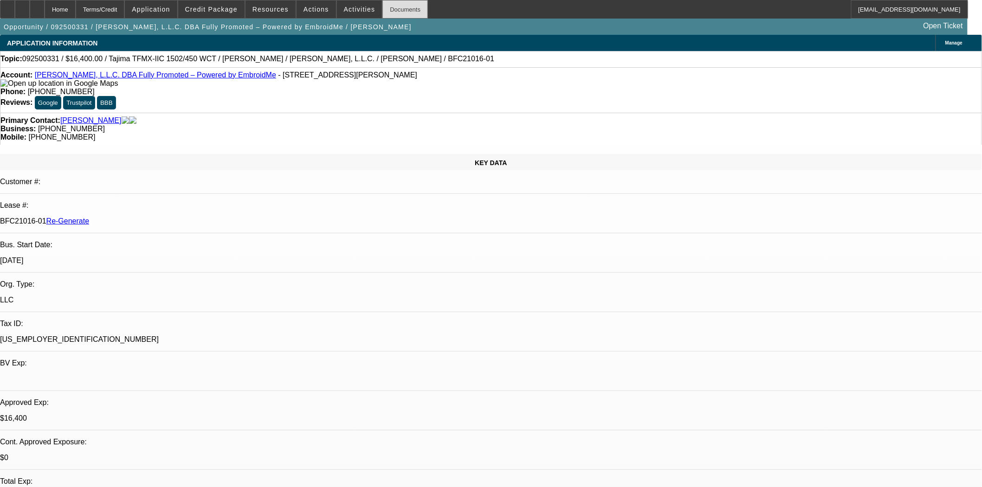
click at [388, 8] on div "Documents" at bounding box center [404, 9] width 45 height 19
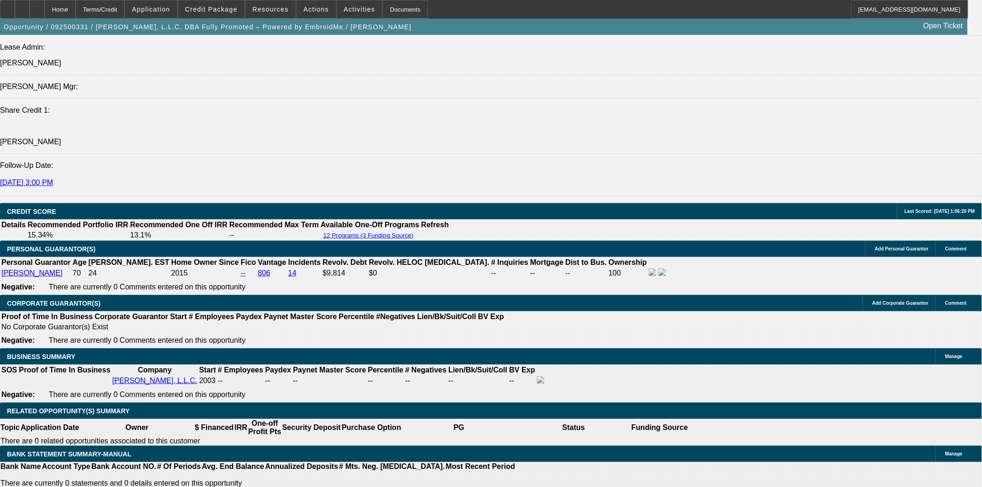
scroll to position [1289, 0]
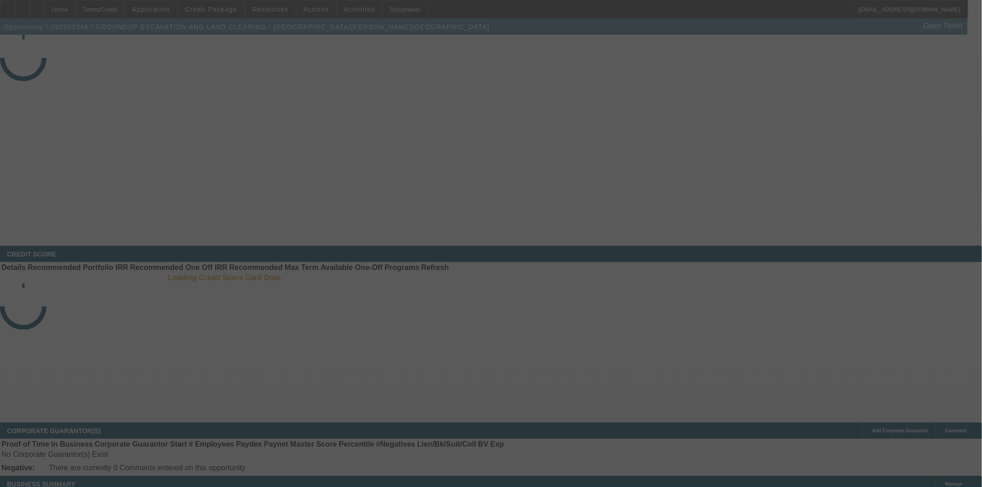
select select "3"
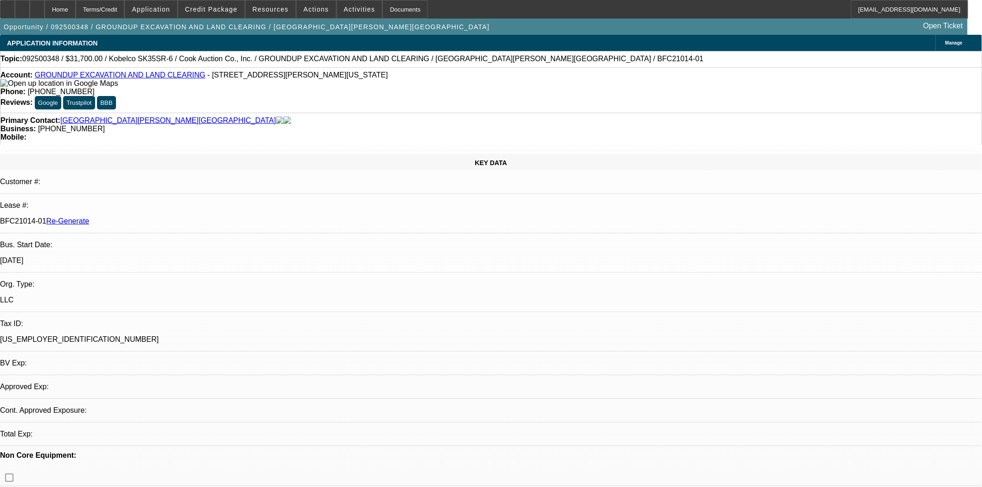
select select "0"
select select "2"
select select "0"
select select "6"
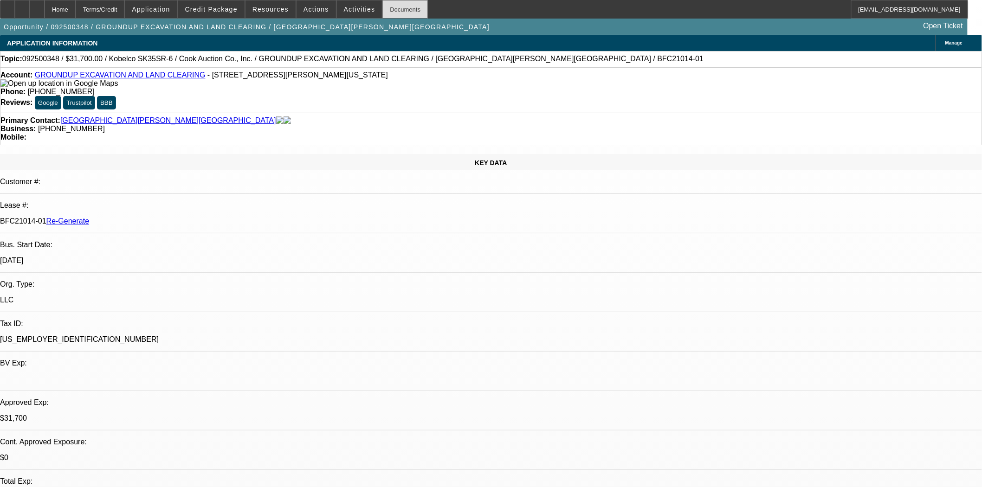
click at [385, 14] on div "Documents" at bounding box center [404, 9] width 45 height 19
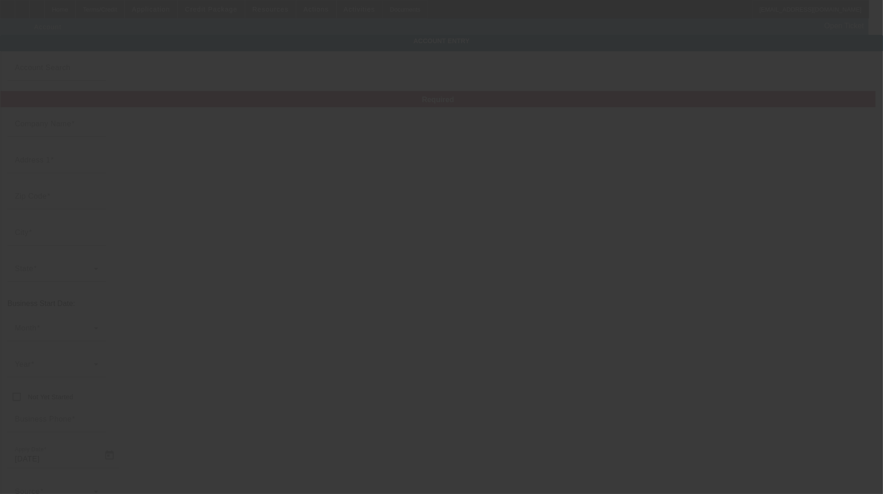
type input "GROUNDUP EXCAVATION AND LAND CLEARING"
type input "[STREET_ADDRESS][PERSON_NAME]"
type input "64772"
type input "[US_STATE]"
type input "[PHONE_NUMBER]"
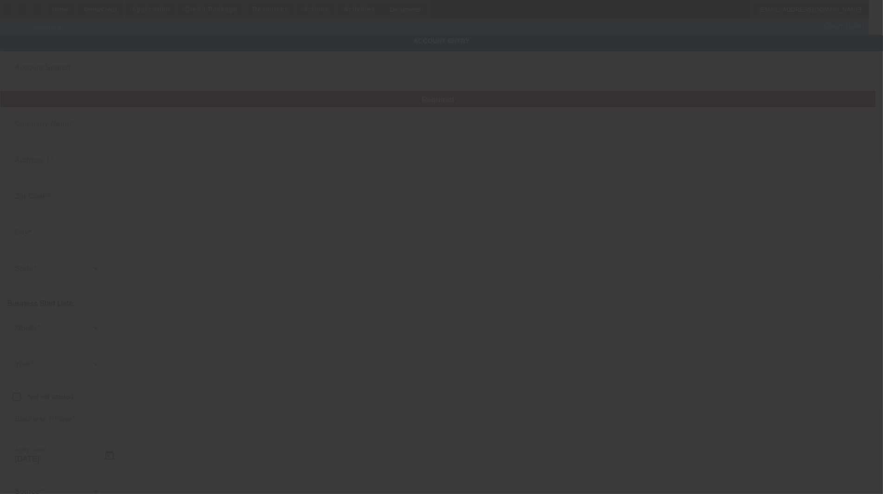
type input "[EMAIL_ADDRESS][DOMAIN_NAME]"
type input "[PERSON_NAME]"
type input "[US_EMPLOYER_IDENTIFICATION_NUMBER]"
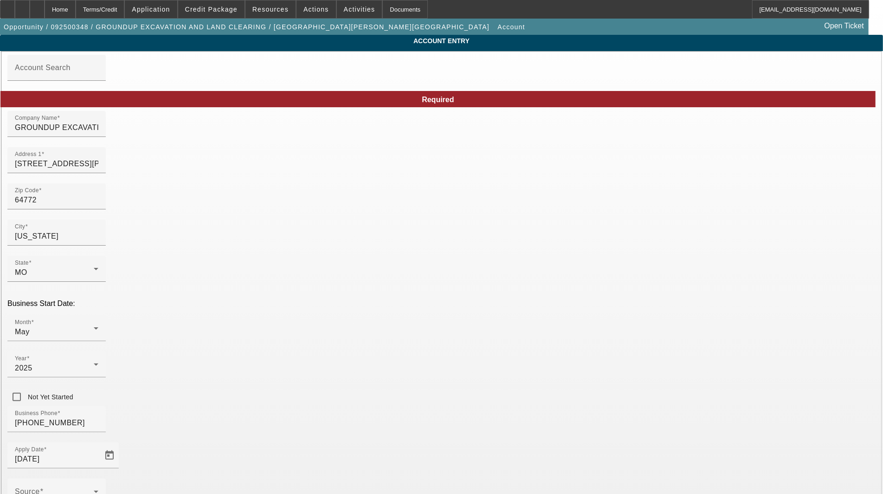
type input "[DATE]"
type input "Currency"
drag, startPoint x: 358, startPoint y: 136, endPoint x: 117, endPoint y: 134, distance: 240.9
type input "Groundup Excavation and Land Clearing, LLC"
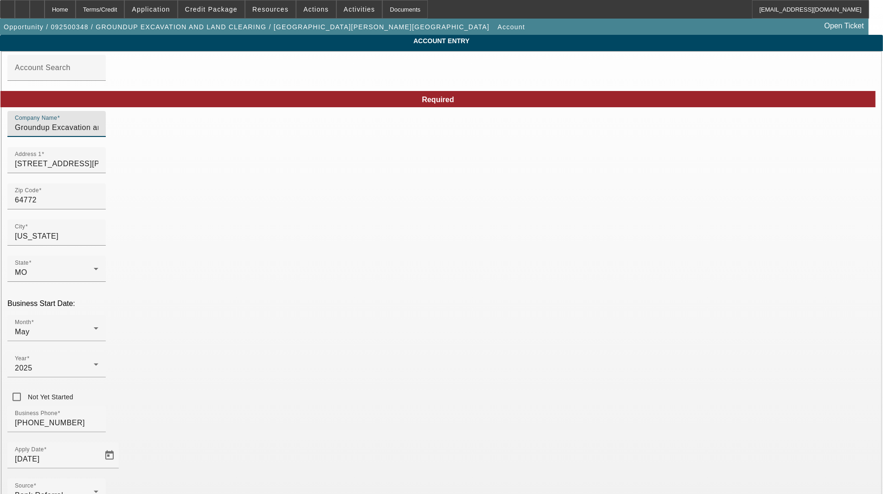
drag, startPoint x: 235, startPoint y: 172, endPoint x: 99, endPoint y: 171, distance: 135.5
type input "[STREET_ADDRESS][PERSON_NAME]"
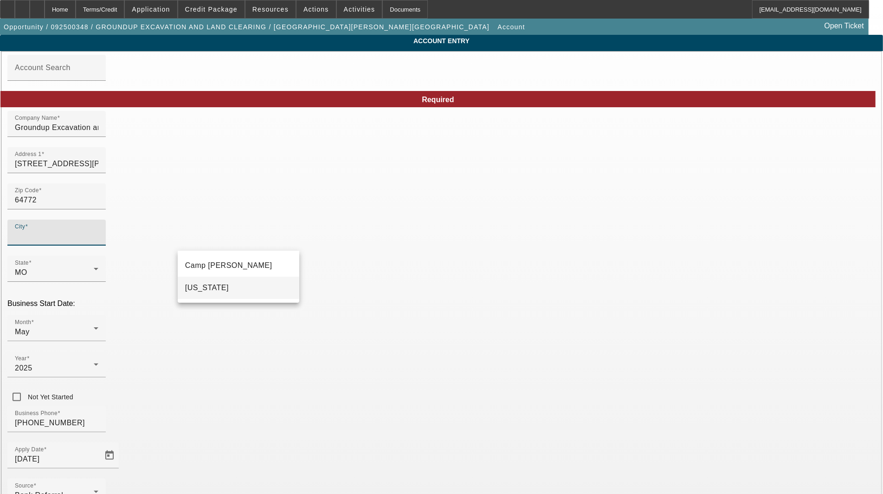
click at [228, 291] on mat-option "[US_STATE]" at bounding box center [239, 288] width 122 height 22
type input "[US_STATE]"
type input "[PERSON_NAME]"
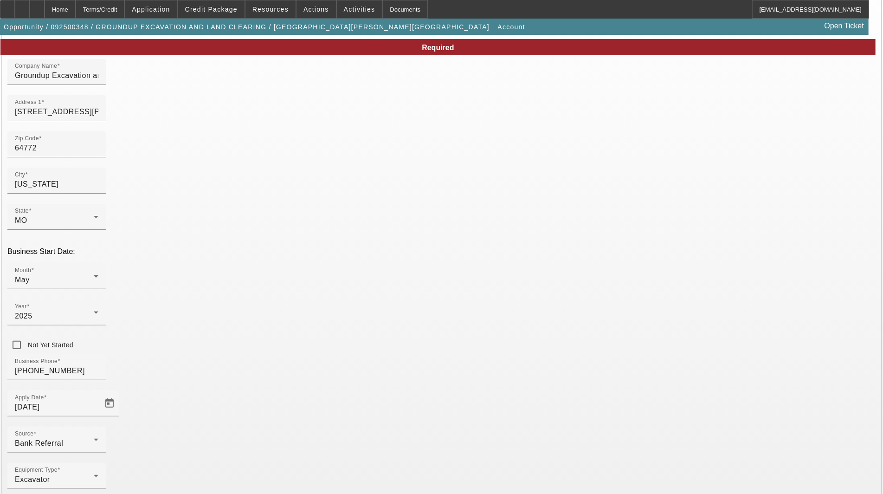
scroll to position [102, 0]
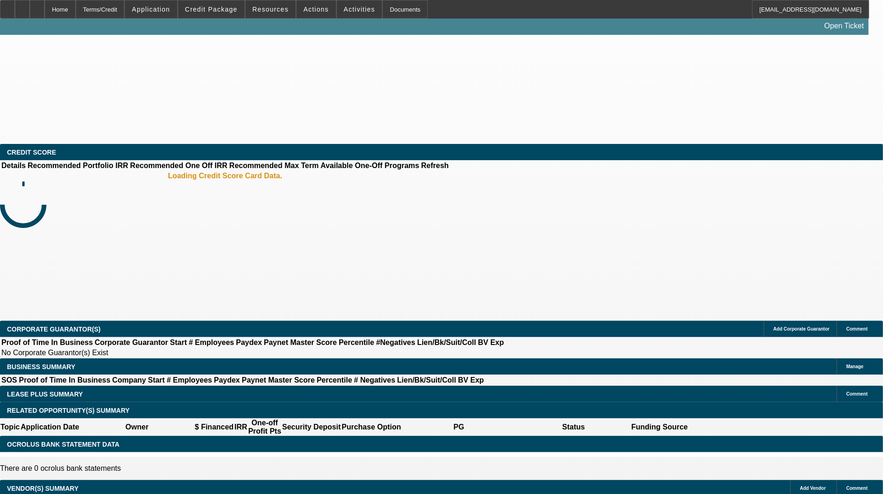
select select "3"
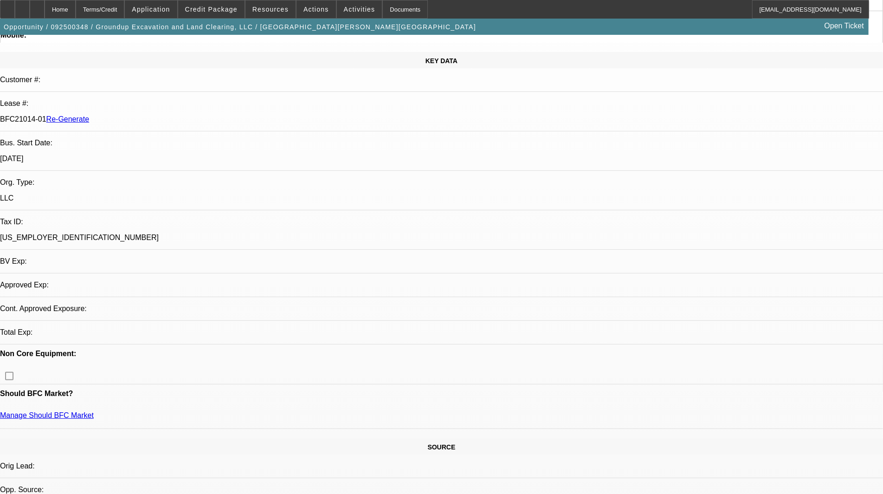
select select "0"
select select "2"
select select "0"
select select "6"
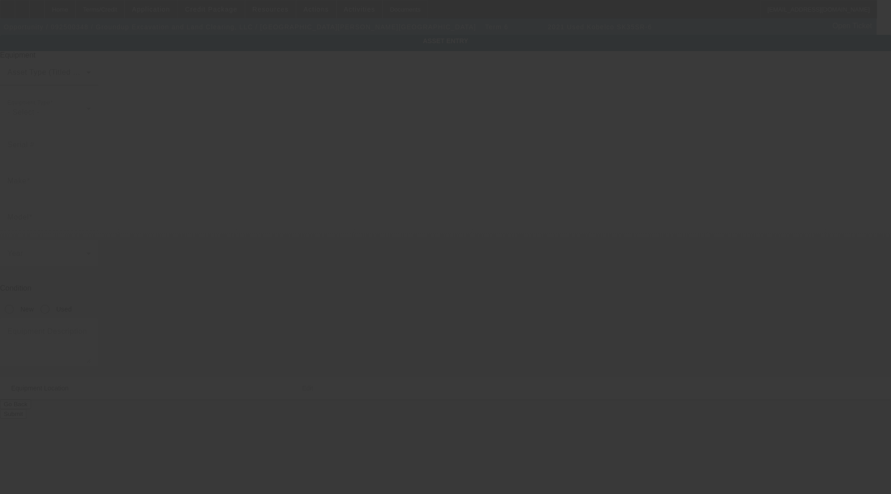
type input "KOBELCO"
type input "SK35SR-6"
radio input "true"
type textarea "CHA. 2-Spd. 2-Way Blade. Hyd Thumb. 18in Bucket. Rubber Tracks. Shows 780 Hrs."
type input "[STREET_ADDRESS][PERSON_NAME]"
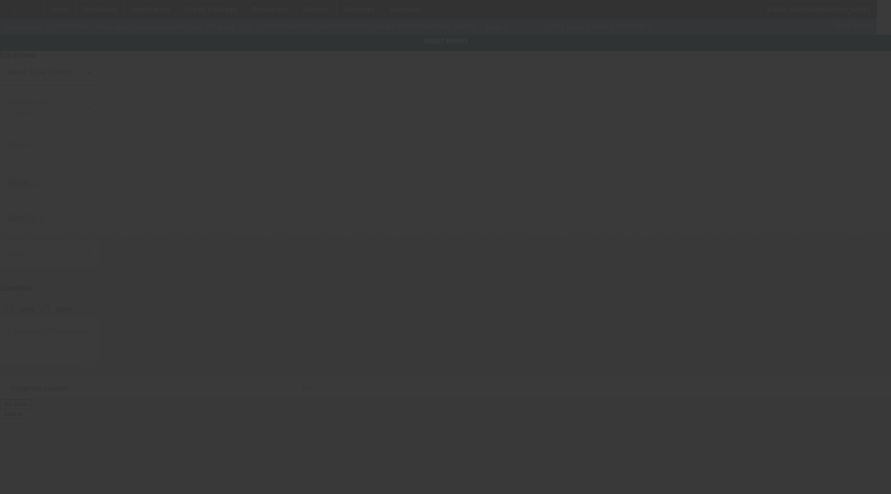
type input "[US_STATE]"
type input "64772"
type input "[PERSON_NAME]"
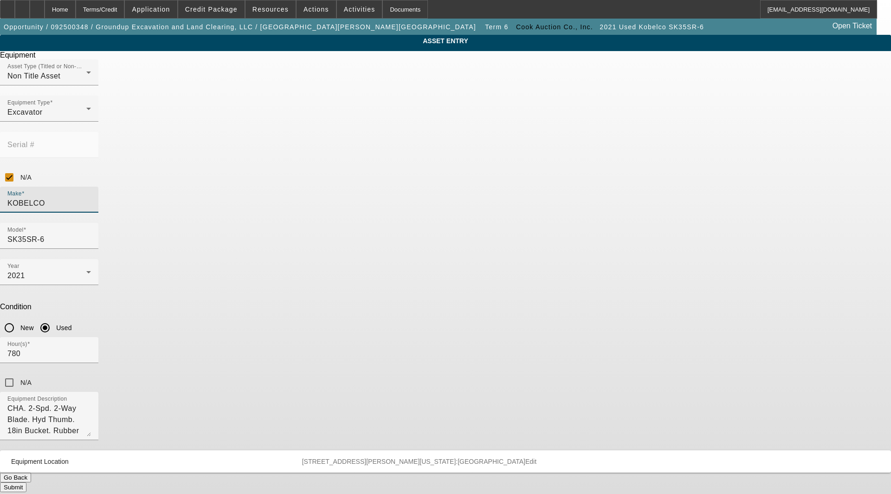
drag, startPoint x: 363, startPoint y: 168, endPoint x: 218, endPoint y: 158, distance: 145.6
click at [219, 158] on div "ASSET ENTRY Delete asset Equipment Asset Type (Titled or Non-Titled) Non Title …" at bounding box center [445, 263] width 891 height 457
type input "Kobelco"
click at [338, 213] on span "Kobelco" at bounding box center [339, 212] width 28 height 8
click at [98, 249] on div at bounding box center [49, 254] width 98 height 10
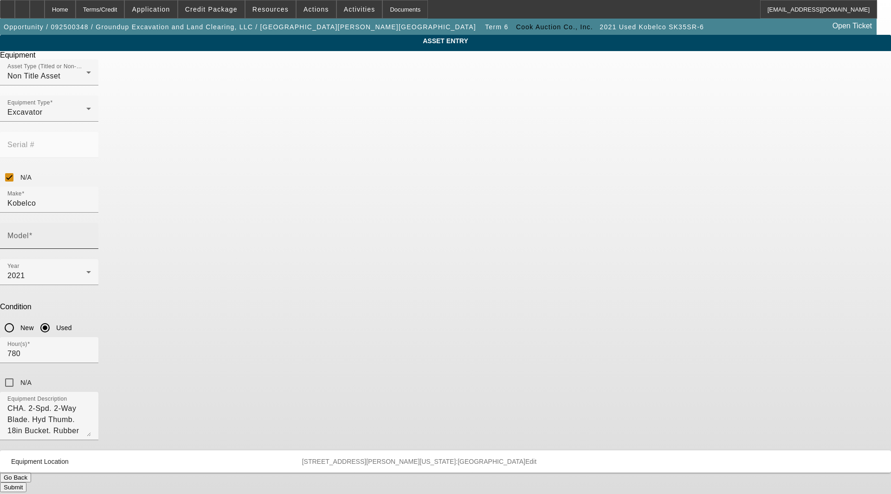
click at [91, 223] on div "Model" at bounding box center [49, 236] width 84 height 26
type input "SK35"
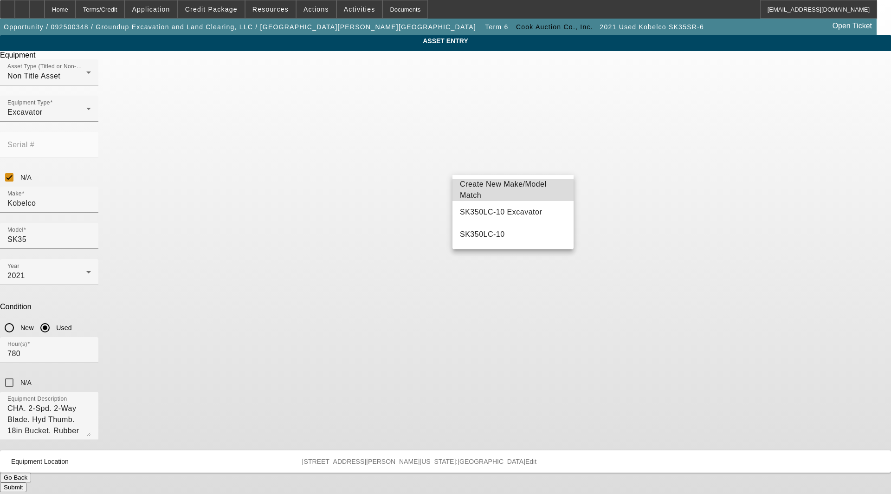
click at [493, 184] on span "Create New Make/Model Match" at bounding box center [513, 190] width 106 height 22
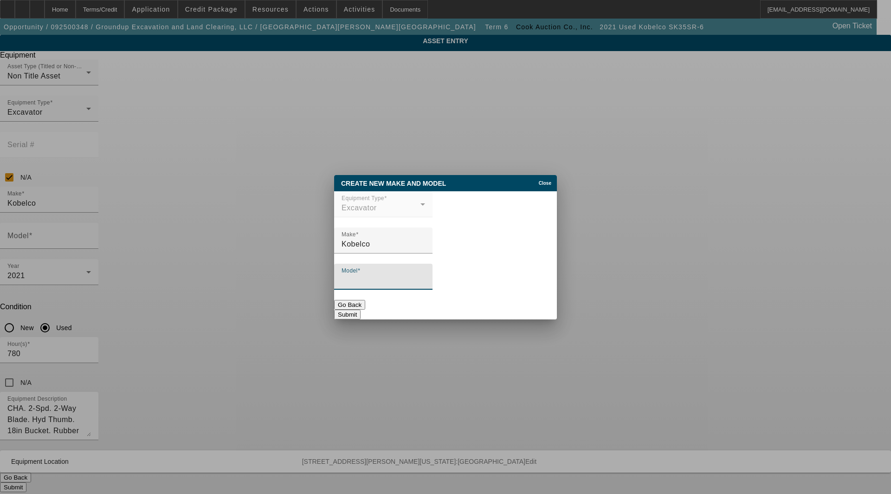
click at [382, 276] on input "Model" at bounding box center [384, 280] width 84 height 11
type input "SK35SE-6"
click at [361, 310] on button "Submit" at bounding box center [347, 315] width 26 height 10
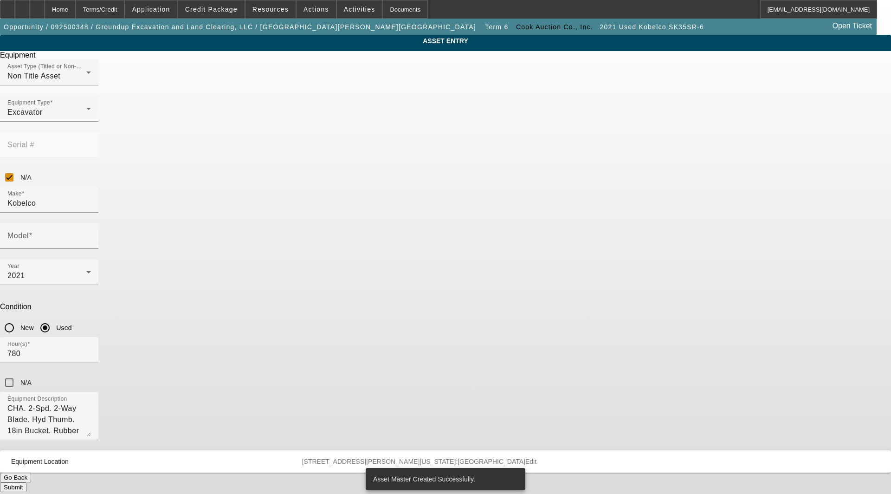
type input "SK35SE-6"
drag, startPoint x: 450, startPoint y: 293, endPoint x: 233, endPoint y: 270, distance: 218.4
click at [233, 270] on div "ASSET ENTRY Delete asset Equipment Asset Type (Titled or Non-Titled) Non Title …" at bounding box center [445, 263] width 891 height 457
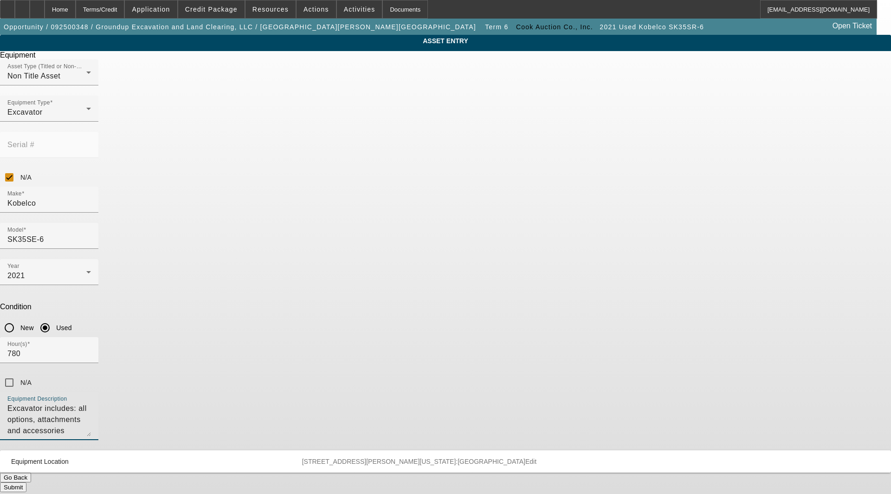
type textarea "Excavator includes: all options, attachments and accessories"
click at [537, 458] on span "Edit" at bounding box center [530, 461] width 11 height 7
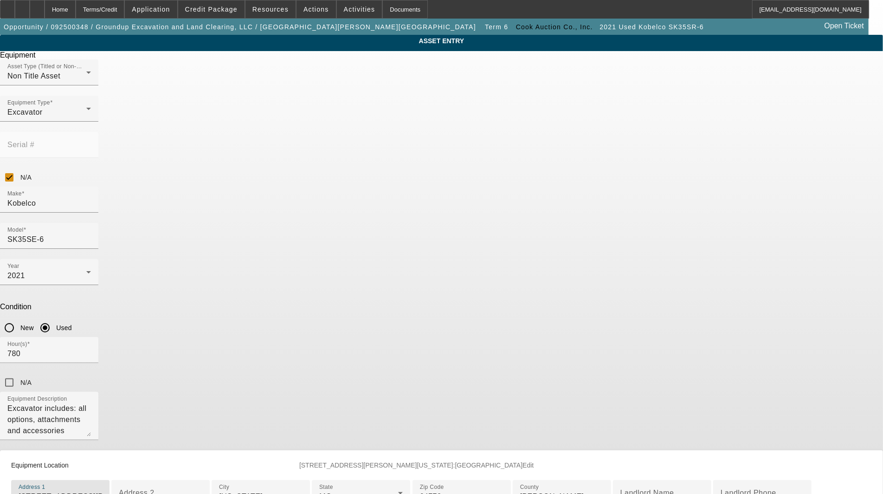
click at [102, 491] on input "303 S Lynn St" at bounding box center [61, 496] width 84 height 11
drag, startPoint x: 411, startPoint y: 371, endPoint x: 207, endPoint y: 368, distance: 203.8
click at [206, 370] on div "ASSET ENTRY Delete asset Equipment Asset Type (Titled or Non-Titled) Non Title …" at bounding box center [441, 289] width 883 height 508
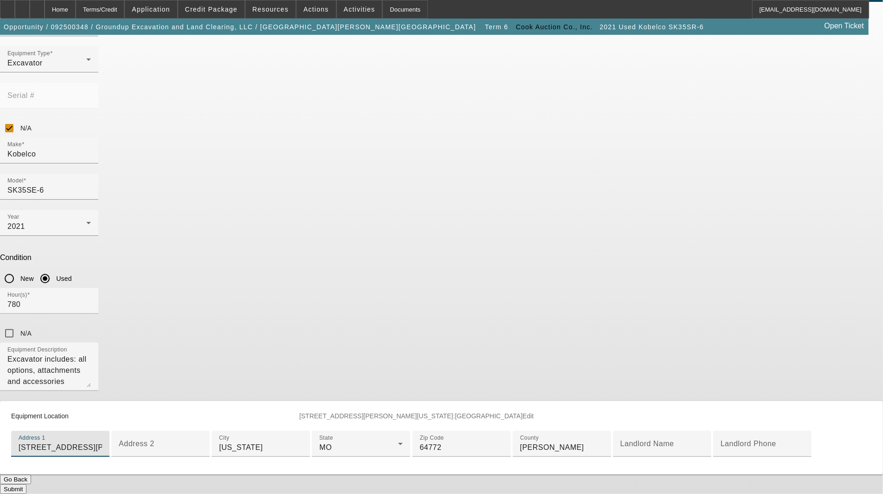
scroll to position [202, 0]
type input "[STREET_ADDRESS][PERSON_NAME]"
click at [26, 484] on button "Submit" at bounding box center [13, 489] width 26 height 10
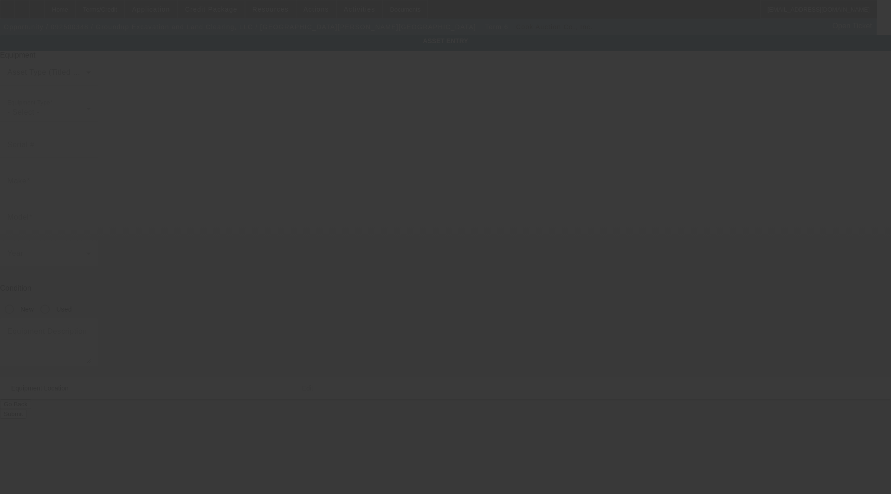
type input "Kobelco"
type input "SK35SE-6"
radio input "true"
type textarea "Excavator includes: all options, attachments and accessories"
type input "[STREET_ADDRESS][PERSON_NAME]"
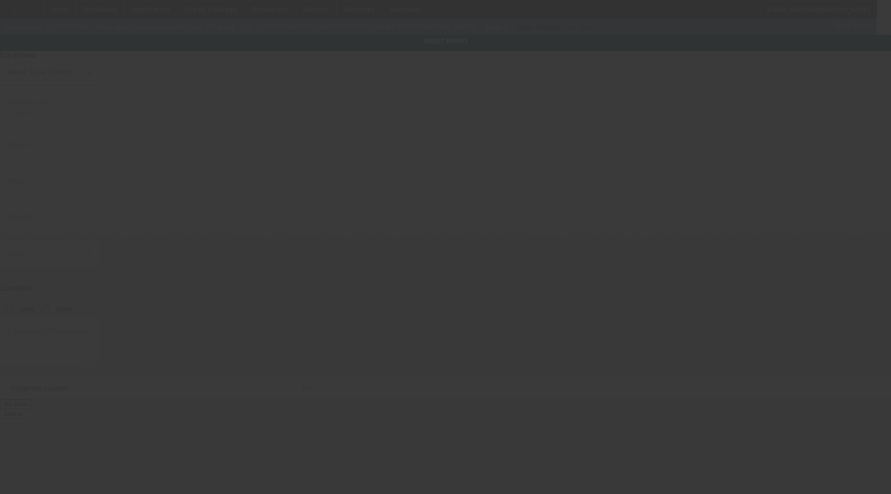
type input "[US_STATE]"
type input "64772"
type input "[PERSON_NAME]"
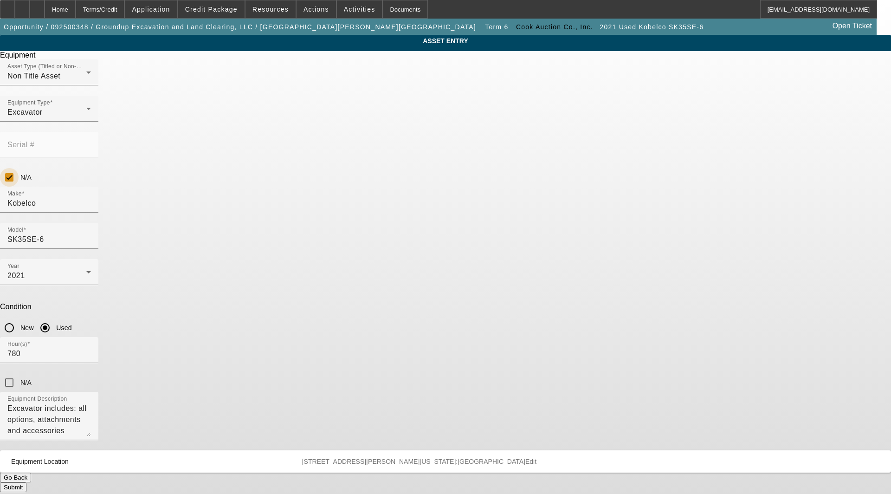
click at [19, 168] on input "N/A" at bounding box center [9, 177] width 19 height 19
checkbox input "false"
click at [91, 143] on input "Serial #" at bounding box center [49, 148] width 84 height 11
type input "PX17043223"
drag, startPoint x: 492, startPoint y: 346, endPoint x: 485, endPoint y: 353, distance: 10.2
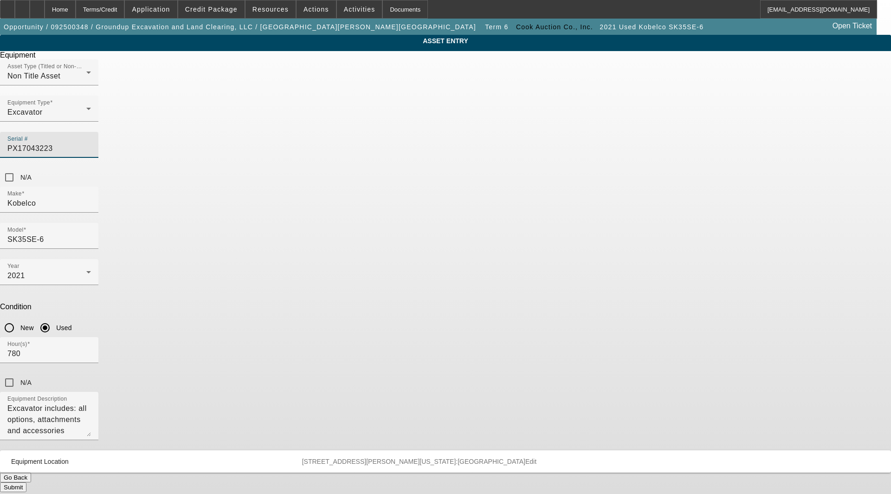
click at [491, 482] on div "Submit" at bounding box center [445, 487] width 891 height 10
click at [26, 482] on button "Submit" at bounding box center [13, 487] width 26 height 10
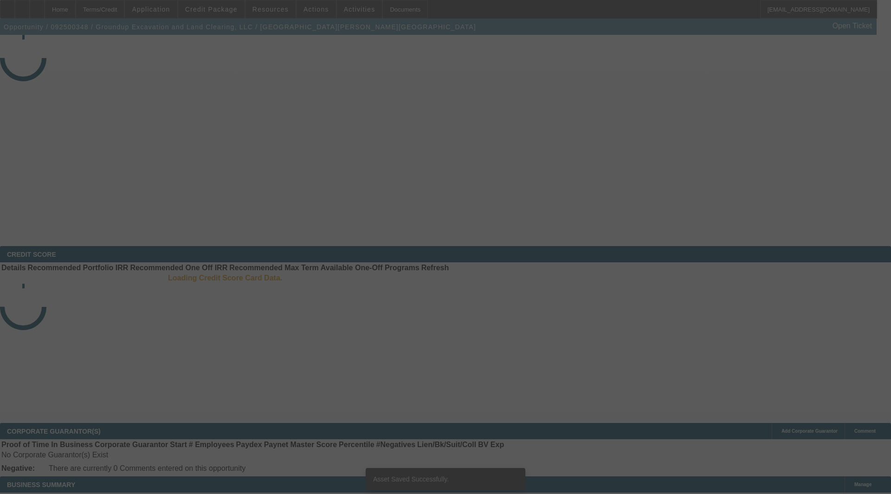
select select "3"
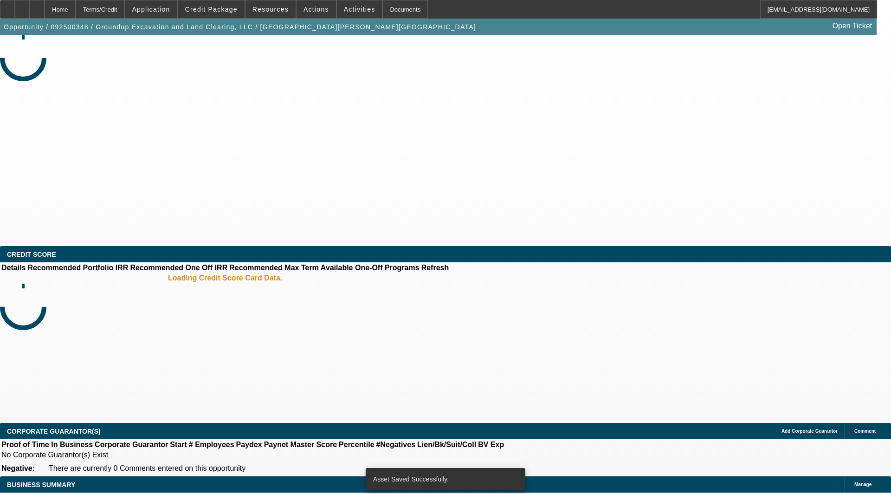
select select "0"
select select "2"
select select "0"
select select "6"
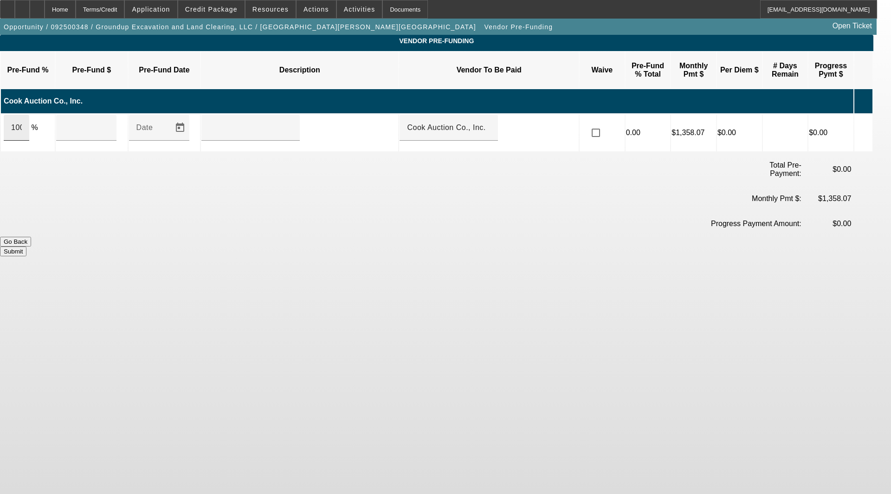
click at [22, 122] on input "100" at bounding box center [16, 127] width 11 height 11
type input "$41,840.38"
type input "upon execution of this Agreement"
click at [26, 246] on button "Submit" at bounding box center [13, 251] width 26 height 10
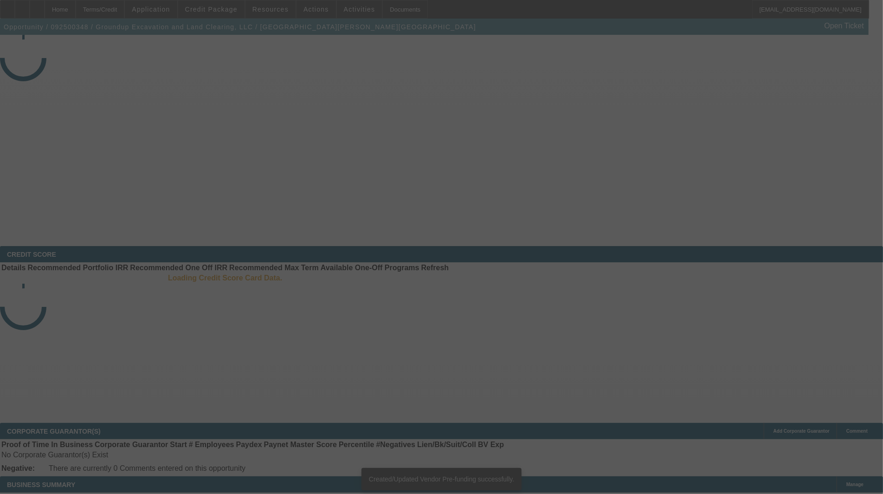
select select "3"
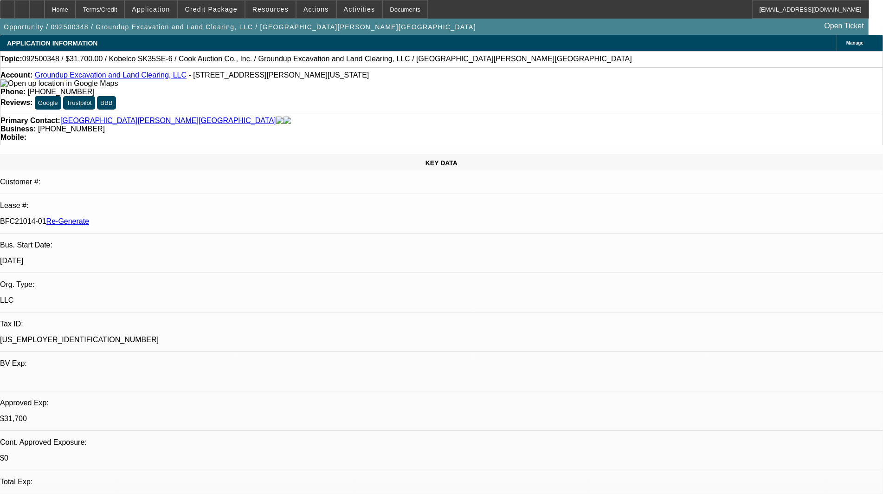
select select "0"
select select "2"
select select "0"
select select "6"
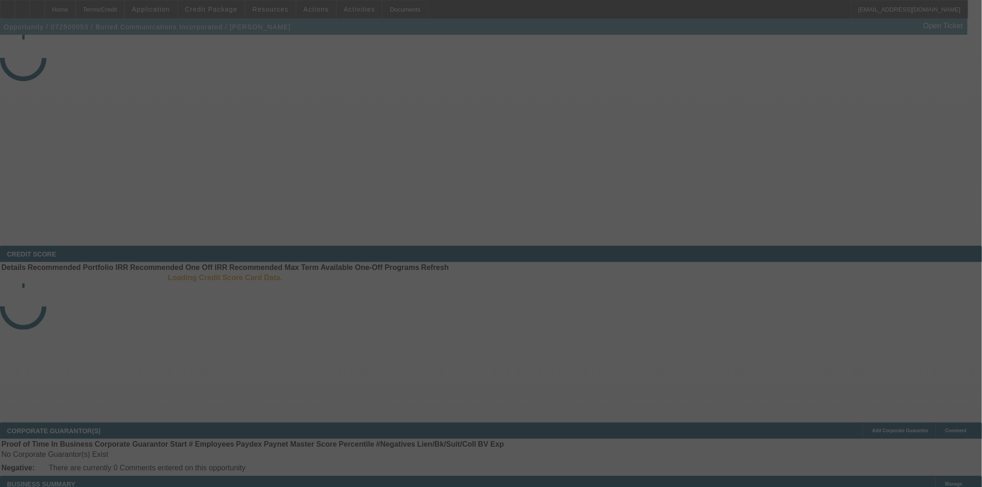
select select "4"
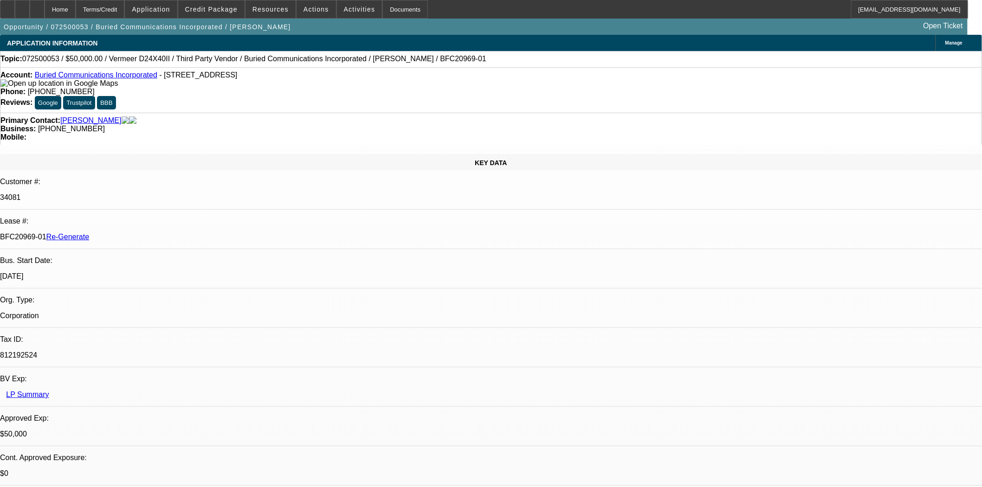
select select "0"
select select "3"
select select "0"
select select "6"
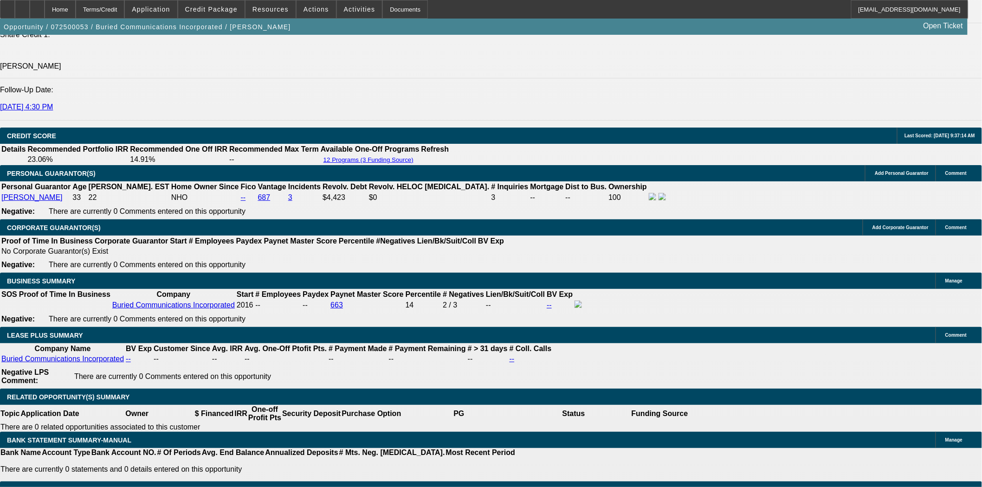
scroll to position [1340, 0]
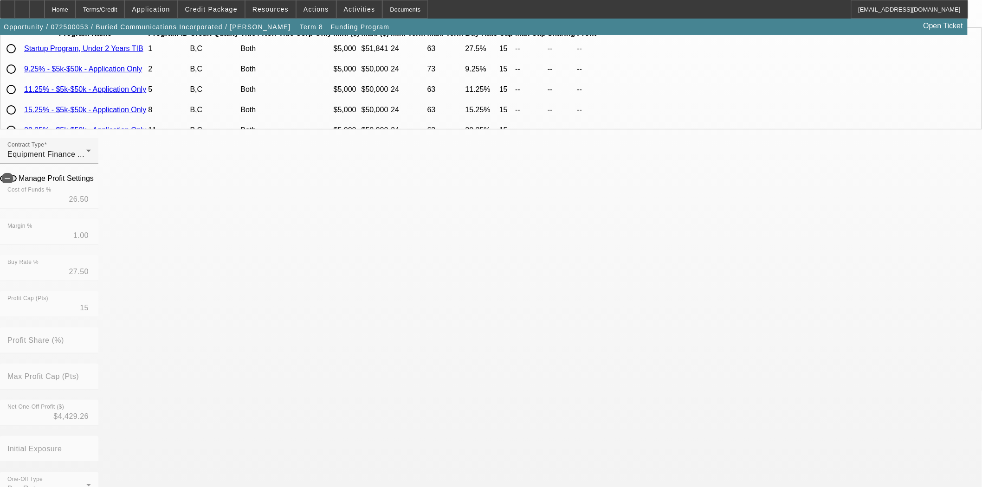
scroll to position [361, 0]
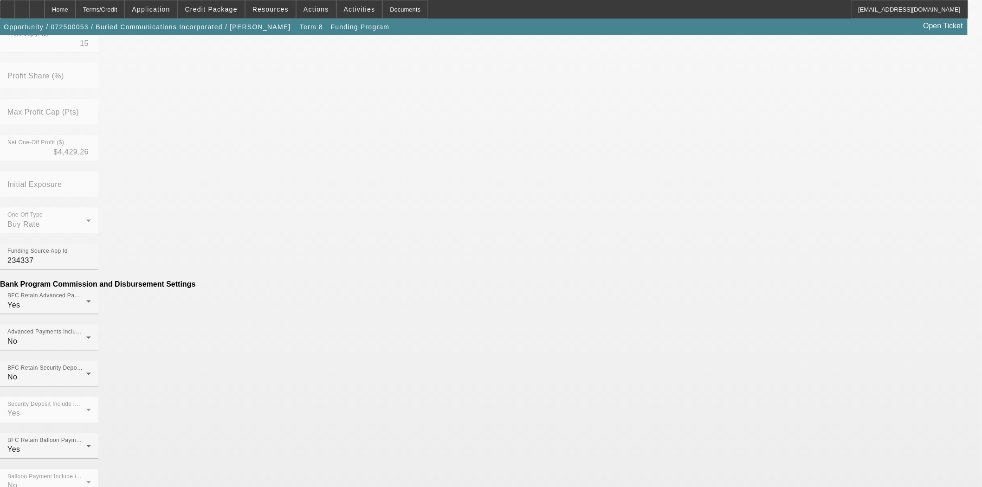
drag, startPoint x: 293, startPoint y: 267, endPoint x: 342, endPoint y: 265, distance: 49.2
type input "$250.00"
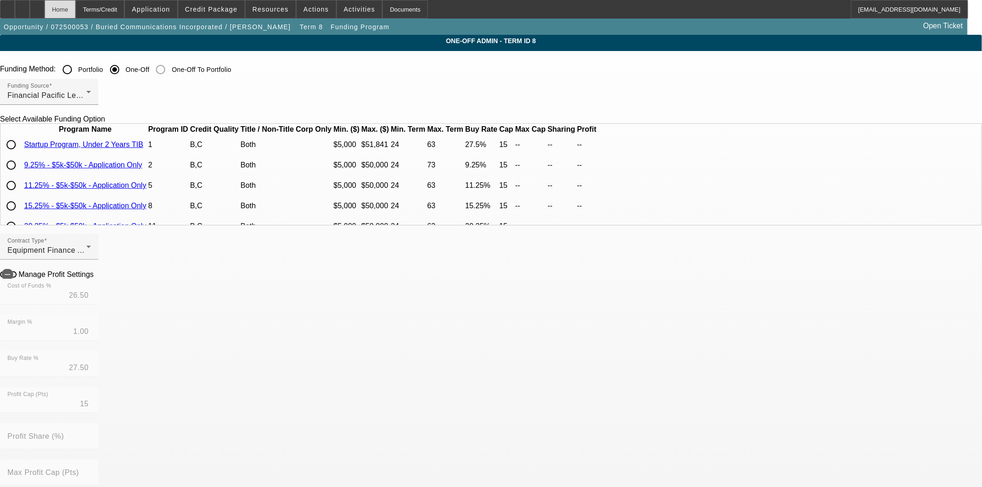
click at [76, 6] on div "Home" at bounding box center [60, 9] width 31 height 19
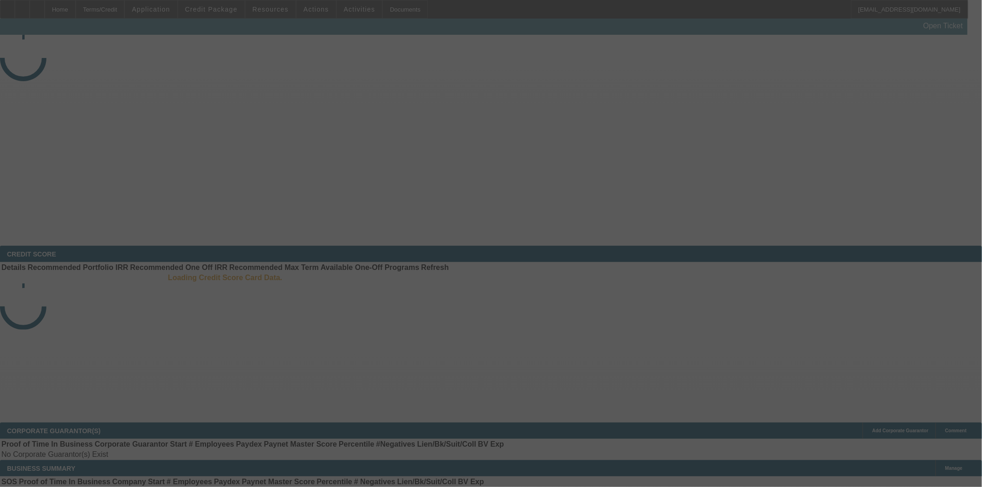
select select "4"
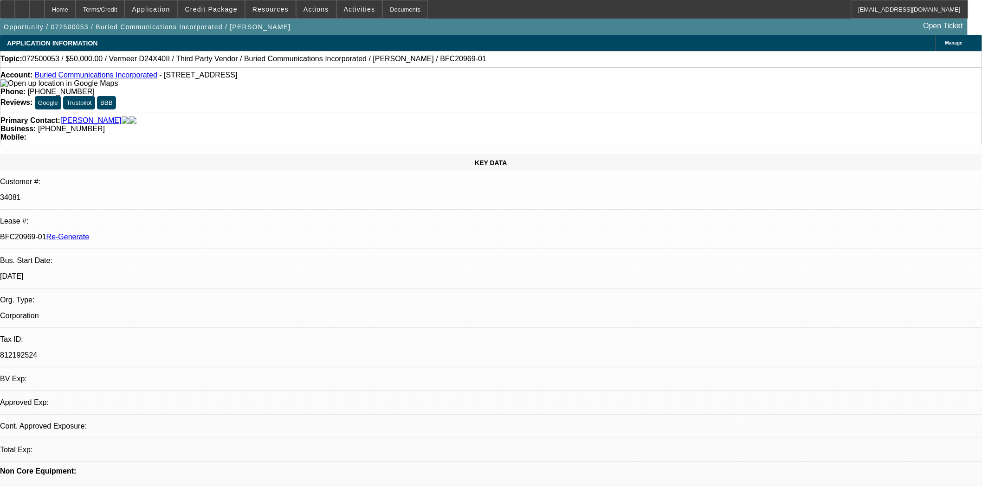
select select "0"
select select "3"
select select "0"
select select "6"
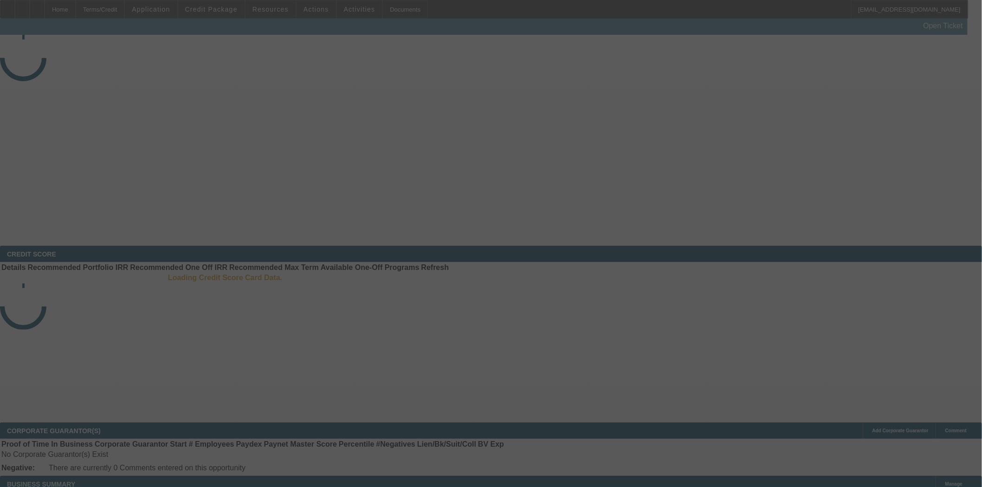
select select "3"
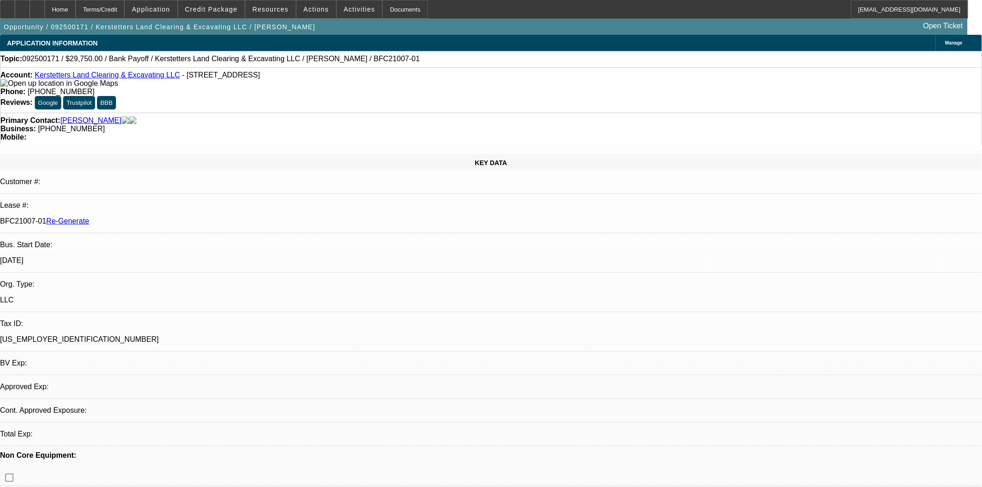
select select "0.15"
select select "2"
select select "0"
select select "6"
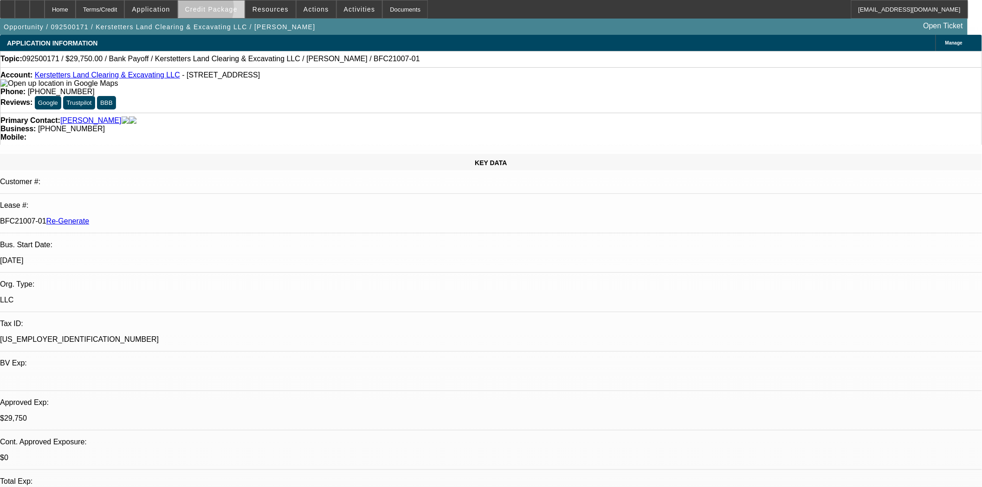
click at [210, 10] on span "Credit Package" at bounding box center [211, 9] width 52 height 7
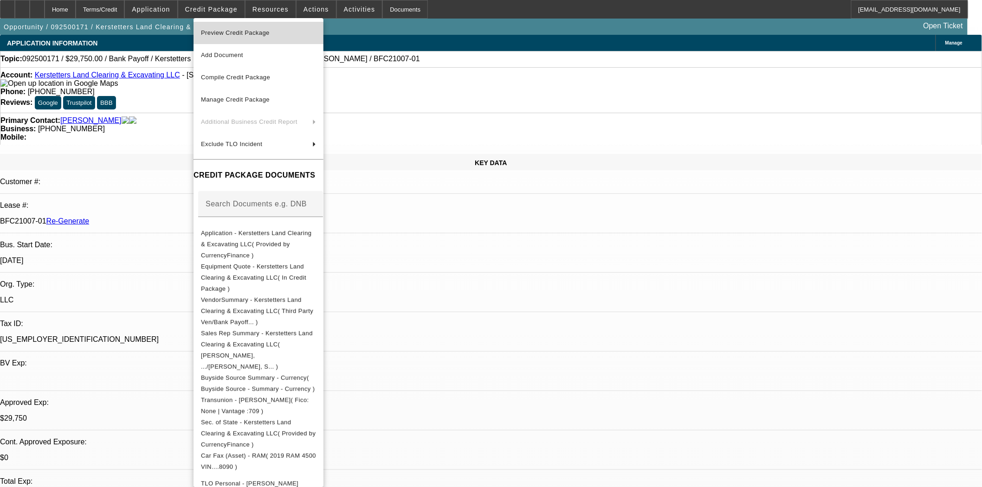
click at [222, 32] on span "Preview Credit Package" at bounding box center [235, 32] width 69 height 7
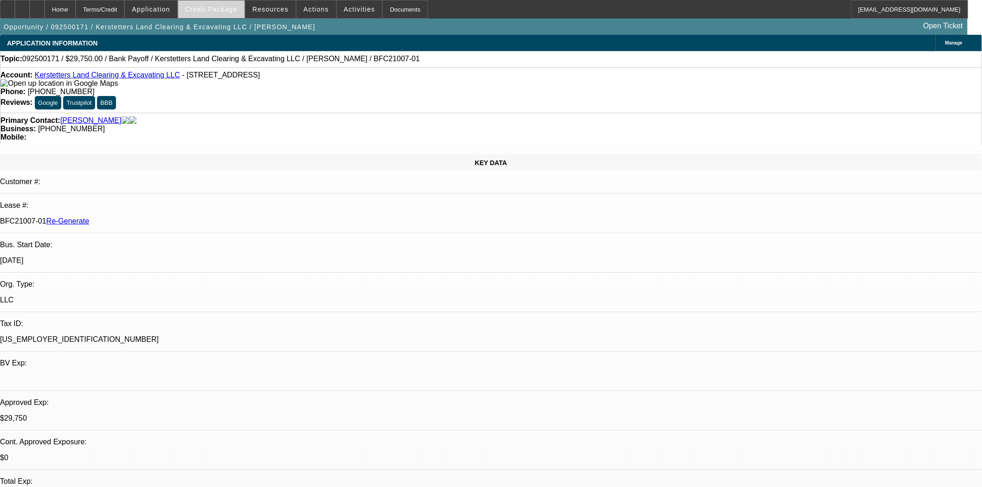
click at [226, 10] on span "Credit Package" at bounding box center [211, 9] width 52 height 7
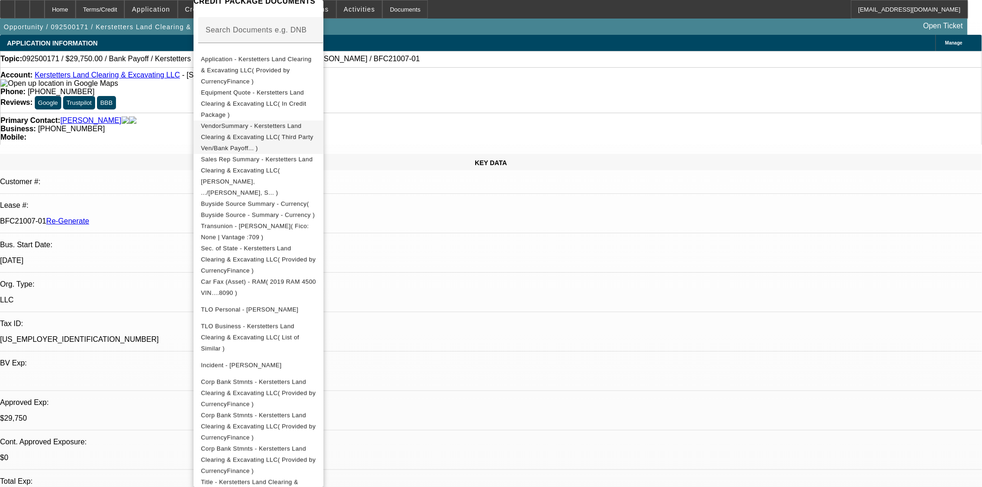
scroll to position [268, 0]
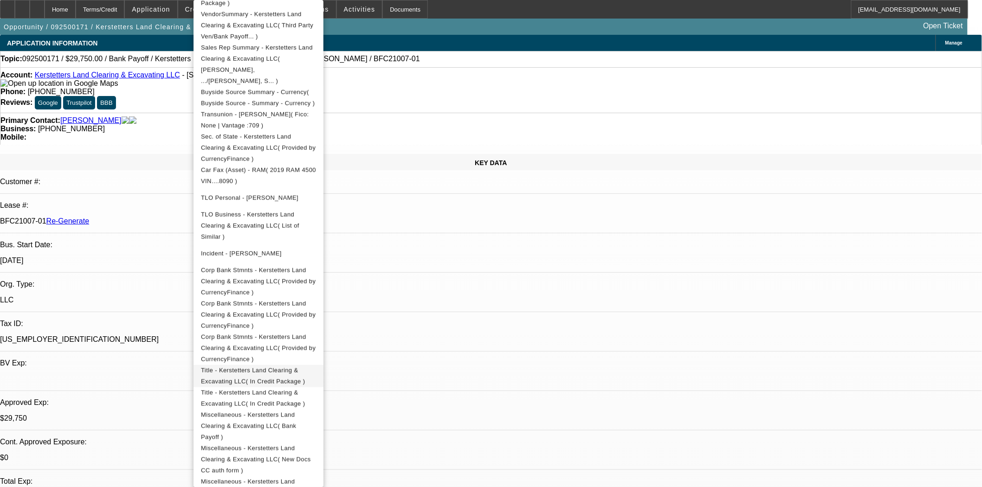
click at [305, 367] on span "Title - Kerstetters Land Clearing & Excavating LLC( In Credit Package )" at bounding box center [253, 376] width 104 height 18
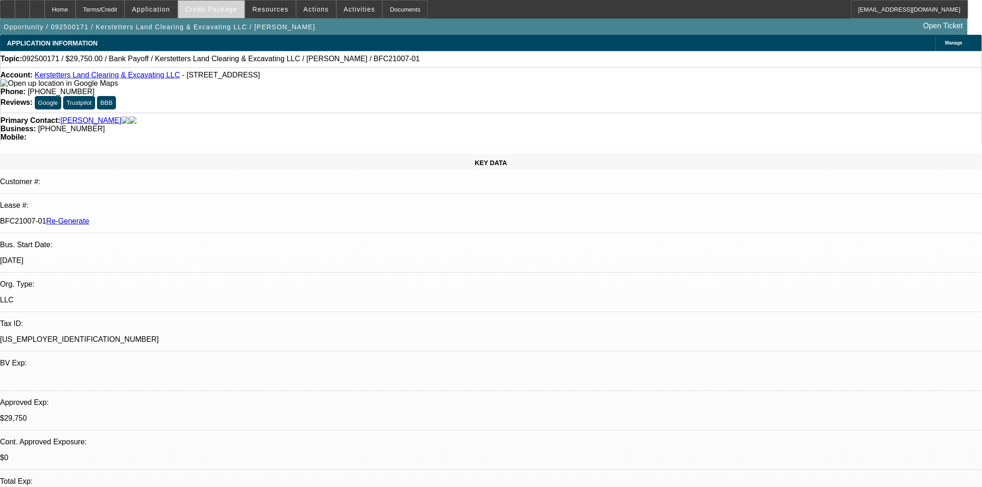
click at [228, 5] on span at bounding box center [211, 9] width 66 height 22
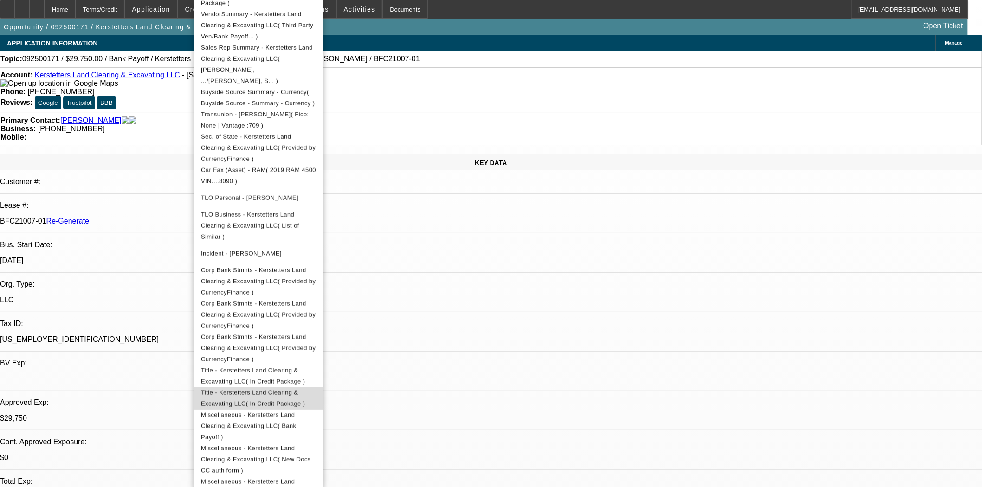
click at [285, 389] on span "Title - Kerstetters Land Clearing & Excavating LLC( In Credit Package )" at bounding box center [253, 398] width 104 height 18
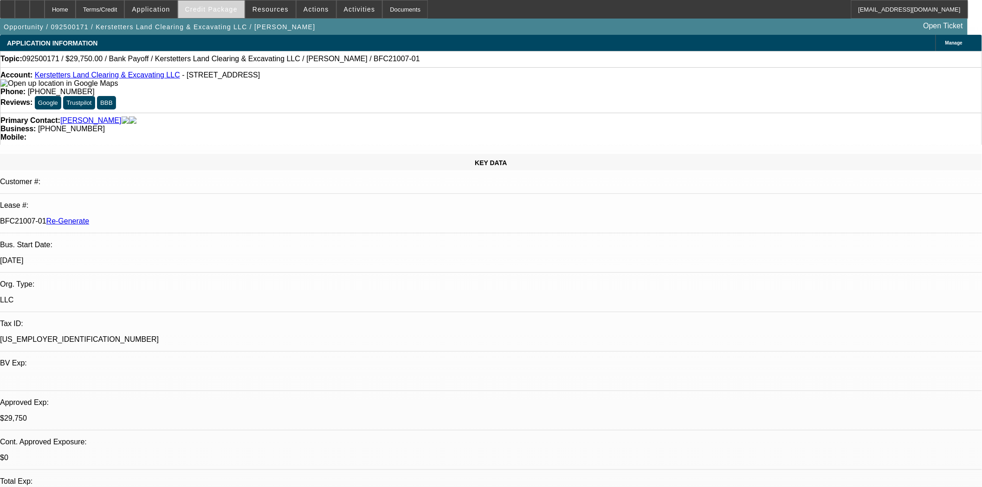
click at [227, 11] on span "Credit Package" at bounding box center [211, 9] width 52 height 7
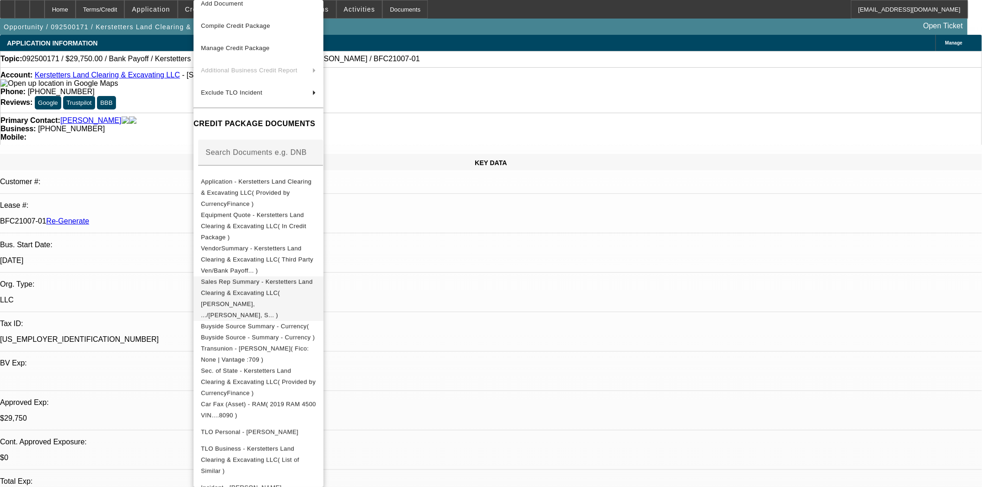
scroll to position [52, 0]
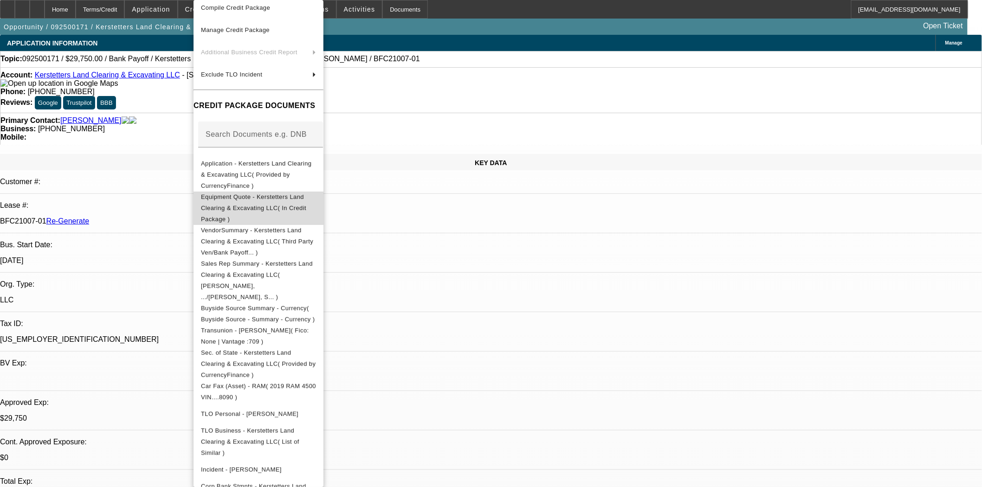
click at [290, 192] on span "Equipment Quote - Kerstetters Land Clearing & Excavating LLC( In Credit Package…" at bounding box center [258, 208] width 115 height 33
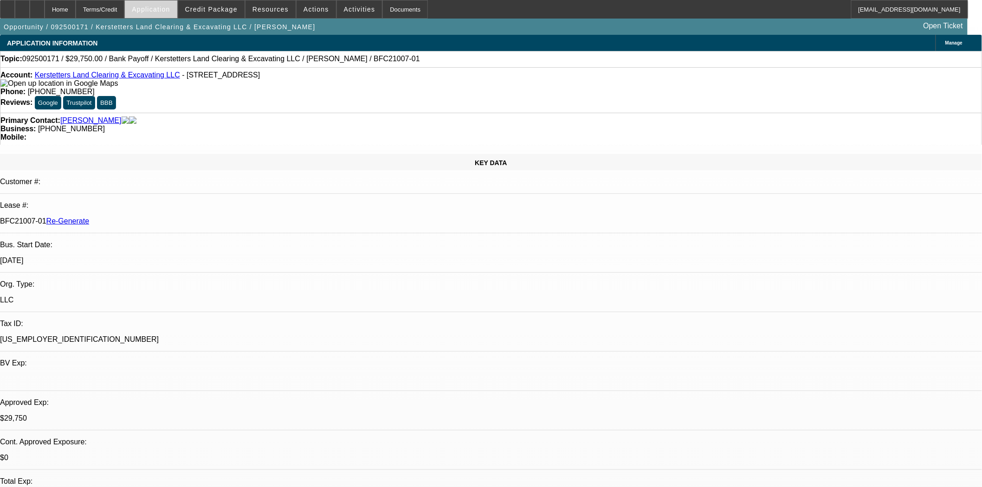
click at [173, 15] on span at bounding box center [151, 9] width 52 height 22
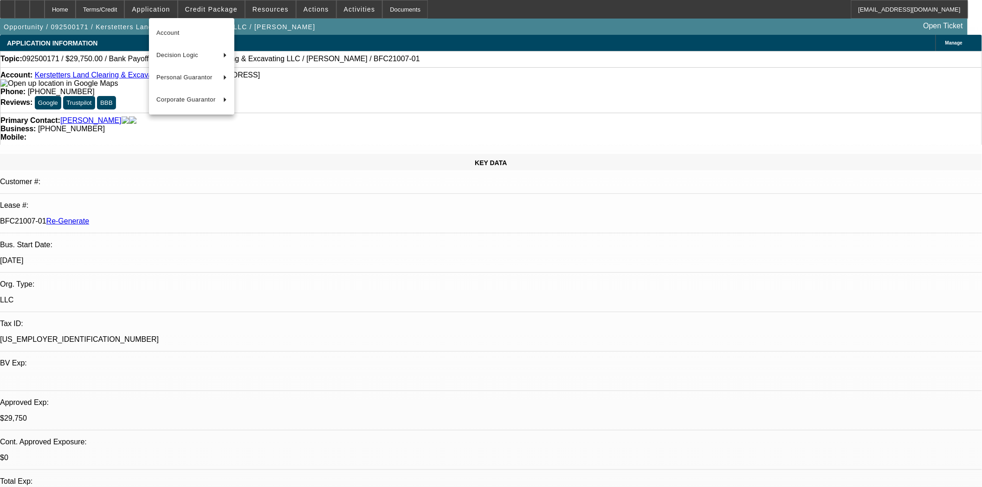
click at [234, 6] on div at bounding box center [491, 243] width 982 height 487
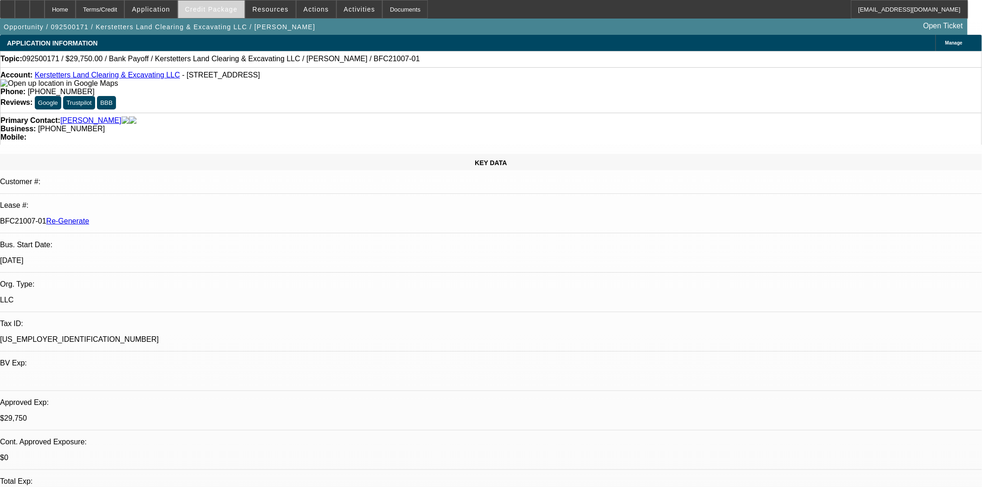
click at [233, 6] on span "Credit Package" at bounding box center [211, 9] width 52 height 7
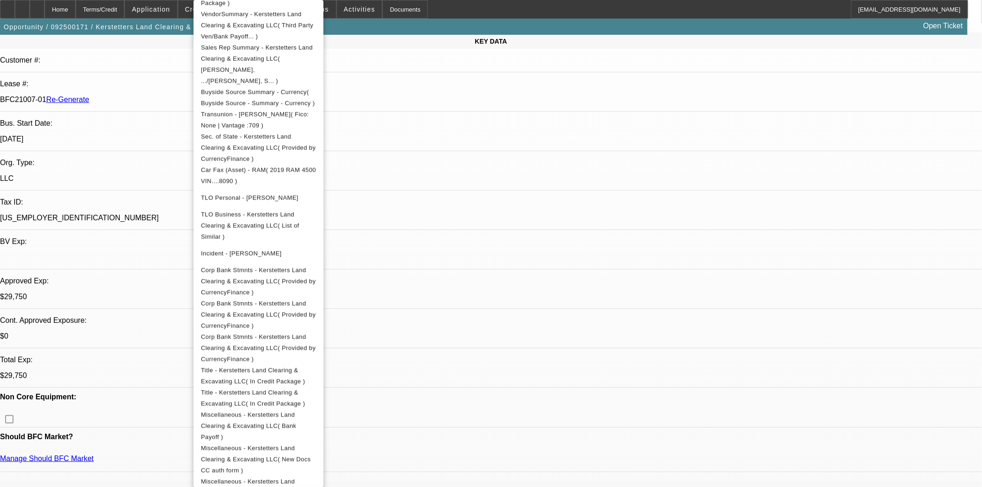
scroll to position [155, 0]
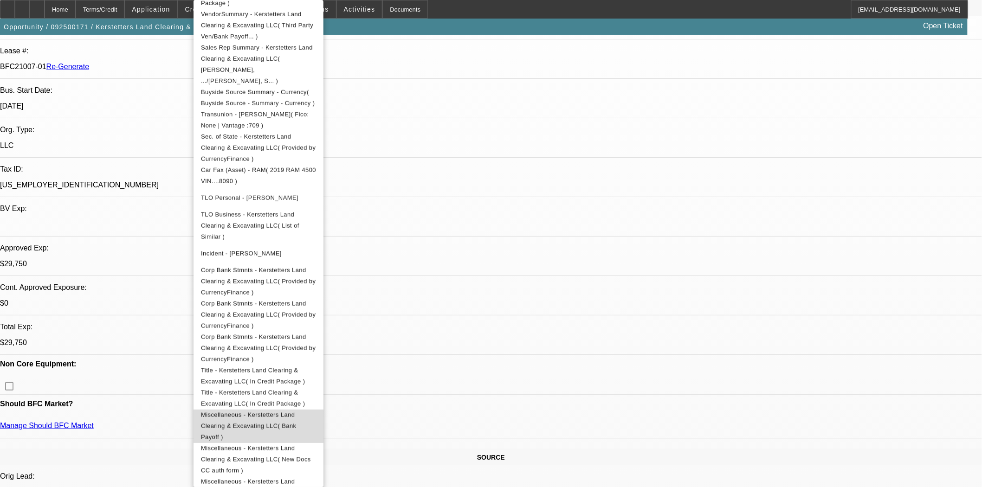
click at [296, 410] on span "Miscellaneous - Kerstetters Land Clearing & Excavating LLC( Bank Payoff )" at bounding box center [258, 426] width 115 height 33
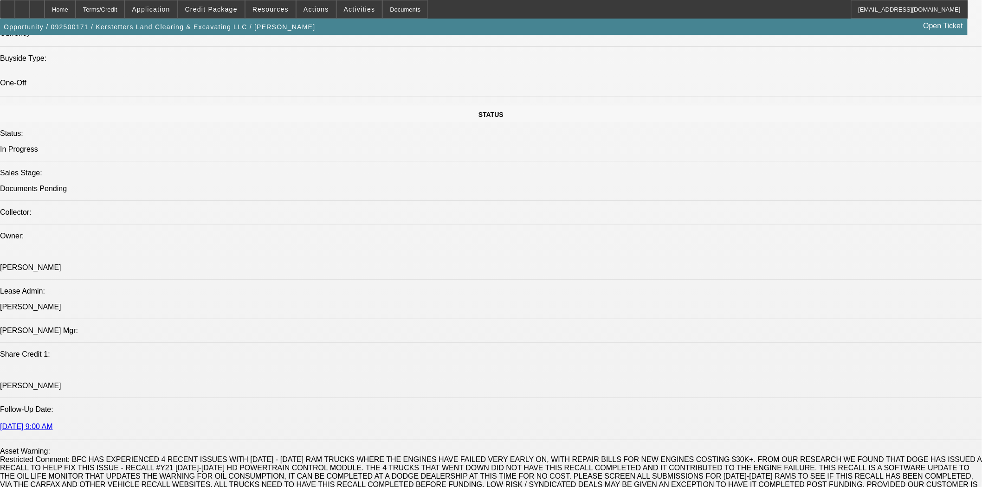
scroll to position [1289, 0]
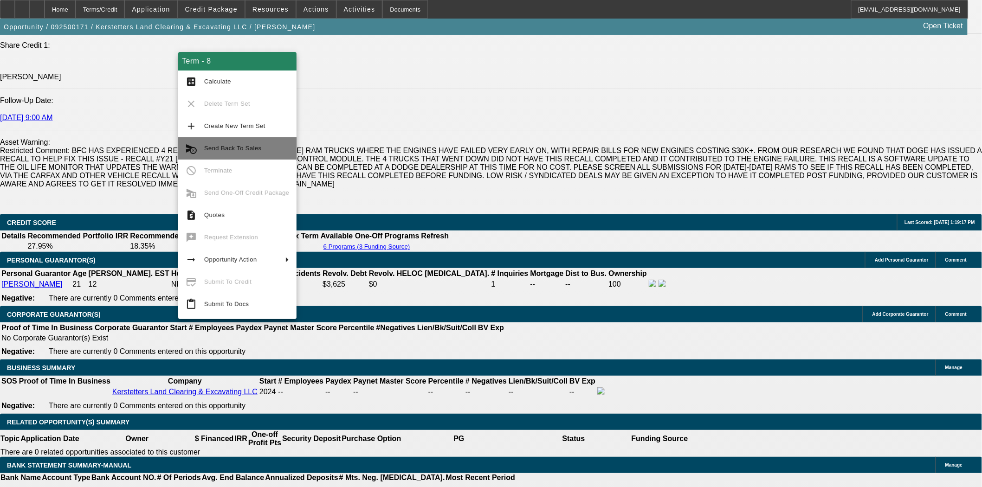
click at [229, 146] on span "Send Back To Sales" at bounding box center [232, 148] width 57 height 7
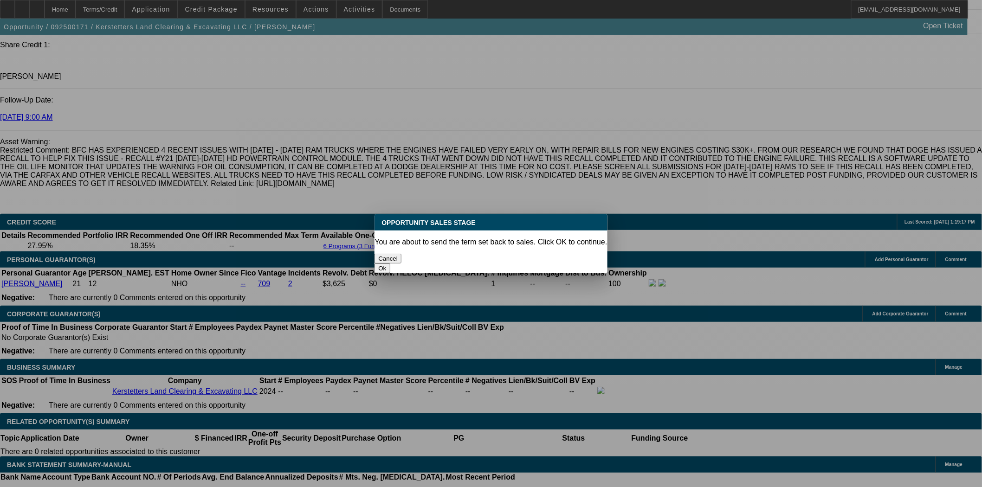
scroll to position [0, 0]
click at [390, 264] on button "Ok" at bounding box center [382, 269] width 15 height 10
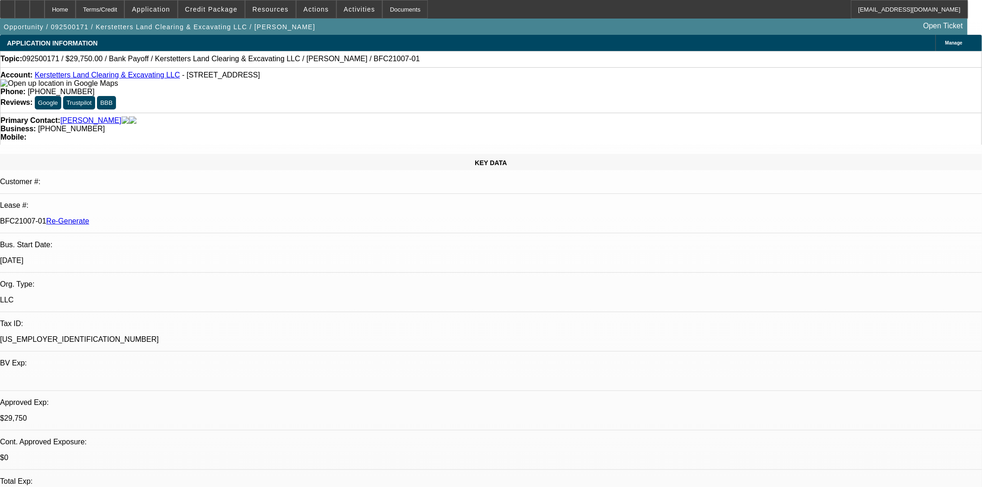
type textarea "We would need a copy of the current title to go to docs. Bank Payoff should rea…"
click at [318, 6] on span "Actions" at bounding box center [317, 9] width 26 height 7
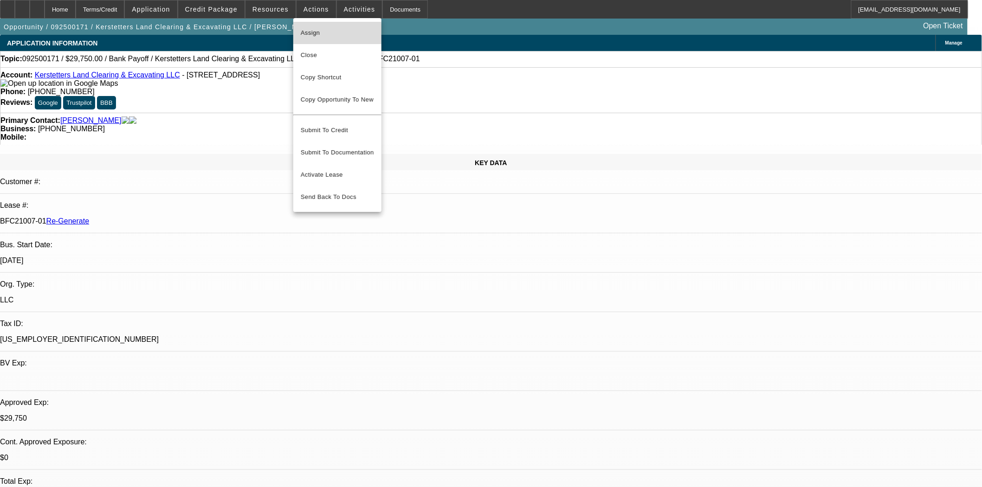
click at [321, 33] on span "Assign" at bounding box center [337, 32] width 73 height 11
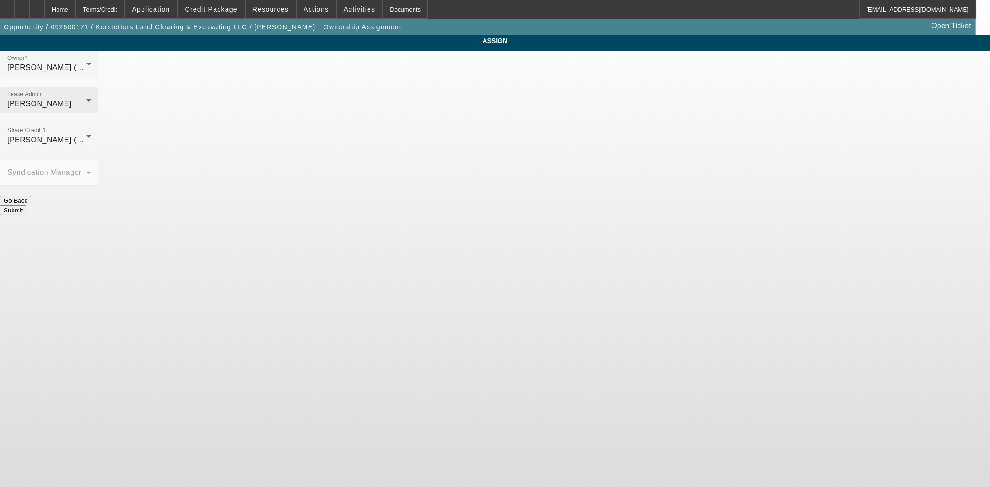
click at [86, 98] on div "[PERSON_NAME]" at bounding box center [46, 103] width 79 height 11
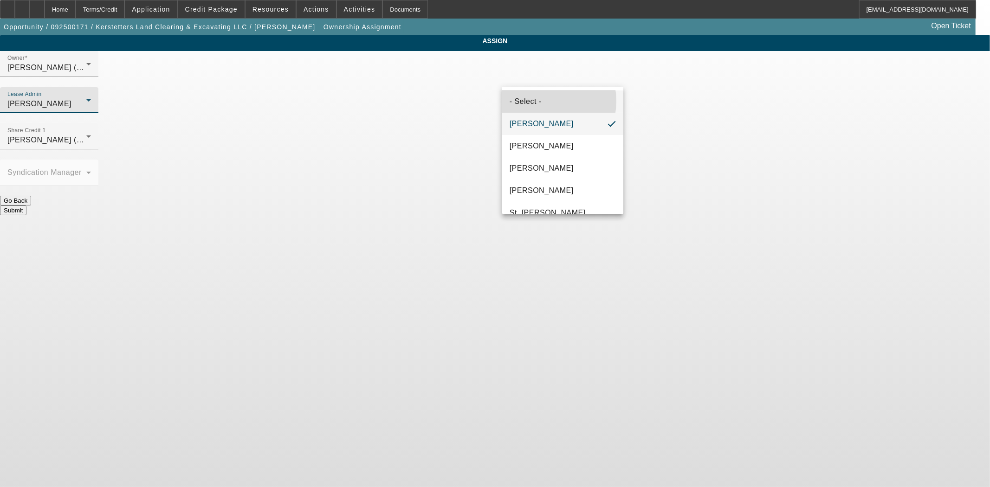
click at [541, 101] on span "- Select -" at bounding box center [526, 101] width 32 height 11
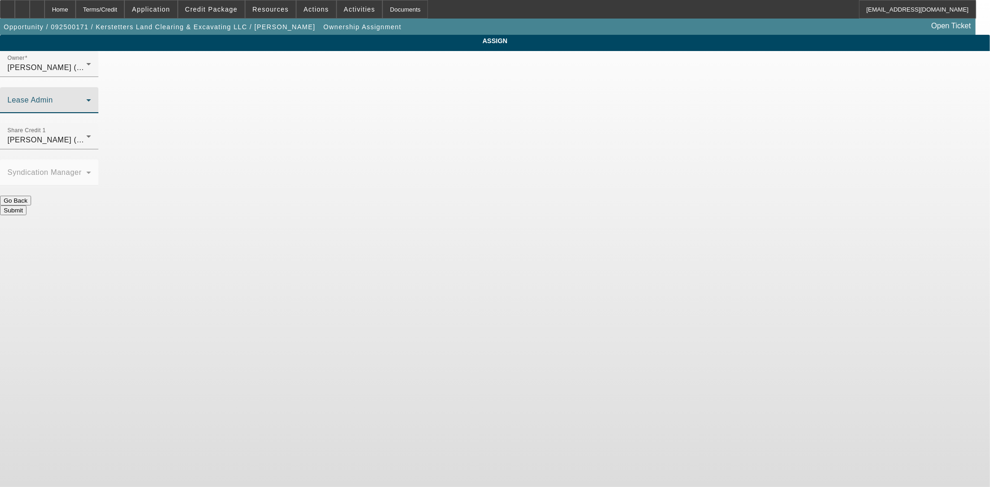
click at [98, 186] on div at bounding box center [49, 191] width 98 height 10
click at [26, 206] on button "Submit" at bounding box center [13, 211] width 26 height 10
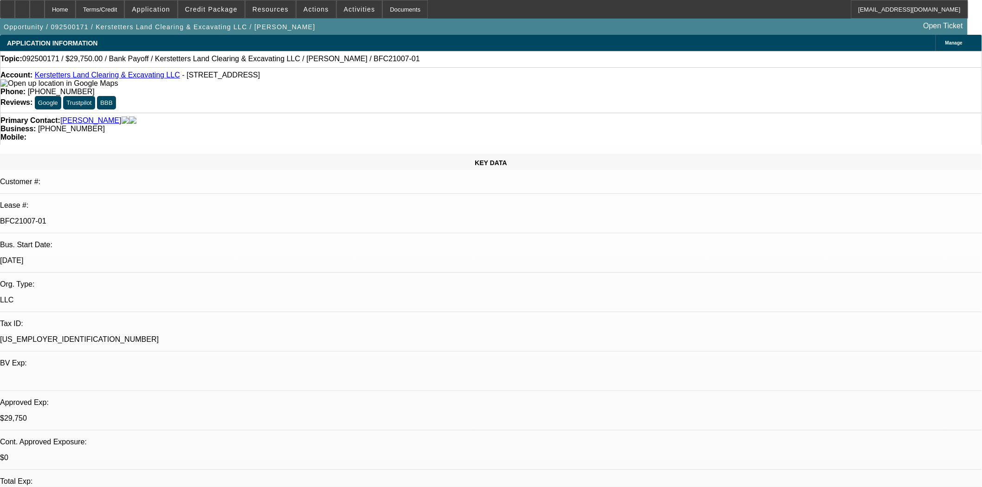
select select "0.15"
select select "2"
select select "0"
select select "6"
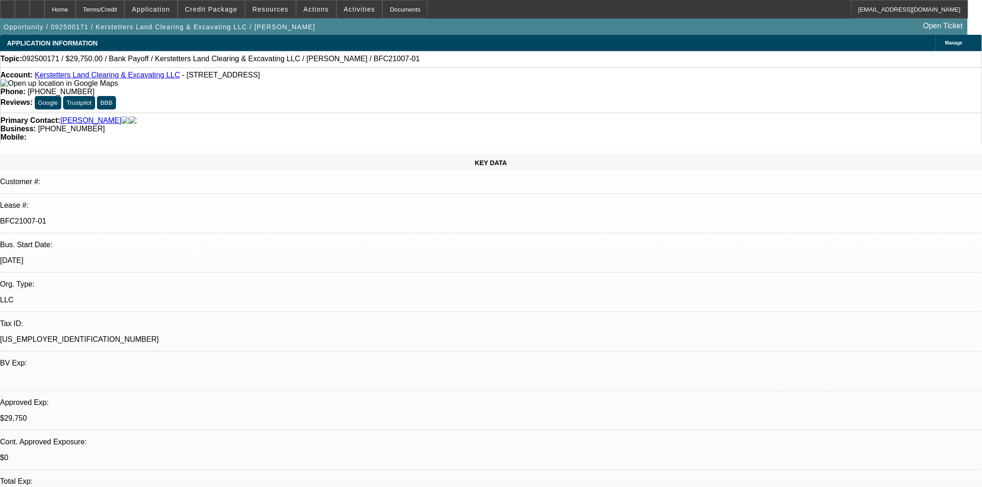
select select "0.15"
select select "2"
select select "0"
select select "6"
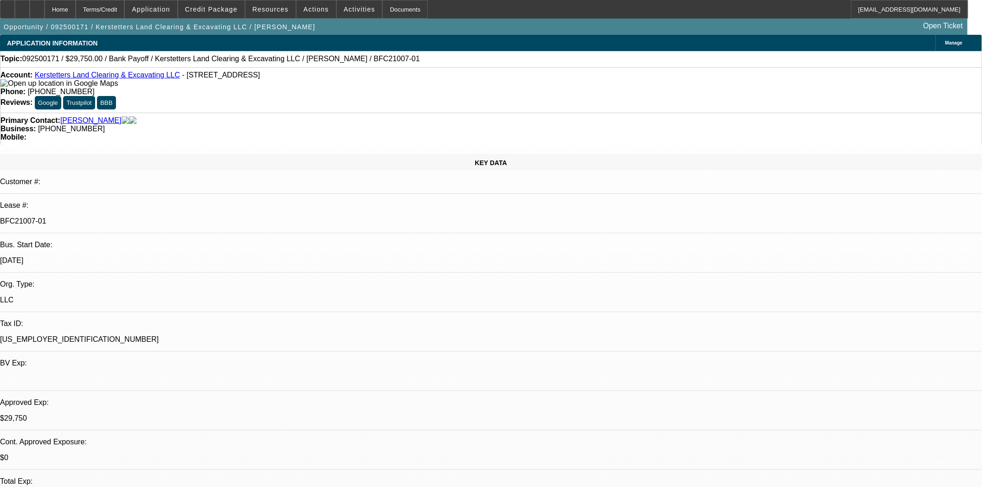
select select "0.15"
select select "2"
select select "0"
select select "6"
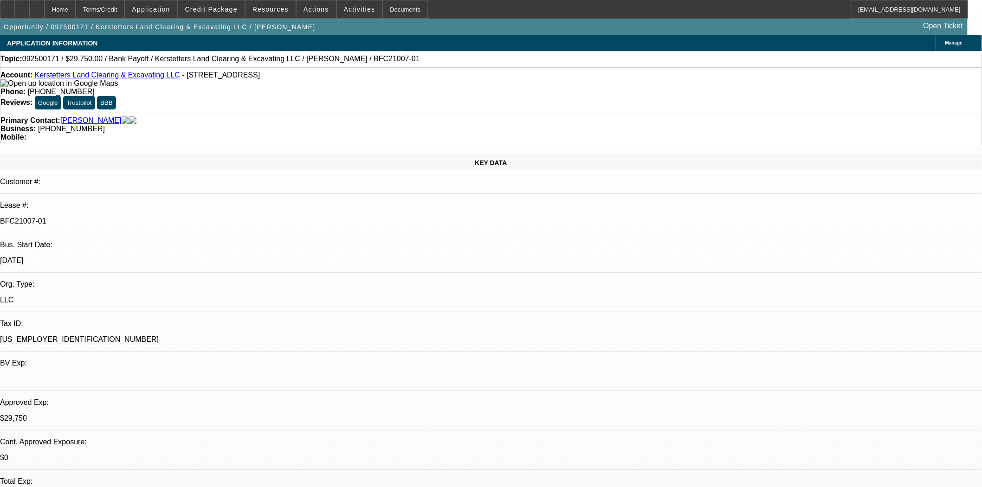
select select "0.15"
select select "2"
select select "0"
select select "6"
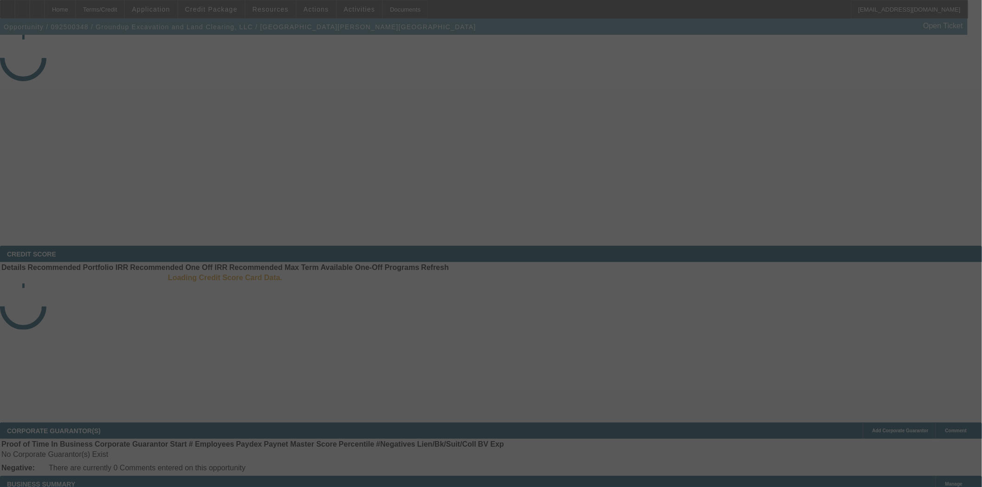
select select "3"
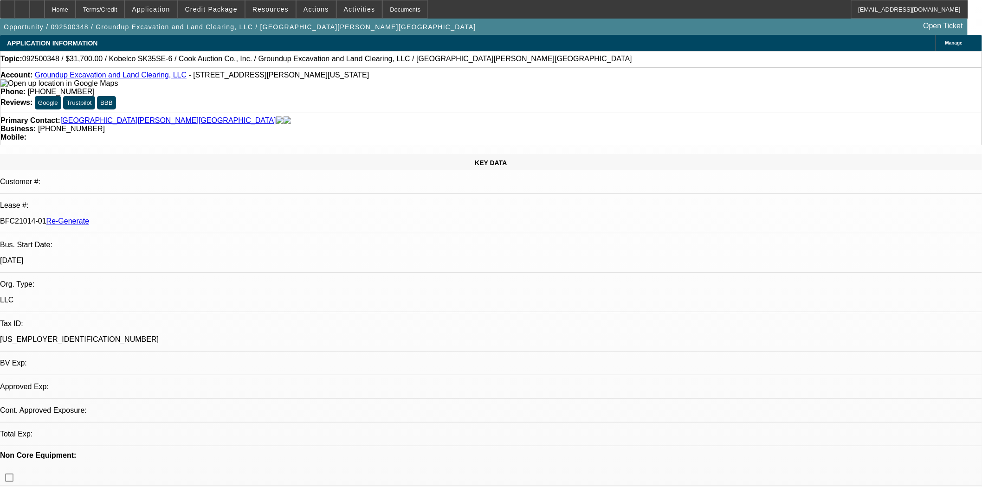
select select "0"
select select "2"
select select "0"
select select "6"
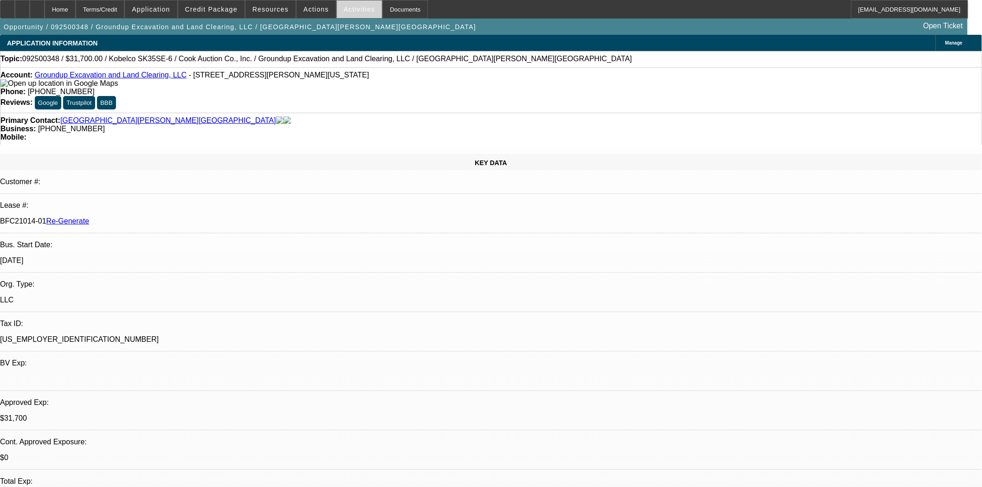
click at [349, 14] on span at bounding box center [359, 9] width 45 height 22
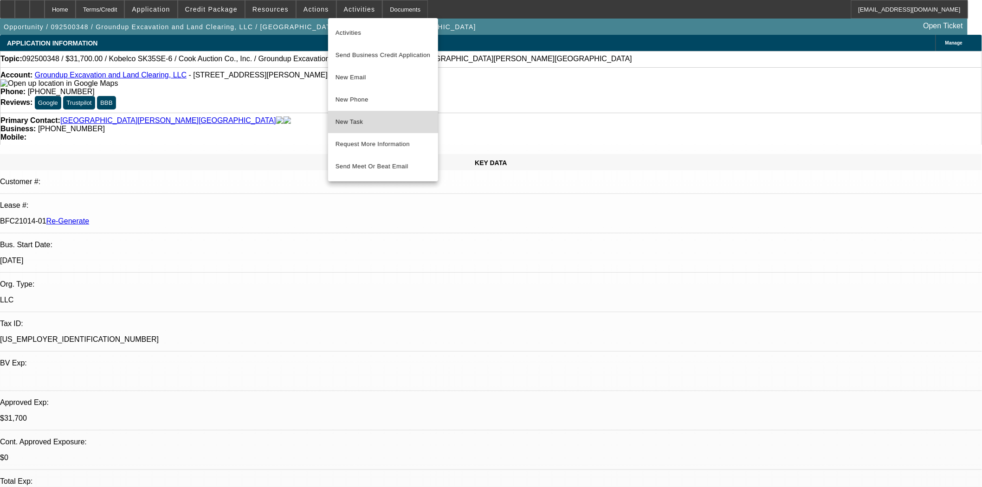
click at [353, 123] on span "New Task" at bounding box center [383, 121] width 95 height 11
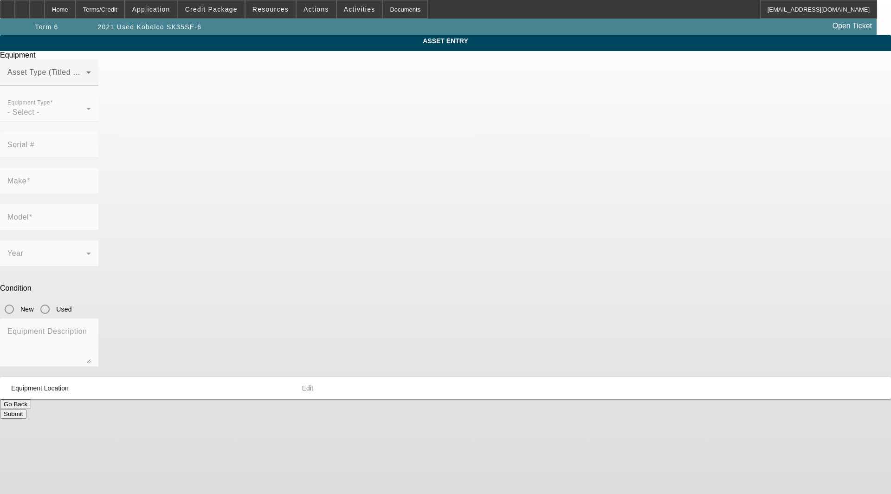
type input "PX17043223"
type input "Kobelco"
type input "SK35SE-6"
radio input "true"
type textarea "Excavator includes: all options, attachments and accessories"
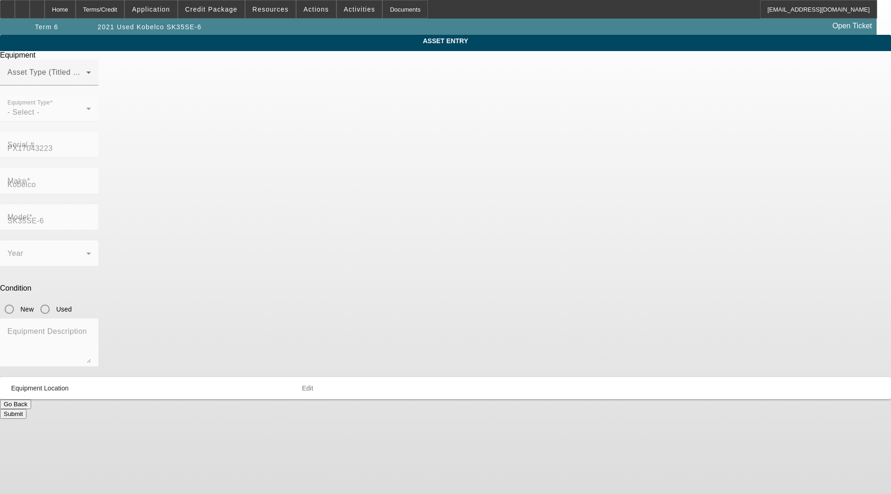
type input "[STREET_ADDRESS][PERSON_NAME]"
type input "[US_STATE]"
type input "64772"
type input "[PERSON_NAME]"
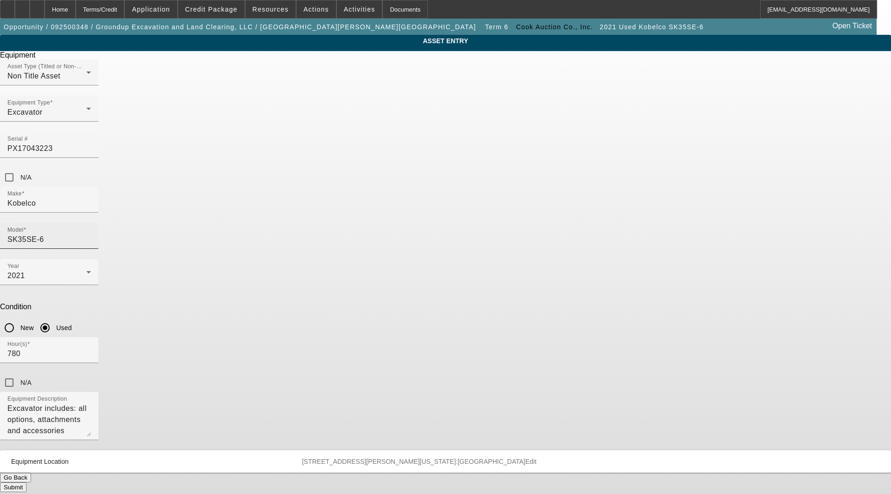
click at [91, 234] on input "SK35SE-6" at bounding box center [49, 239] width 84 height 11
drag, startPoint x: 499, startPoint y: 168, endPoint x: 388, endPoint y: 166, distance: 111.9
click at [388, 187] on div "Make [GEOGRAPHIC_DATA] Model SK35SE-6" at bounding box center [445, 223] width 891 height 72
click at [492, 189] on span "Create New Make/Model Match" at bounding box center [503, 189] width 87 height 19
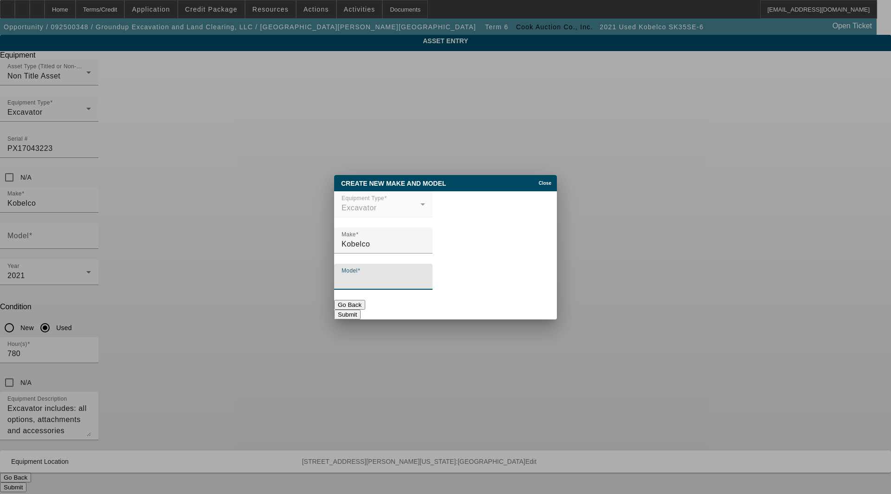
click at [372, 283] on input "Model" at bounding box center [384, 280] width 84 height 11
type input "SK35SR-6"
click at [361, 314] on button "Submit" at bounding box center [347, 315] width 26 height 10
type input "SK35SR-6"
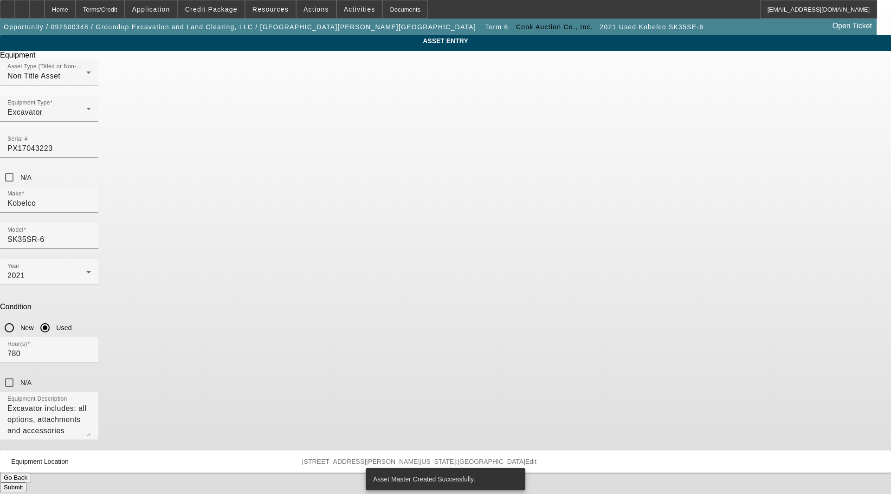
click at [26, 482] on button "Submit" at bounding box center [13, 487] width 26 height 10
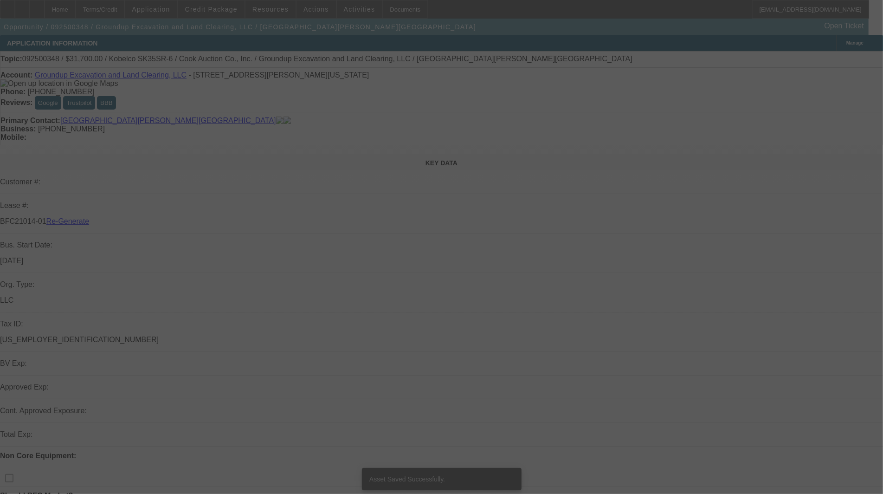
select select "3"
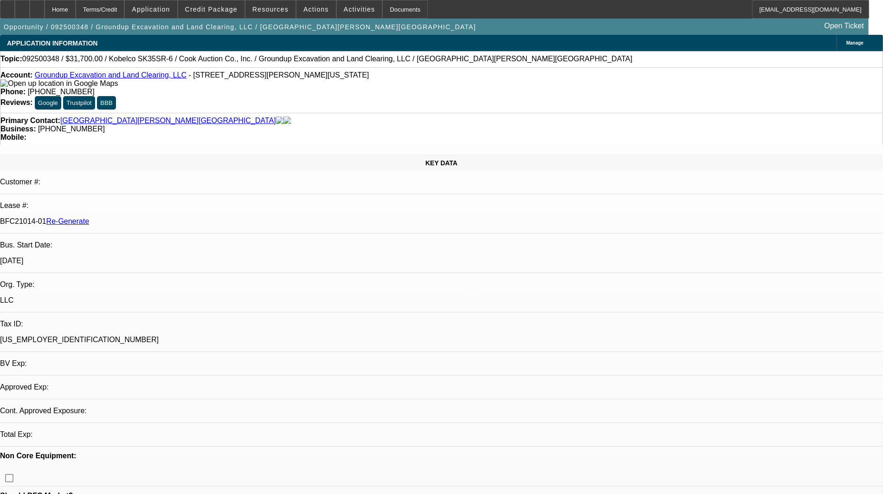
select select "0"
select select "2"
select select "0"
select select "6"
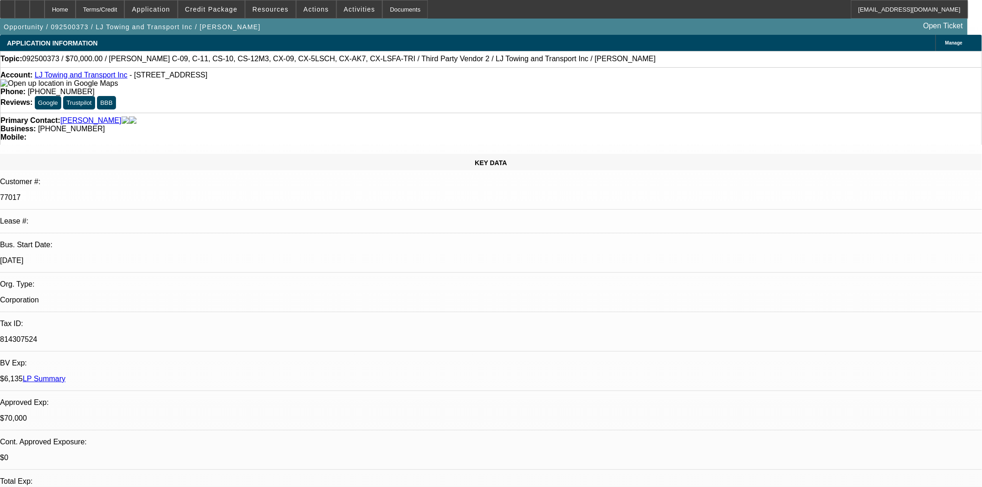
select select "0"
select select "2"
select select "0.1"
select select "4"
select select "0"
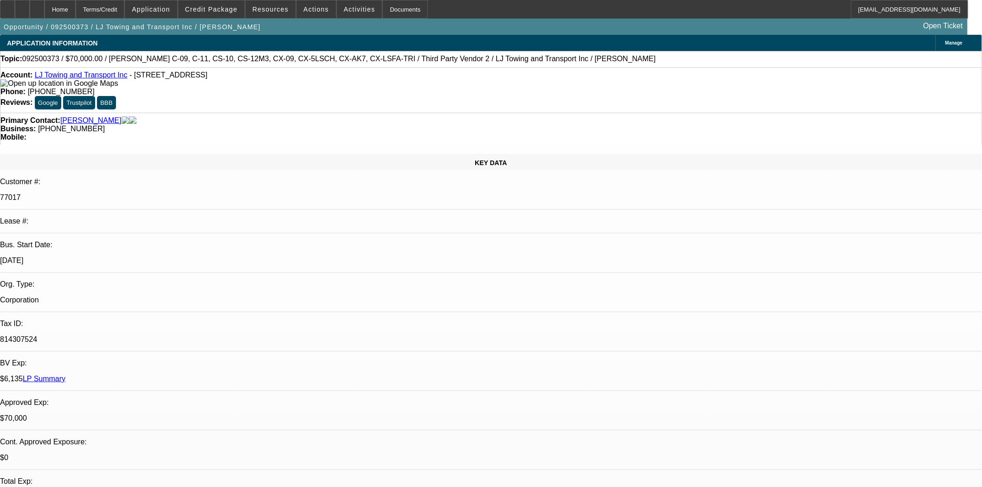
select select "2"
select select "0.1"
select select "4"
select select "0"
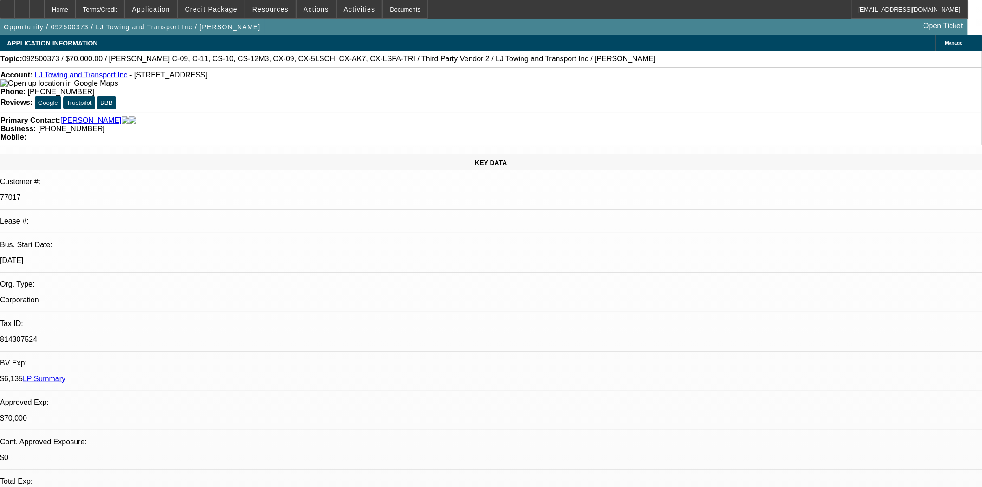
select select "3"
select select "0.1"
select select "4"
click at [13, 8] on div at bounding box center [7, 9] width 15 height 19
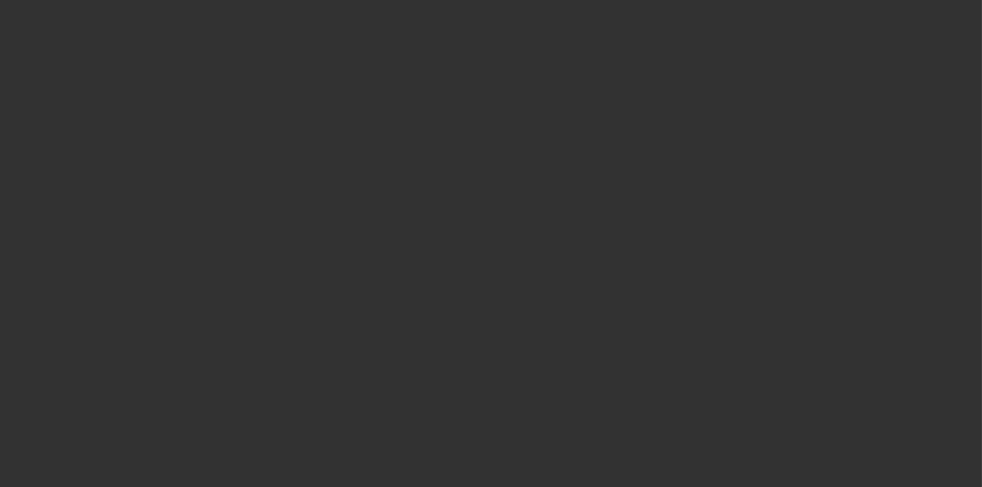
select select "3"
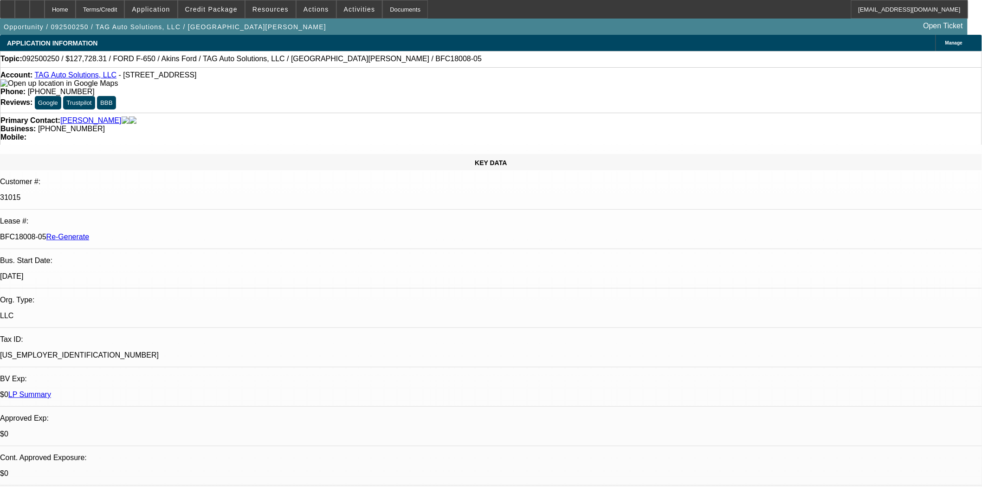
select select "0"
select select "2"
select select "0"
select select "6"
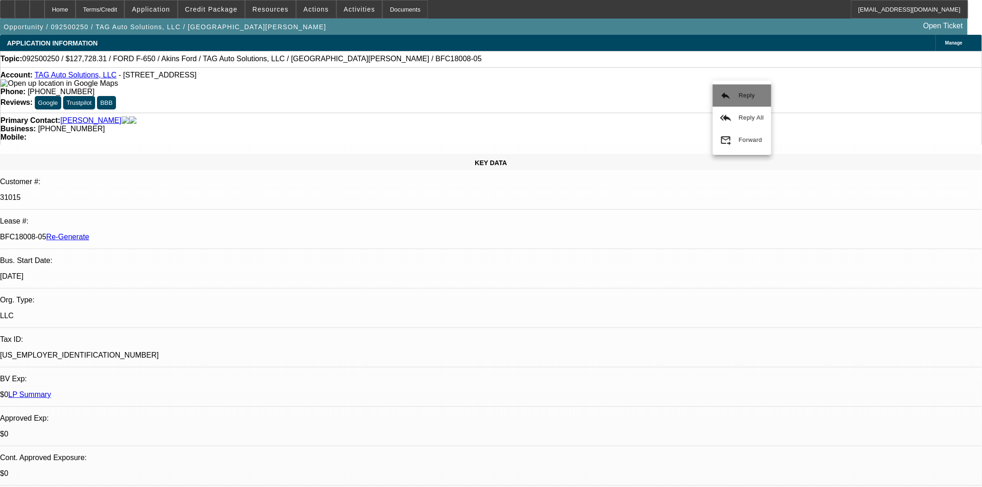
click at [738, 95] on button "reply Reply" at bounding box center [742, 95] width 58 height 22
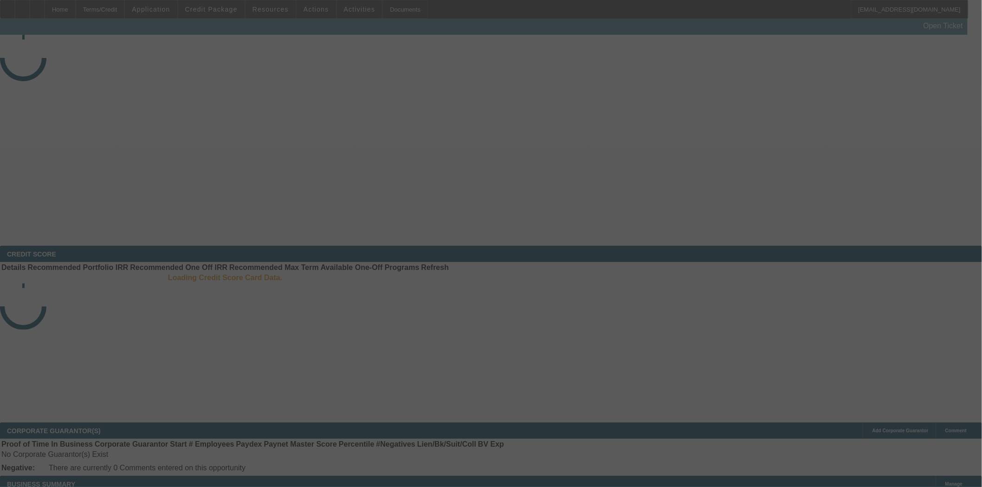
select select "3"
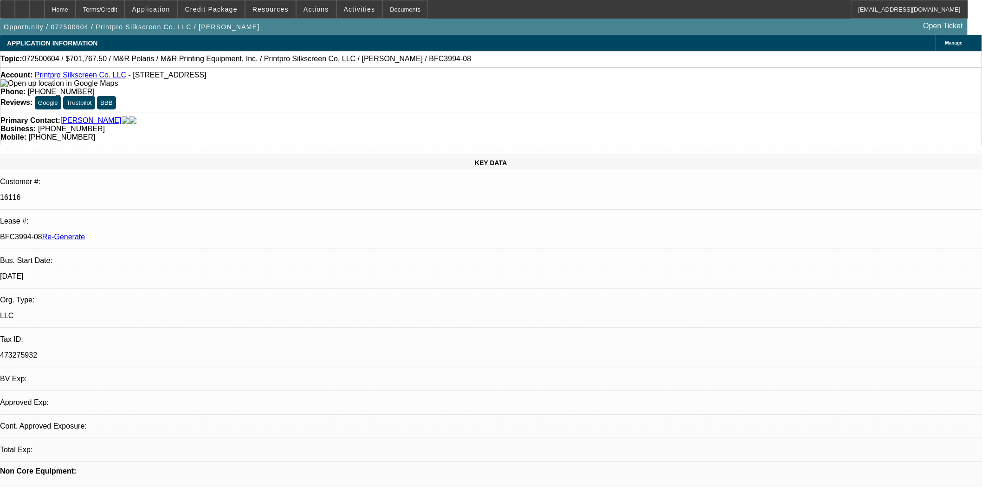
select select "0"
select select "6"
click at [15, 10] on div at bounding box center [7, 9] width 15 height 19
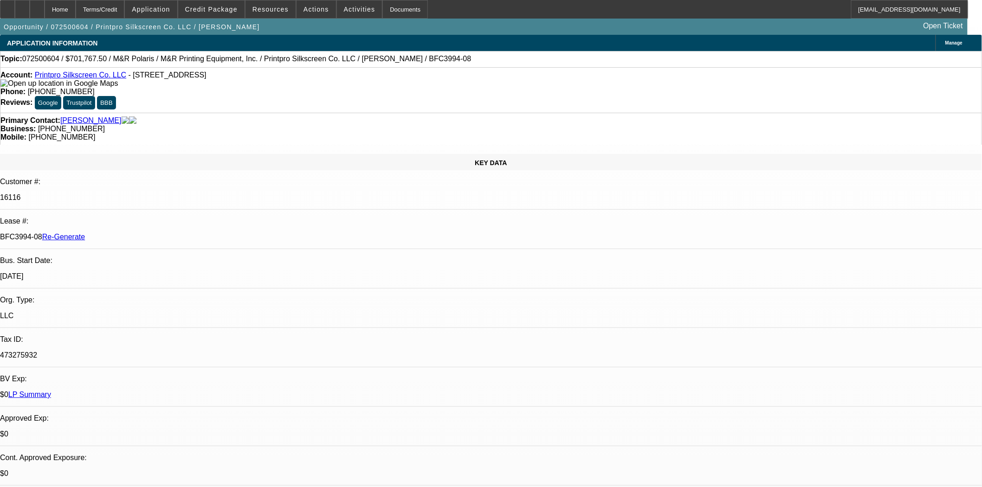
scroll to position [464, 0]
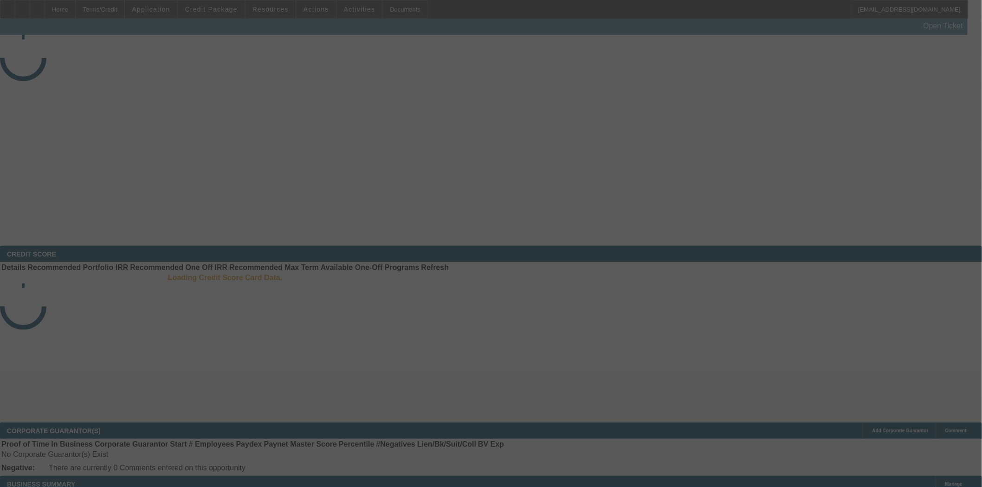
select select "3"
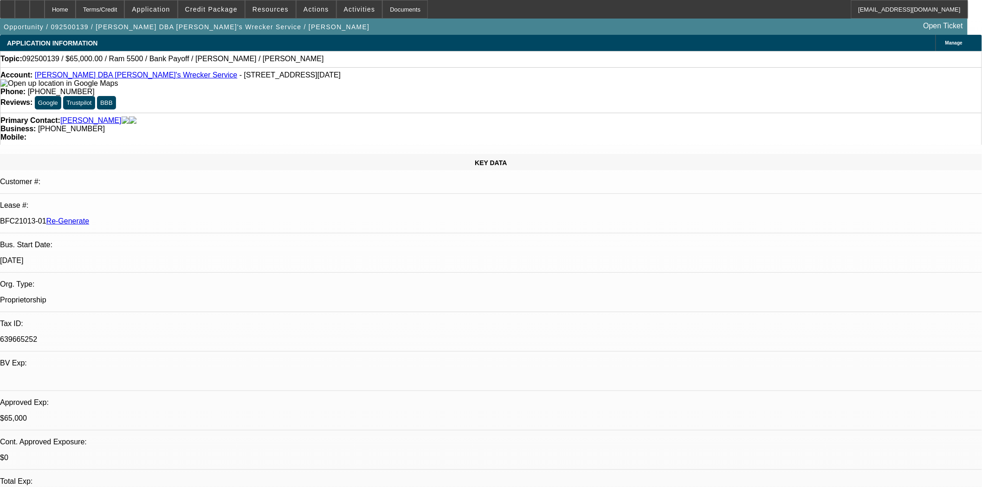
select select "0"
select select "1"
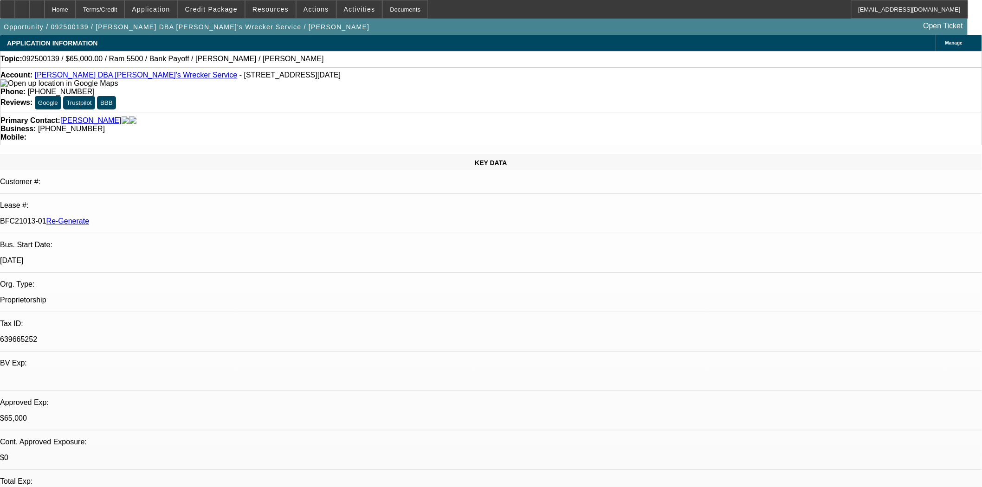
select select "6"
